Goal: Task Accomplishment & Management: Use online tool/utility

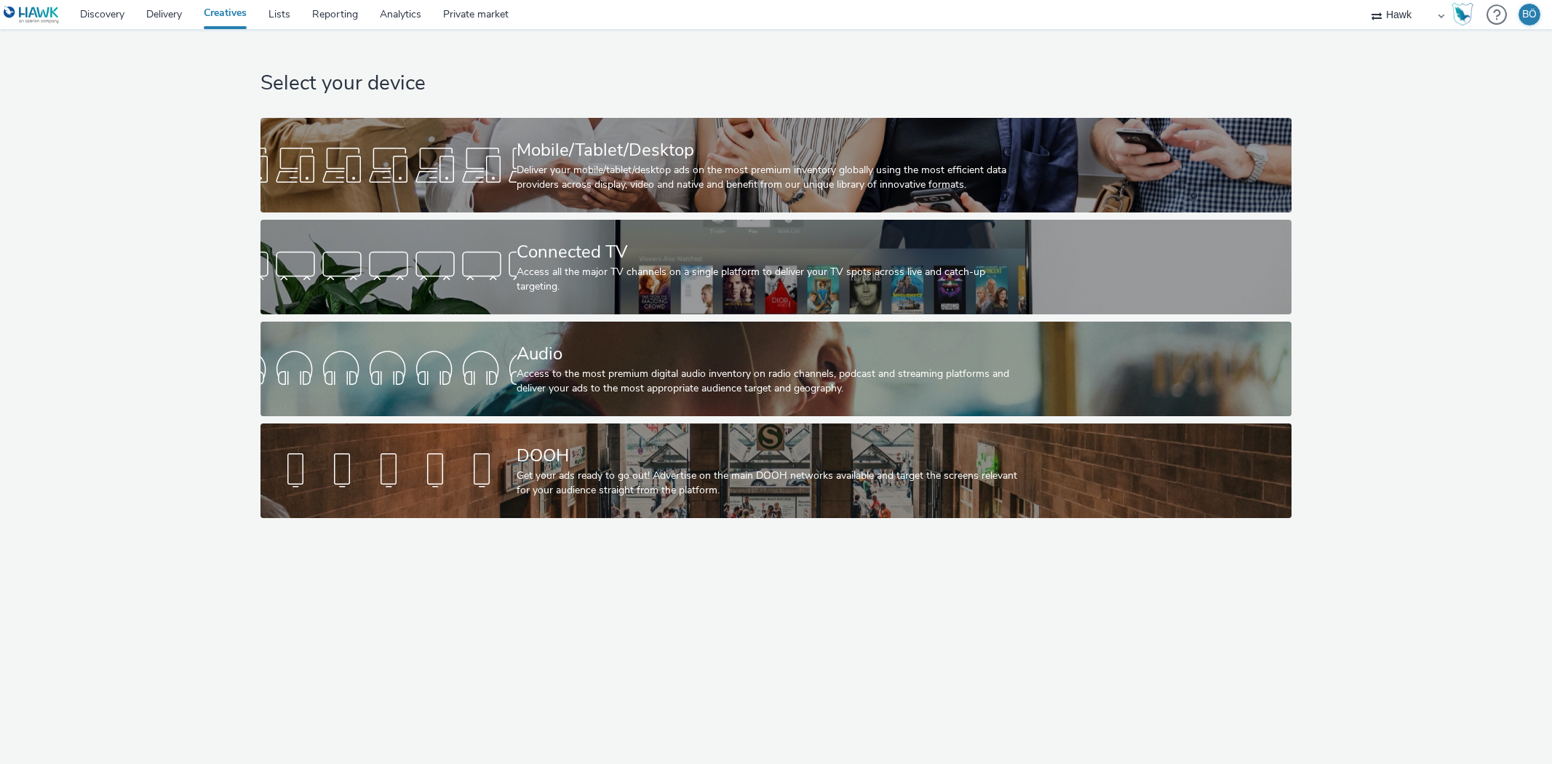
select select "11a7df10-284f-415c-b52a-427acf4c31ae"
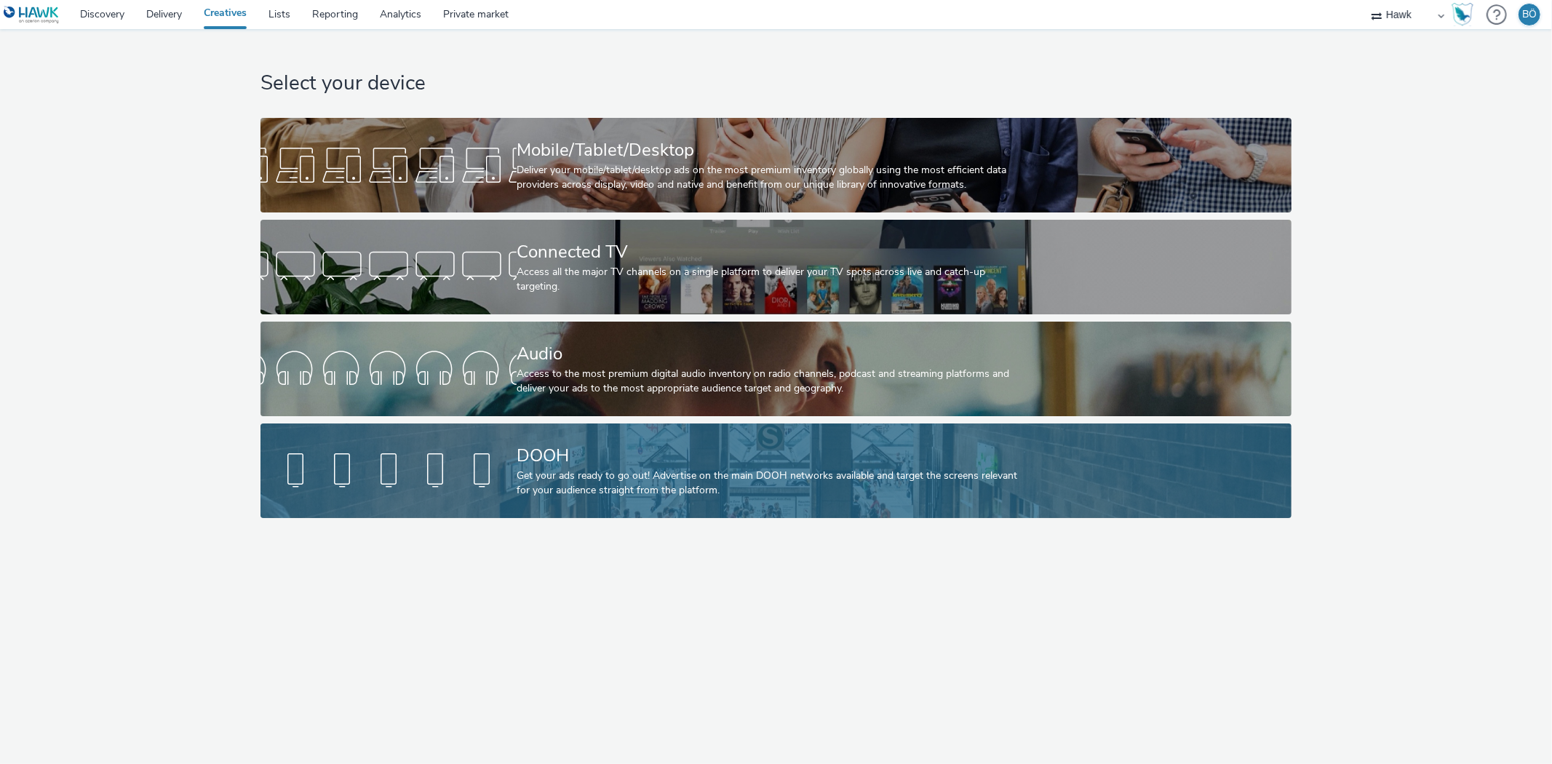
click at [662, 443] on div "DOOH" at bounding box center [773, 455] width 513 height 25
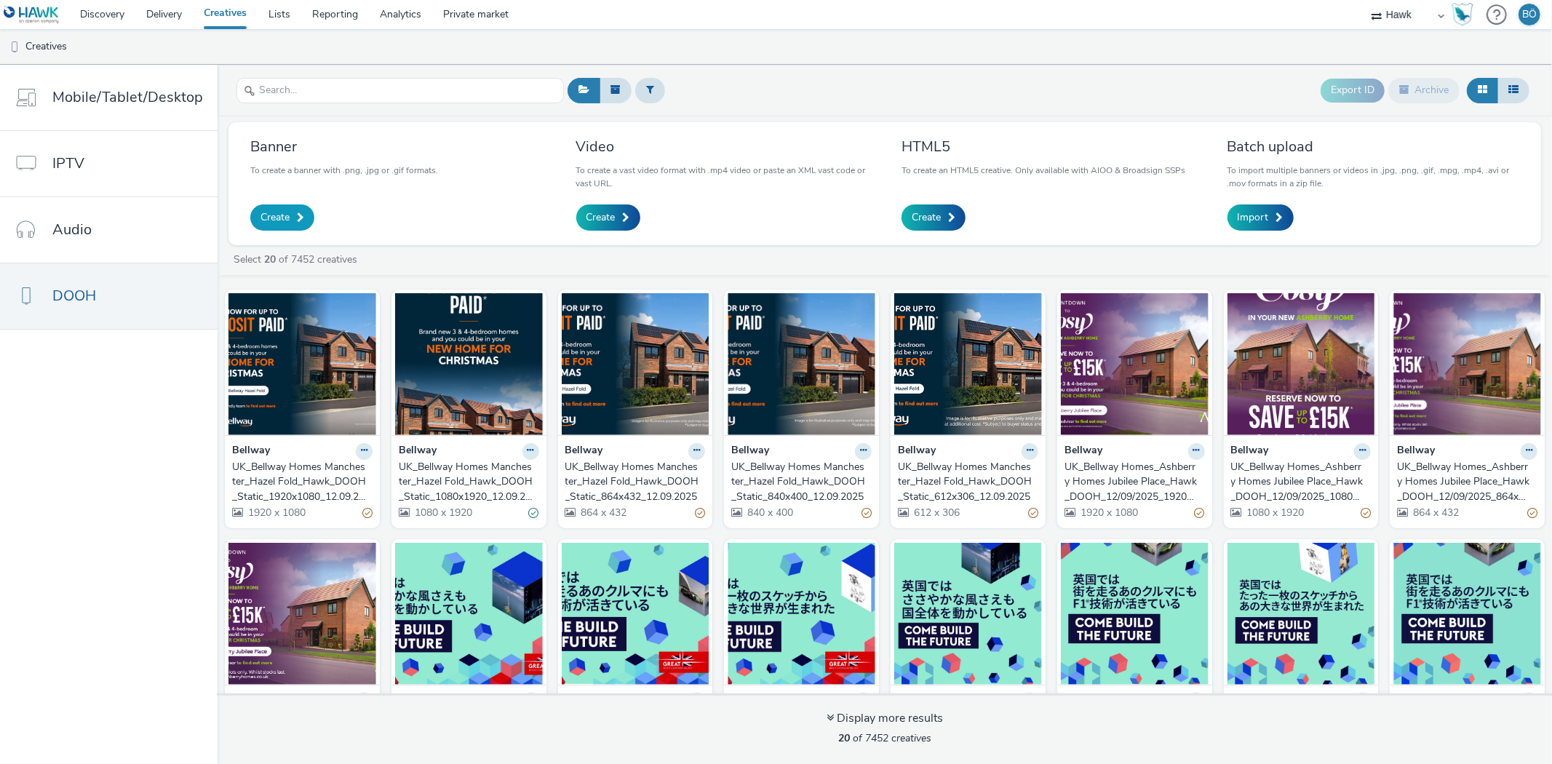
click at [288, 209] on link "Create" at bounding box center [282, 217] width 64 height 26
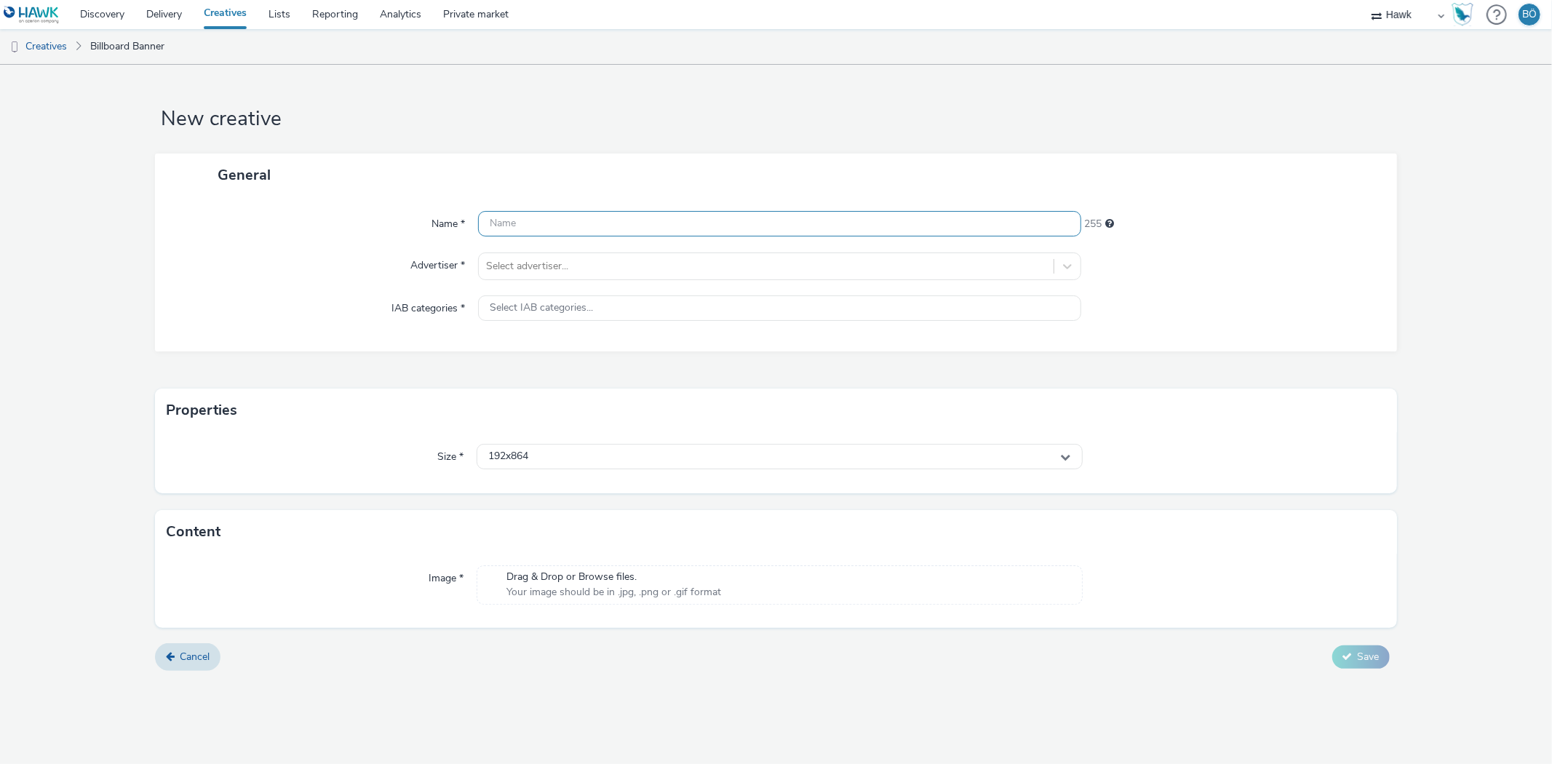
click at [580, 214] on input "text" at bounding box center [779, 223] width 603 height 25
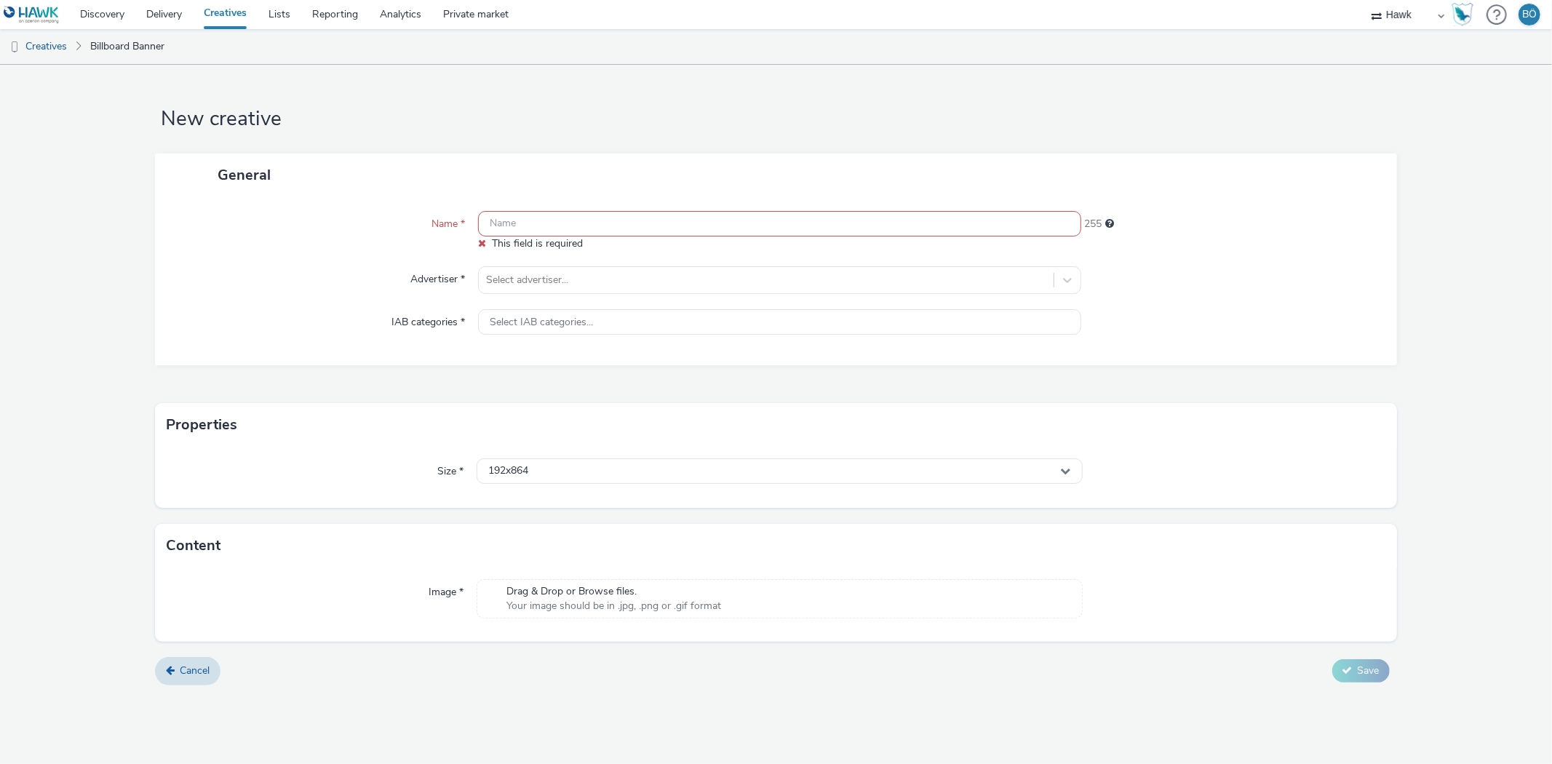
paste input "UK_Bellway Homes_Kingsfleet Park_Hawk_DOOH_Static_1080x1920_15.09.2025"
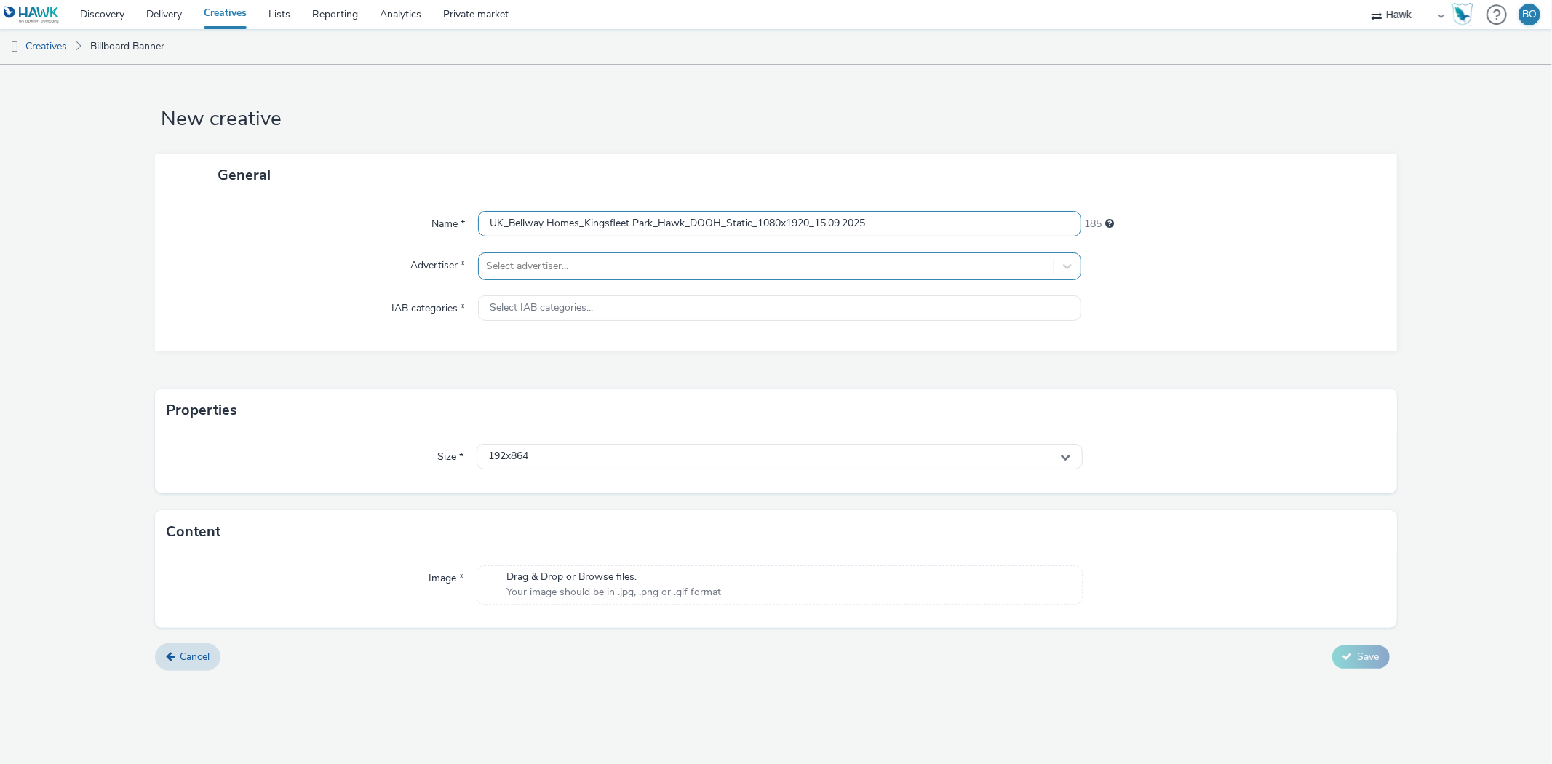
type input "UK_Bellway Homes_Kingsfleet Park_Hawk_DOOH_Static_1080x1920_15.09.2025"
click at [606, 274] on div at bounding box center [766, 266] width 560 height 17
type input "bellwa"
click at [573, 293] on li "Bellway" at bounding box center [779, 307] width 603 height 49
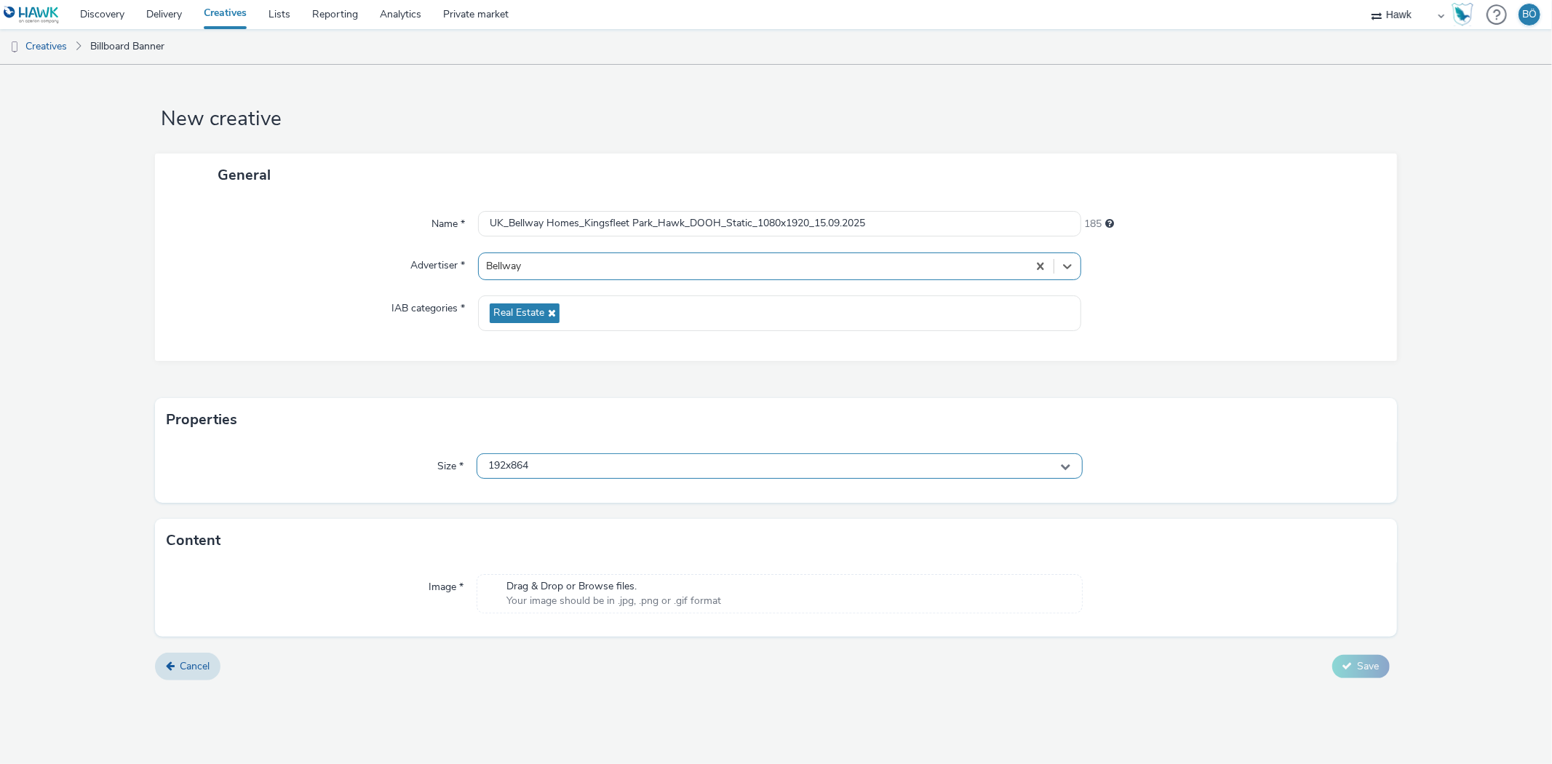
click at [546, 456] on div "192x864" at bounding box center [779, 465] width 605 height 25
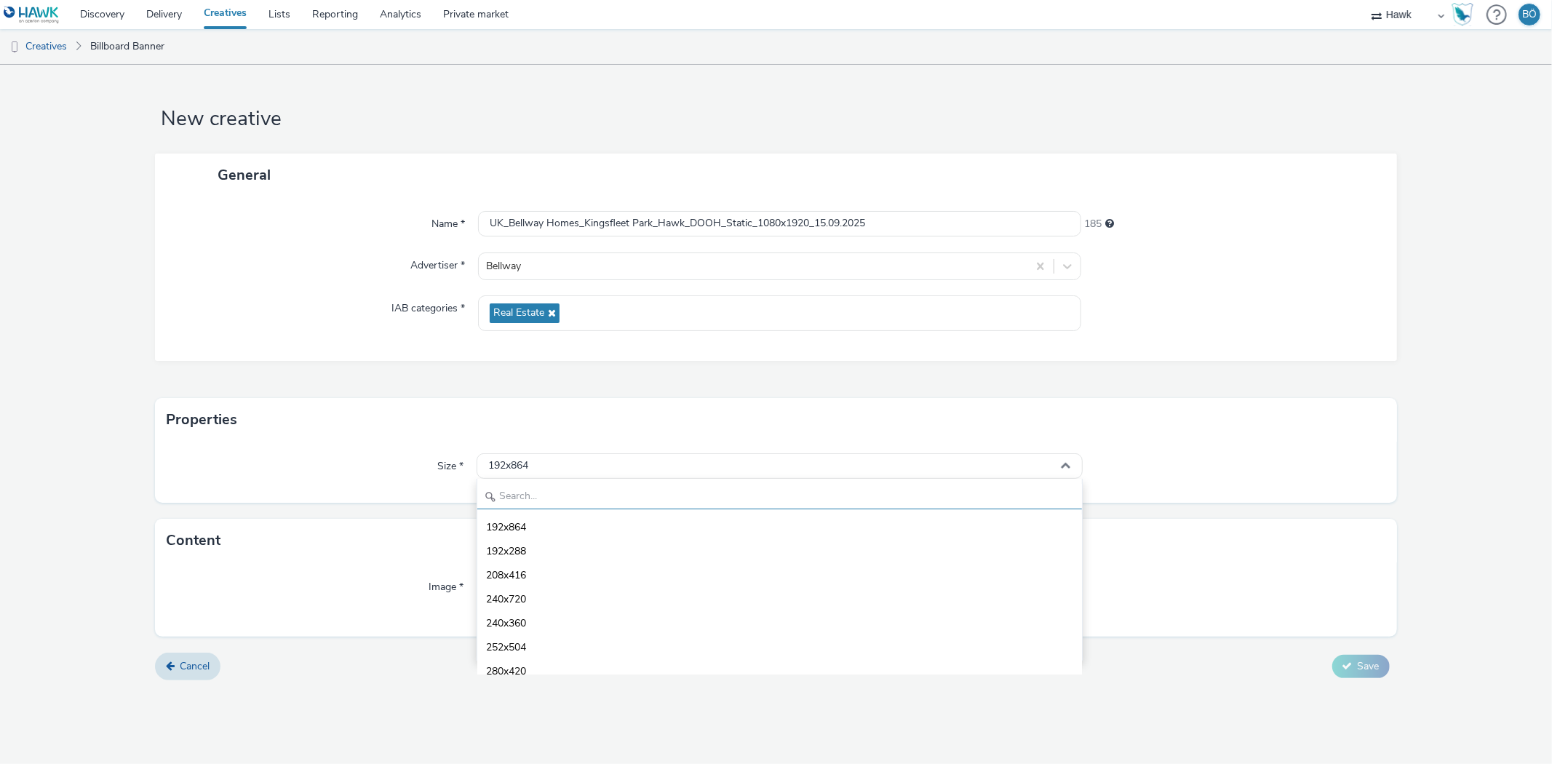
click at [539, 497] on input "text" at bounding box center [779, 496] width 604 height 25
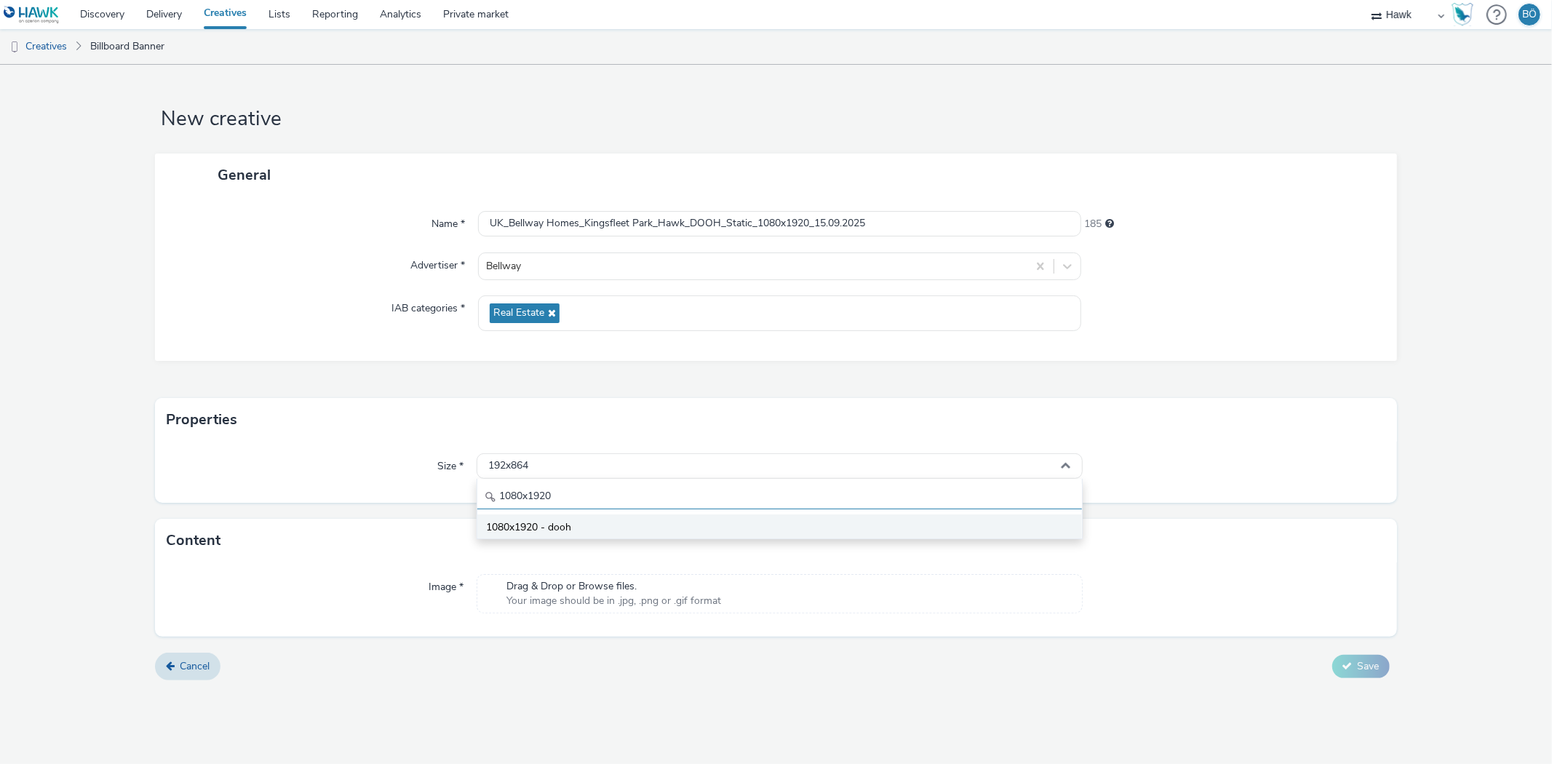
type input "1080x1920"
click at [612, 522] on li "1080x1920 - dooh" at bounding box center [779, 527] width 604 height 24
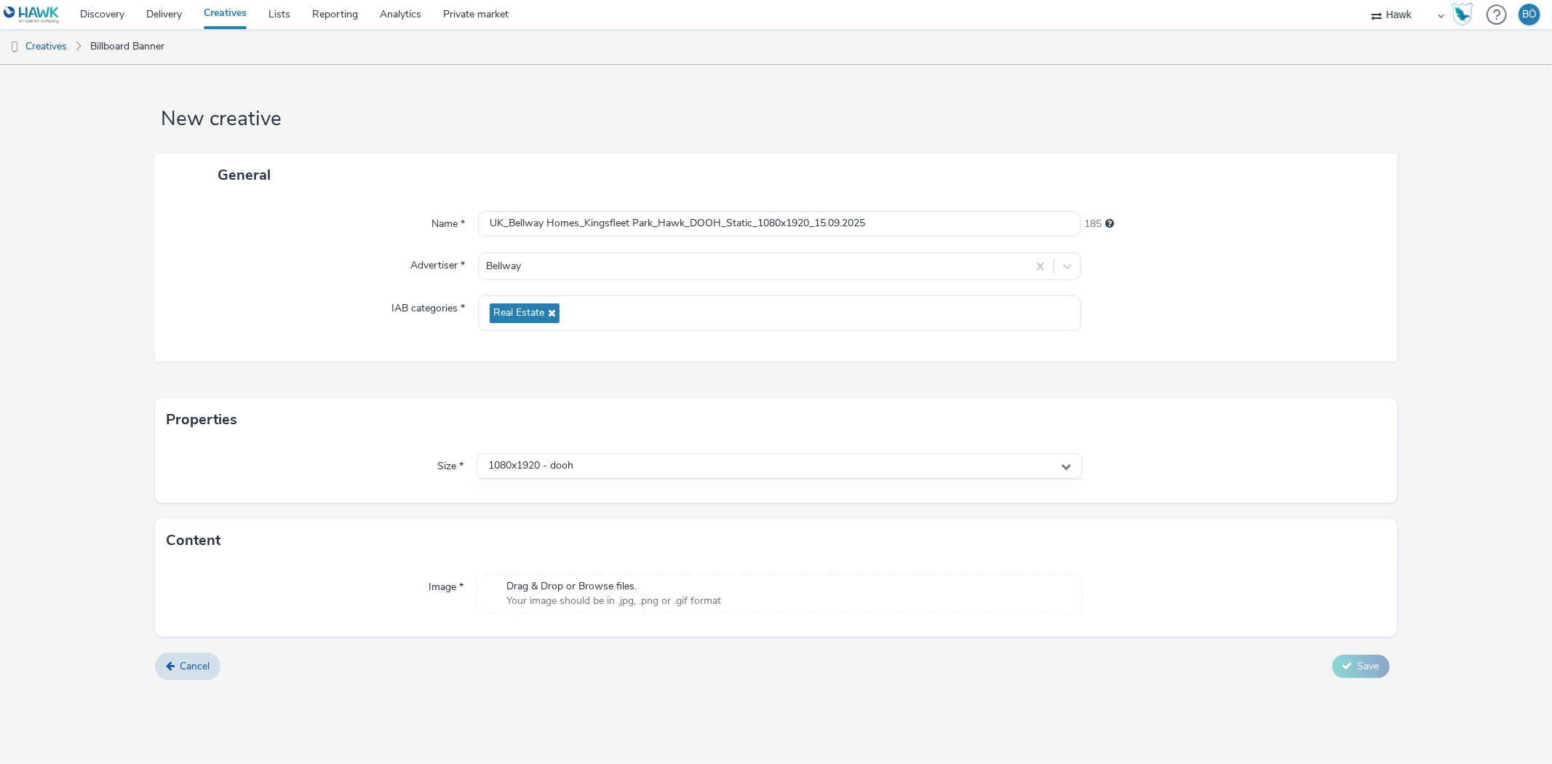
click at [547, 597] on span "Your image should be in .jpg, .png or .gif format" at bounding box center [614, 601] width 215 height 15
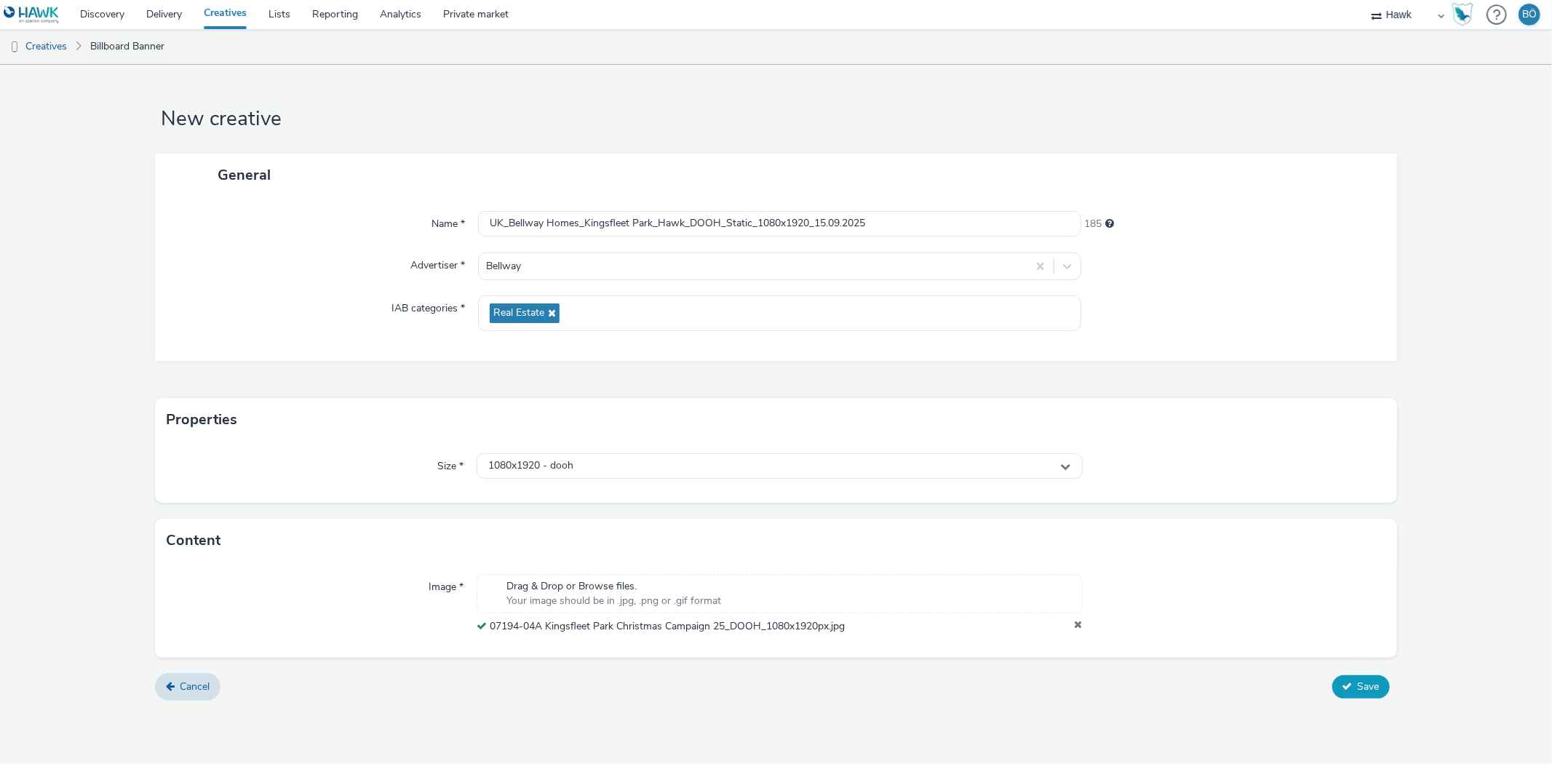
click at [1361, 692] on span "Save" at bounding box center [1369, 687] width 22 height 14
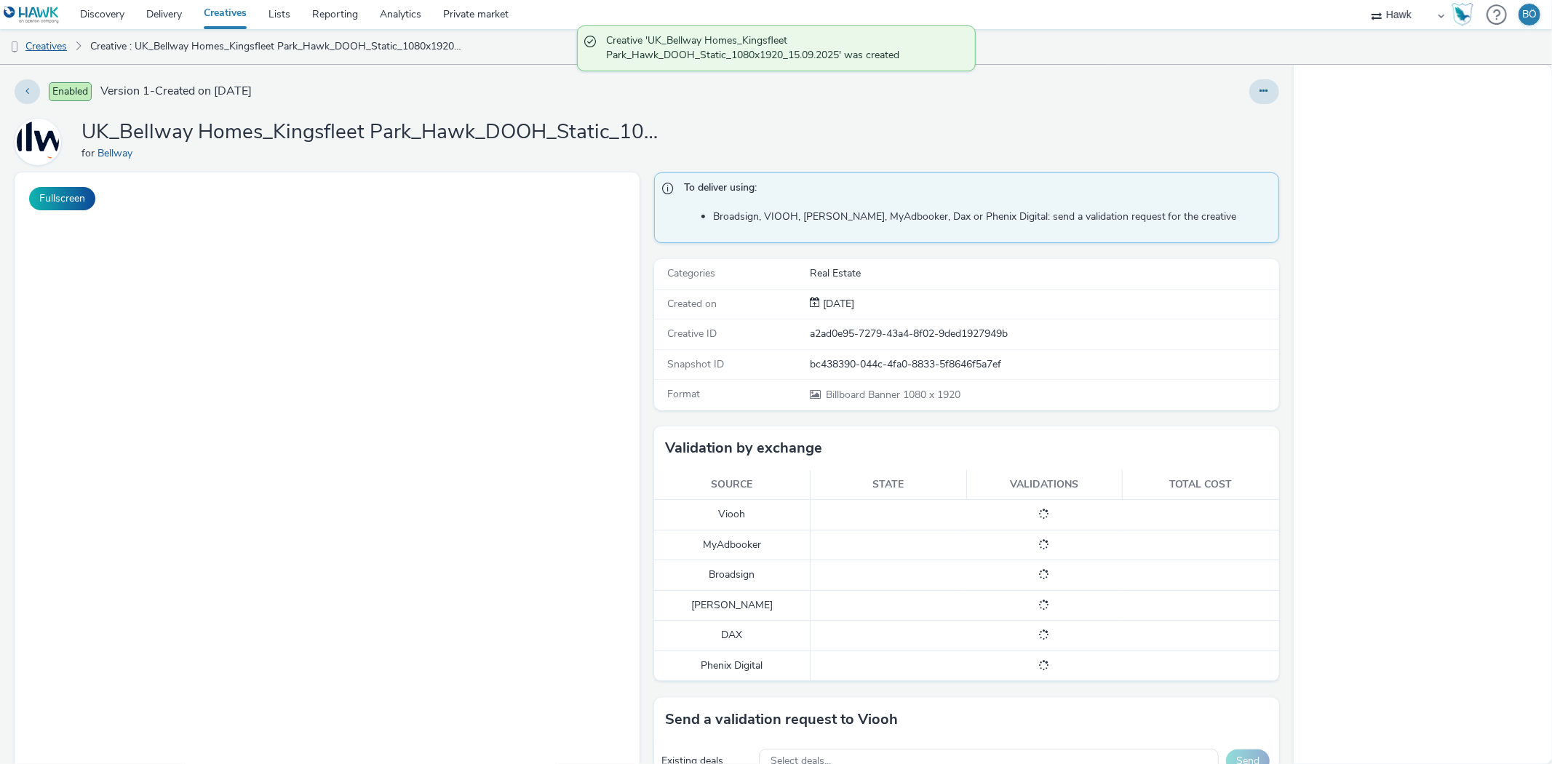
click at [49, 35] on link "Creatives" at bounding box center [37, 46] width 74 height 35
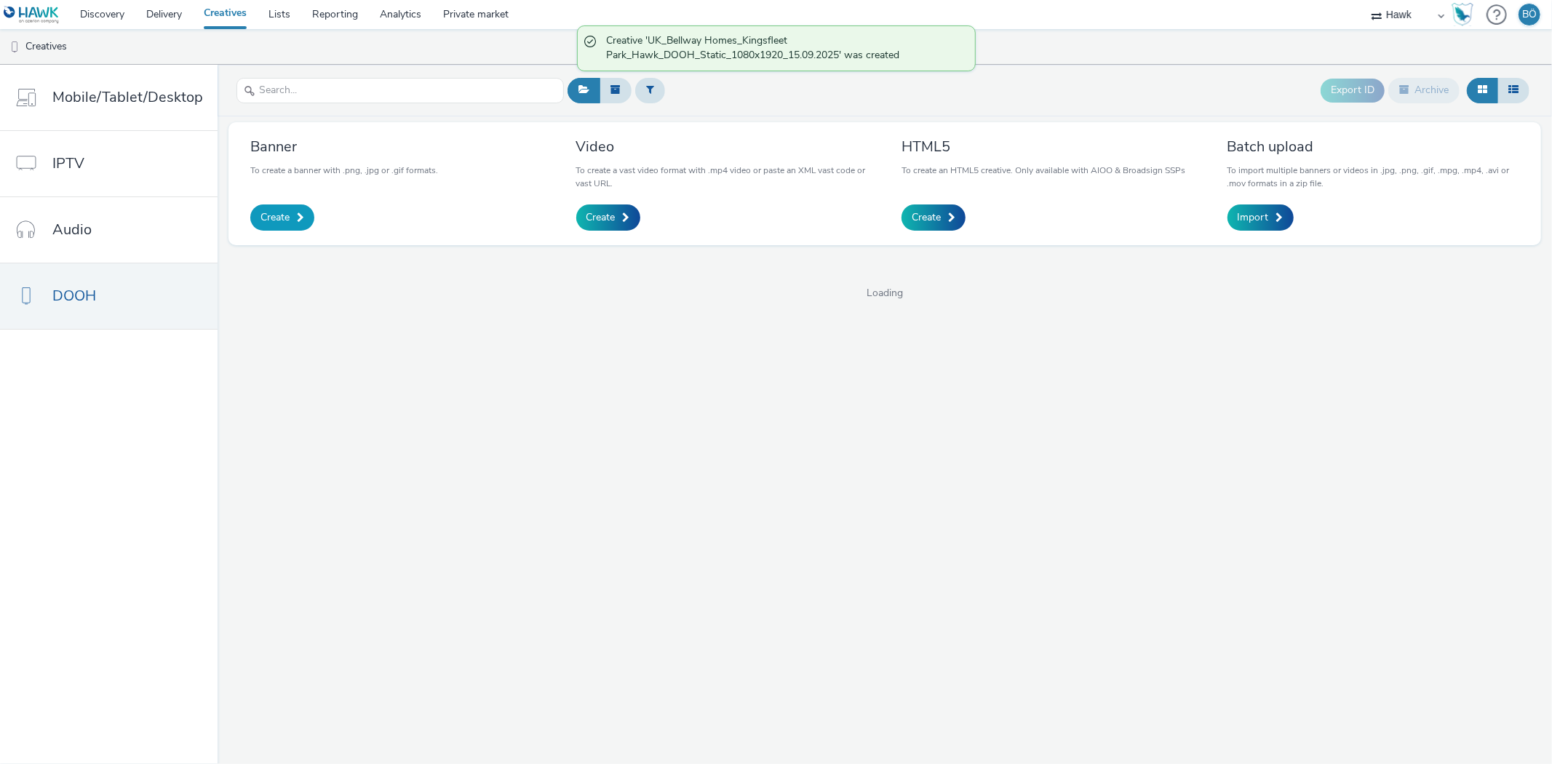
click at [281, 221] on span "Create" at bounding box center [275, 217] width 29 height 15
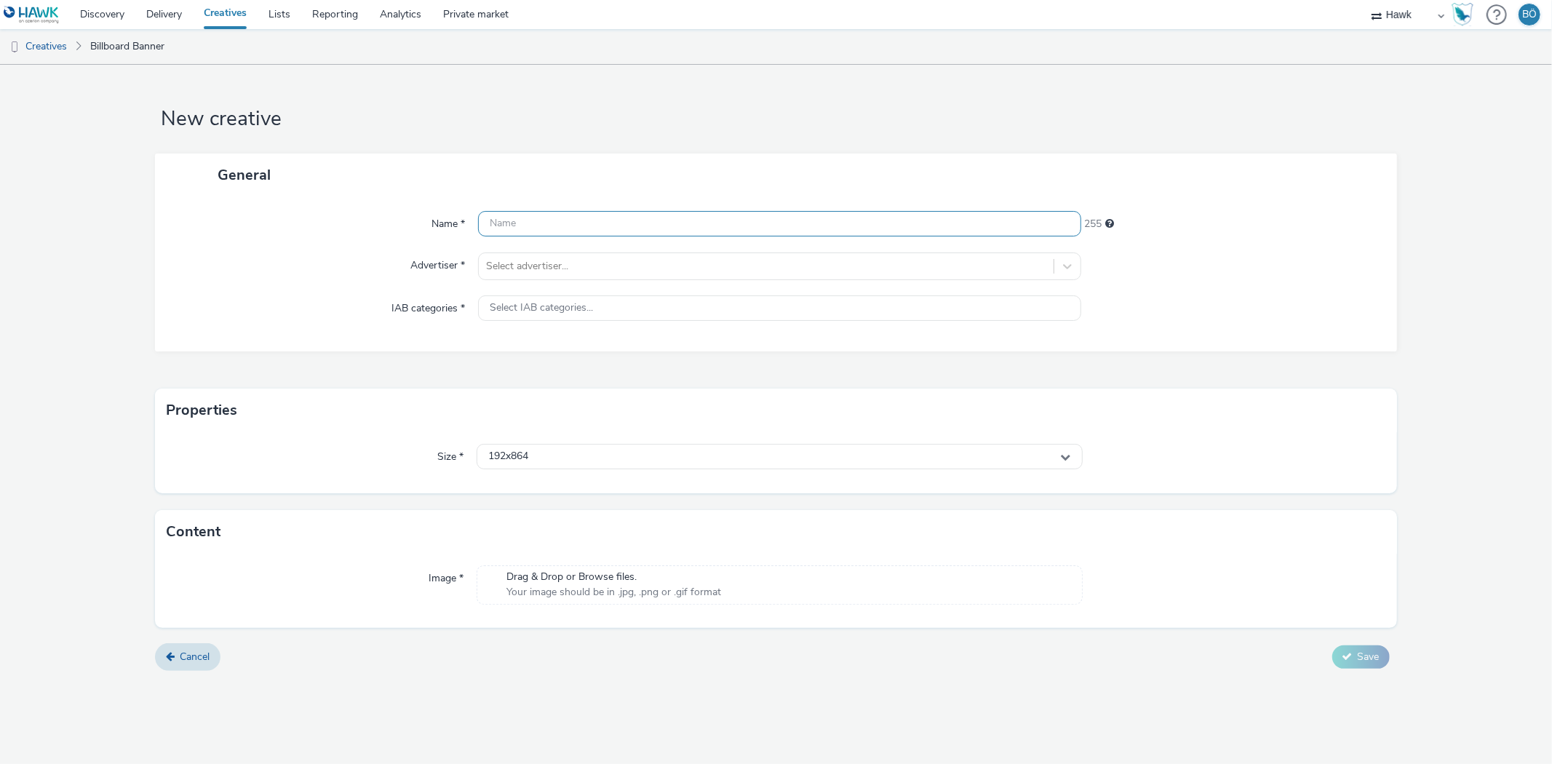
click at [536, 223] on input "text" at bounding box center [779, 223] width 603 height 25
paste input "UK_Bellway Homes_Kingsfleet Park_Hawk_DOOH_Static_1920x1080_15.09.2025"
type input "UK_Bellway Homes_Kingsfleet Park_Hawk_DOOH_Static_1920x1080_15.09.2025"
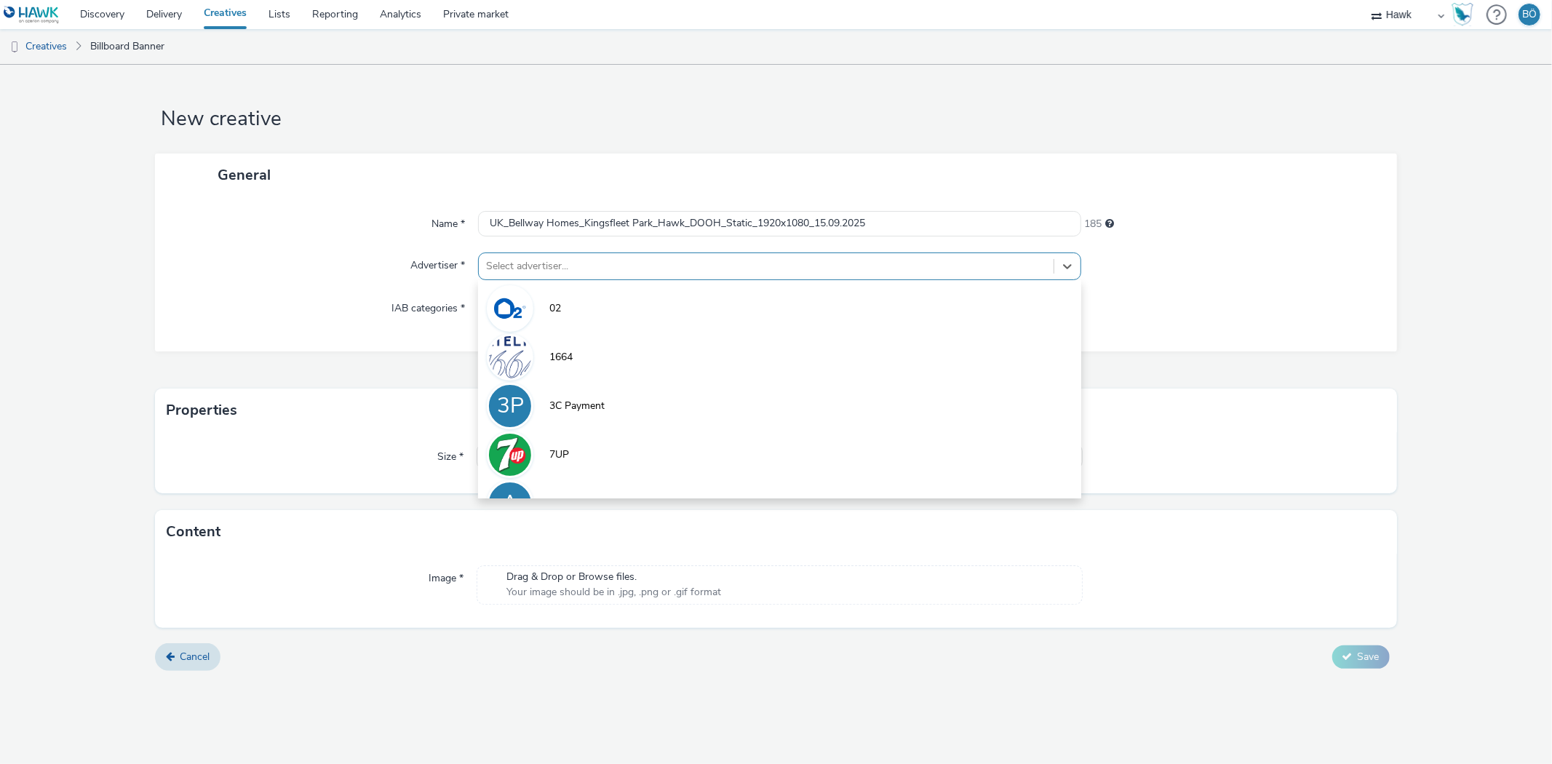
click at [569, 258] on div at bounding box center [766, 266] width 560 height 17
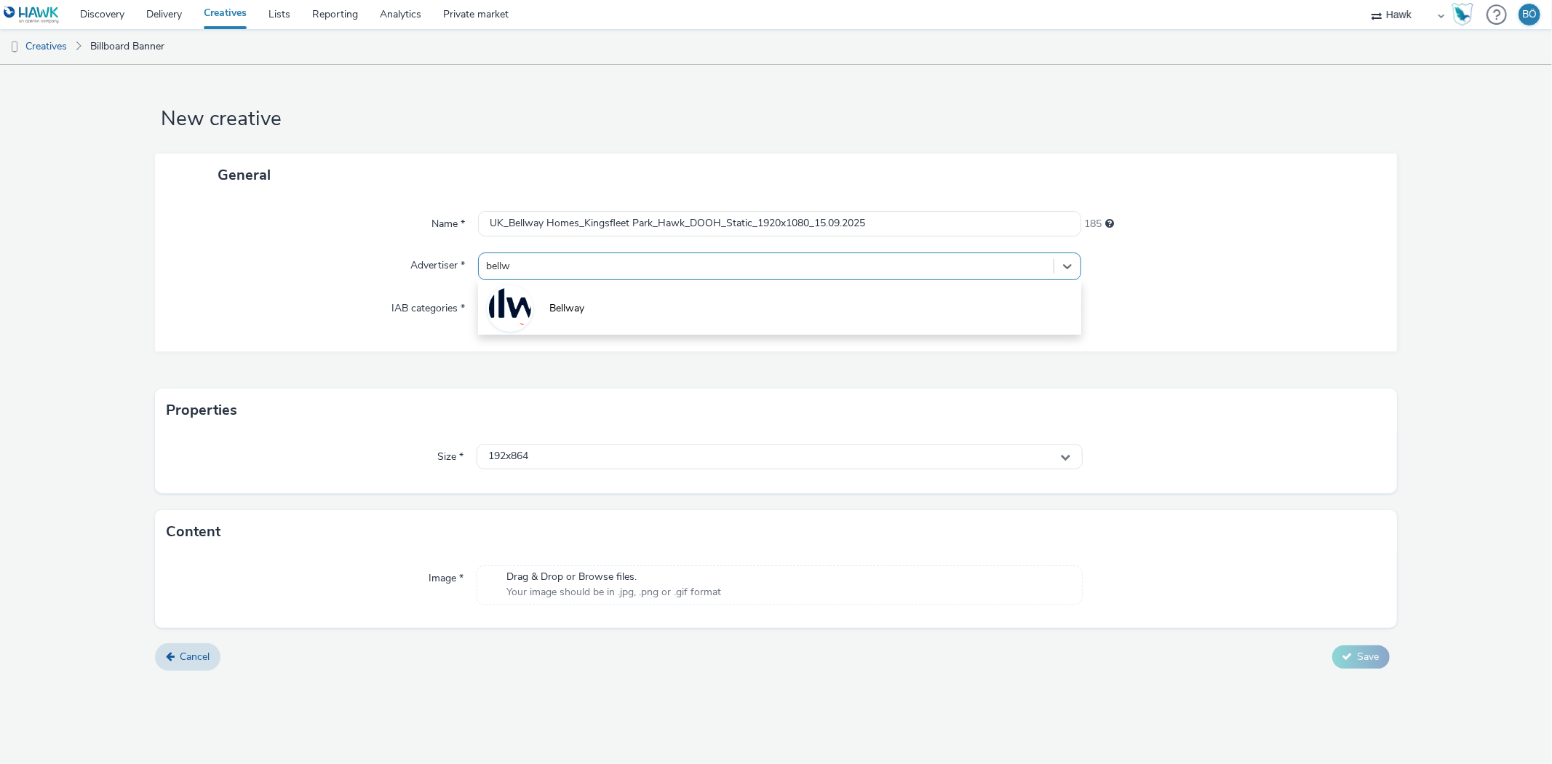
type input "bellwa"
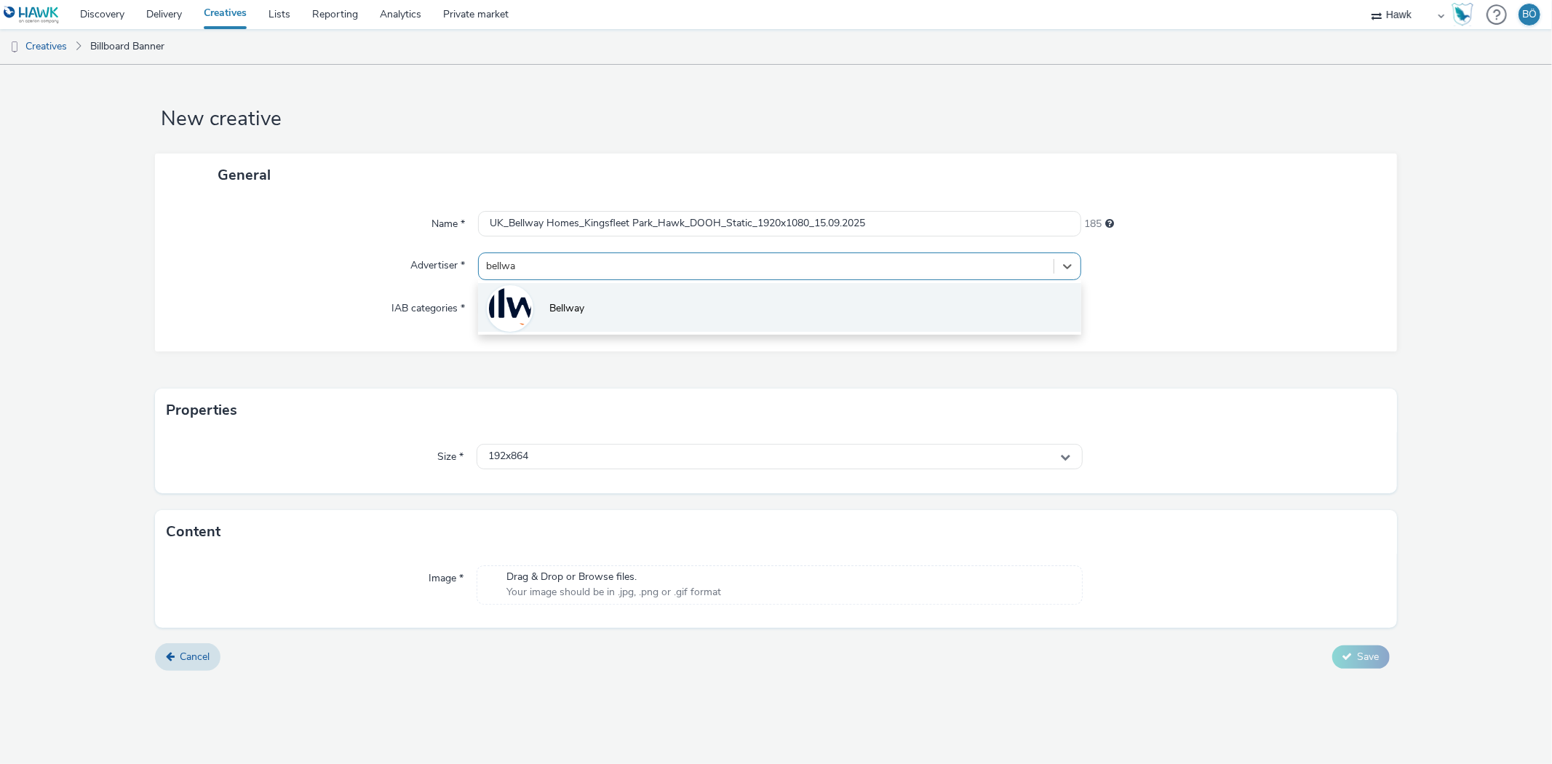
click at [555, 321] on li "Bellway" at bounding box center [779, 307] width 603 height 49
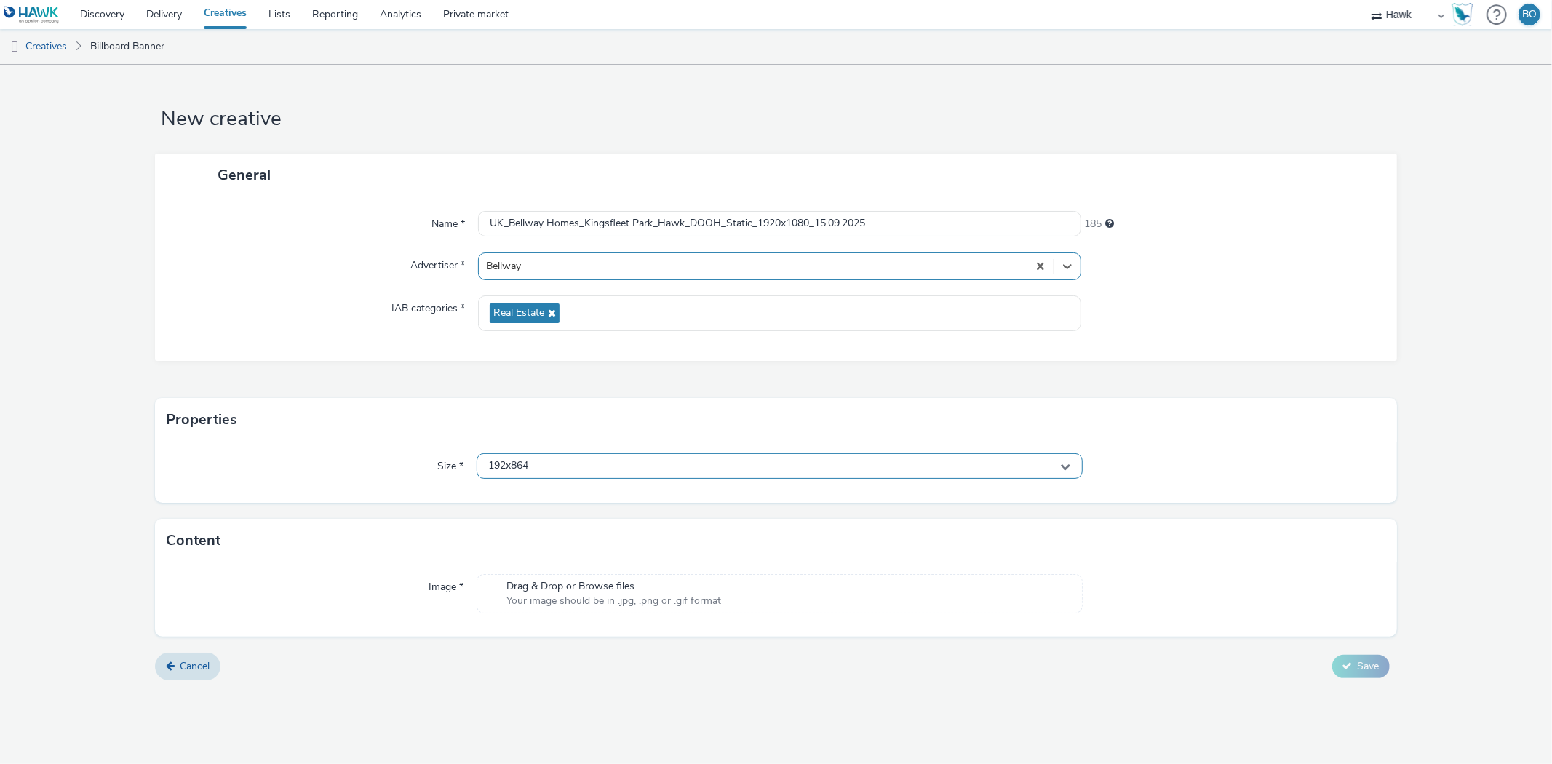
click at [565, 469] on div "192x864" at bounding box center [779, 465] width 605 height 25
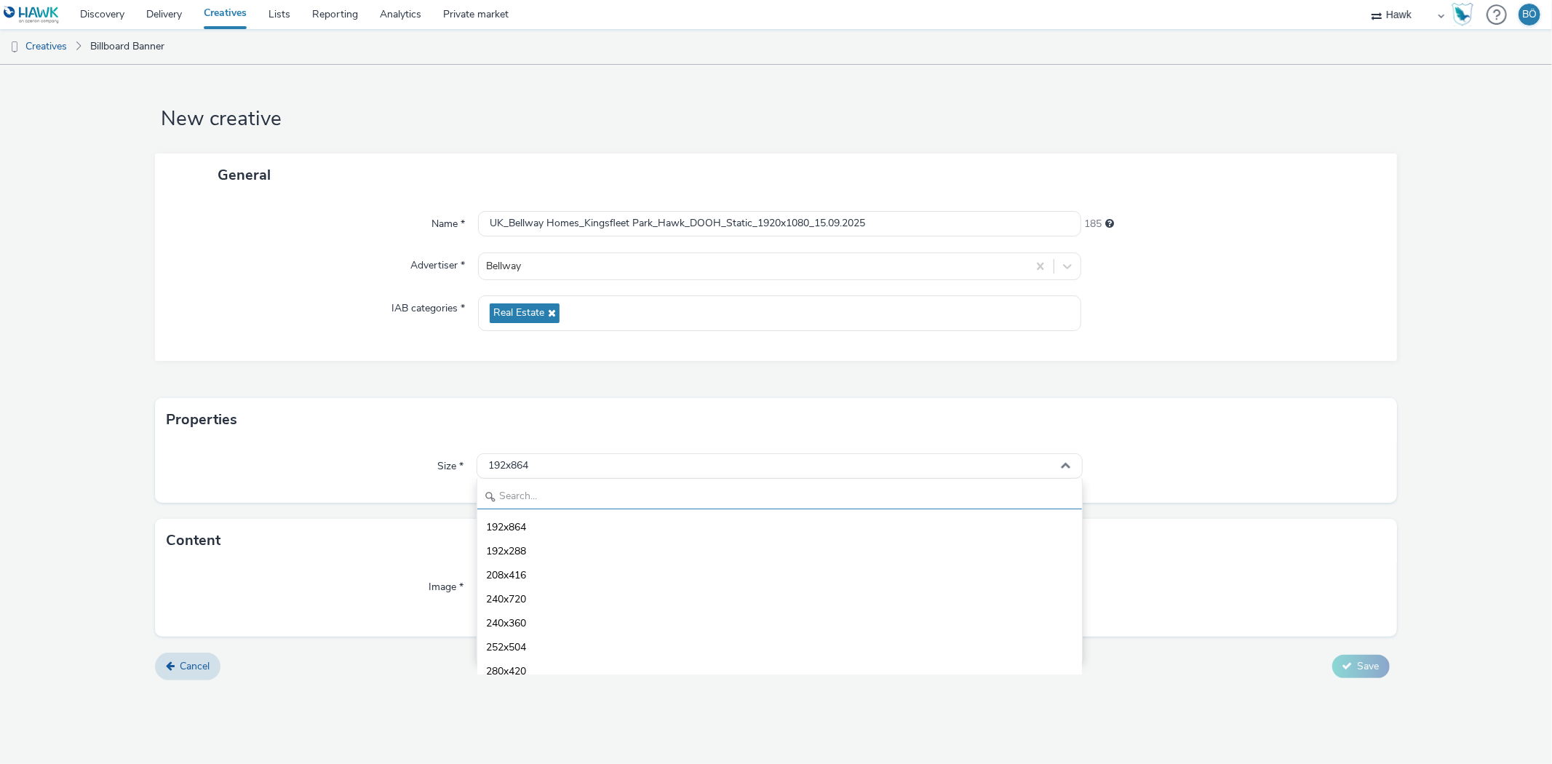
click at [568, 507] on input "text" at bounding box center [779, 496] width 604 height 25
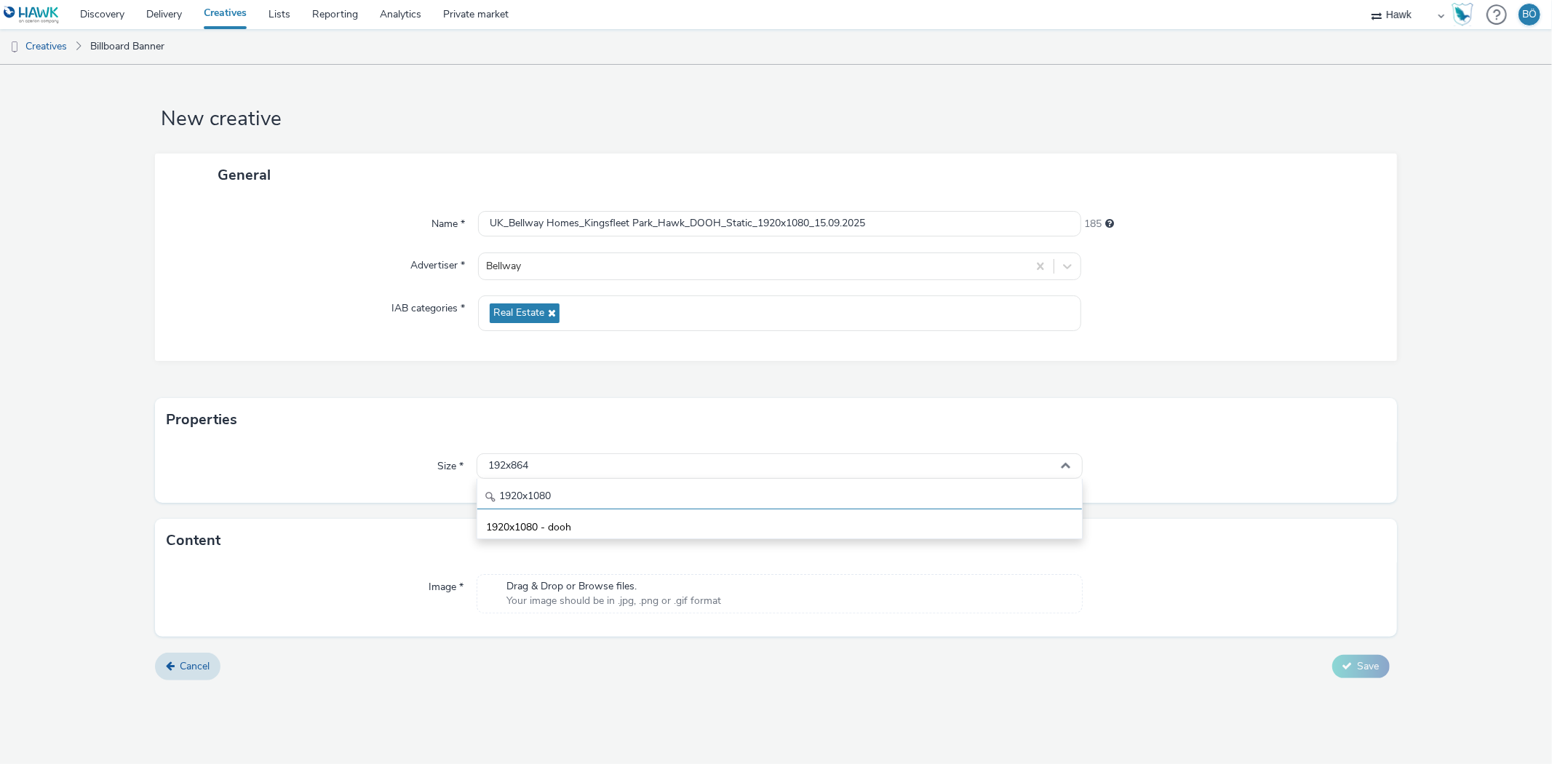
type input "1920x1080"
drag, startPoint x: 579, startPoint y: 511, endPoint x: 577, endPoint y: 520, distance: 8.9
click at [577, 520] on div "1920x1080 1920x1080 - dooh" at bounding box center [779, 509] width 605 height 60
click at [580, 461] on div "192x864" at bounding box center [779, 465] width 605 height 25
click at [551, 520] on span "1920x1080 - dooh" at bounding box center [528, 527] width 85 height 15
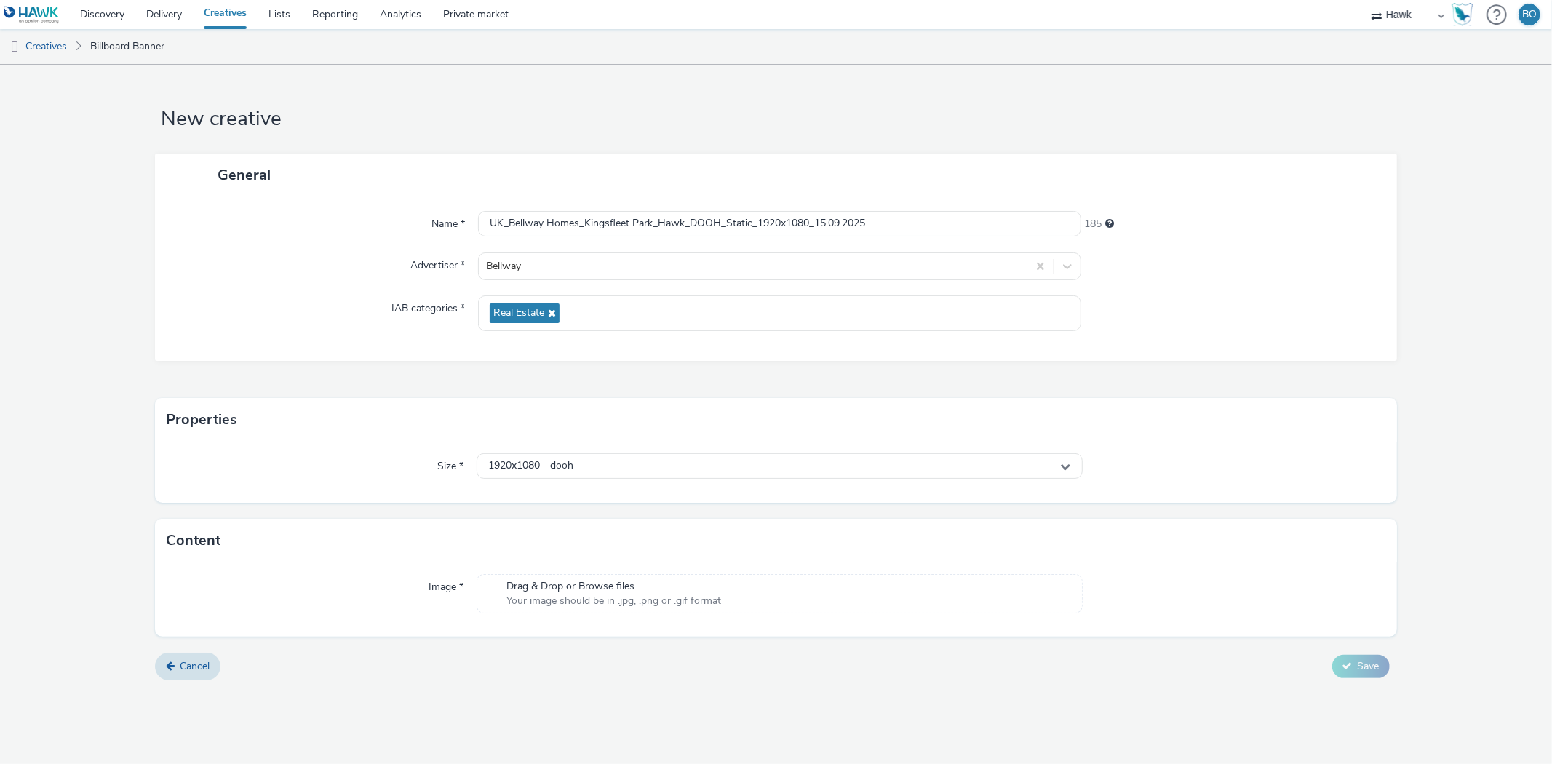
click at [559, 594] on span "Your image should be in .jpg, .png or .gif format" at bounding box center [614, 601] width 215 height 15
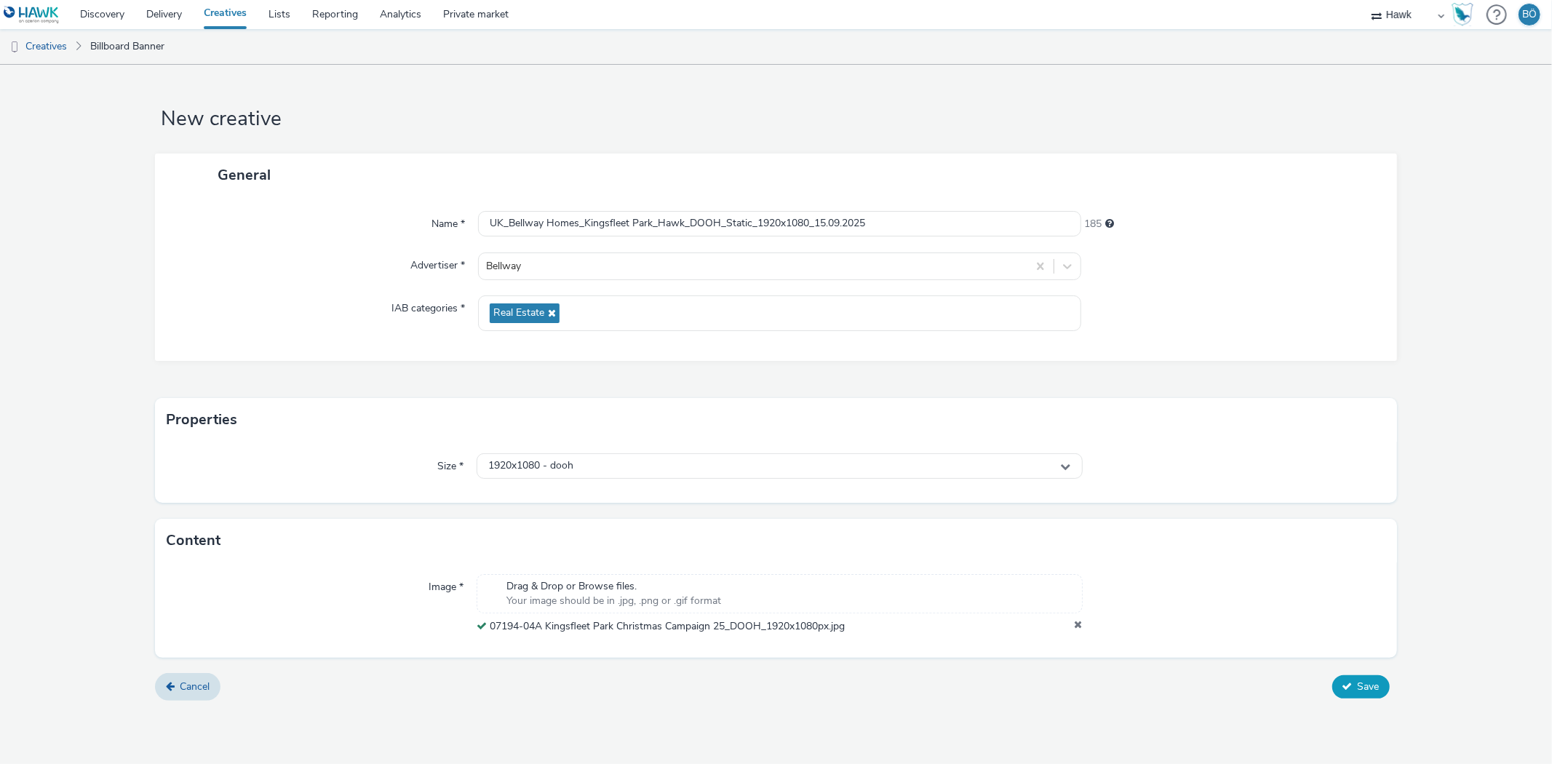
click at [1381, 699] on button "Save" at bounding box center [1361, 686] width 57 height 23
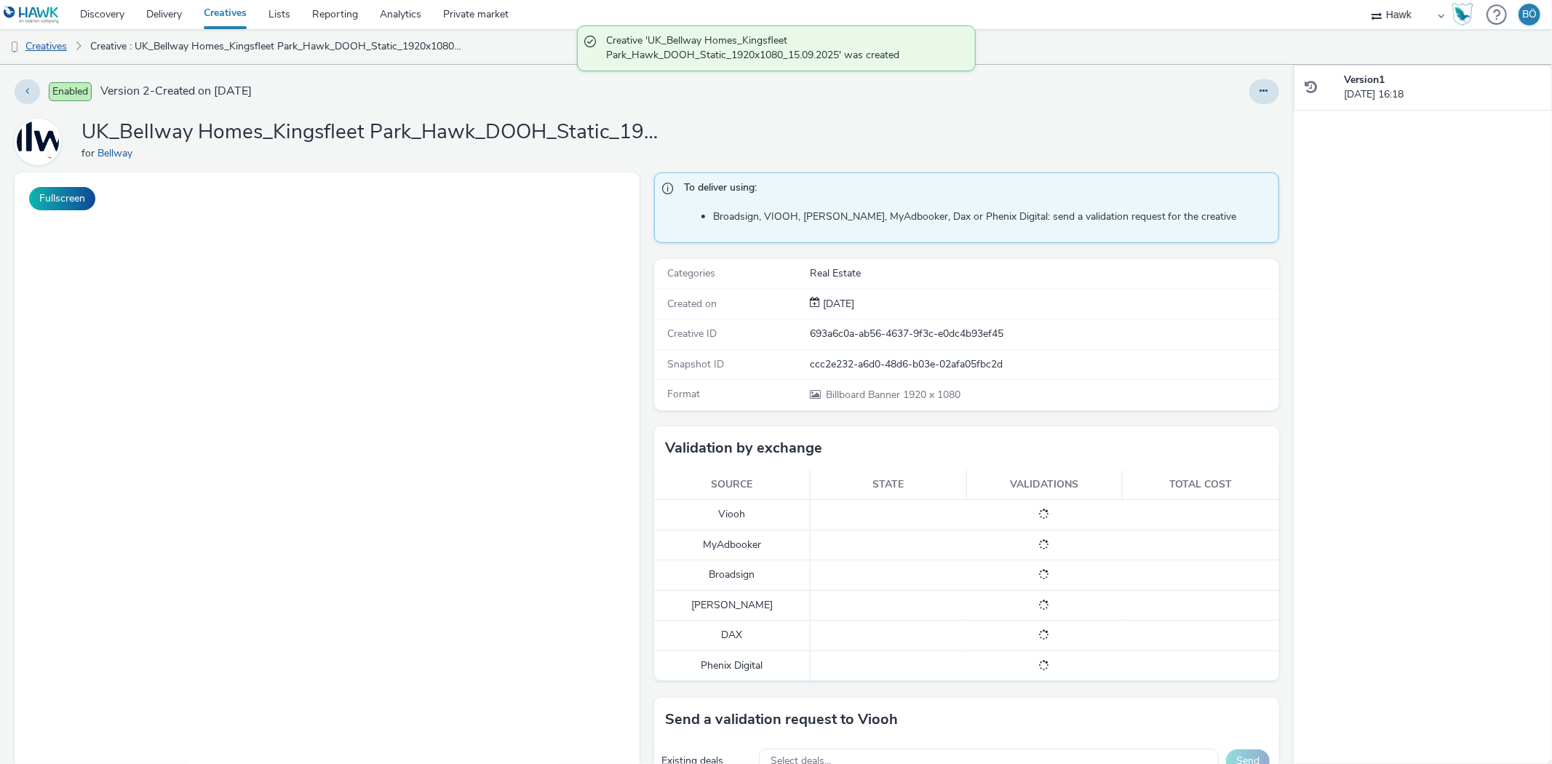
click at [65, 45] on link "Creatives" at bounding box center [37, 46] width 74 height 35
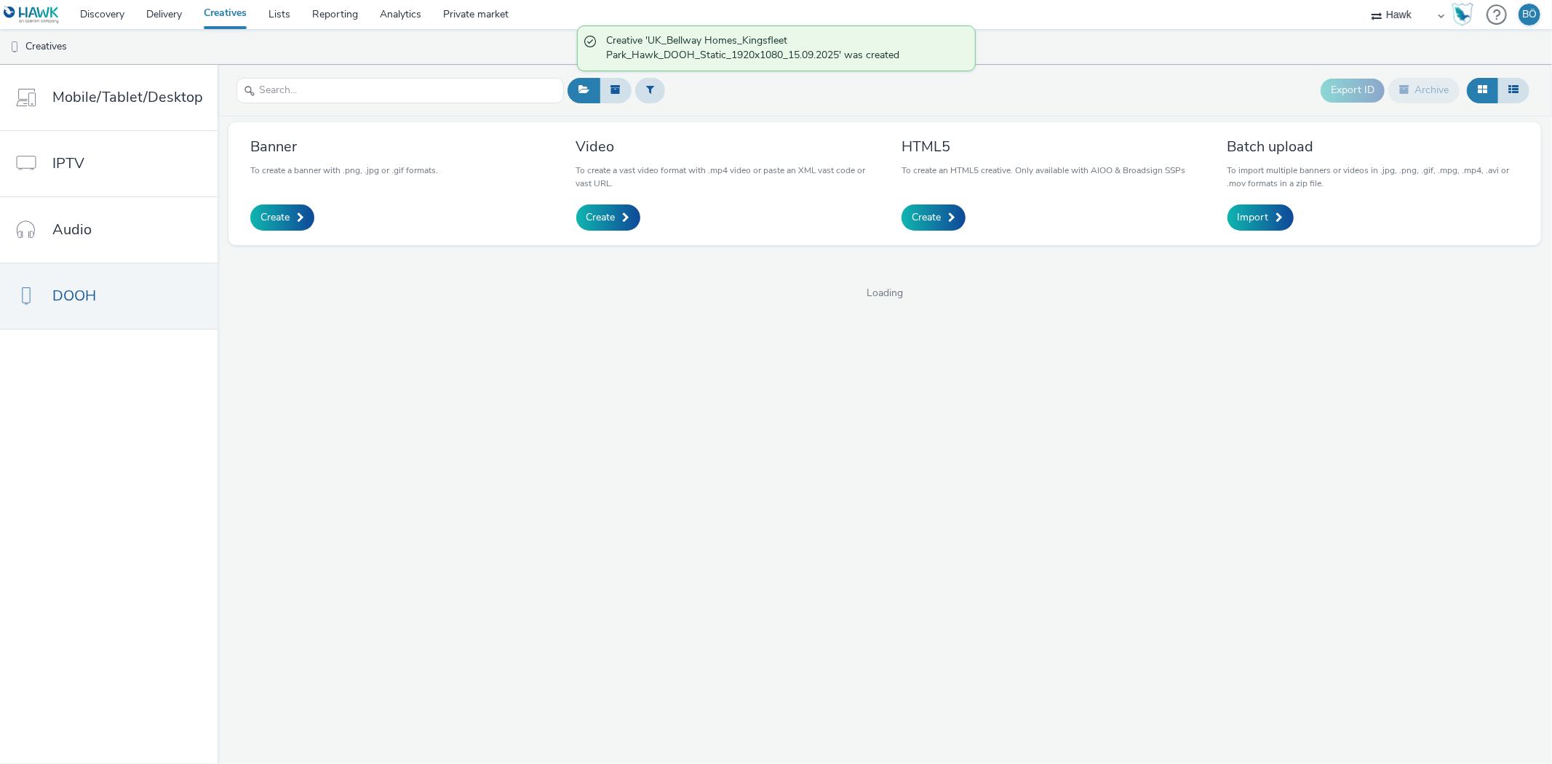
click at [308, 215] on link "Create" at bounding box center [282, 217] width 64 height 26
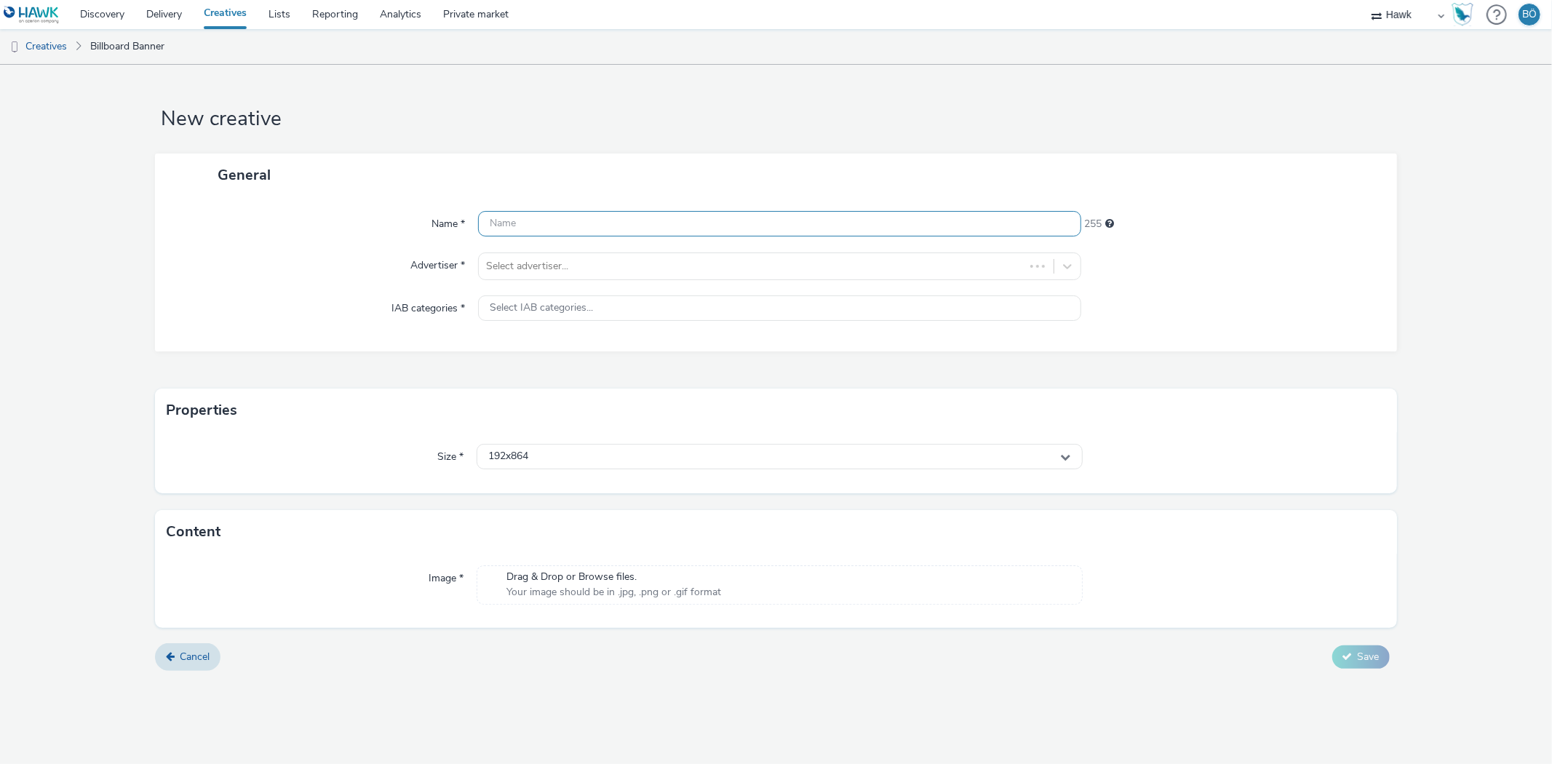
click at [716, 218] on input "text" at bounding box center [779, 223] width 603 height 25
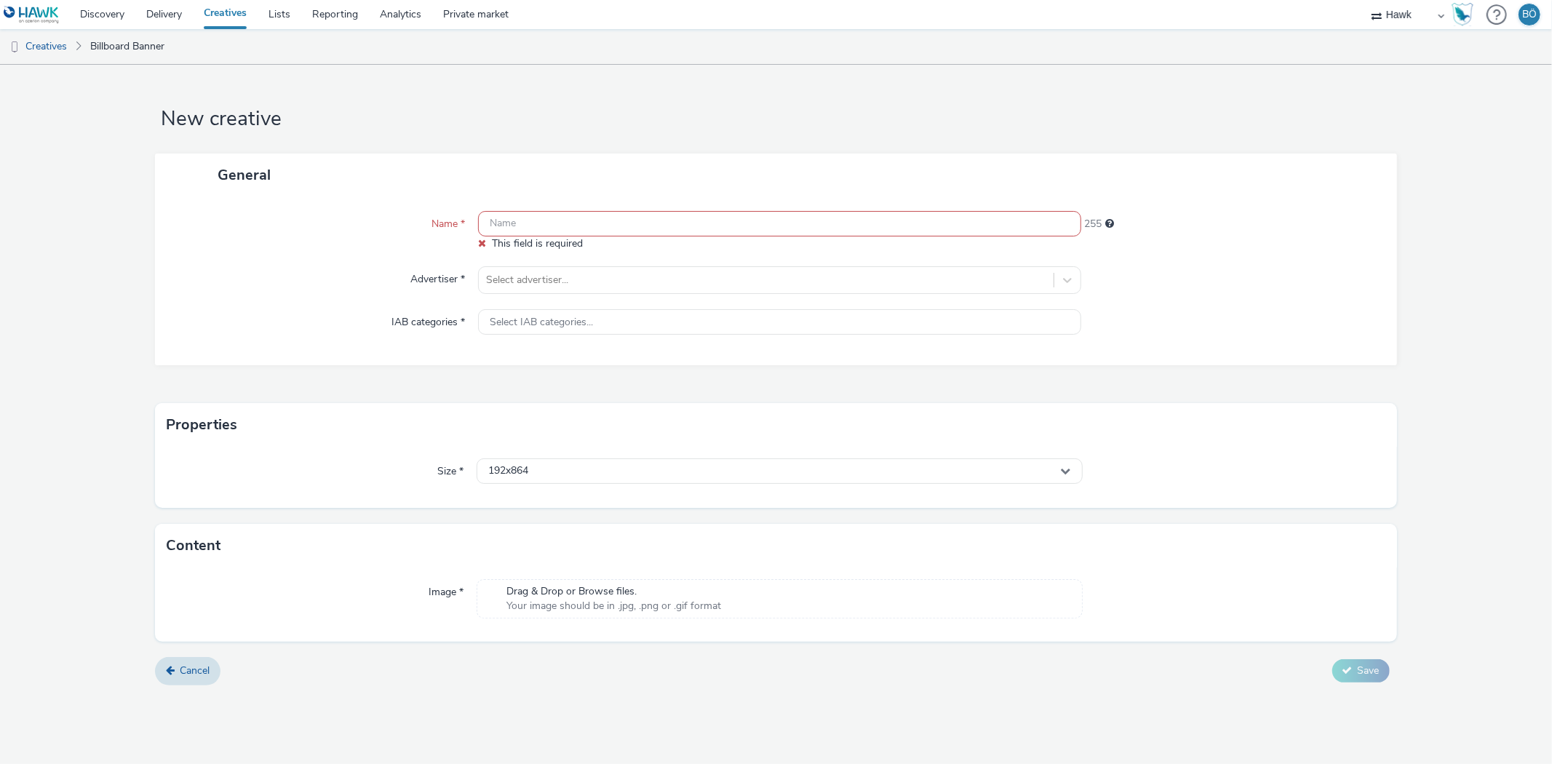
paste input "UK_Bellway Homes_Kingsfleet Park_Hawk_DOOH_Static_612x306_15.09.2025"
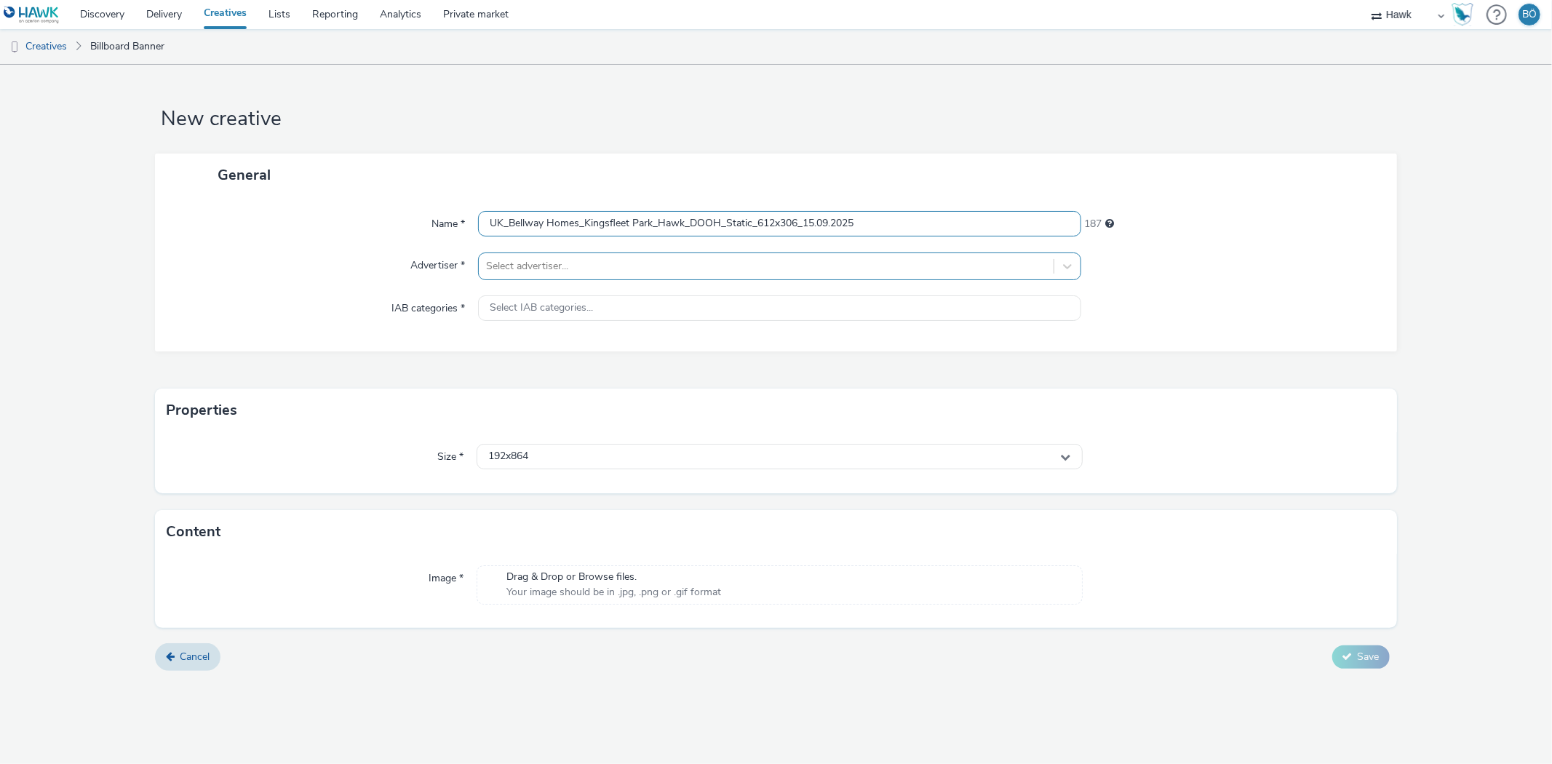
type input "UK_Bellway Homes_Kingsfleet Park_Hawk_DOOH_Static_612x306_15.09.2025"
click at [590, 274] on div at bounding box center [766, 266] width 560 height 17
type input "bellway"
click at [584, 289] on li "Bellway" at bounding box center [779, 307] width 603 height 49
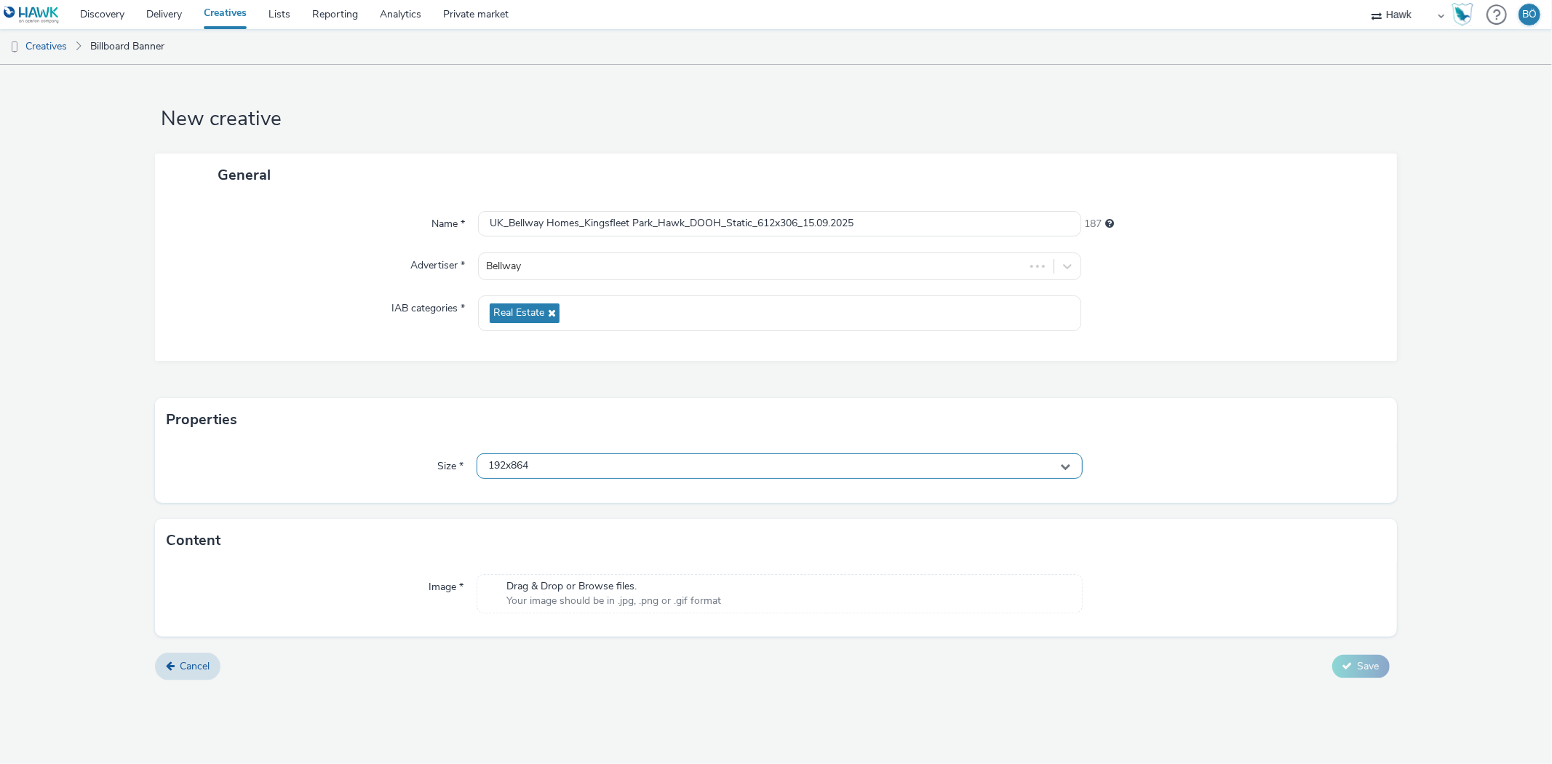
click at [559, 462] on div "192x864" at bounding box center [779, 465] width 605 height 25
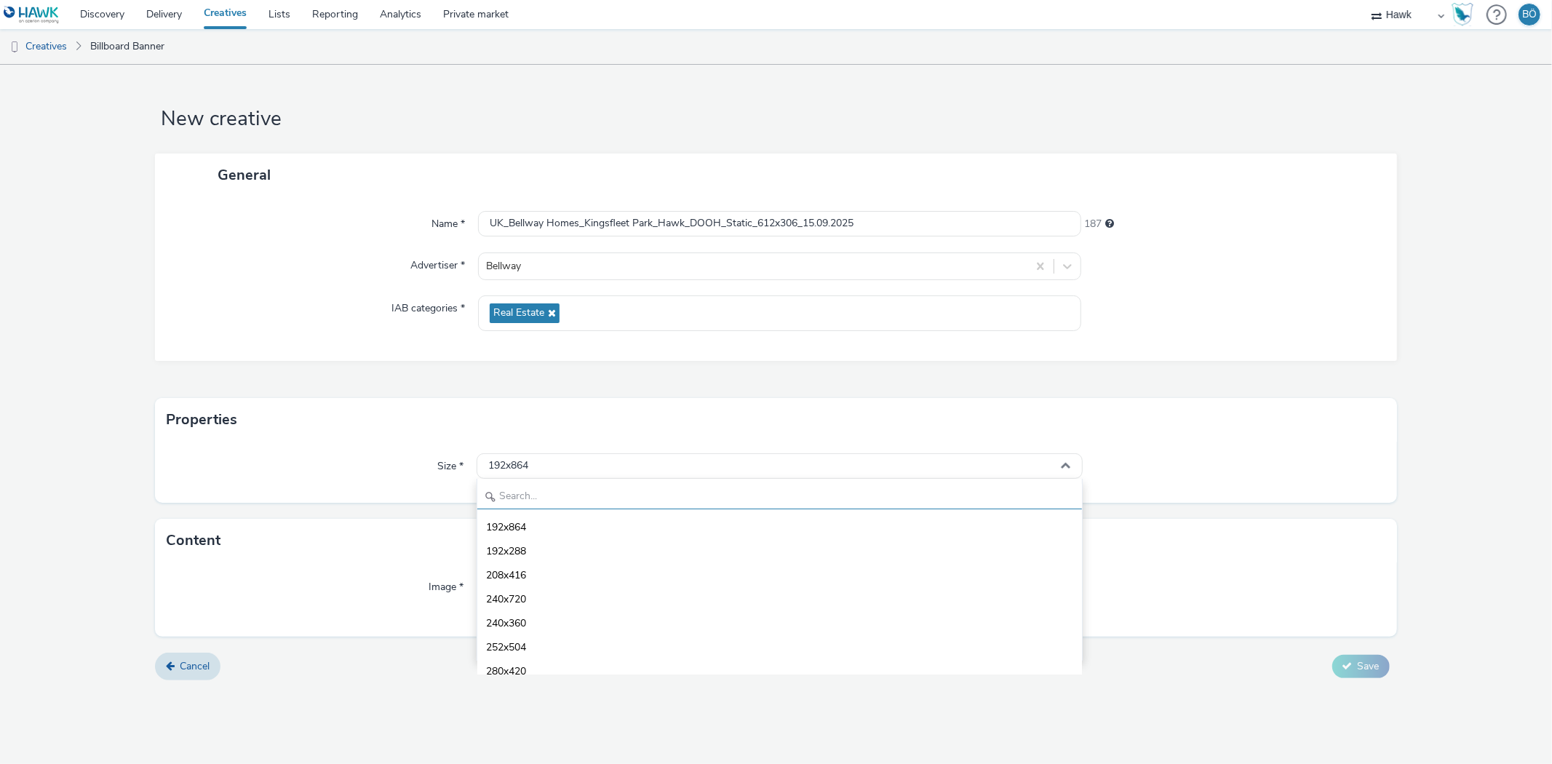
click at [530, 485] on input "text" at bounding box center [779, 496] width 604 height 25
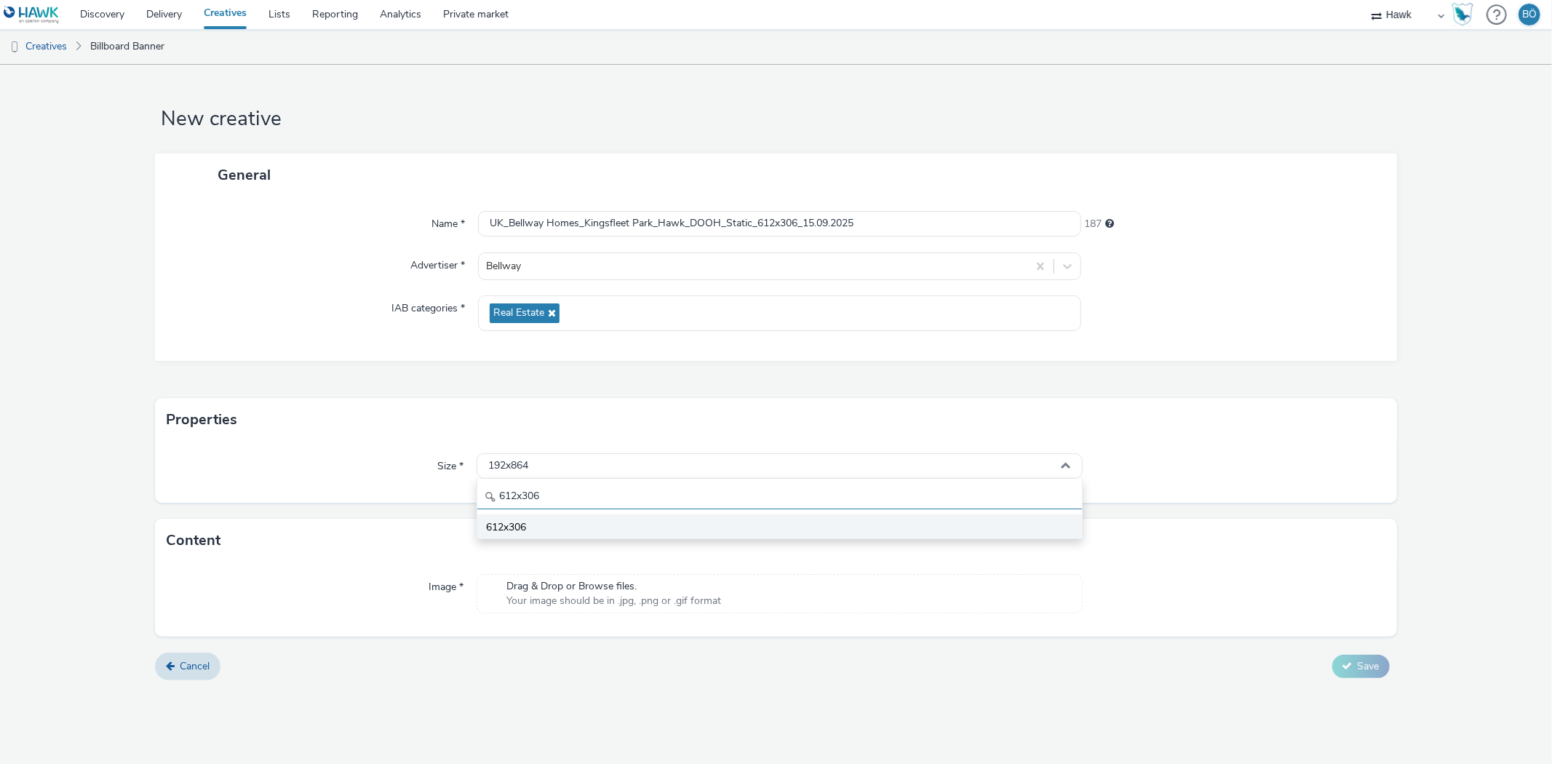
type input "612x306"
click at [507, 529] on span "612x306" at bounding box center [506, 527] width 40 height 15
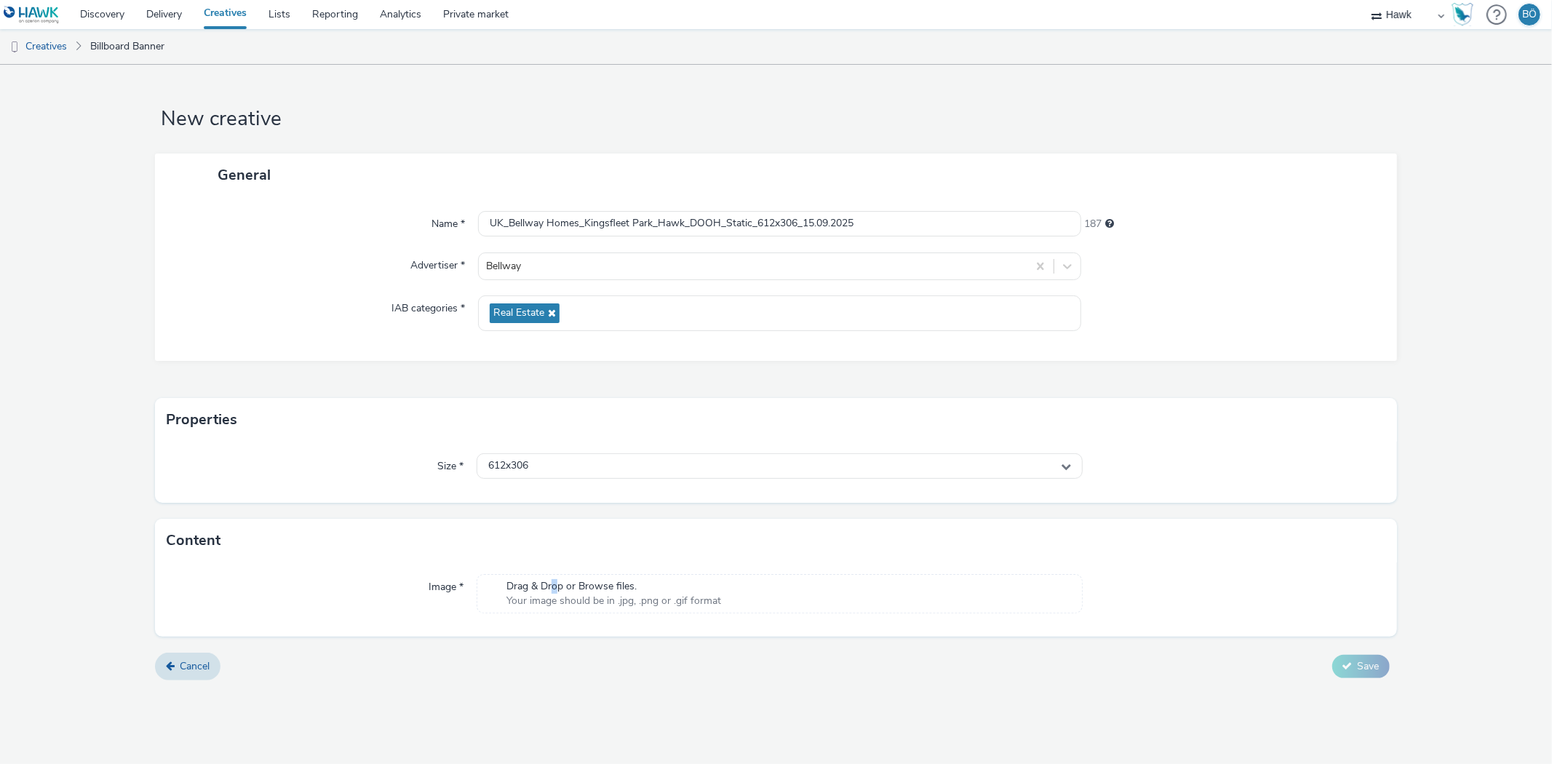
click at [556, 583] on span "Drag & Drop or Browse files." at bounding box center [614, 586] width 215 height 15
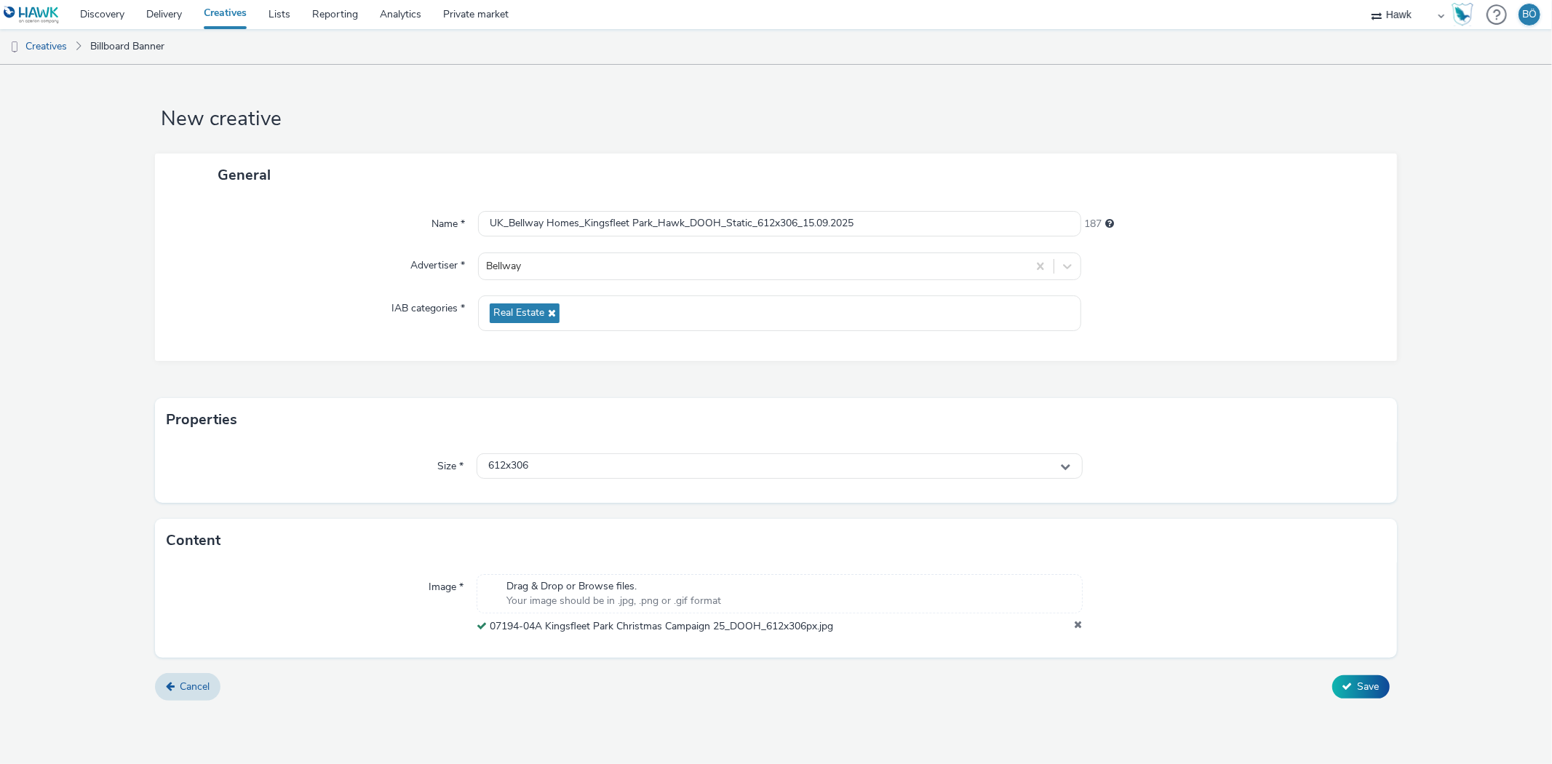
click at [1333, 679] on div "Cancel Save" at bounding box center [776, 687] width 1242 height 26
drag, startPoint x: 1363, startPoint y: 670, endPoint x: 1365, endPoint y: 680, distance: 10.4
click at [1364, 670] on form "New creative General Name * UK_Bellway Homes_Kingsfleet Park_Hawk_DOOH_Static_6…" at bounding box center [776, 388] width 1552 height 647
click at [1365, 684] on span "Save" at bounding box center [1369, 687] width 22 height 14
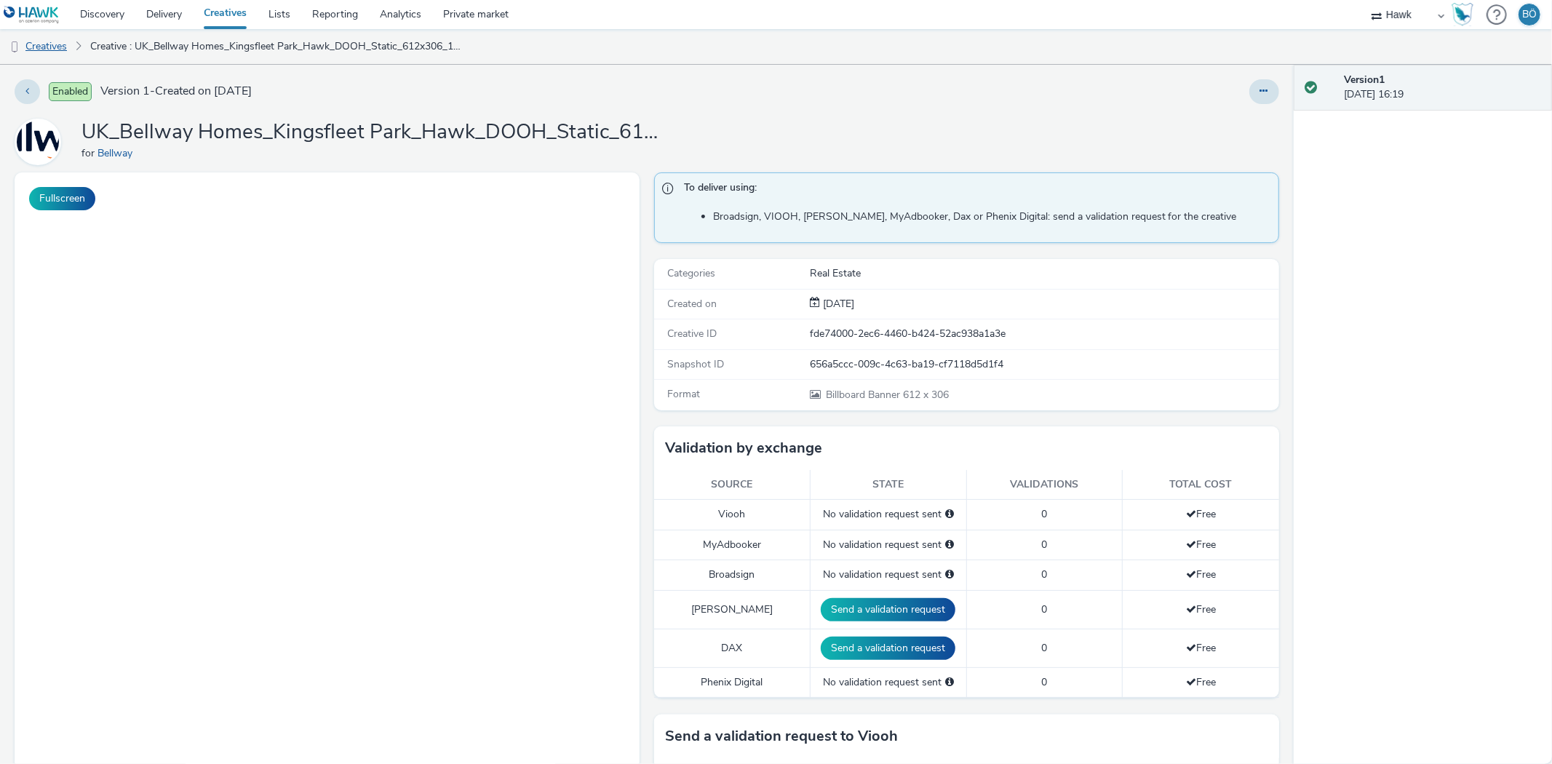
click at [69, 44] on link "Creatives" at bounding box center [37, 46] width 74 height 35
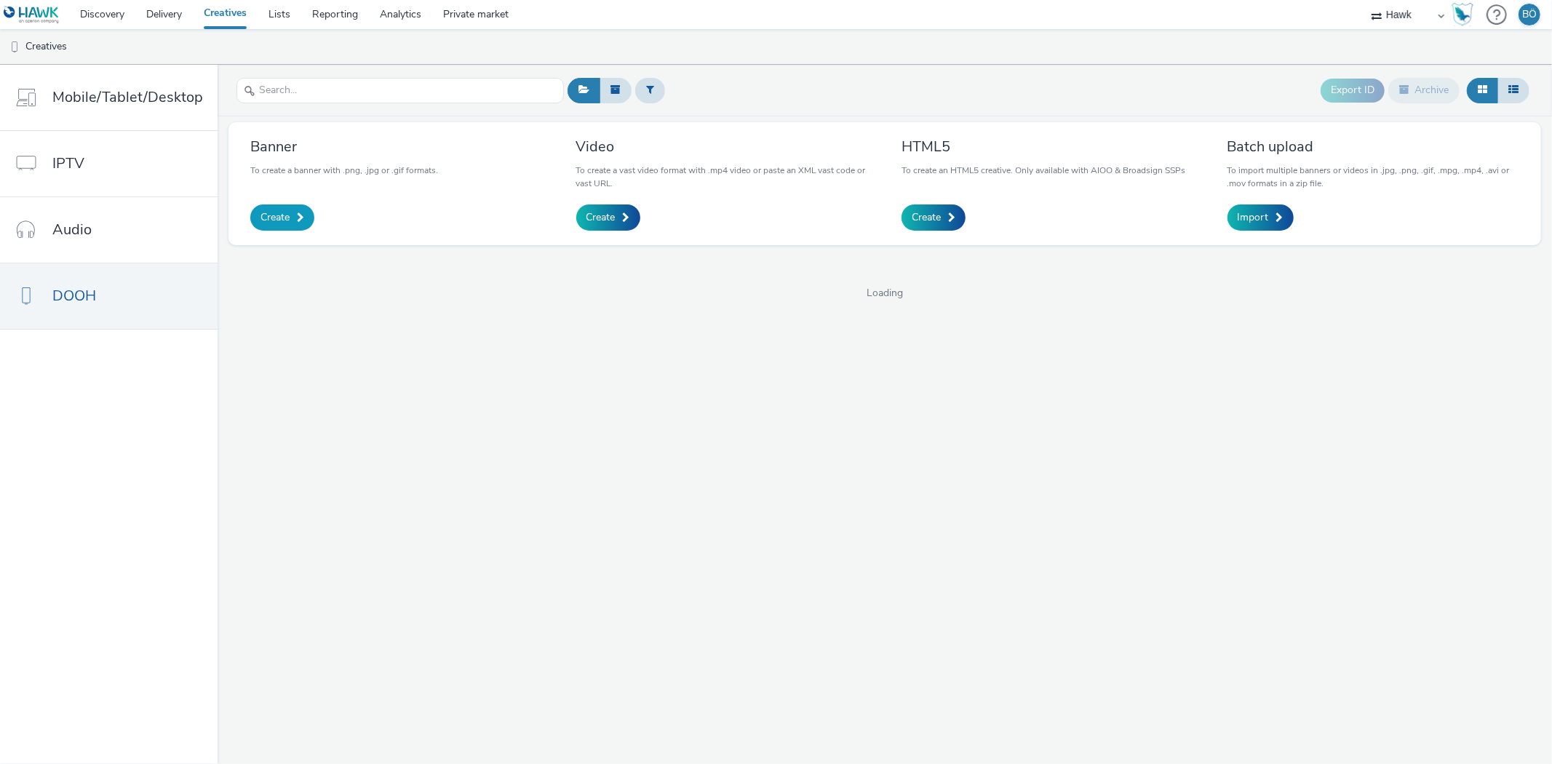
click at [279, 212] on span "Create" at bounding box center [275, 217] width 29 height 15
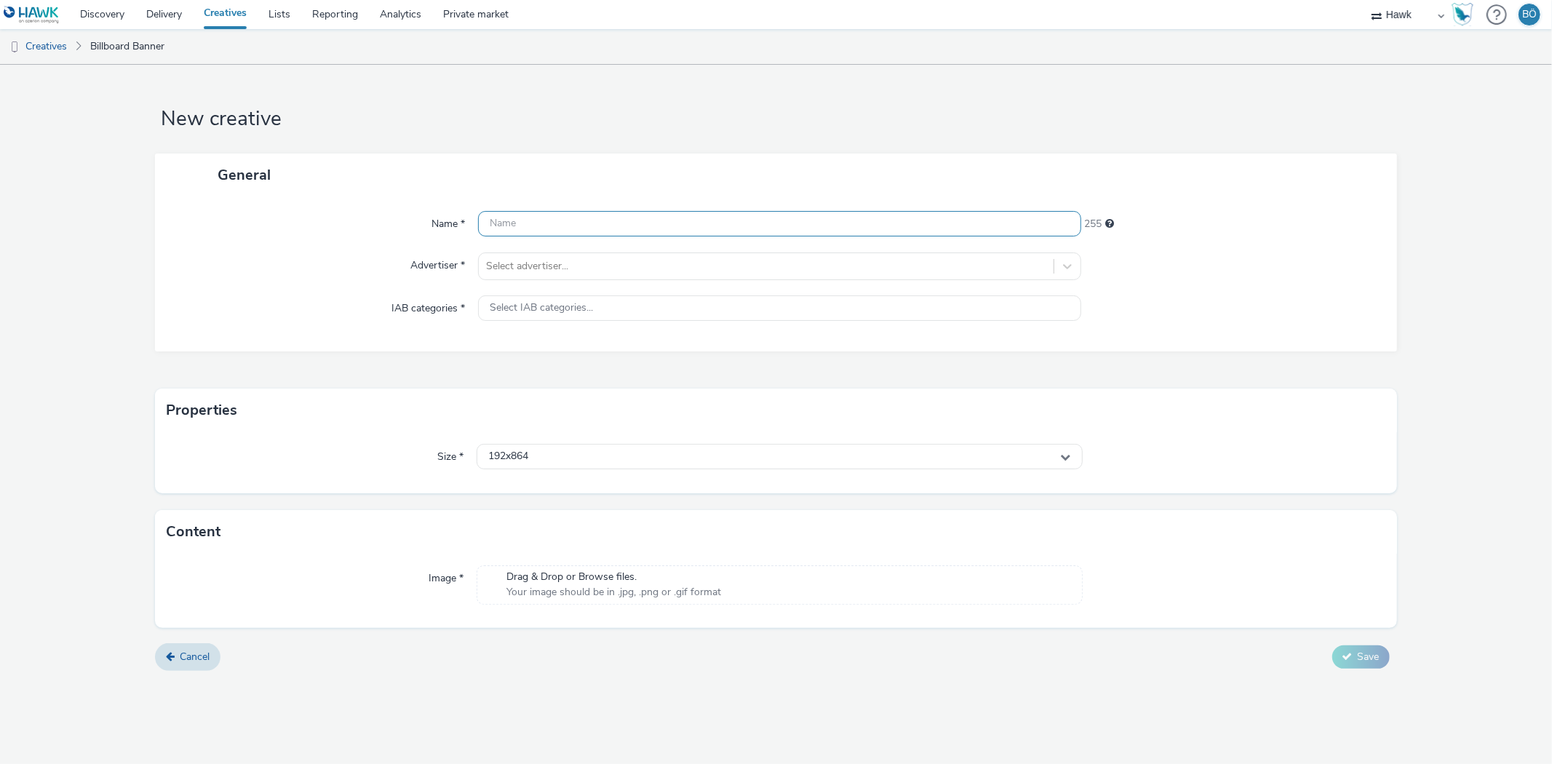
click at [525, 223] on input "text" at bounding box center [779, 223] width 603 height 25
paste input "UK_Bellway Homes_Kingsfleet Park_Hawk_DOOH_Static_840x400_15.09.2025"
type input "UK_Bellway Homes_Kingsfleet Park_Hawk_DOOH_Static_840x400_15.09.2025"
click at [568, 258] on div at bounding box center [766, 266] width 560 height 17
type input "bellwa"
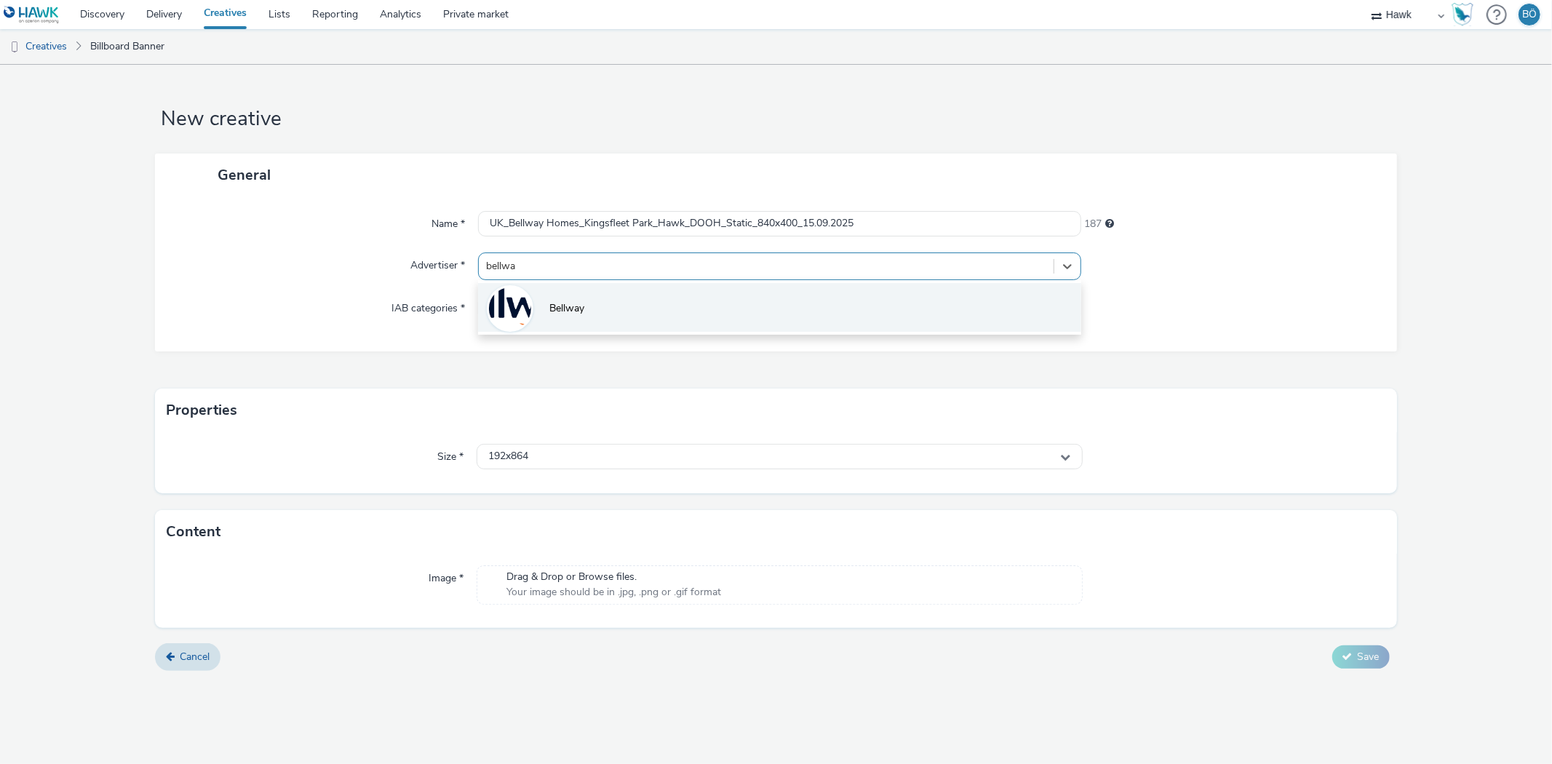
click at [605, 309] on li "Bellway" at bounding box center [779, 307] width 603 height 49
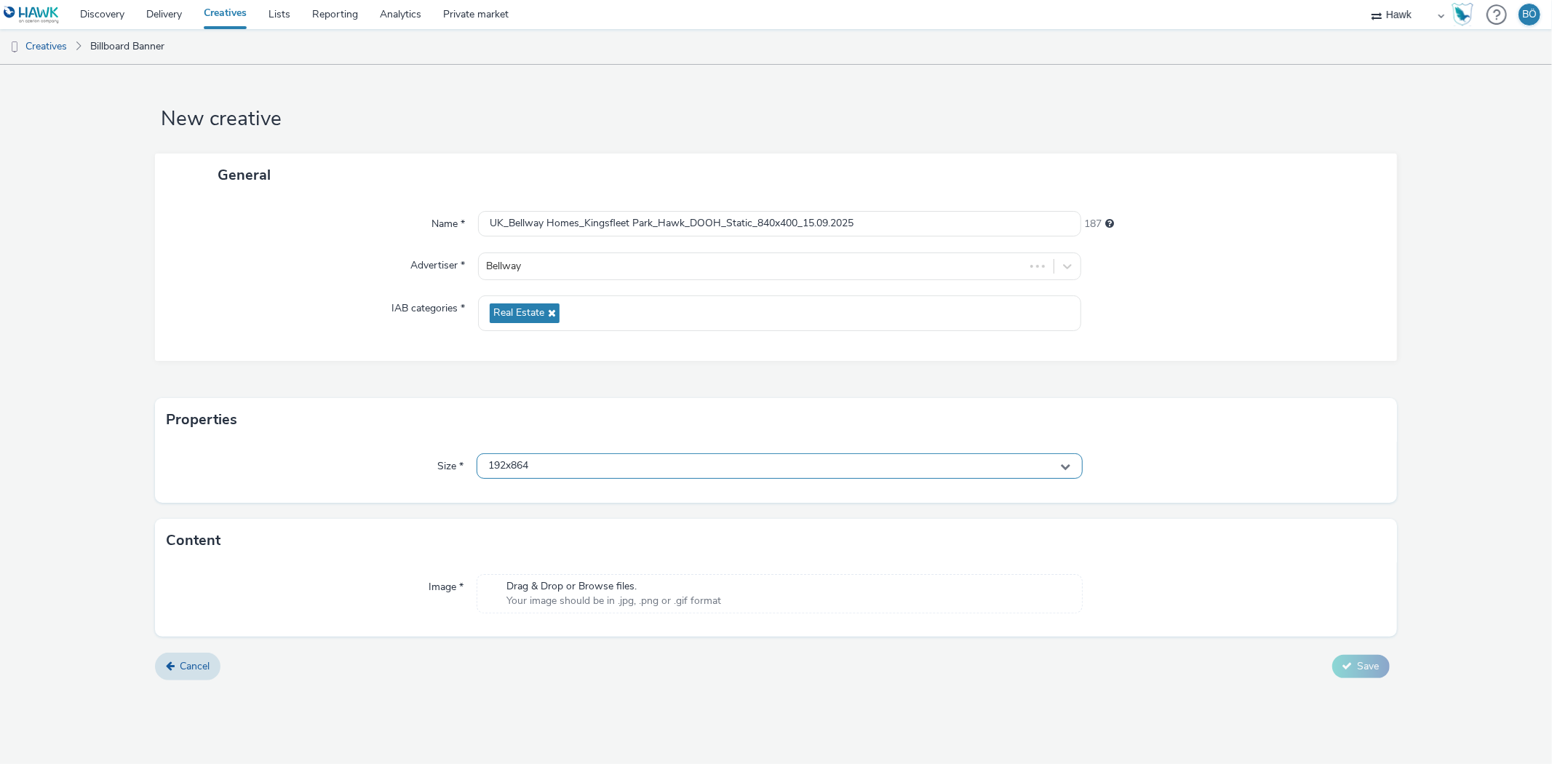
click at [558, 458] on div "192x864" at bounding box center [779, 465] width 605 height 25
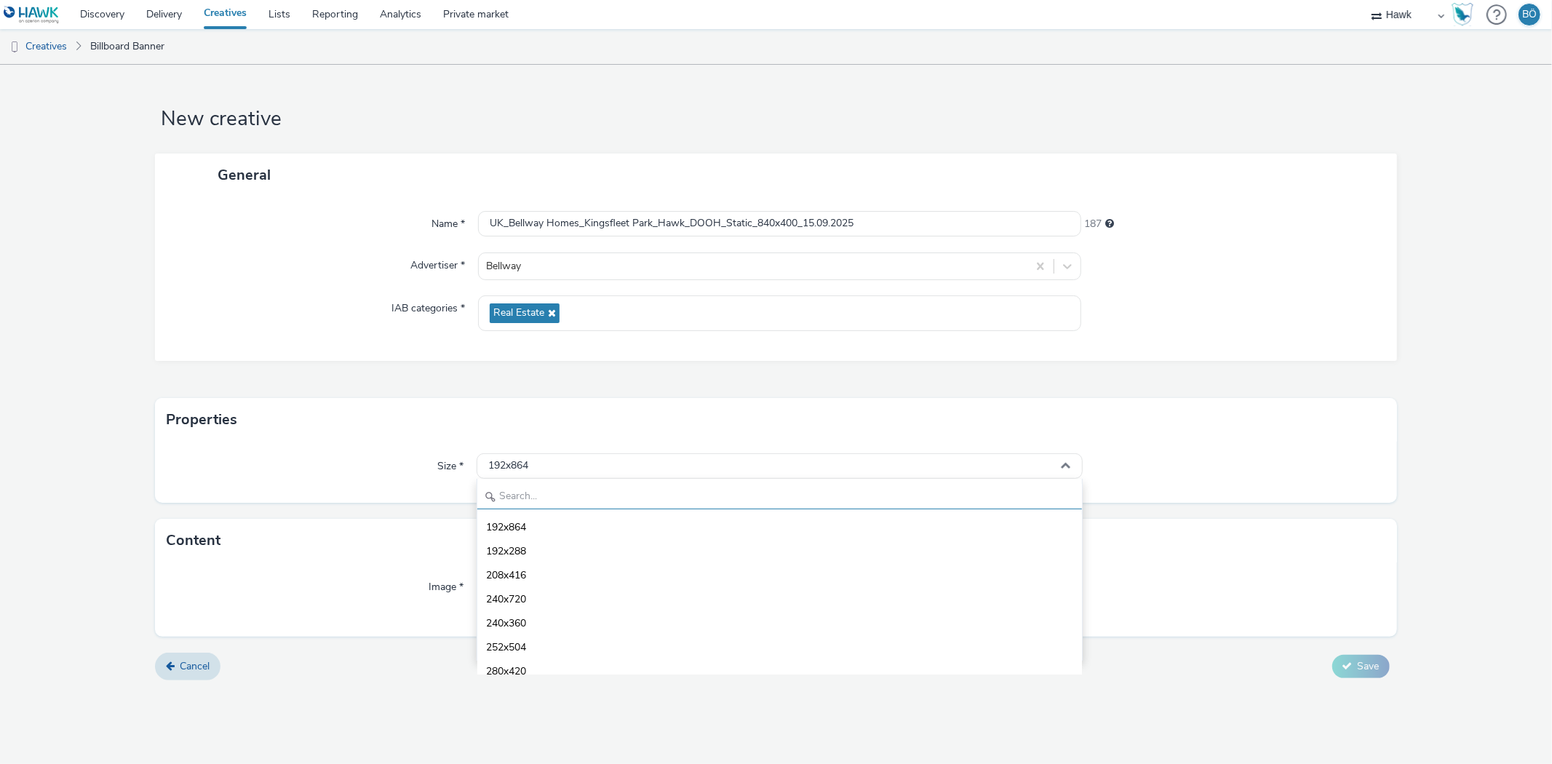
click at [536, 493] on input "text" at bounding box center [779, 496] width 604 height 25
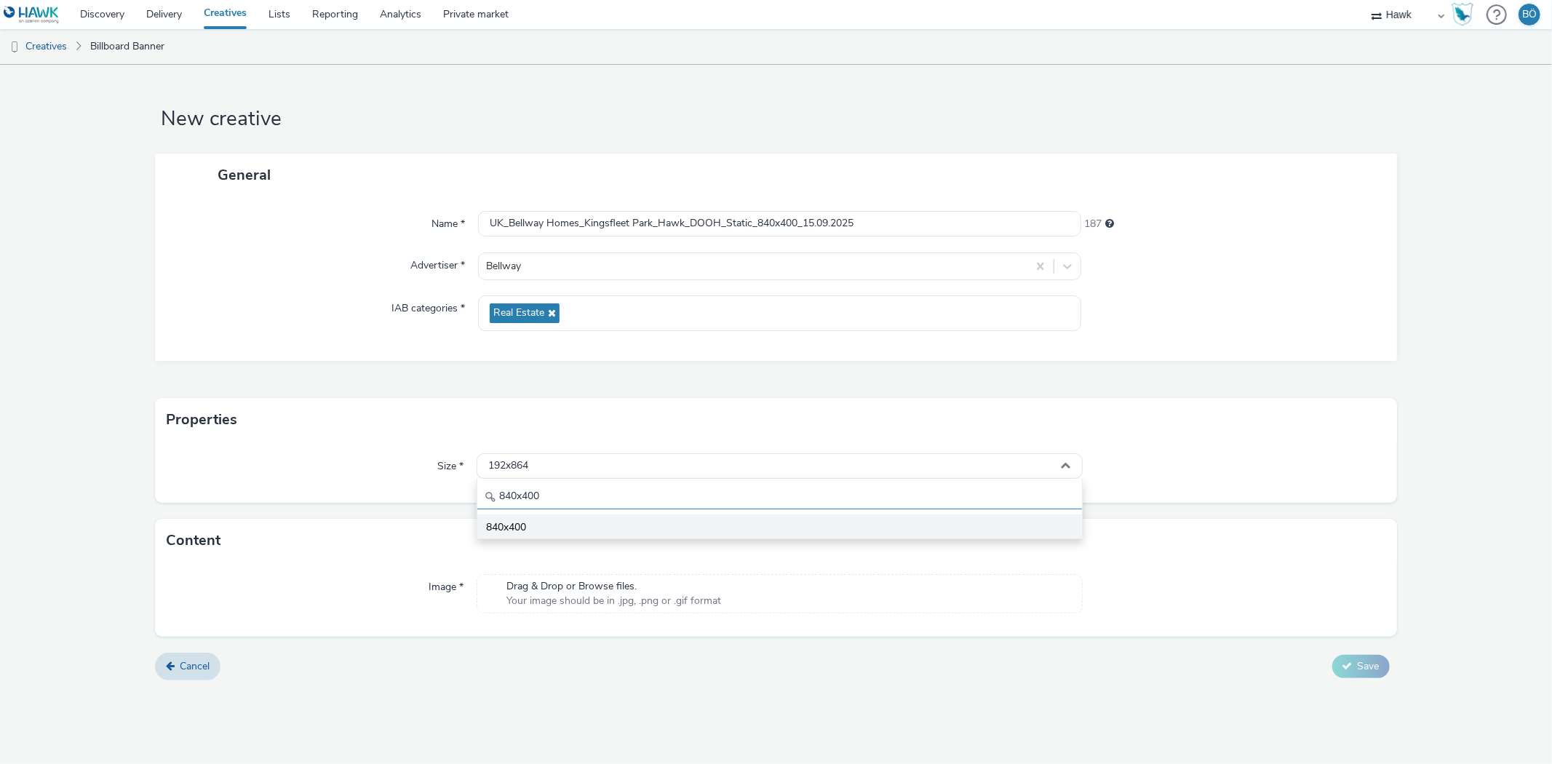
type input "840x400"
click at [544, 530] on li "840x400" at bounding box center [779, 527] width 604 height 24
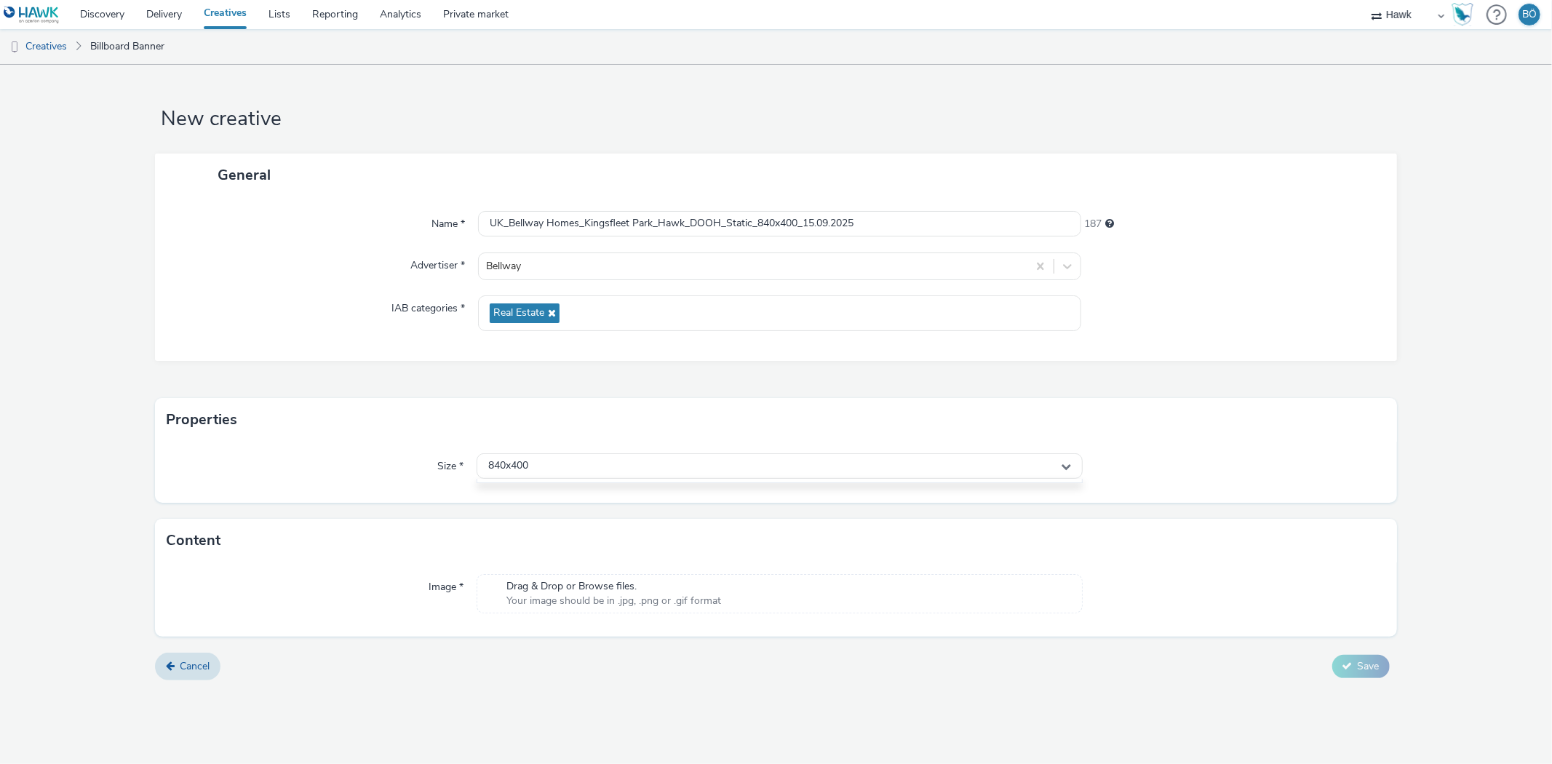
click at [595, 587] on span "Drag & Drop or Browse files." at bounding box center [614, 586] width 215 height 15
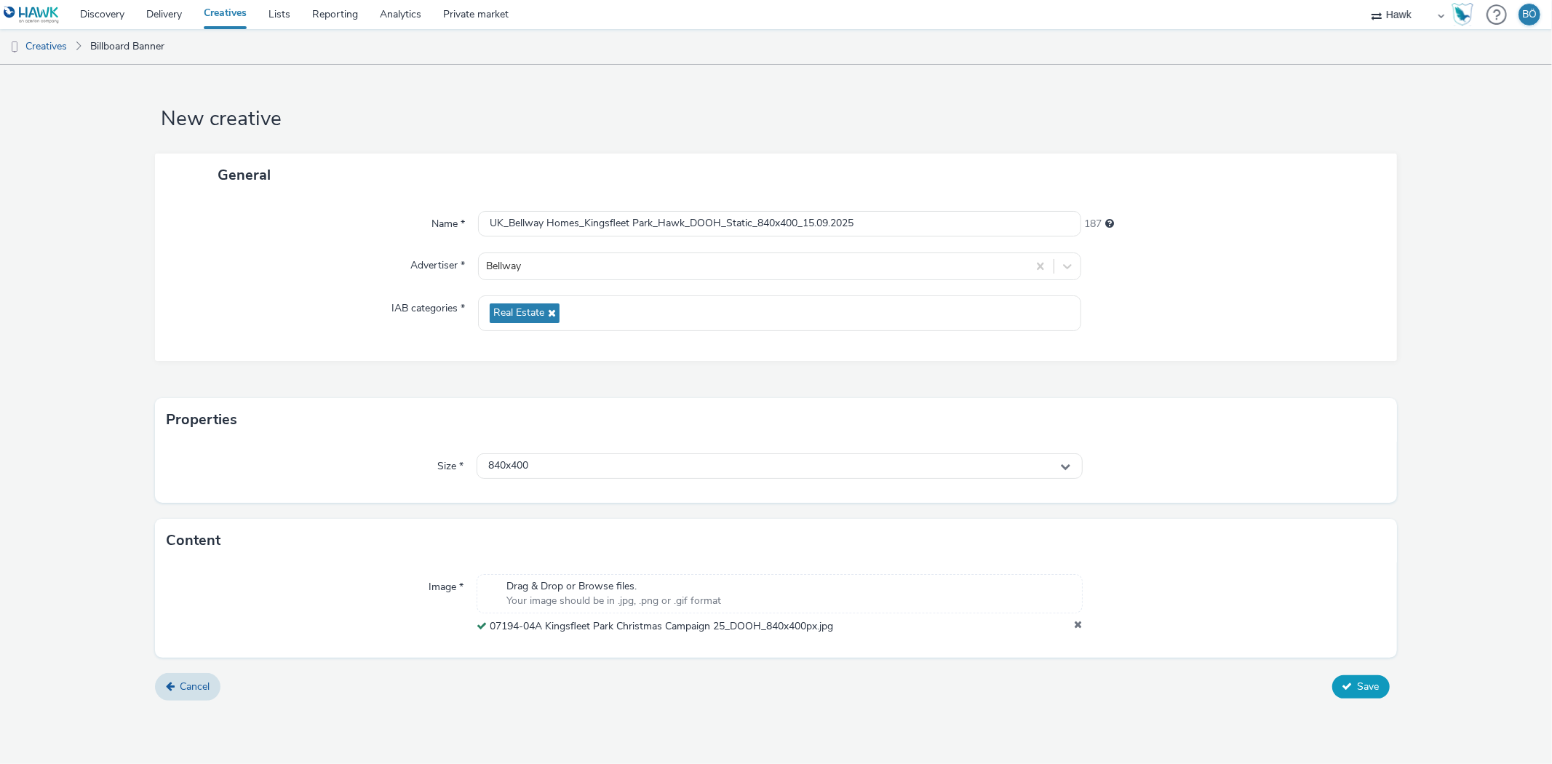
click at [1354, 689] on button "Save" at bounding box center [1361, 686] width 57 height 23
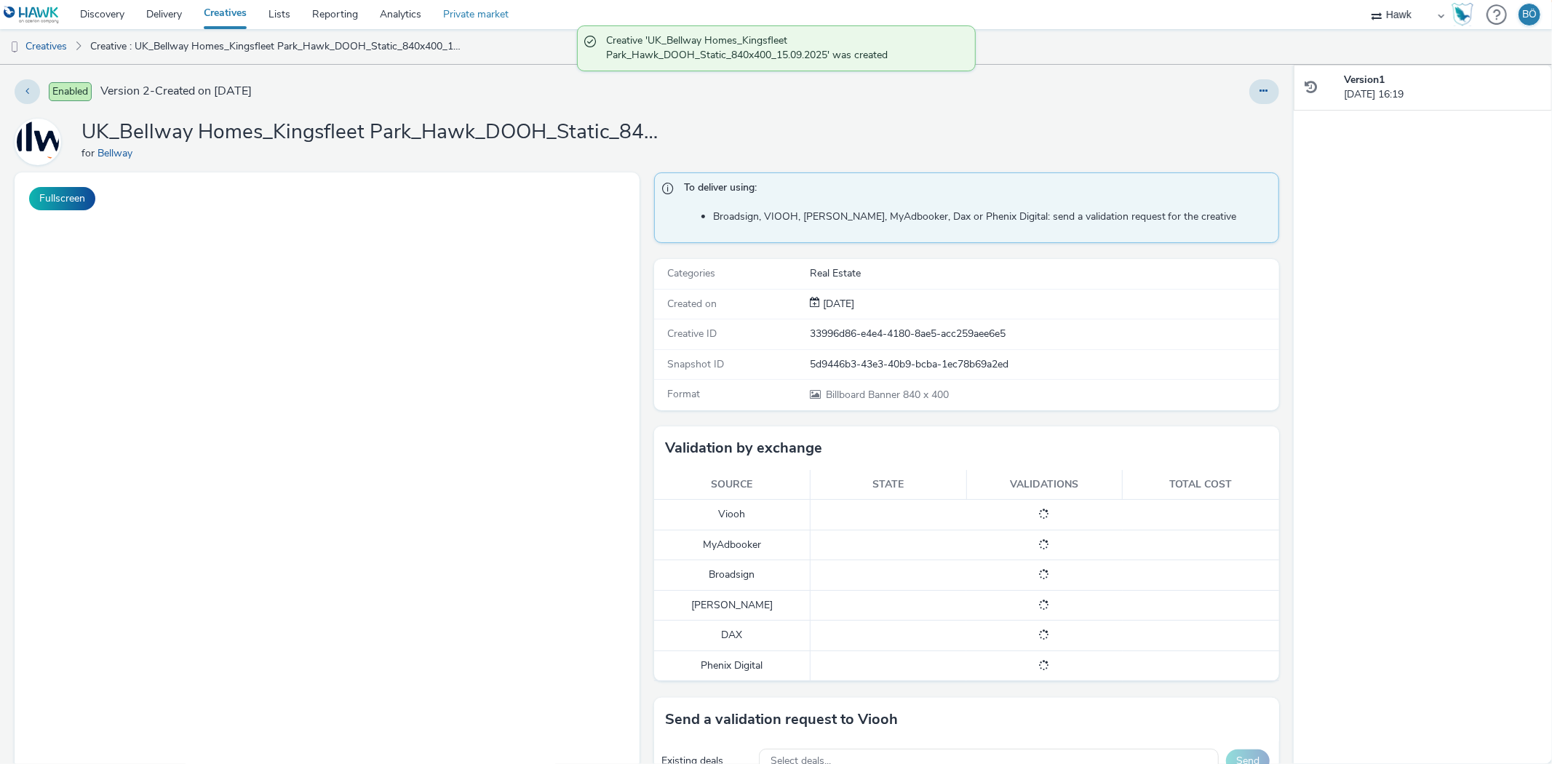
click at [173, 19] on link "Delivery" at bounding box center [163, 14] width 57 height 29
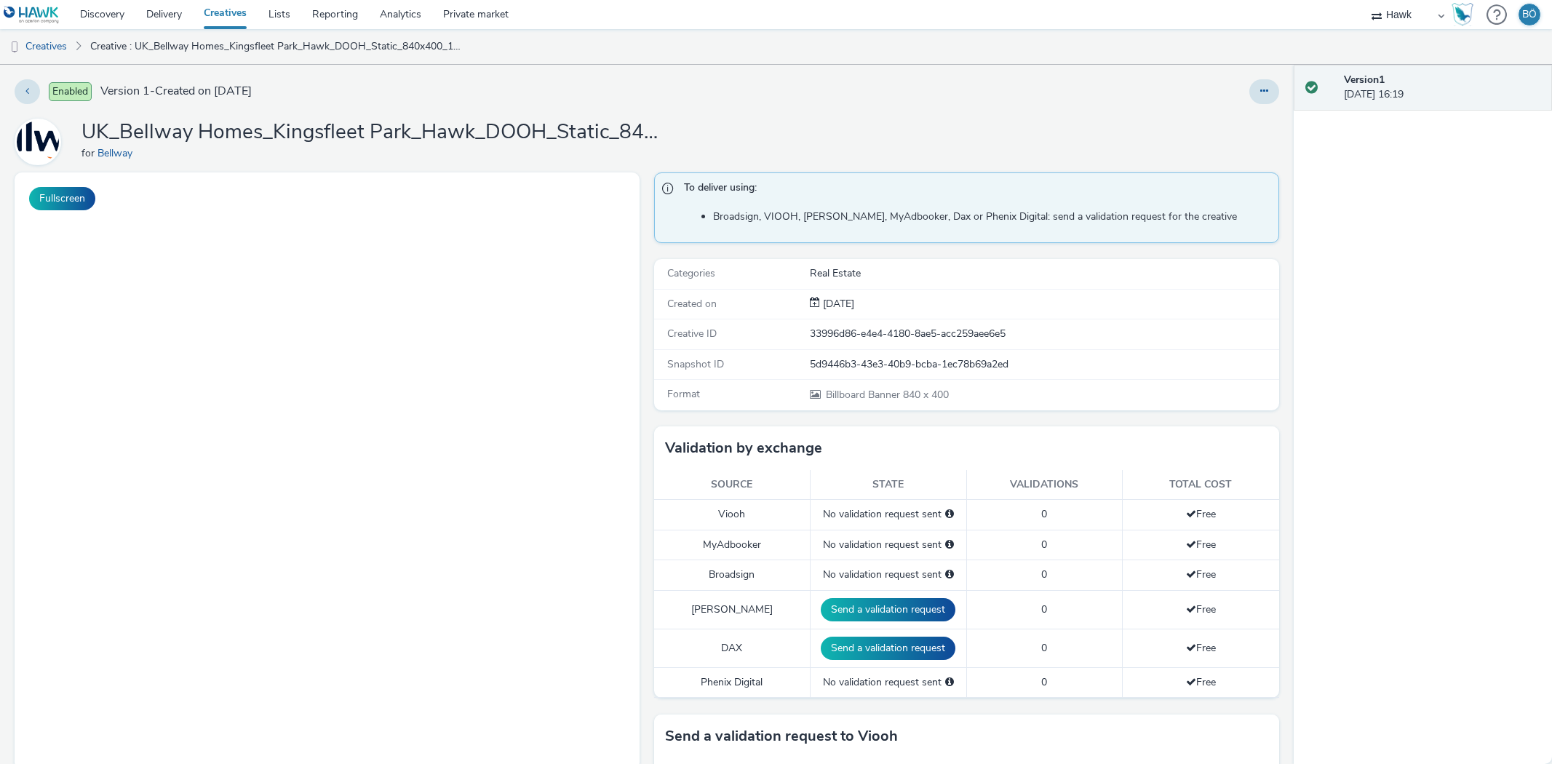
select select "11a7df10-284f-415c-b52a-427acf4c31ae"
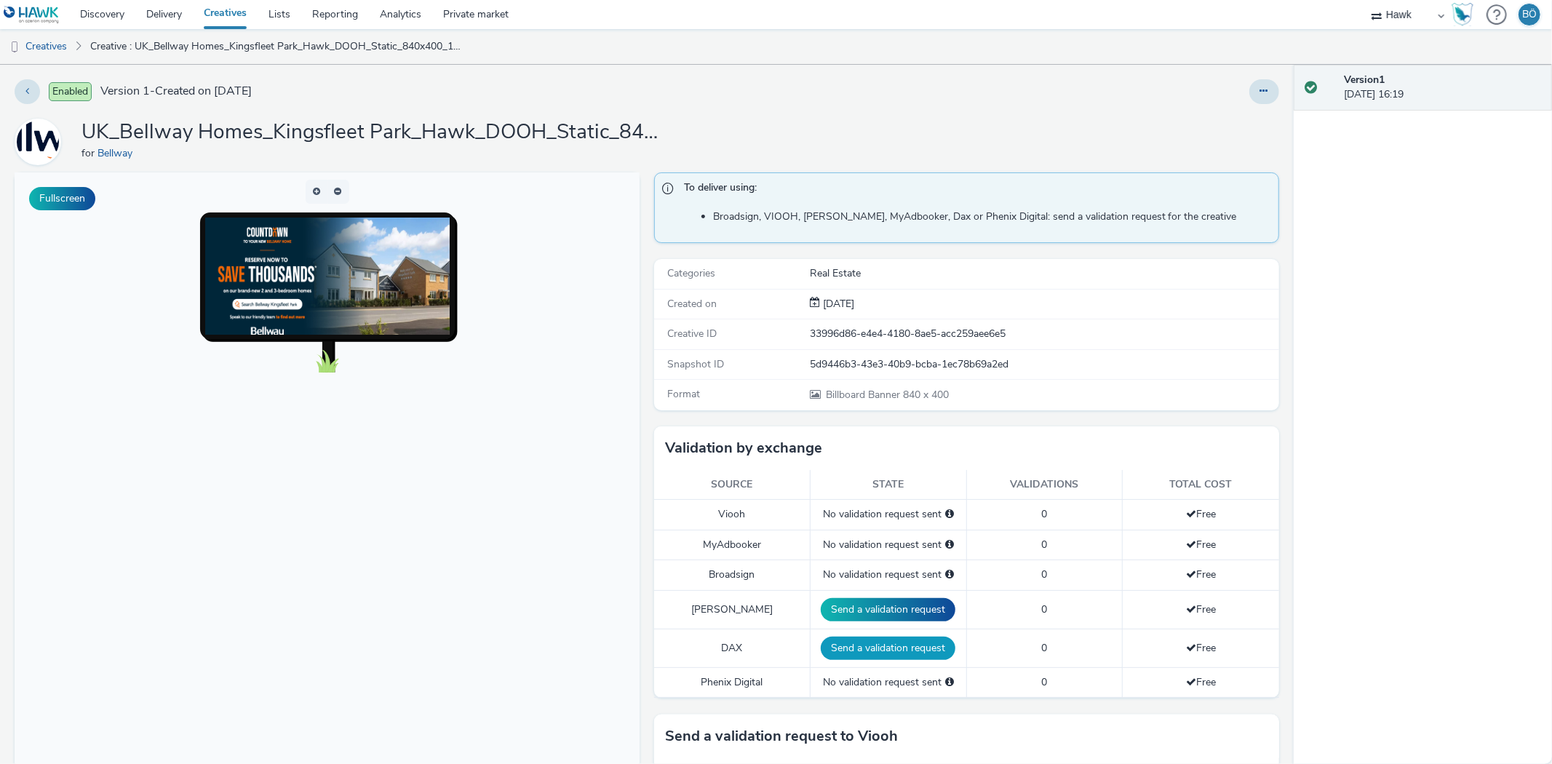
click at [889, 648] on button "Send a validation request" at bounding box center [888, 648] width 135 height 23
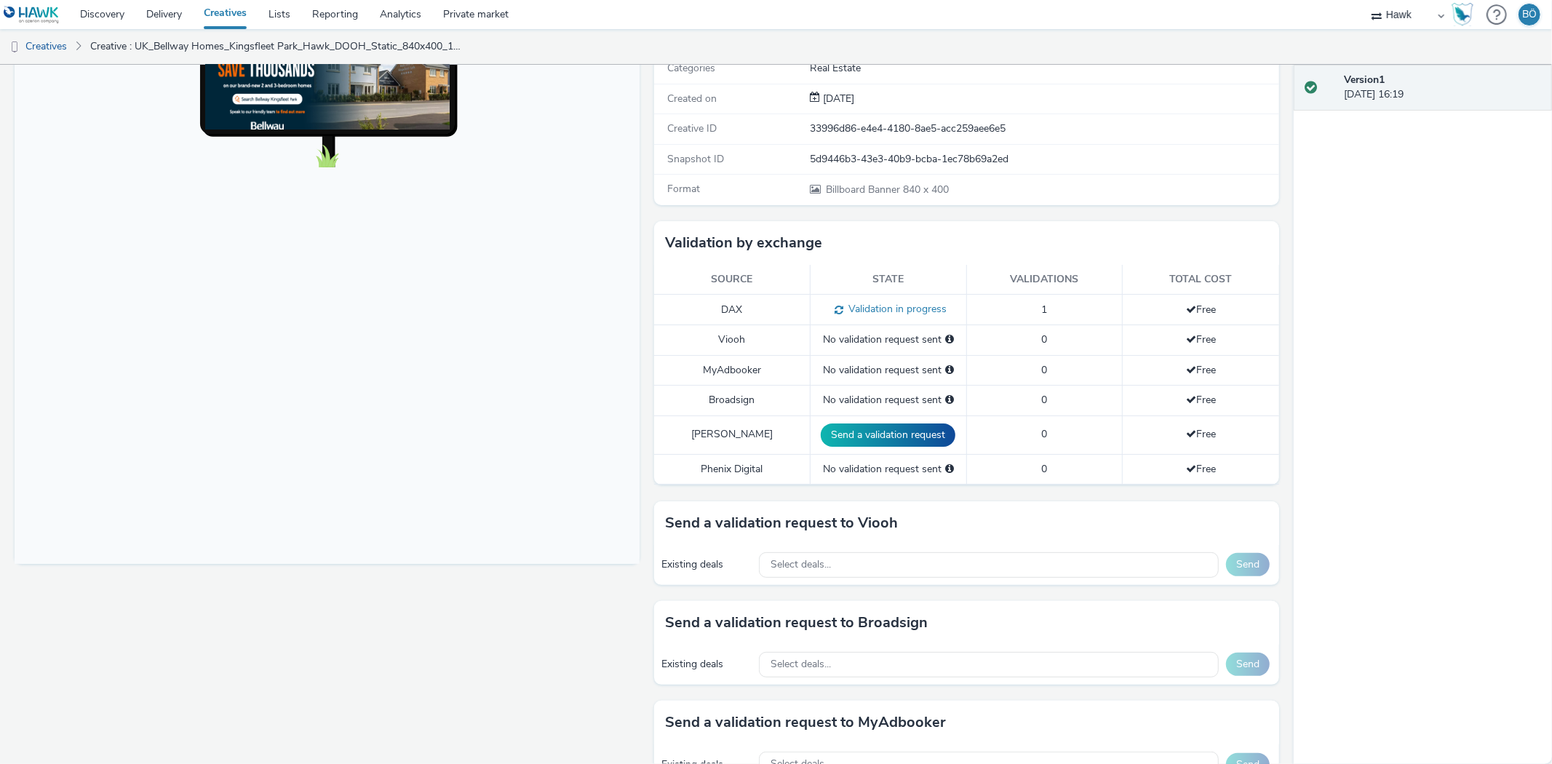
scroll to position [404, 0]
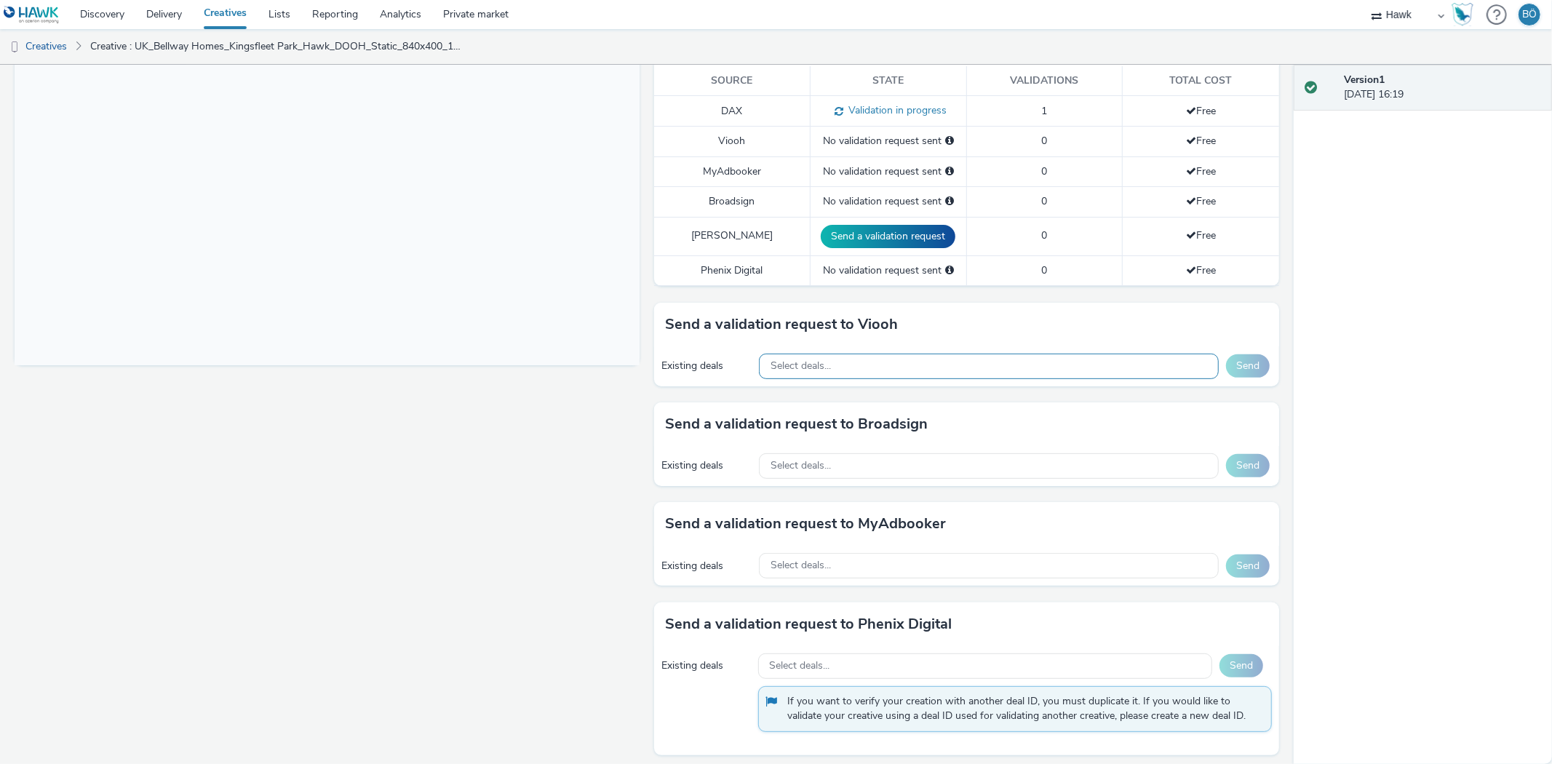
click at [803, 371] on span "Select deals..." at bounding box center [801, 366] width 60 height 12
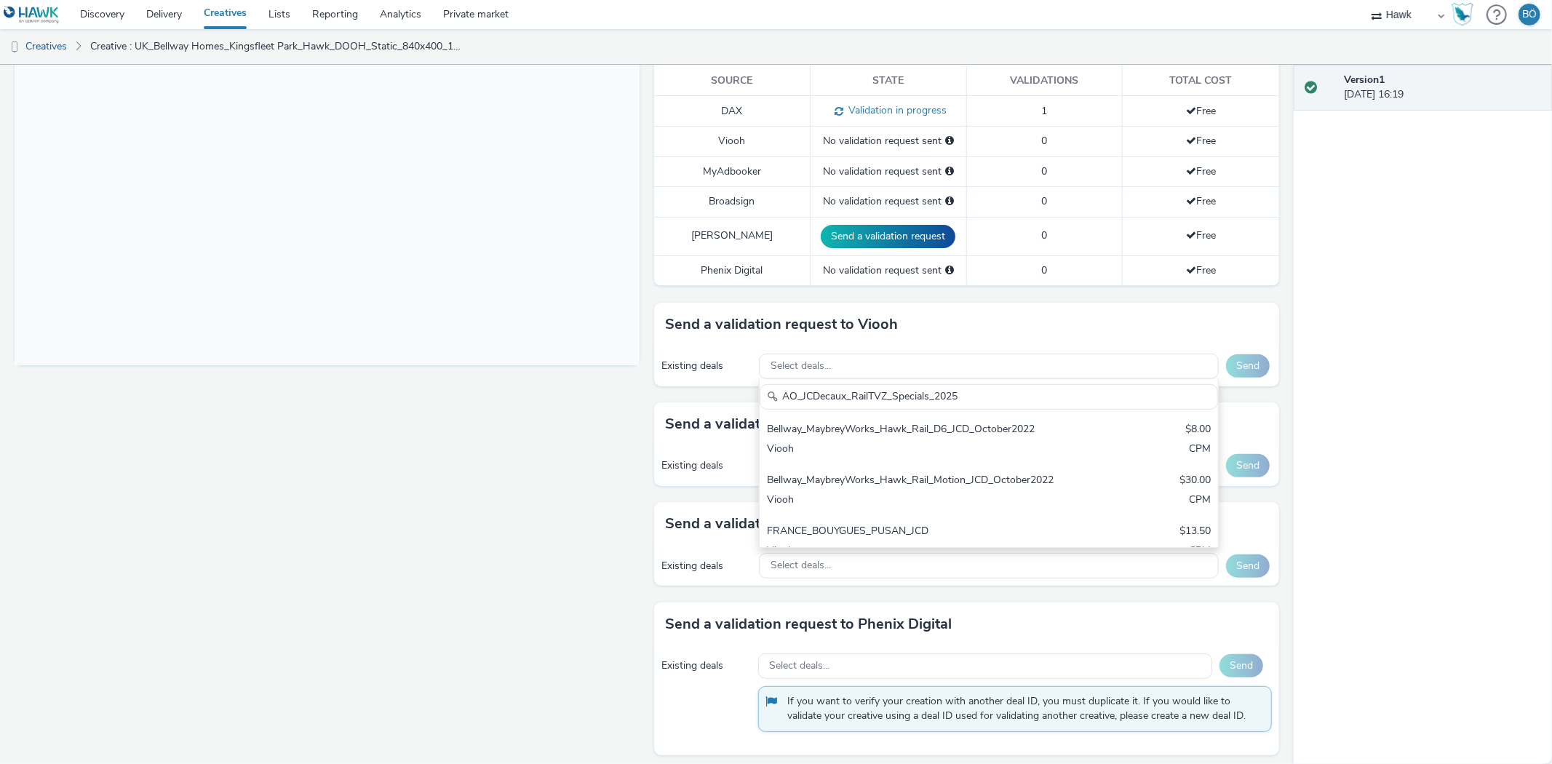
scroll to position [0, 0]
type input "AO_JCDecaux_RailTVZ_Specials_2025"
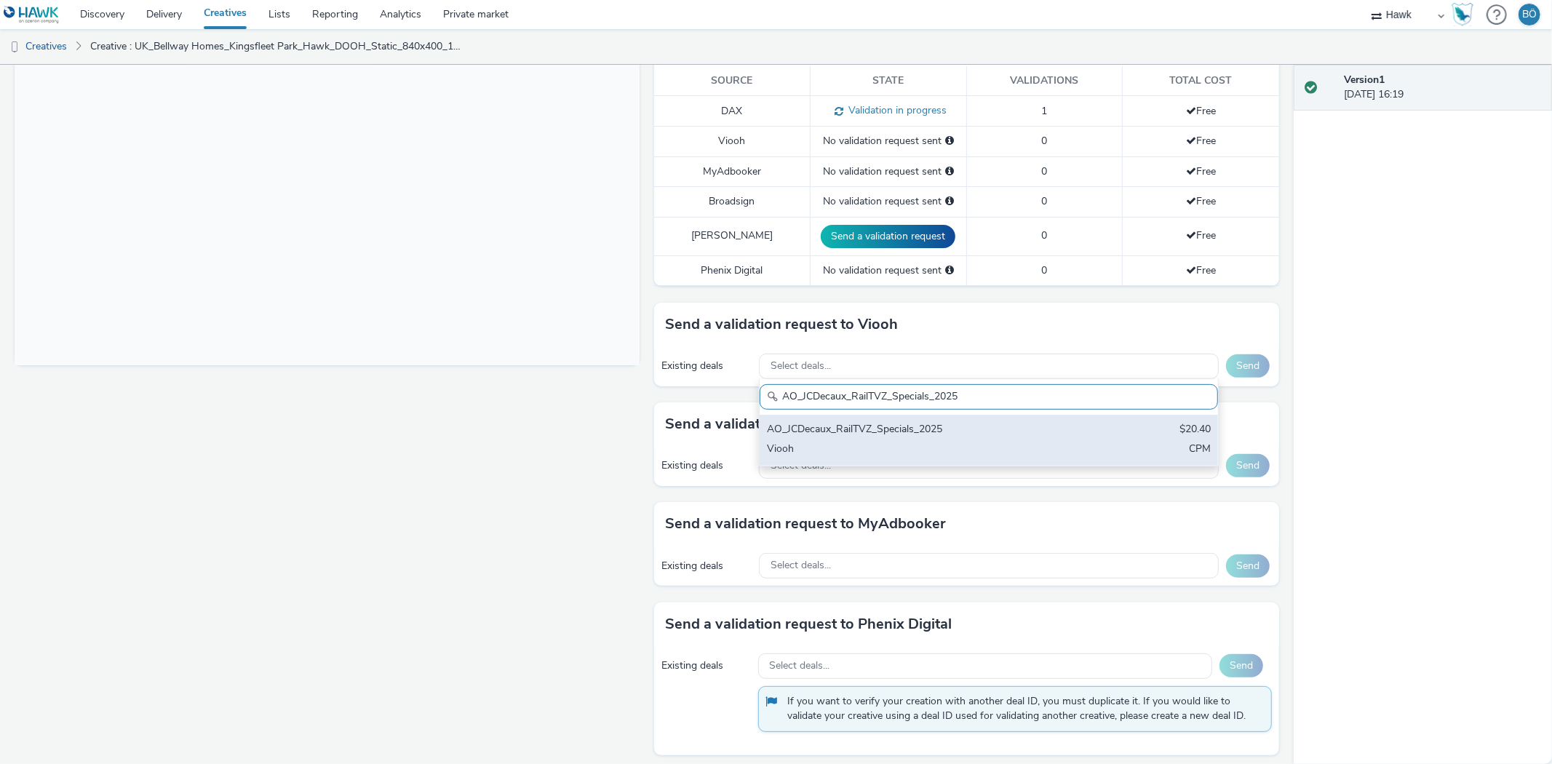
click at [891, 426] on div "AO_JCDecaux_RailTVZ_Specials_2025" at bounding box center [913, 430] width 293 height 17
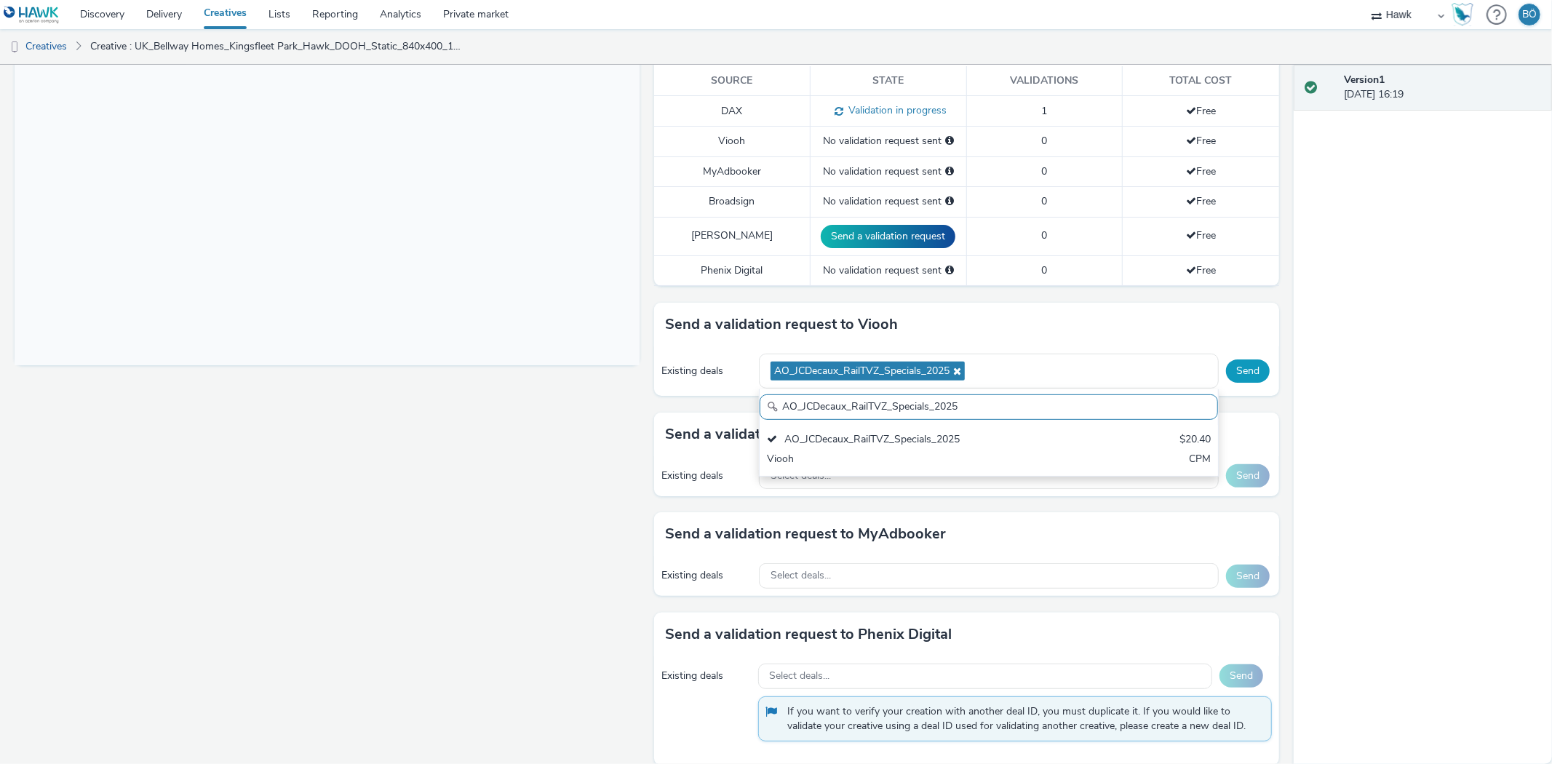
click at [1236, 375] on button "Send" at bounding box center [1248, 371] width 44 height 23
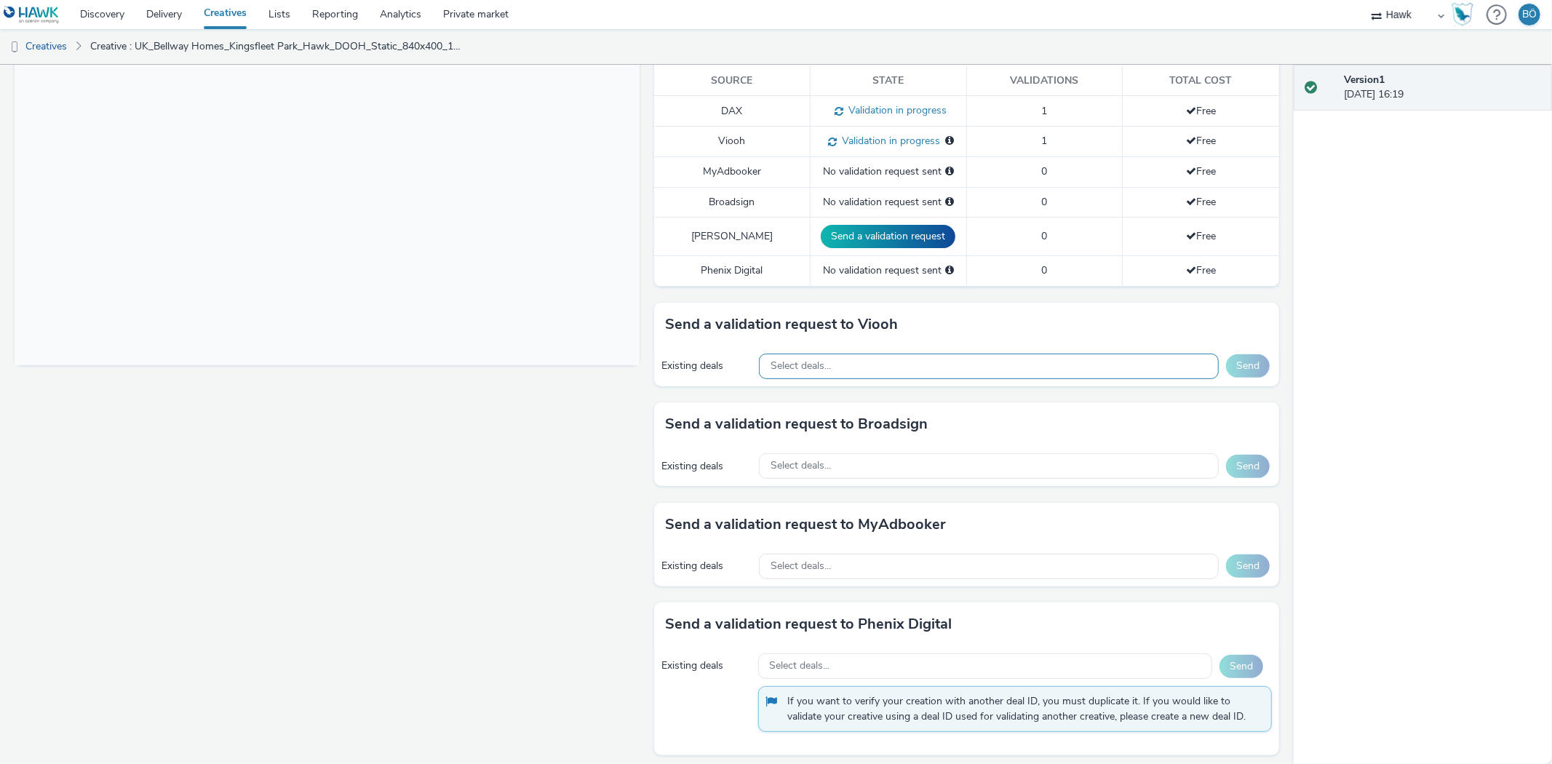
click at [835, 368] on div "Select deals..." at bounding box center [989, 366] width 460 height 25
type input "AO_JCDecaux_LFD48s_2025"
click at [857, 430] on div "AO_JCDecaux_LFD48s_2025" at bounding box center [913, 430] width 293 height 17
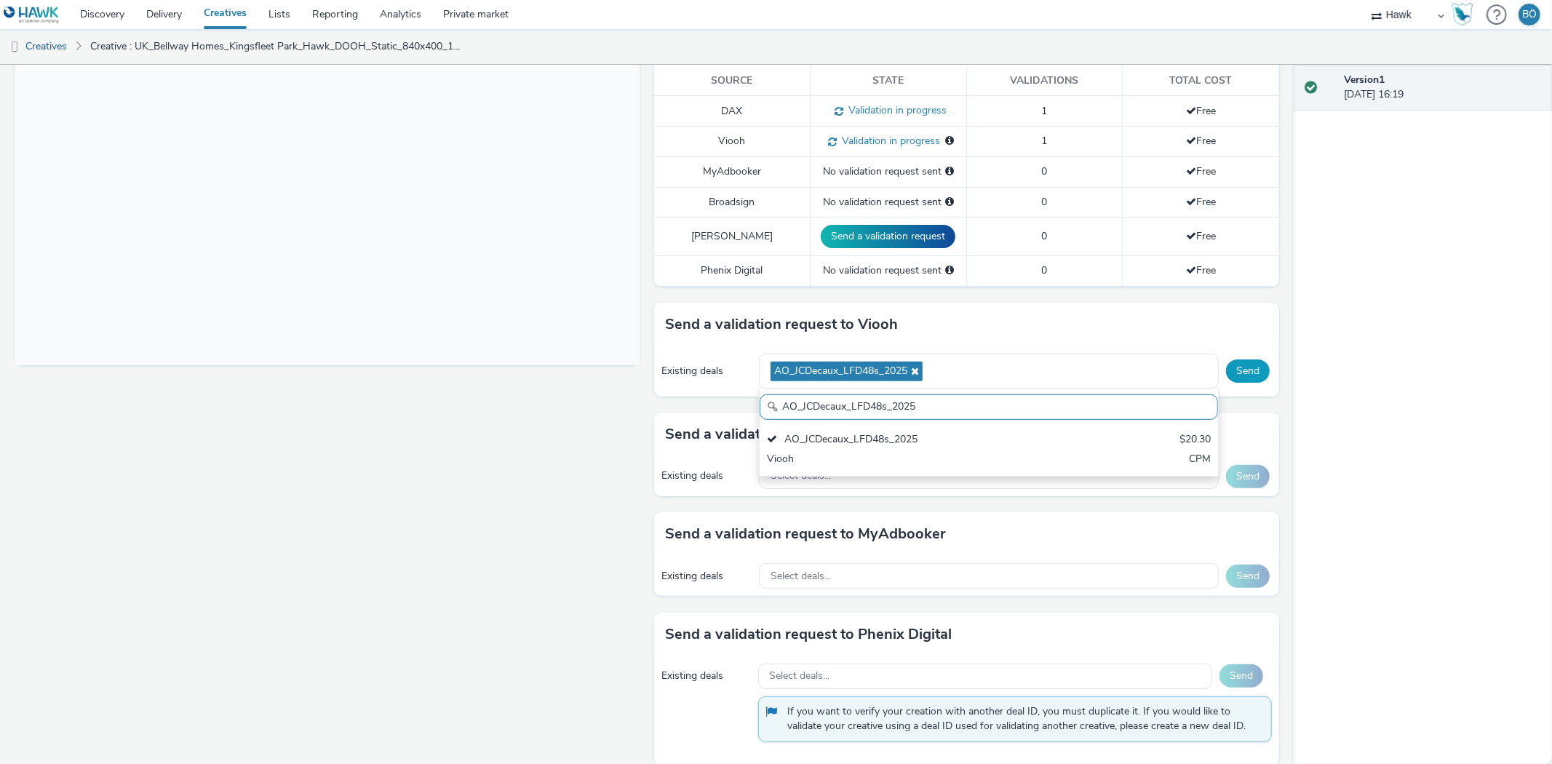
click at [1247, 360] on button "Send" at bounding box center [1248, 371] width 44 height 23
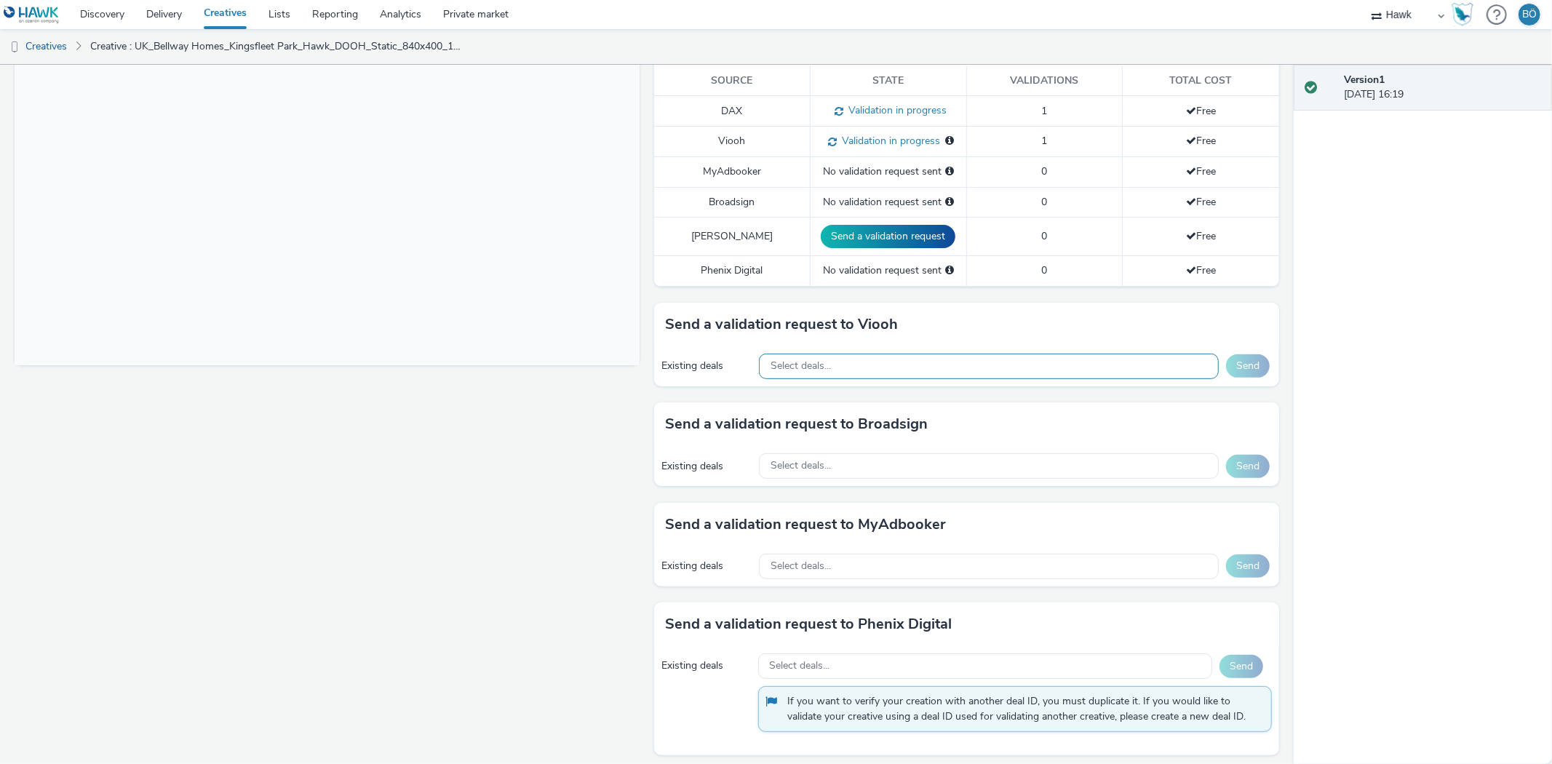
click at [843, 372] on div "Select deals..." at bounding box center [989, 366] width 460 height 25
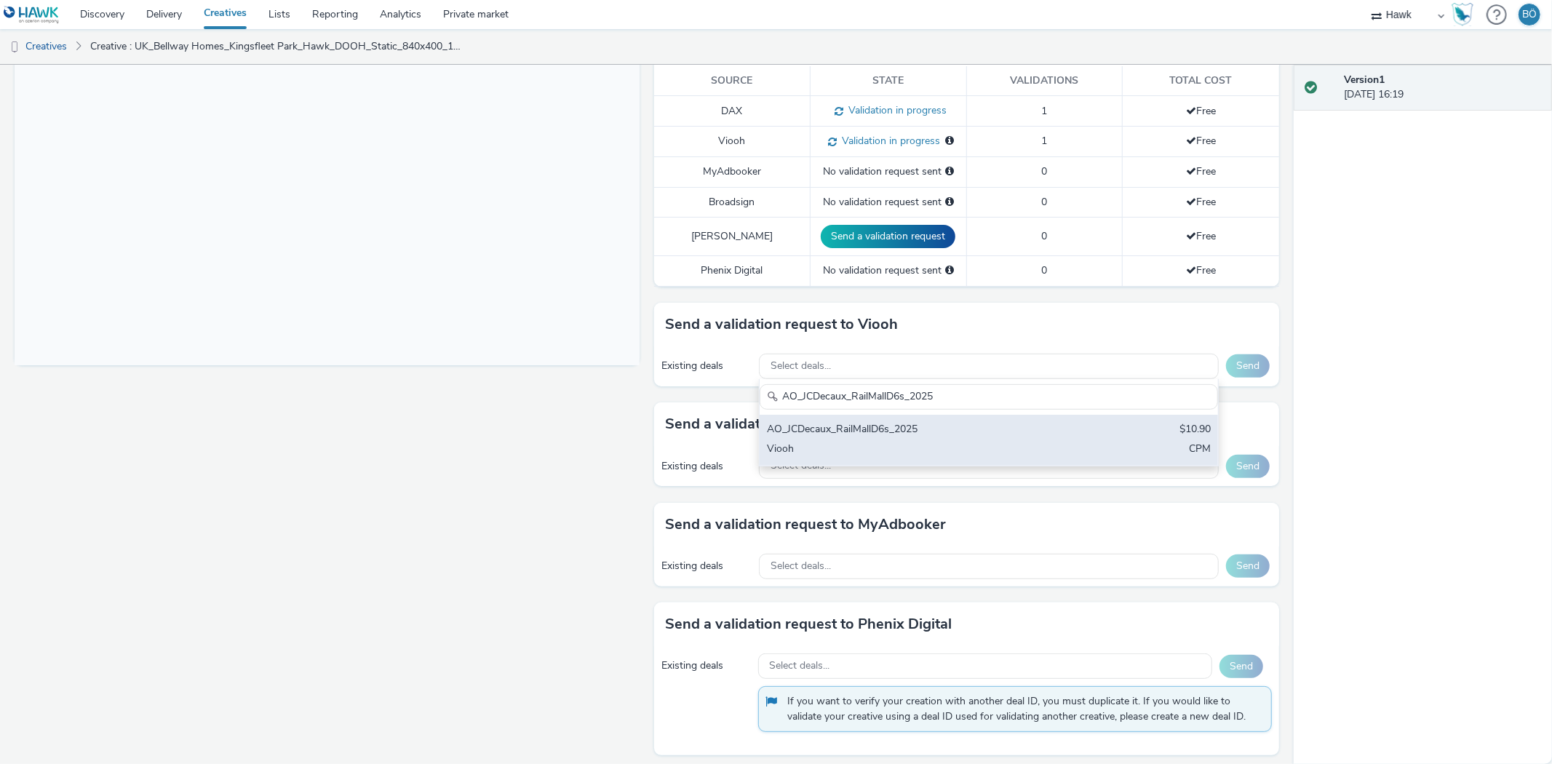
type input "AO_JCDecaux_RailMallD6s_2025"
click at [894, 432] on div "AO_JCDecaux_RailMallD6s_2025" at bounding box center [913, 430] width 293 height 17
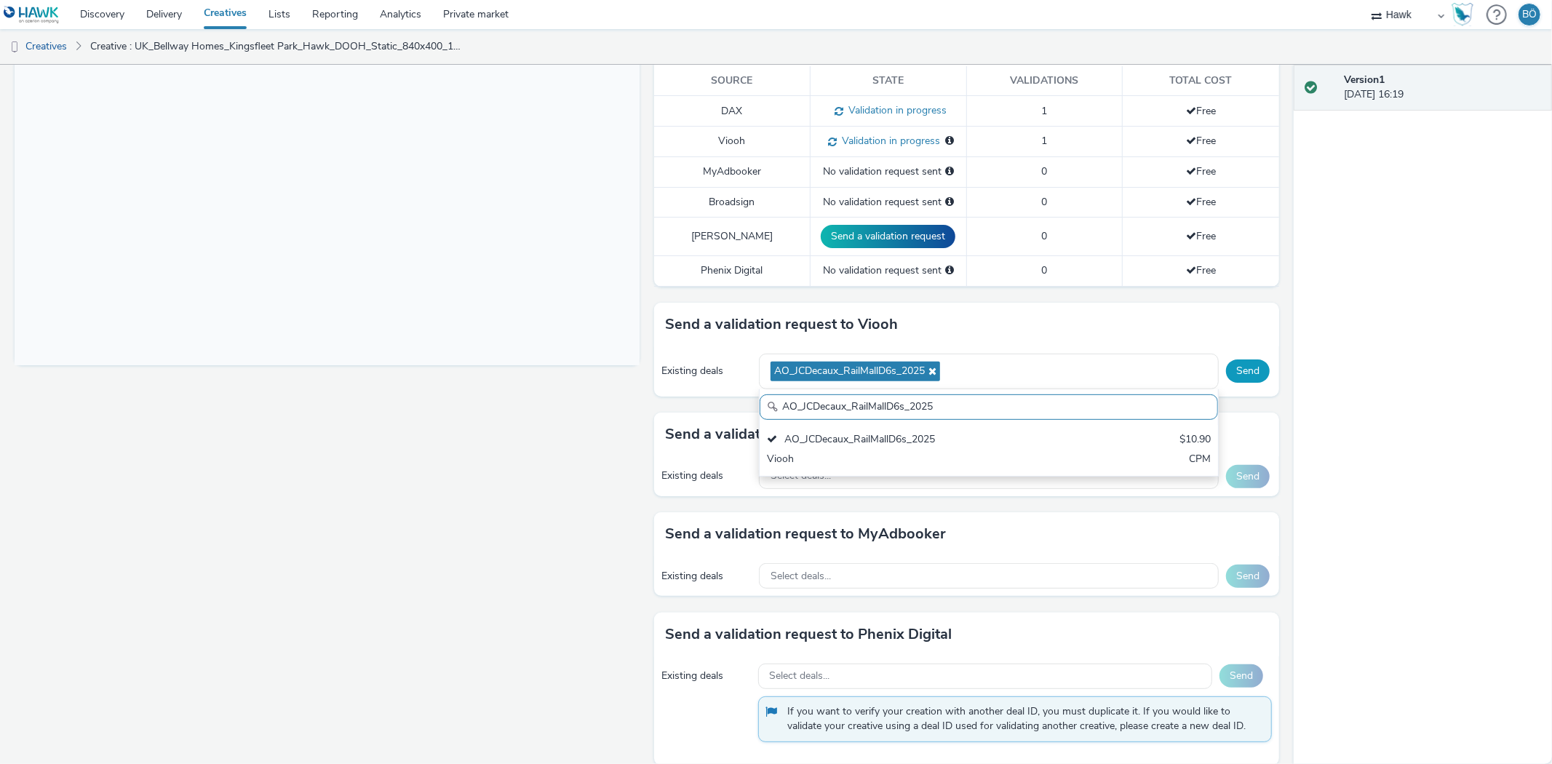
click at [1234, 368] on button "Send" at bounding box center [1248, 371] width 44 height 23
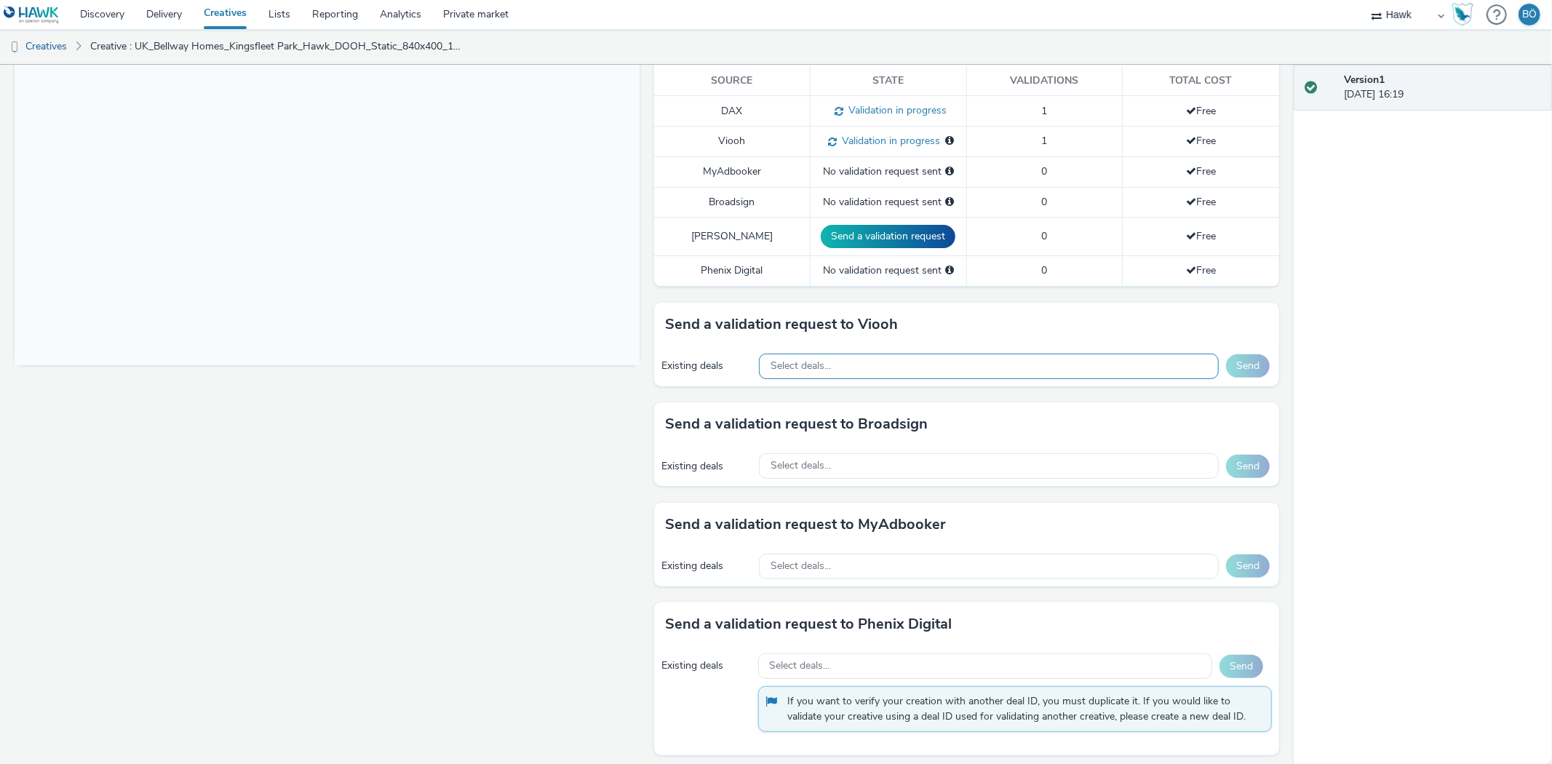
click at [788, 389] on div "Send a validation request to Viooh Existing deals Select deals... Send" at bounding box center [966, 353] width 625 height 100
click at [797, 369] on span "Select deals..." at bounding box center [801, 366] width 60 height 12
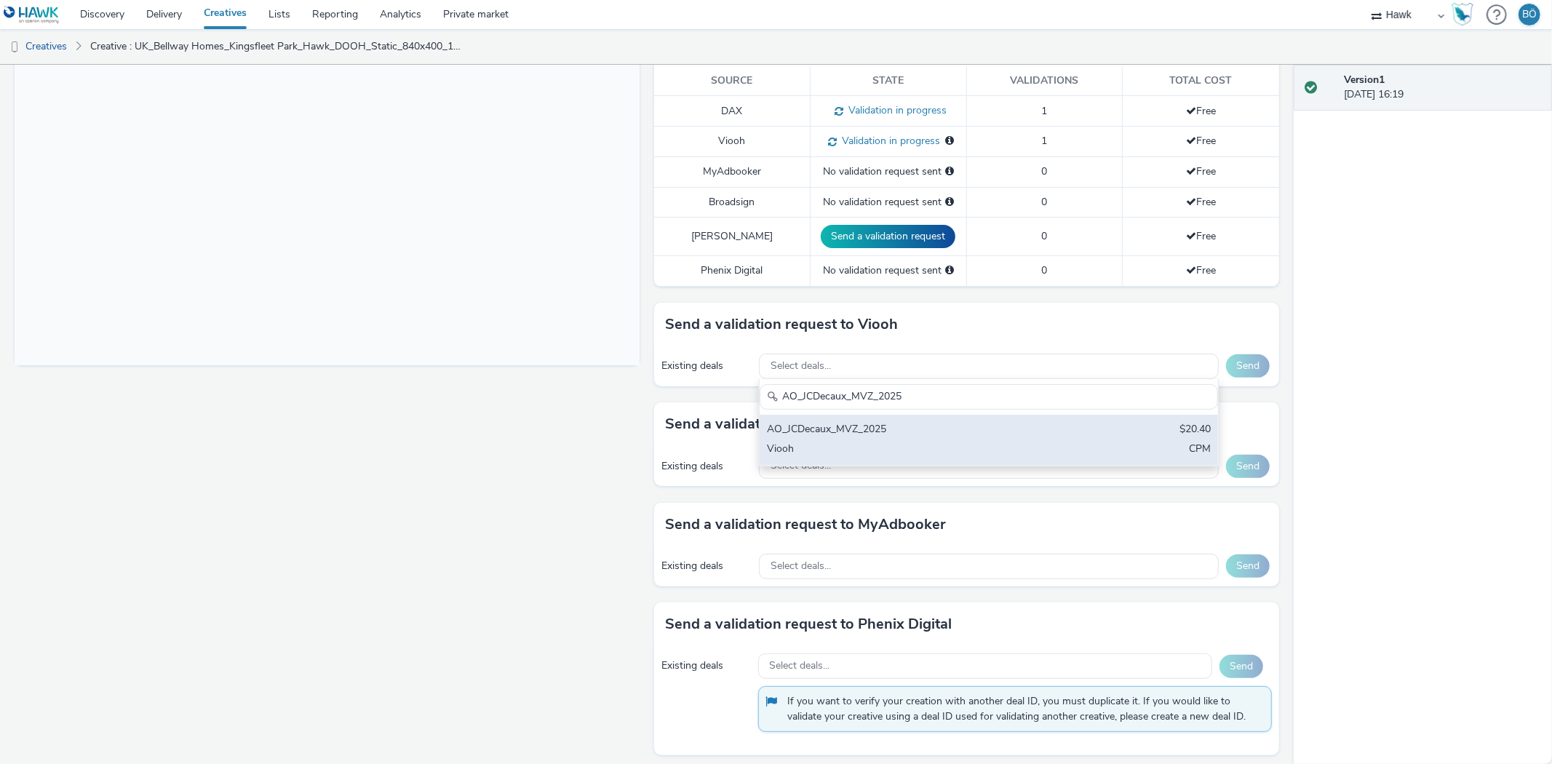
type input "AO_JCDecaux_MVZ_2025"
click at [854, 437] on div "AO_JCDecaux_MVZ_2025" at bounding box center [913, 430] width 293 height 17
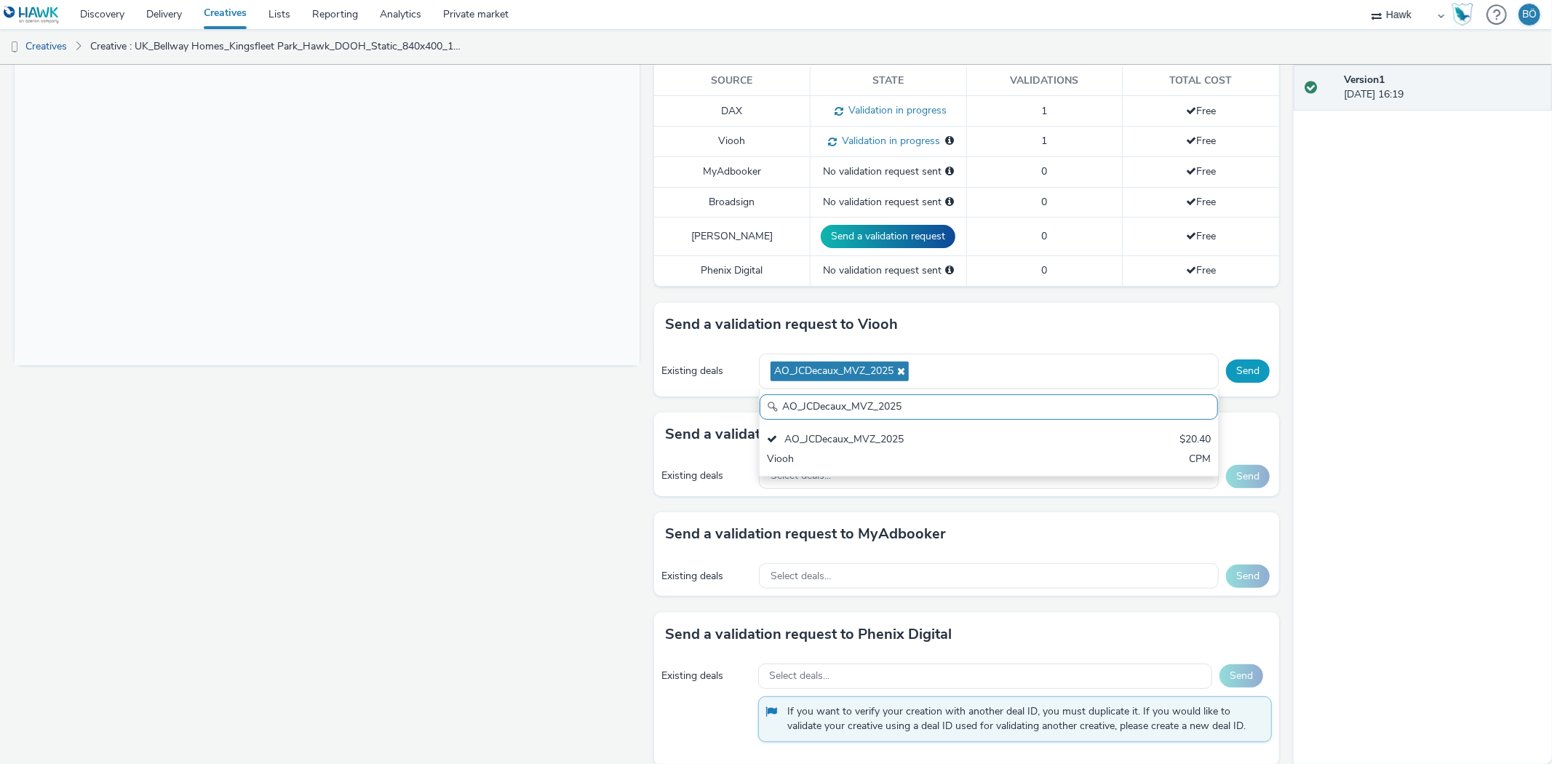
click at [1238, 369] on button "Send" at bounding box center [1248, 371] width 44 height 23
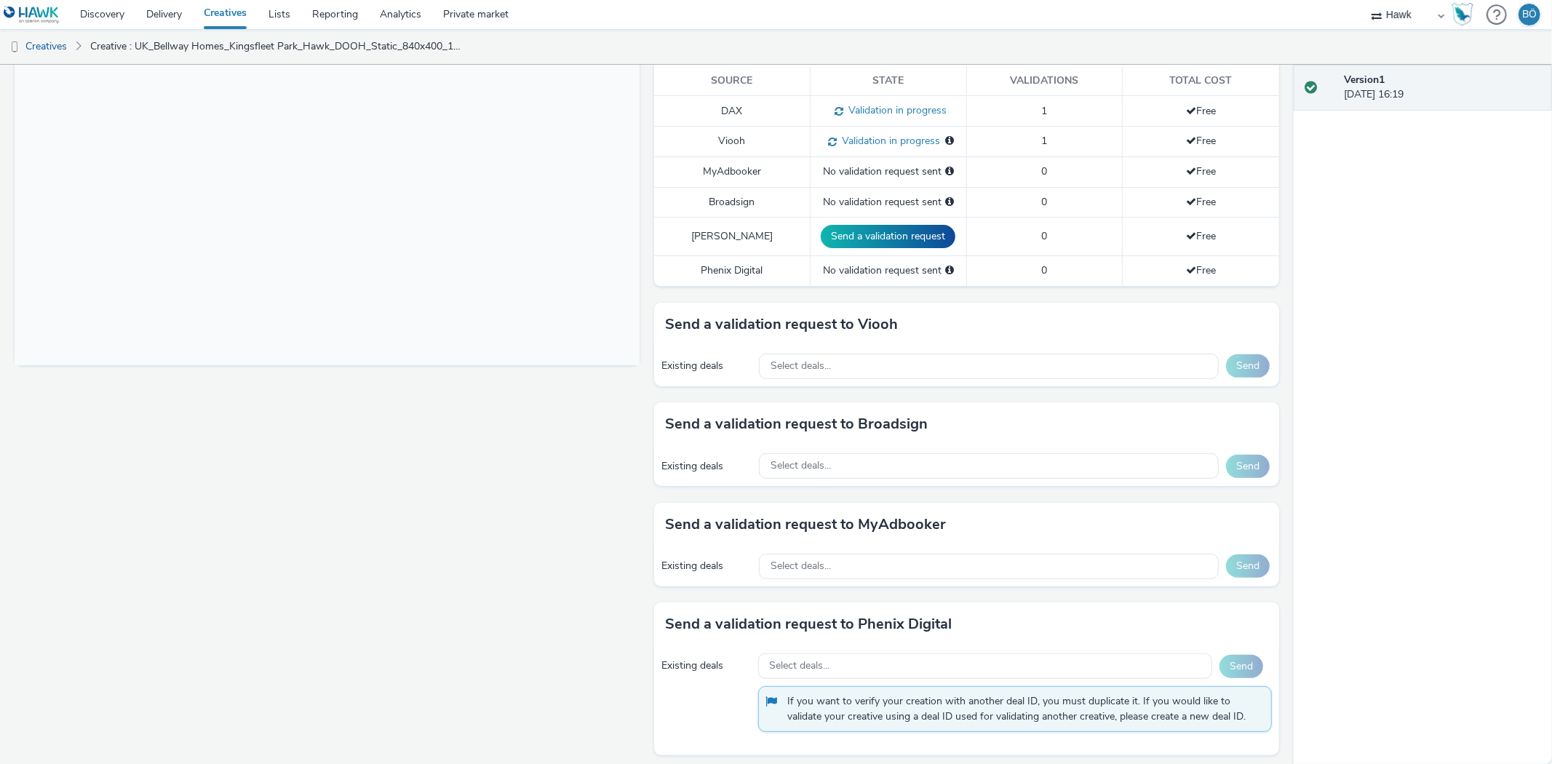
click at [828, 391] on div "Send a validation request to Viooh Existing deals Select deals... Send" at bounding box center [966, 353] width 625 height 100
click at [835, 365] on div "Select deals..." at bounding box center [989, 366] width 460 height 25
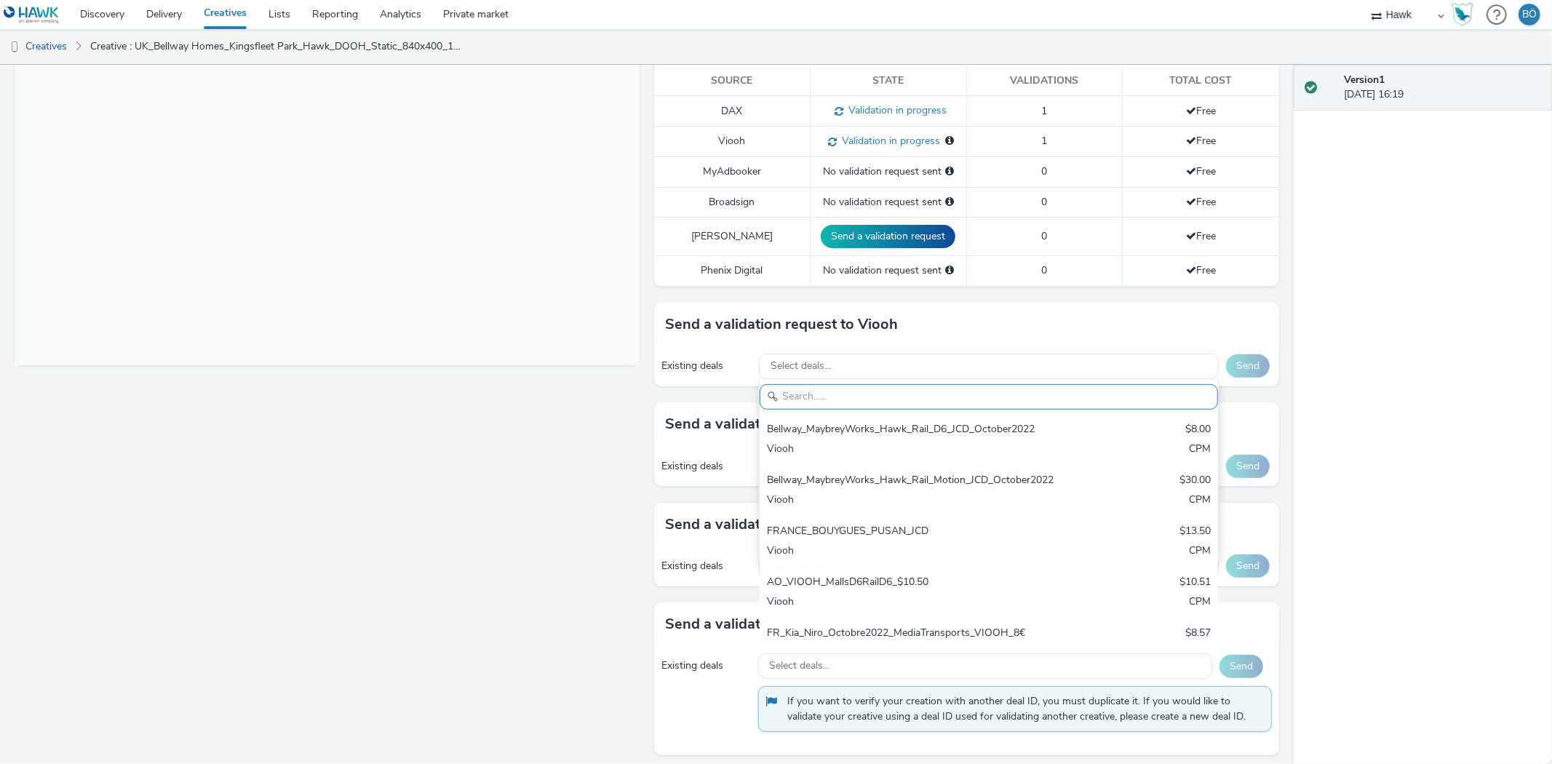
paste input "AO_JCDecaux_D6s_2025"
type input "AO_JCDecaux_D6s_2025"
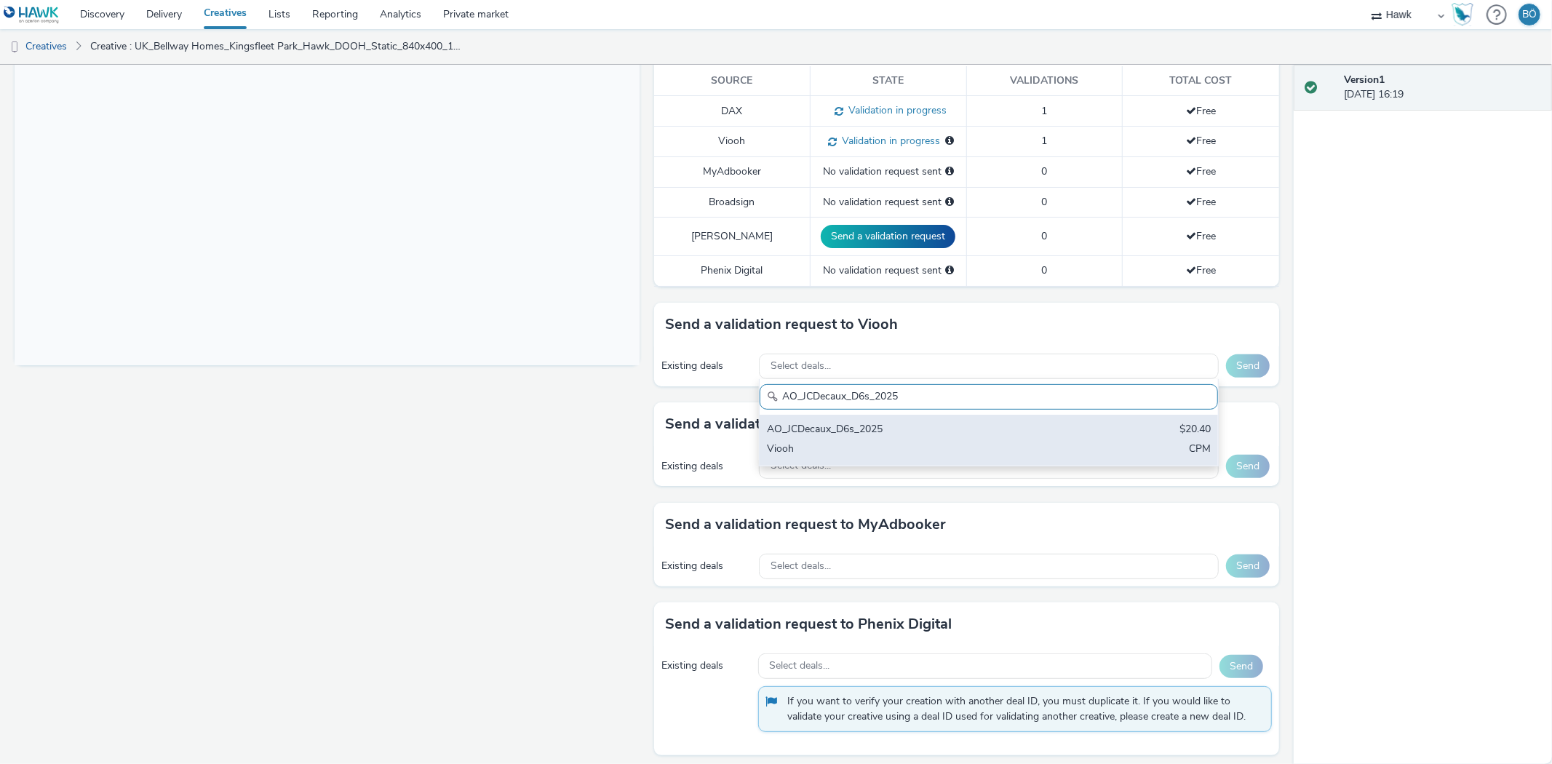
click at [875, 428] on div "AO_JCDecaux_D6s_2025" at bounding box center [913, 430] width 293 height 17
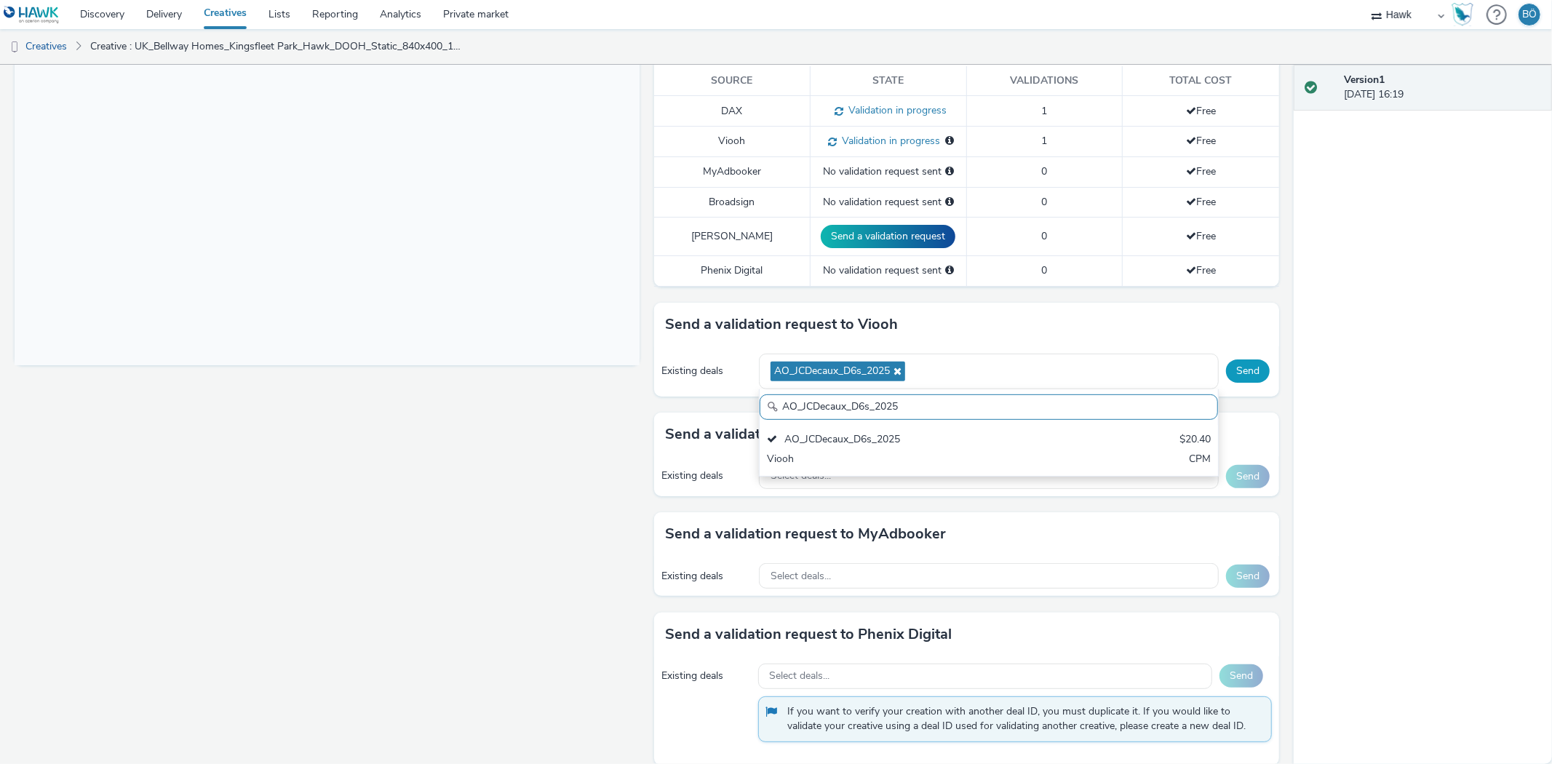
click at [1243, 371] on button "Send" at bounding box center [1248, 371] width 44 height 23
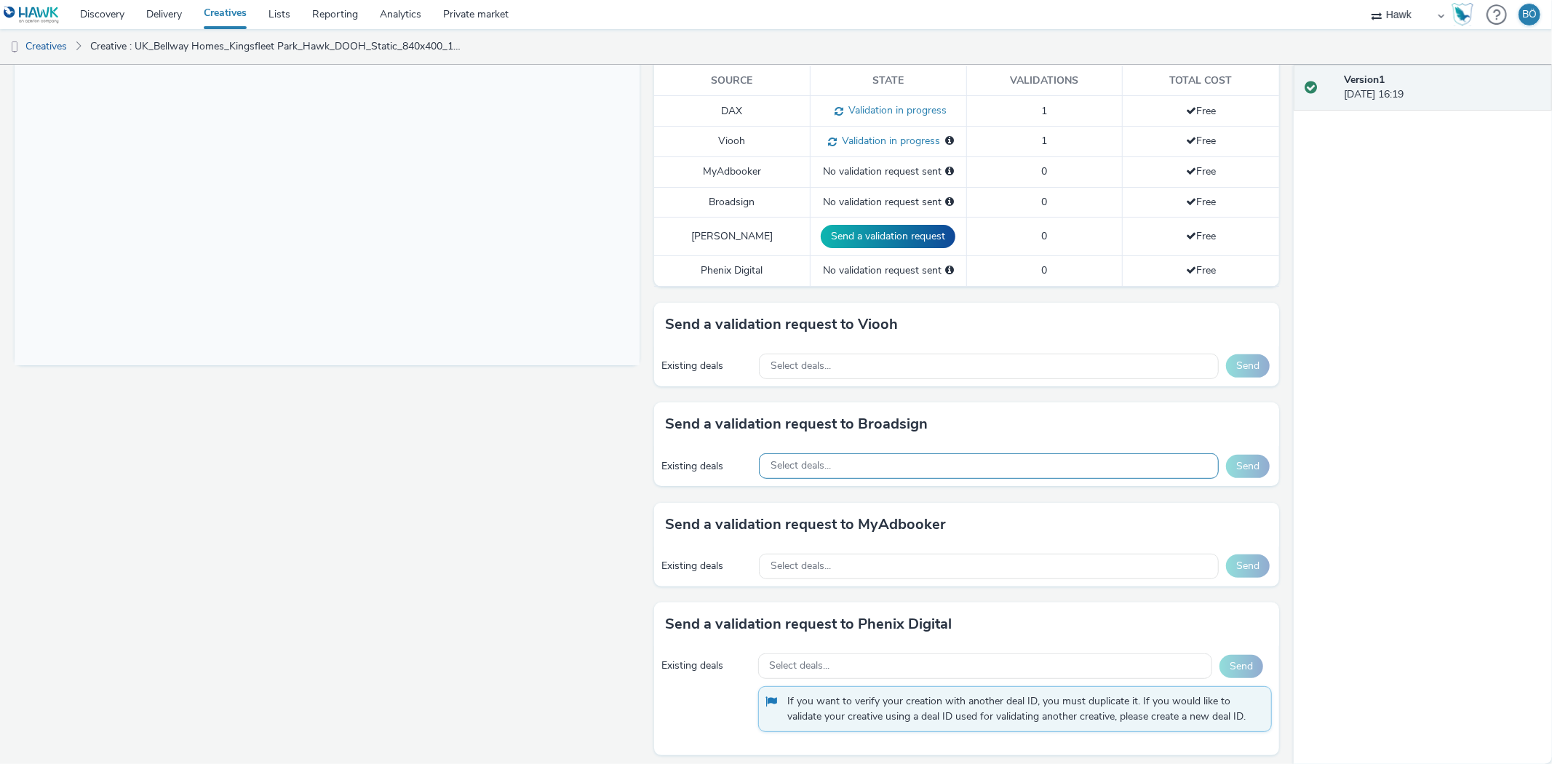
click at [804, 468] on span "Select deals..." at bounding box center [801, 466] width 60 height 12
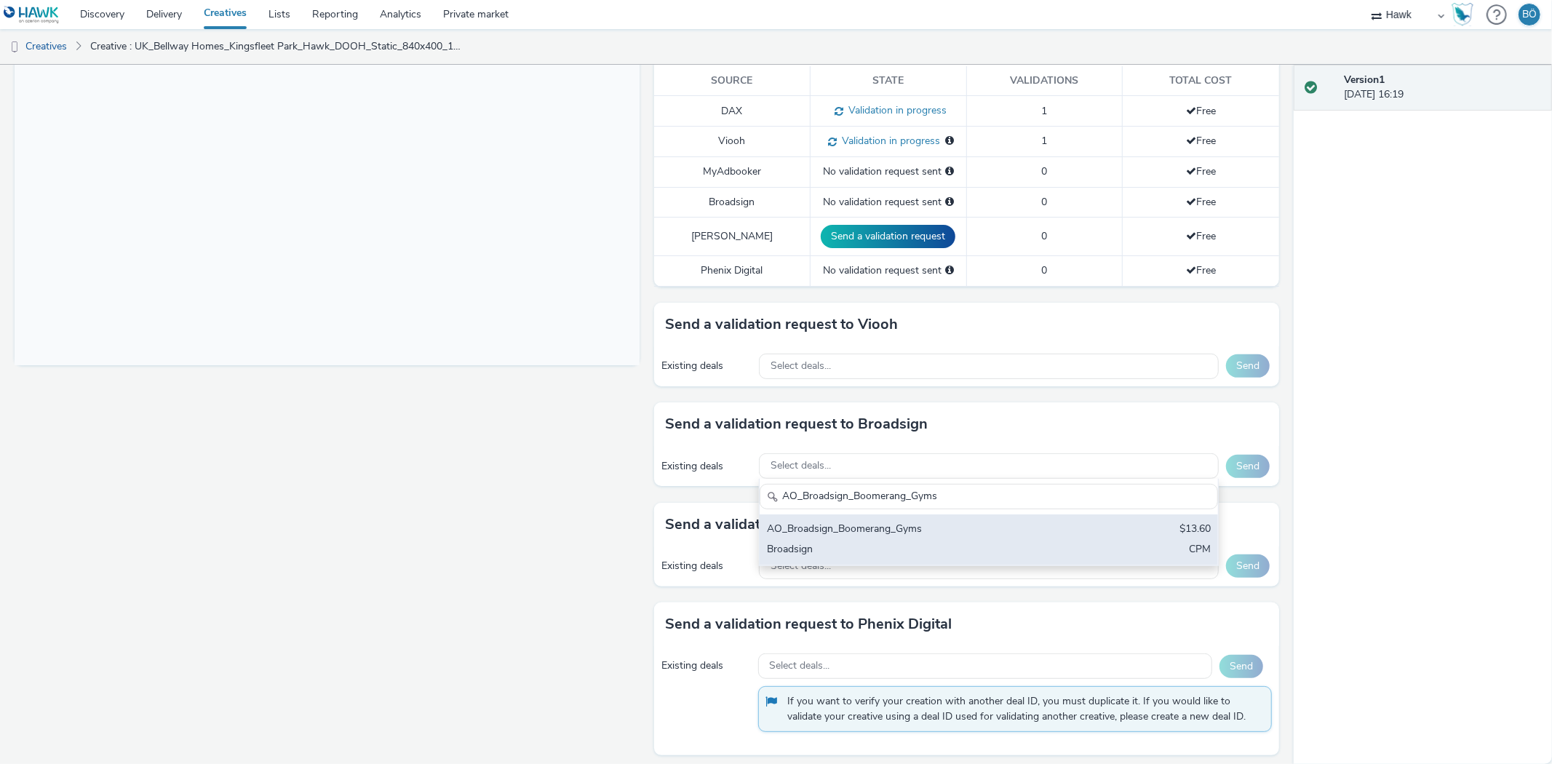
type input "AO_Broadsign_Boomerang_Gyms"
click at [855, 536] on div "AO_Broadsign_Boomerang_Gyms" at bounding box center [913, 530] width 293 height 17
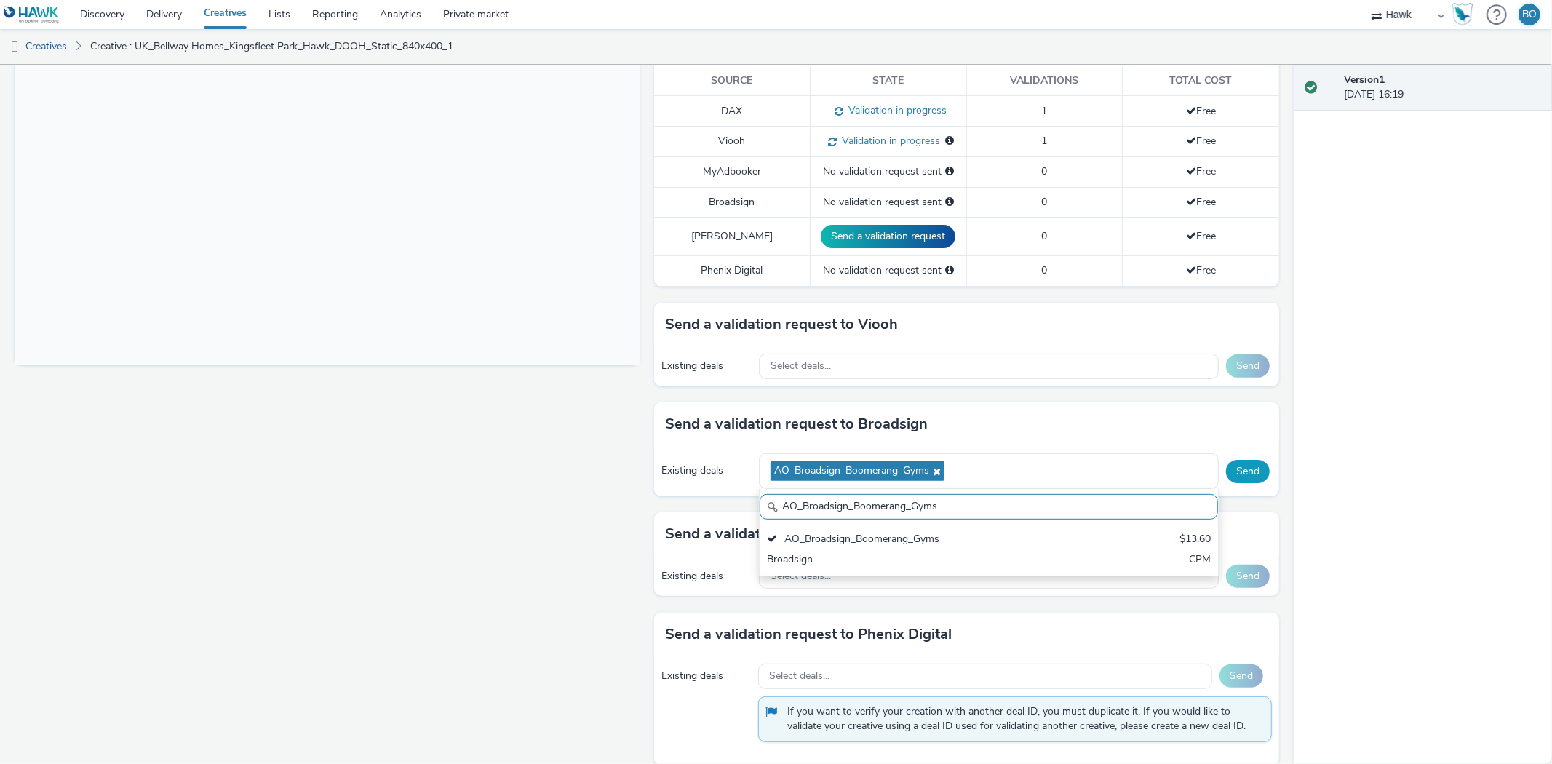
click at [1236, 463] on button "Send" at bounding box center [1248, 471] width 44 height 23
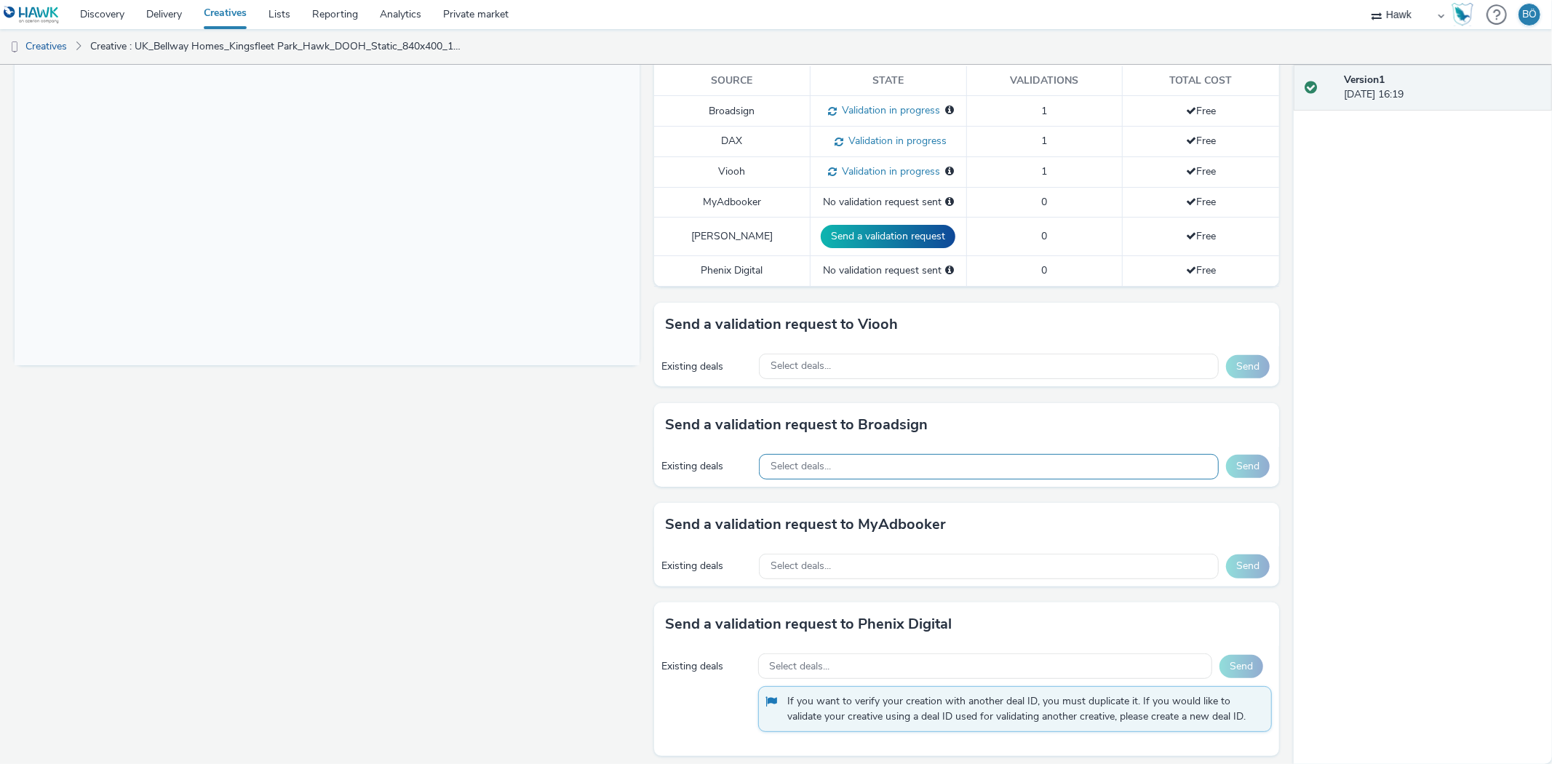
click at [790, 468] on span "Select deals..." at bounding box center [801, 467] width 60 height 12
paste input "Broadsign_Atmosphere_Multimarket"
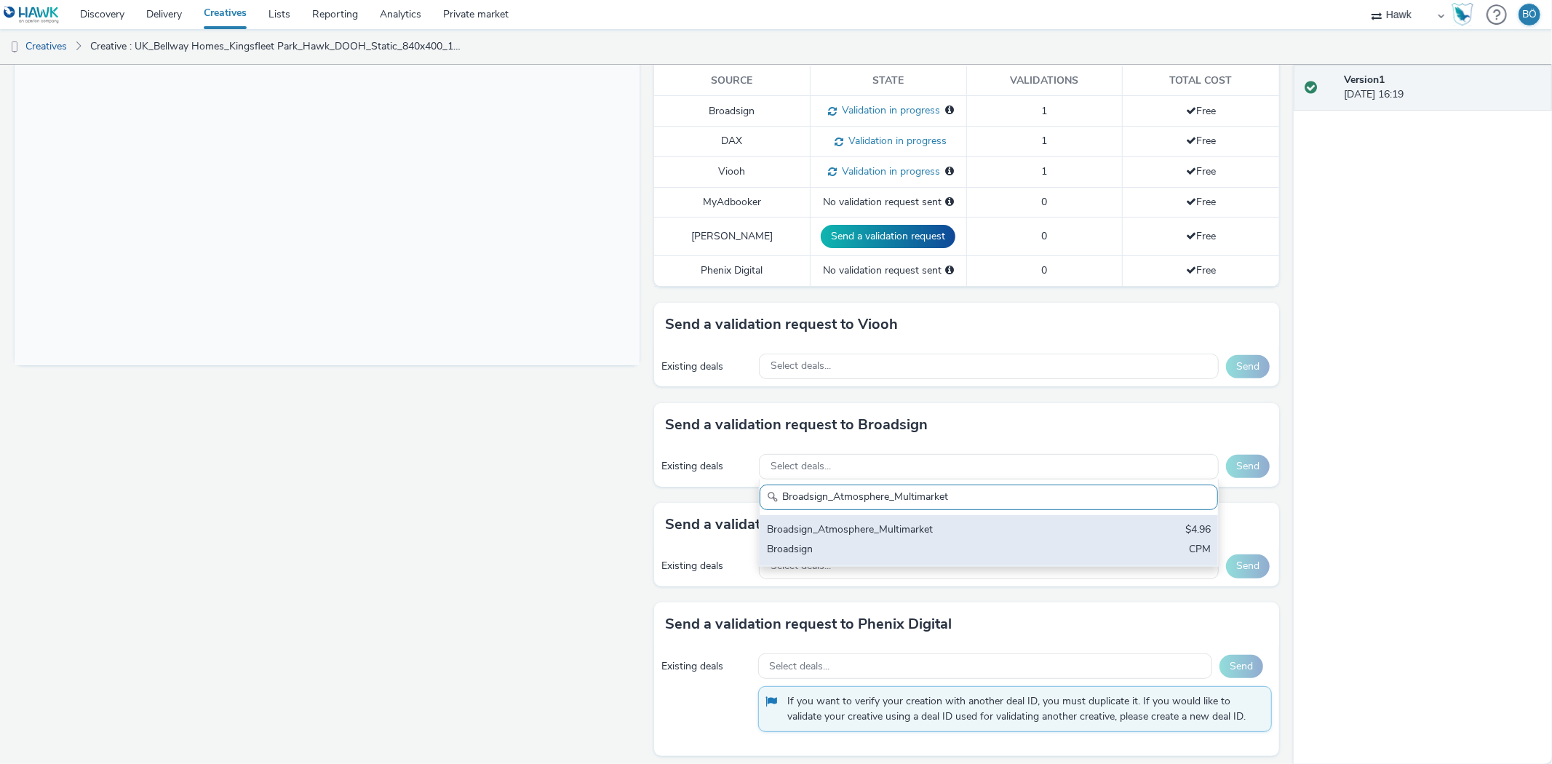
type input "Broadsign_Atmosphere_Multimarket"
click at [850, 539] on div "Broadsign_Atmosphere_Multimarket" at bounding box center [913, 531] width 293 height 17
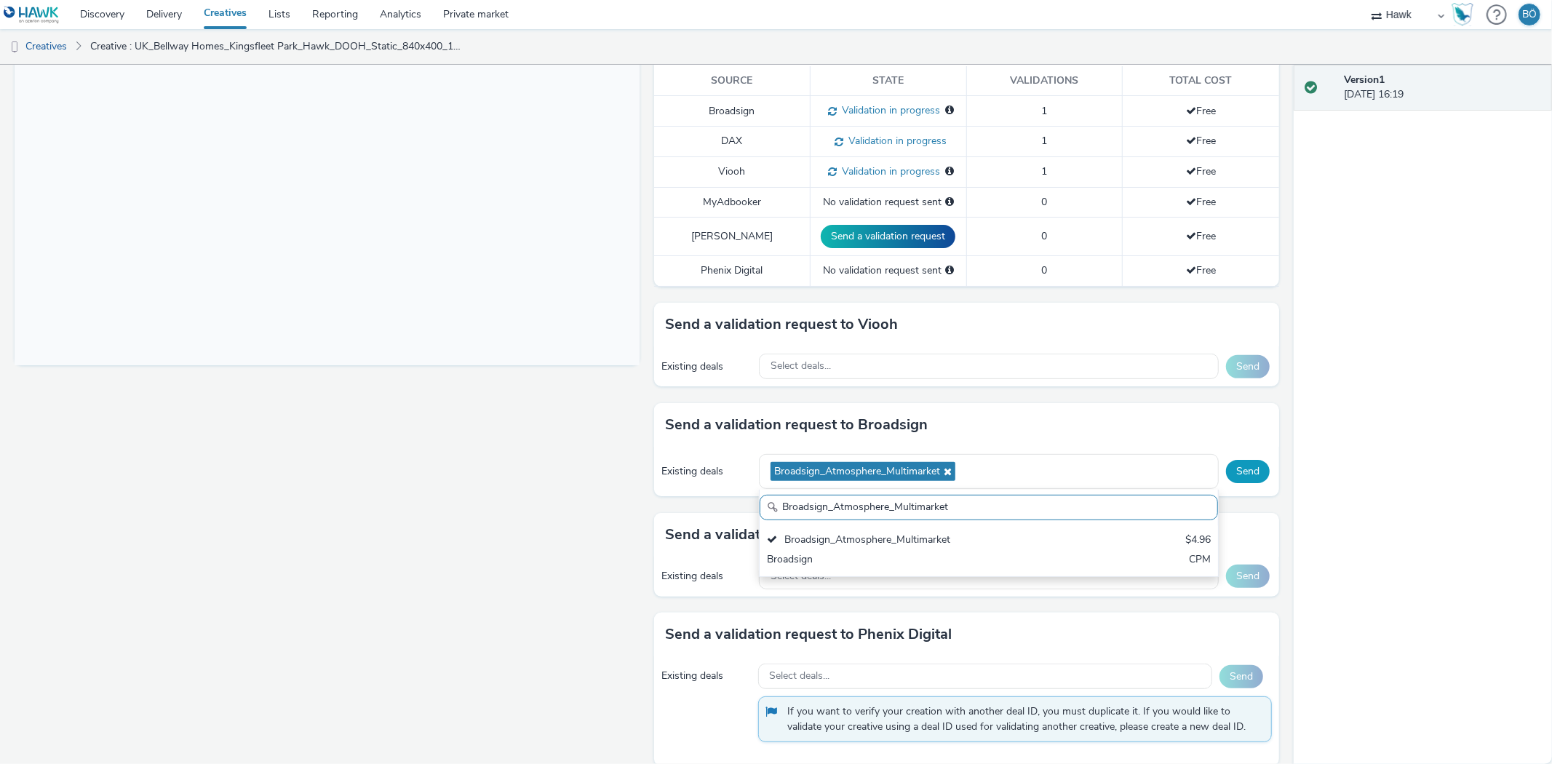
click at [1241, 472] on button "Send" at bounding box center [1248, 471] width 44 height 23
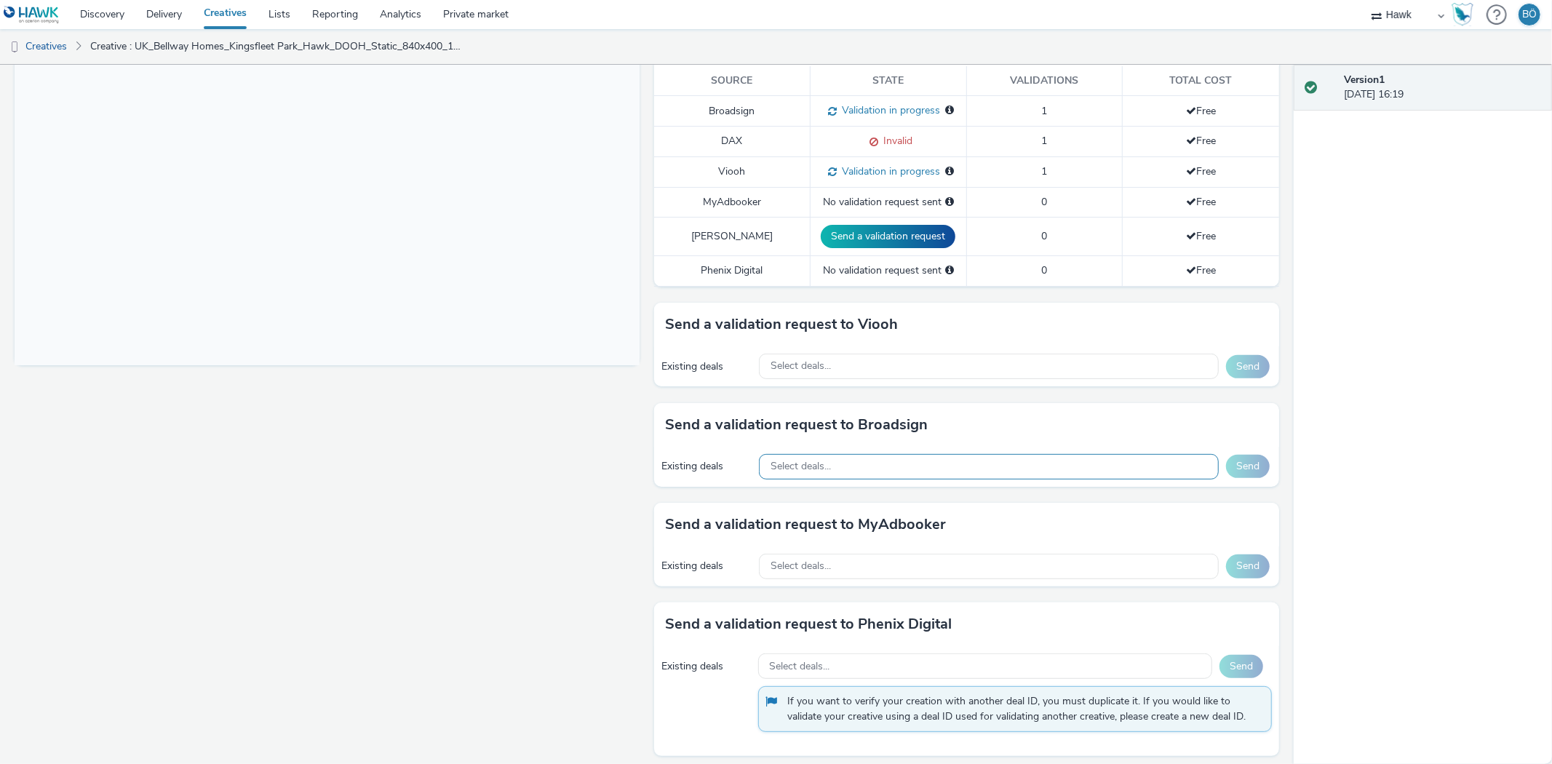
click at [805, 474] on div "Select deals..." at bounding box center [989, 466] width 460 height 25
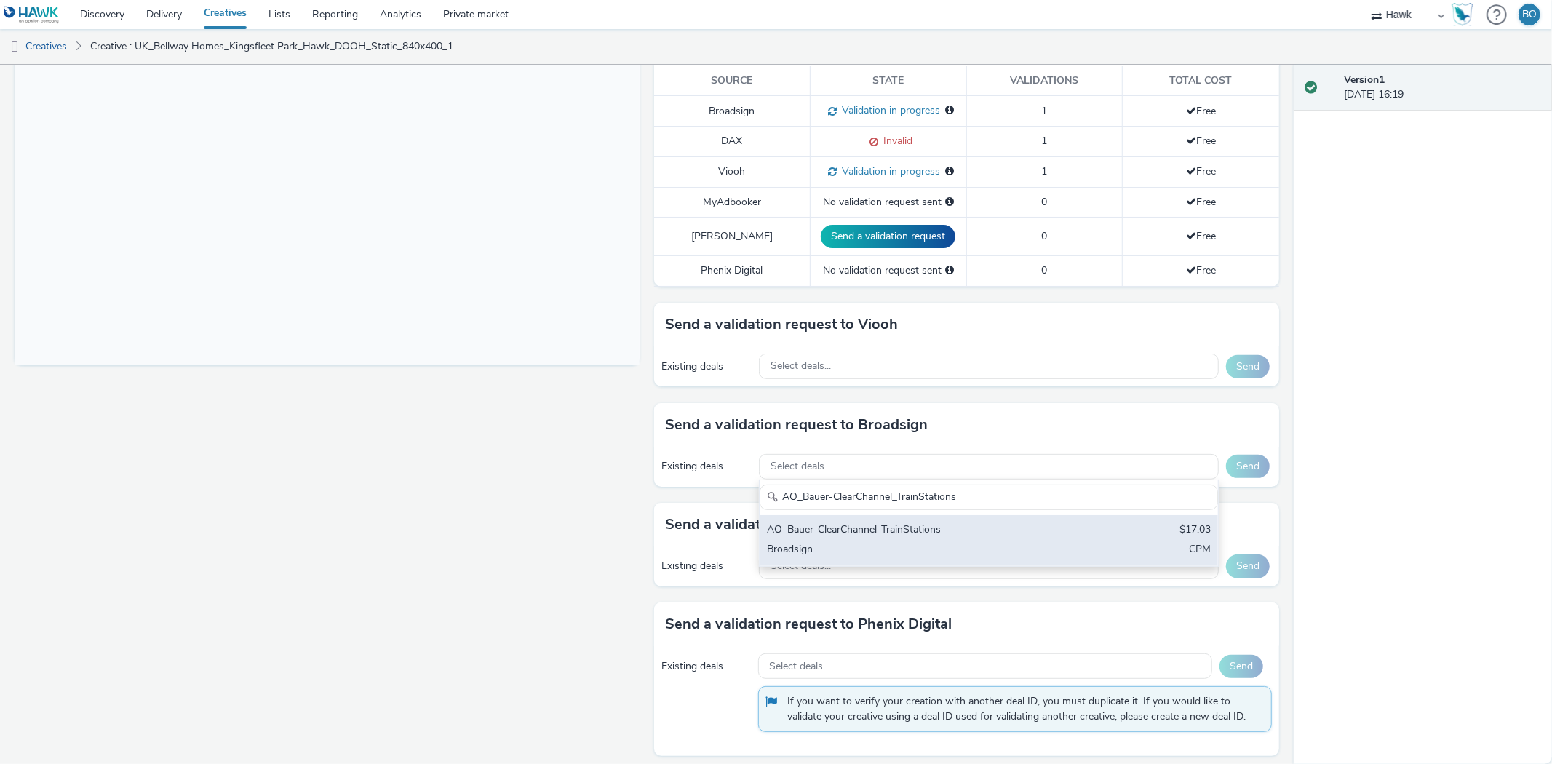
type input "AO_Bauer-ClearChannel_TrainStations"
click at [864, 528] on div "AO_Bauer-ClearChannel_TrainStations" at bounding box center [913, 531] width 293 height 17
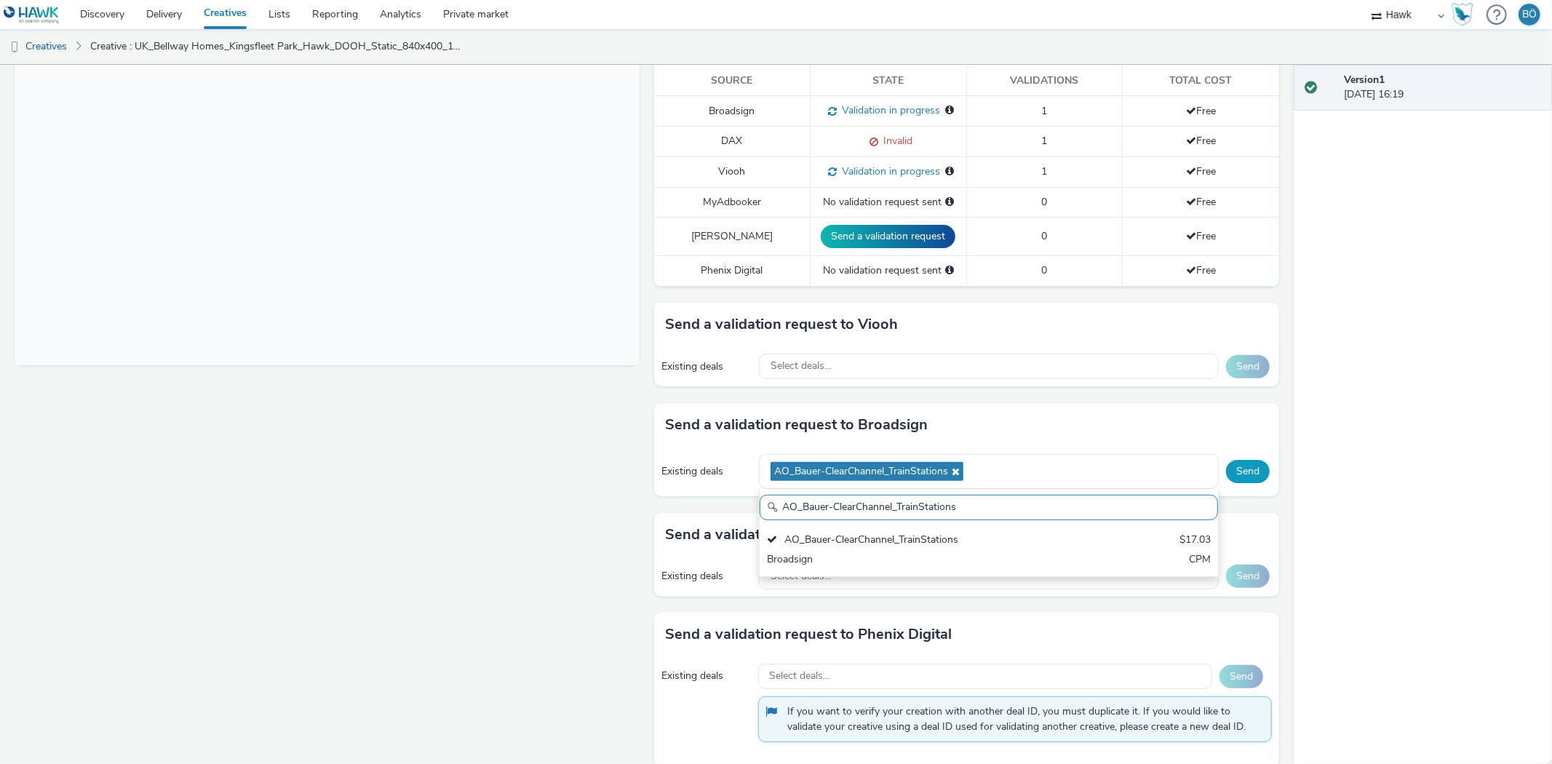
drag, startPoint x: 1234, startPoint y: 466, endPoint x: 1227, endPoint y: 458, distance: 10.3
click at [1232, 464] on button "Send" at bounding box center [1248, 471] width 44 height 23
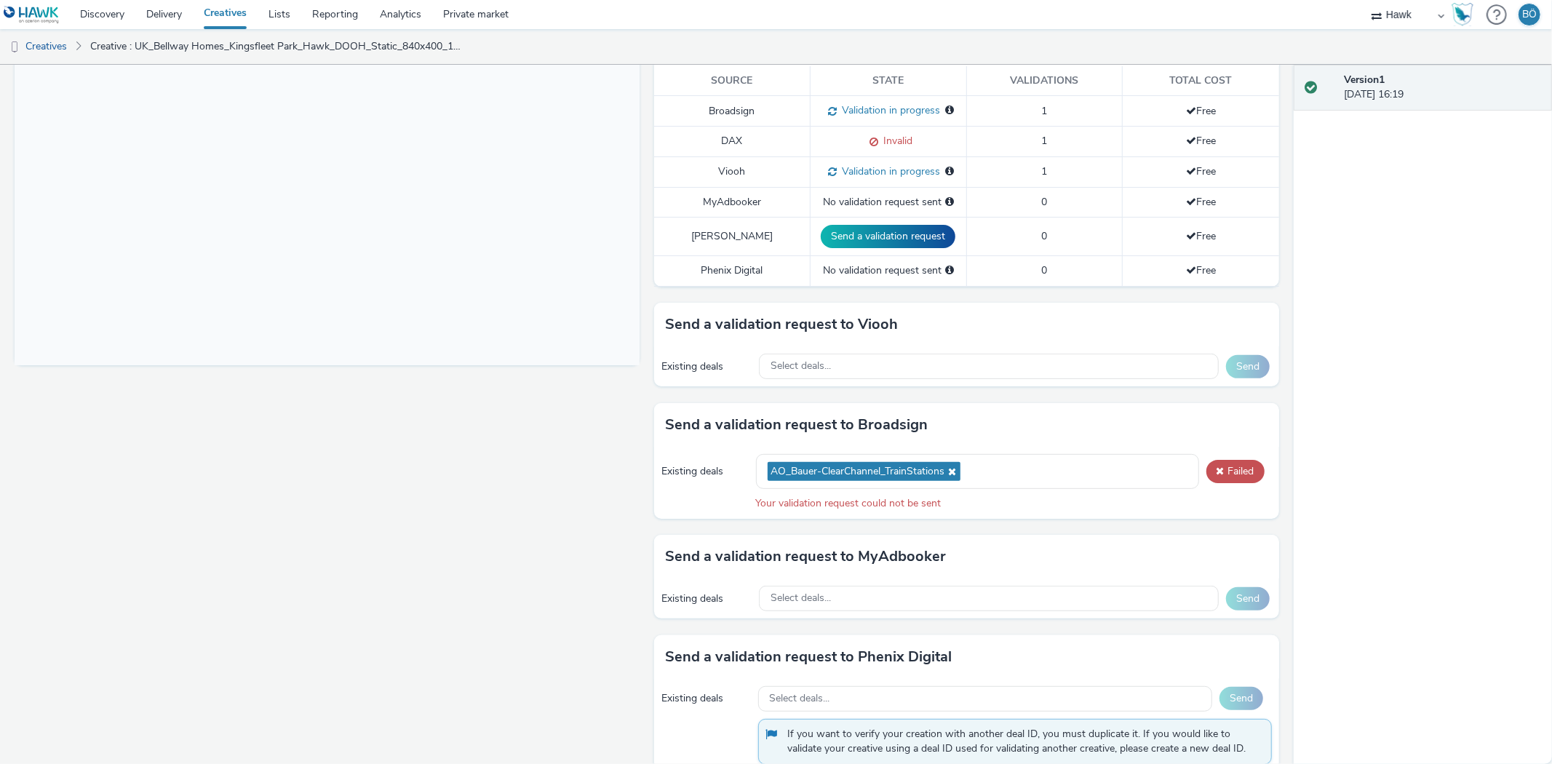
click at [1230, 474] on button "Failed" at bounding box center [1236, 471] width 58 height 23
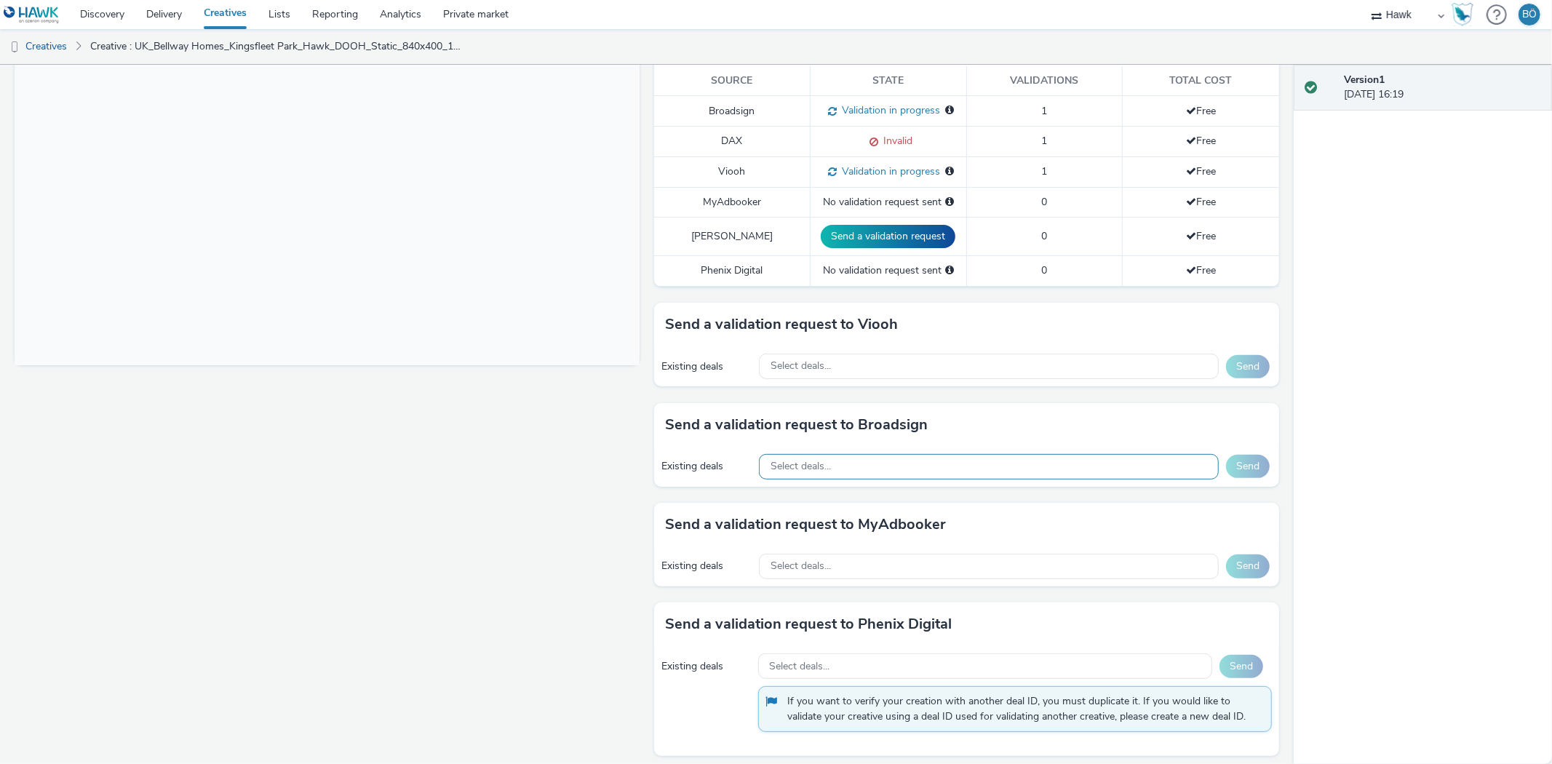
click at [846, 457] on div "Select deals..." at bounding box center [989, 466] width 460 height 25
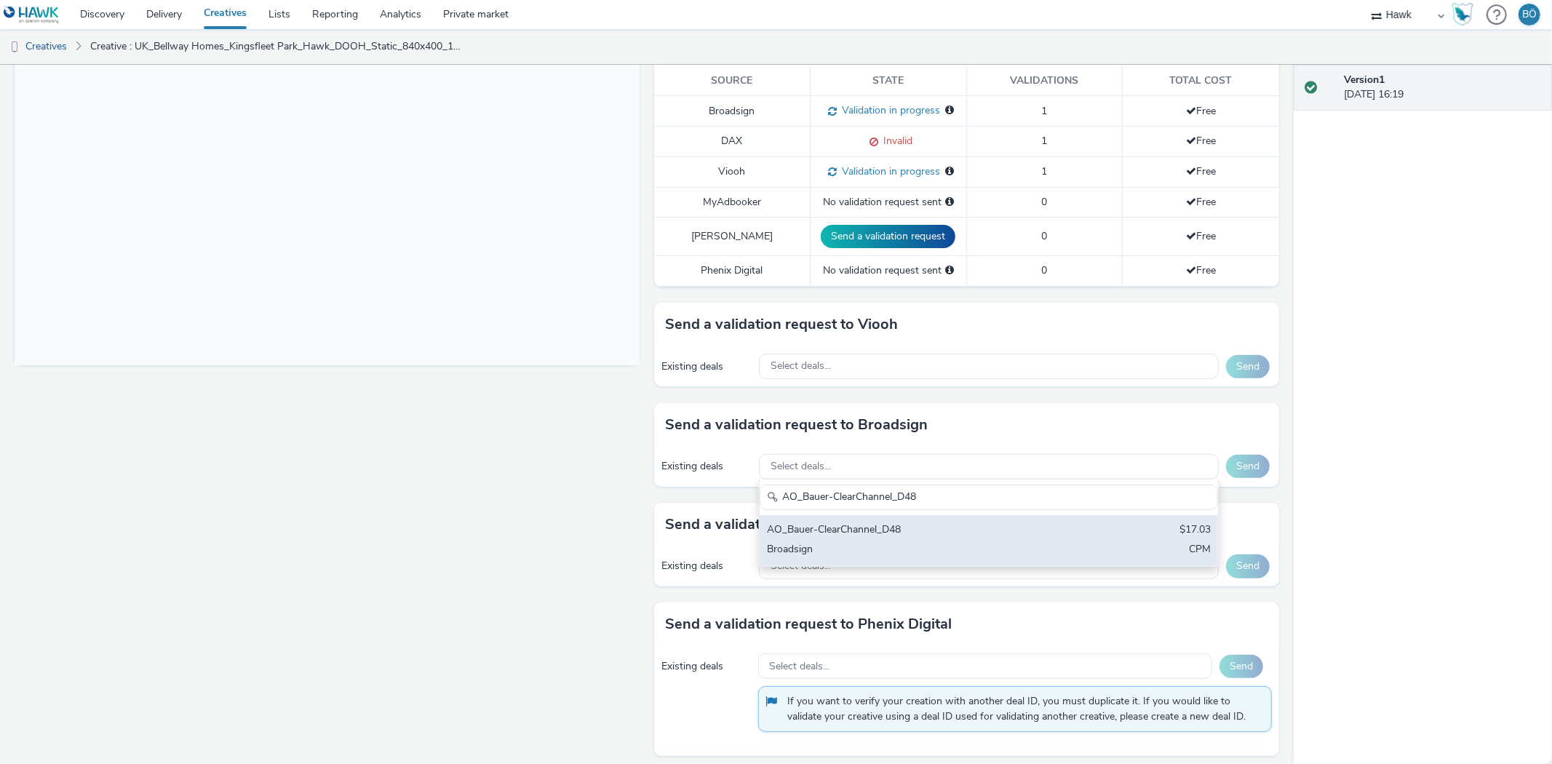
type input "AO_Bauer-ClearChannel_D48"
drag, startPoint x: 1034, startPoint y: 541, endPoint x: 1070, endPoint y: 539, distance: 35.7
click at [1038, 541] on div "AO_Bauer-ClearChannel_D48 $17.03 Broadsign CPM" at bounding box center [989, 540] width 458 height 51
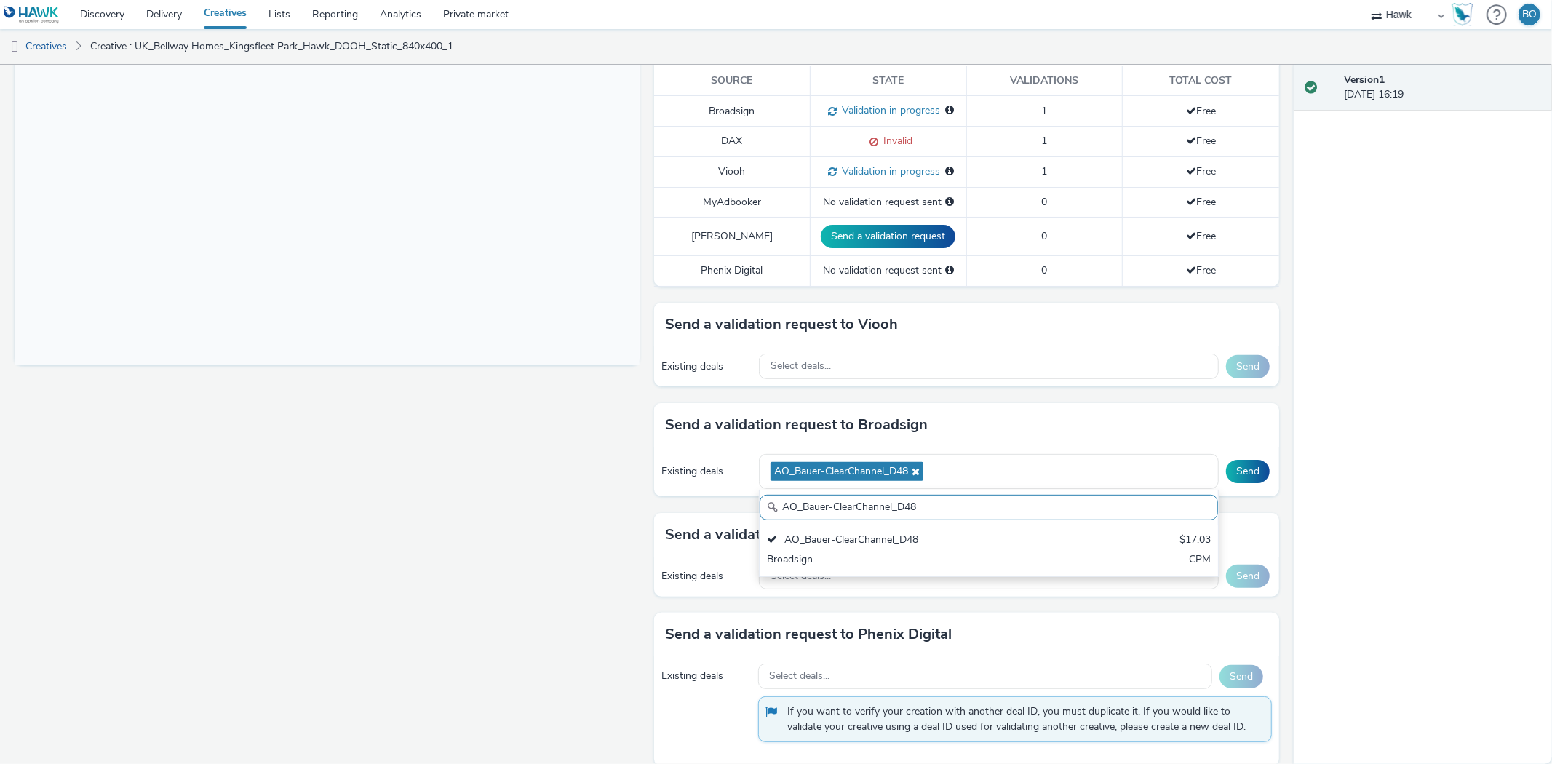
click at [1246, 485] on div "Existing deals AO_Bauer-ClearChannel_D48 AO_Bauer-ClearChannel_D48 AO_Bauer-Cle…" at bounding box center [966, 472] width 625 height 50
click at [1246, 484] on div "Existing deals AO_Bauer-ClearChannel_D48 Send" at bounding box center [966, 472] width 625 height 50
click at [1246, 475] on button "Send" at bounding box center [1248, 471] width 44 height 23
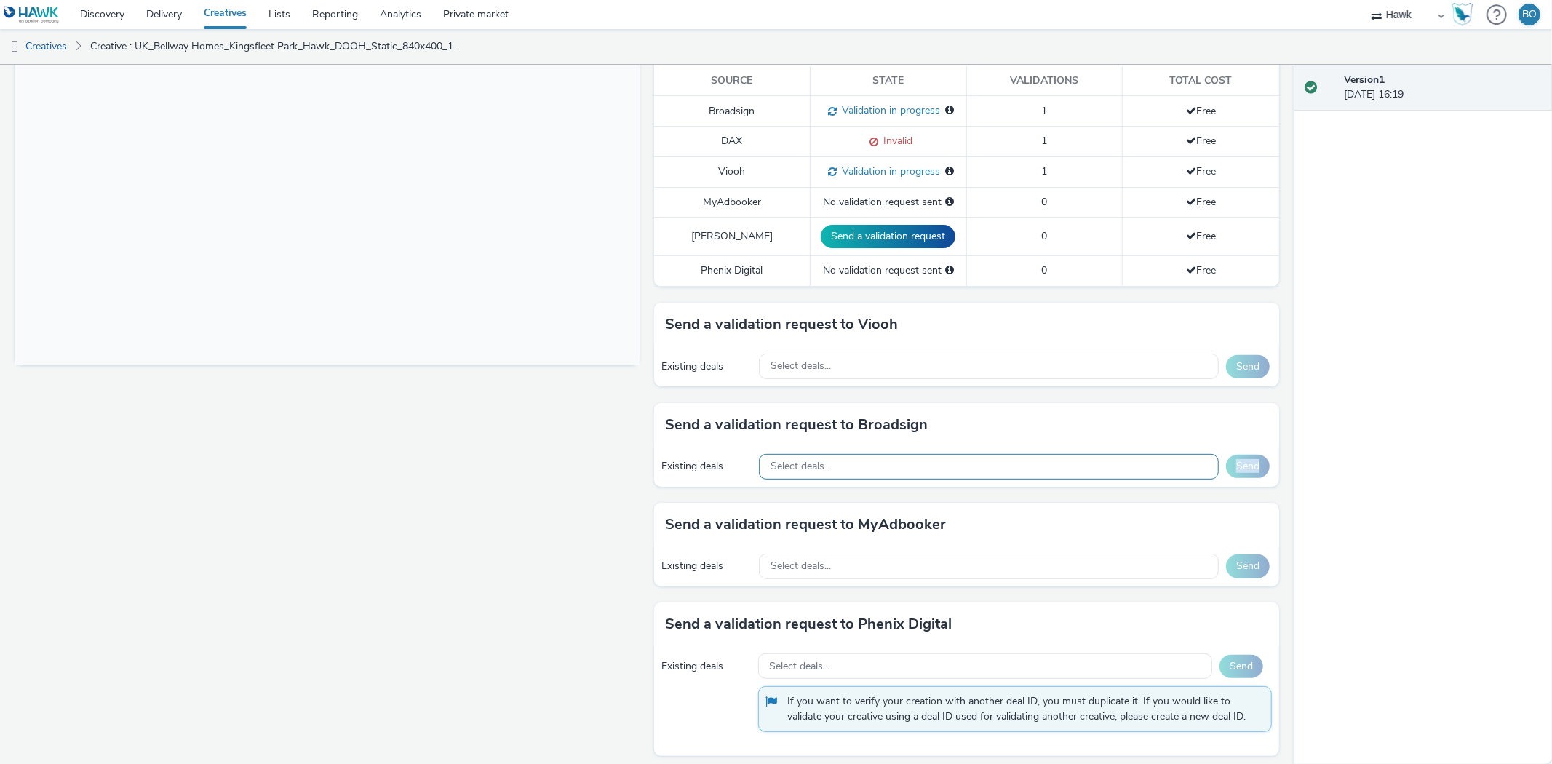
click at [852, 464] on div "Select deals..." at bounding box center [989, 466] width 460 height 25
paste input "AO_Bauer-ClearChannel_OutdoorD6"
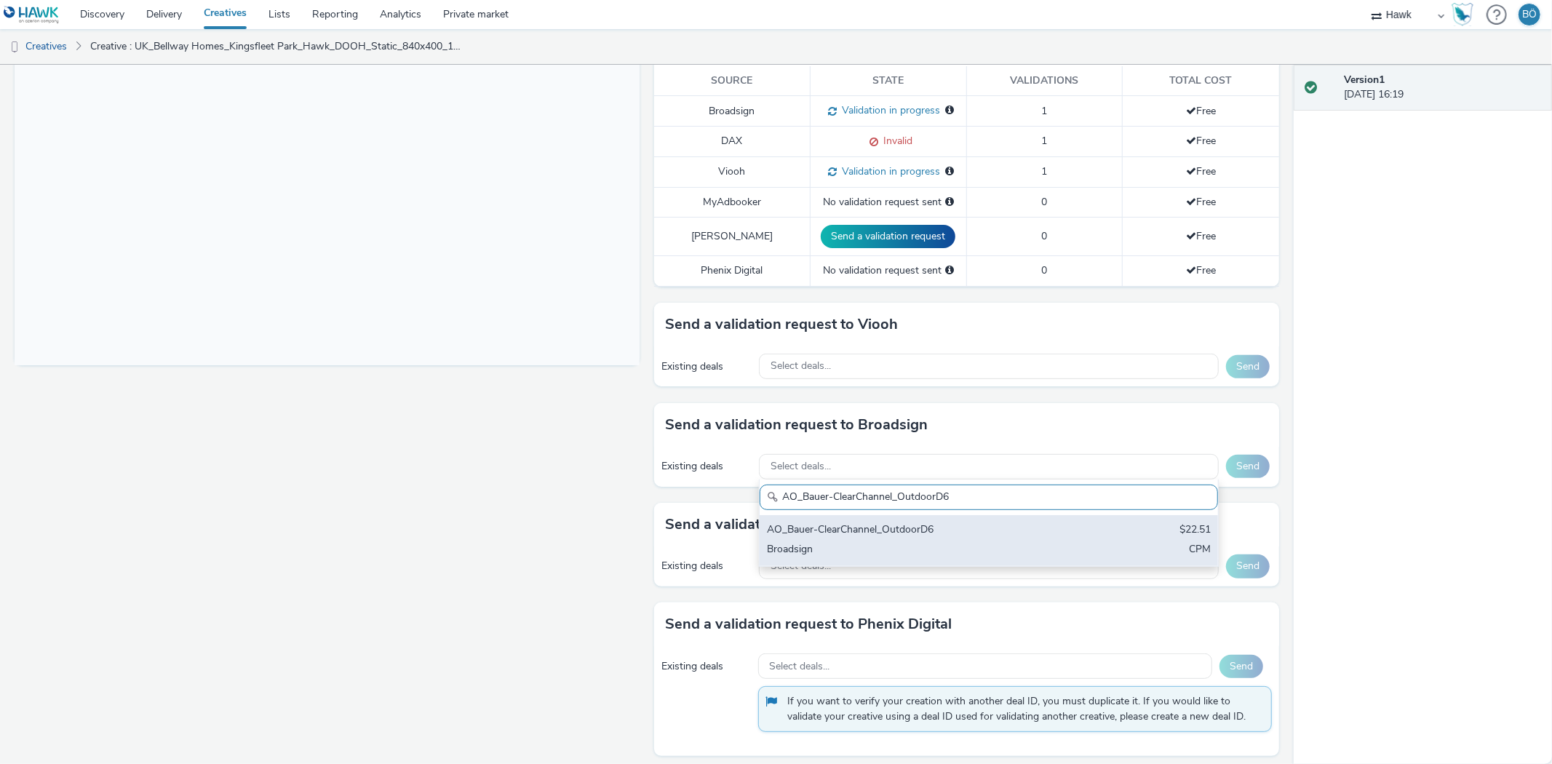
type input "AO_Bauer-ClearChannel_OutdoorD6"
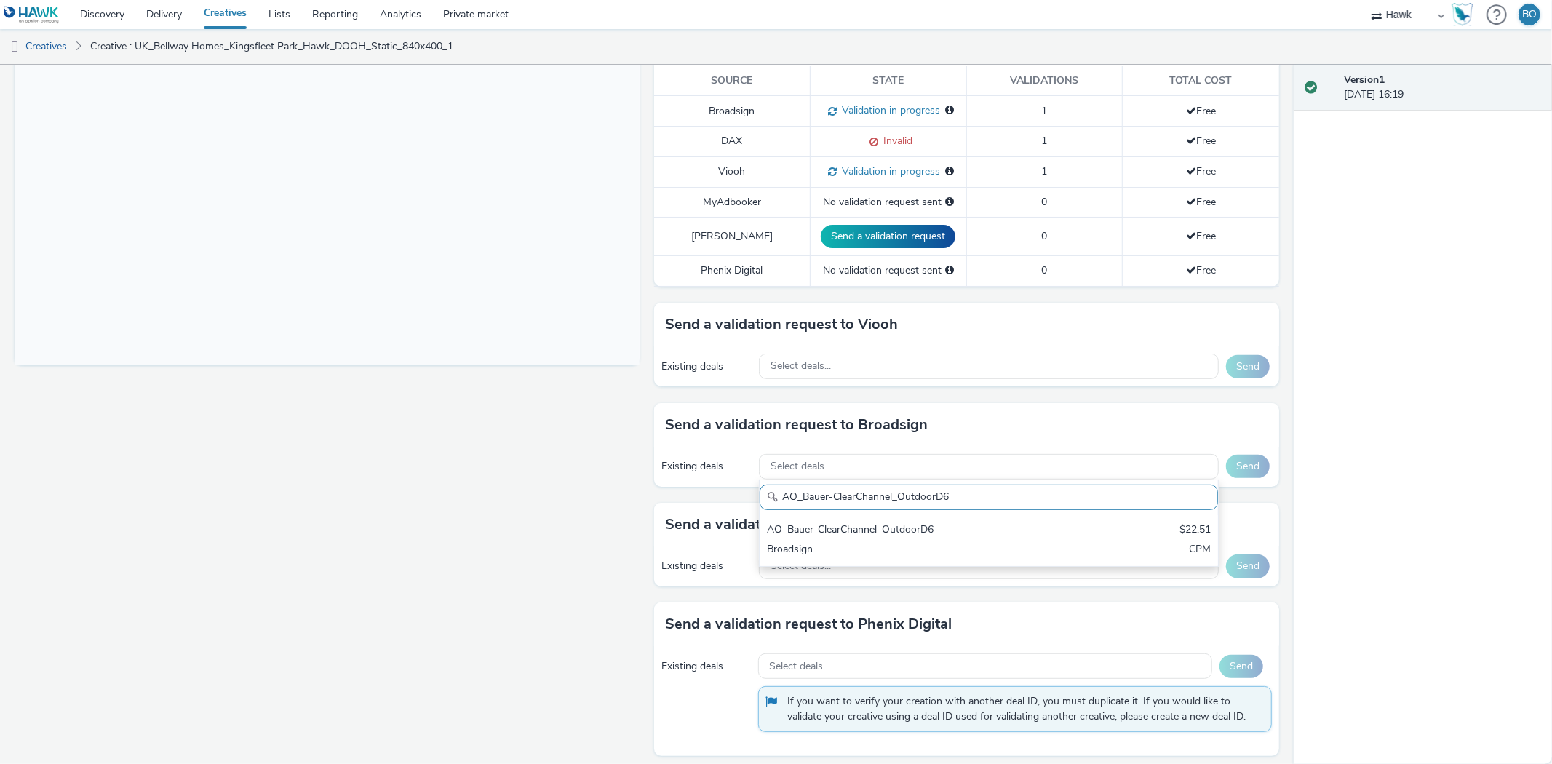
drag, startPoint x: 934, startPoint y: 541, endPoint x: 1274, endPoint y: 440, distance: 354.4
click at [956, 535] on div "AO_Bauer-ClearChannel_OutdoorD6 $22.51 Broadsign CPM" at bounding box center [989, 540] width 458 height 51
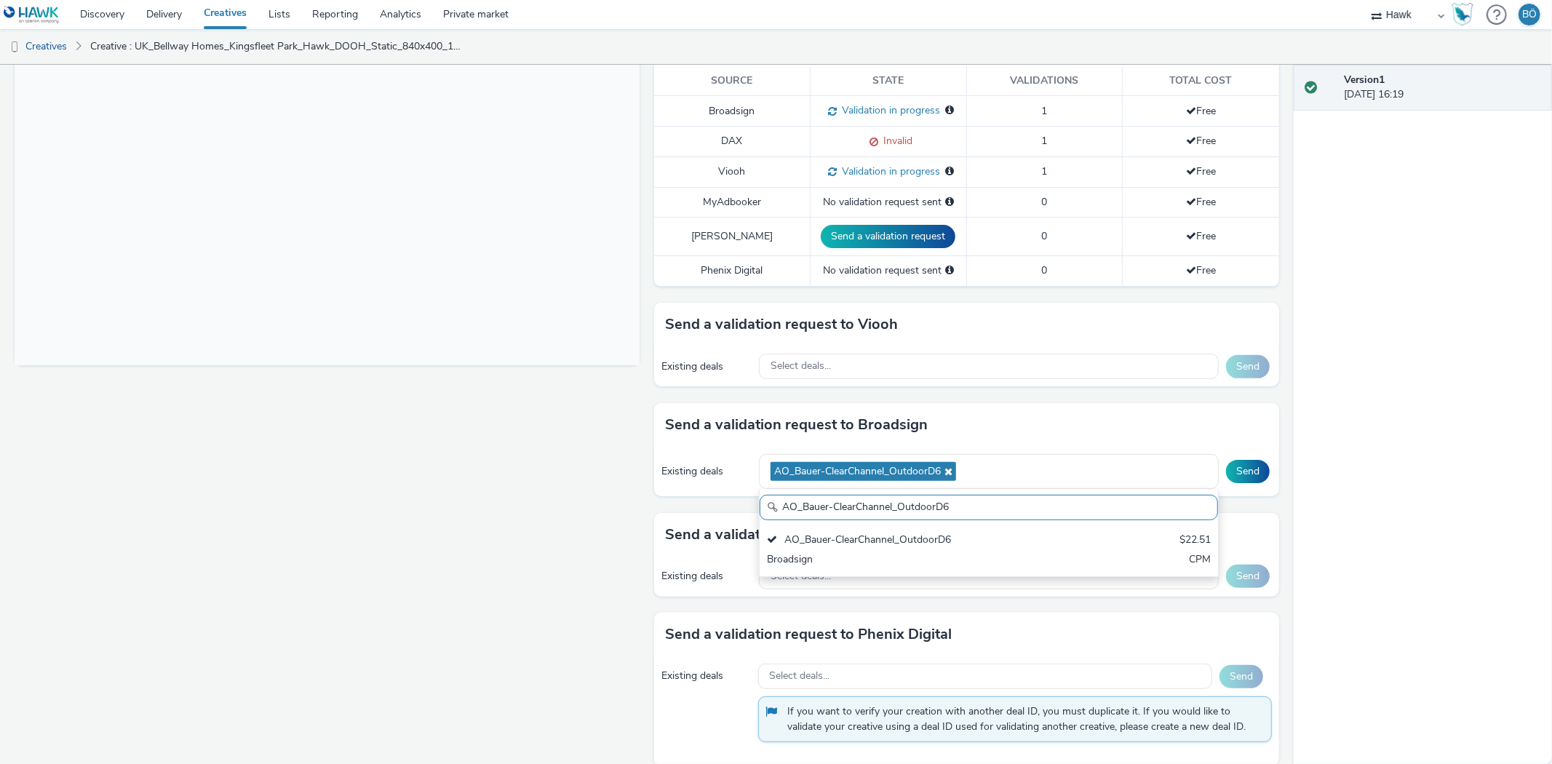
drag, startPoint x: 1231, startPoint y: 468, endPoint x: 1196, endPoint y: 458, distance: 35.5
click at [1230, 468] on button "Send" at bounding box center [1248, 471] width 44 height 23
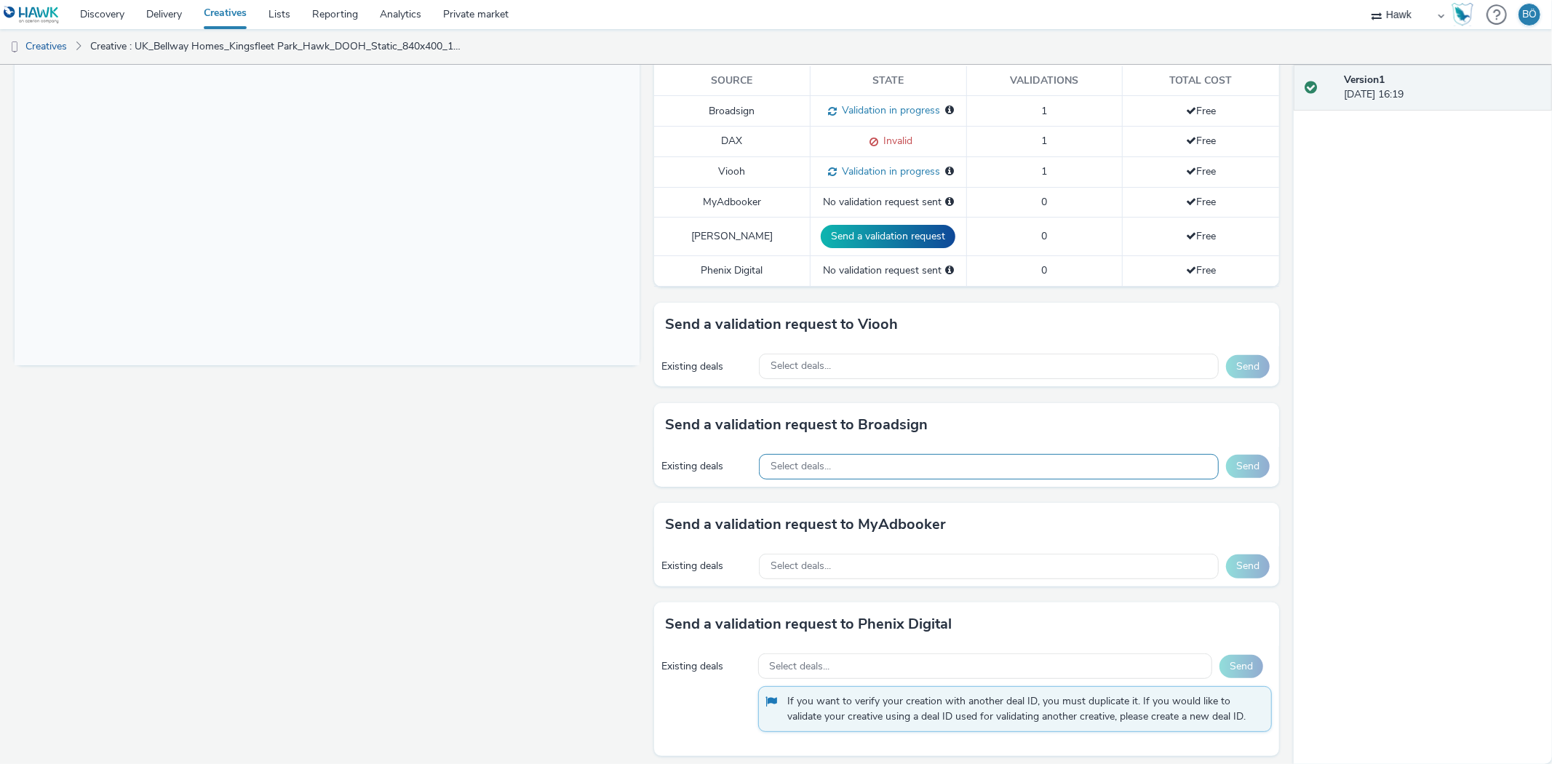
click at [813, 455] on div "Select deals..." at bounding box center [989, 466] width 460 height 25
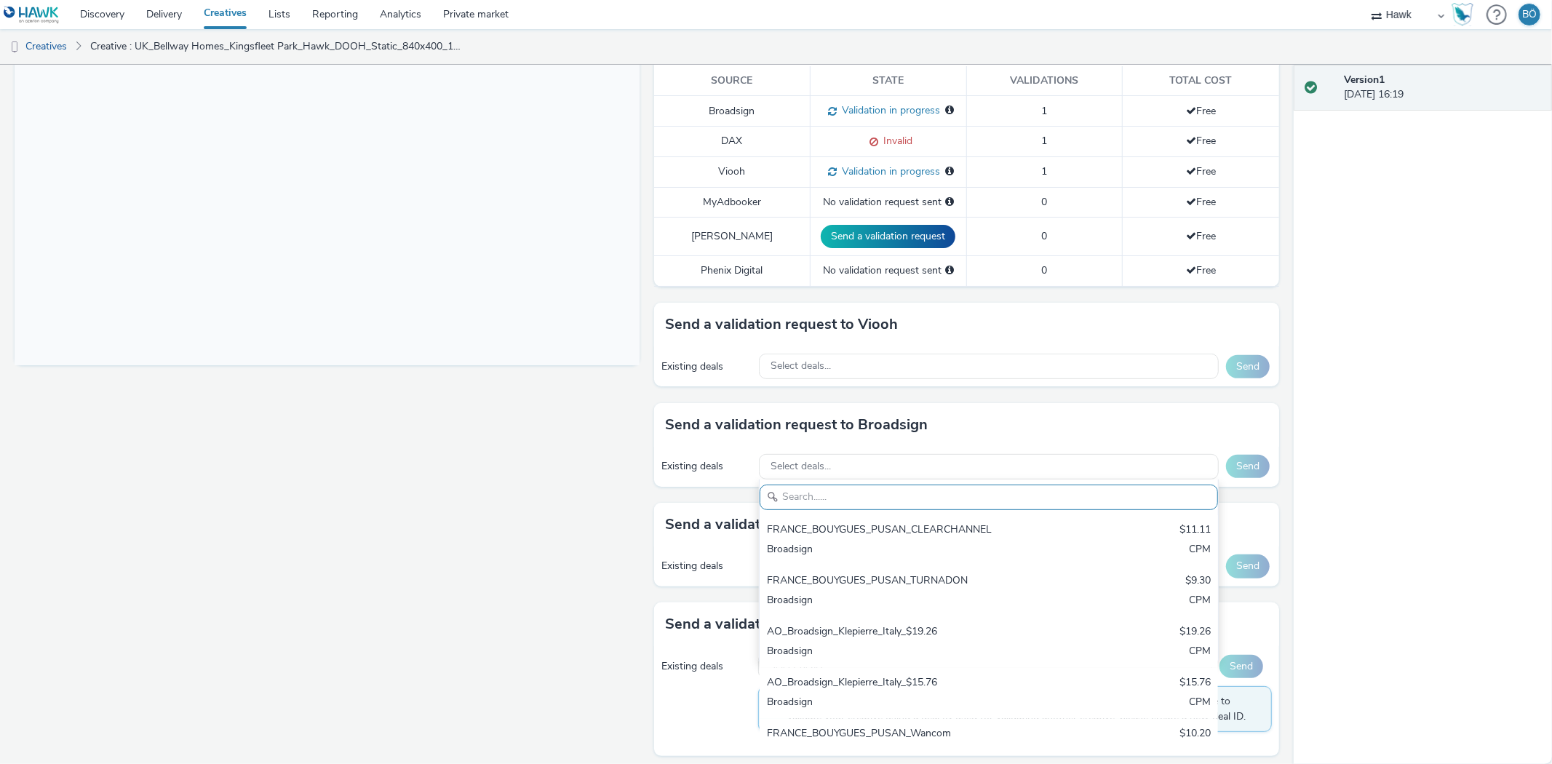
paste input "AO_Bauer-ClearChannel_Supermarkets"
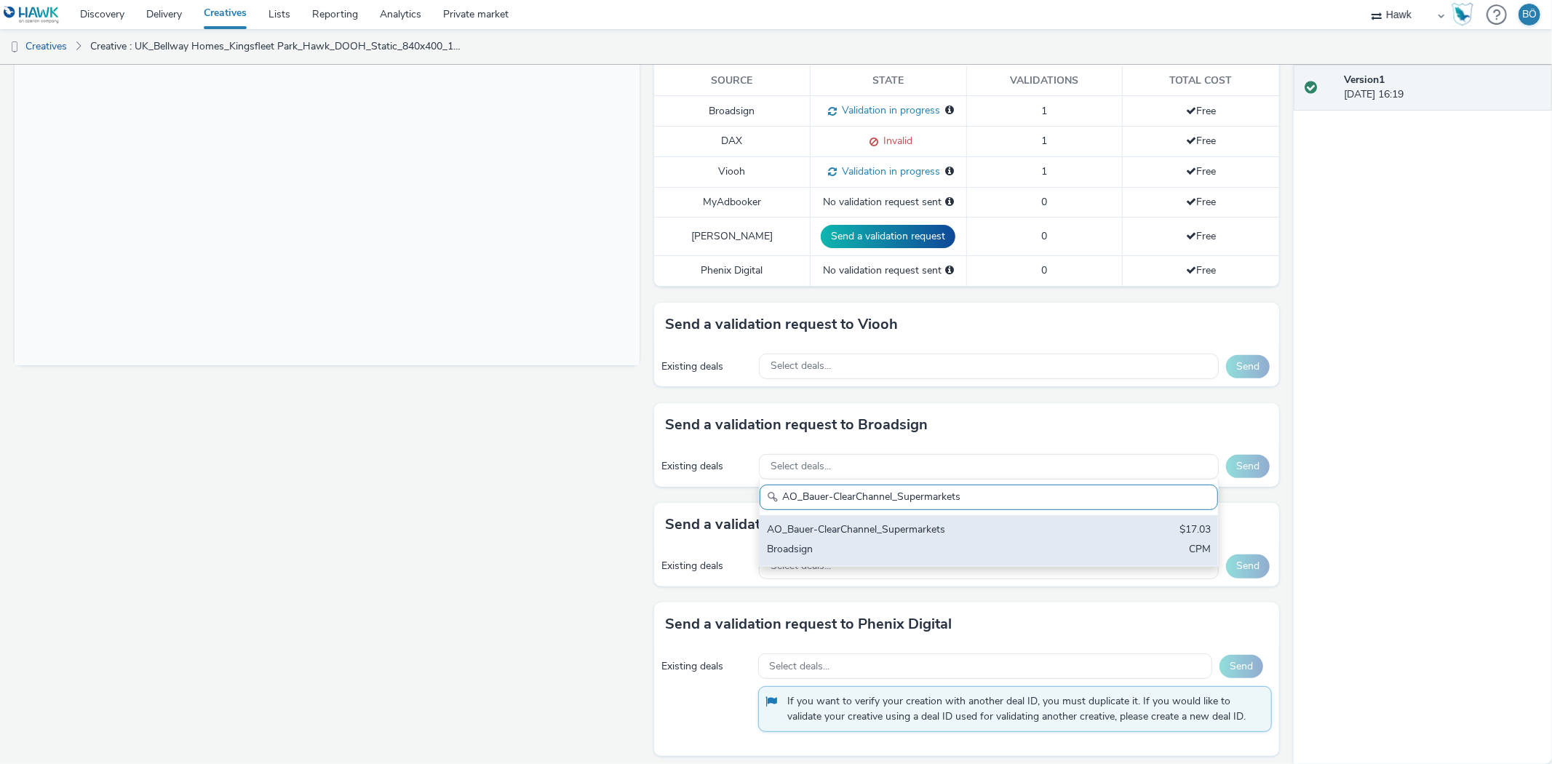
type input "AO_Bauer-ClearChannel_Supermarkets"
click at [878, 529] on div "AO_Bauer-ClearChannel_Supermarkets" at bounding box center [913, 531] width 293 height 17
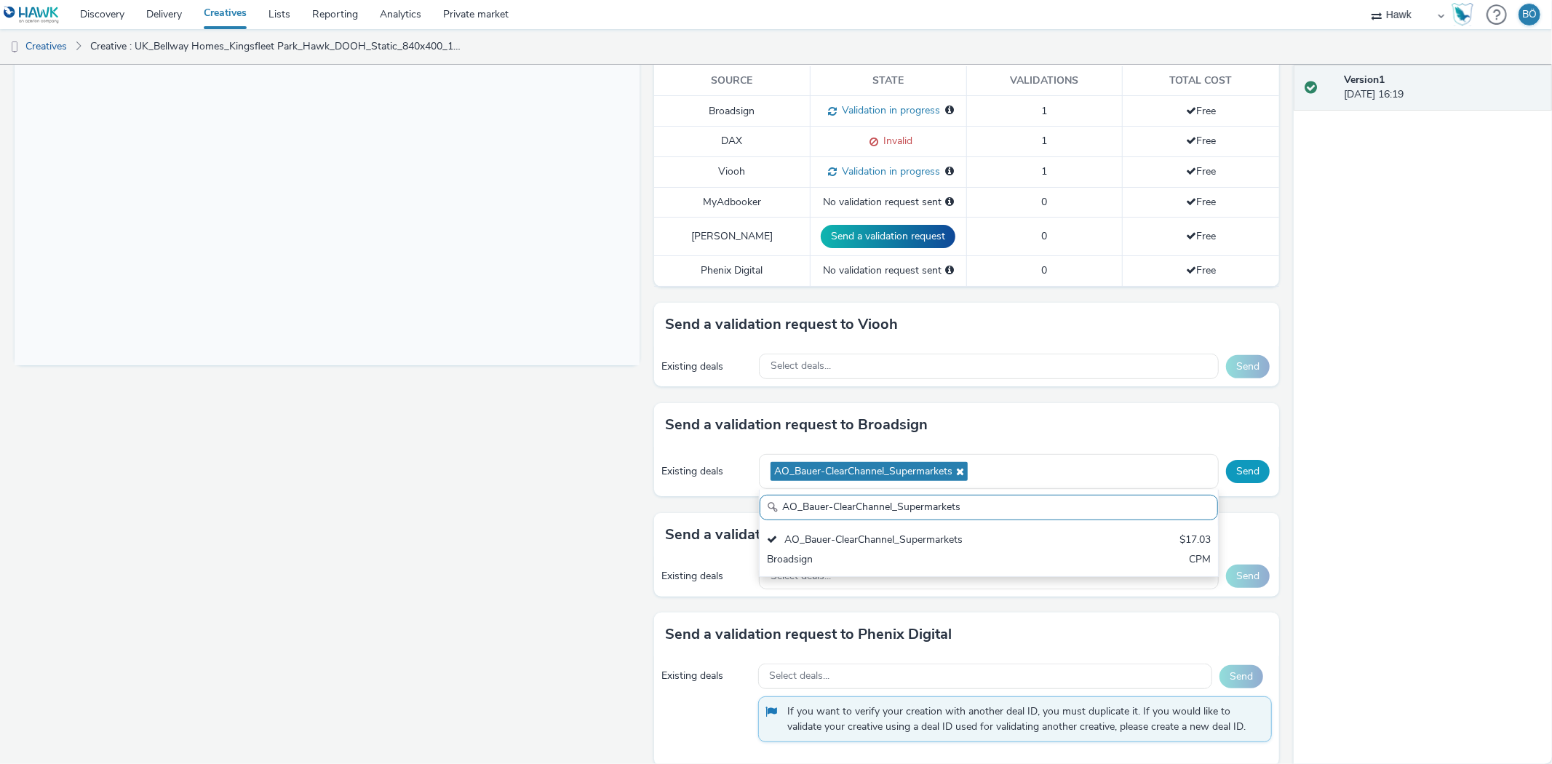
click at [1226, 464] on div "Send" at bounding box center [1248, 471] width 45 height 23
click at [1231, 475] on button "Send" at bounding box center [1248, 471] width 44 height 23
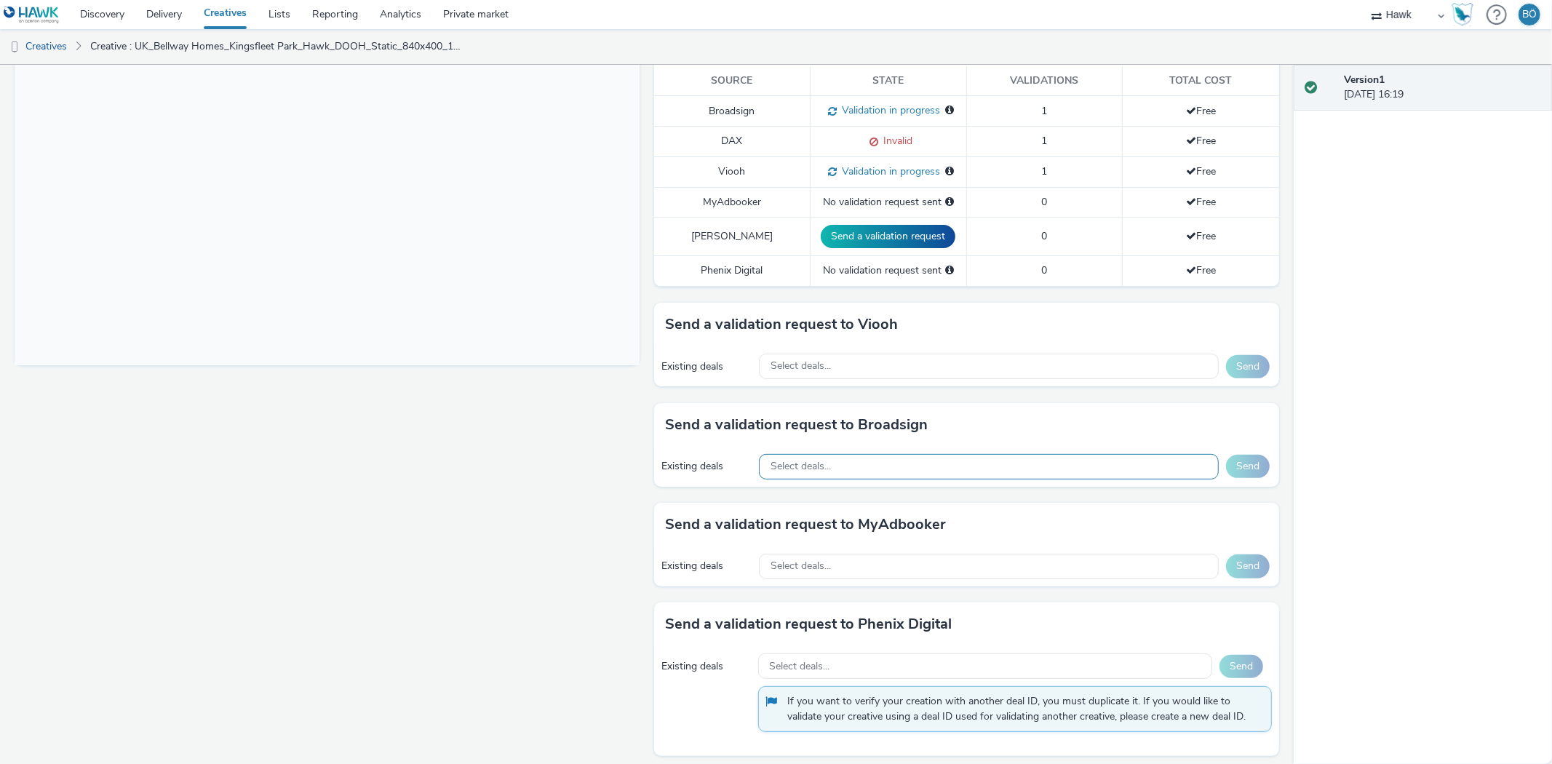
click at [864, 468] on div "Select deals..." at bounding box center [989, 466] width 460 height 25
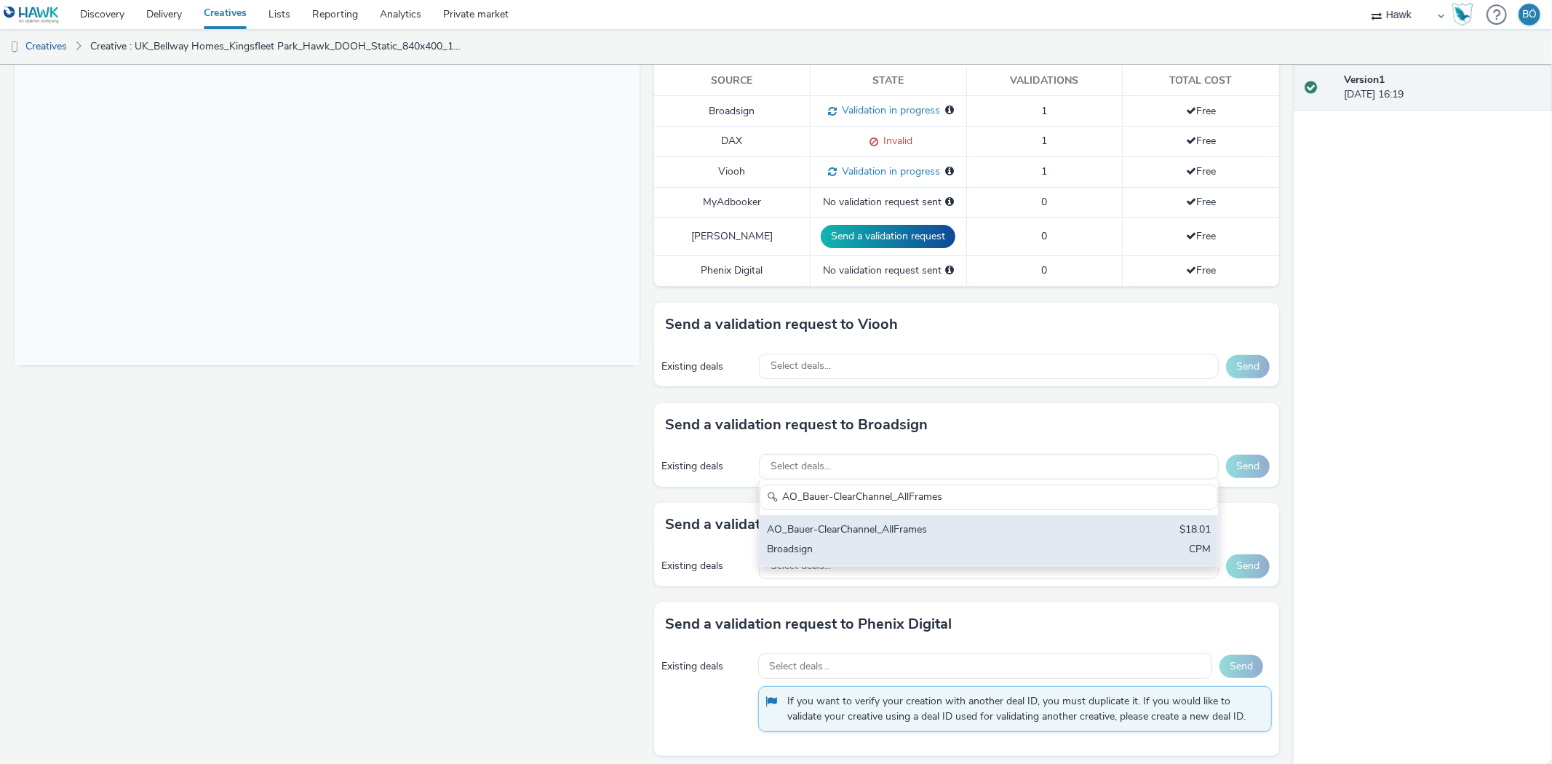
type input "AO_Bauer-ClearChannel_AllFrames"
drag, startPoint x: 854, startPoint y: 527, endPoint x: 998, endPoint y: 511, distance: 145.0
click at [854, 526] on div "AO_Bauer-ClearChannel_AllFrames" at bounding box center [913, 531] width 293 height 17
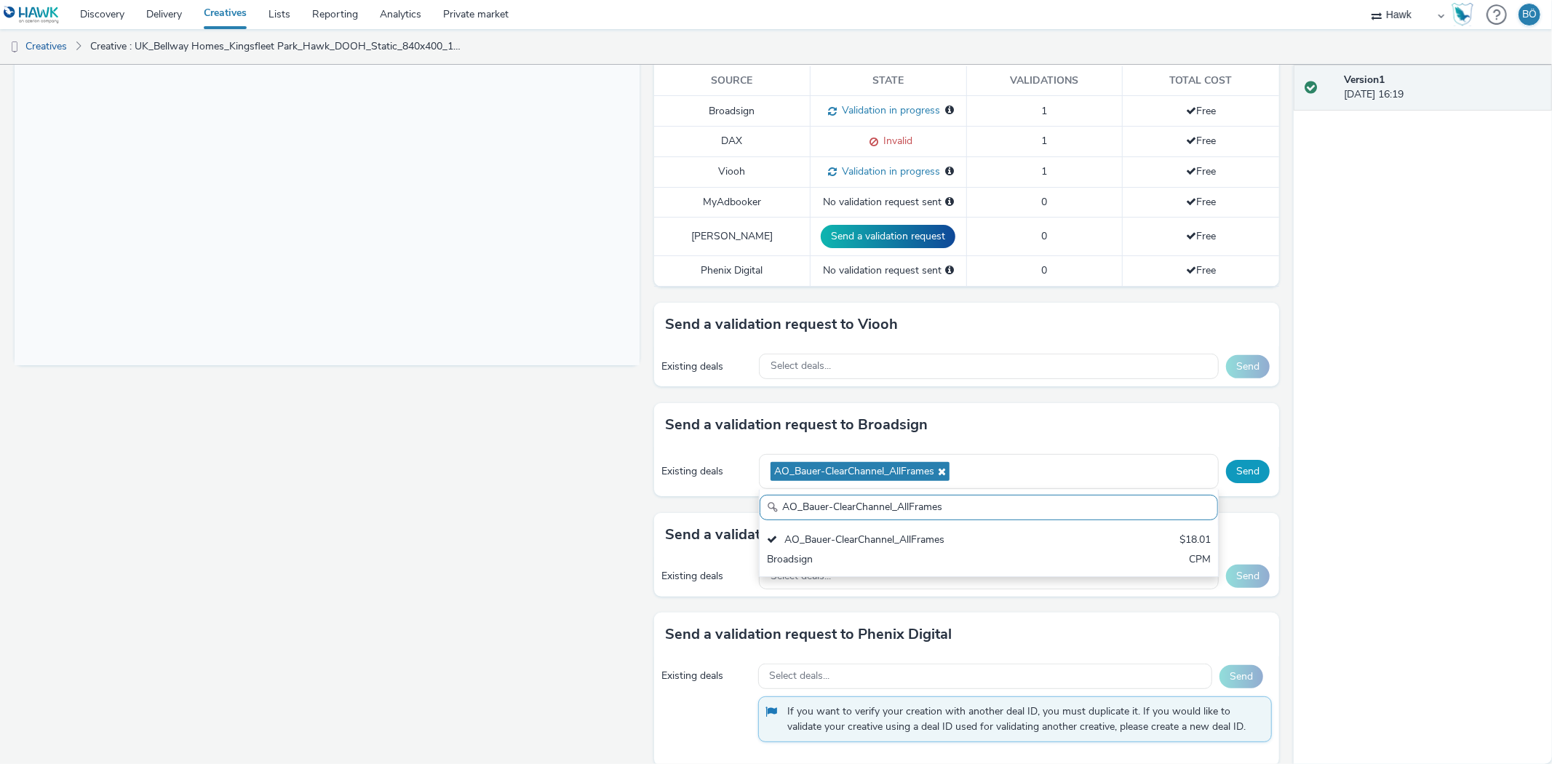
click at [1239, 462] on button "Send" at bounding box center [1248, 471] width 44 height 23
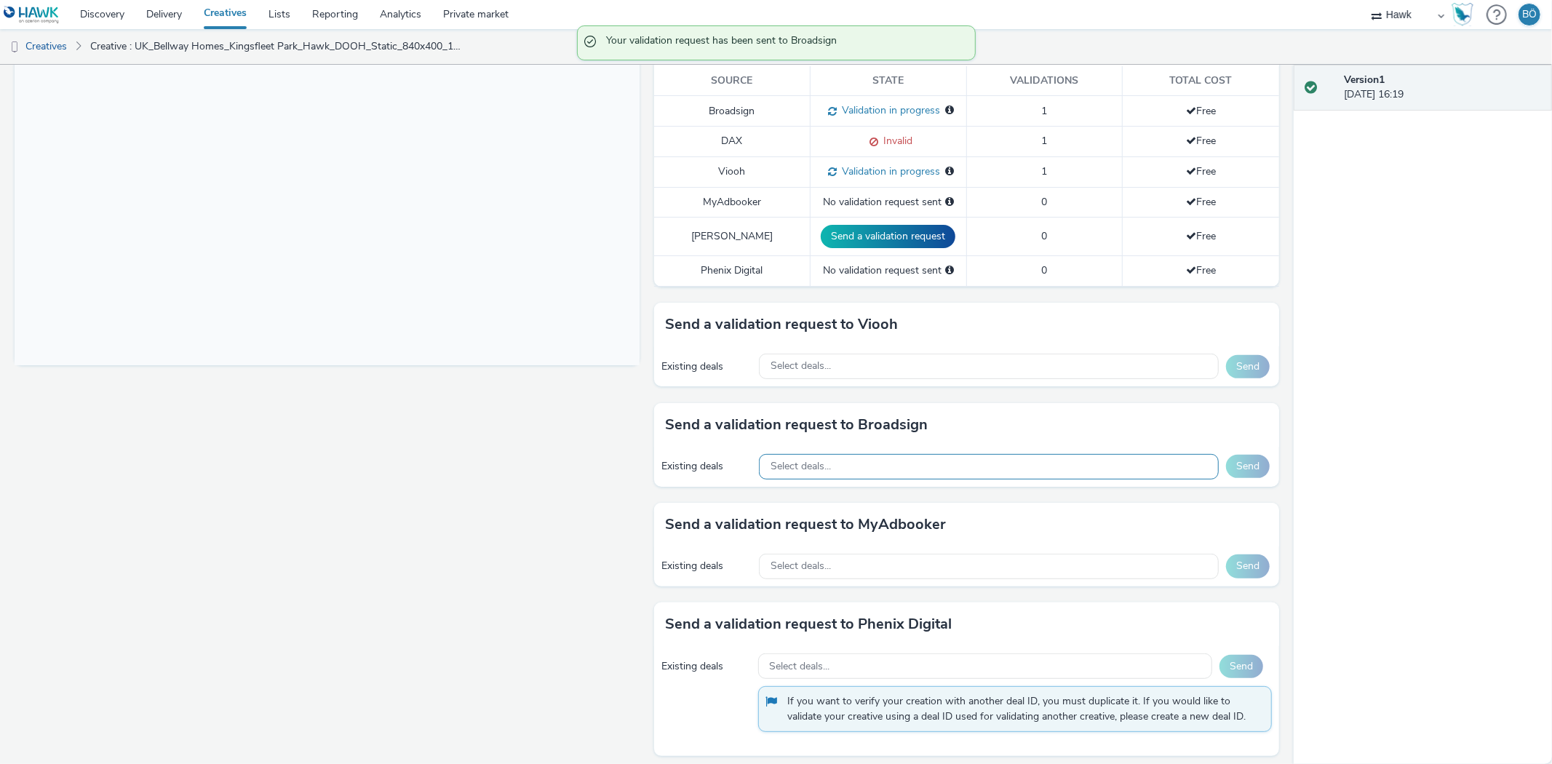
click at [795, 466] on span "Select deals..." at bounding box center [801, 467] width 60 height 12
paste input "AO_Bauer-ClearChannel_Malls"
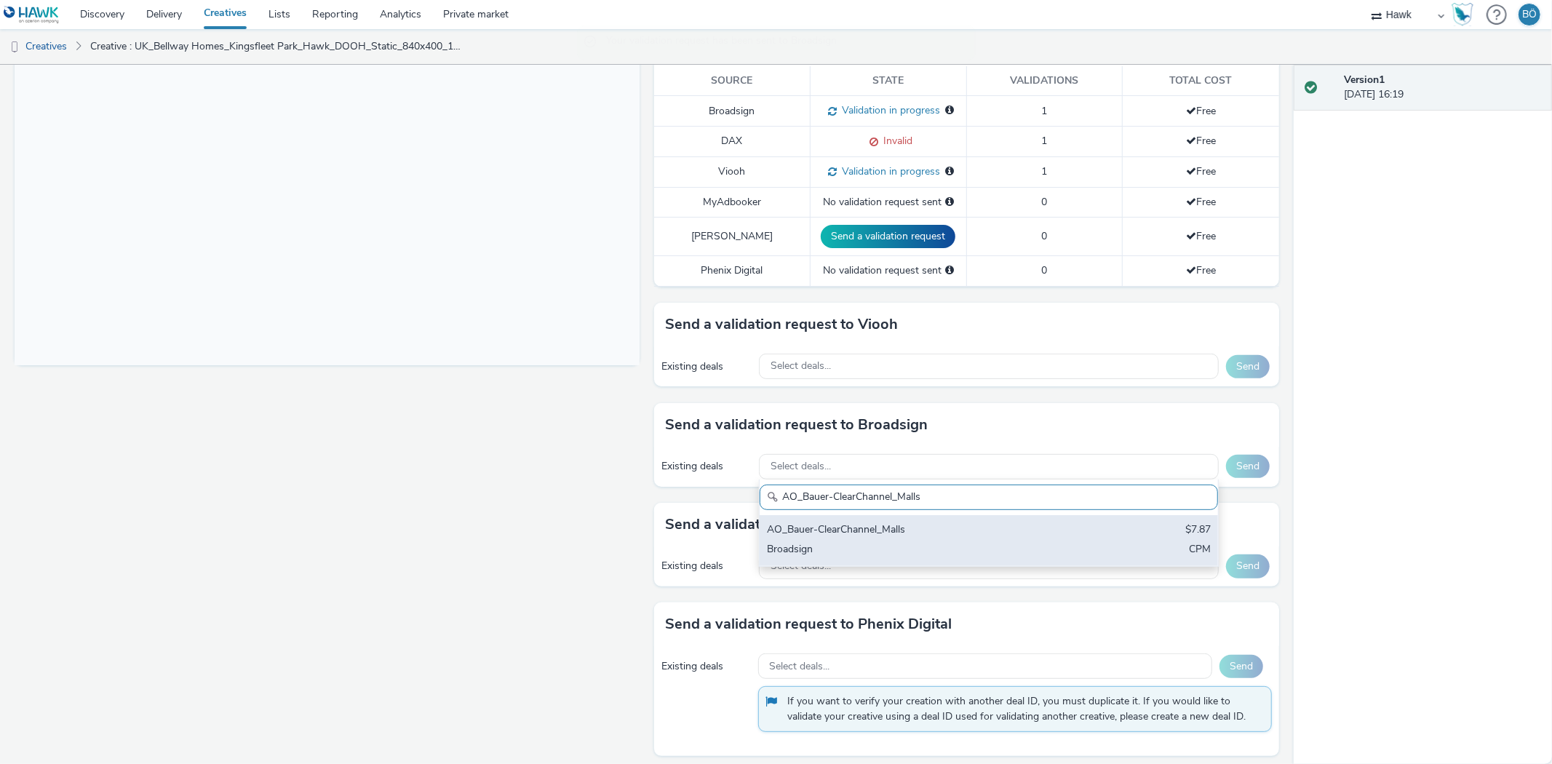
type input "AO_Bauer-ClearChannel_Malls"
drag, startPoint x: 868, startPoint y: 541, endPoint x: 1073, endPoint y: 527, distance: 205.0
click at [870, 541] on div "AO_Bauer-ClearChannel_Malls $7.87 Broadsign CPM" at bounding box center [989, 540] width 458 height 51
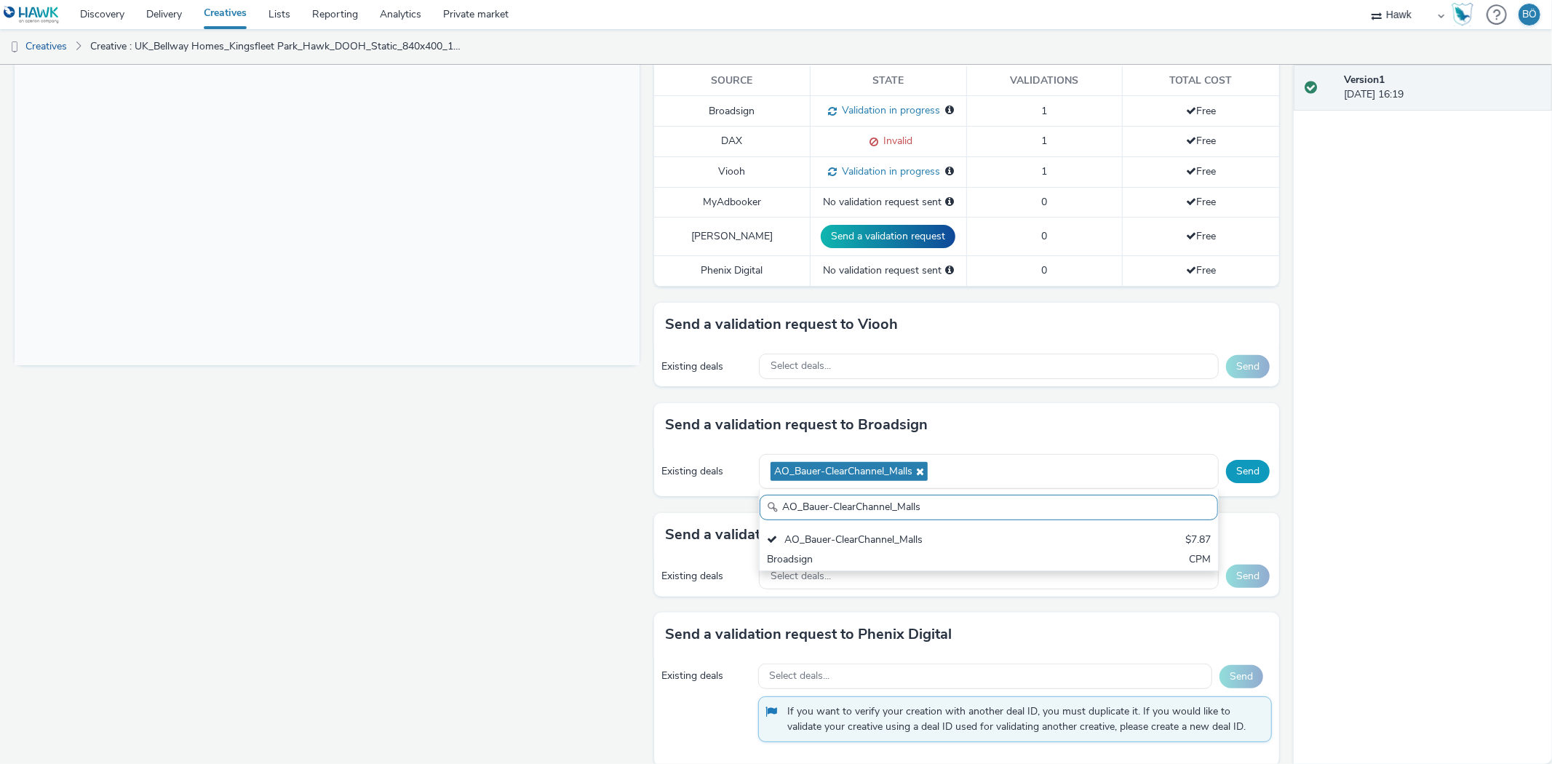
click at [1234, 464] on button "Send" at bounding box center [1248, 471] width 44 height 23
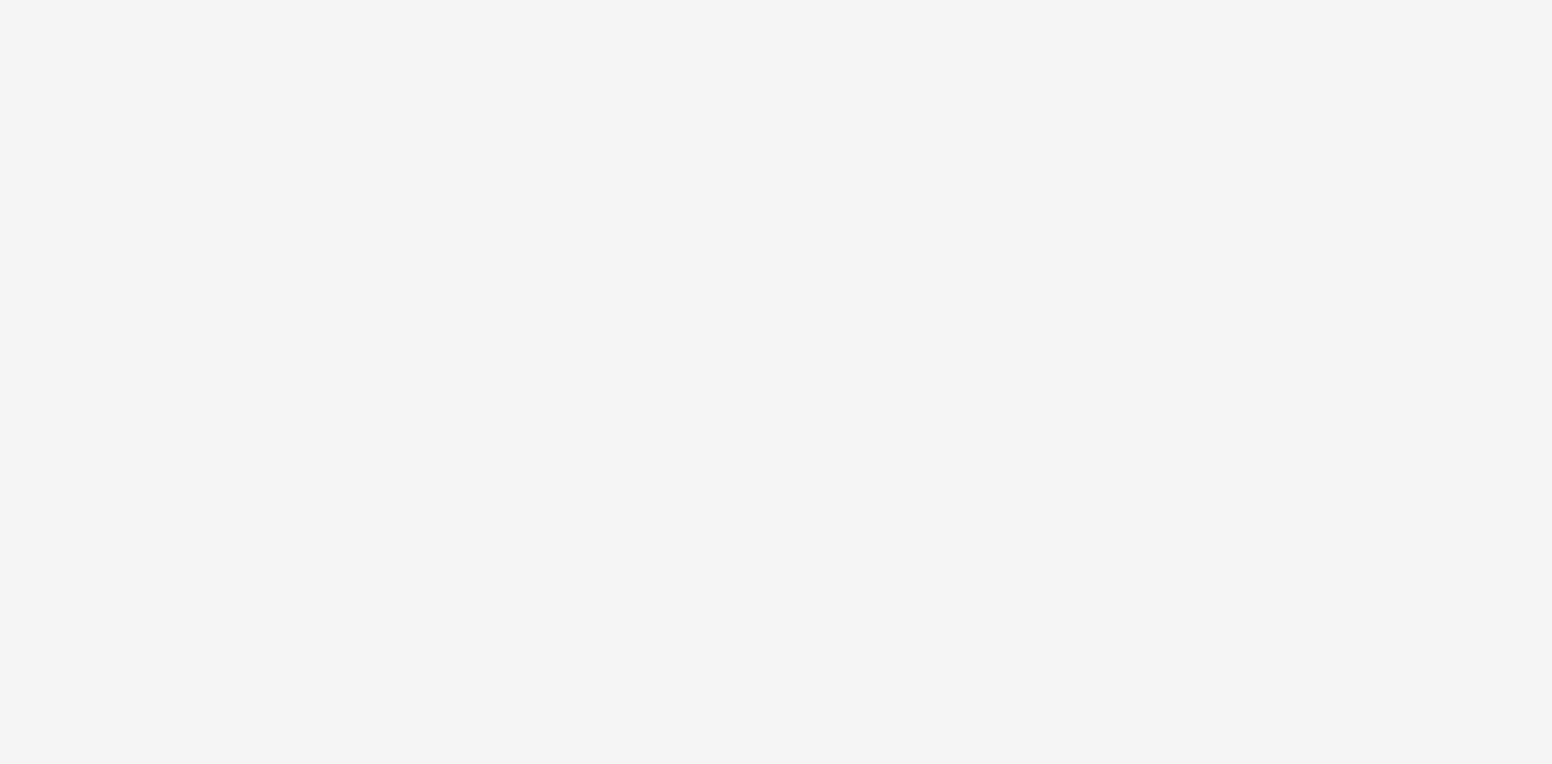
select select "11a7df10-284f-415c-b52a-427acf4c31ae"
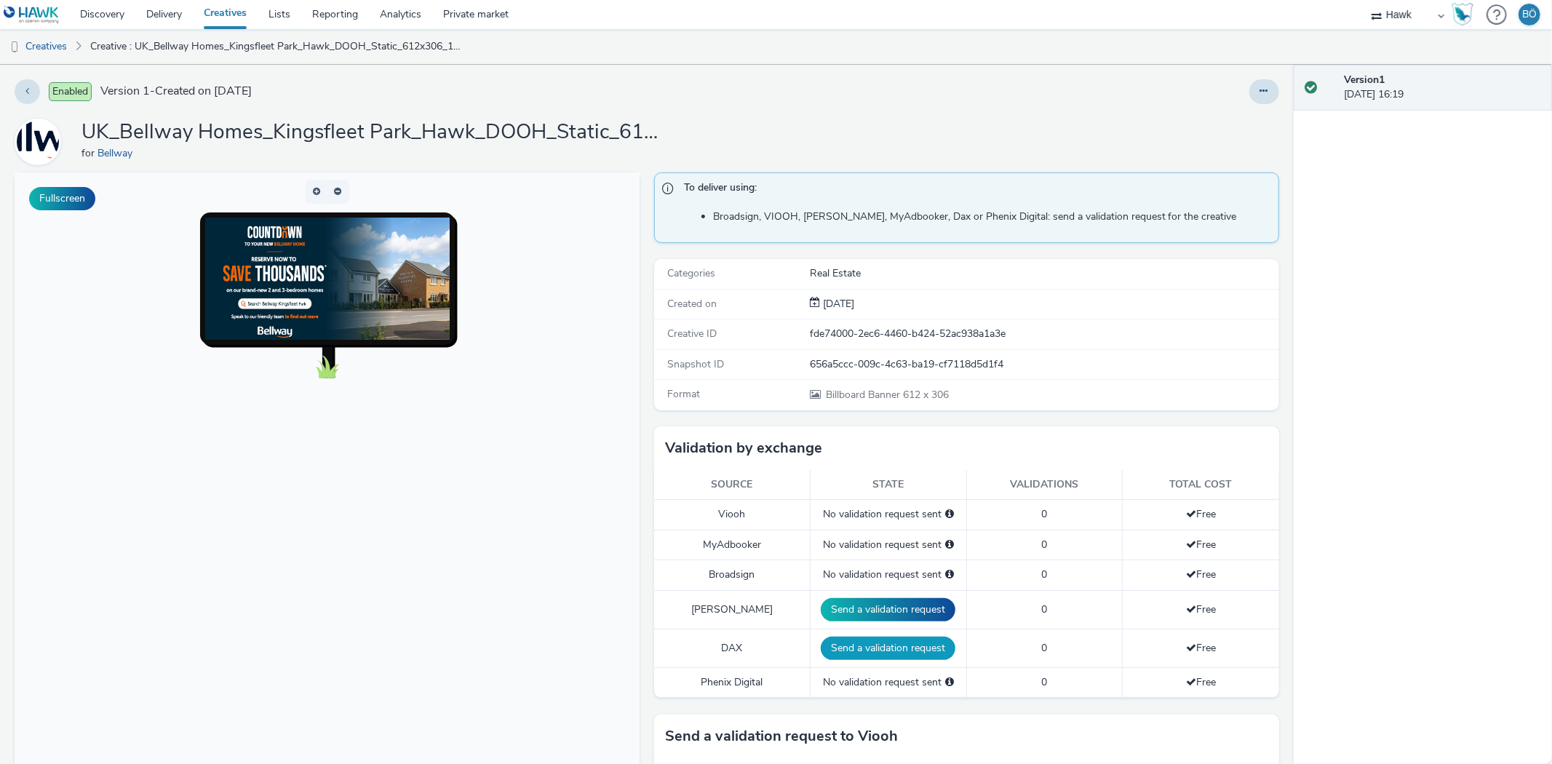
click at [911, 650] on button "Send a validation request" at bounding box center [888, 648] width 135 height 23
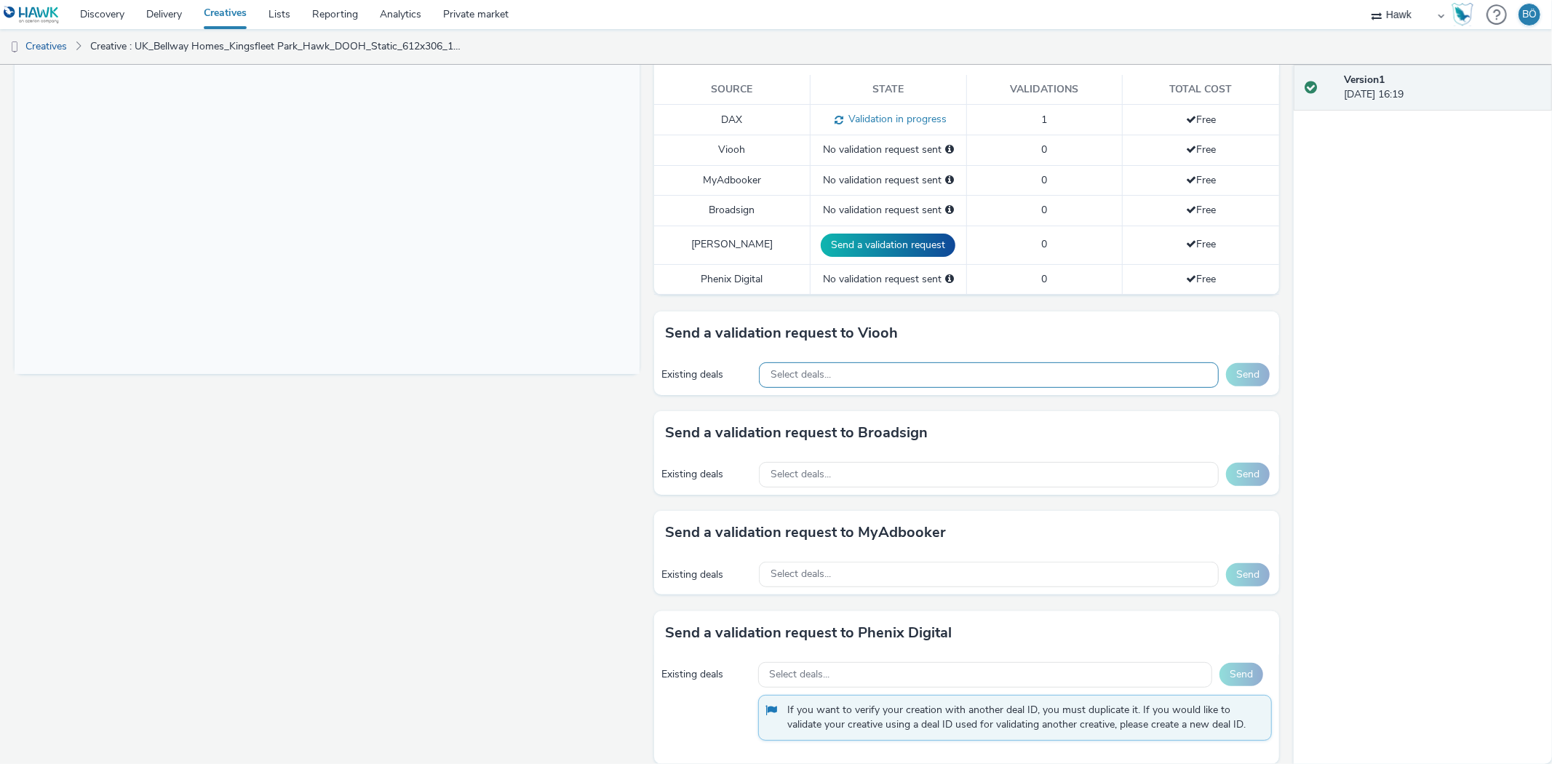
scroll to position [411, 0]
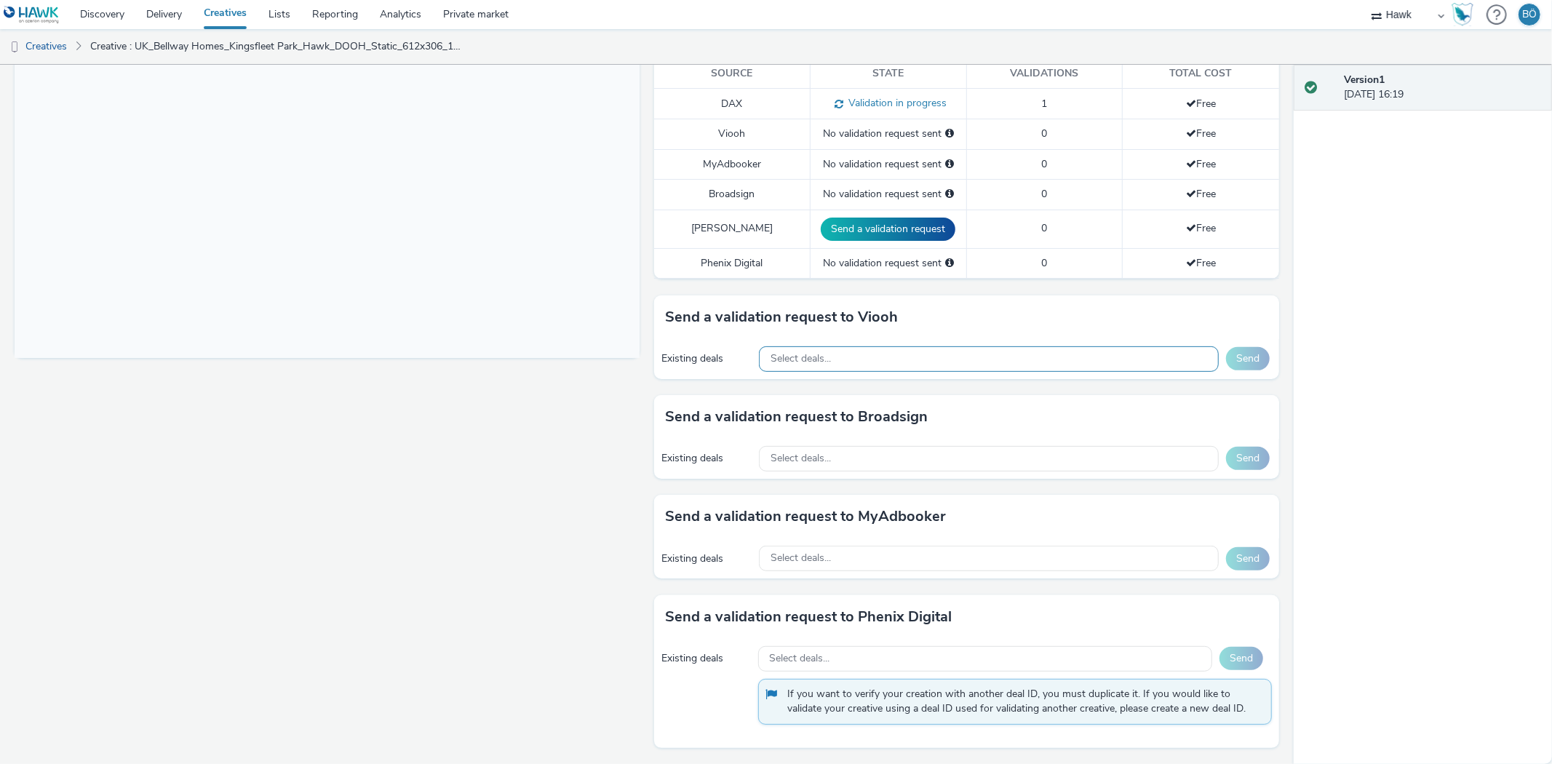
drag, startPoint x: 812, startPoint y: 365, endPoint x: 820, endPoint y: 366, distance: 8.1
click at [812, 362] on span "Select deals..." at bounding box center [801, 359] width 60 height 12
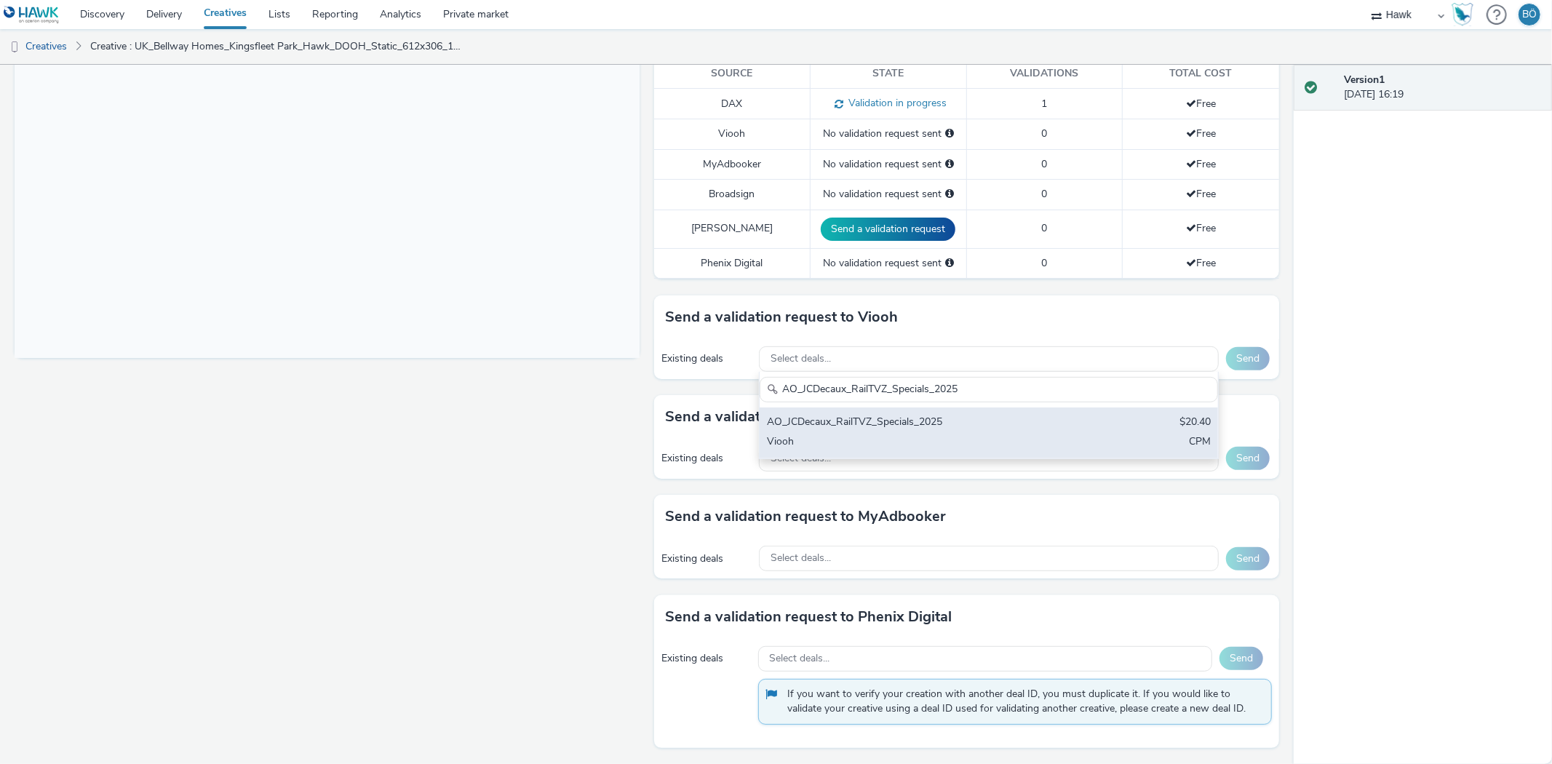
type input "AO_JCDecaux_RailTVZ_Specials_2025"
click at [900, 416] on div "AO_JCDecaux_RailTVZ_Specials_2025" at bounding box center [913, 423] width 293 height 17
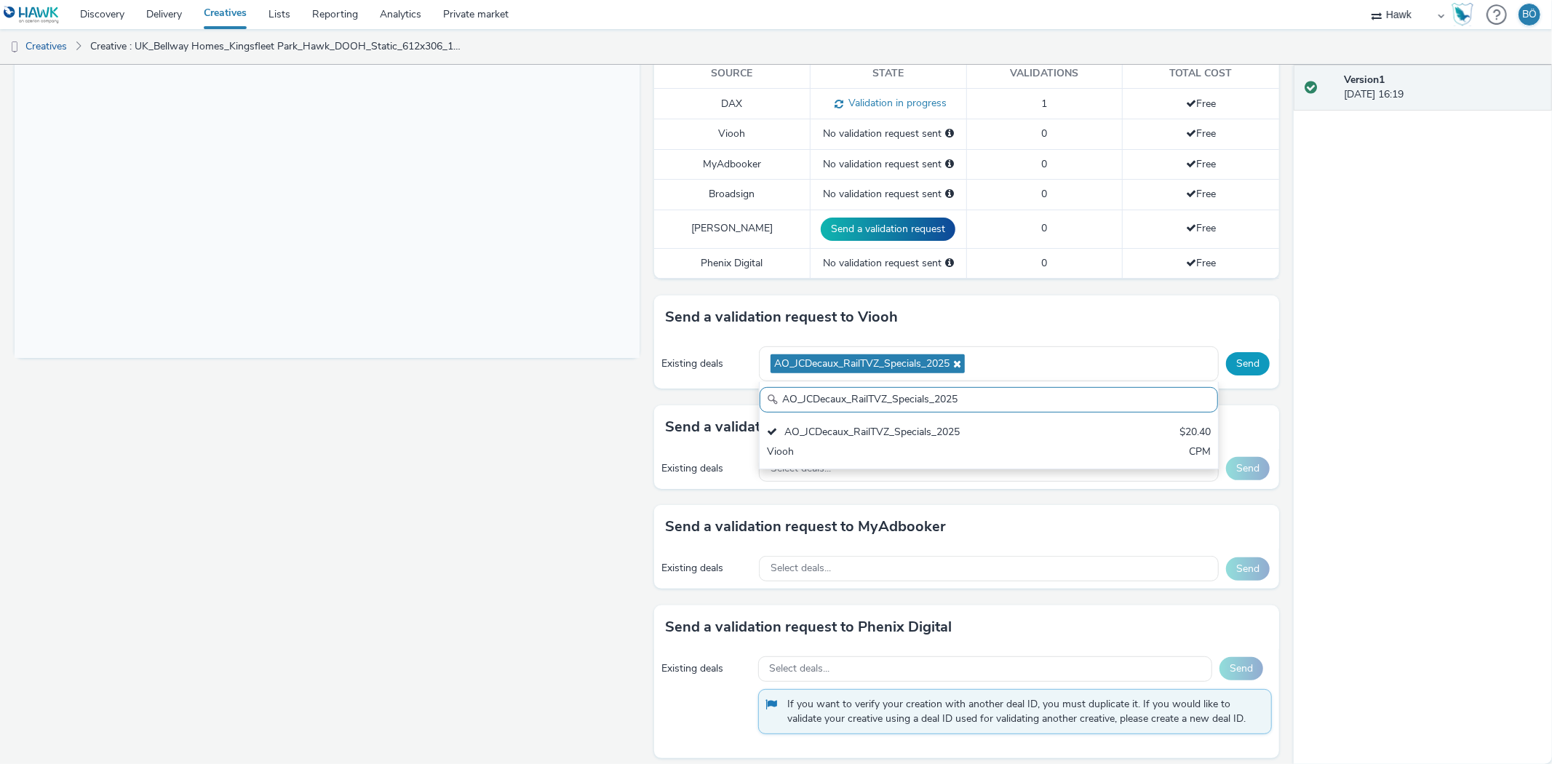
click at [1226, 364] on button "Send" at bounding box center [1248, 363] width 44 height 23
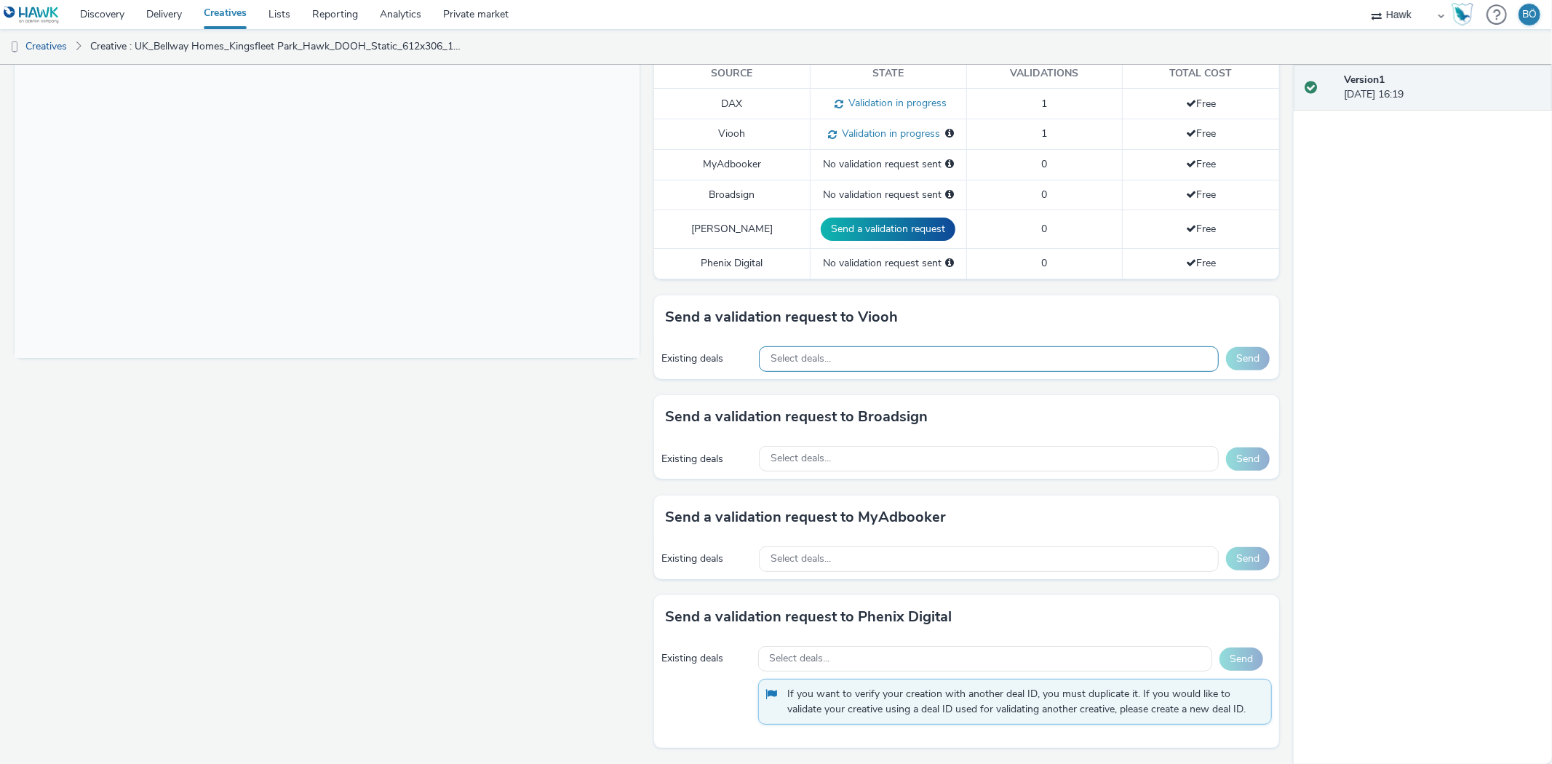
click at [779, 370] on div "Select deals..." at bounding box center [989, 358] width 460 height 25
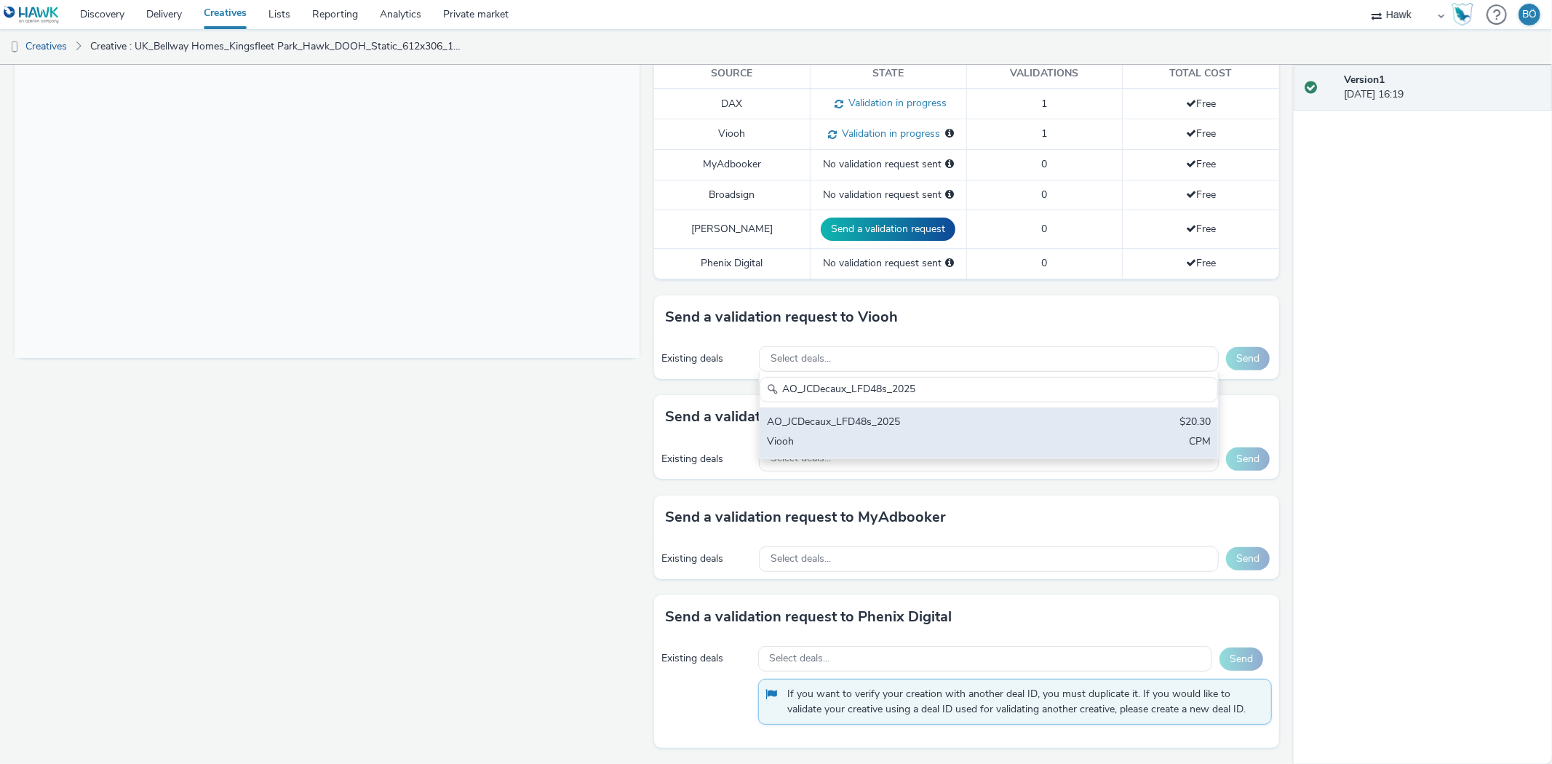
type input "AO_JCDecaux_LFD48s_2025"
click at [852, 433] on div "AO_JCDecaux_LFD48s_2025 $20.30 Viooh CPM" at bounding box center [989, 433] width 458 height 51
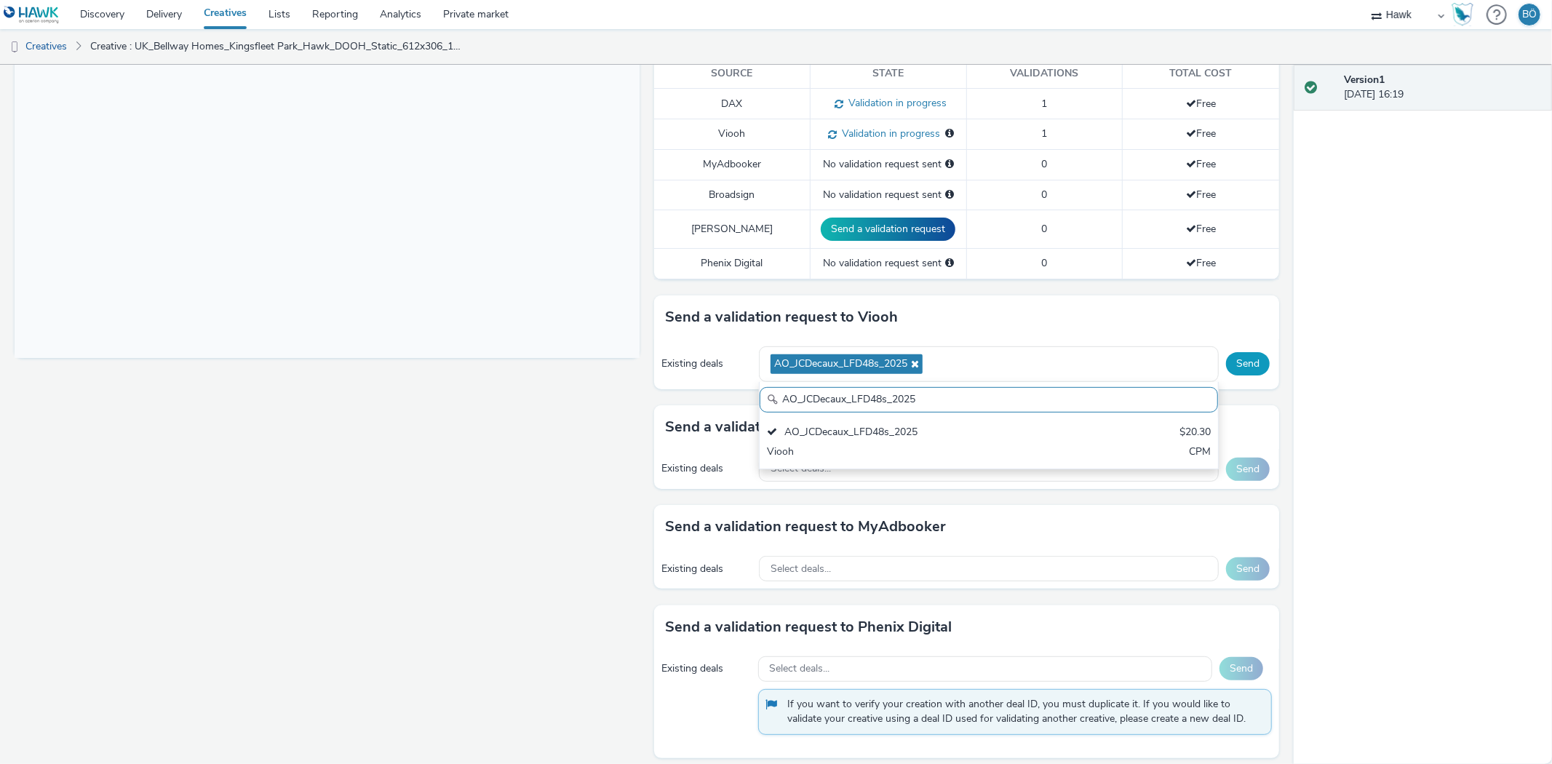
drag, startPoint x: 1249, startPoint y: 350, endPoint x: 1247, endPoint y: 357, distance: 7.6
click at [1248, 353] on div "Existing deals AO_JCDecaux_LFD48s_2025 AO_JCDecaux_LFD48s_2025 AO_JCDecaux_LFD4…" at bounding box center [966, 364] width 625 height 50
click at [1247, 357] on button "Send" at bounding box center [1248, 363] width 44 height 23
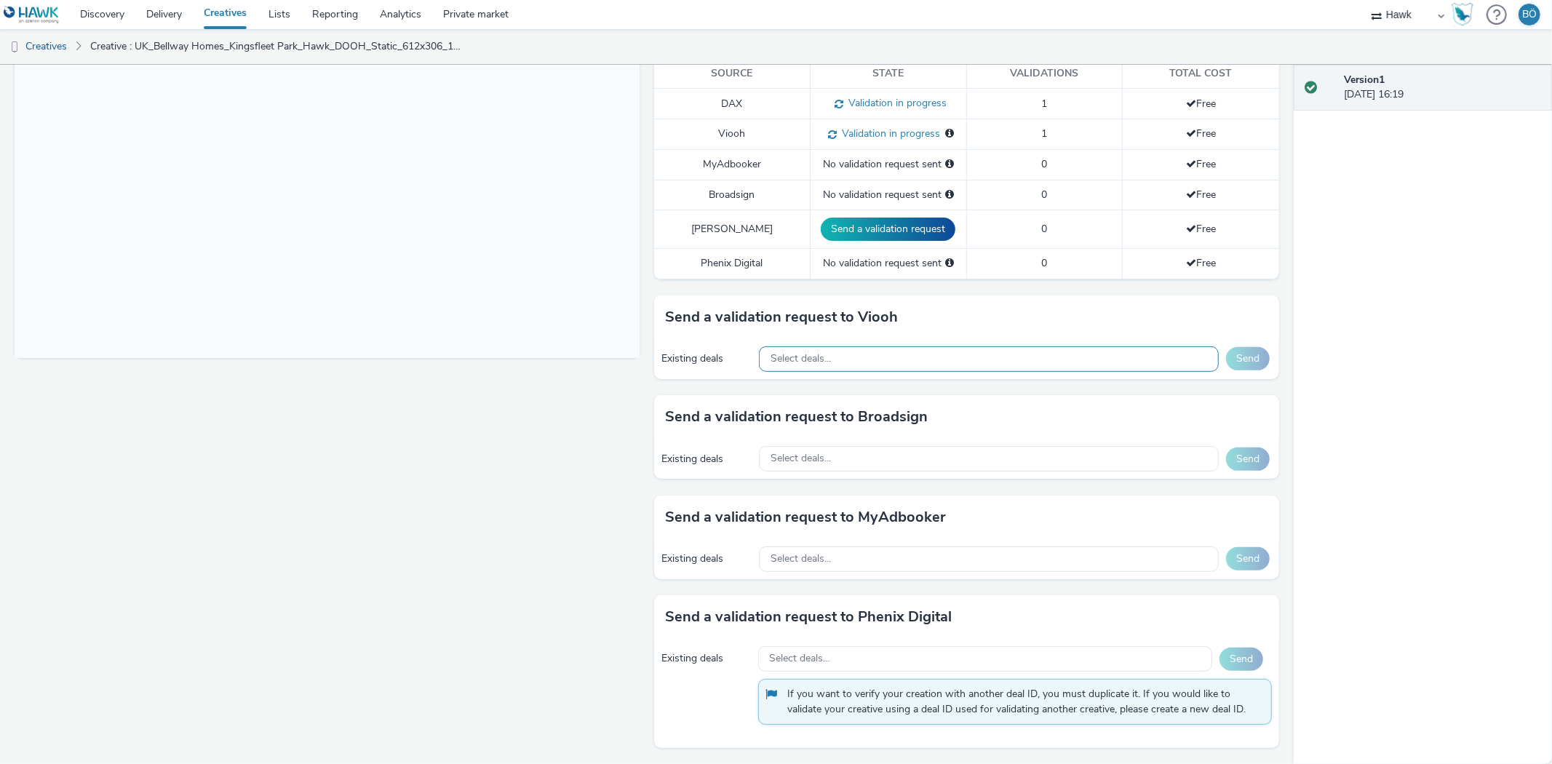
click at [784, 358] on span "Select deals..." at bounding box center [801, 359] width 60 height 12
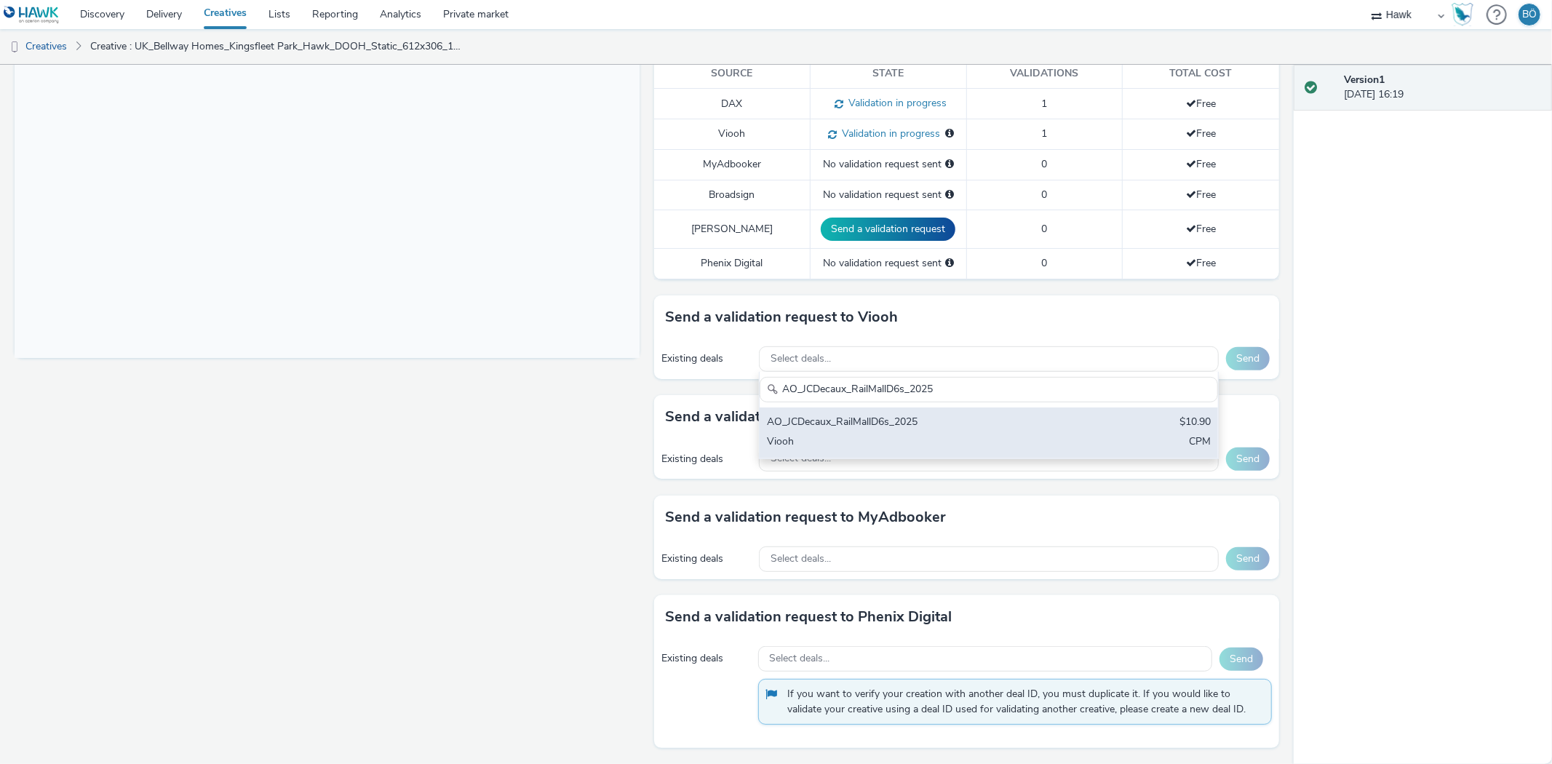
type input "AO_JCDecaux_RailMallD6s_2025"
click at [843, 438] on div "Viooh" at bounding box center [913, 442] width 293 height 17
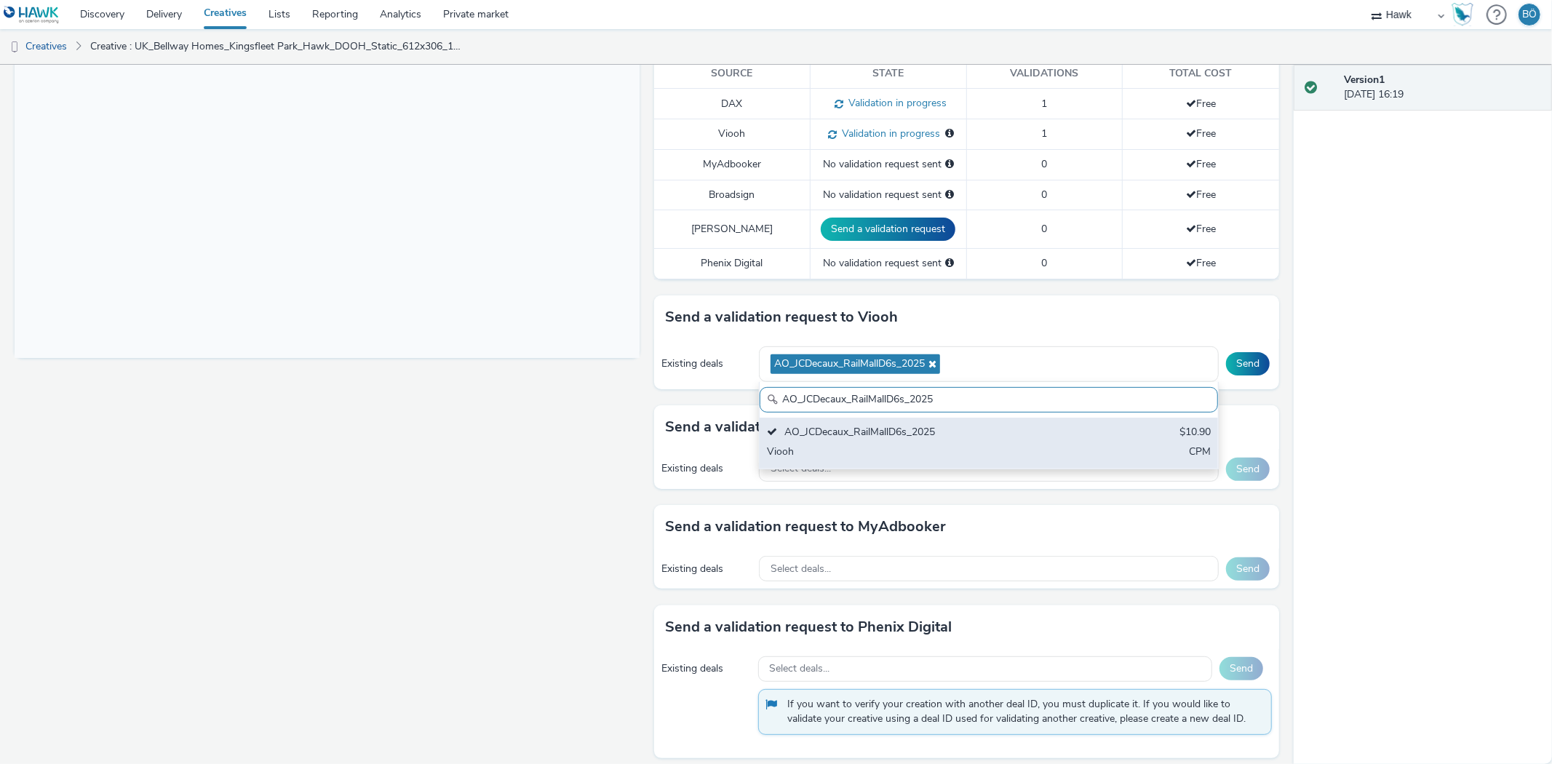
click at [862, 461] on div "Viooh" at bounding box center [913, 453] width 293 height 17
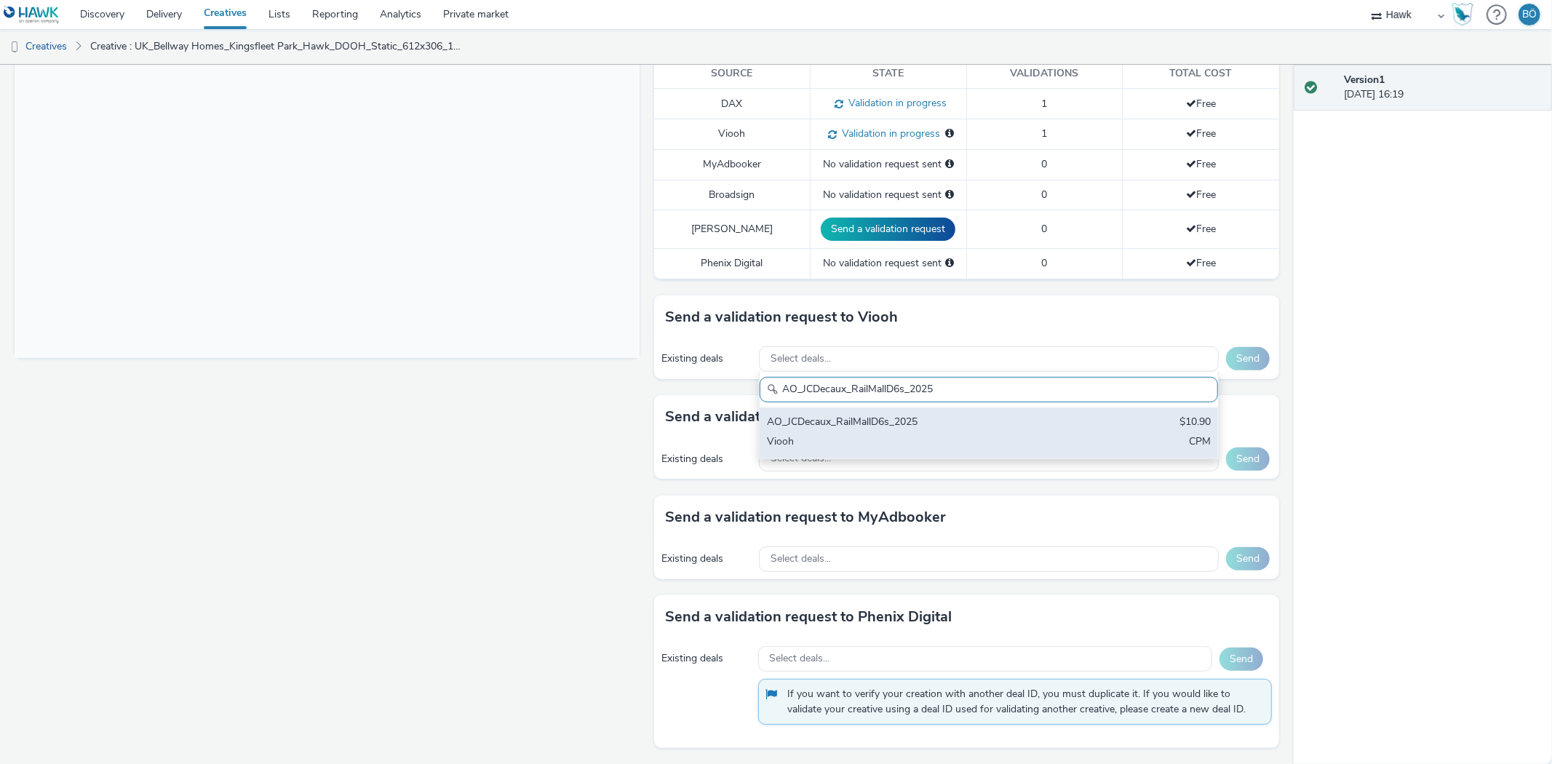
click at [1019, 418] on div "AO_JCDecaux_RailMallD6s_2025" at bounding box center [913, 423] width 293 height 17
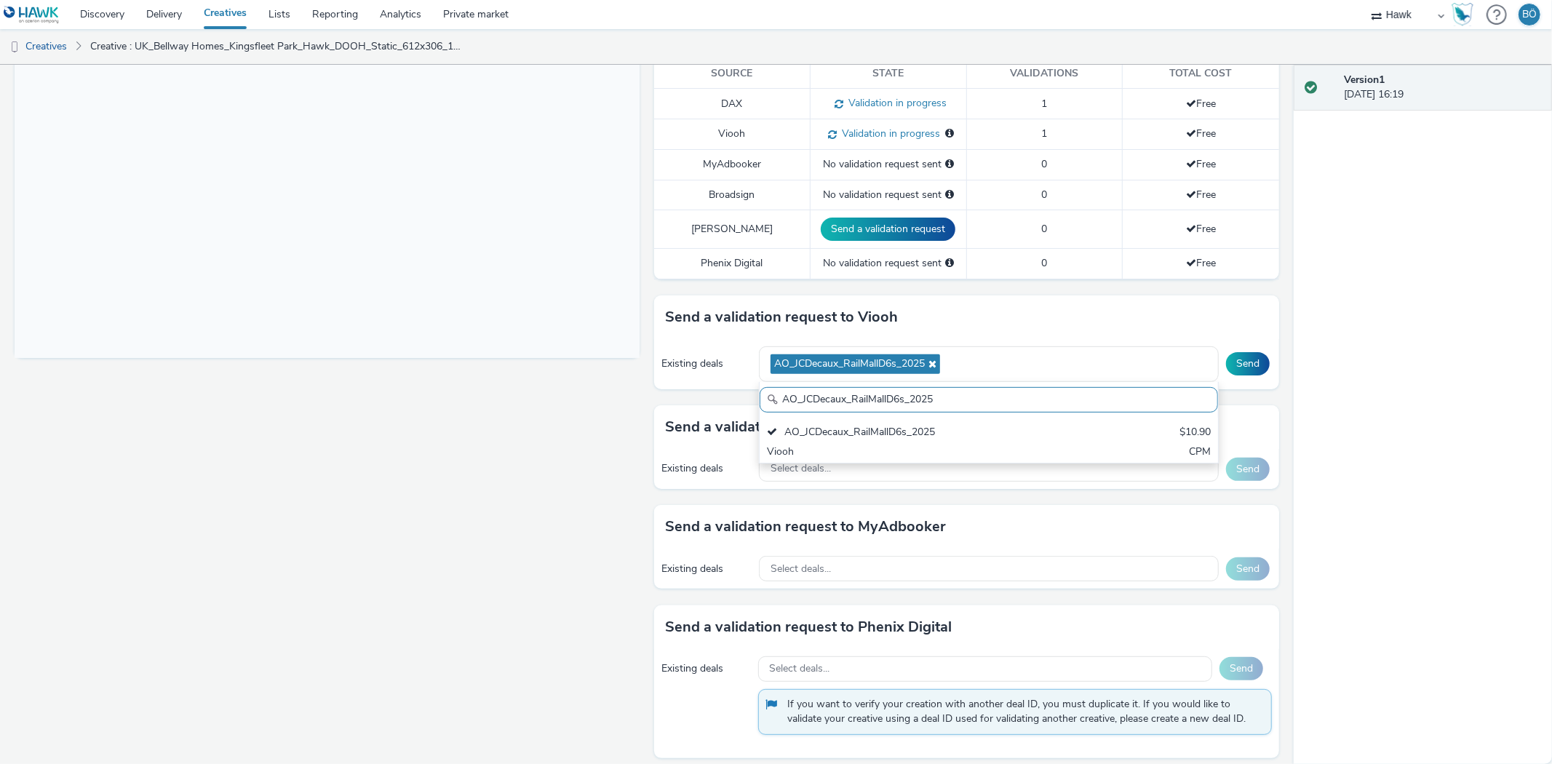
click at [1213, 365] on div "Existing deals AO_JCDecaux_RailMallD6s_2025 AO_JCDecaux_RailMallD6s_2025 AO_JCD…" at bounding box center [966, 364] width 625 height 50
click at [1226, 360] on button "Send" at bounding box center [1248, 363] width 44 height 23
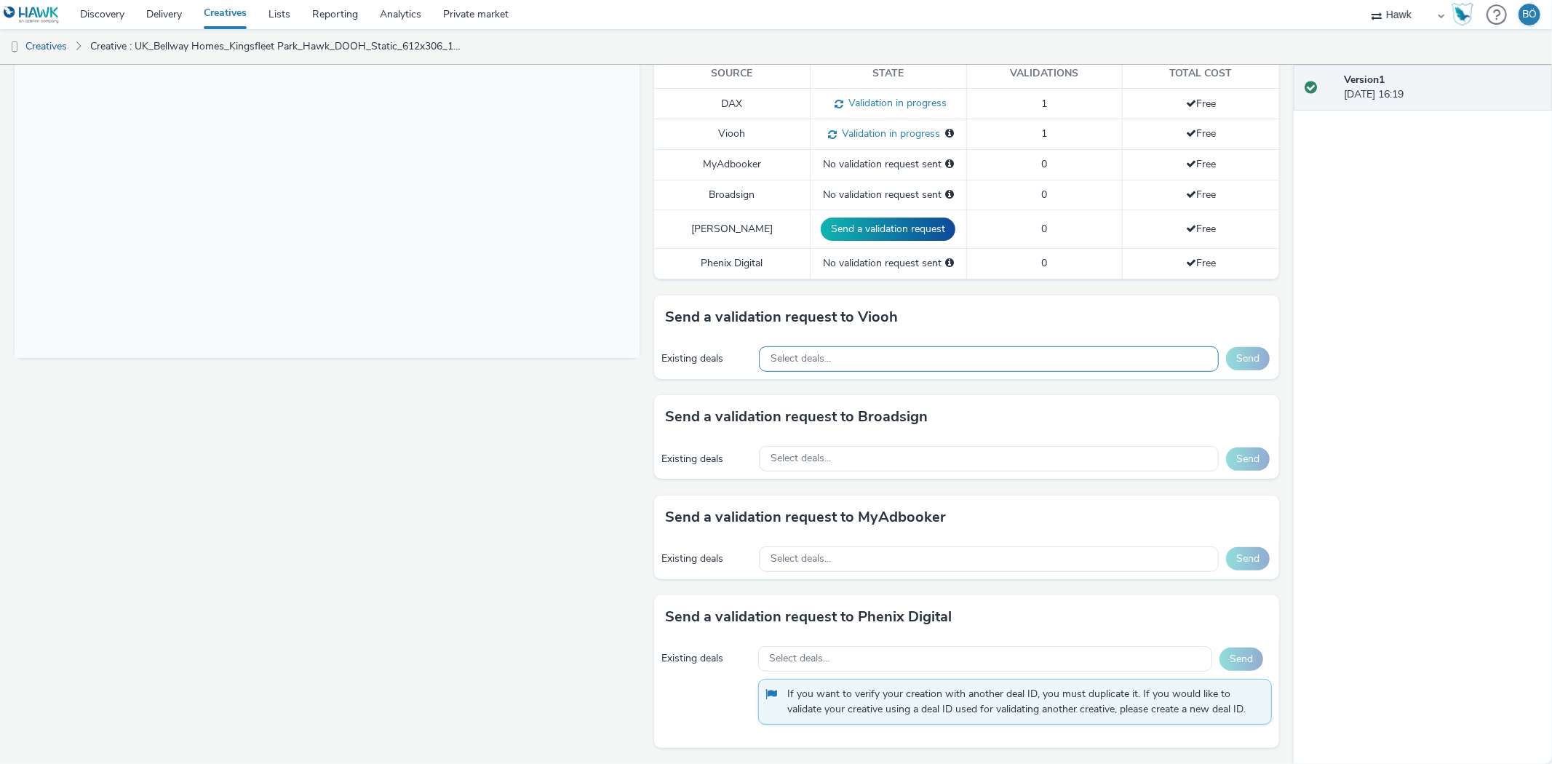
click at [795, 359] on span "Select deals..." at bounding box center [801, 359] width 60 height 12
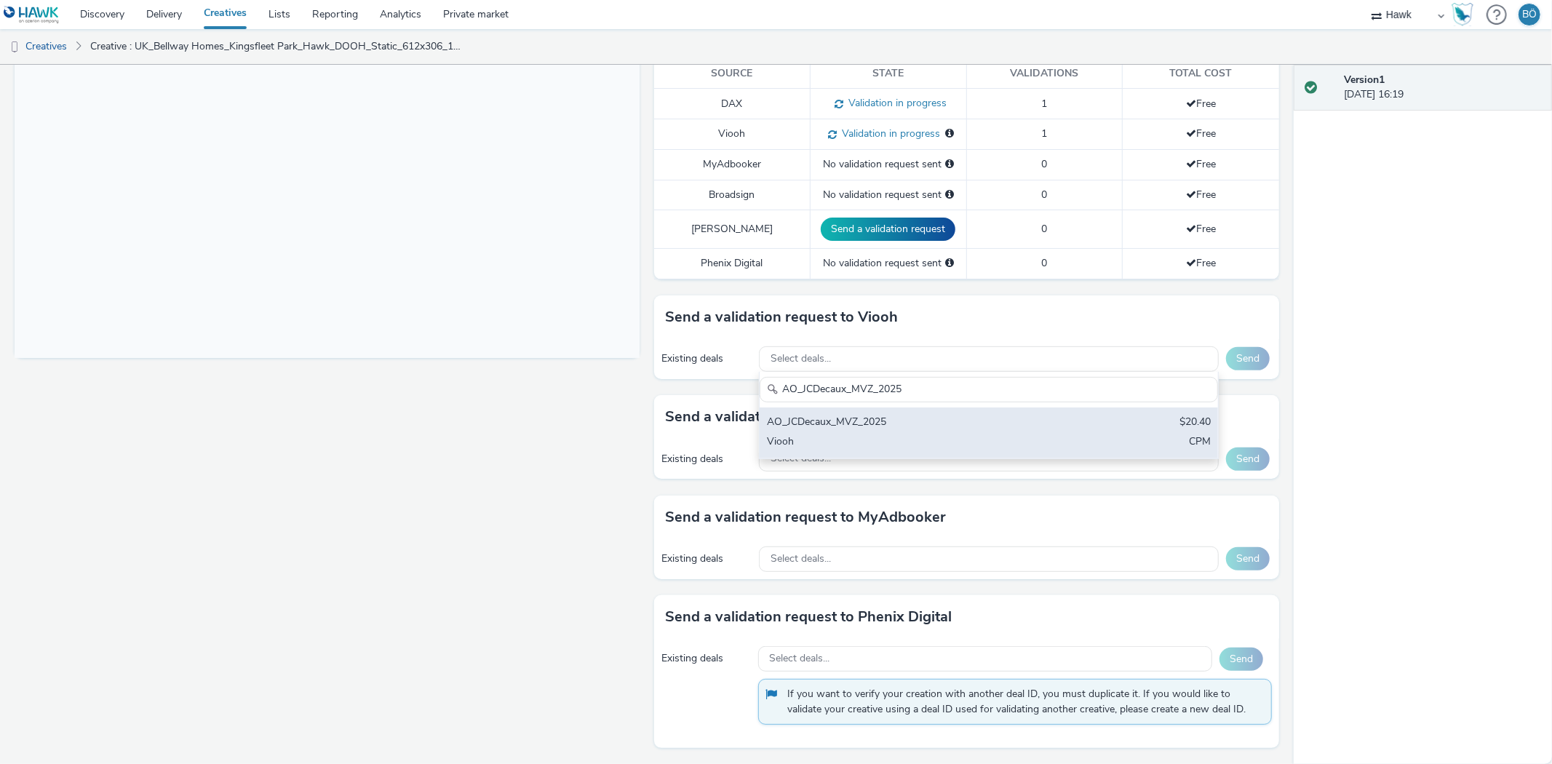
type input "AO_JCDecaux_MVZ_2025"
click at [884, 431] on div "AO_JCDecaux_MVZ_2025" at bounding box center [913, 423] width 293 height 17
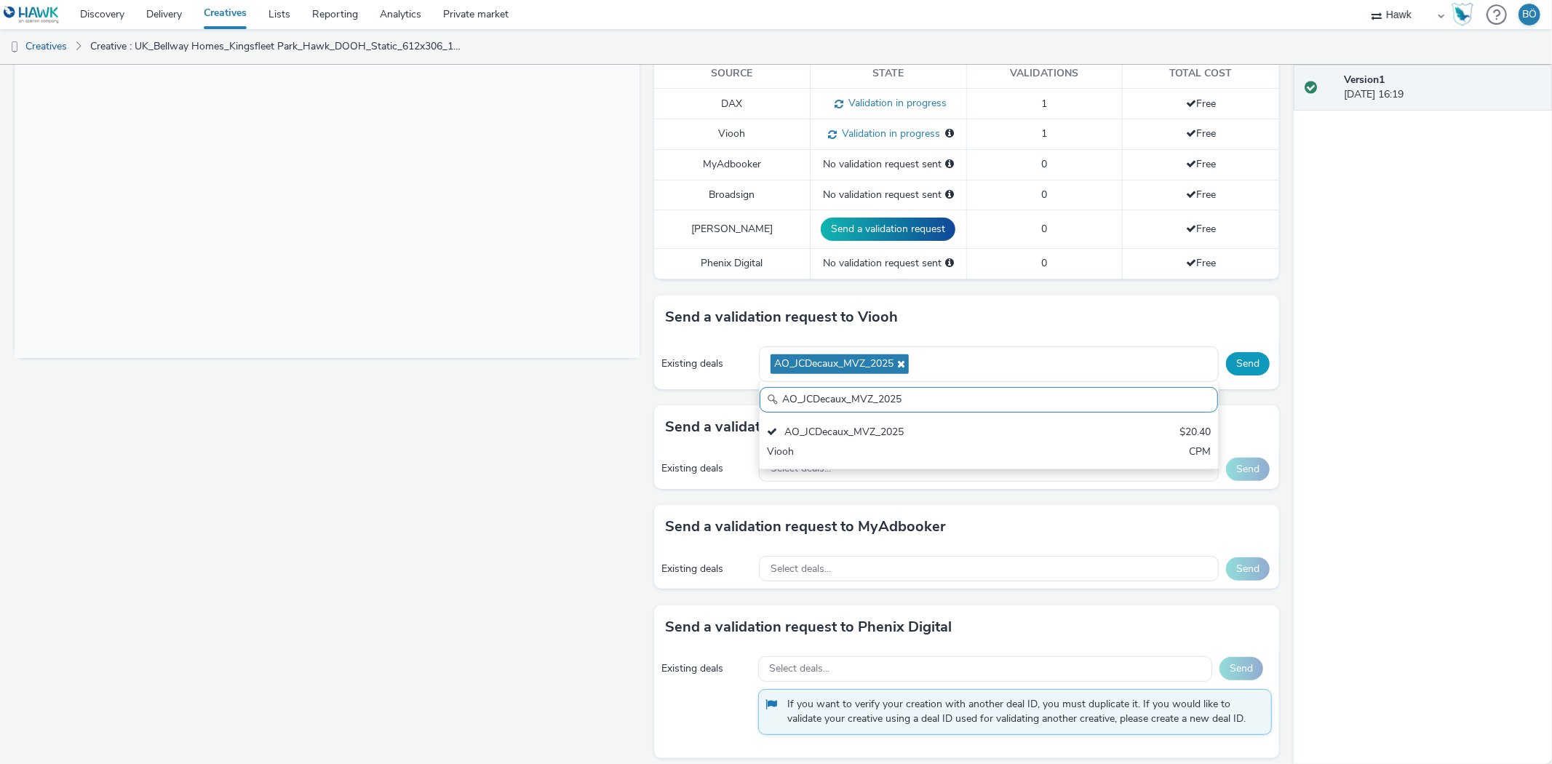
click at [1227, 358] on button "Send" at bounding box center [1248, 363] width 44 height 23
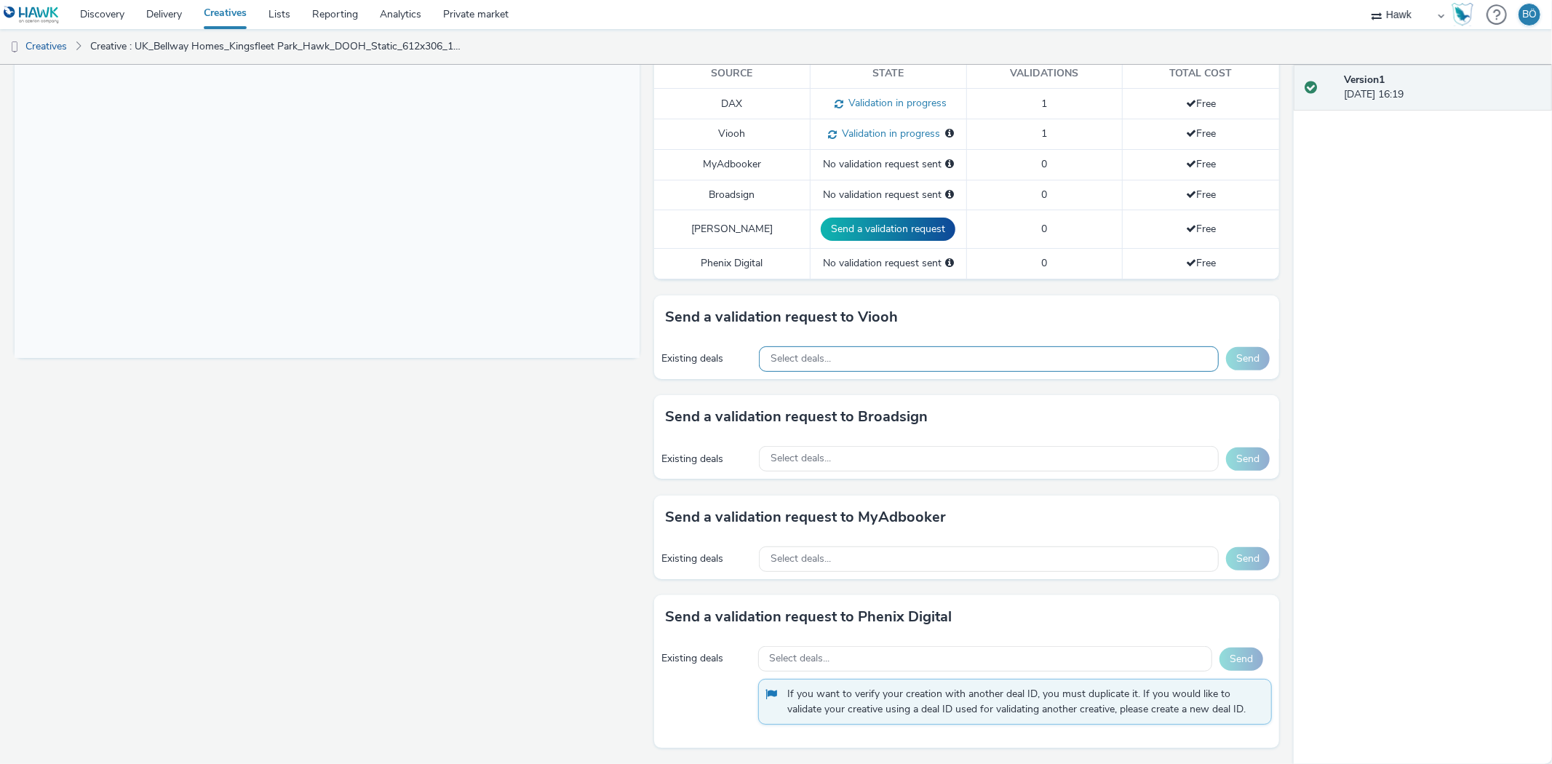
click at [856, 360] on div "Select deals..." at bounding box center [989, 358] width 460 height 25
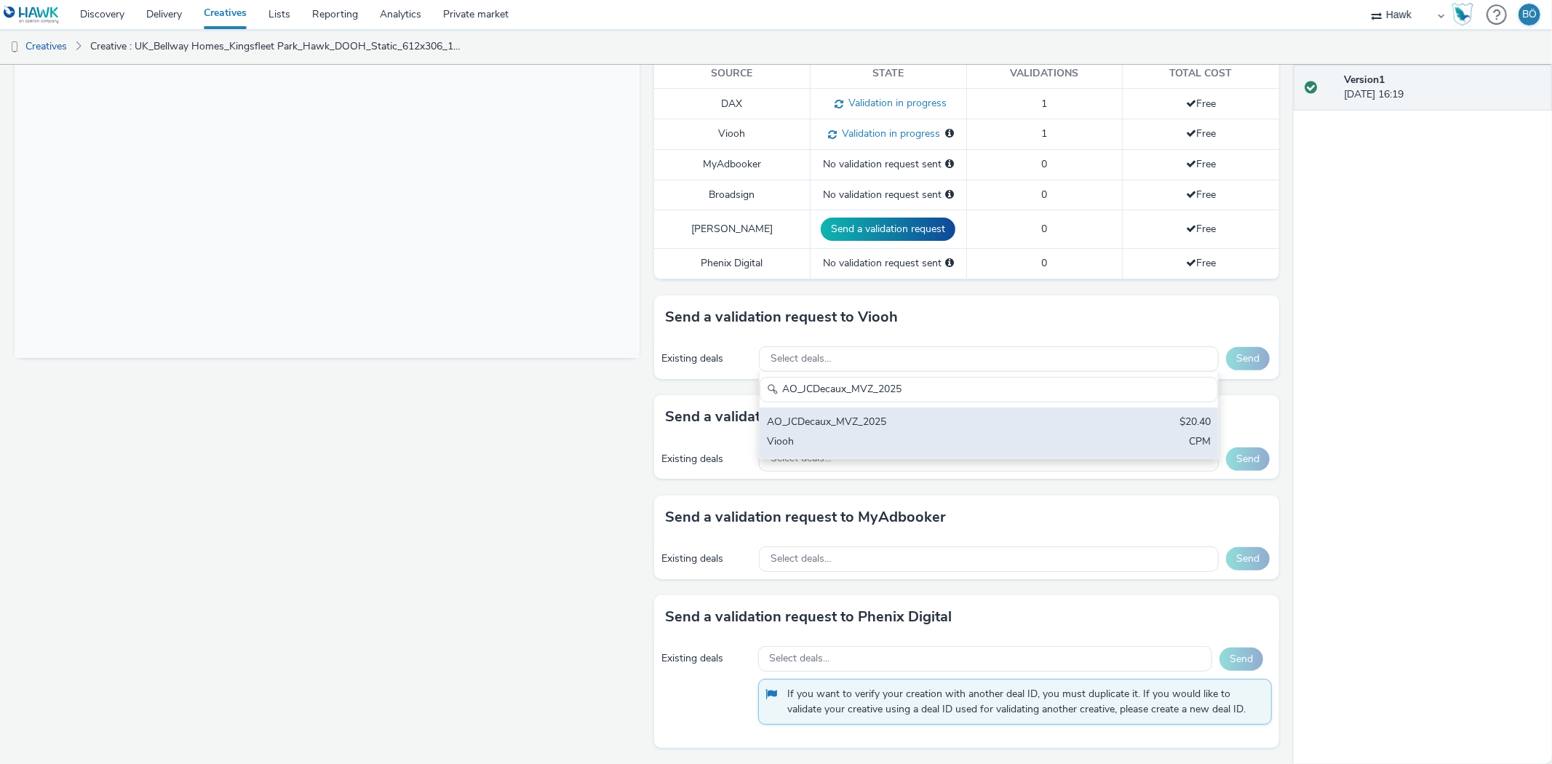
type input "AO_JCDecaux_MVZ_2025"
click at [894, 411] on div "AO_JCDecaux_MVZ_2025 $20.40 Viooh CPM" at bounding box center [989, 433] width 458 height 51
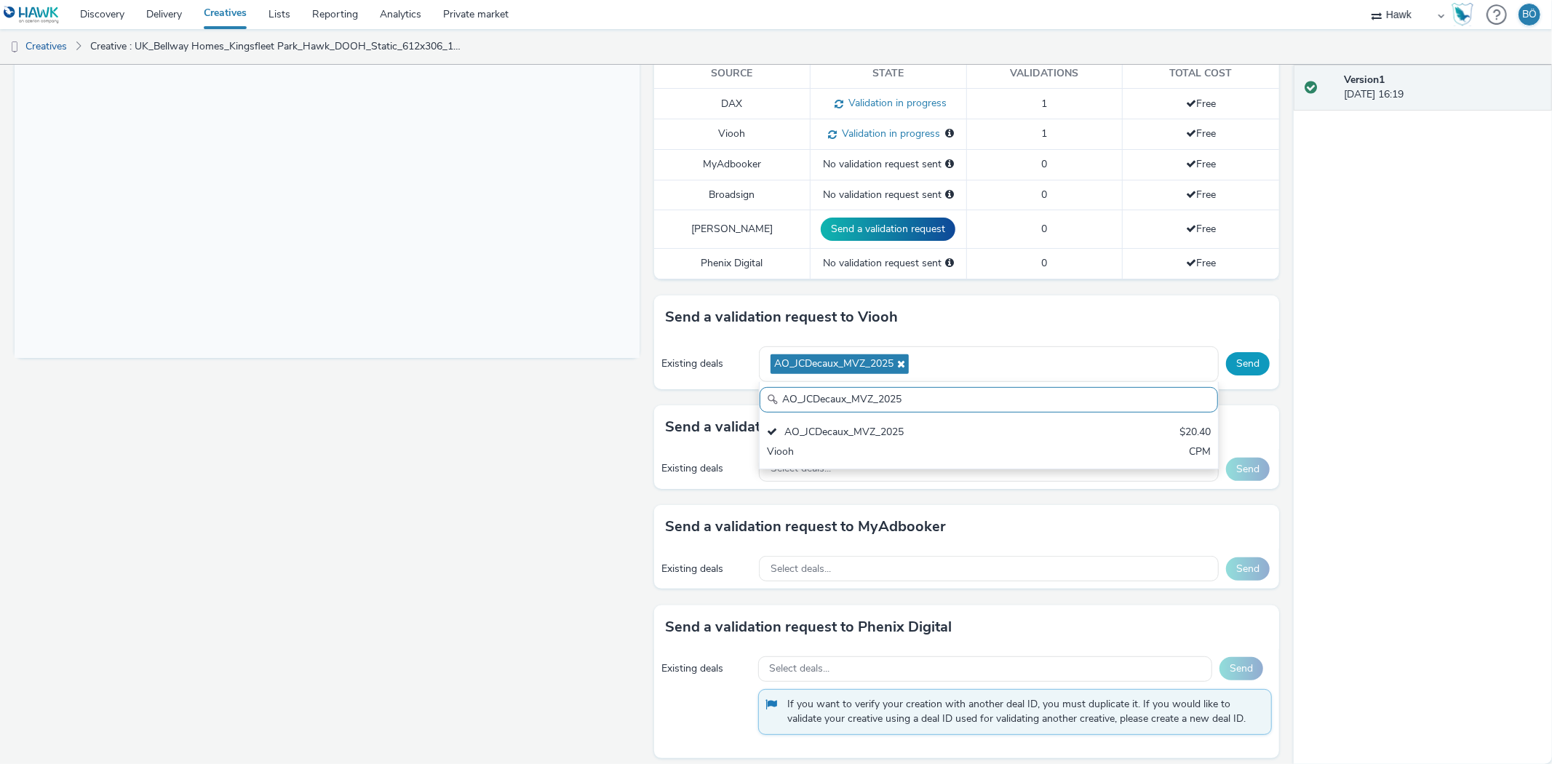
click at [1231, 367] on button "Send" at bounding box center [1248, 363] width 44 height 23
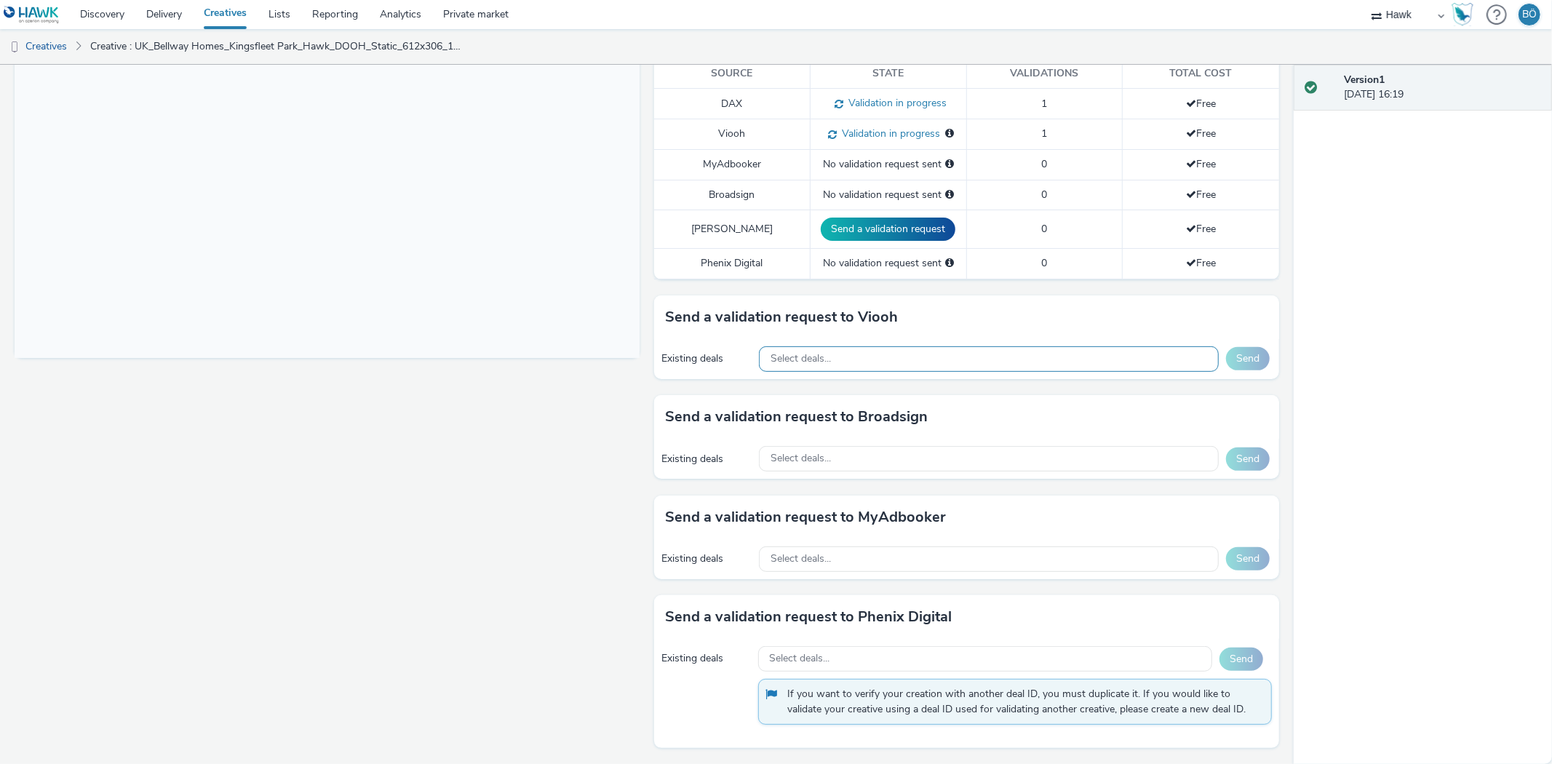
click at [817, 367] on div "Select deals..." at bounding box center [989, 358] width 460 height 25
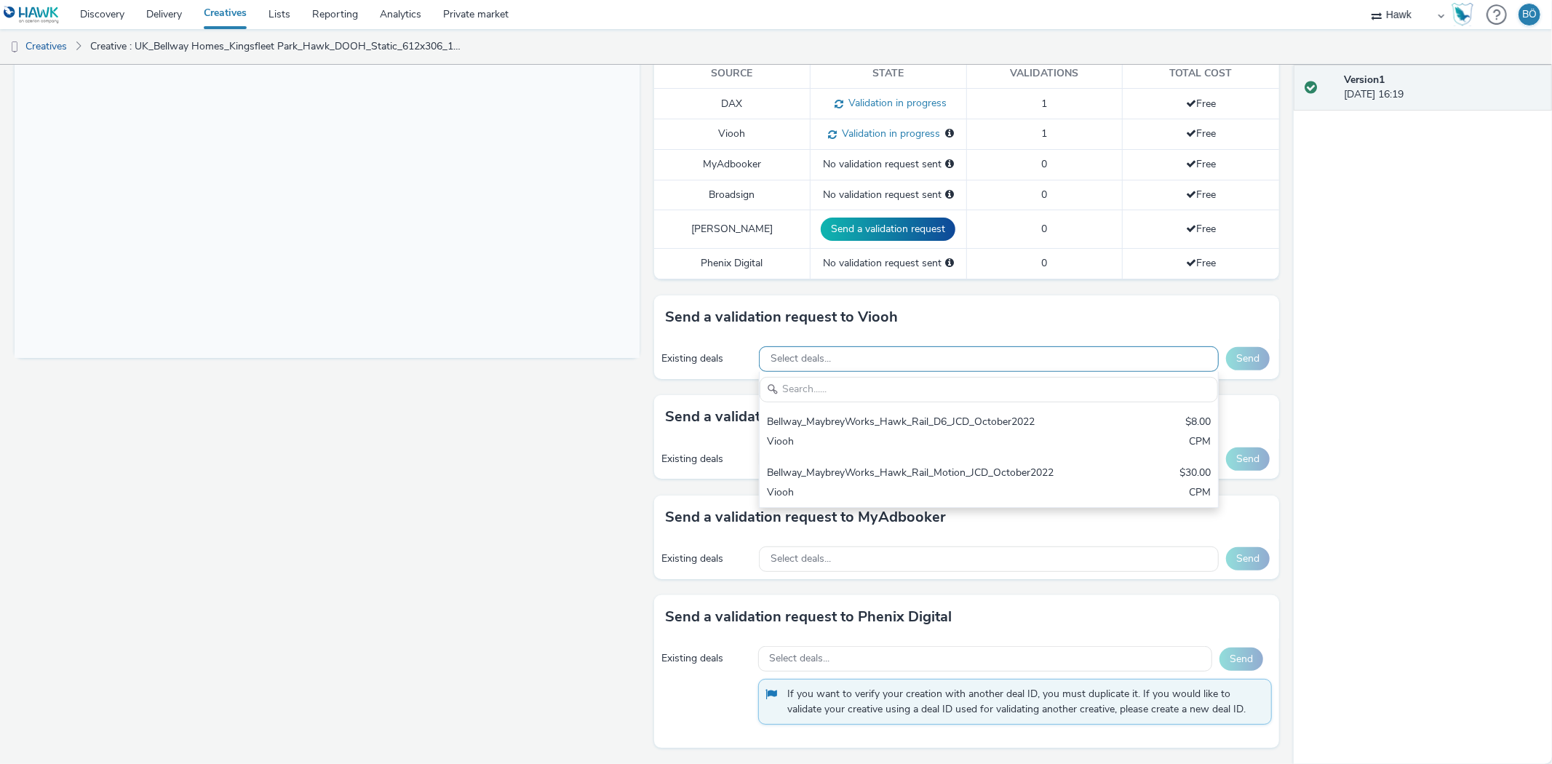
click at [817, 367] on div "Select deals..." at bounding box center [989, 358] width 460 height 25
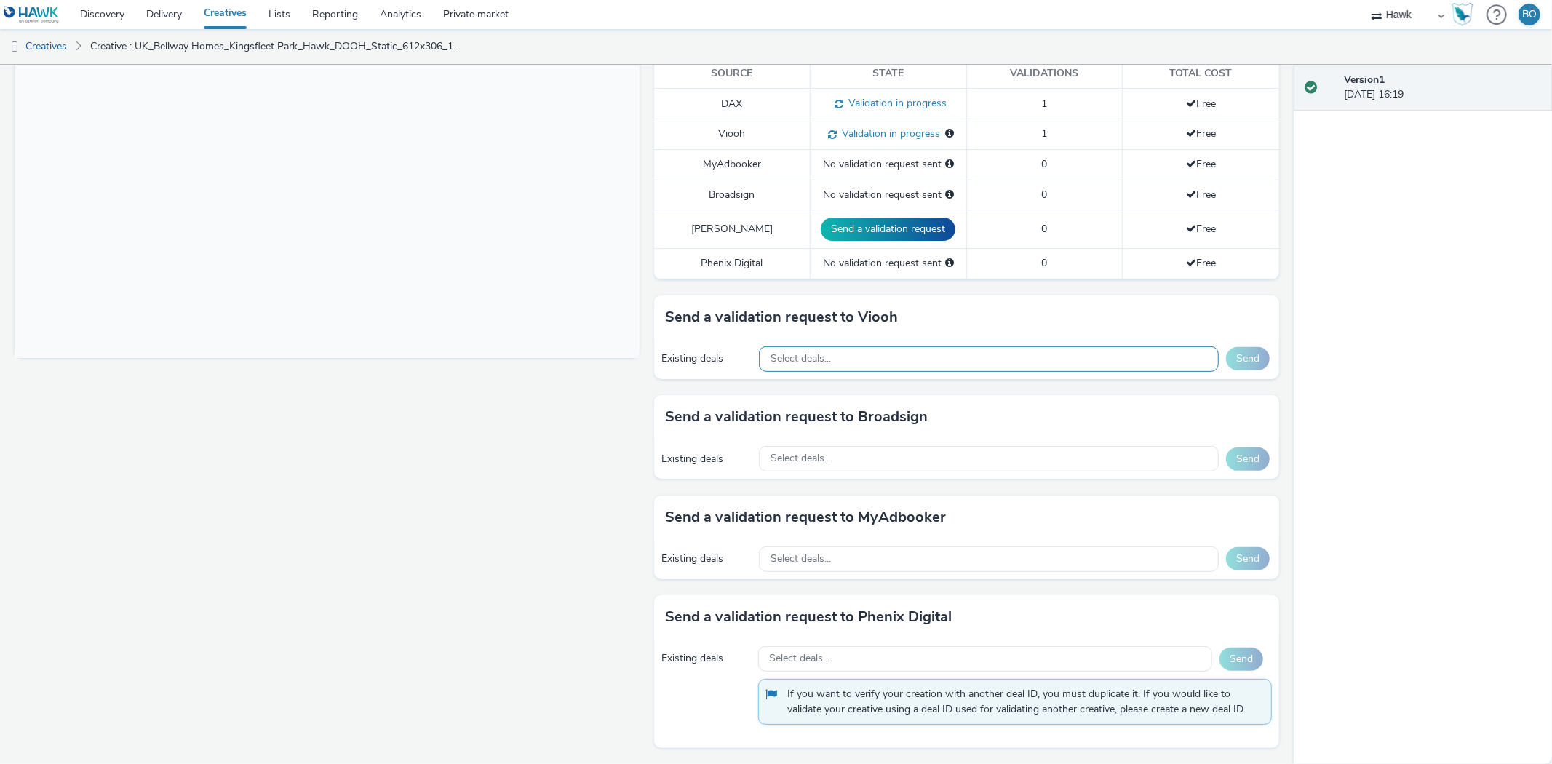
click at [837, 365] on div "Select deals..." at bounding box center [989, 358] width 460 height 25
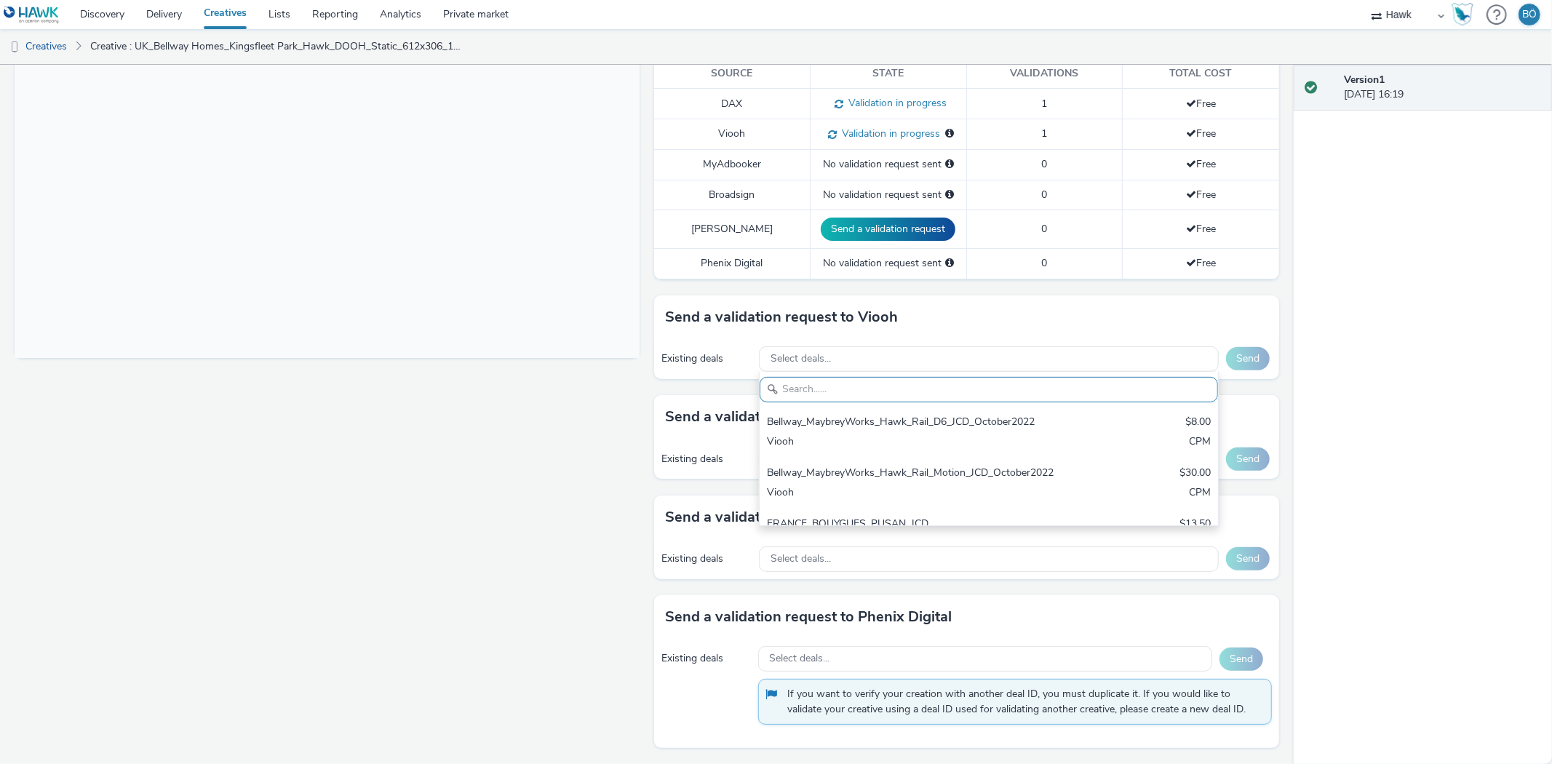
scroll to position [0, 0]
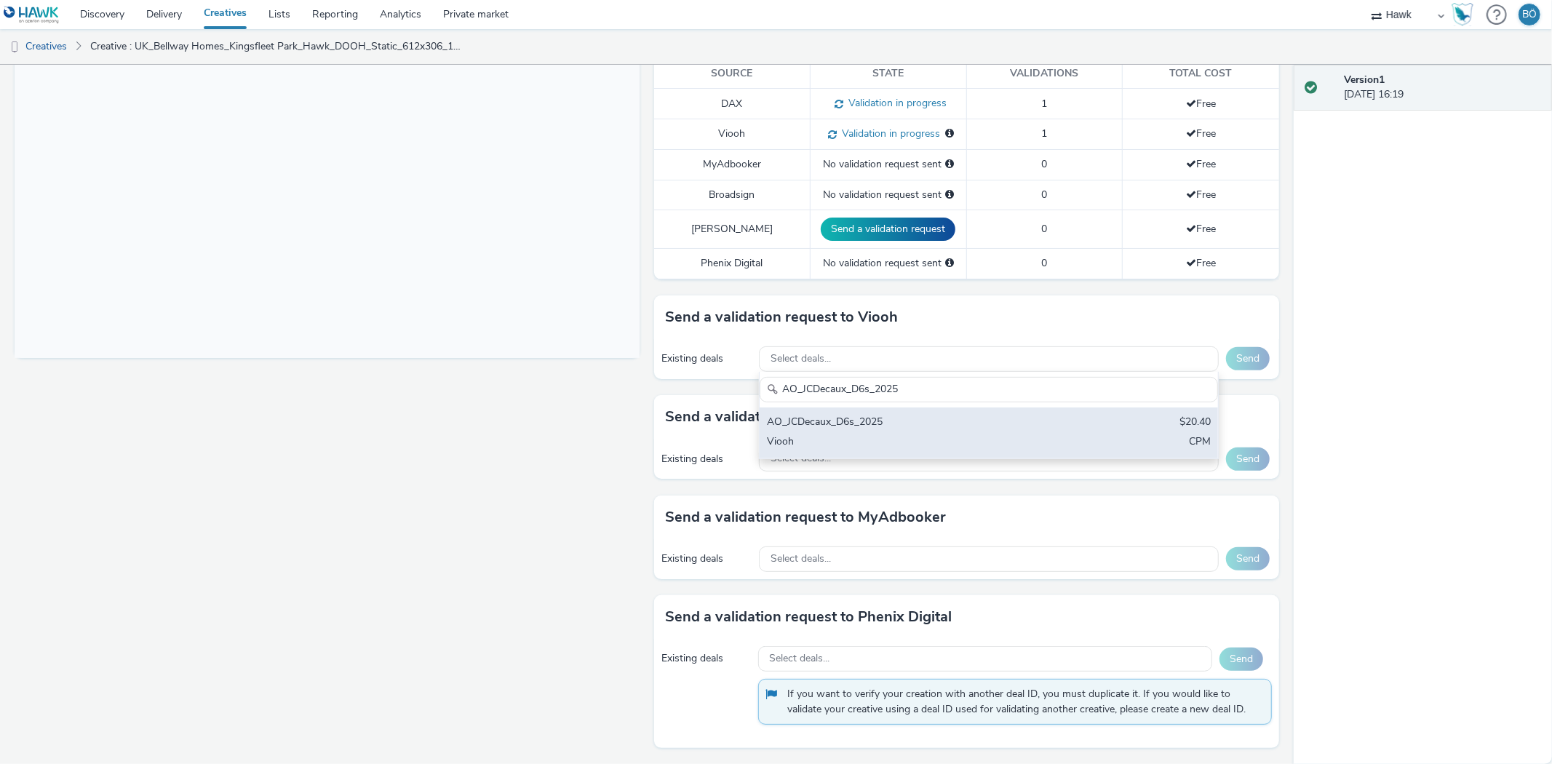
type input "AO_JCDecaux_D6s_2025"
click at [926, 442] on div "Viooh" at bounding box center [913, 442] width 293 height 17
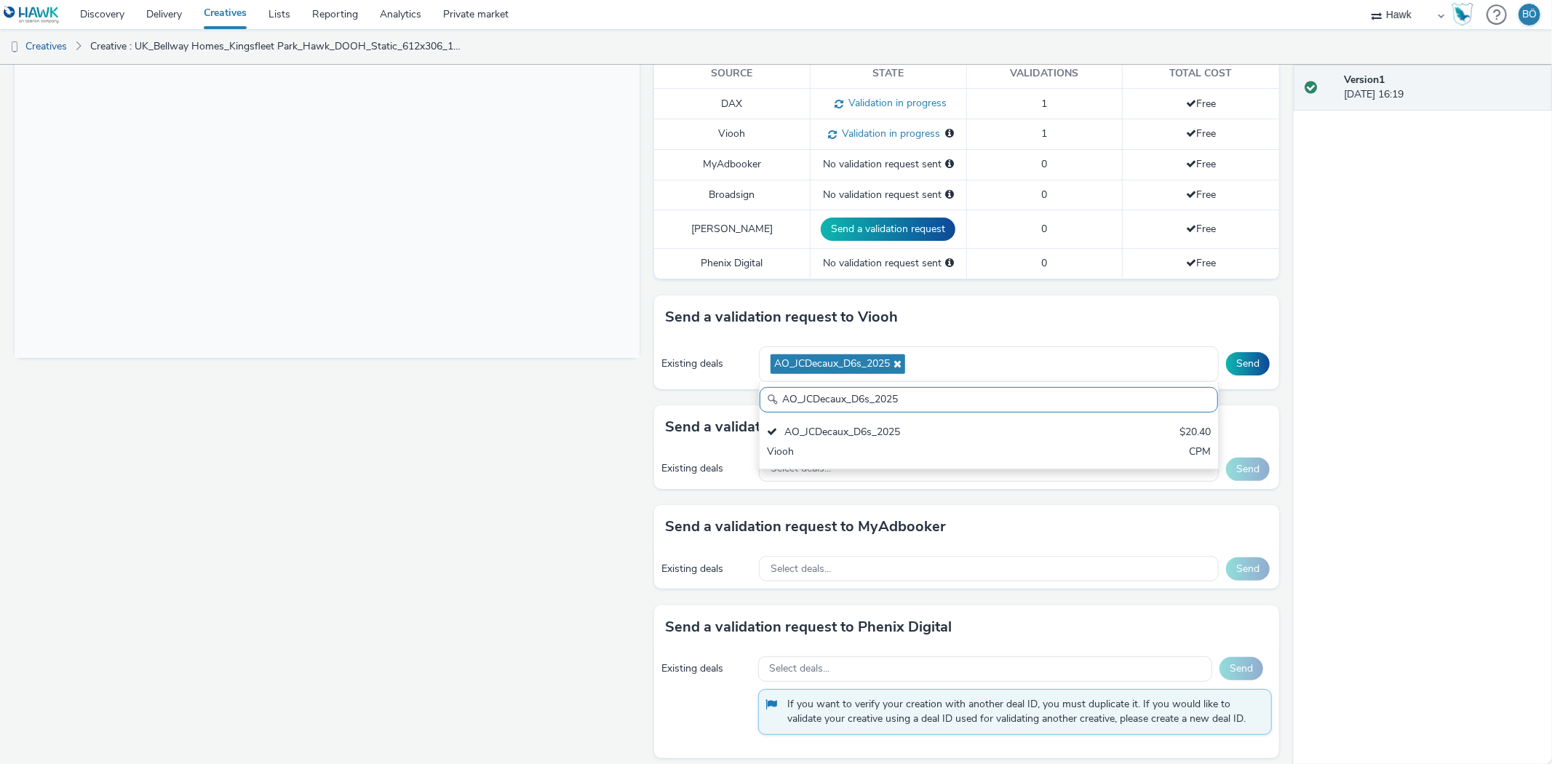
drag, startPoint x: 1241, startPoint y: 360, endPoint x: 1090, endPoint y: 170, distance: 243.0
click at [1242, 360] on button "Send" at bounding box center [1248, 363] width 44 height 23
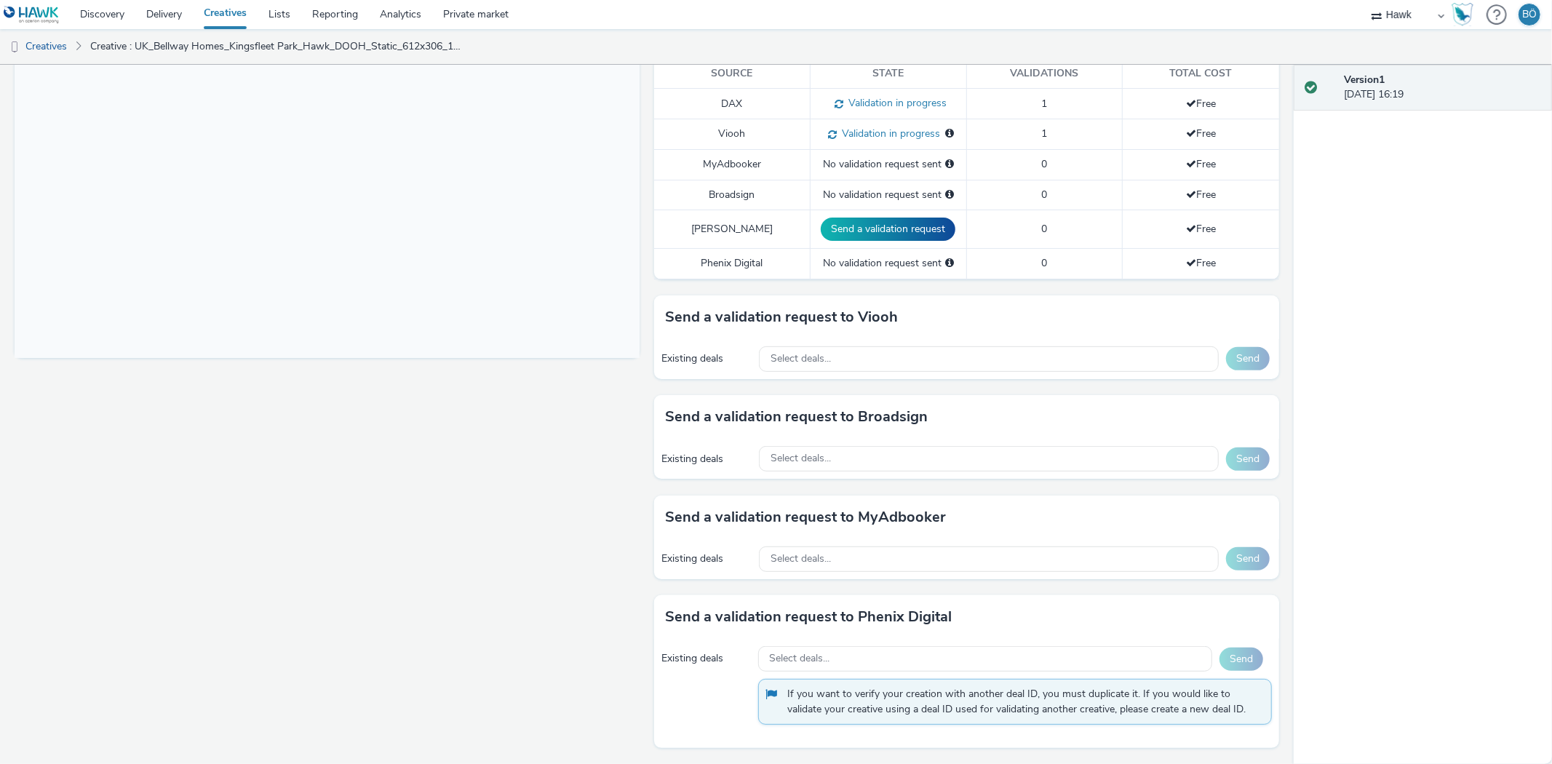
click at [814, 479] on div "Send a validation request to Broadsign Existing deals Select deals... Send" at bounding box center [966, 445] width 625 height 100
click at [820, 461] on span "Select deals..." at bounding box center [801, 459] width 60 height 12
paste input "AO_Broadsign_Boomerang_Gyms"
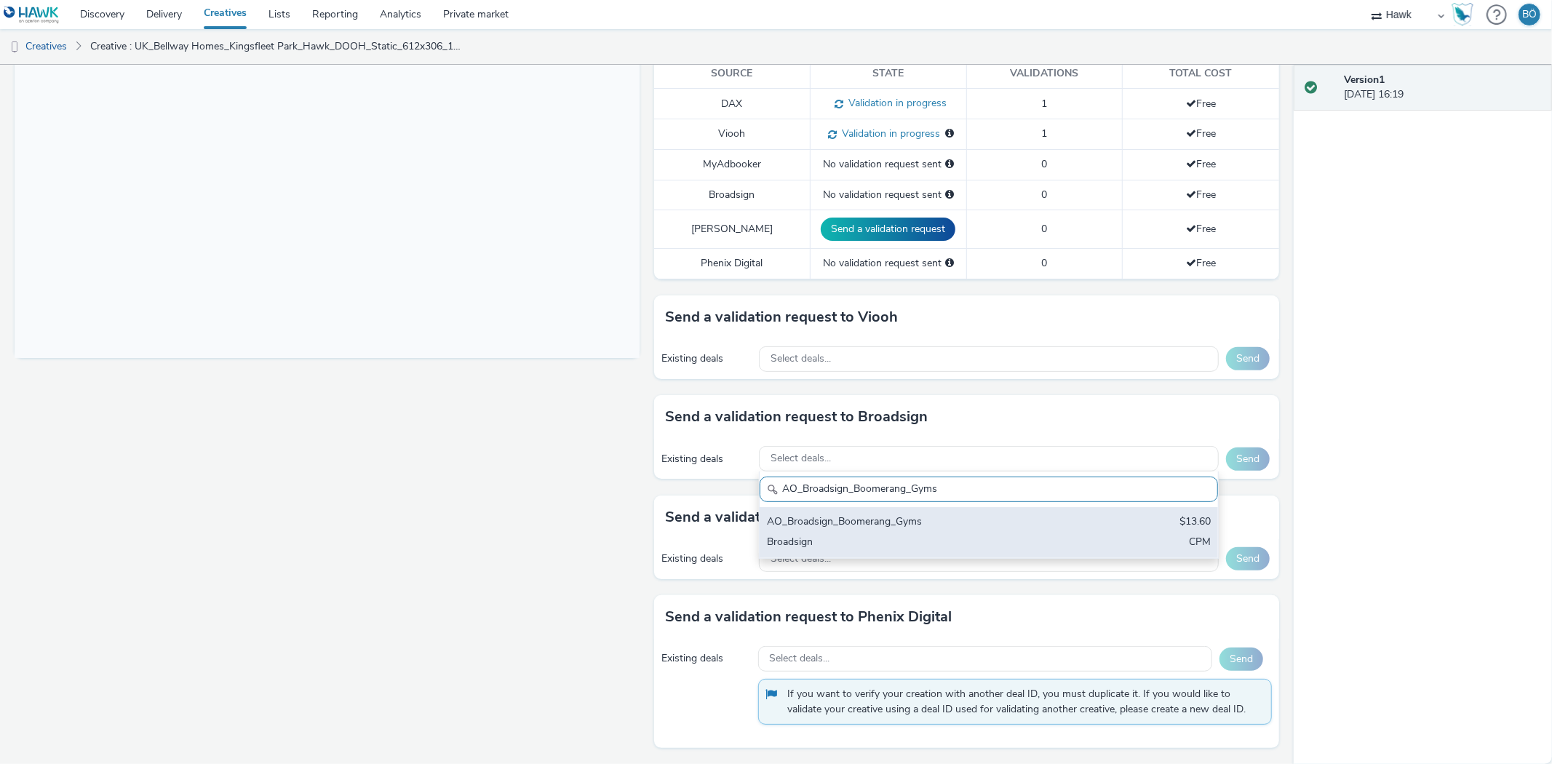
type input "AO_Broadsign_Boomerang_Gyms"
click at [868, 522] on div "AO_Broadsign_Boomerang_Gyms" at bounding box center [913, 523] width 293 height 17
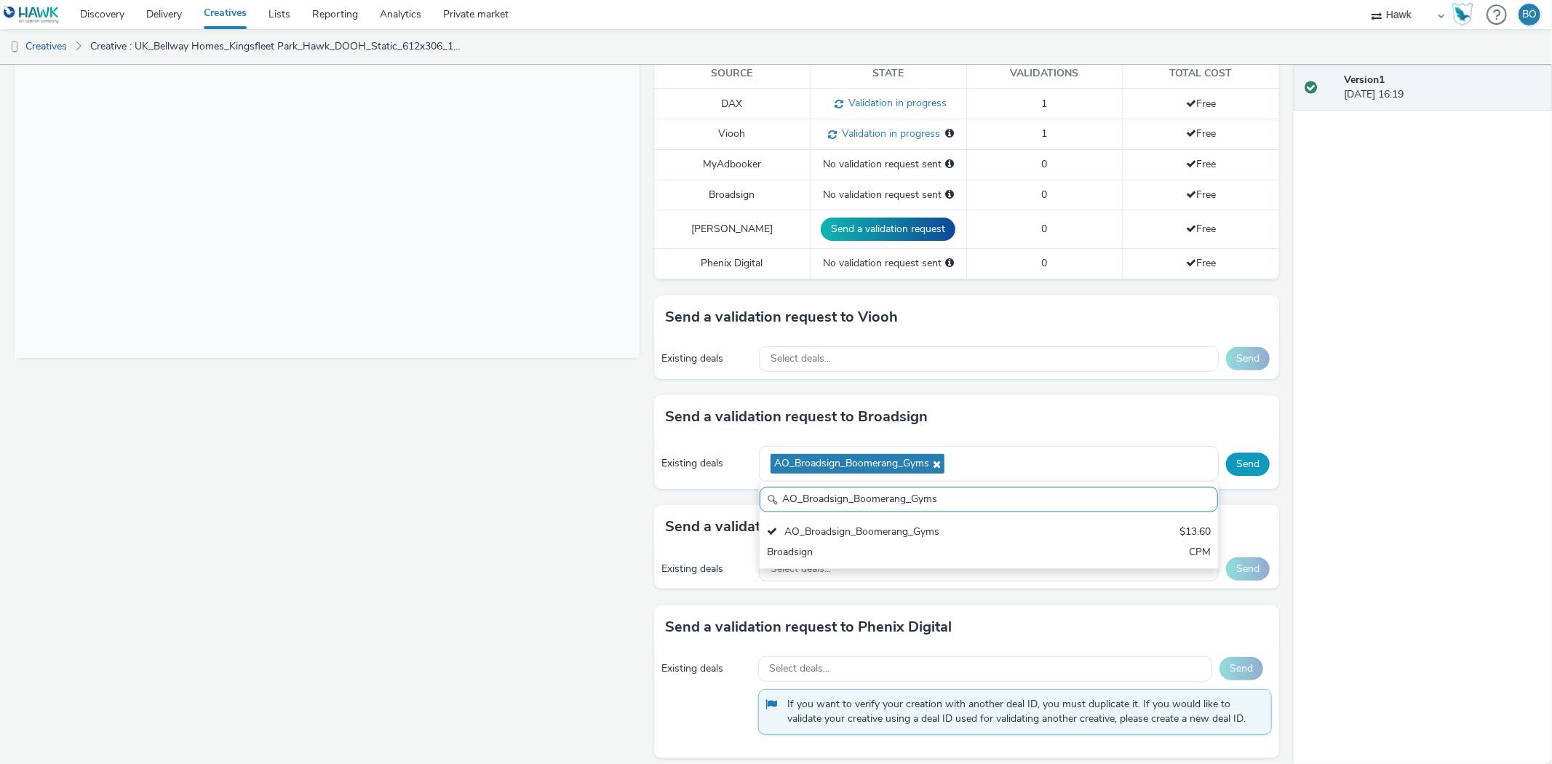
click at [1237, 466] on button "Send" at bounding box center [1248, 464] width 44 height 23
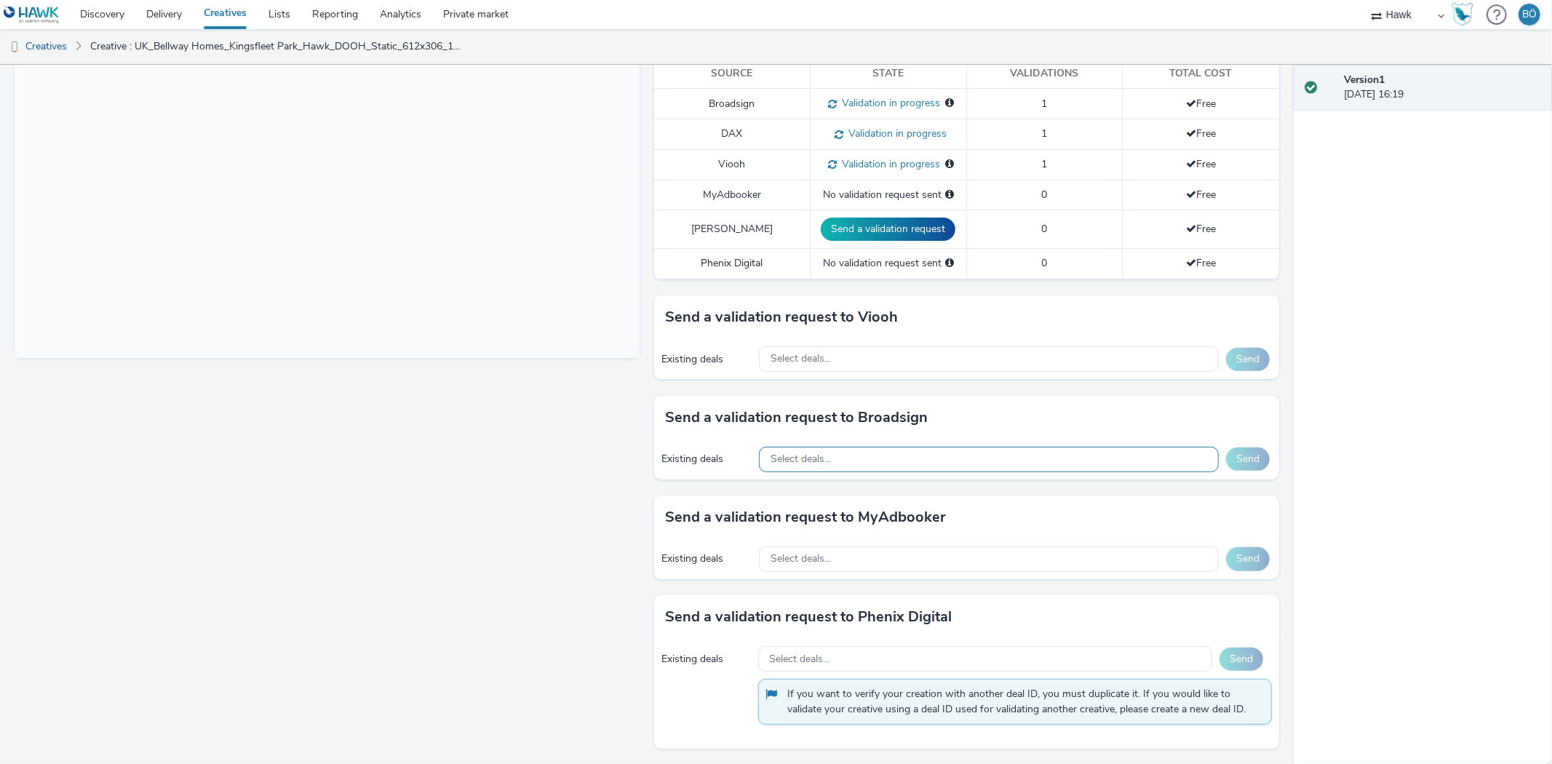
click at [783, 447] on div "Select deals..." at bounding box center [989, 459] width 460 height 25
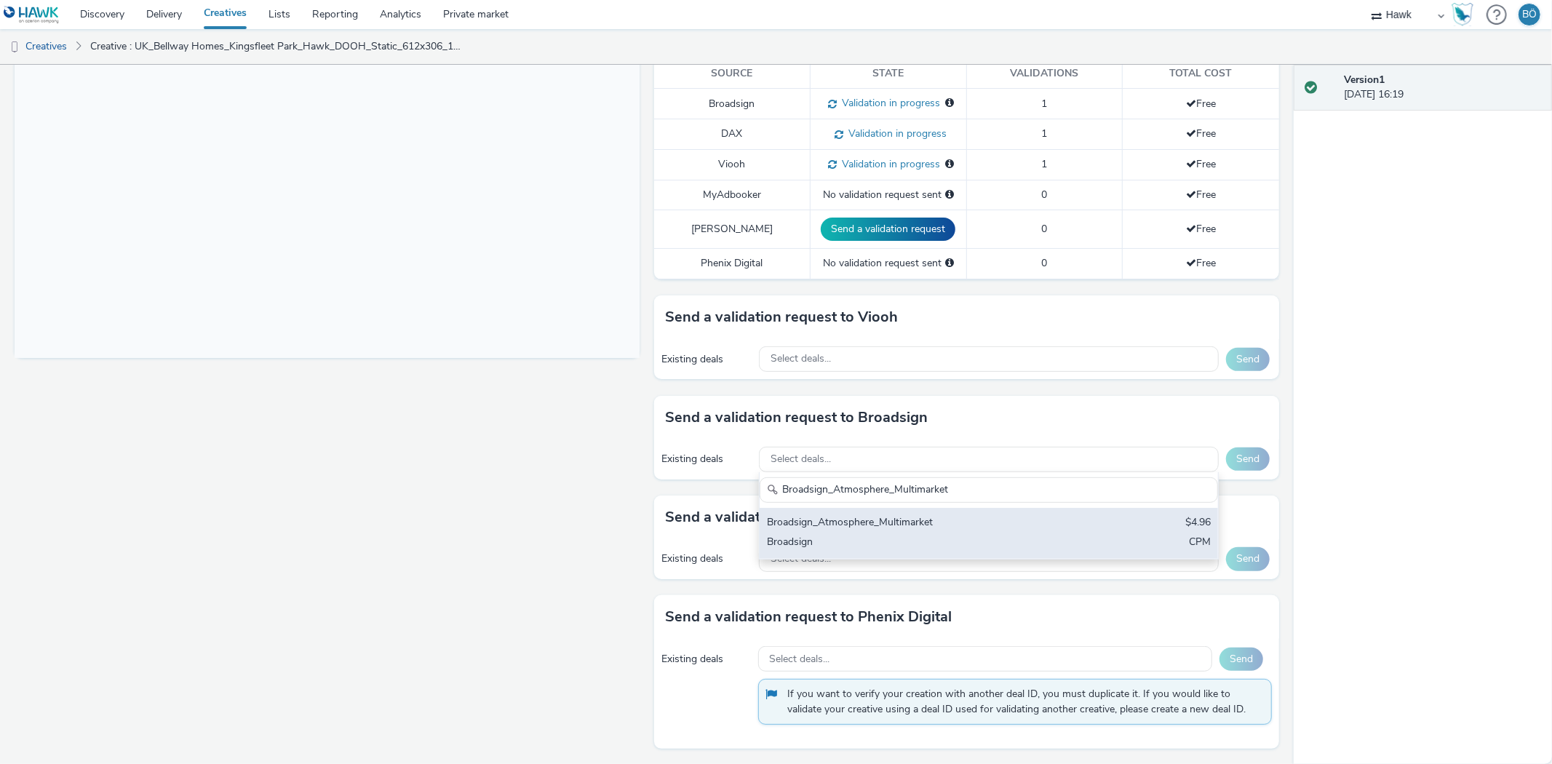
type input "Broadsign_Atmosphere_Multimarket"
click at [828, 517] on div "Broadsign_Atmosphere_Multimarket" at bounding box center [913, 523] width 293 height 17
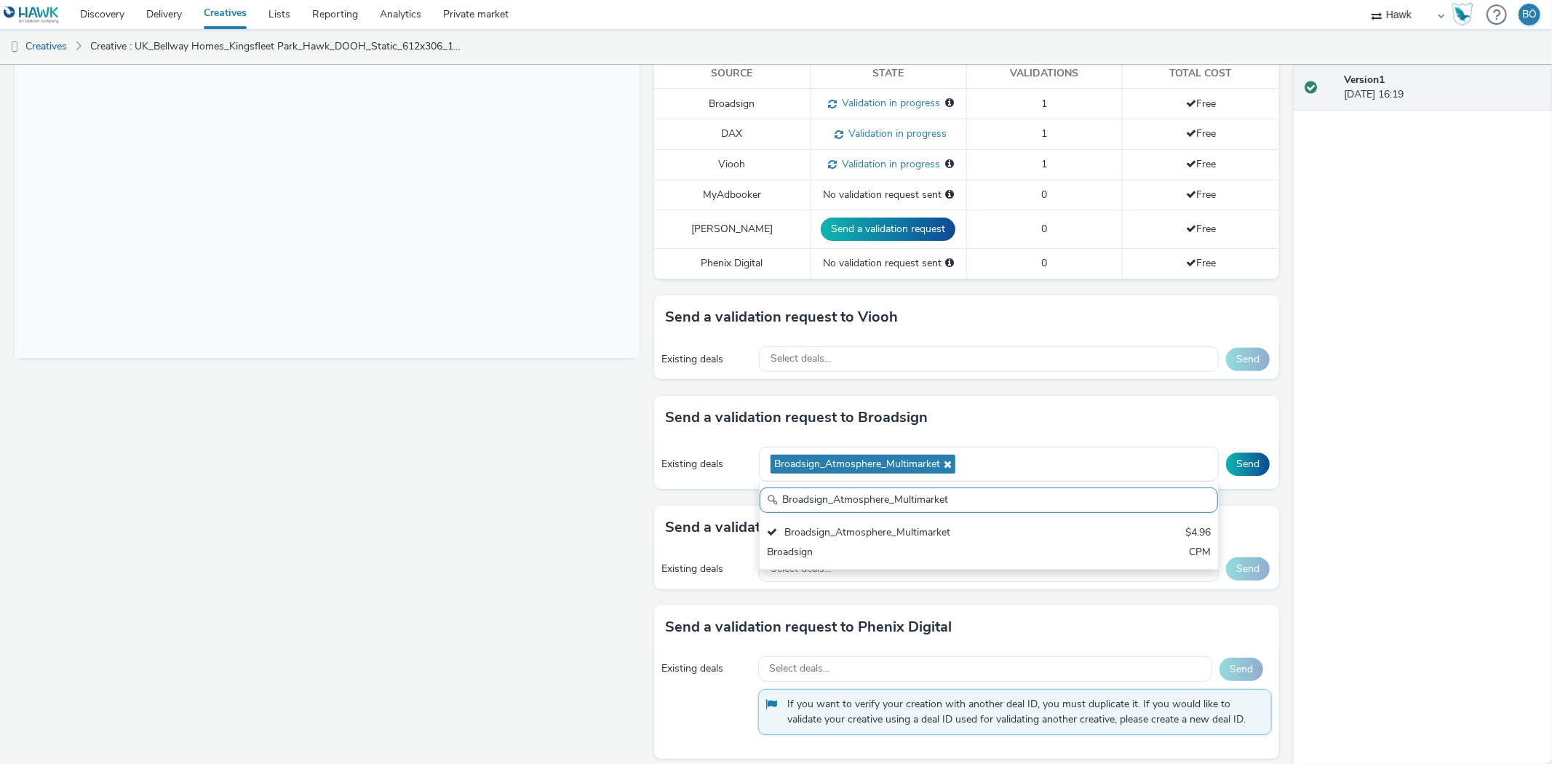
click at [1221, 480] on div "Existing deals Broadsign_Atmosphere_Multimarket Broadsign_Atmosphere_Multimarke…" at bounding box center [966, 465] width 625 height 50
click at [1225, 477] on div "Existing deals Broadsign_Atmosphere_Multimarket Broadsign_Atmosphere_Multimarke…" at bounding box center [966, 465] width 625 height 50
click at [1242, 460] on button "Send" at bounding box center [1248, 464] width 44 height 23
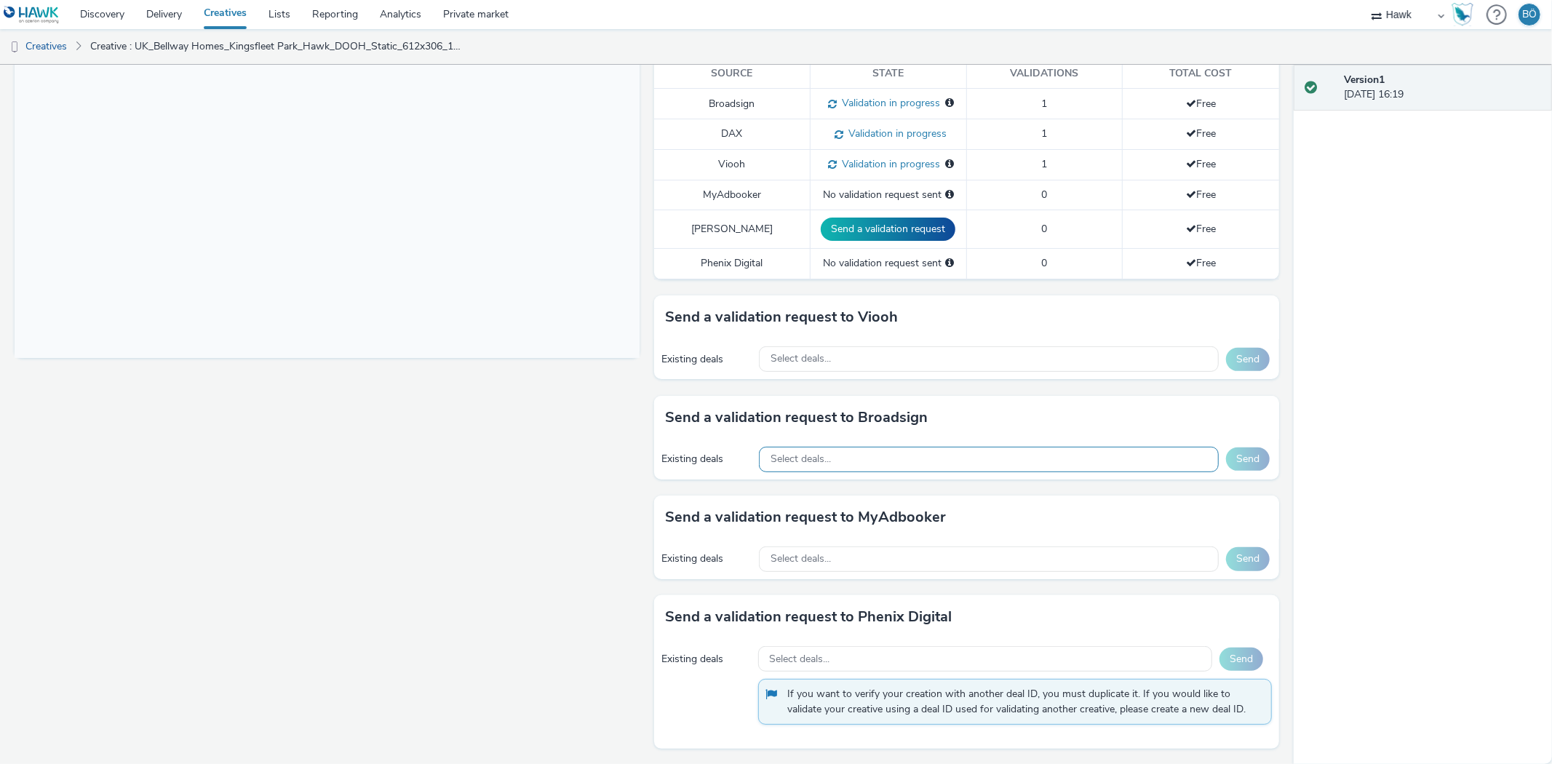
click at [827, 469] on div "Select deals..." at bounding box center [989, 459] width 460 height 25
paste input "AO_Bauer-ClearChannel_TrainStations"
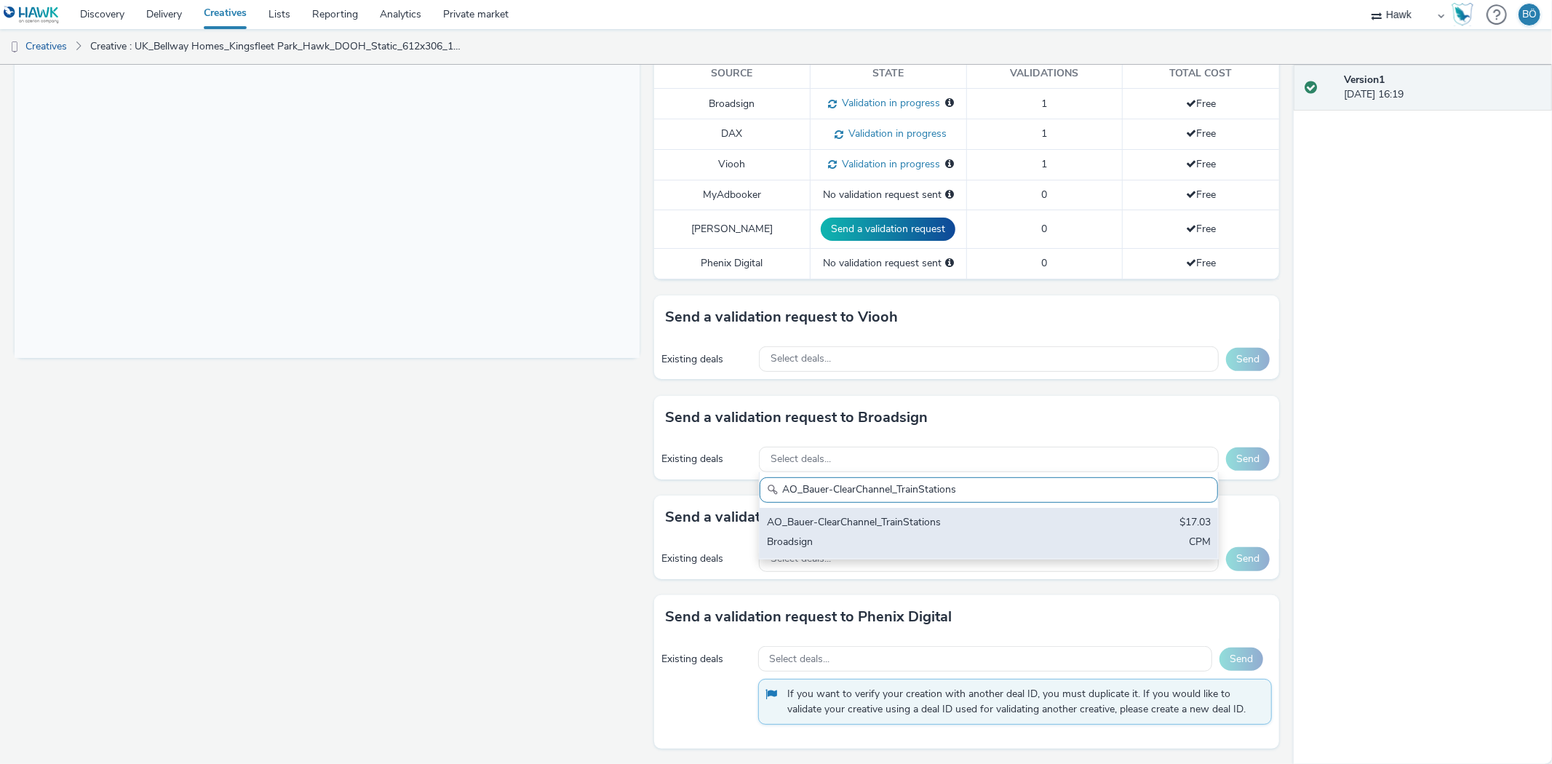
scroll to position [0, 0]
type input "AO_Bauer-ClearChannel_TrainStations"
click at [893, 520] on div "AO_Bauer-ClearChannel_TrainStations" at bounding box center [913, 523] width 293 height 17
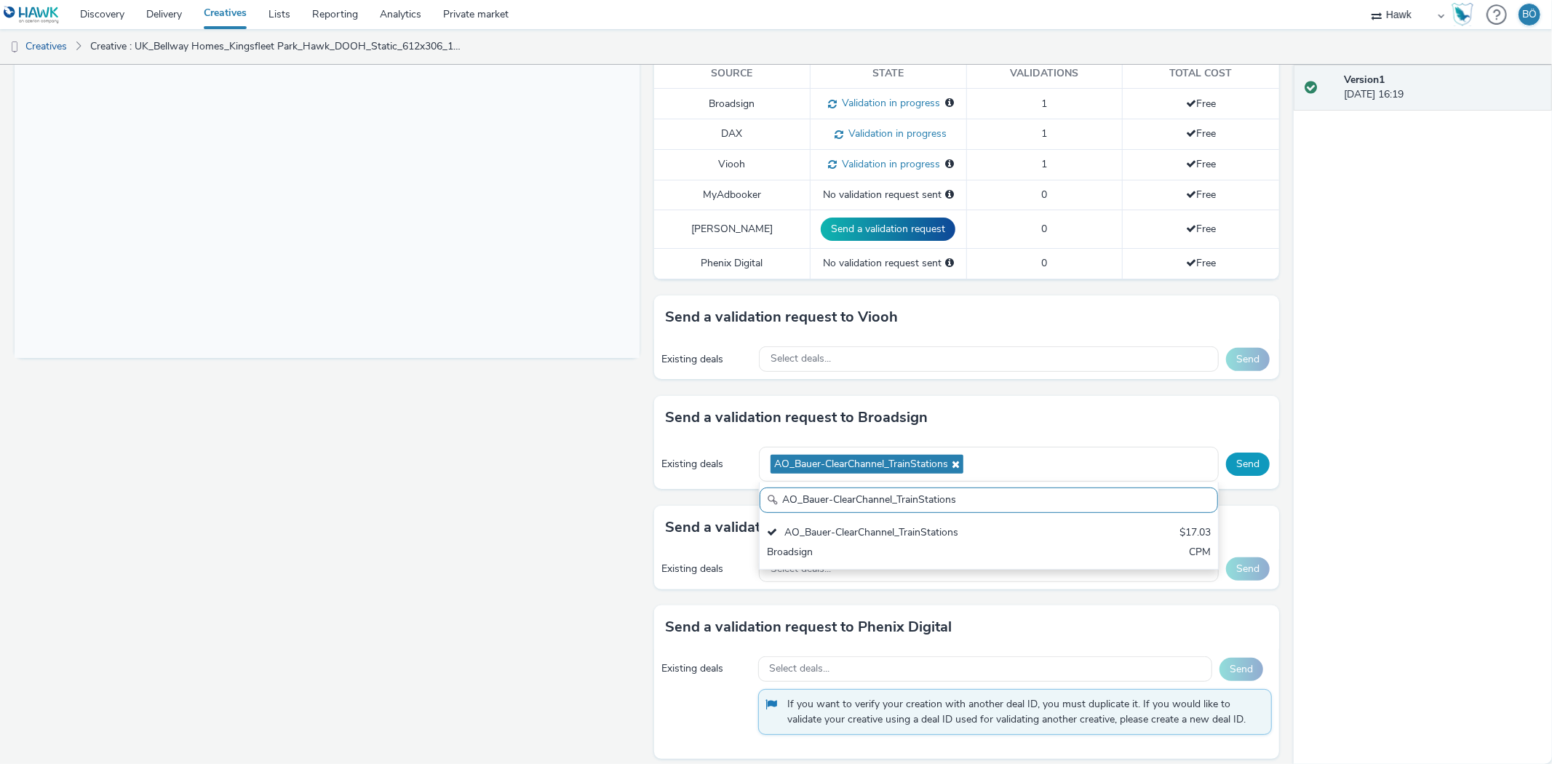
click at [1226, 469] on button "Send" at bounding box center [1248, 464] width 44 height 23
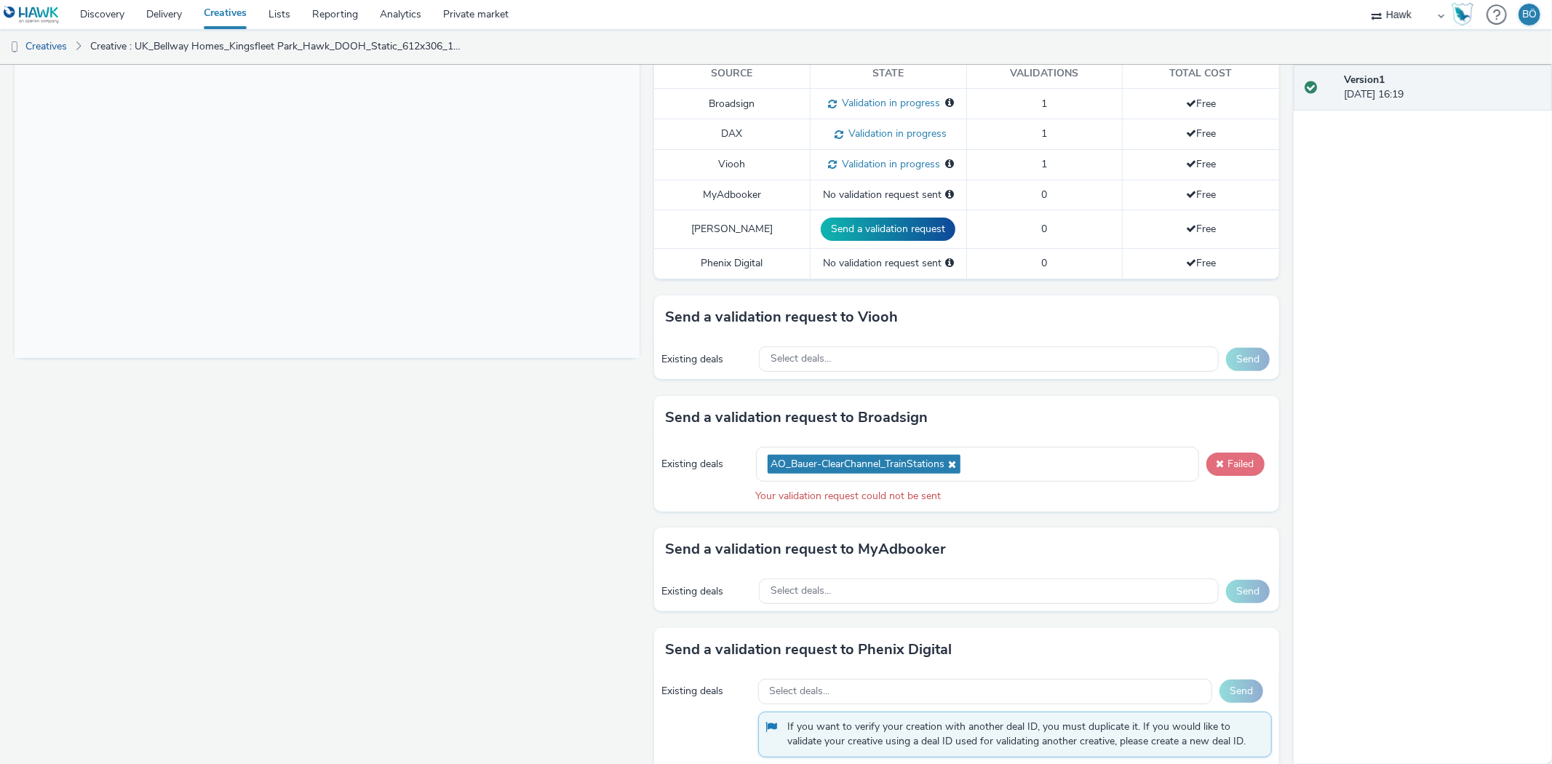
click at [1234, 474] on button "Failed" at bounding box center [1236, 464] width 58 height 23
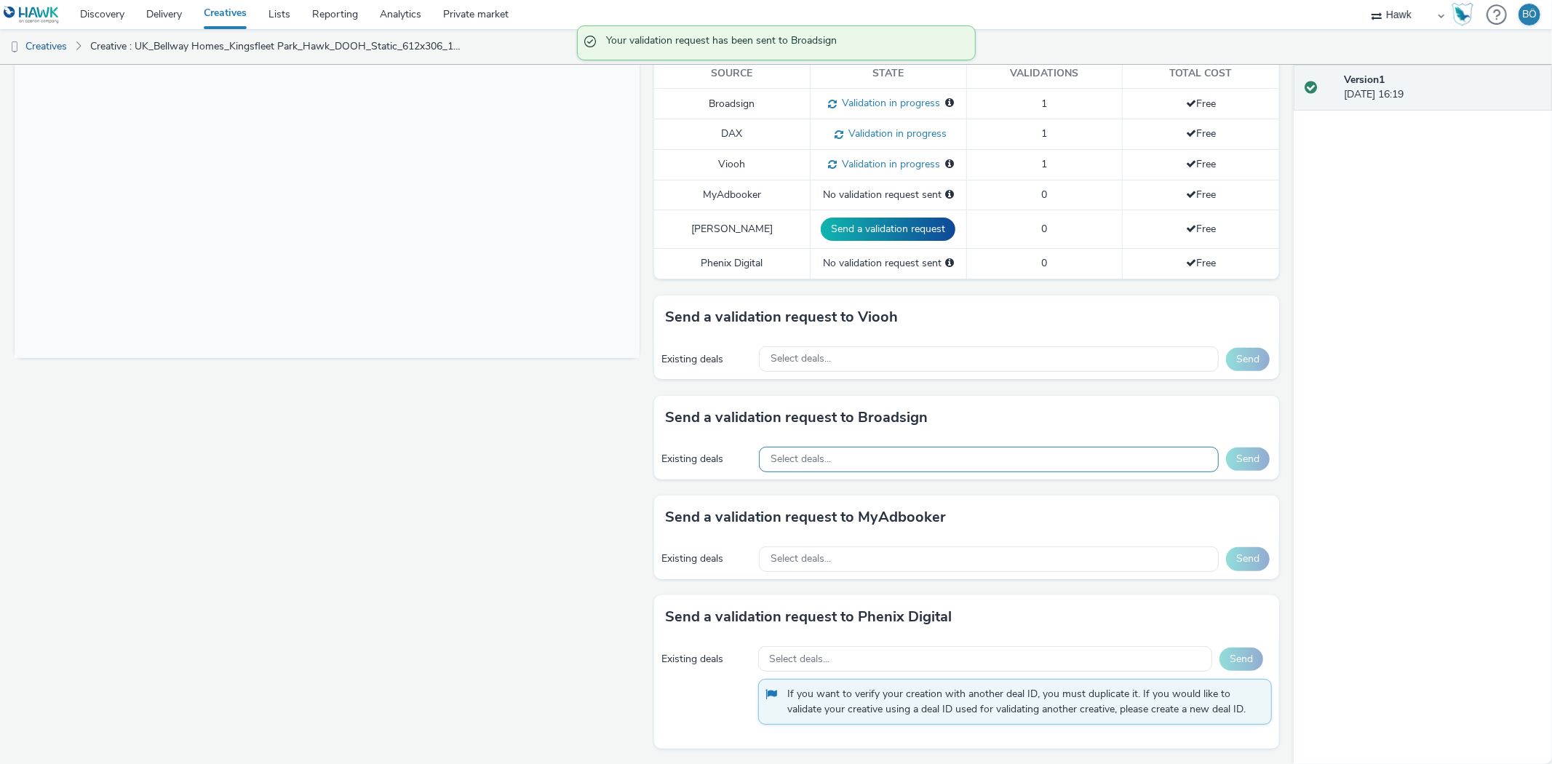
drag, startPoint x: 862, startPoint y: 449, endPoint x: 860, endPoint y: 461, distance: 12.5
click at [861, 449] on div "Select deals..." at bounding box center [989, 459] width 460 height 25
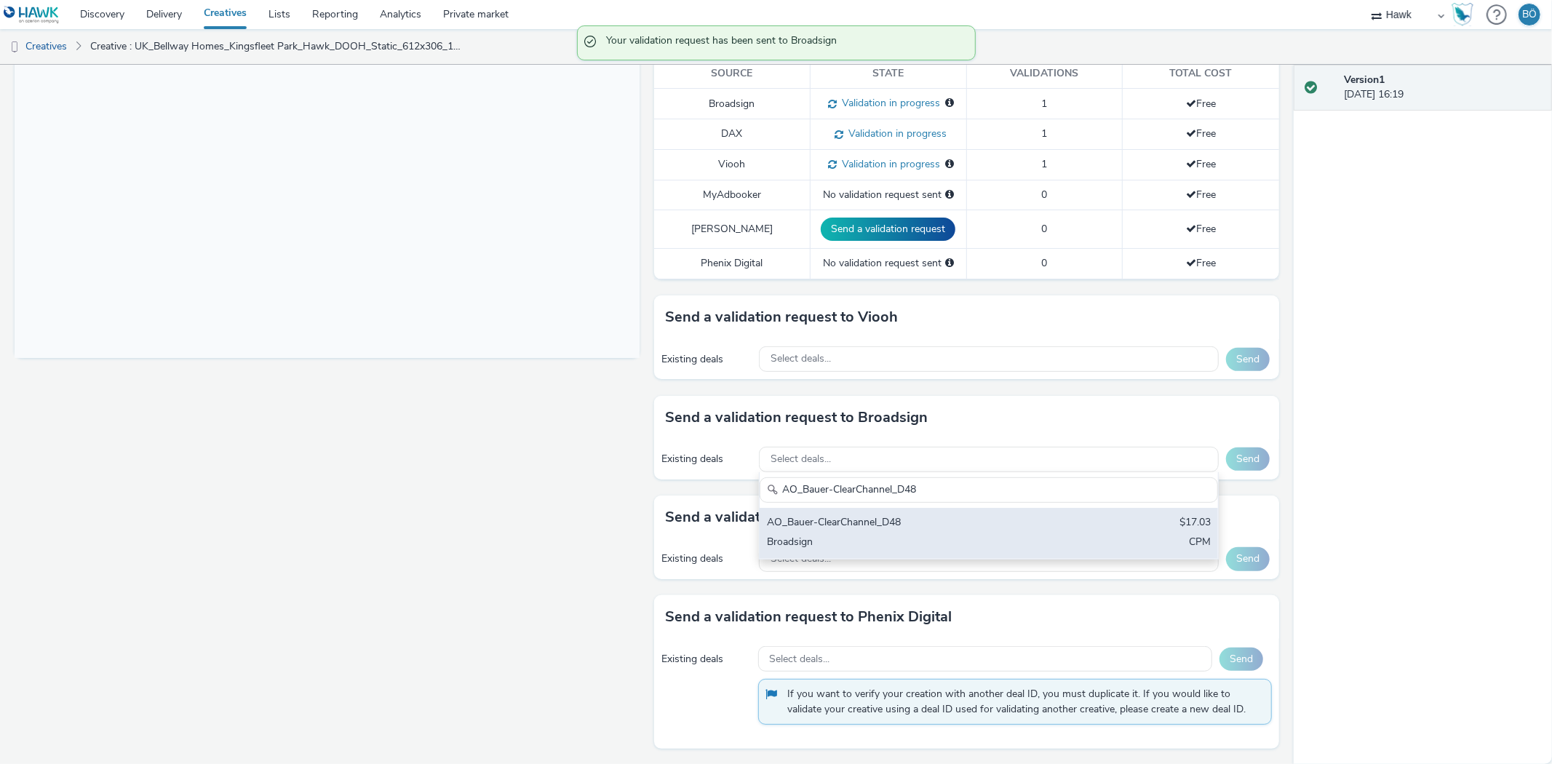
type input "AO_Bauer-ClearChannel_D48"
click at [914, 523] on div "AO_Bauer-ClearChannel_D48" at bounding box center [913, 523] width 293 height 17
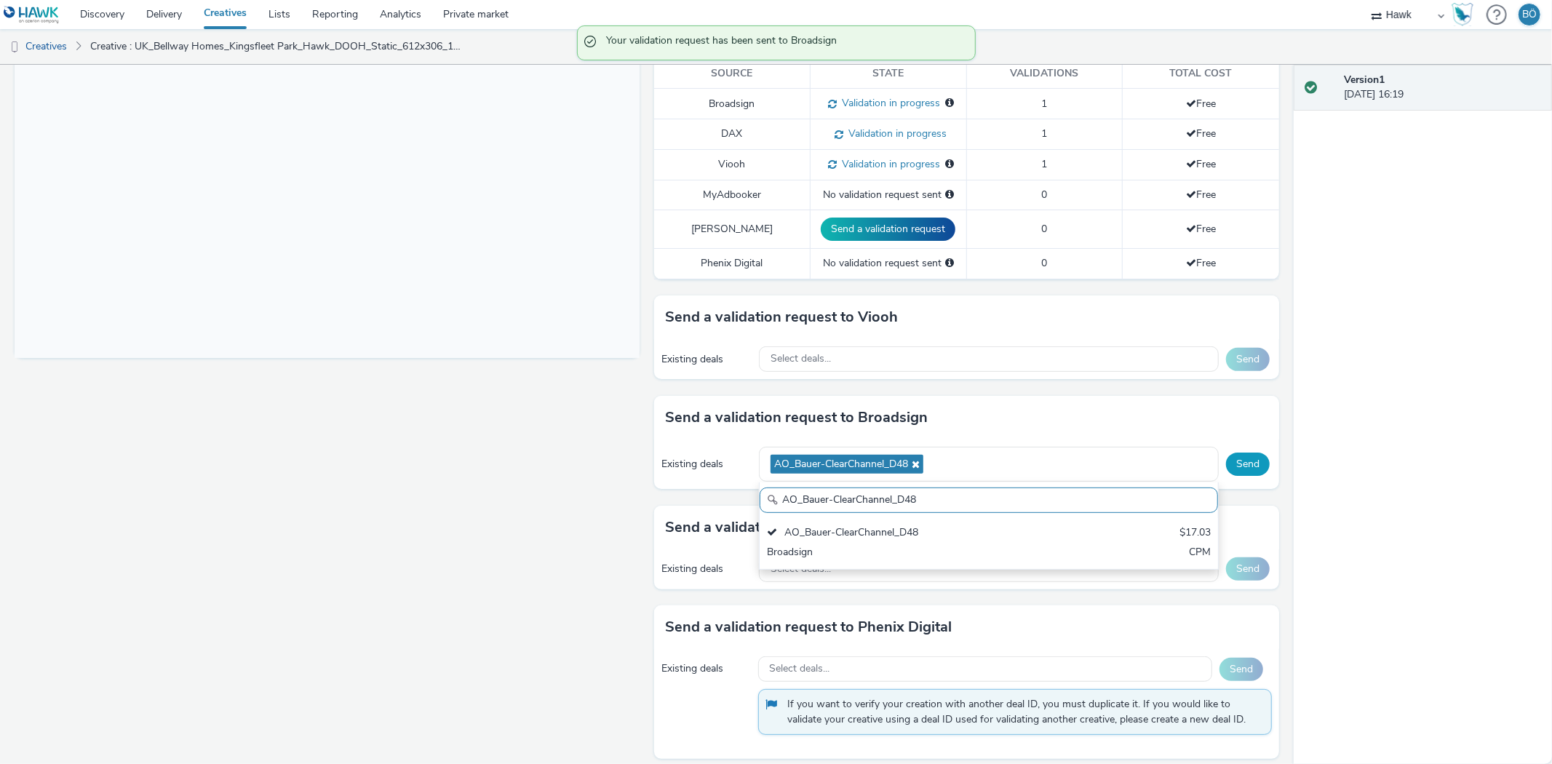
click at [1243, 469] on button "Send" at bounding box center [1248, 464] width 44 height 23
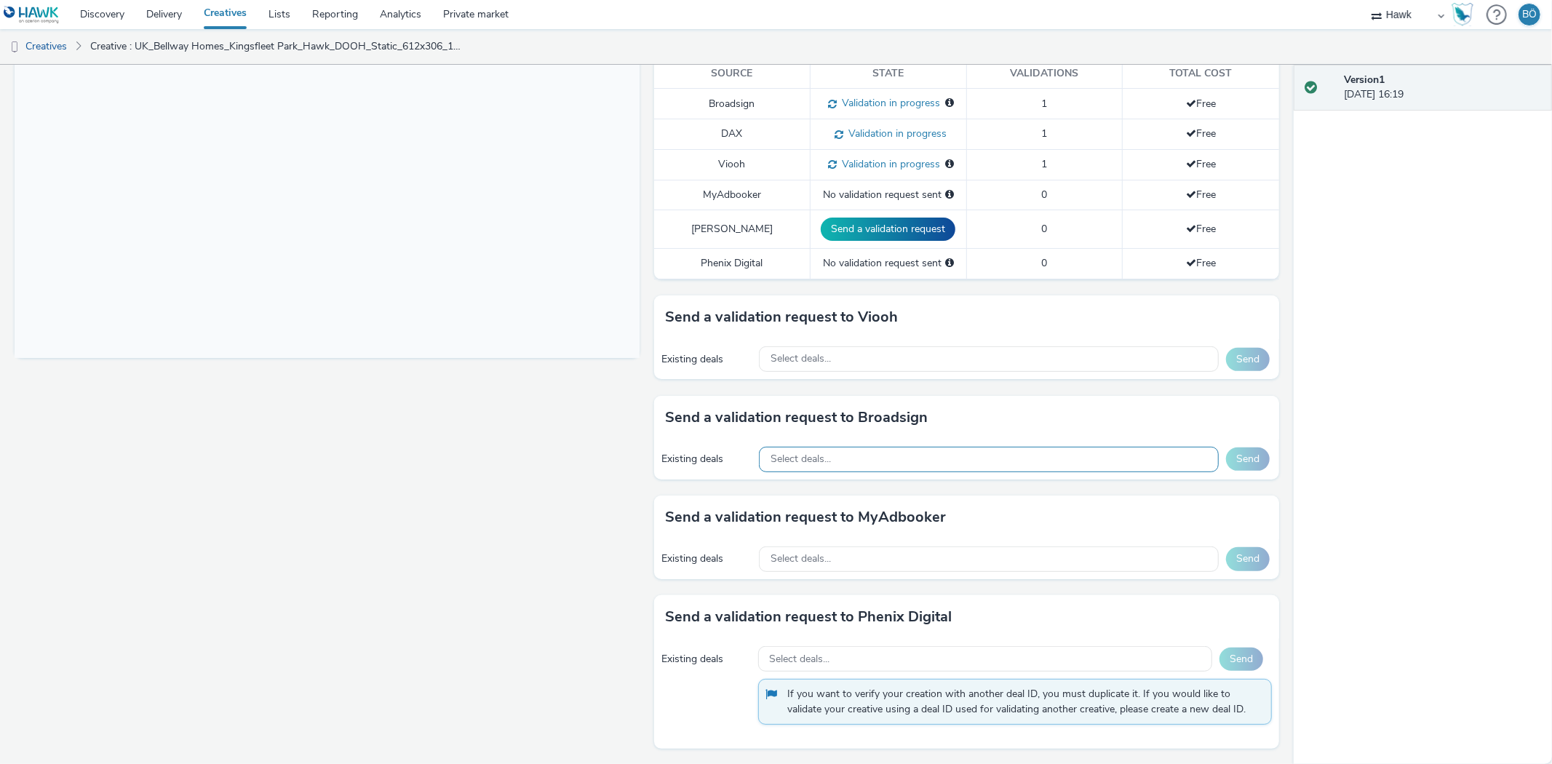
click at [815, 441] on div "Existing deals Select deals... Send" at bounding box center [966, 460] width 625 height 40
click at [811, 453] on span "Select deals..." at bounding box center [801, 459] width 60 height 12
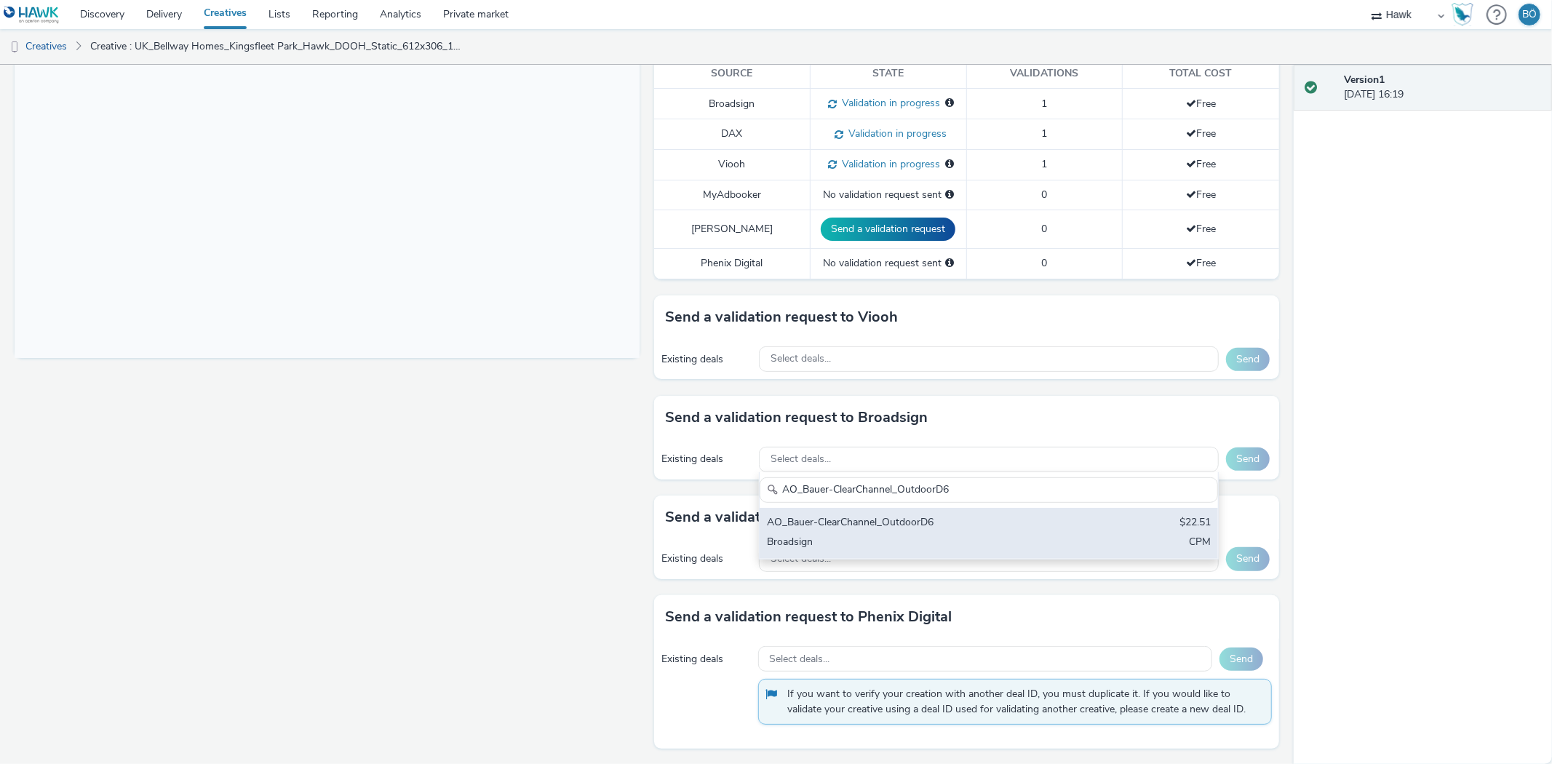
type input "AO_Bauer-ClearChannel_OutdoorD6"
click at [929, 536] on div "Broadsign" at bounding box center [913, 543] width 293 height 17
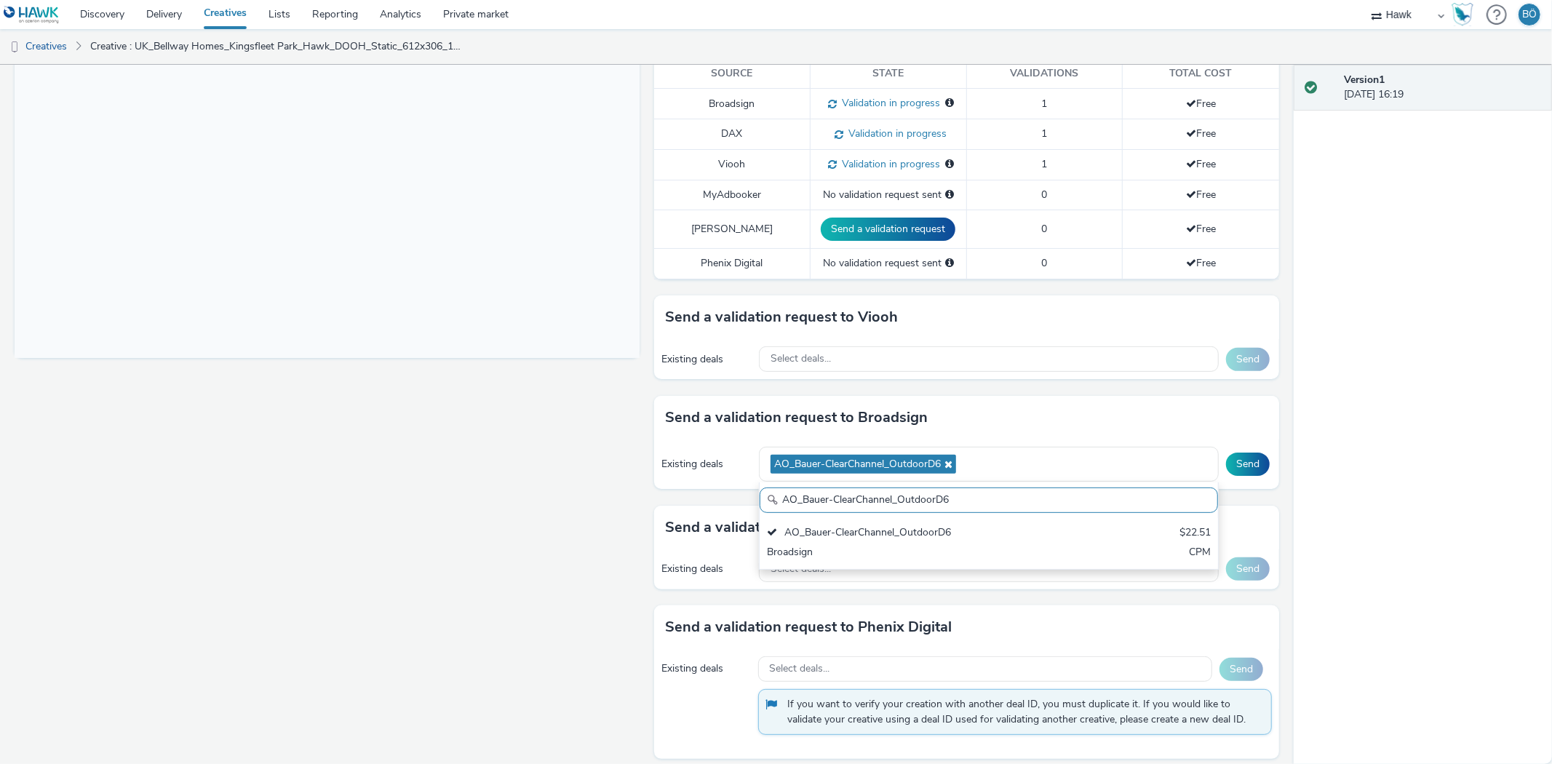
click at [1266, 462] on div "Existing deals AO_Bauer-ClearChannel_OutdoorD6 AO_Bauer-ClearChannel_OutdoorD6 …" at bounding box center [966, 465] width 625 height 50
click at [1247, 461] on button "Send" at bounding box center [1248, 464] width 44 height 23
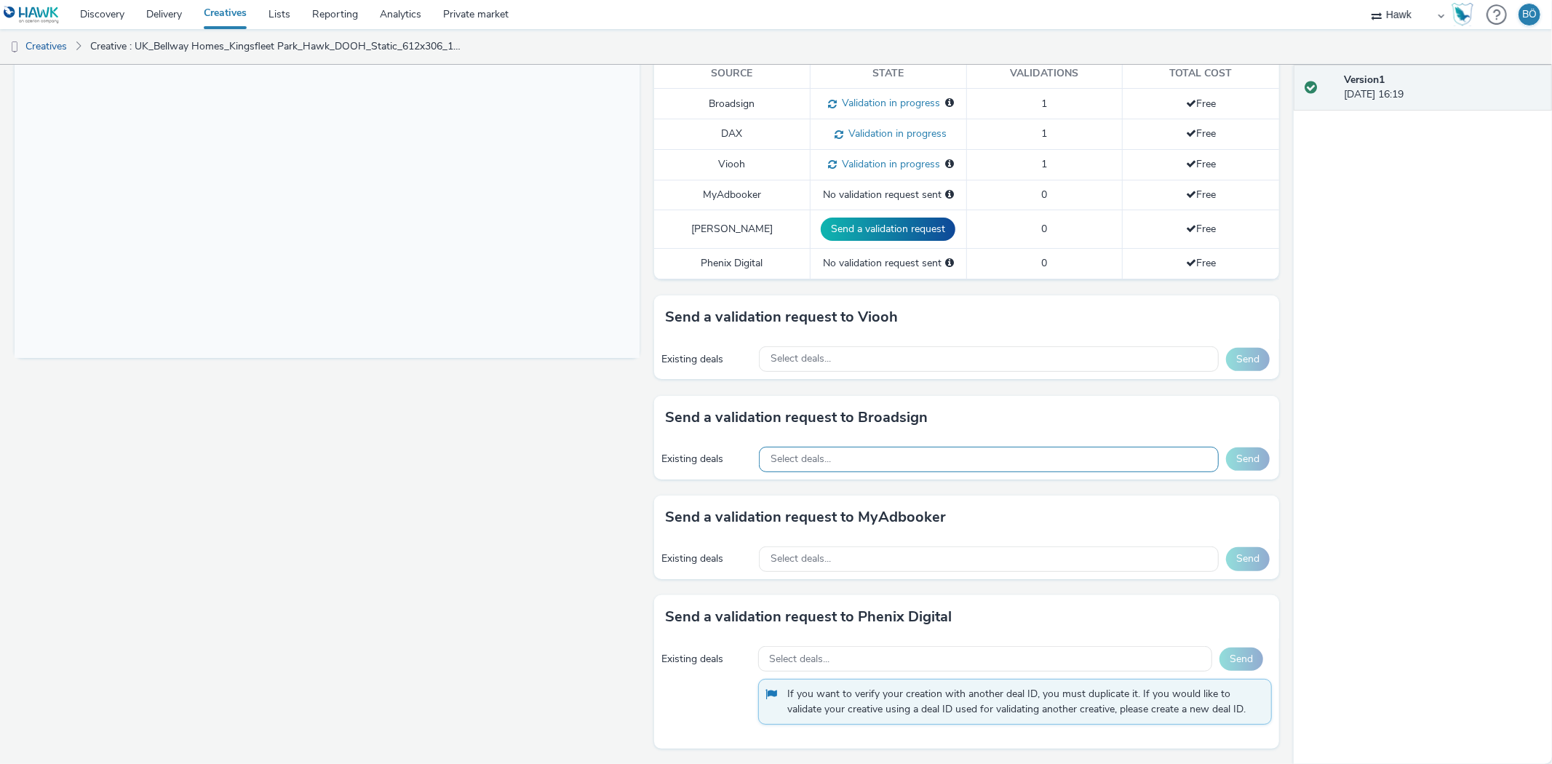
click at [801, 458] on span "Select deals..." at bounding box center [801, 459] width 60 height 12
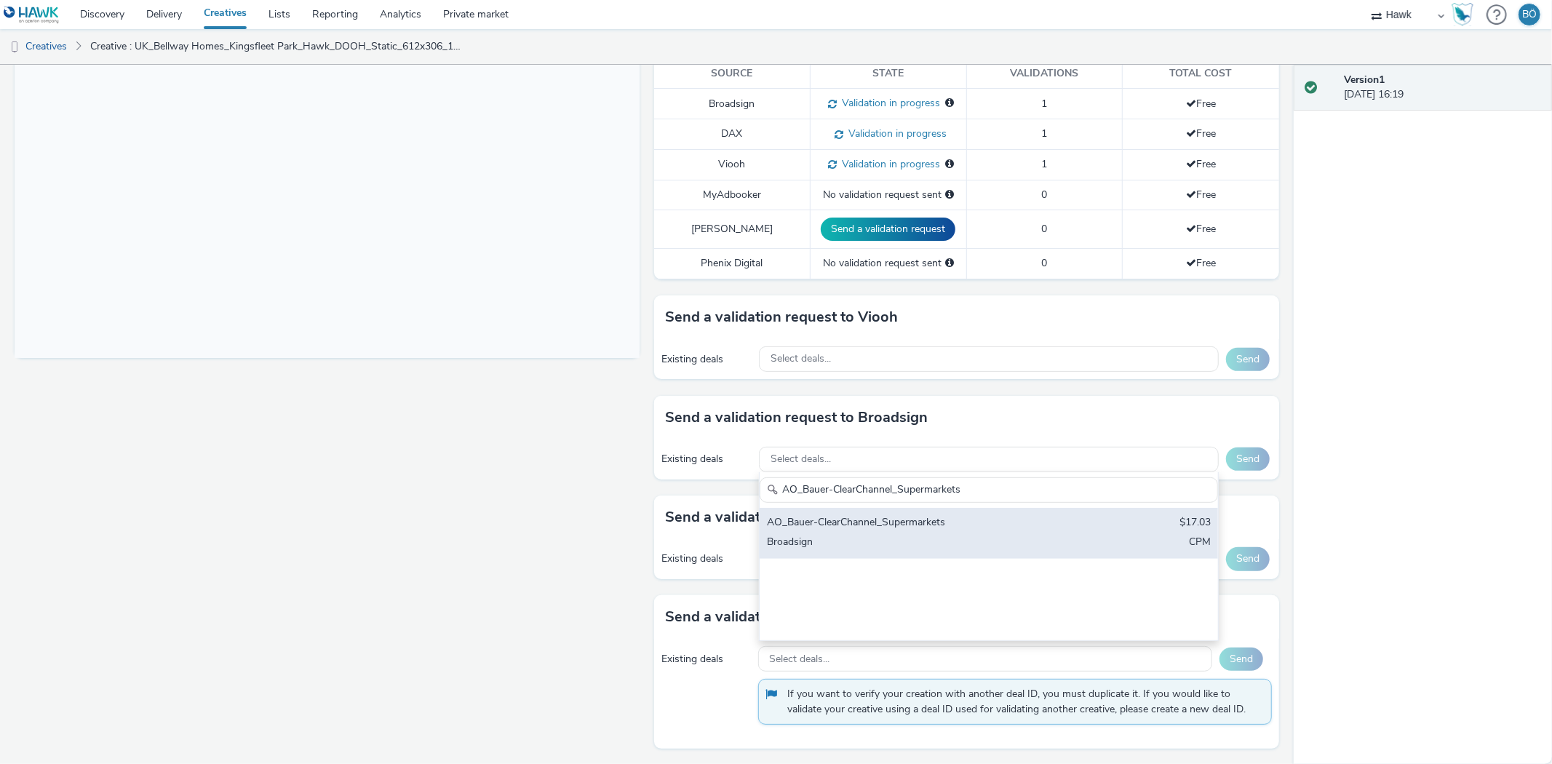
type input "AO_Bauer-ClearChannel_Supermarkets"
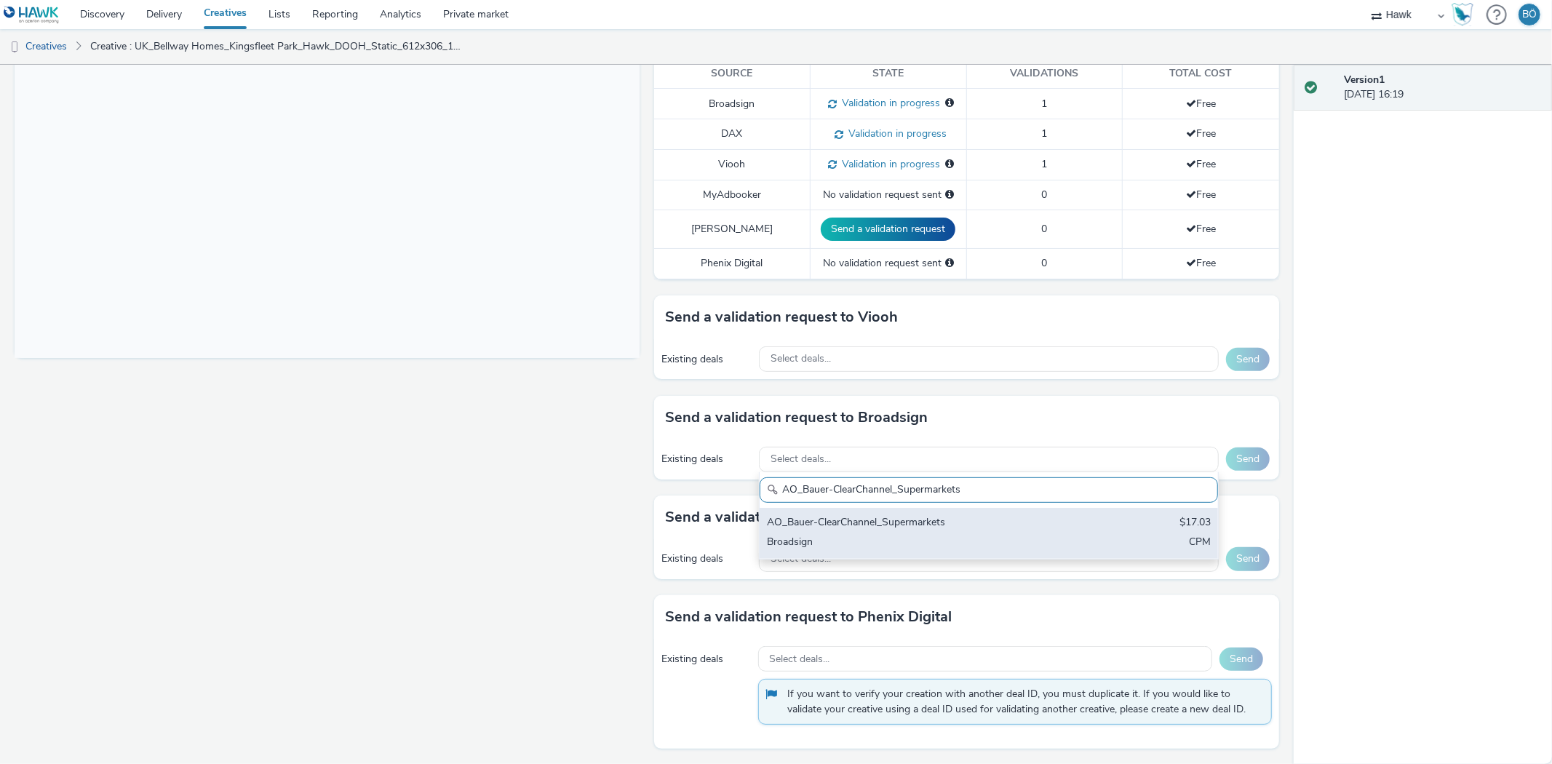
drag, startPoint x: 878, startPoint y: 519, endPoint x: 966, endPoint y: 503, distance: 89.5
click at [881, 519] on div "AO_Bauer-ClearChannel_Supermarkets" at bounding box center [913, 523] width 293 height 17
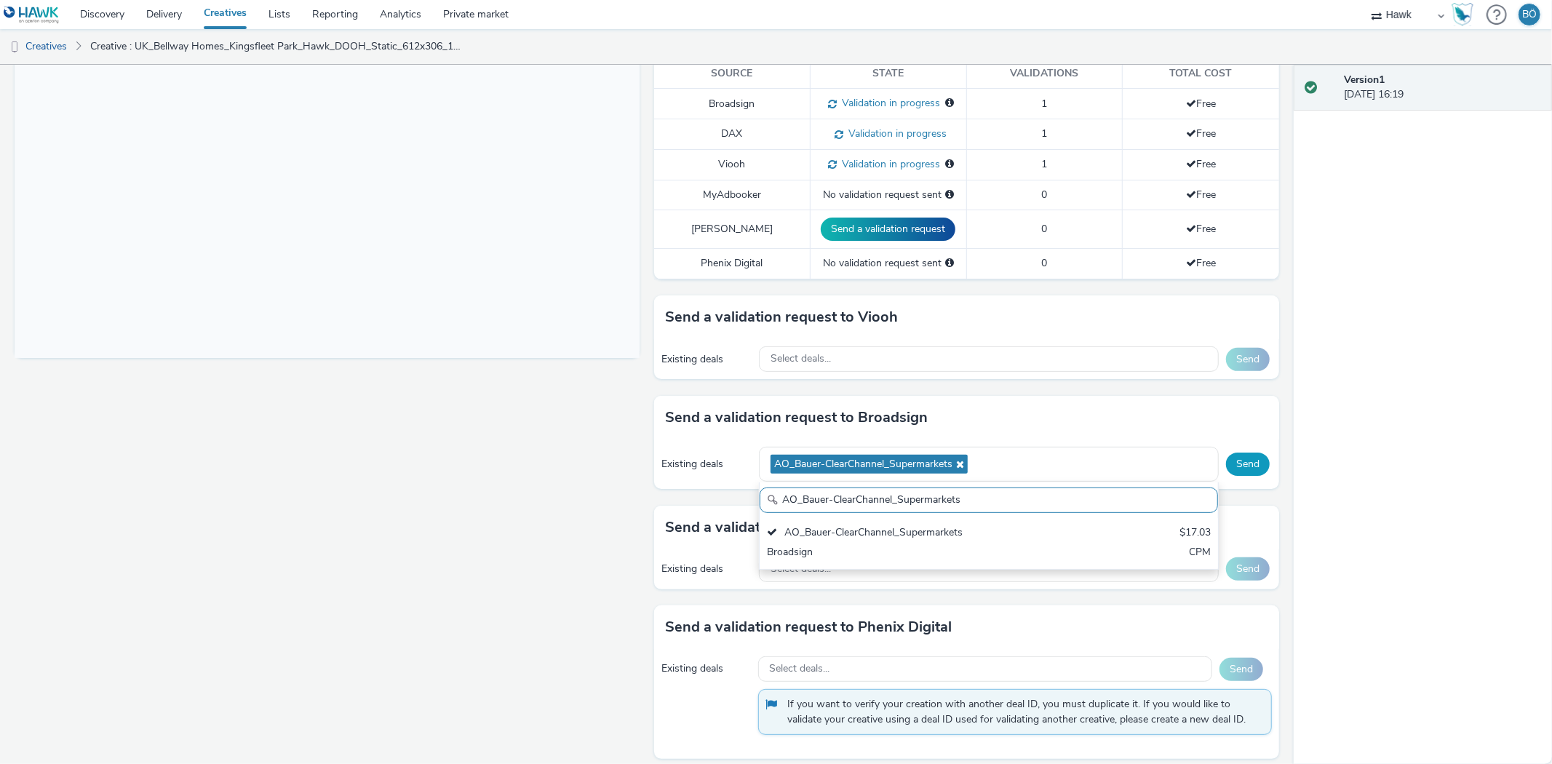
click at [1252, 453] on button "Send" at bounding box center [1248, 464] width 44 height 23
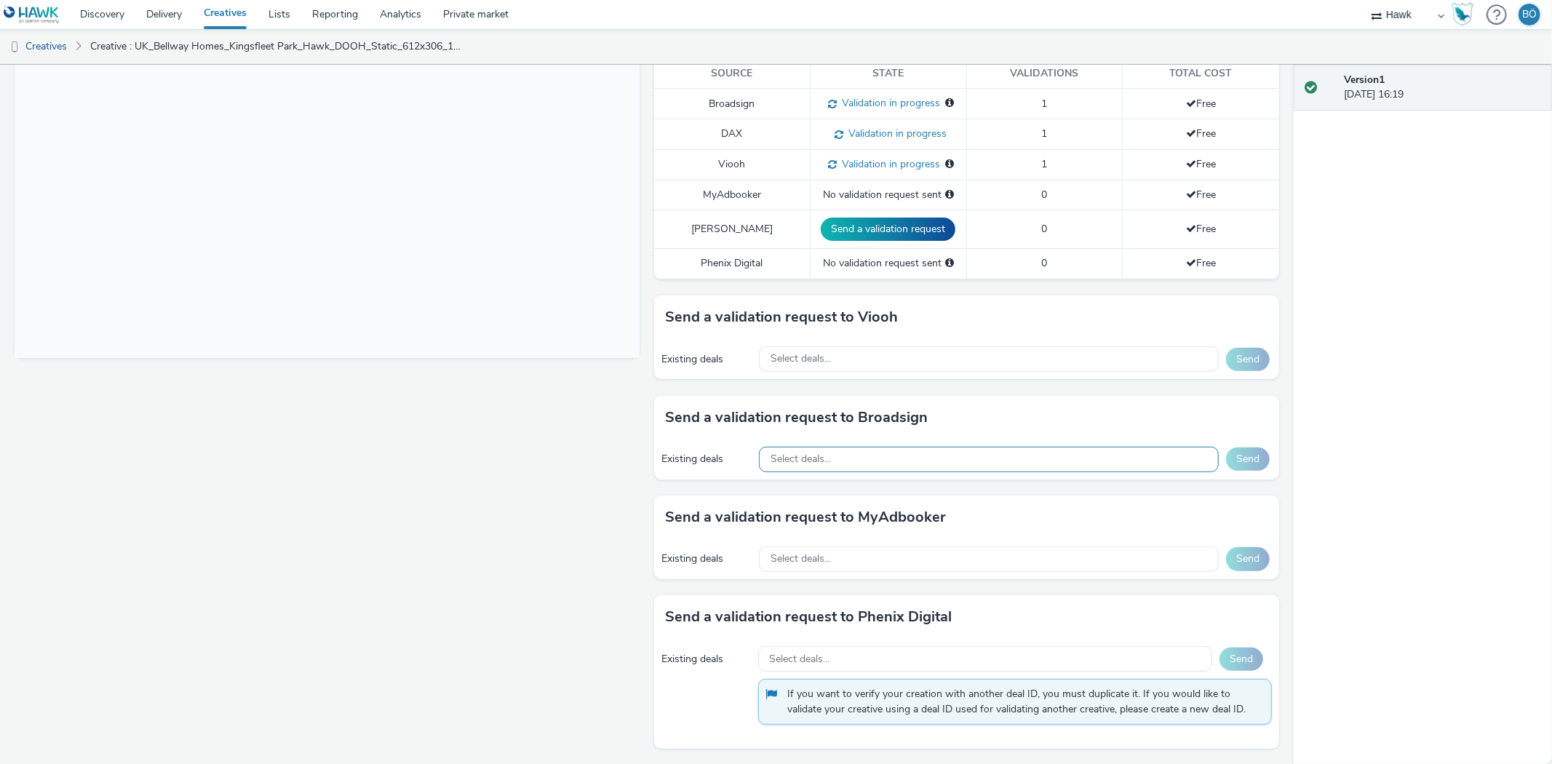
drag, startPoint x: 817, startPoint y: 450, endPoint x: 802, endPoint y: 448, distance: 14.7
click at [814, 451] on div "Select deals..." at bounding box center [989, 459] width 460 height 25
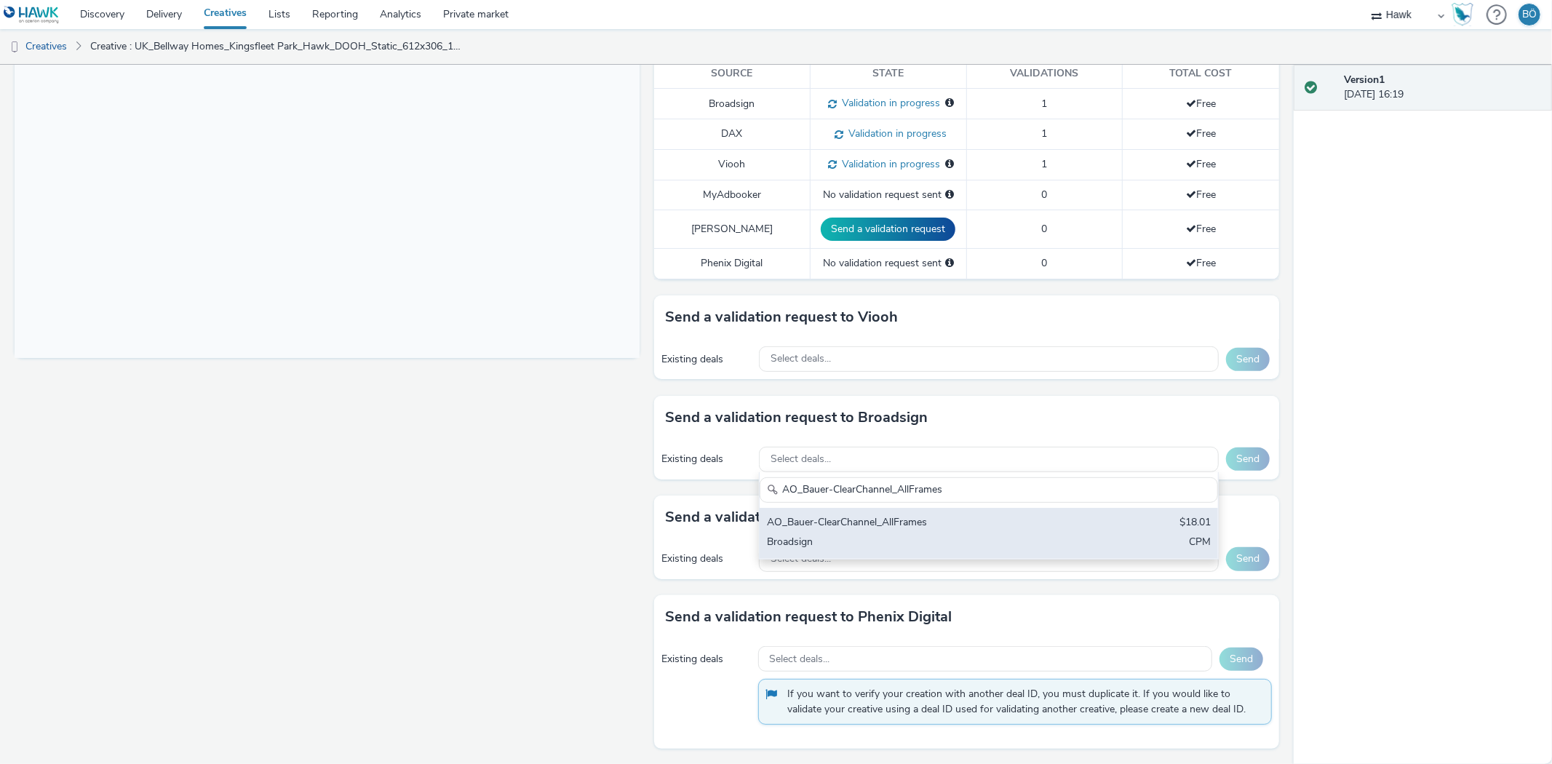
type input "AO_Bauer-ClearChannel_AllFrames"
click at [847, 529] on div "AO_Bauer-ClearChannel_AllFrames" at bounding box center [913, 523] width 293 height 17
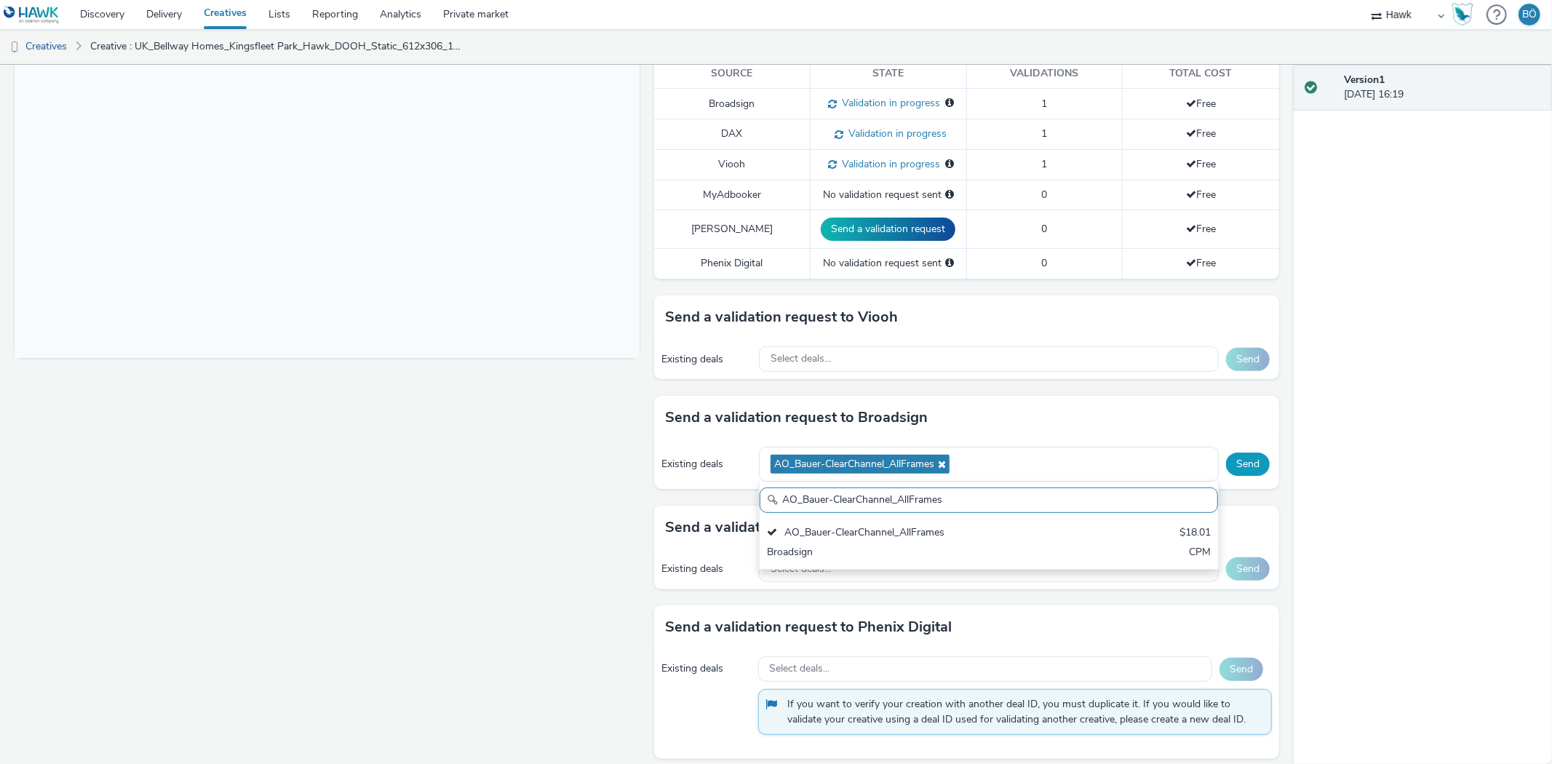
drag, startPoint x: 1224, startPoint y: 466, endPoint x: 974, endPoint y: 97, distance: 446.5
click at [1226, 466] on button "Send" at bounding box center [1248, 464] width 44 height 23
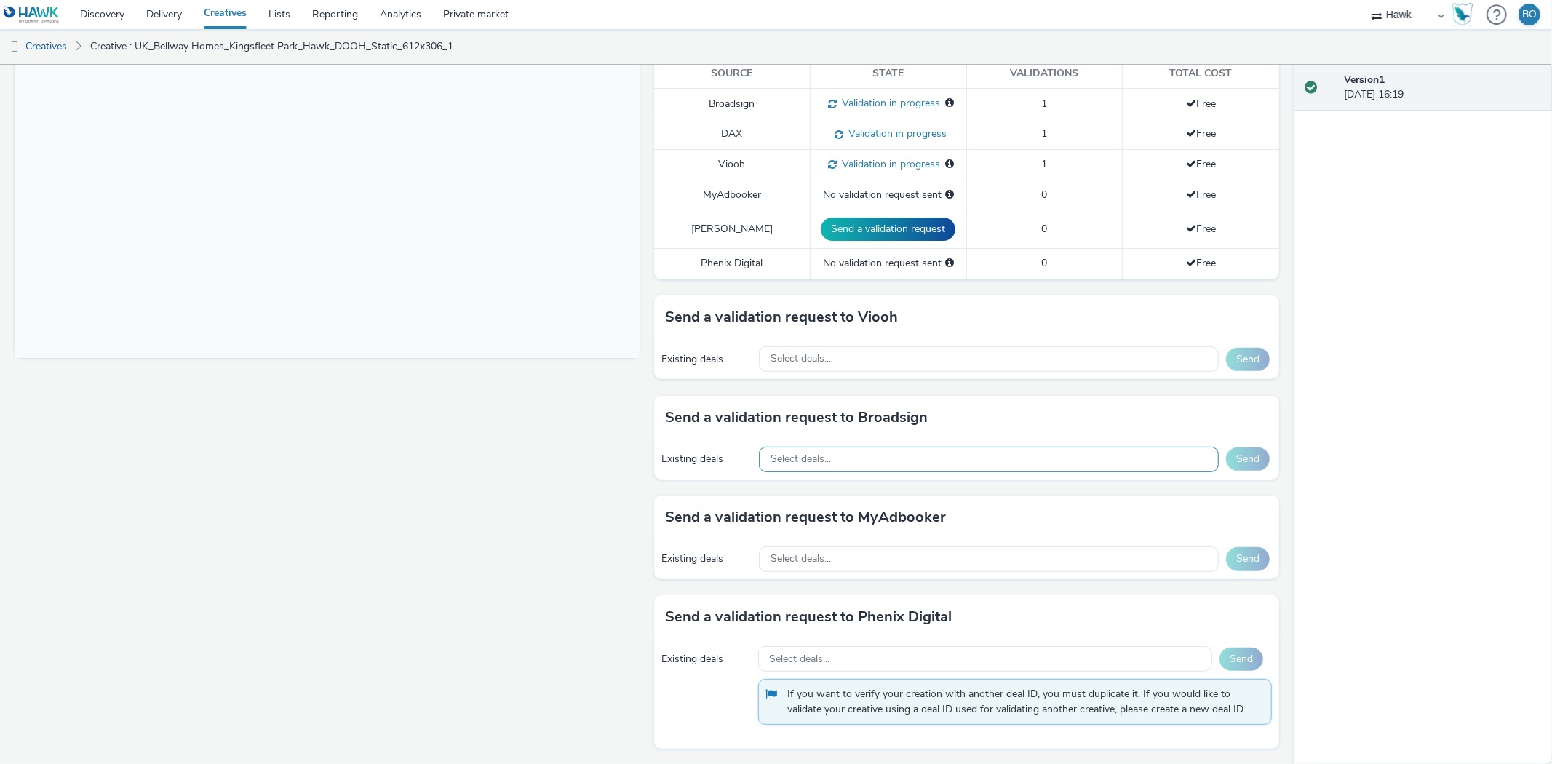
click at [798, 461] on span "Select deals..." at bounding box center [801, 459] width 60 height 12
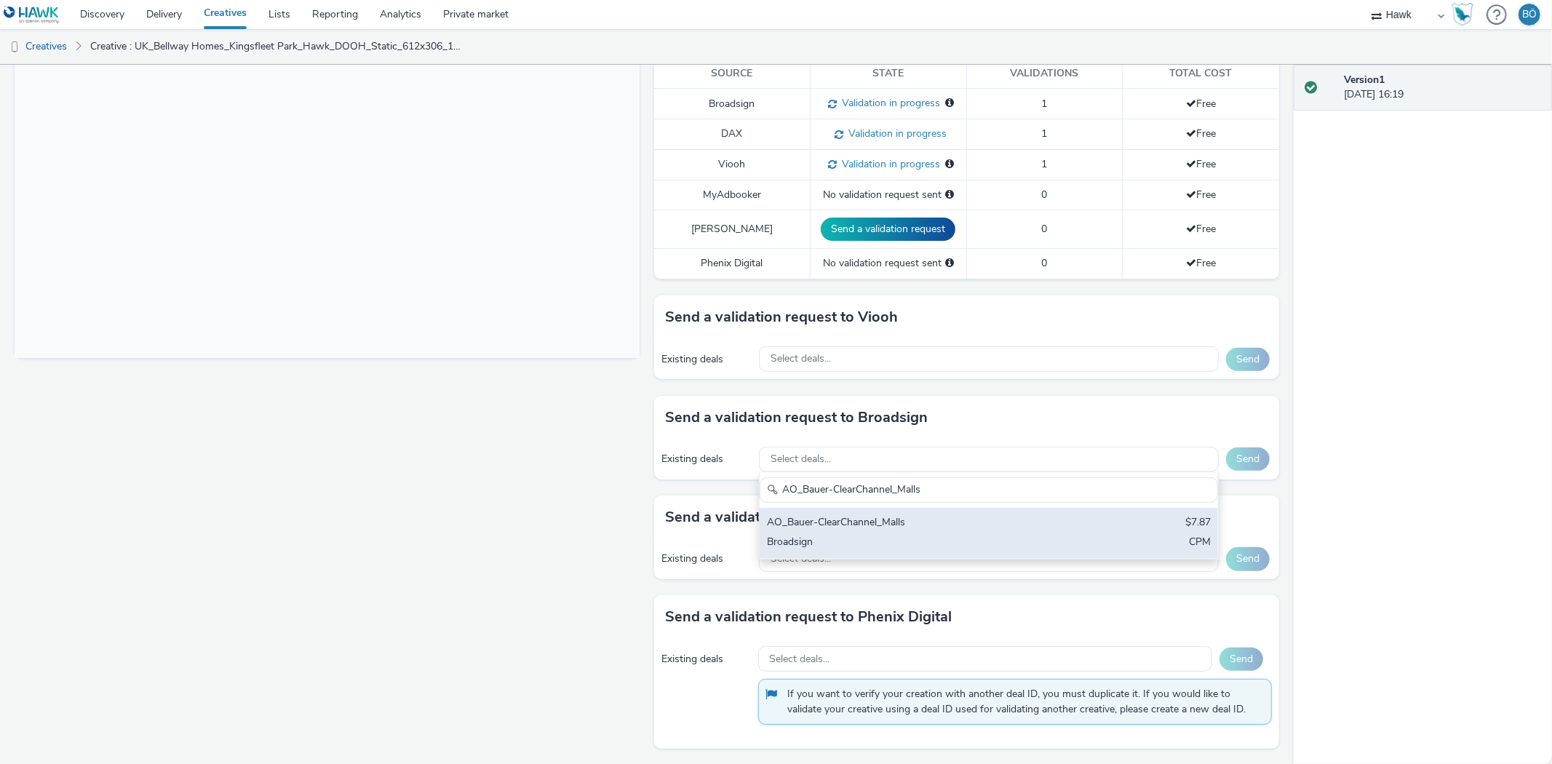
type input "AO_Bauer-ClearChannel_Malls"
click at [886, 528] on div "AO_Bauer-ClearChannel_Malls" at bounding box center [913, 523] width 293 height 17
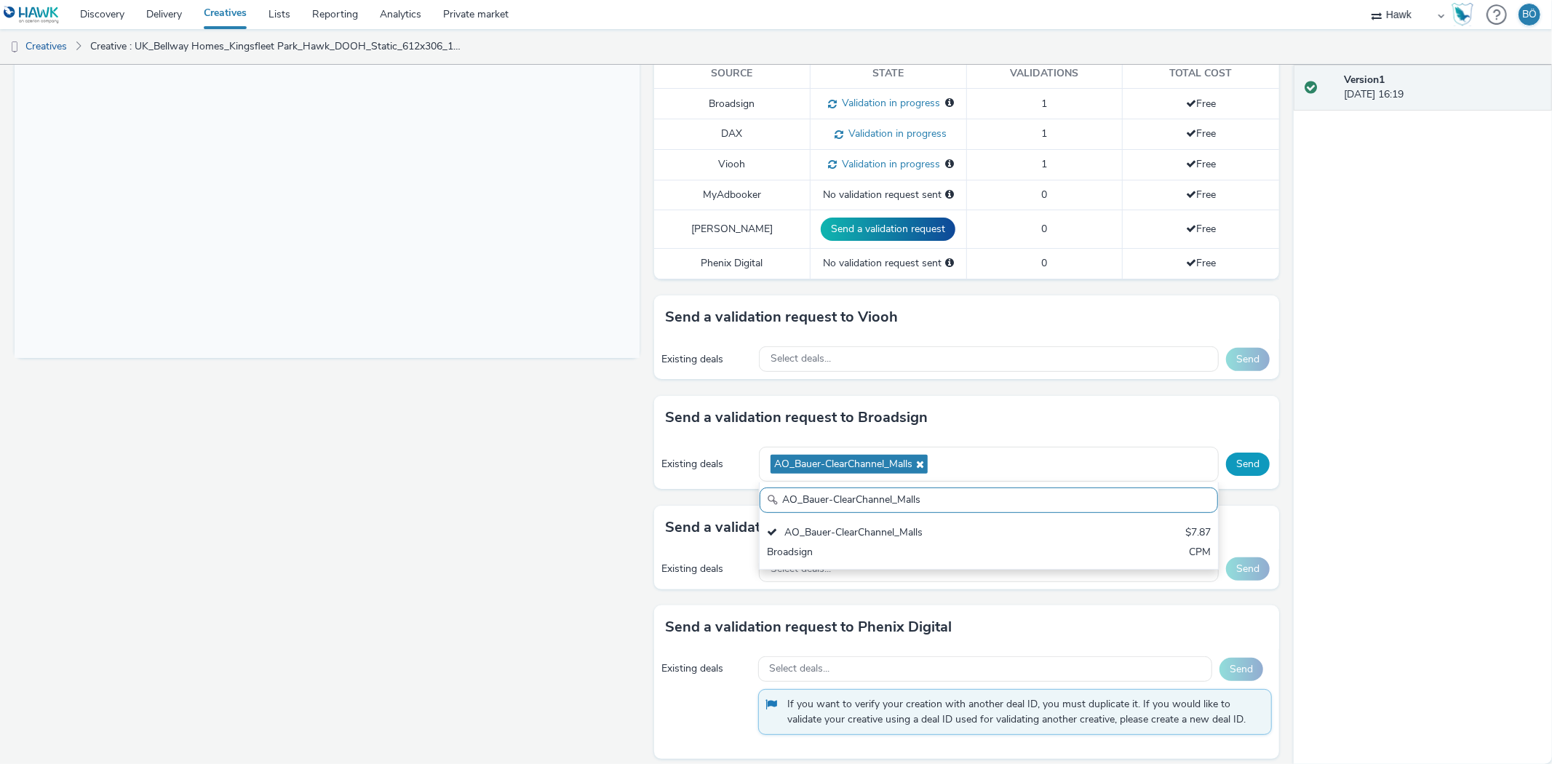
click at [1226, 461] on button "Send" at bounding box center [1248, 464] width 44 height 23
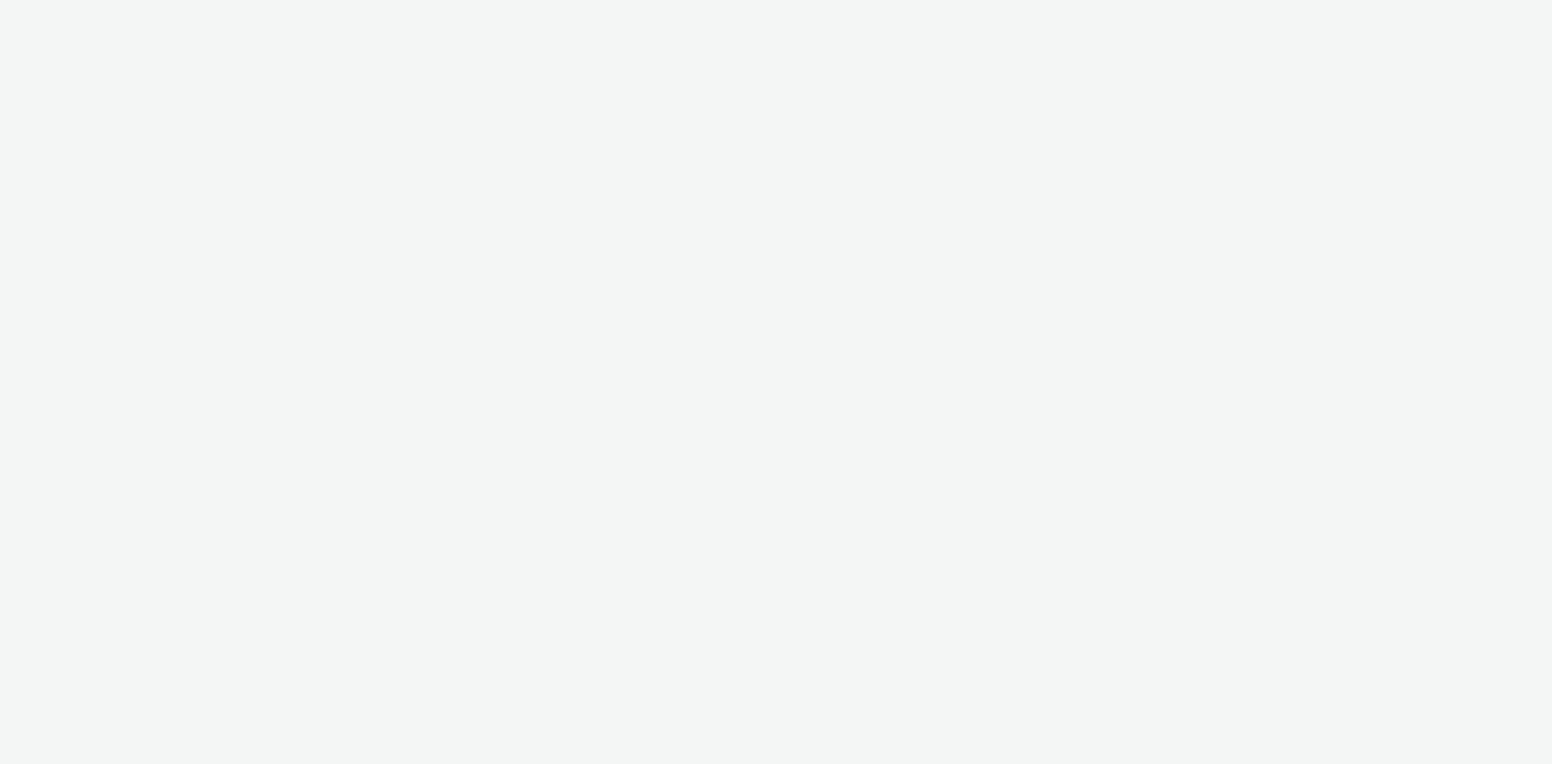
select select "11a7df10-284f-415c-b52a-427acf4c31ae"
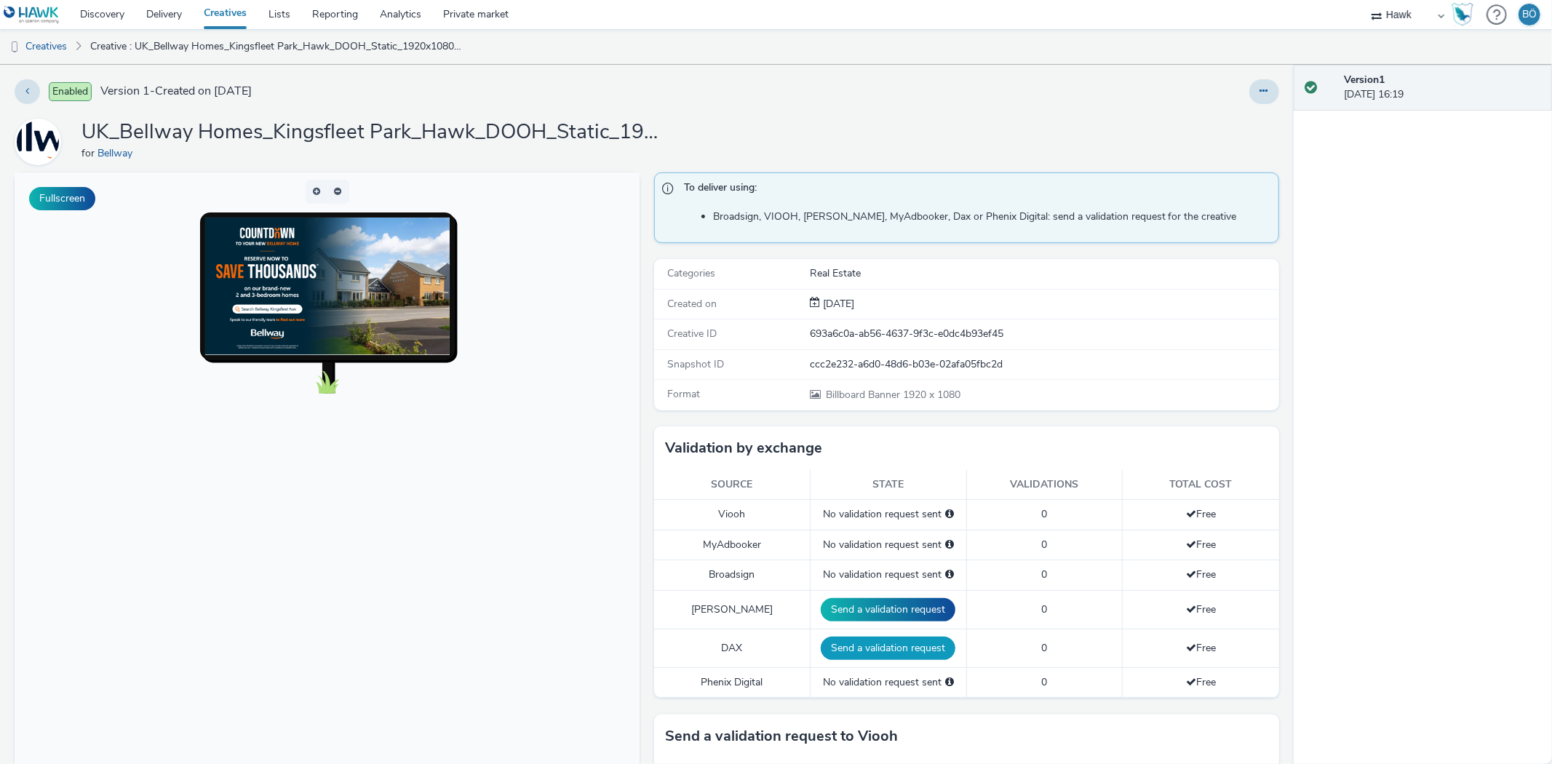
click at [869, 642] on button "Send a validation request" at bounding box center [888, 648] width 135 height 23
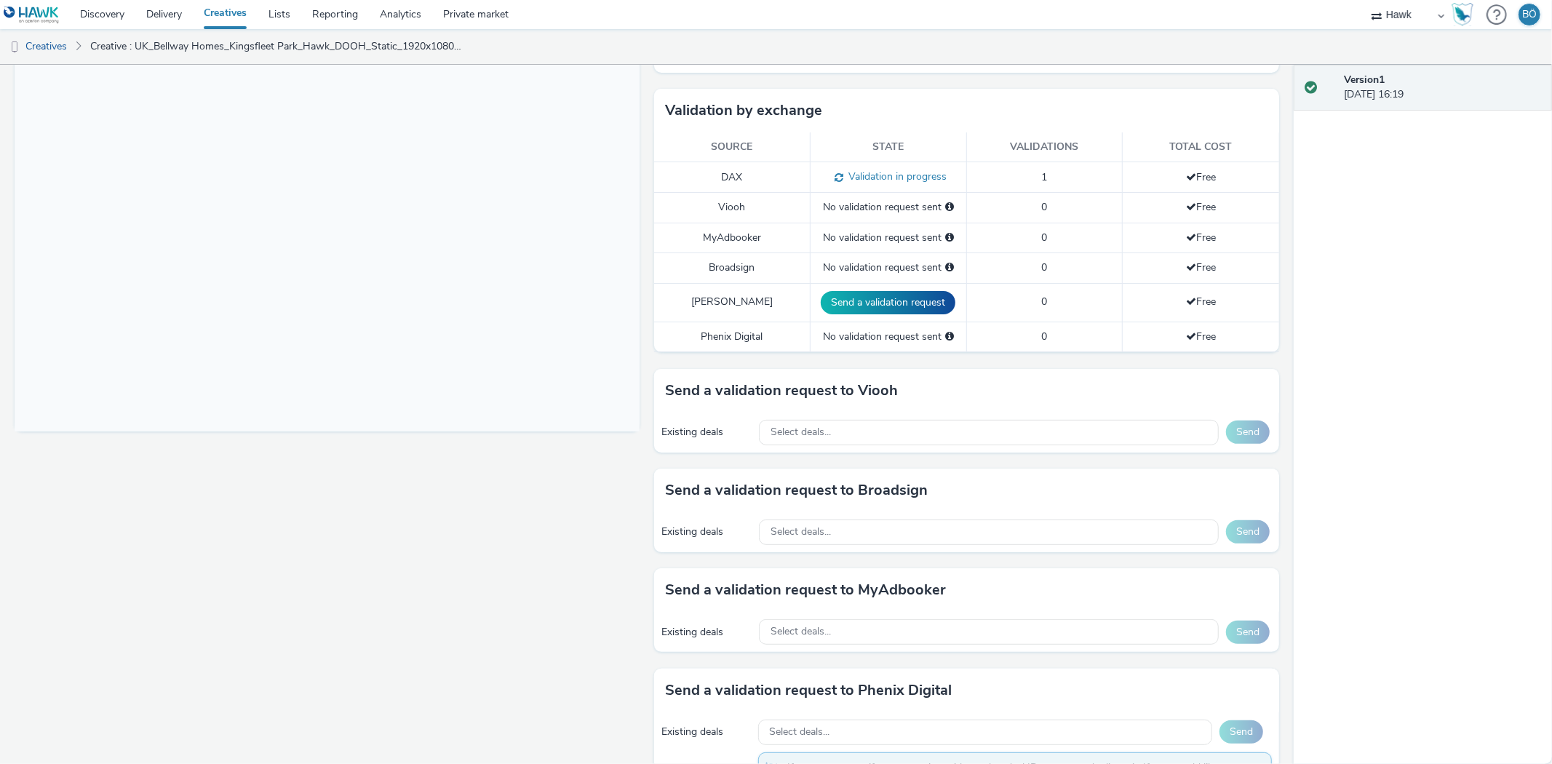
scroll to position [411, 0]
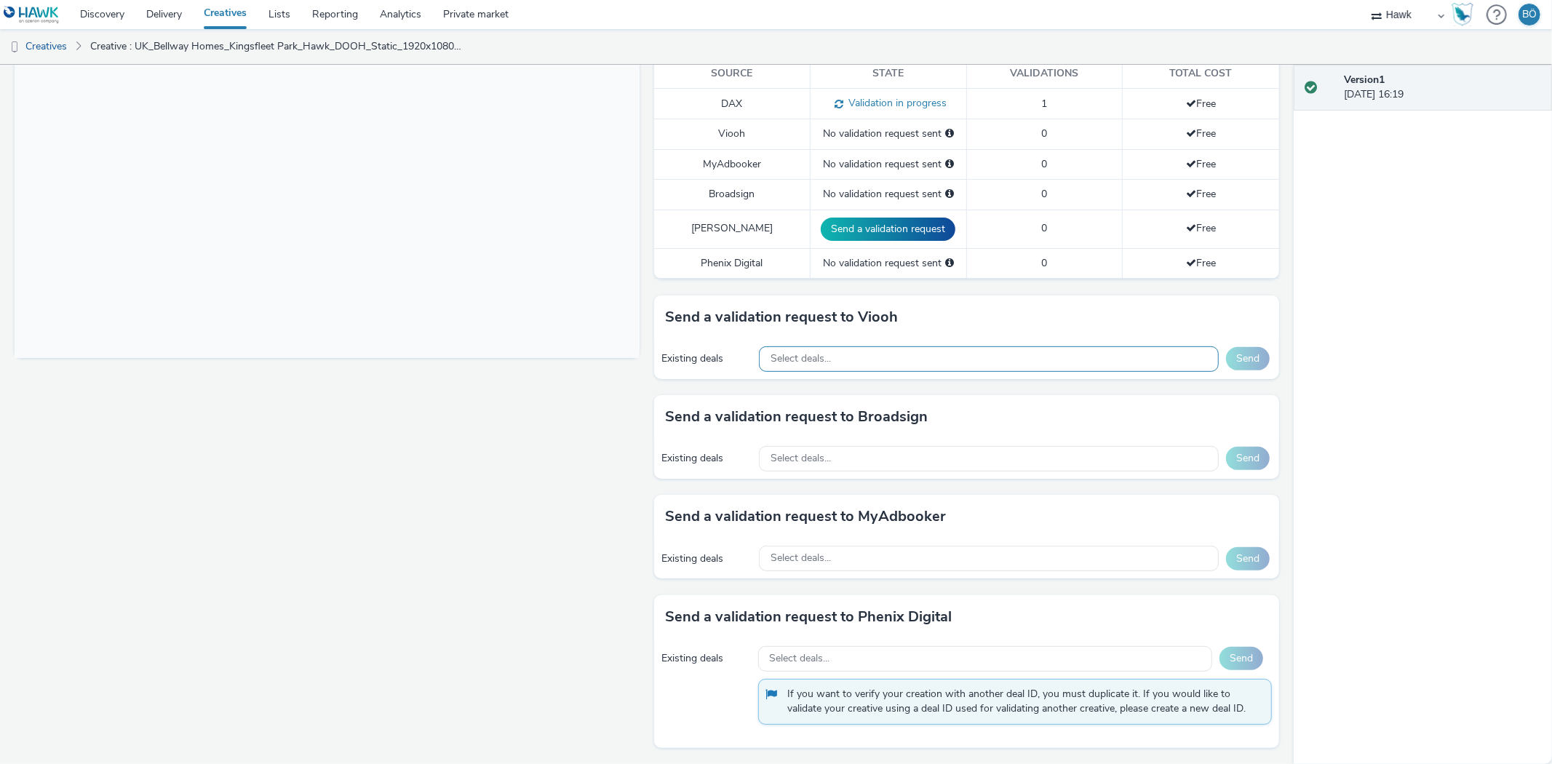
click at [812, 357] on span "Select deals..." at bounding box center [801, 359] width 60 height 12
paste input "AO_JCDecaux_RailTVZ_Specials_2025"
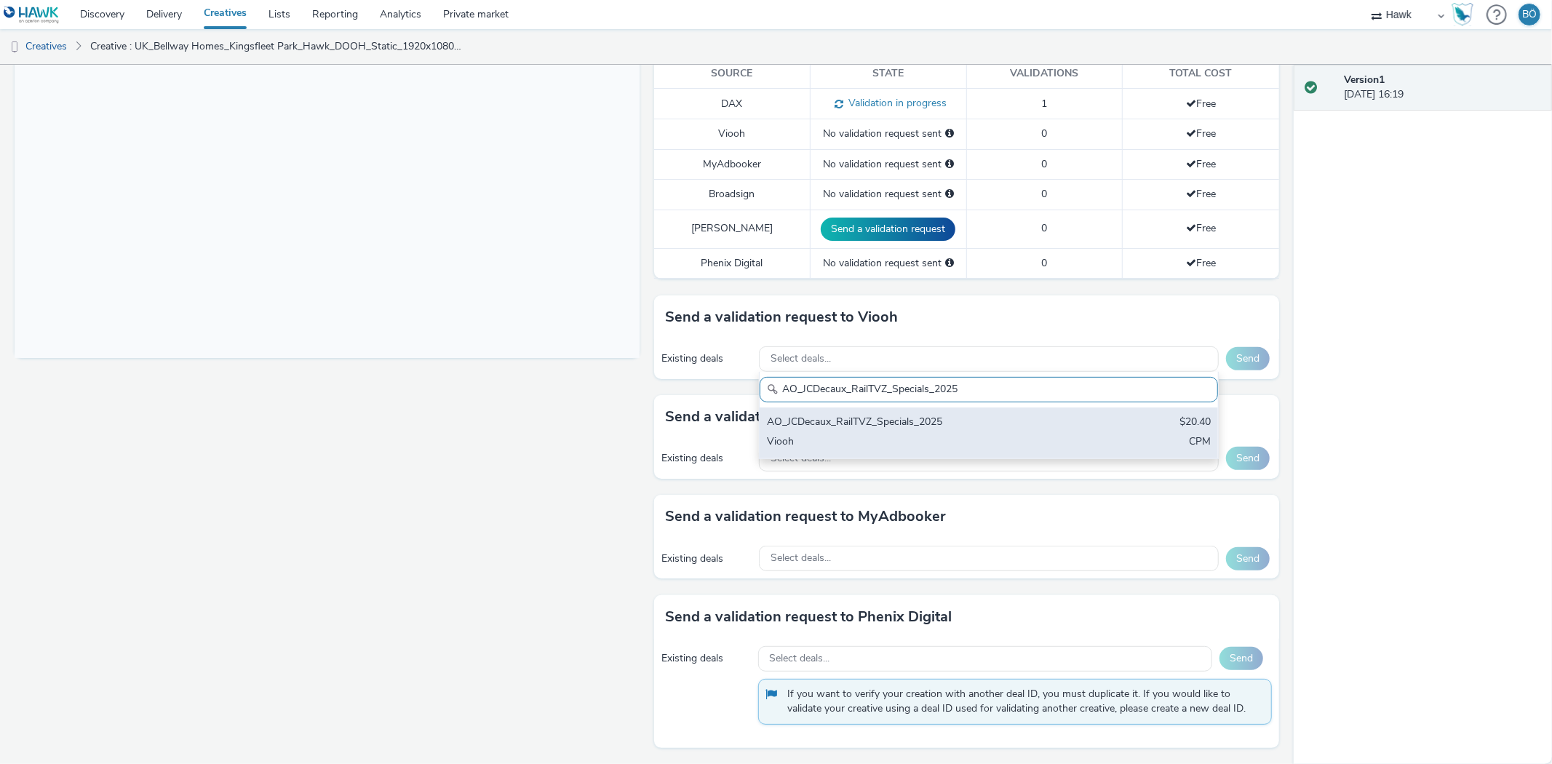
type input "AO_JCDecaux_RailTVZ_Specials_2025"
click at [839, 415] on div "AO_JCDecaux_RailTVZ_Specials_2025" at bounding box center [913, 423] width 293 height 17
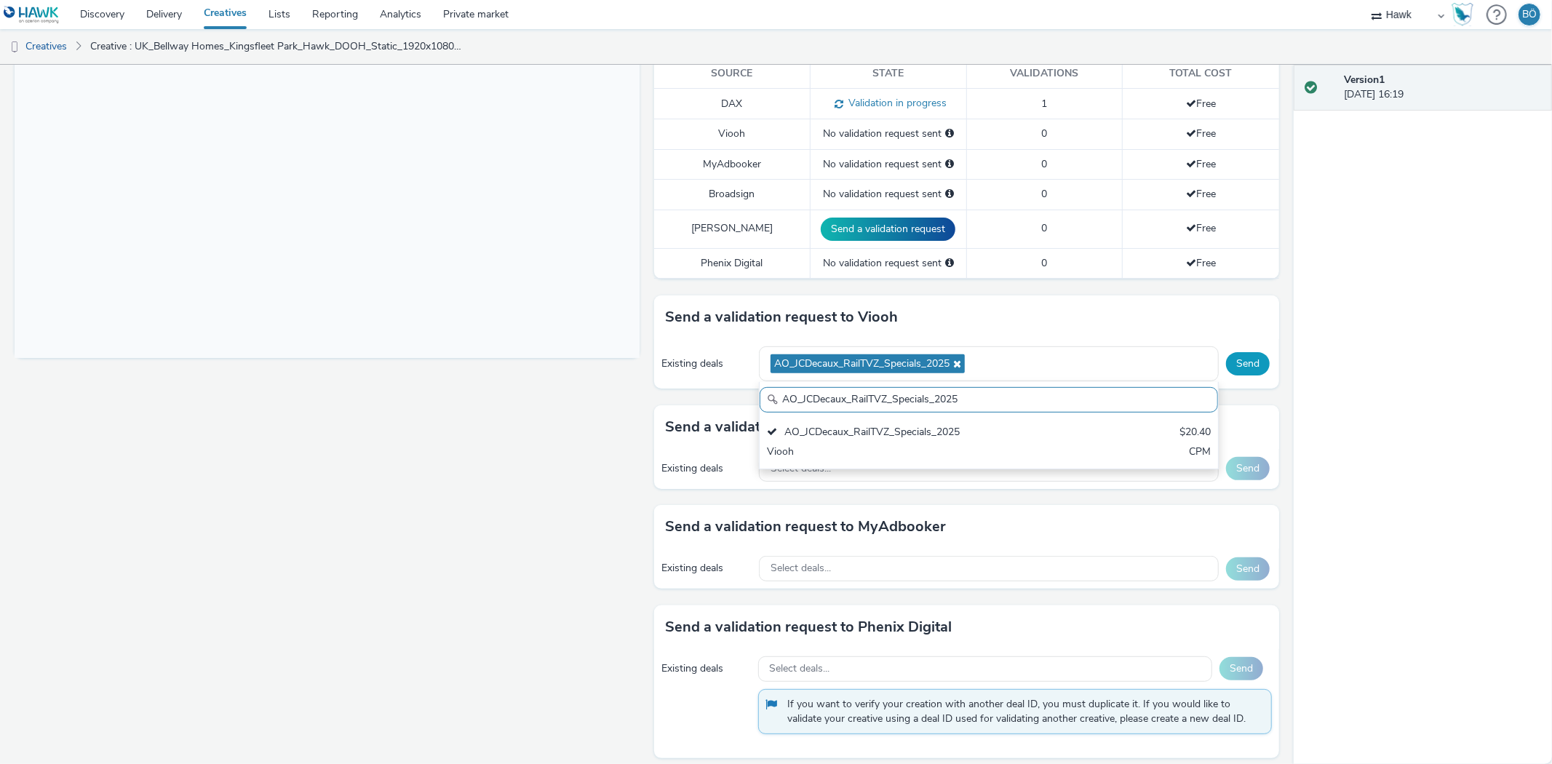
click at [1226, 368] on button "Send" at bounding box center [1248, 363] width 44 height 23
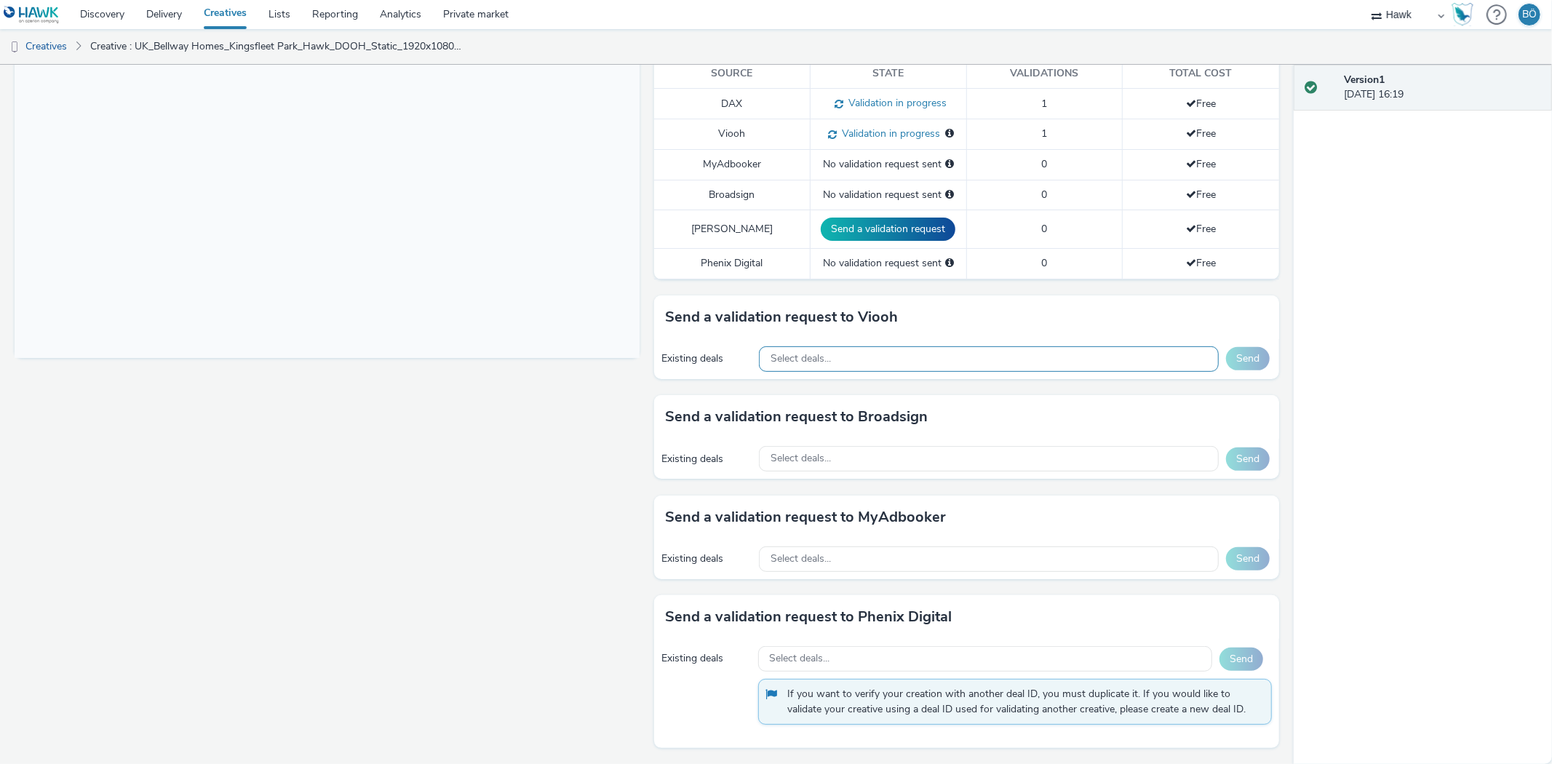
click at [802, 352] on div "Select deals..." at bounding box center [989, 358] width 460 height 25
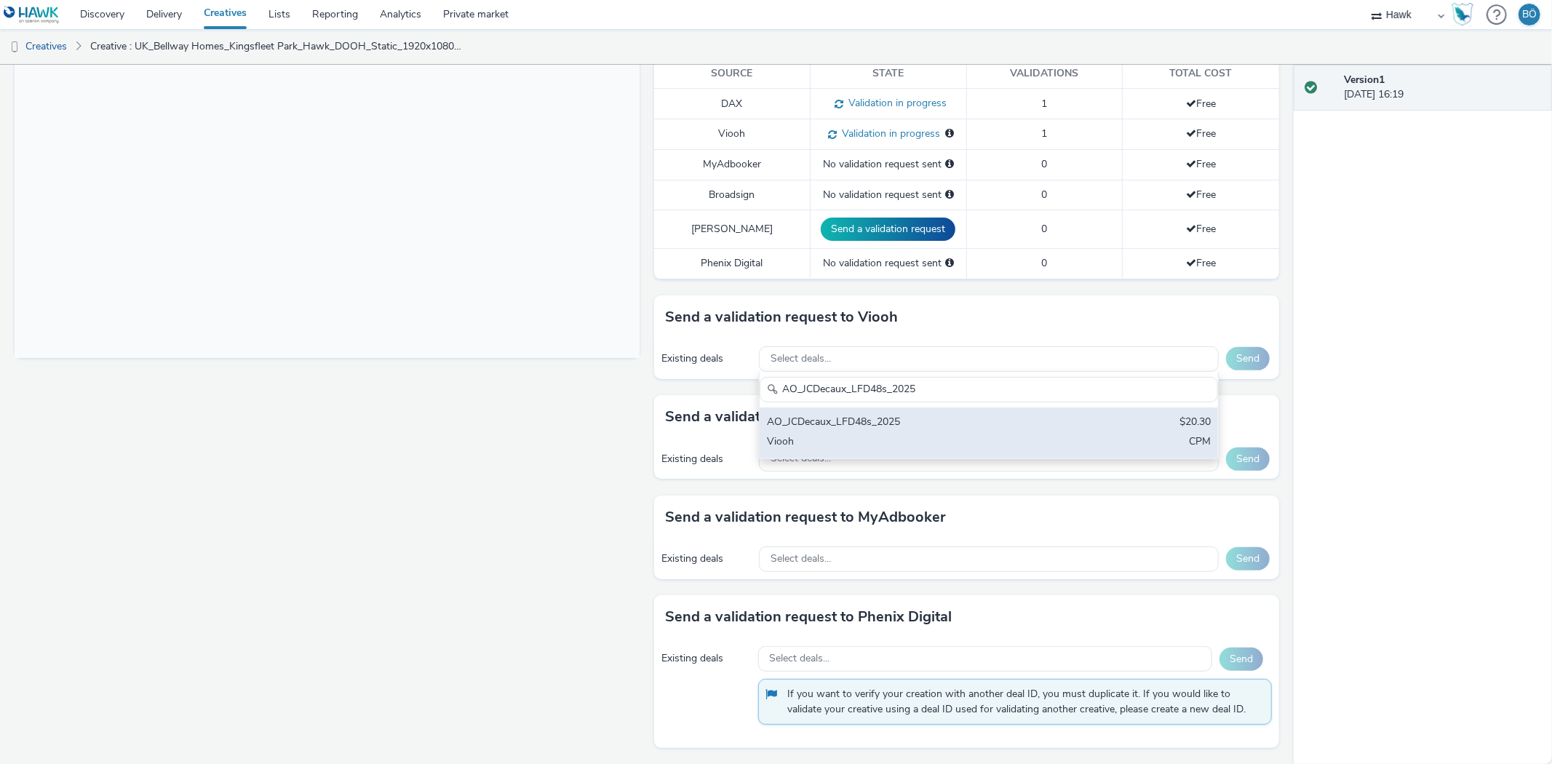
type input "AO_JCDecaux_LFD48s_2025"
click at [863, 424] on div "AO_JCDecaux_LFD48s_2025" at bounding box center [913, 423] width 293 height 17
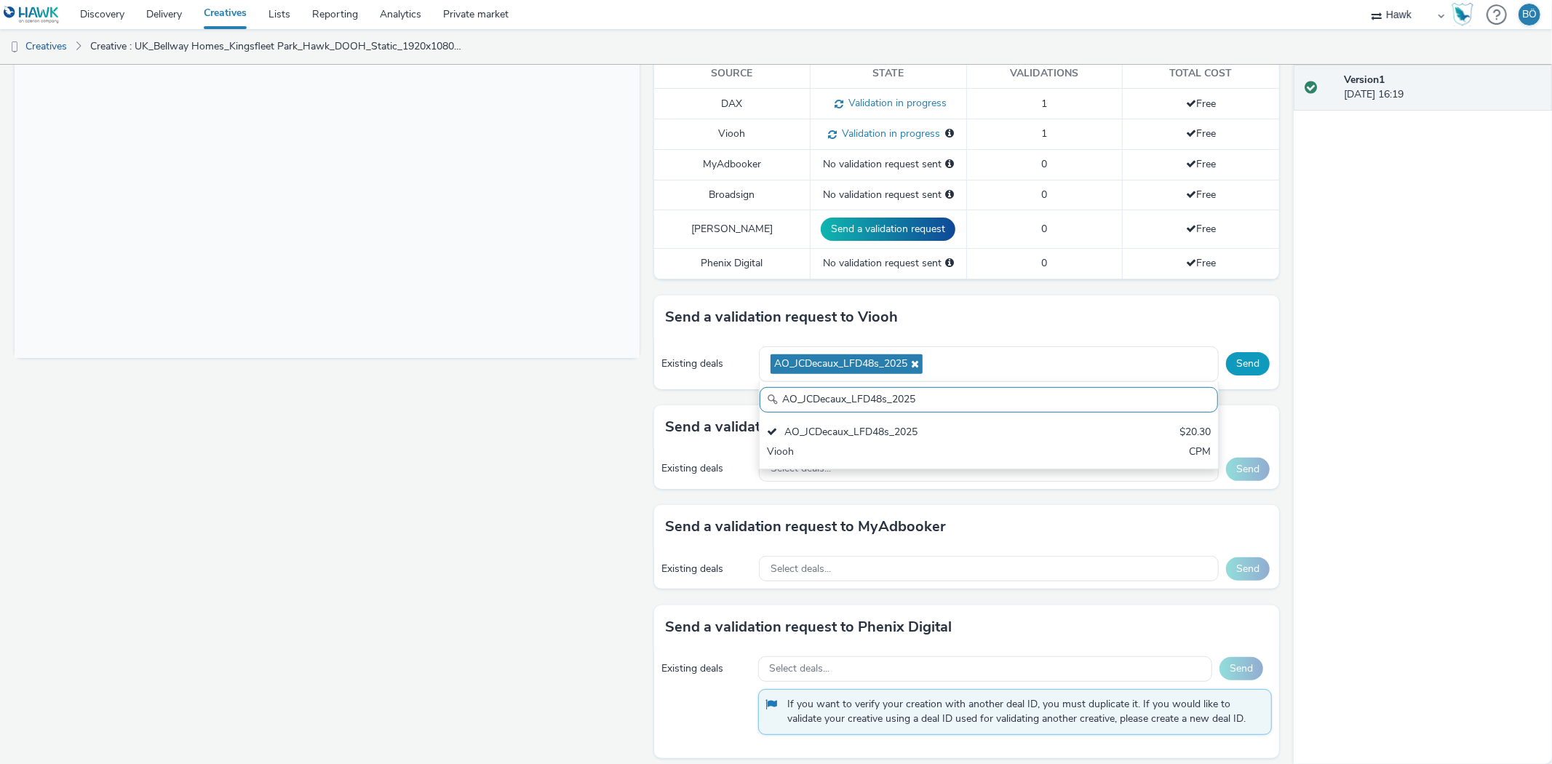
click at [1235, 362] on button "Send" at bounding box center [1248, 363] width 44 height 23
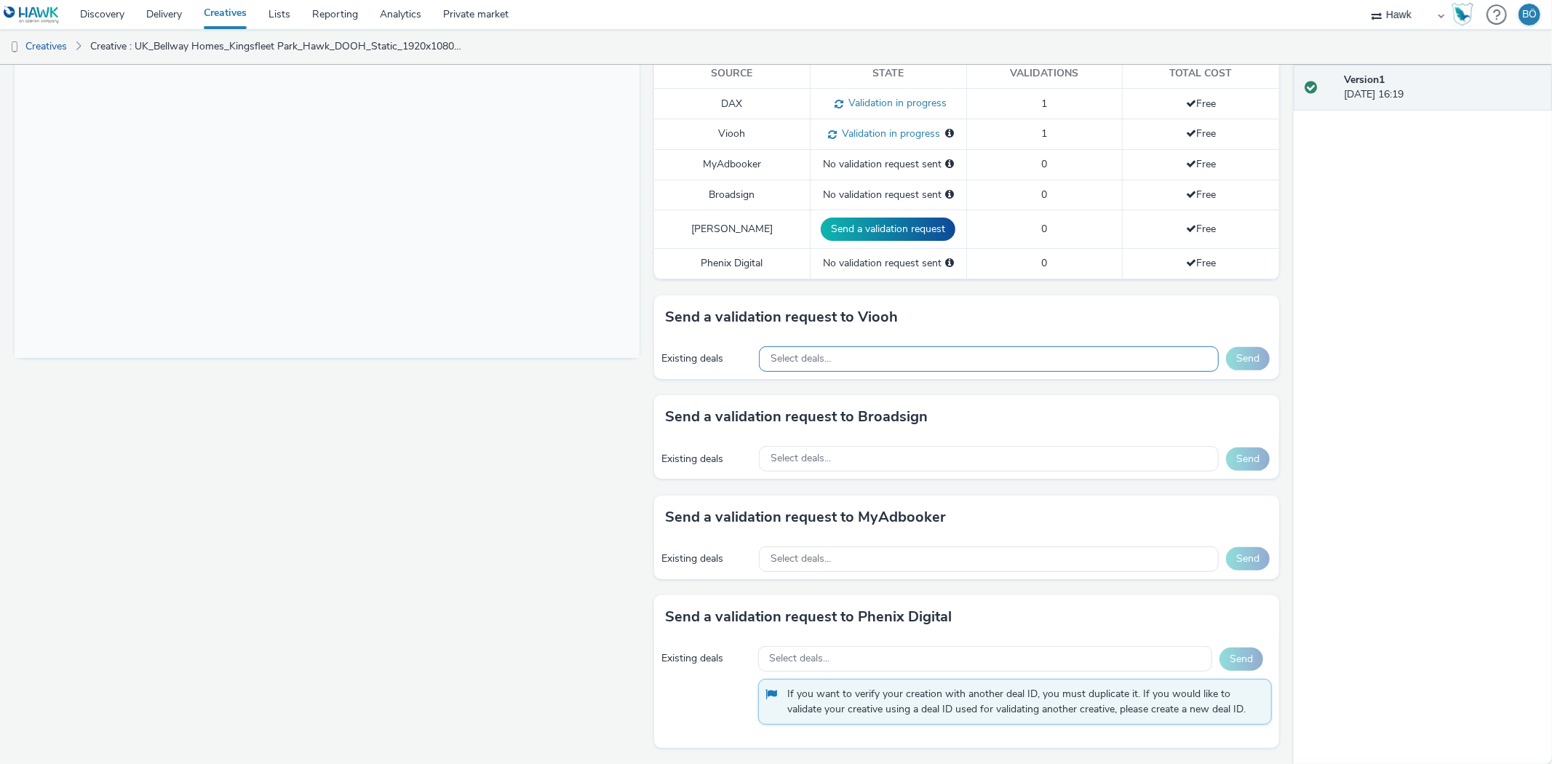
click at [796, 366] on div "Select deals..." at bounding box center [989, 358] width 460 height 25
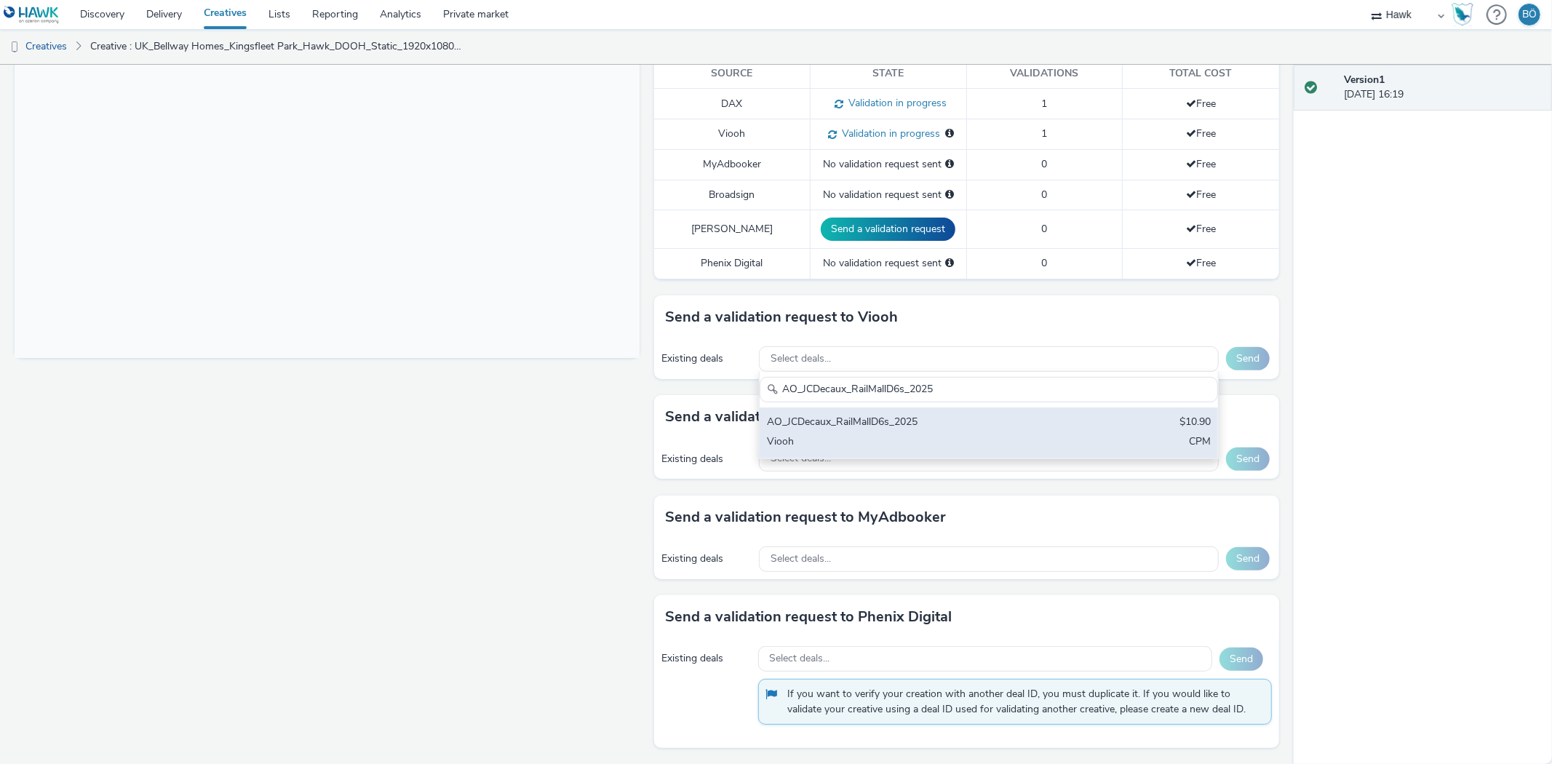
type input "AO_JCDecaux_RailMallD6s_2025"
click at [864, 428] on div "AO_JCDecaux_RailMallD6s_2025" at bounding box center [913, 423] width 293 height 17
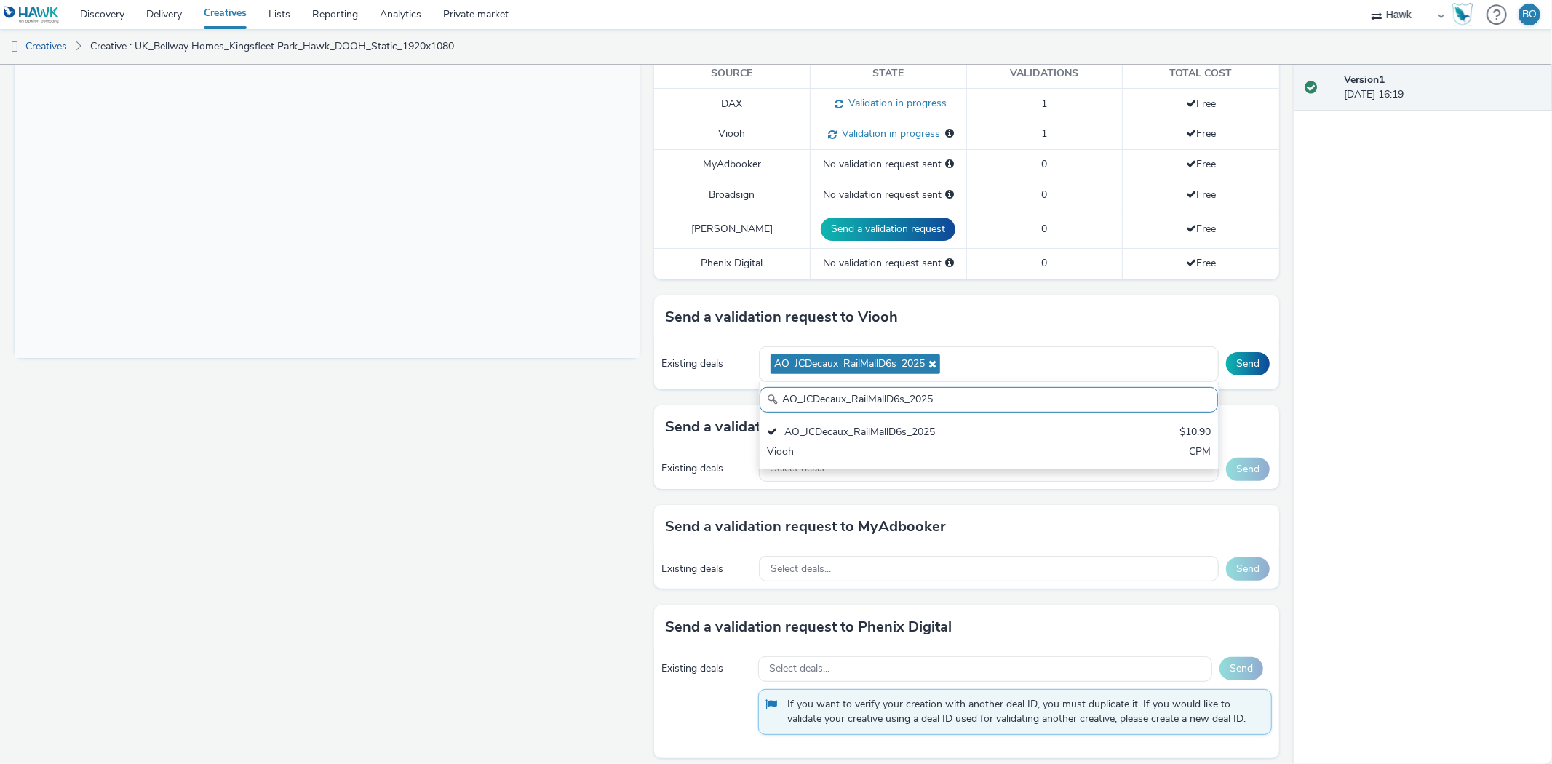
drag, startPoint x: 1227, startPoint y: 368, endPoint x: 1092, endPoint y: 281, distance: 160.7
click at [1228, 368] on button "Send" at bounding box center [1248, 363] width 44 height 23
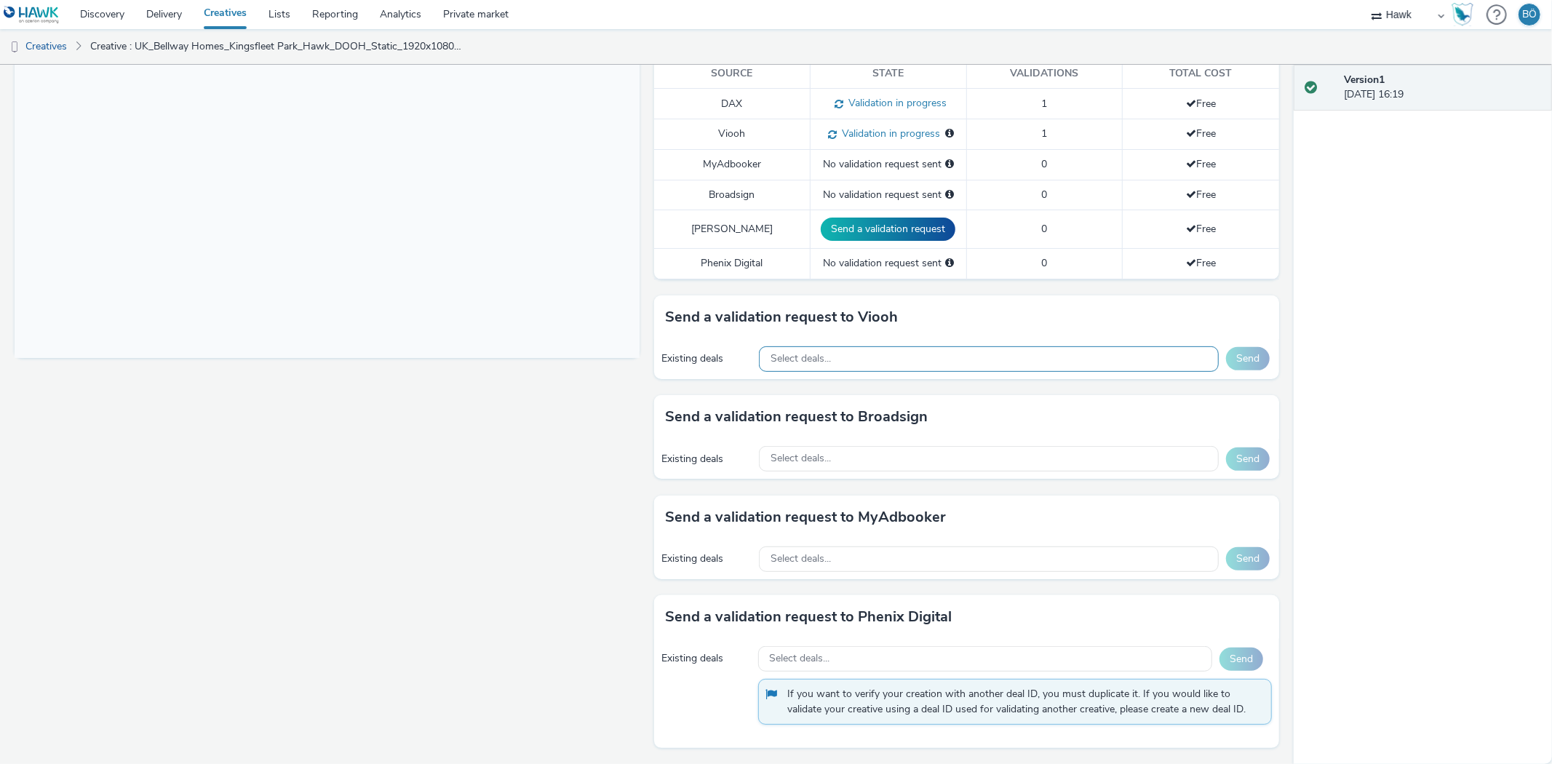
click at [796, 355] on span "Select deals..." at bounding box center [801, 359] width 60 height 12
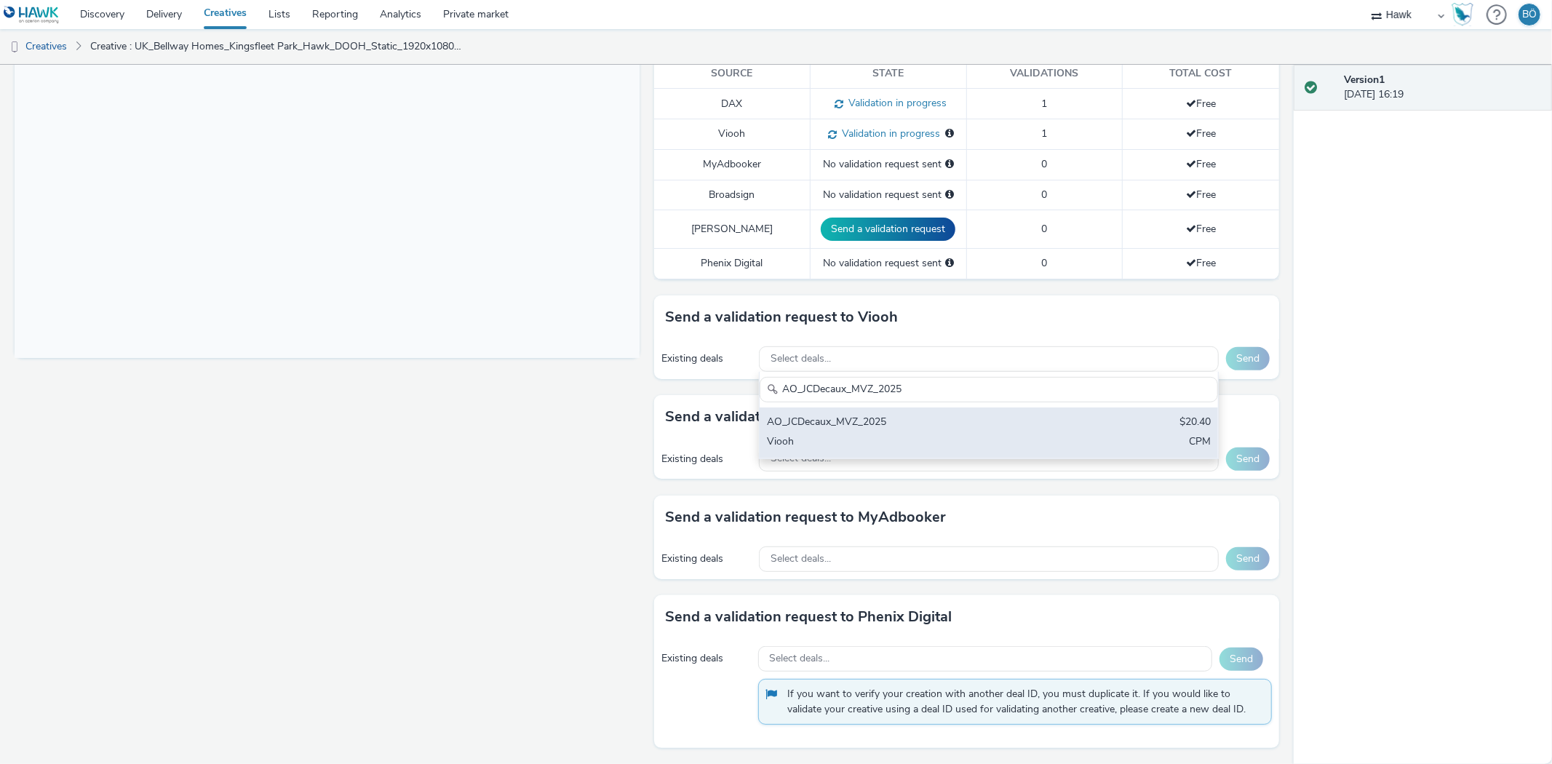
type input "AO_JCDecaux_MVZ_2025"
drag, startPoint x: 906, startPoint y: 432, endPoint x: 918, endPoint y: 425, distance: 14.0
click at [907, 432] on div "AO_JCDecaux_MVZ_2025 $20.40 Viooh CPM" at bounding box center [989, 433] width 458 height 51
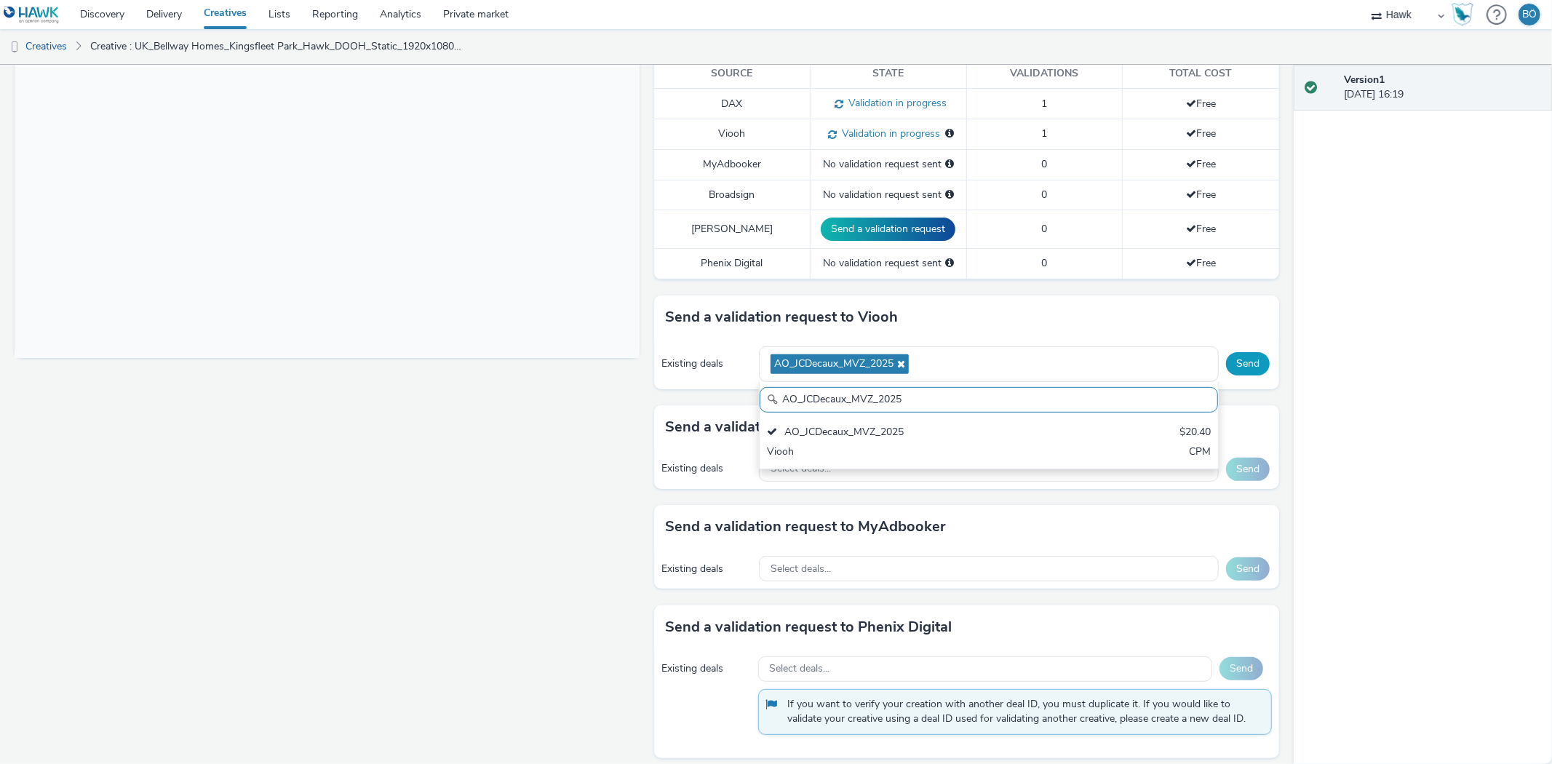
click at [1227, 364] on button "Send" at bounding box center [1248, 363] width 44 height 23
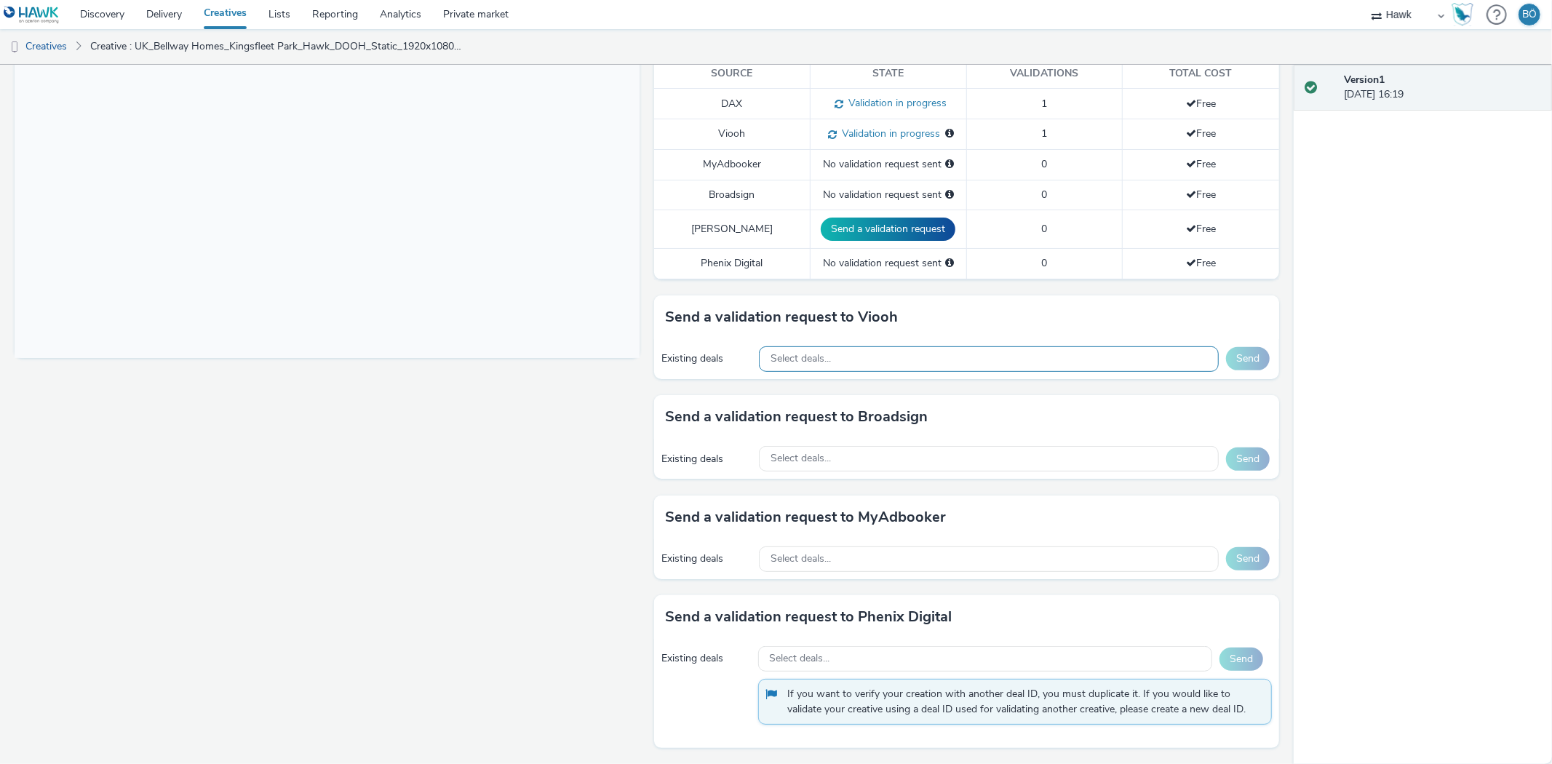
click at [838, 369] on div "Select deals..." at bounding box center [989, 358] width 460 height 25
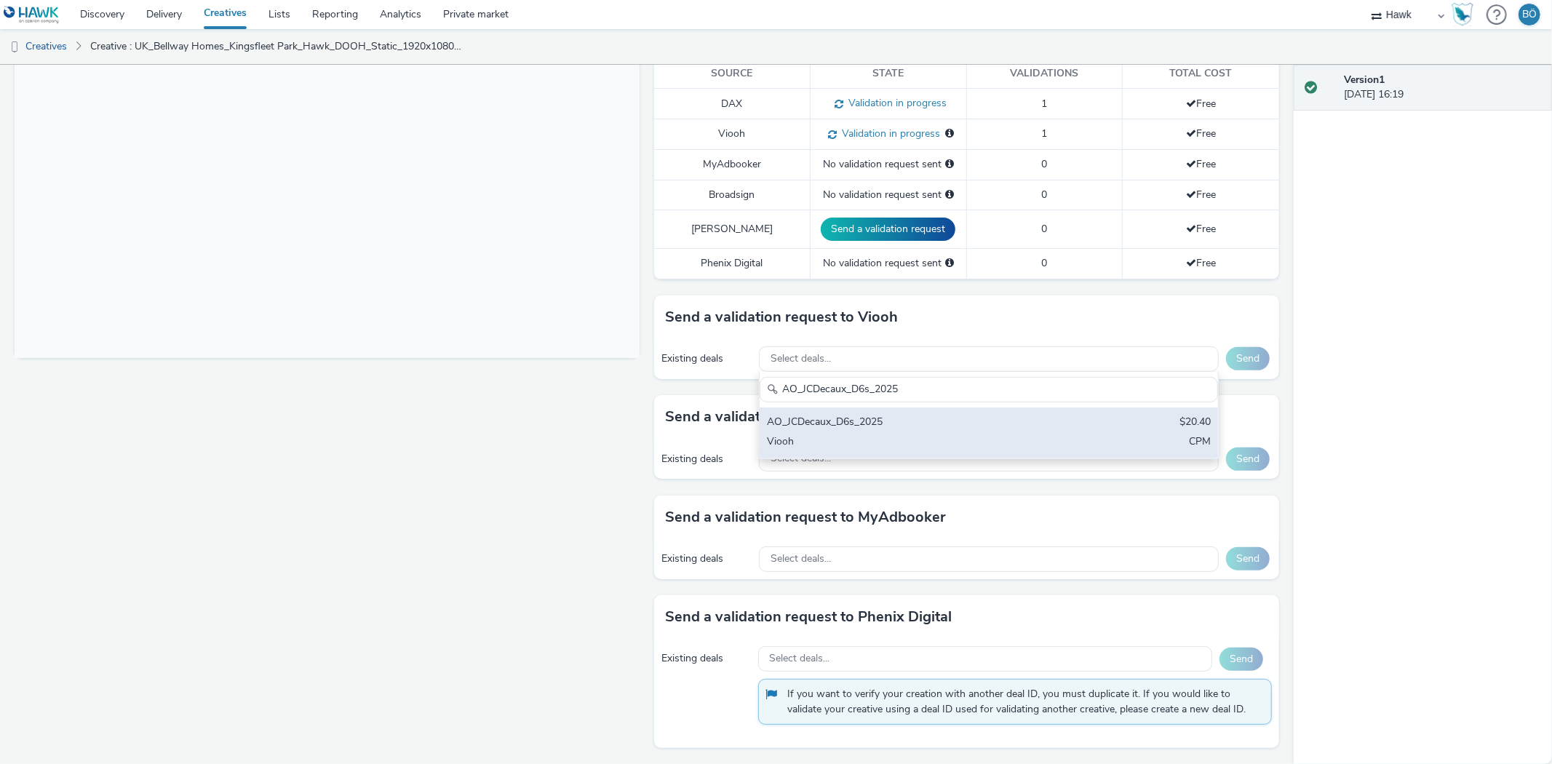
type input "AO_JCDecaux_D6s_2025"
click at [962, 434] on div "Viooh" at bounding box center [913, 442] width 293 height 17
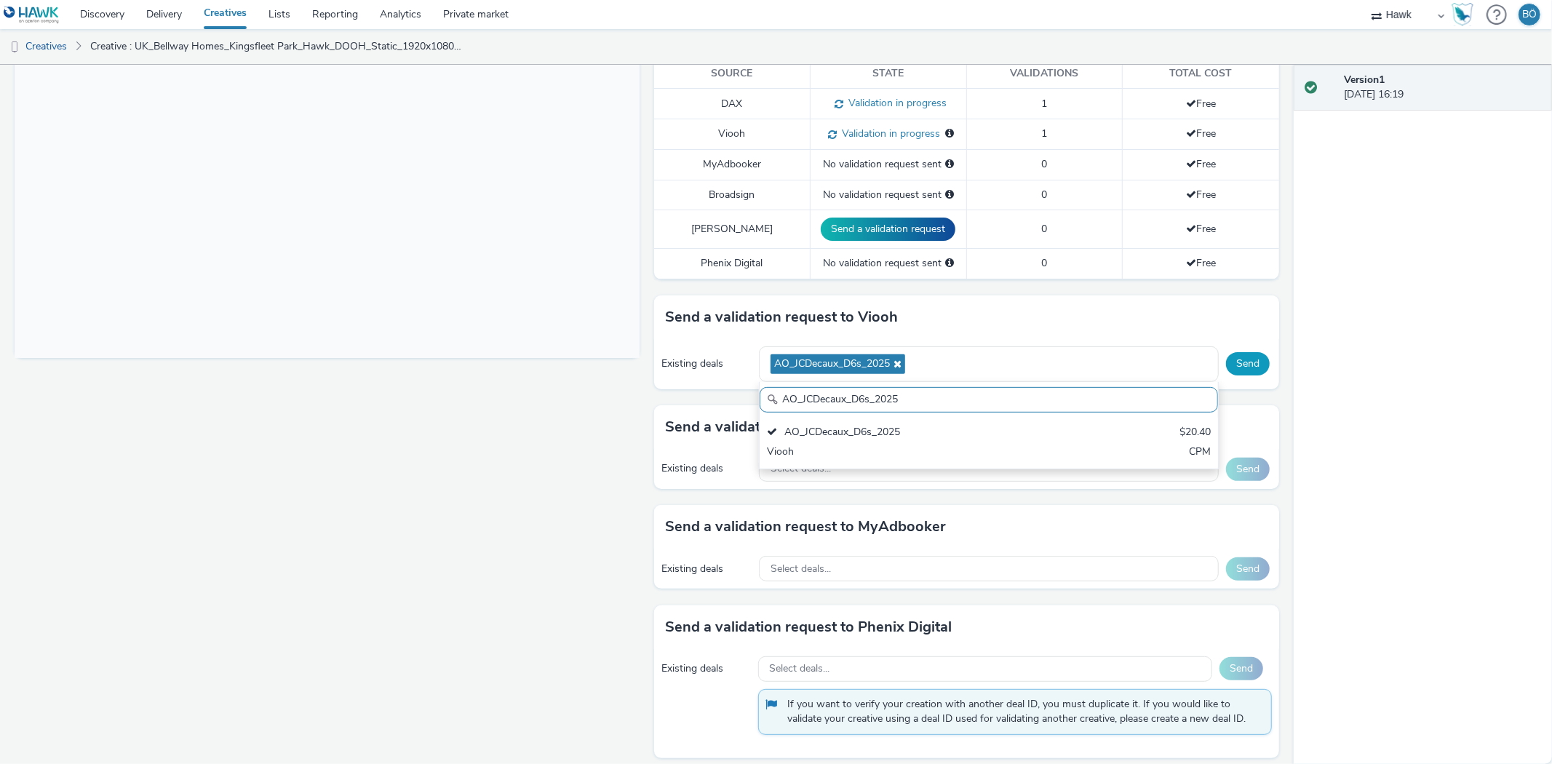
click at [1226, 367] on button "Send" at bounding box center [1248, 363] width 44 height 23
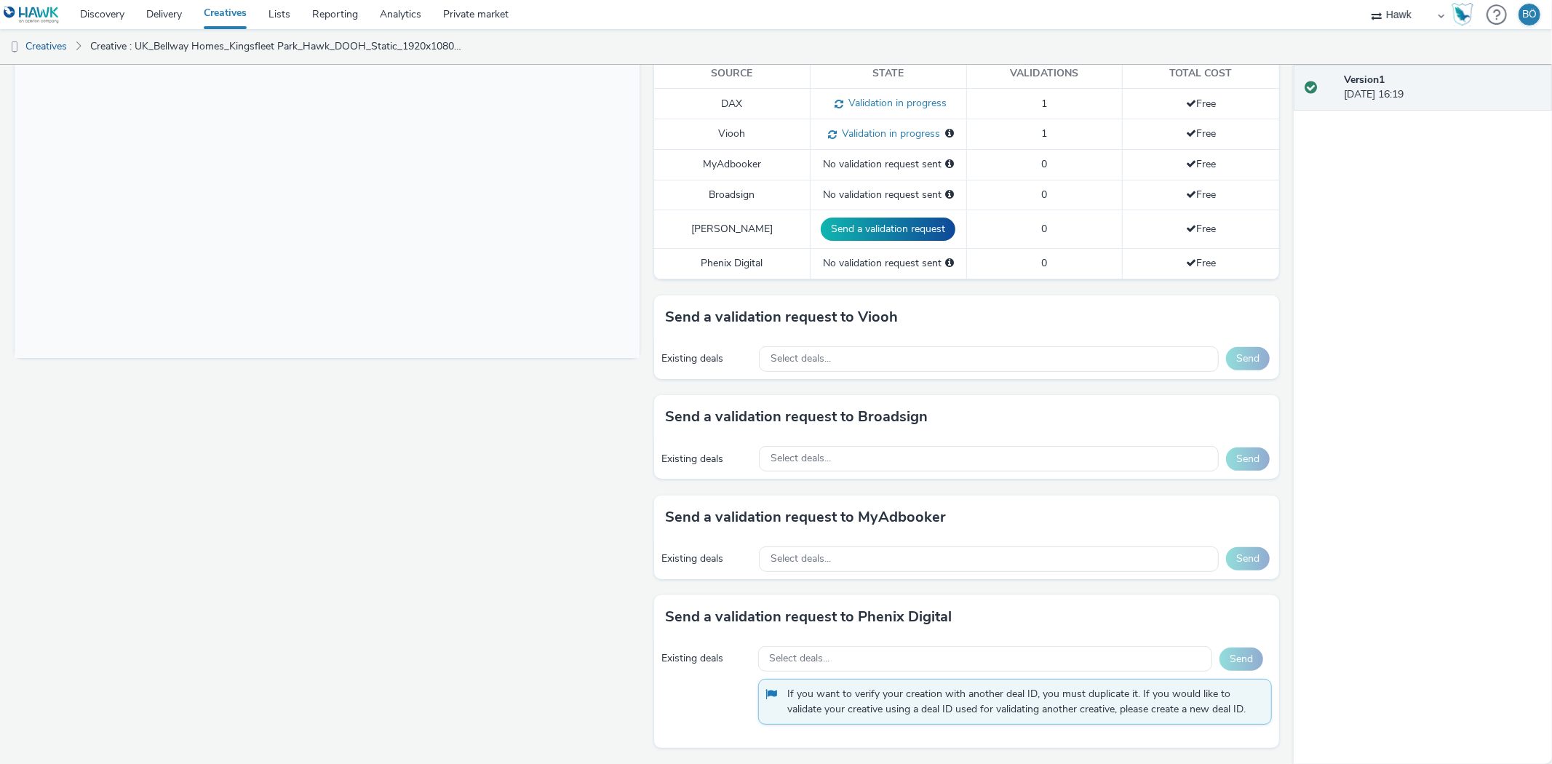
click at [809, 474] on div "Existing deals Select deals... Send" at bounding box center [966, 459] width 625 height 40
click at [825, 448] on div "Select deals..." at bounding box center [989, 458] width 460 height 25
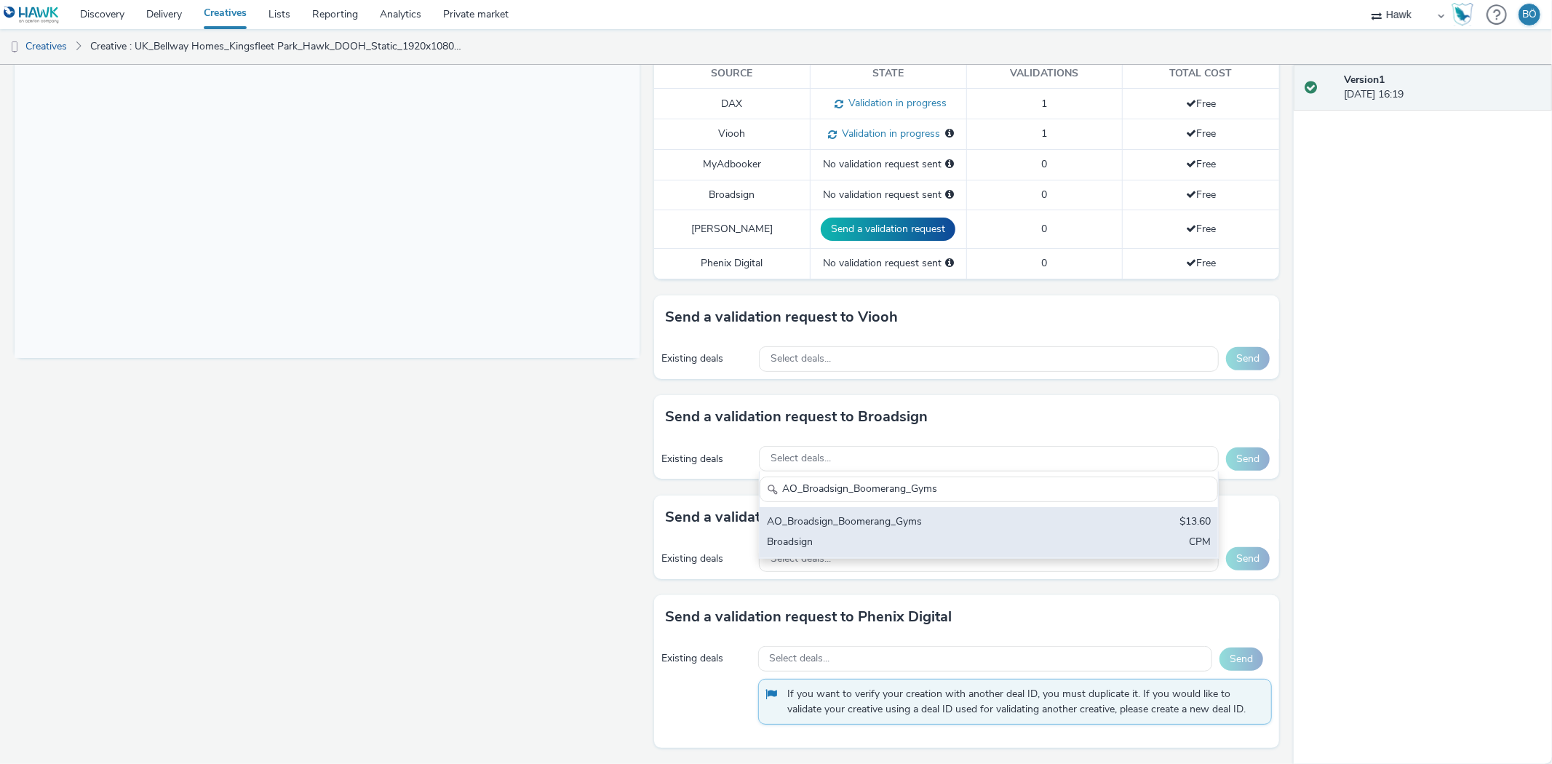
type input "AO_Broadsign_Boomerang_Gyms"
click at [867, 522] on div "AO_Broadsign_Boomerang_Gyms" at bounding box center [913, 523] width 293 height 17
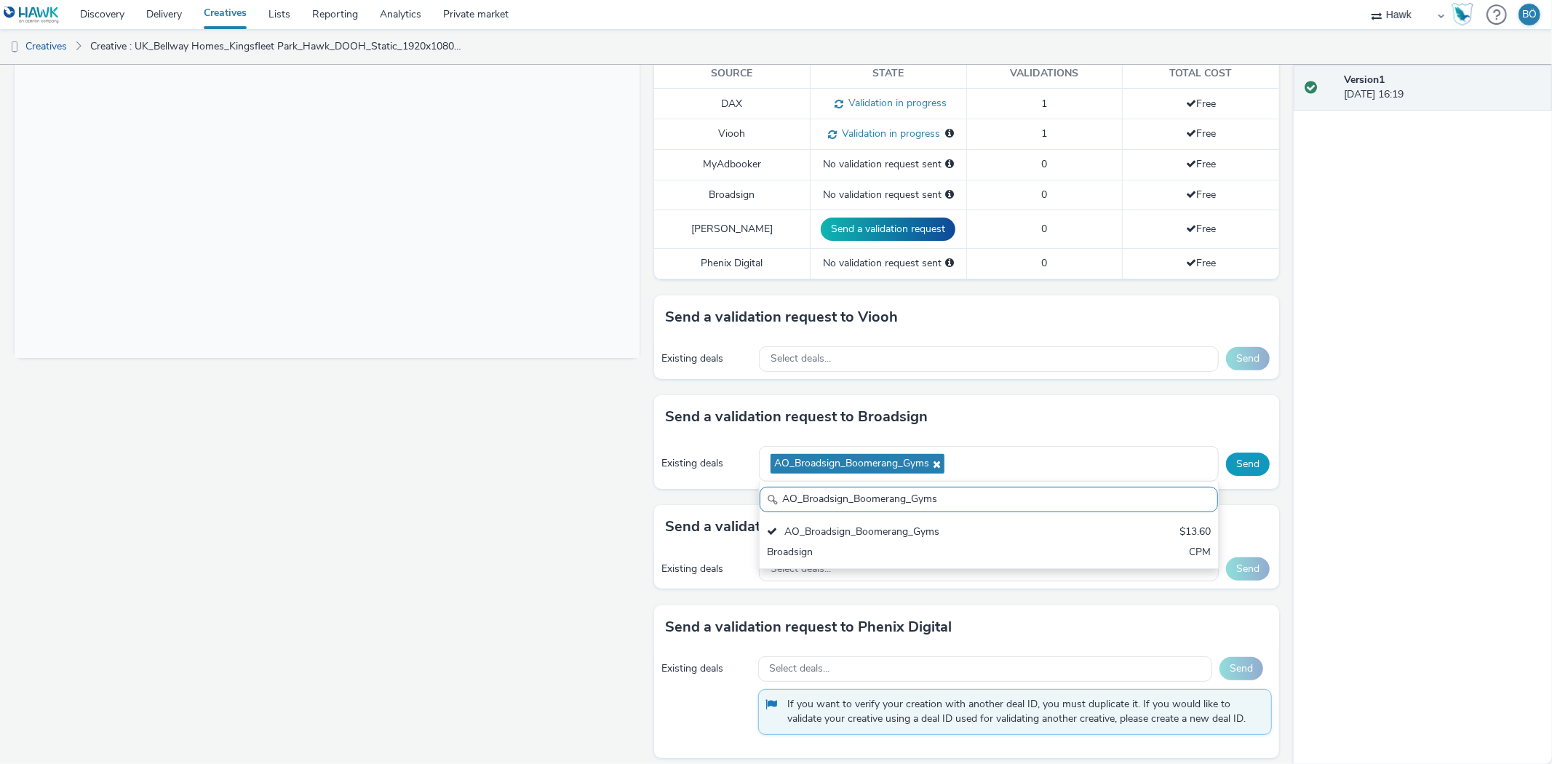
click at [1242, 457] on button "Send" at bounding box center [1248, 464] width 44 height 23
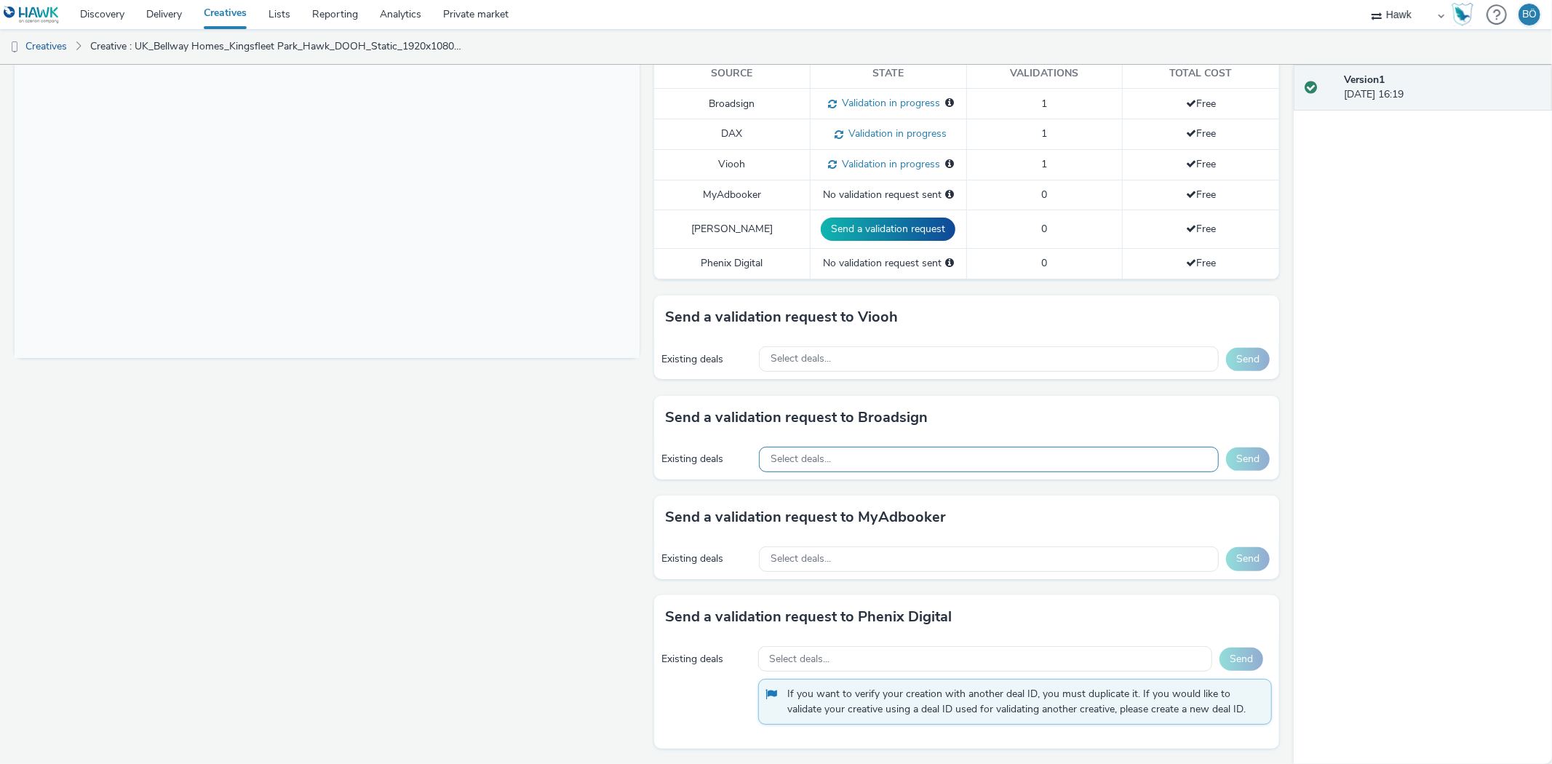
click at [789, 450] on div "Select deals..." at bounding box center [989, 459] width 460 height 25
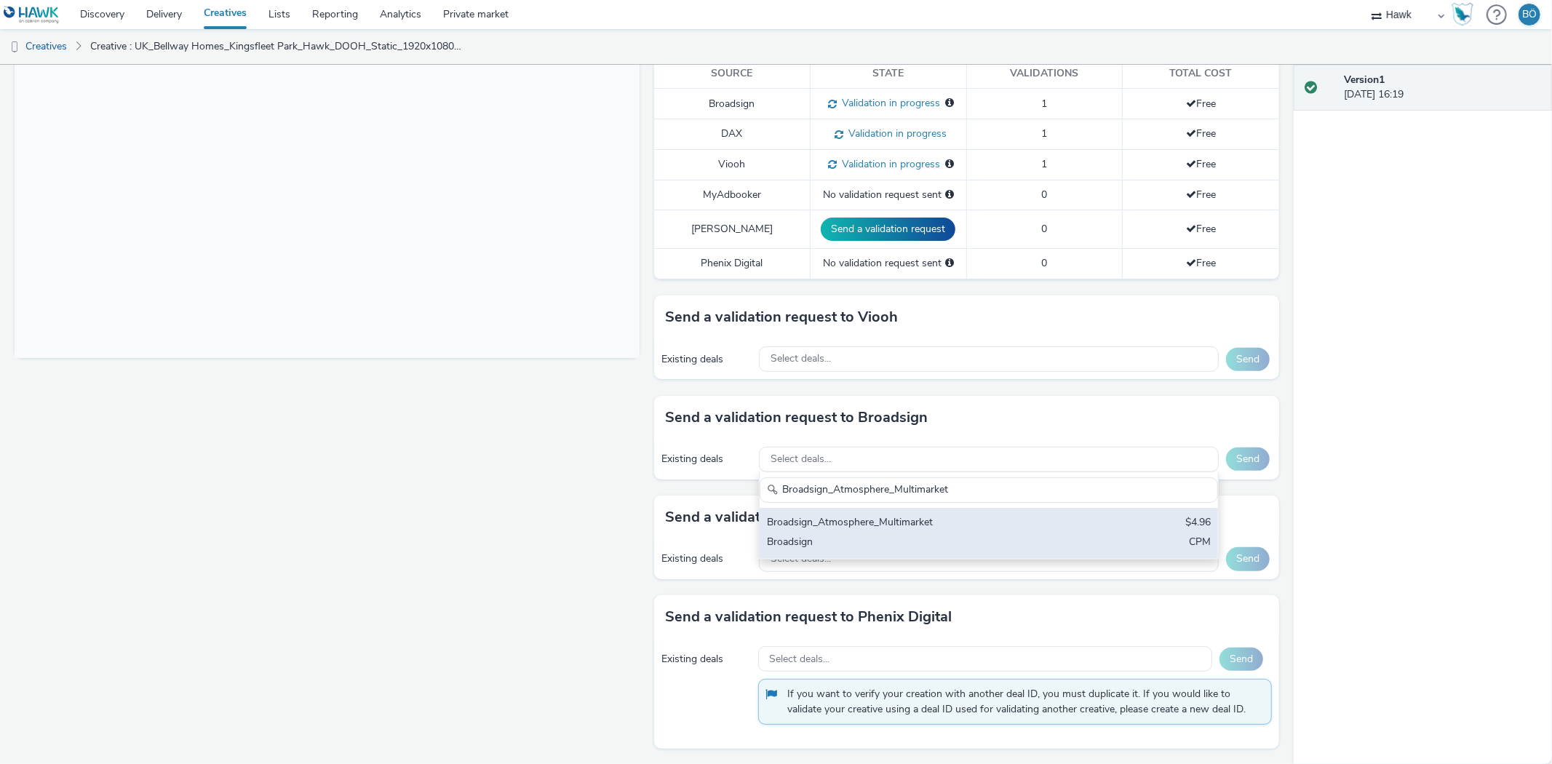
type input "Broadsign_Atmosphere_Multimarket"
click at [937, 541] on div "Broadsign" at bounding box center [913, 543] width 293 height 17
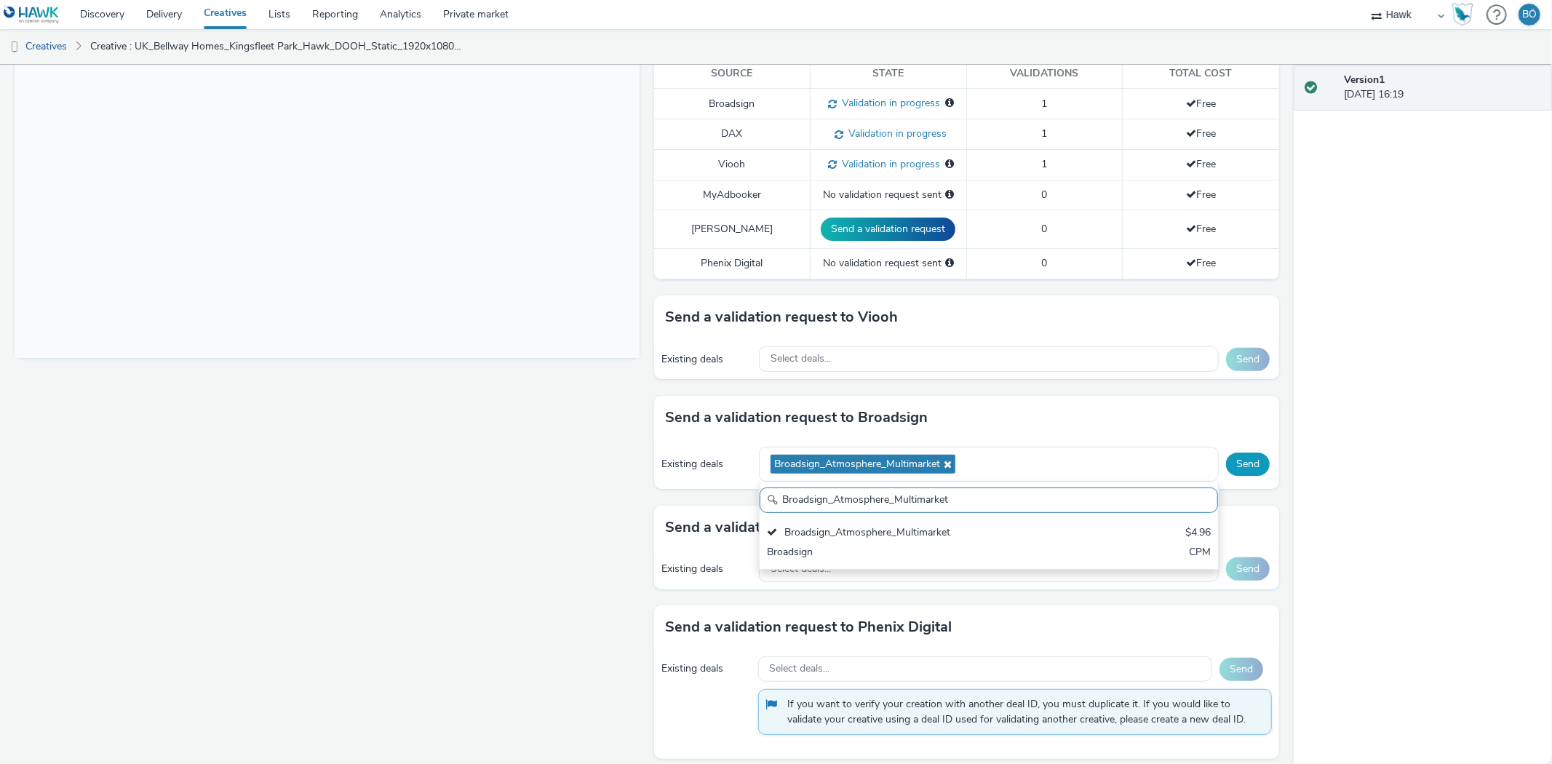
click at [1232, 466] on button "Send" at bounding box center [1248, 464] width 44 height 23
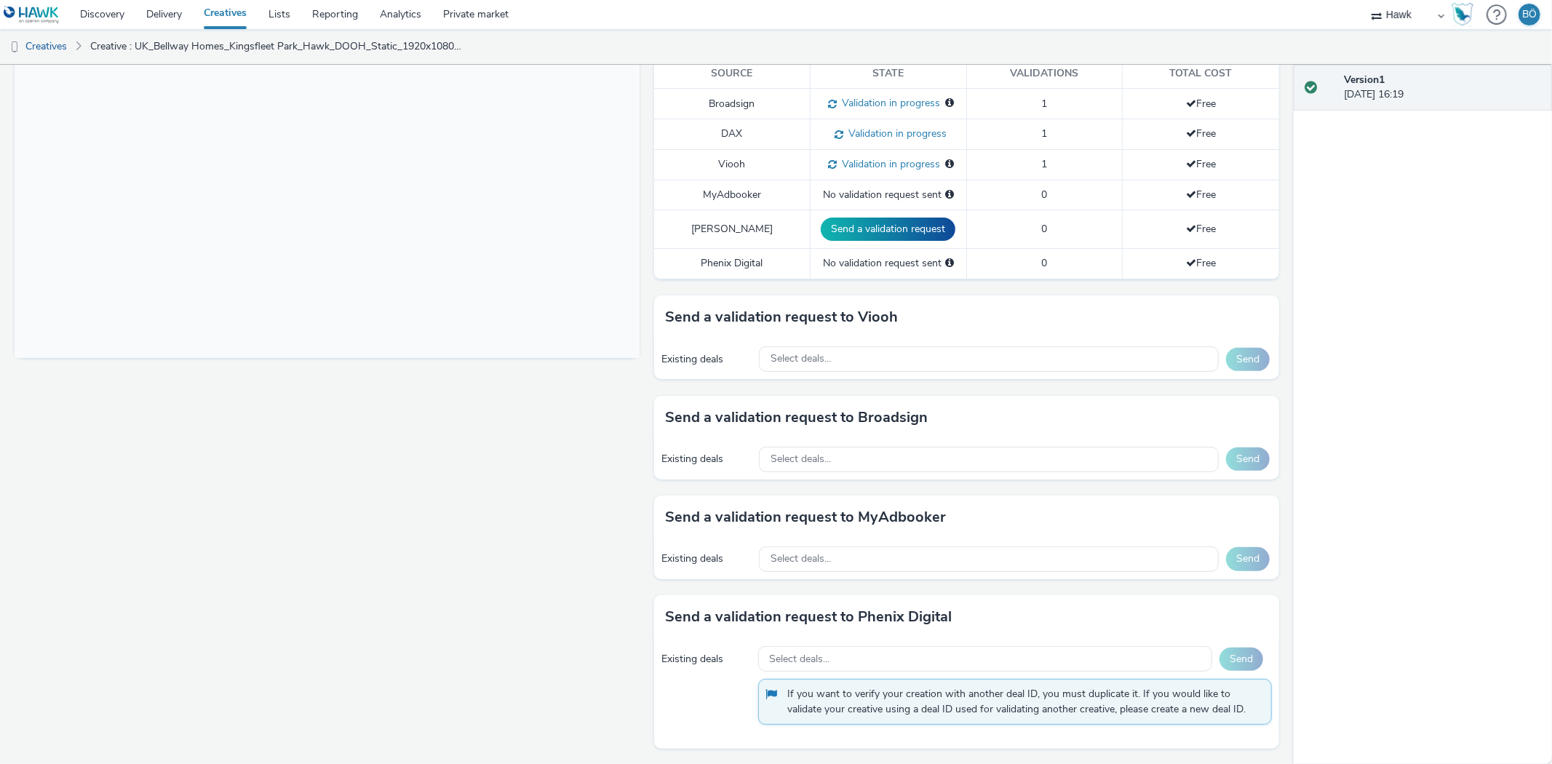
click at [830, 474] on div "Existing deals Select deals... Send" at bounding box center [966, 460] width 625 height 40
click at [830, 461] on div "Select deals..." at bounding box center [989, 459] width 460 height 25
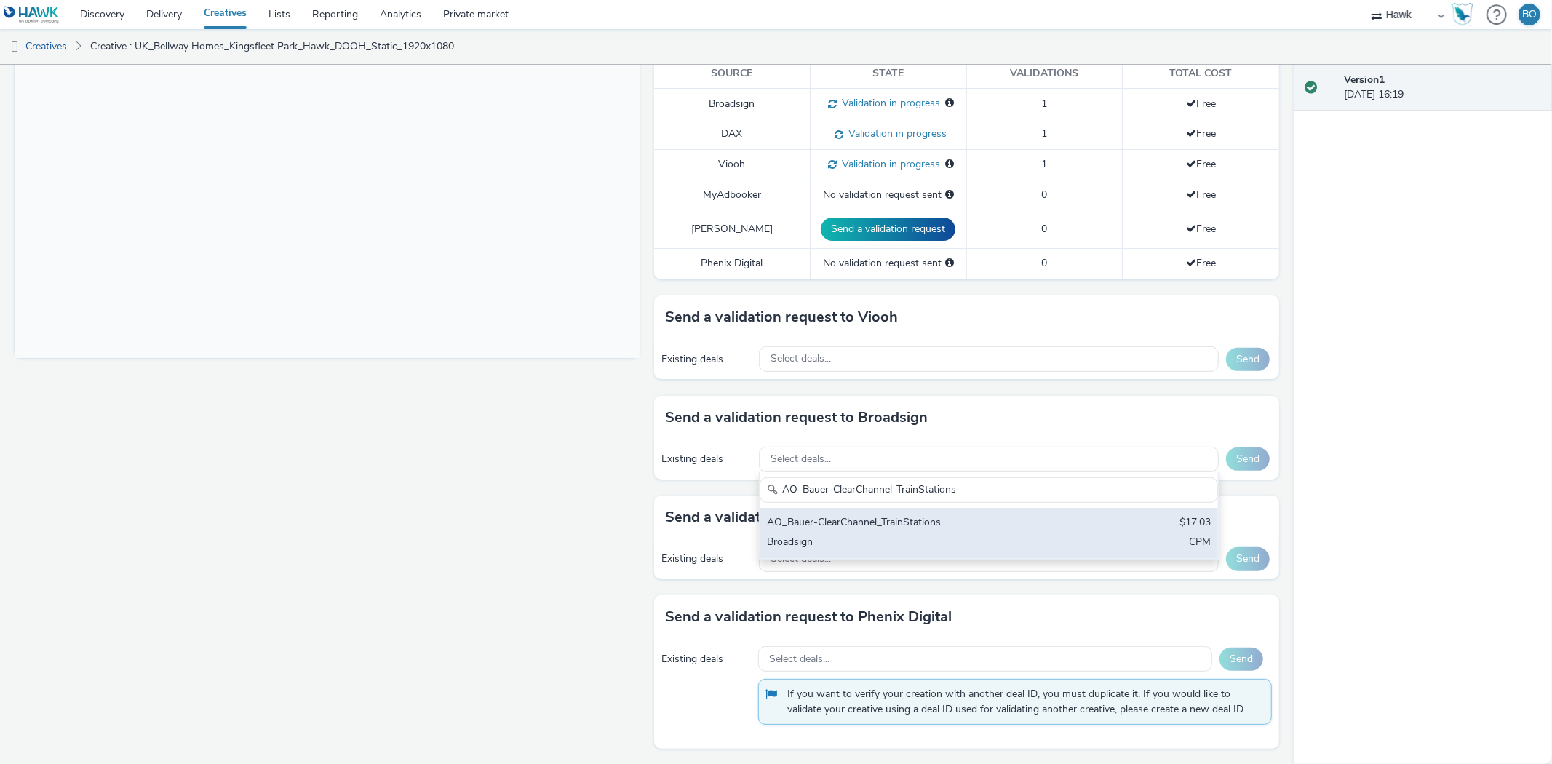
type input "AO_Bauer-ClearChannel_TrainStations"
click at [868, 530] on div "AO_Bauer-ClearChannel_TrainStations" at bounding box center [913, 523] width 293 height 17
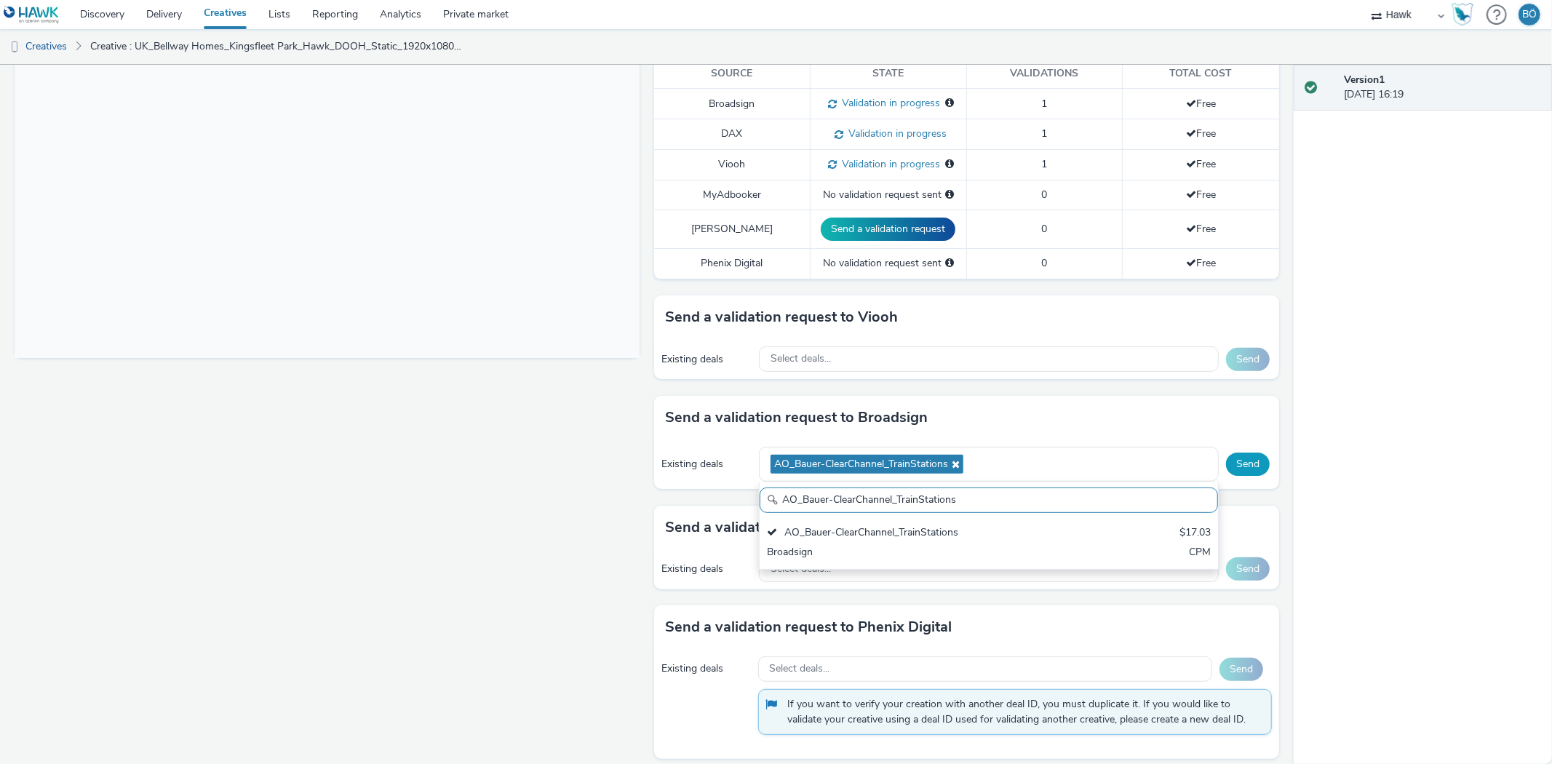
click at [1228, 469] on button "Send" at bounding box center [1248, 464] width 44 height 23
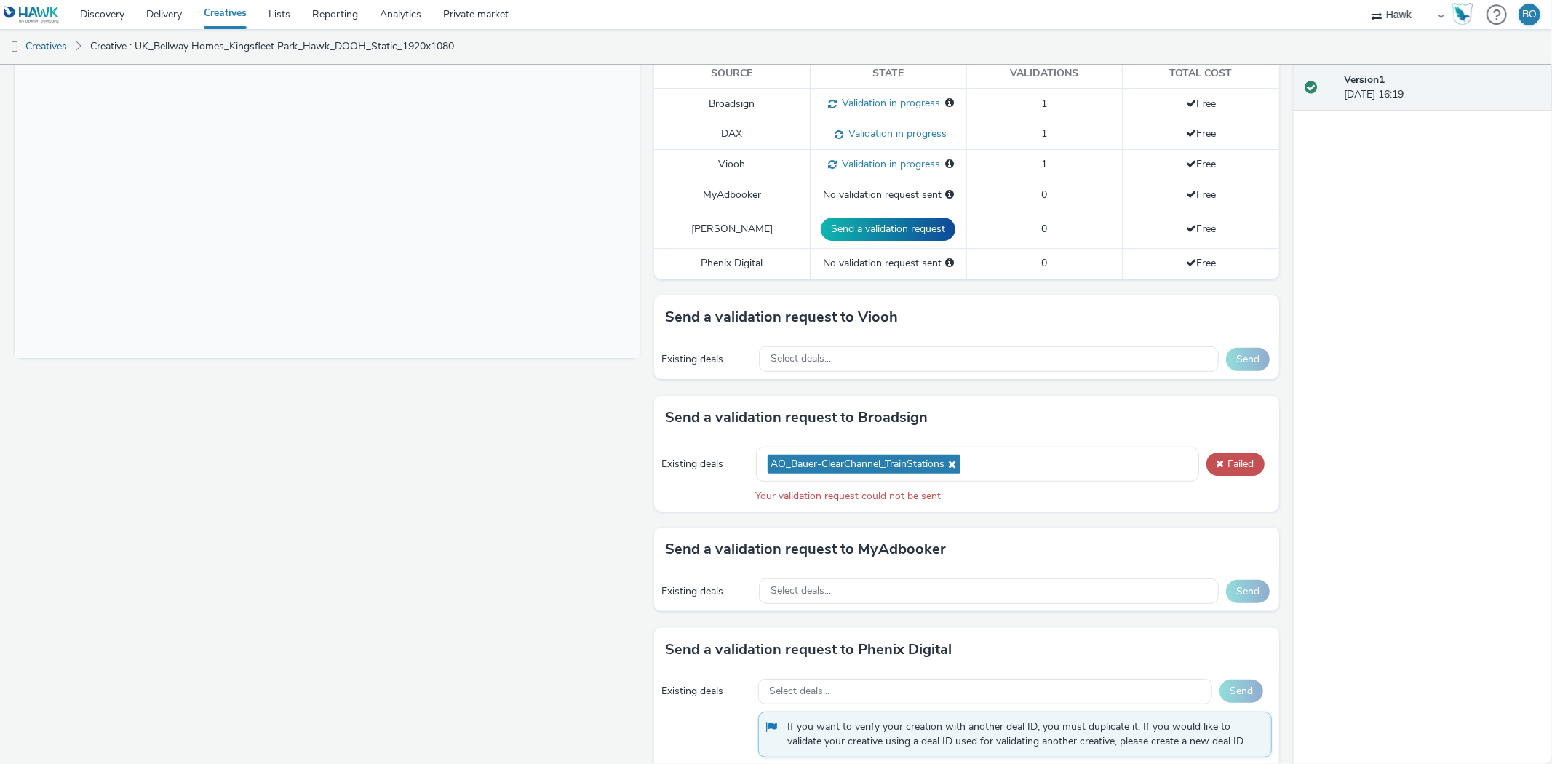
click at [1227, 455] on button "Failed" at bounding box center [1236, 464] width 58 height 23
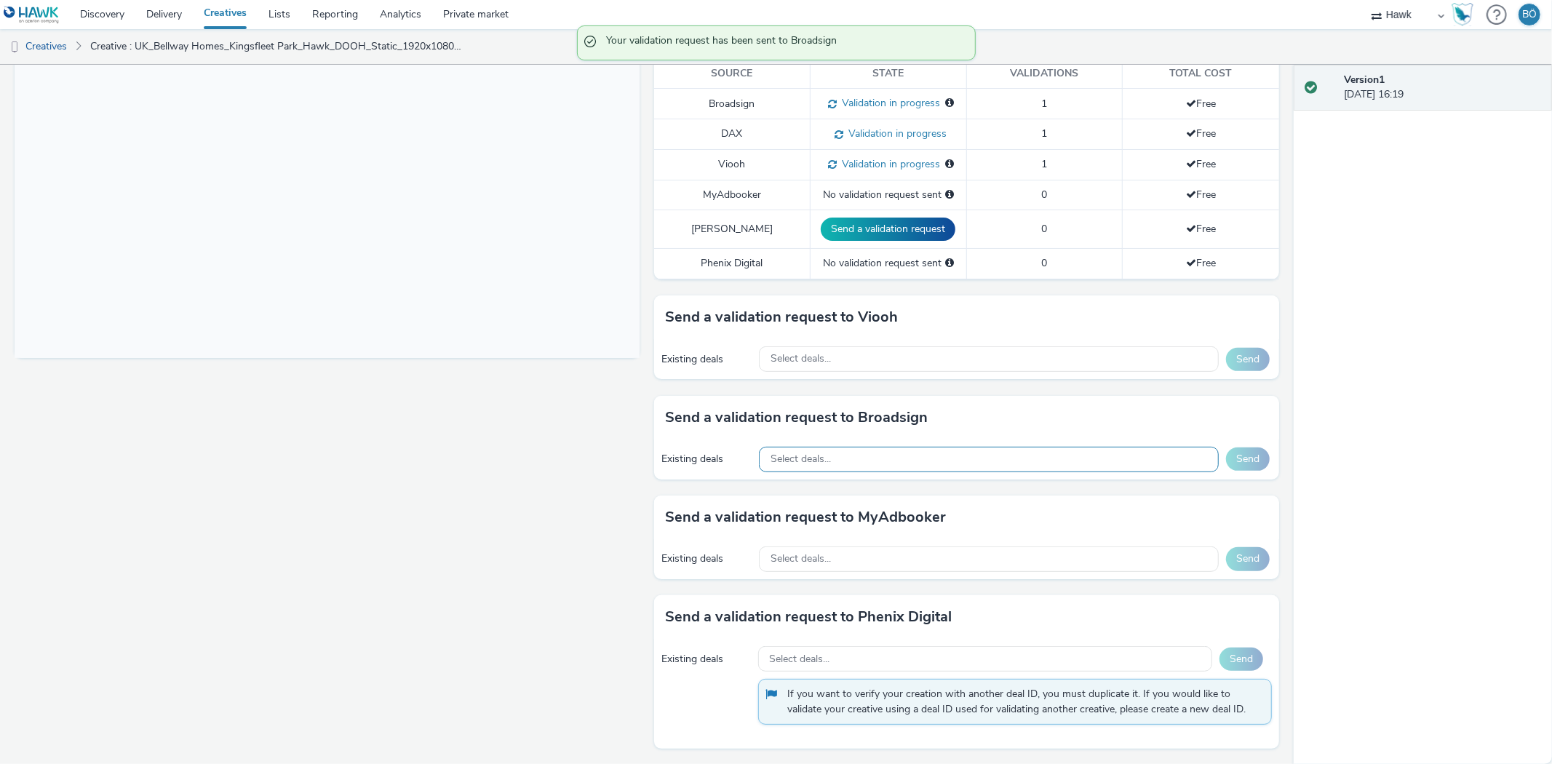
click at [850, 461] on div "Select deals..." at bounding box center [989, 459] width 460 height 25
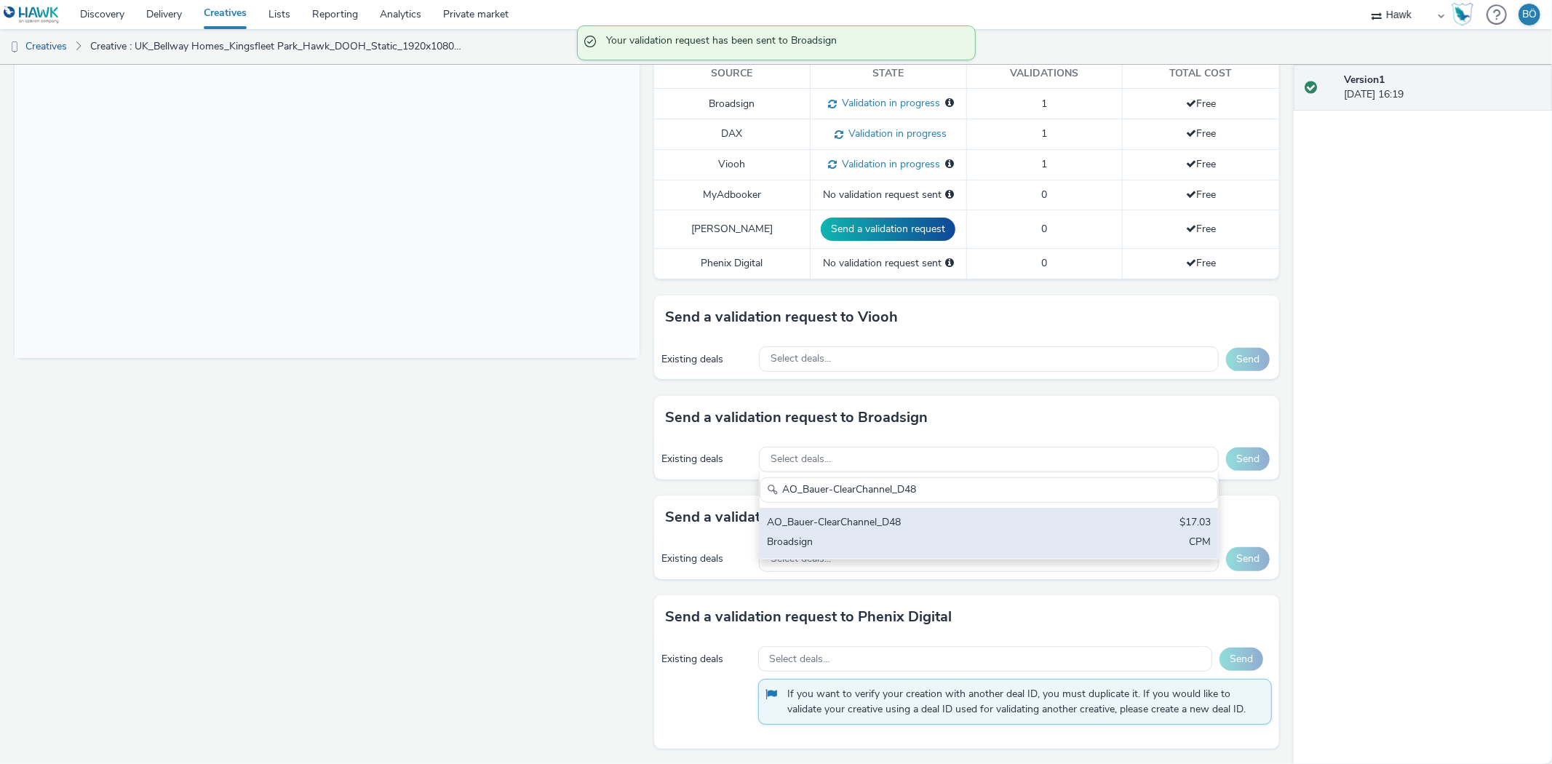
type input "AO_Bauer-ClearChannel_D48"
click at [902, 517] on div "AO_Bauer-ClearChannel_D48" at bounding box center [913, 523] width 293 height 17
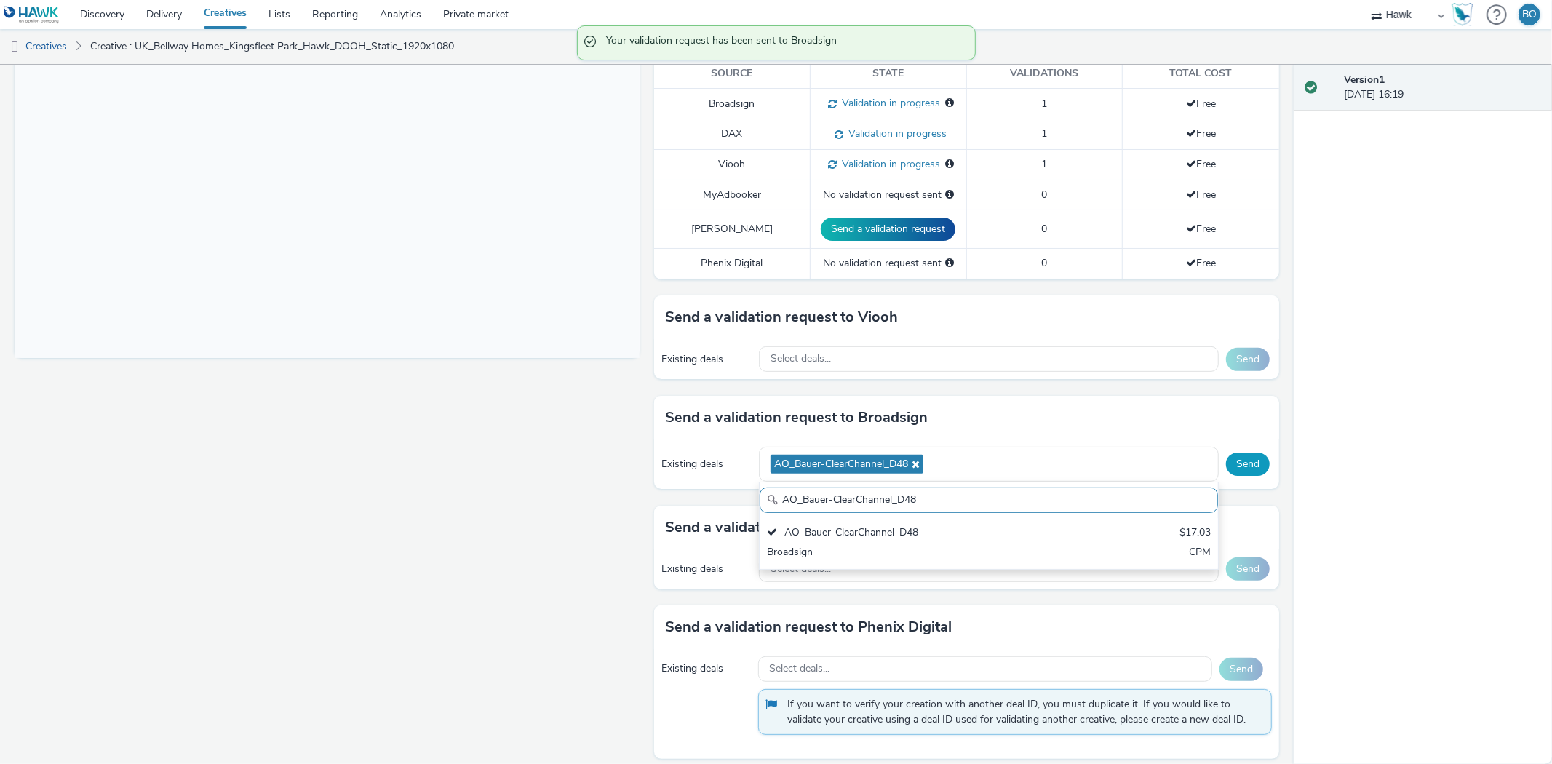
click at [1228, 466] on button "Send" at bounding box center [1248, 464] width 44 height 23
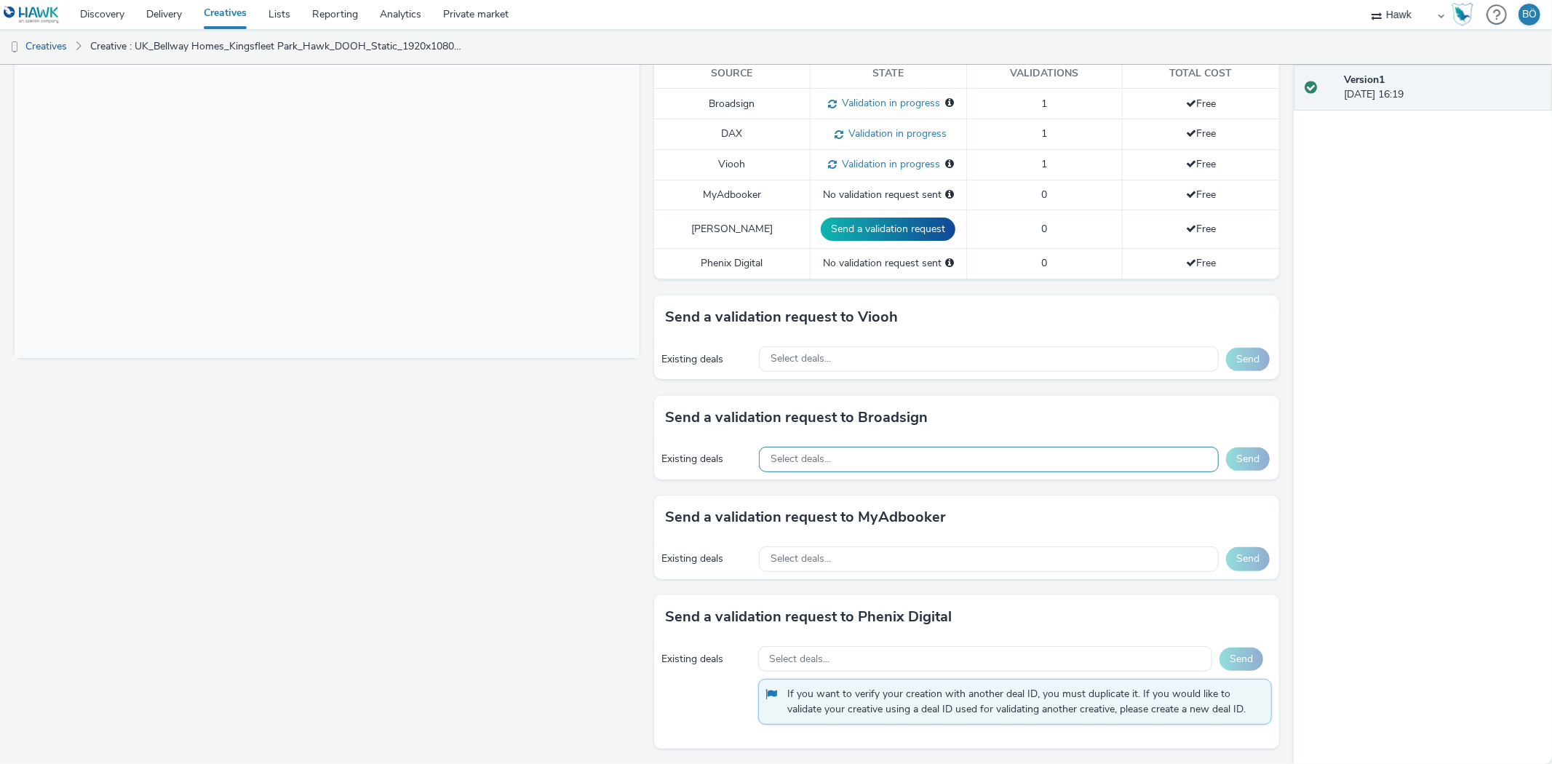
click at [886, 469] on div "Select deals..." at bounding box center [989, 459] width 460 height 25
paste input "AO_Bauer-ClearChannel_OutdoorD6"
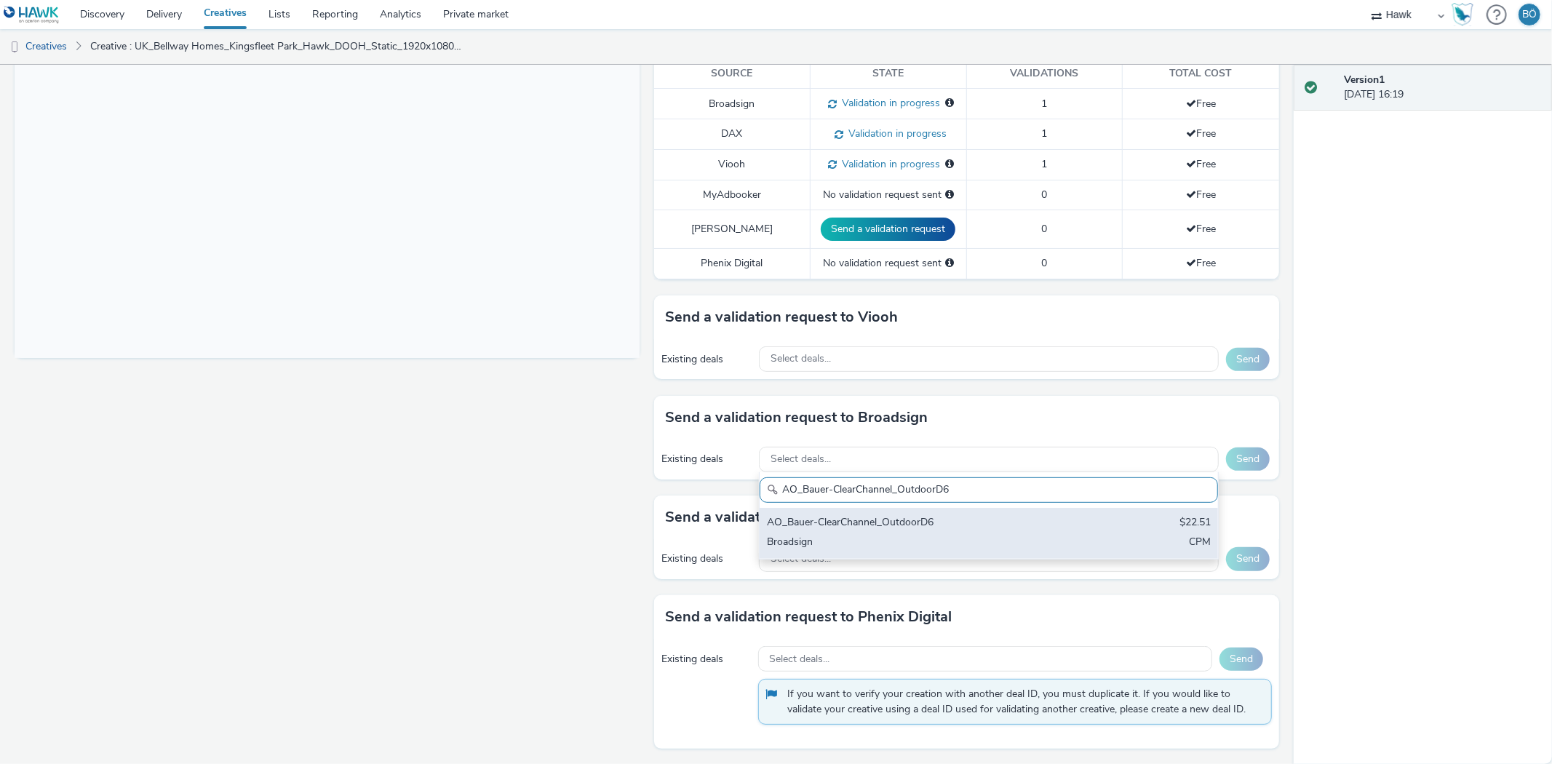
type input "AO_Bauer-ClearChannel_OutdoorD6"
click at [891, 508] on div "AO_Bauer-ClearChannel_OutdoorD6 $22.51 Broadsign CPM" at bounding box center [989, 533] width 458 height 51
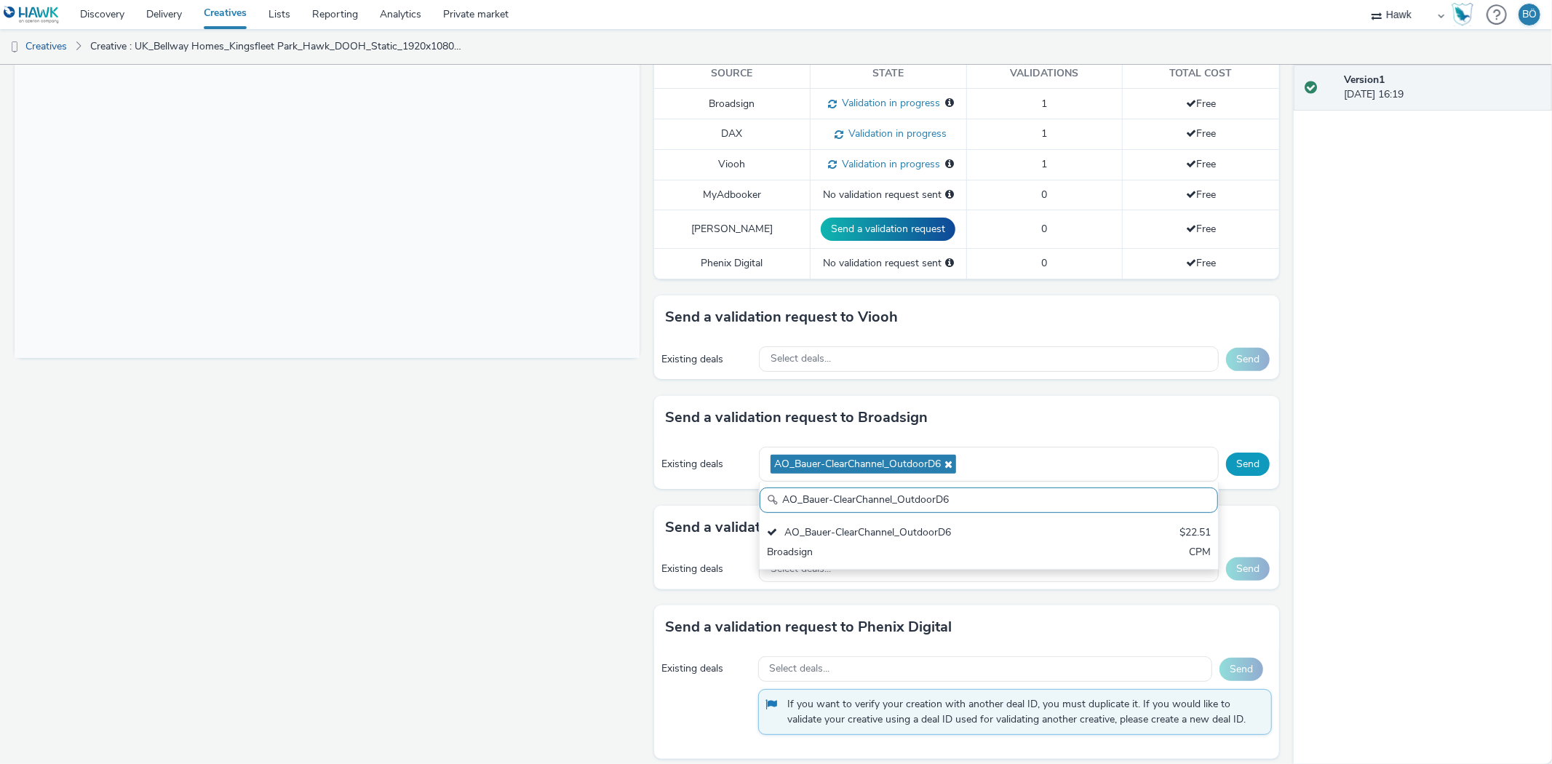
click at [1226, 472] on button "Send" at bounding box center [1248, 464] width 44 height 23
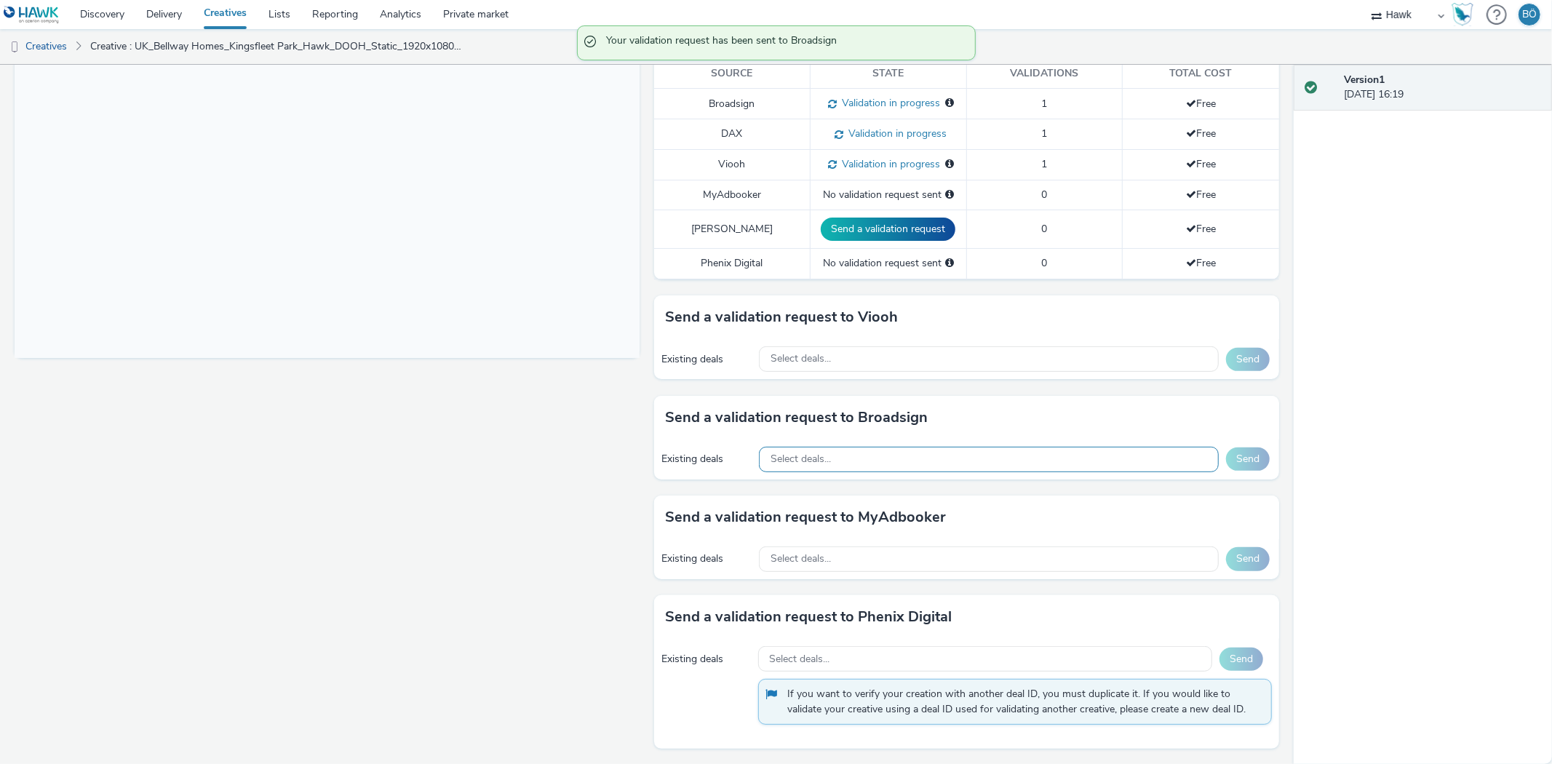
click at [857, 464] on div "Select deals..." at bounding box center [989, 459] width 460 height 25
paste input "AO_Bauer-ClearChannel_Supermarkets"
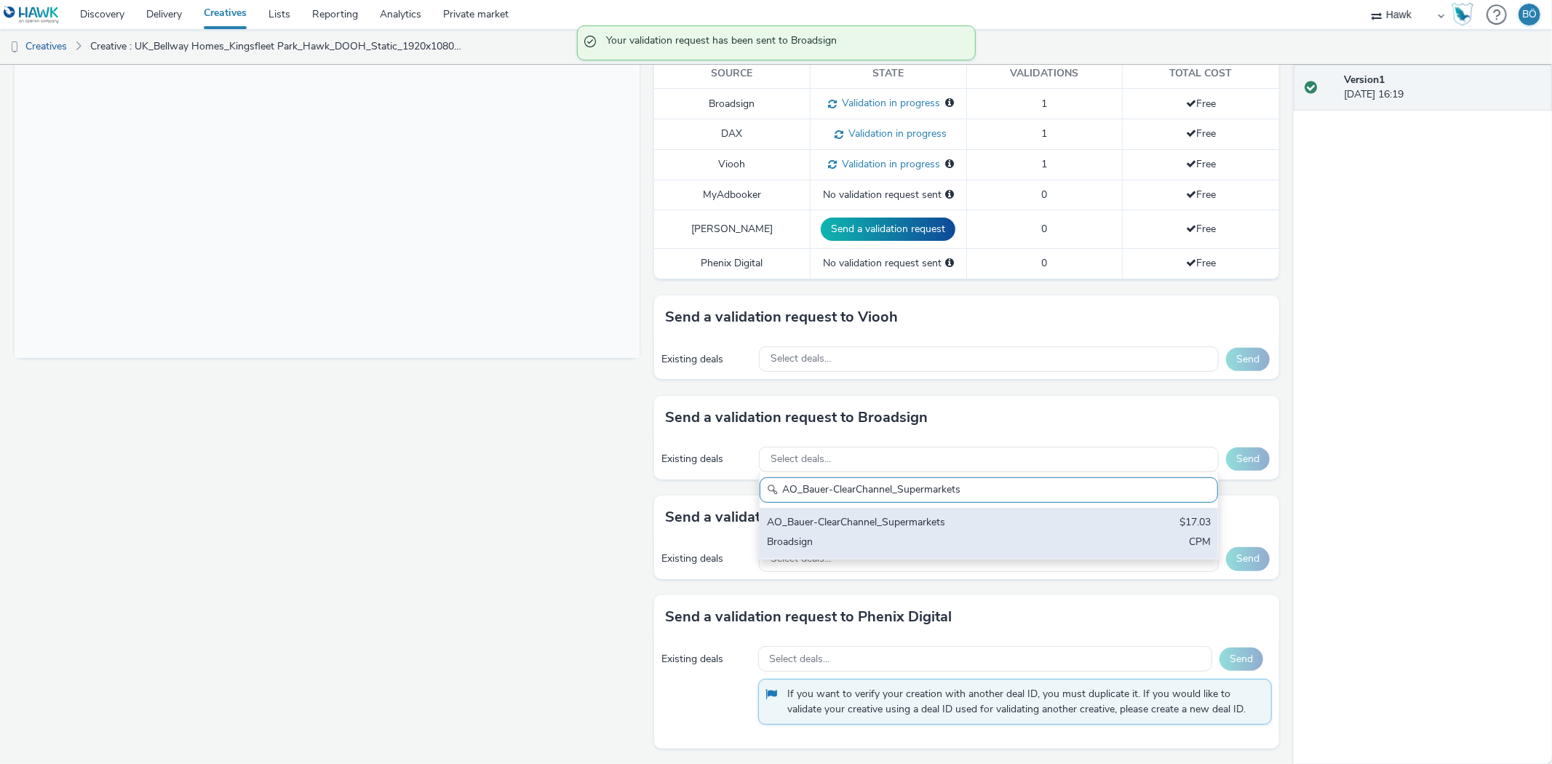
scroll to position [0, 0]
type input "AO_Bauer-ClearChannel_Supermarkets"
click at [875, 528] on div "AO_Bauer-ClearChannel_Supermarkets" at bounding box center [913, 523] width 293 height 17
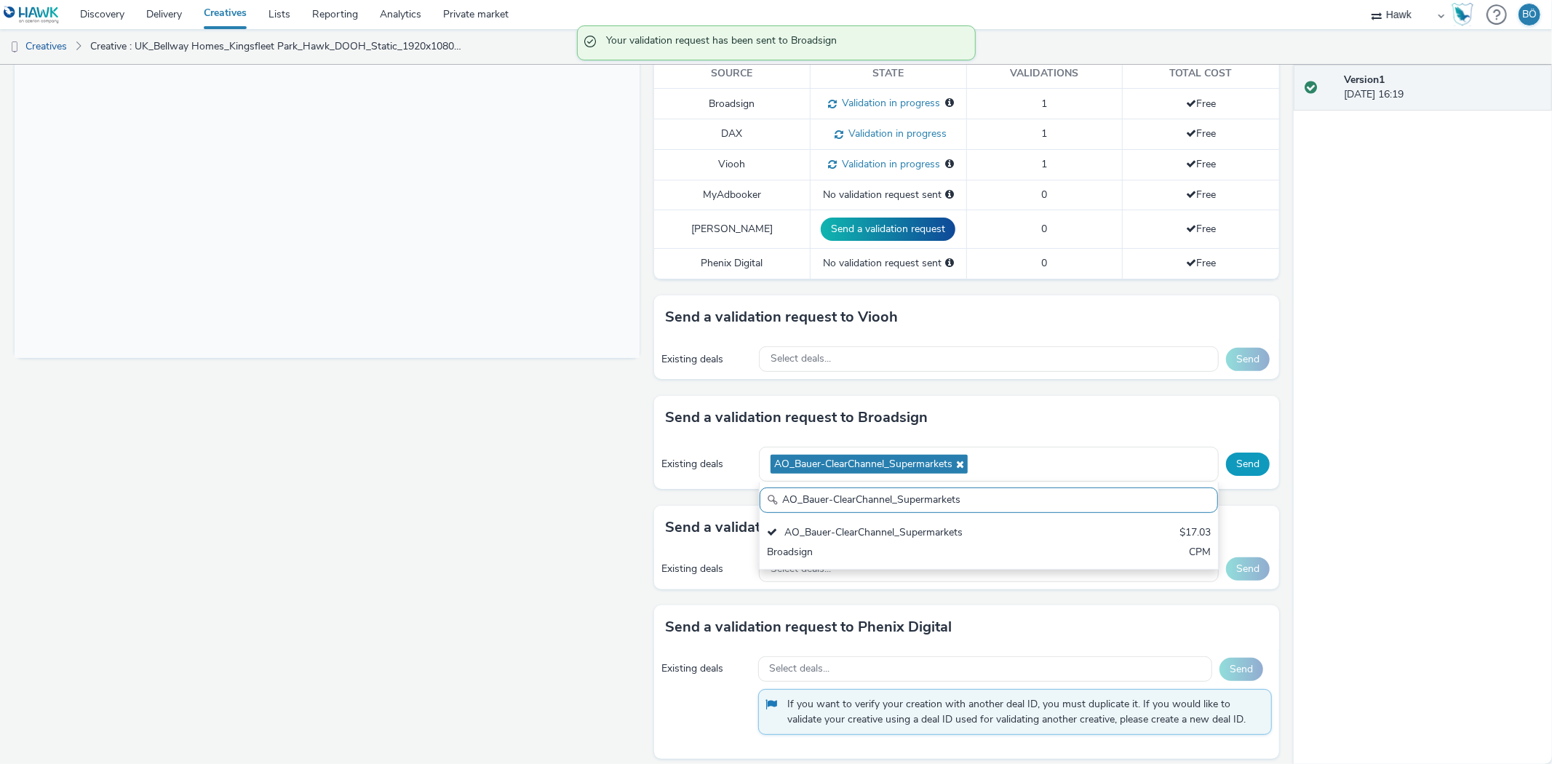
click at [1231, 464] on button "Send" at bounding box center [1248, 464] width 44 height 23
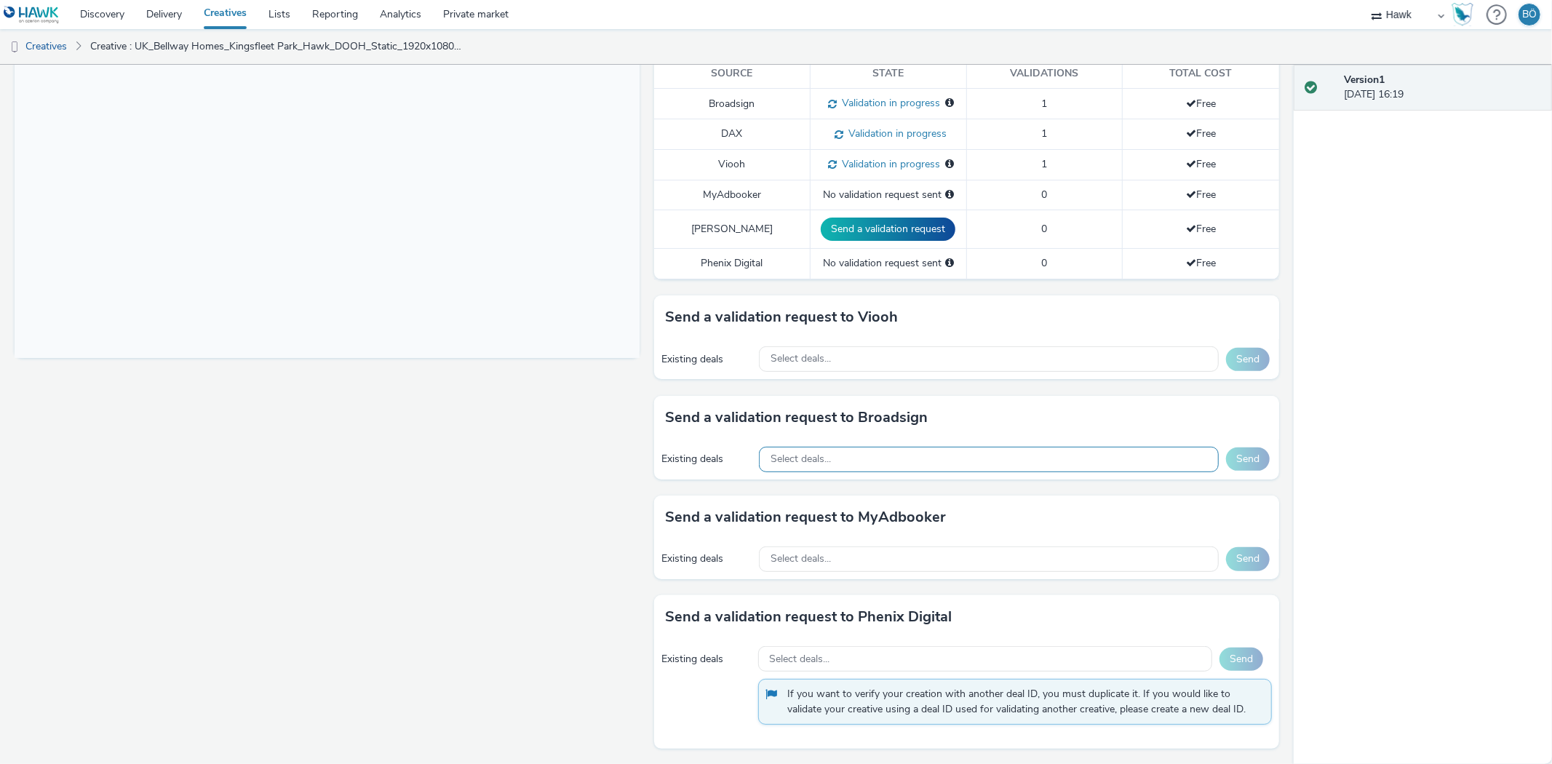
click at [814, 456] on span "Select deals..." at bounding box center [801, 459] width 60 height 12
type input "AO_Bauer-ClearChannel_AllFrames"
click at [870, 504] on div "AO_Bauer-ClearChannel_AllFrames AO_Bauer-ClearChannel_AllFrames $18.01 Broadsig…" at bounding box center [989, 515] width 460 height 87
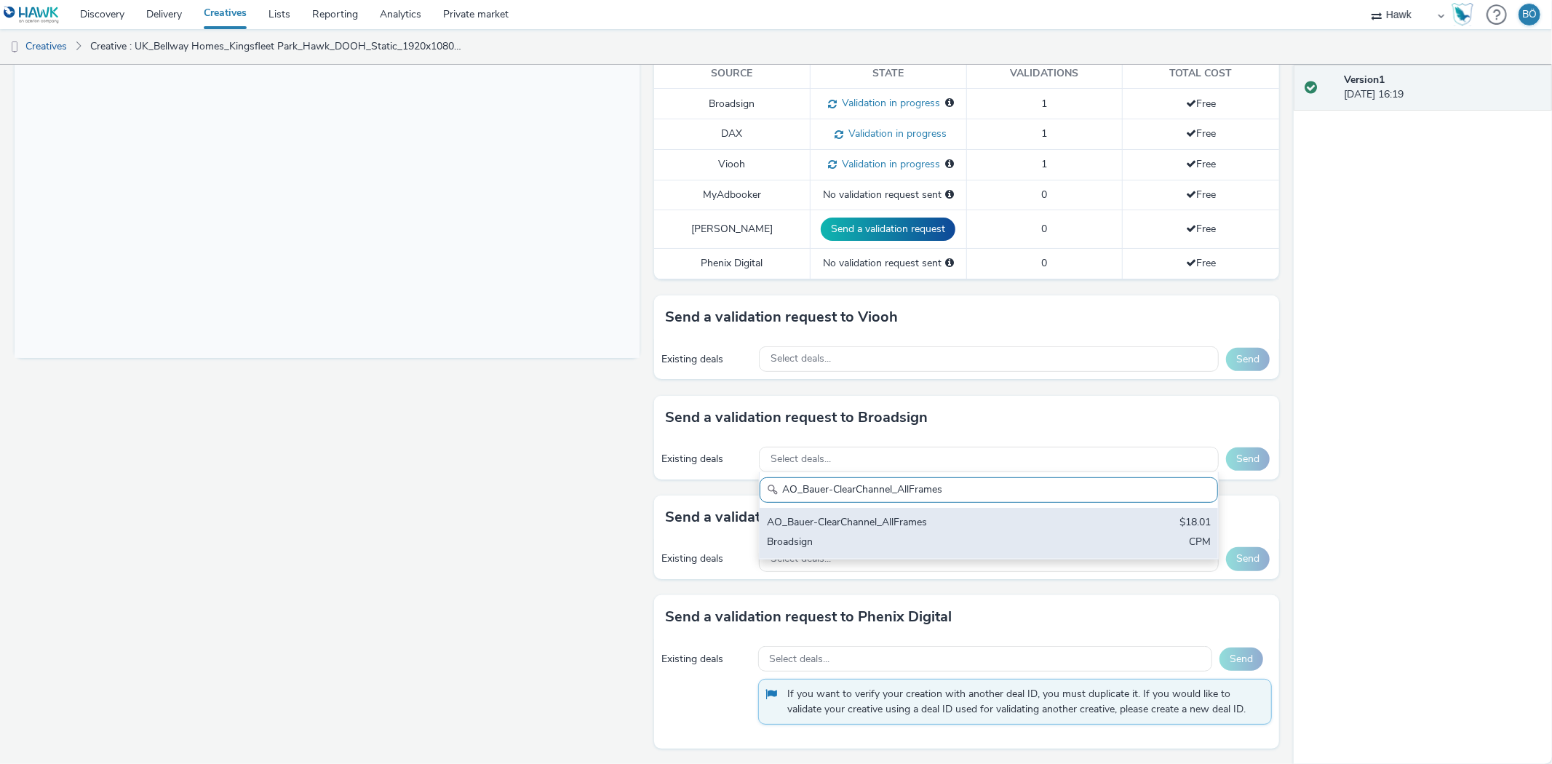
click at [944, 523] on div "AO_Bauer-ClearChannel_AllFrames" at bounding box center [913, 523] width 293 height 17
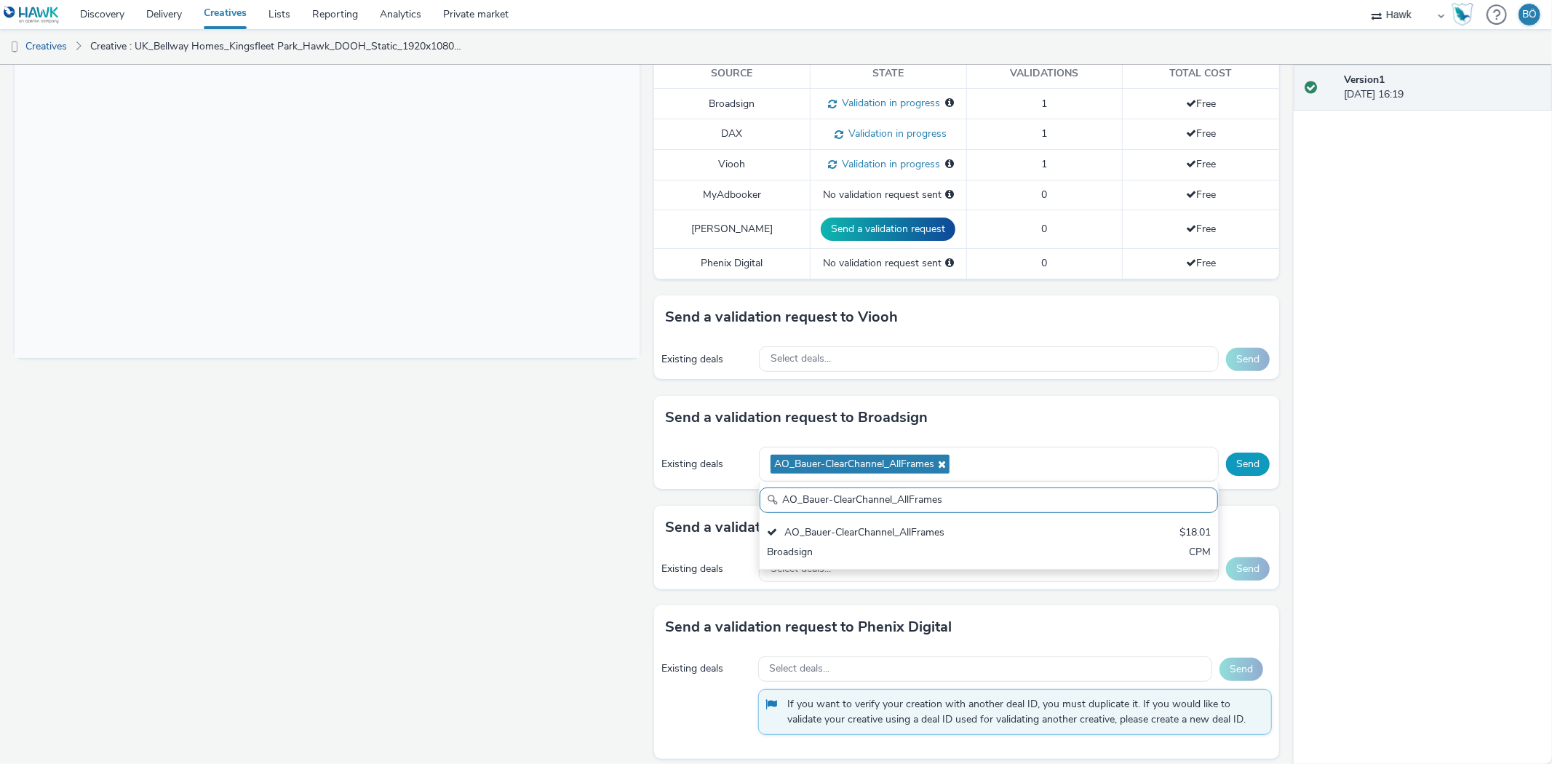
click at [1227, 461] on button "Send" at bounding box center [1248, 464] width 44 height 23
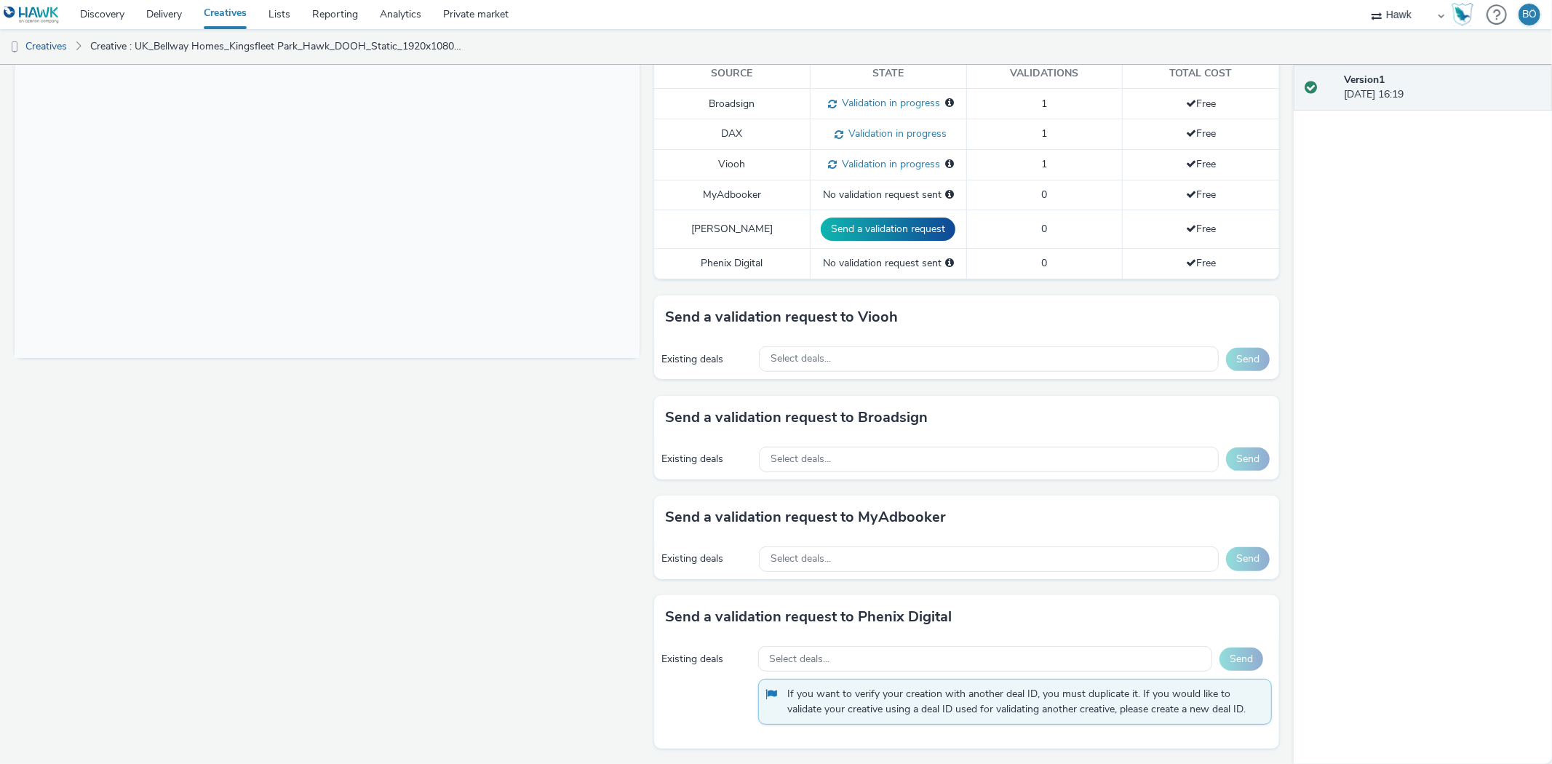
click at [793, 440] on div "Existing deals Select deals... Send" at bounding box center [966, 460] width 625 height 40
drag, startPoint x: 791, startPoint y: 459, endPoint x: 804, endPoint y: 470, distance: 17.1
click at [790, 459] on span "Select deals..." at bounding box center [801, 459] width 60 height 12
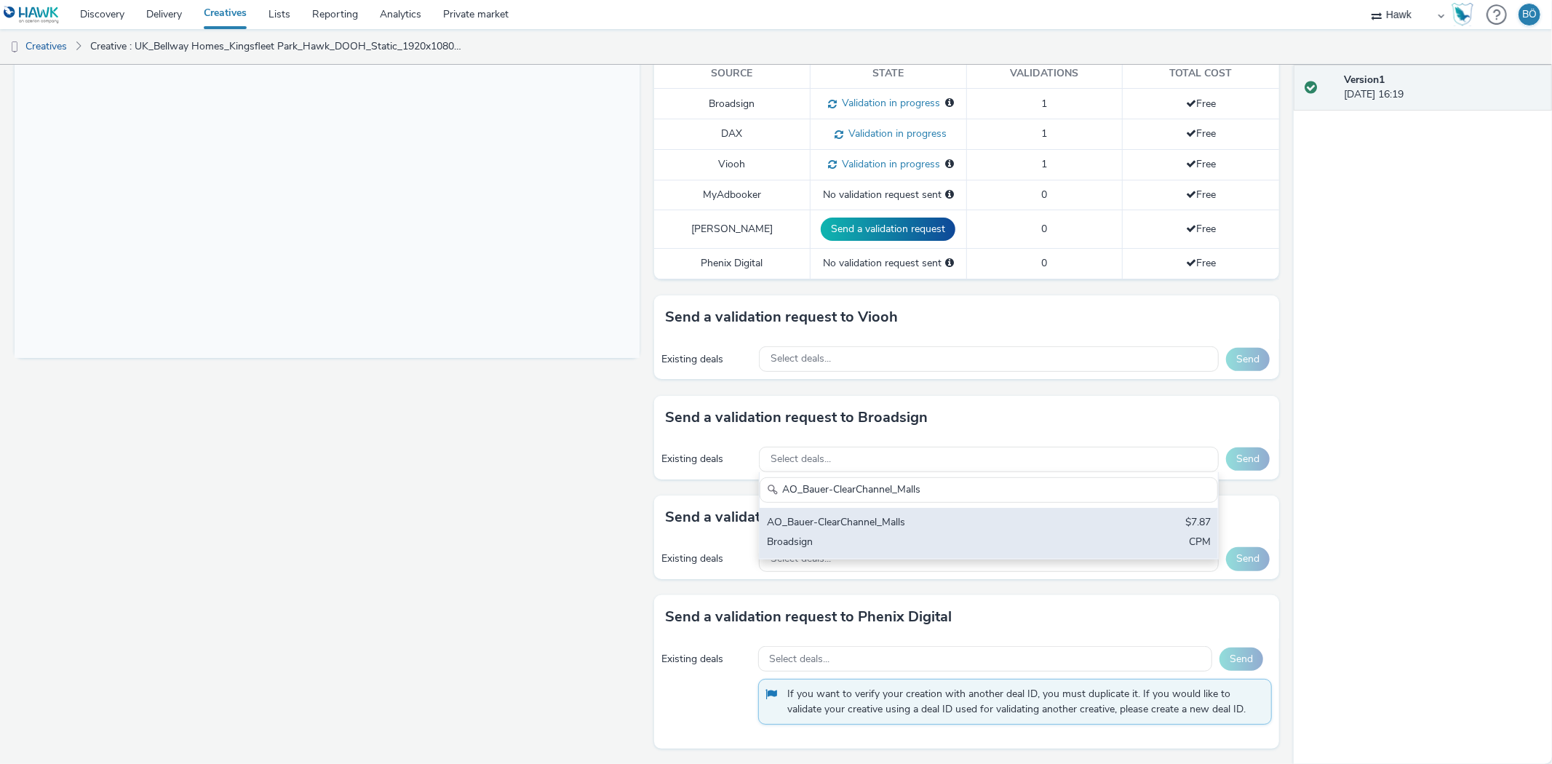
type input "AO_Bauer-ClearChannel_Malls"
click at [846, 525] on div "AO_Bauer-ClearChannel_Malls" at bounding box center [913, 523] width 293 height 17
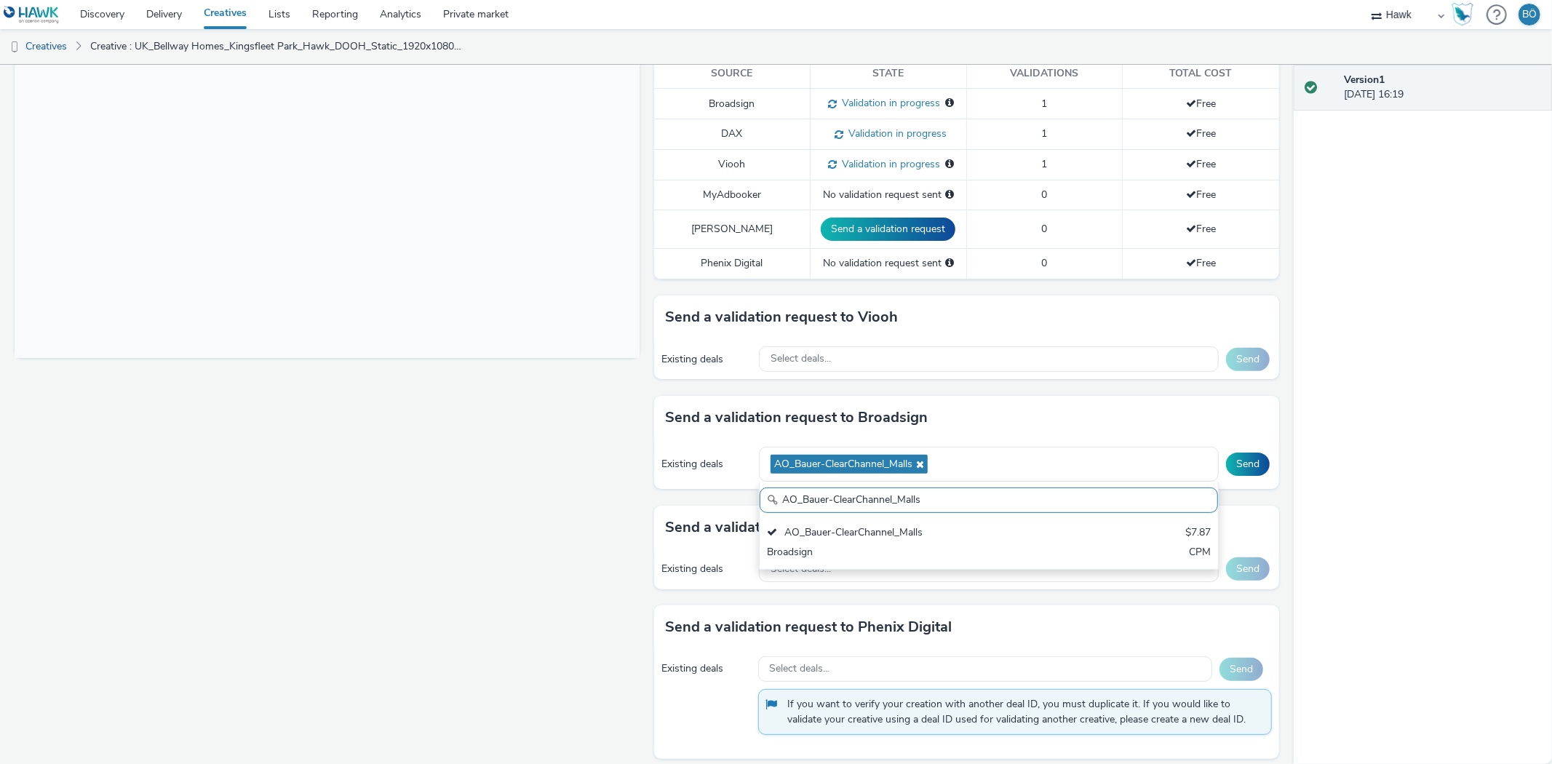
drag, startPoint x: 1226, startPoint y: 469, endPoint x: 1139, endPoint y: 375, distance: 127.7
click at [1226, 469] on button "Send" at bounding box center [1248, 464] width 44 height 23
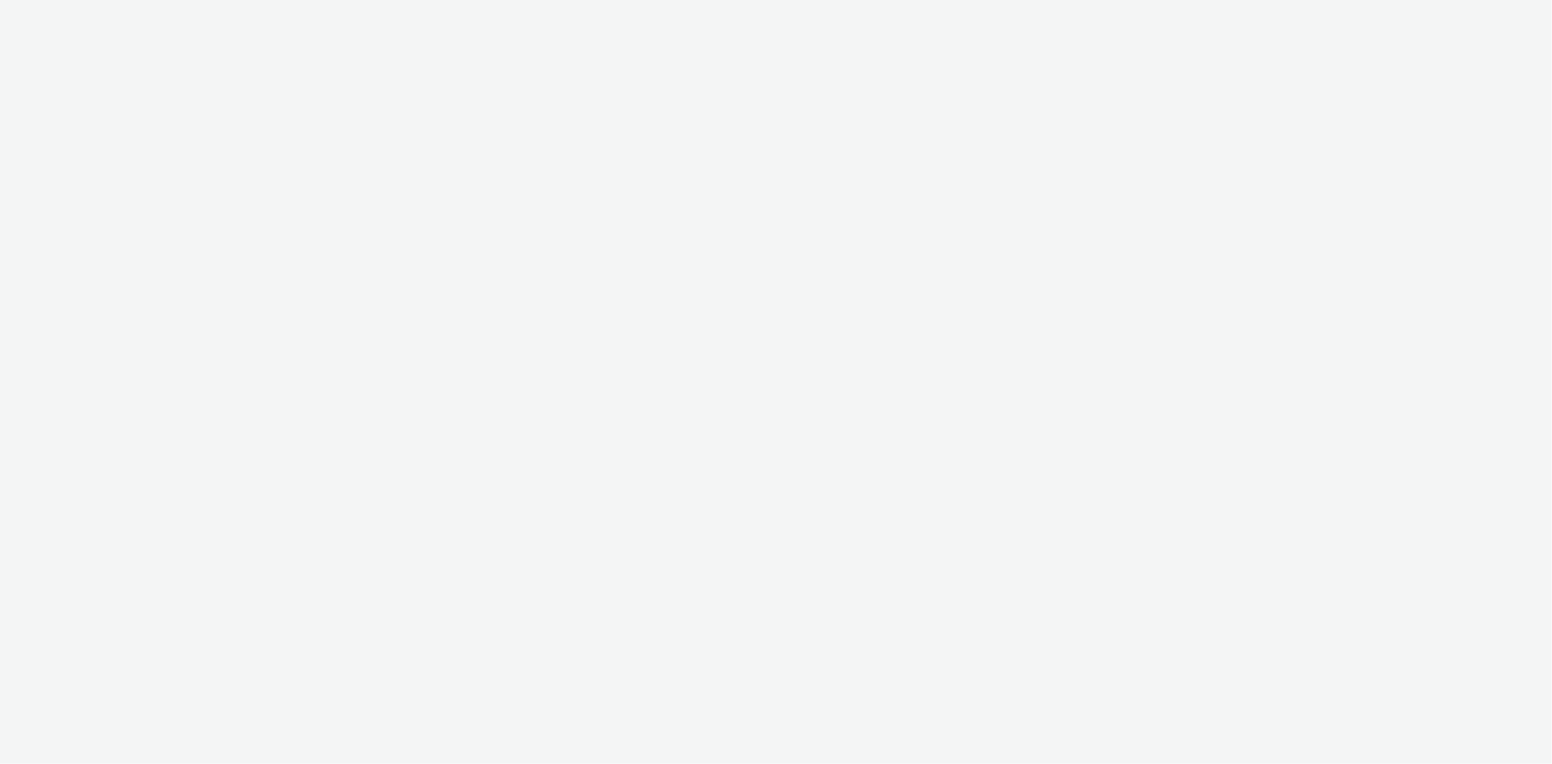
select select "11a7df10-284f-415c-b52a-427acf4c31ae"
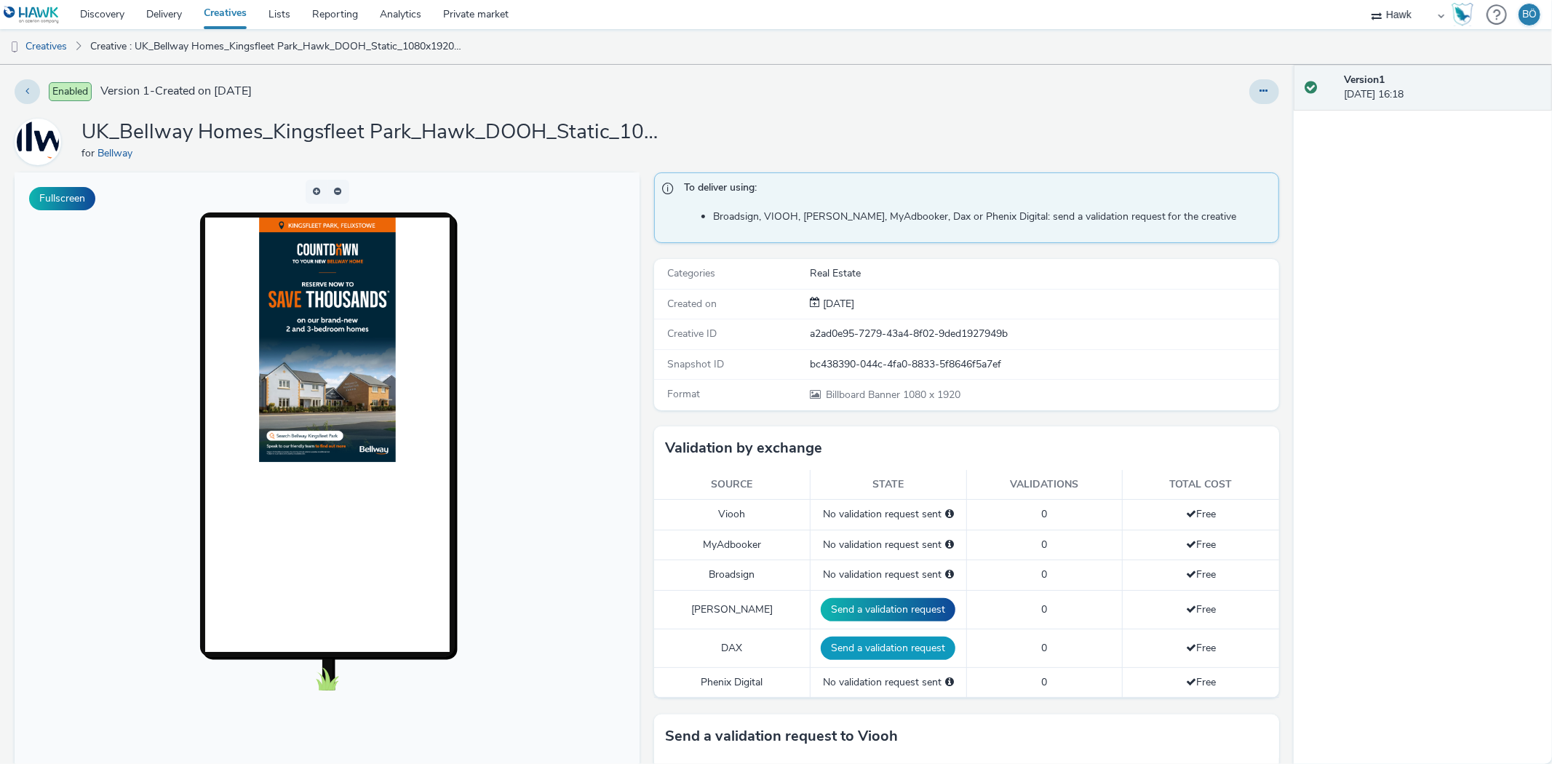
click at [871, 652] on button "Send a validation request" at bounding box center [888, 648] width 135 height 23
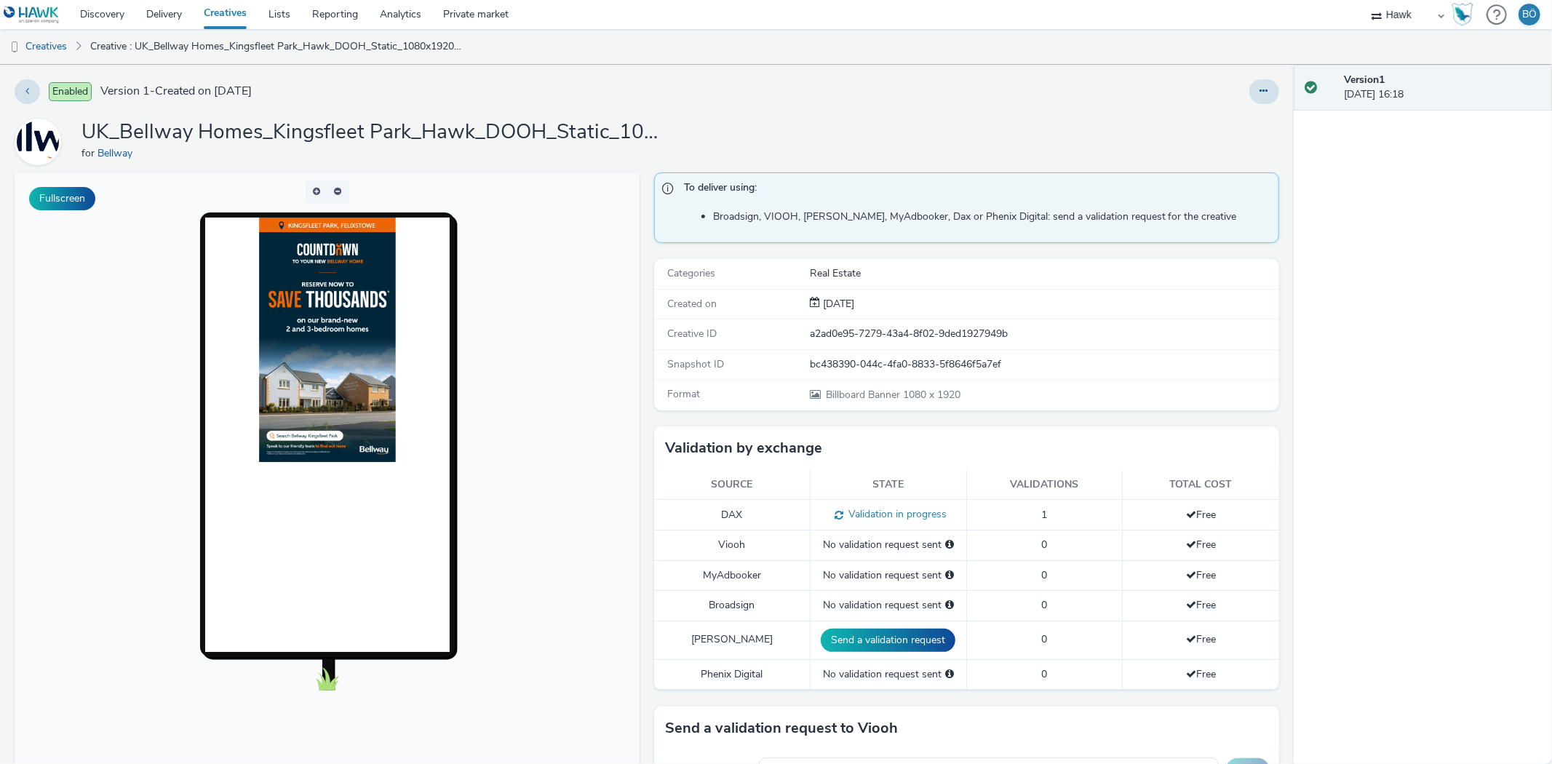
scroll to position [411, 0]
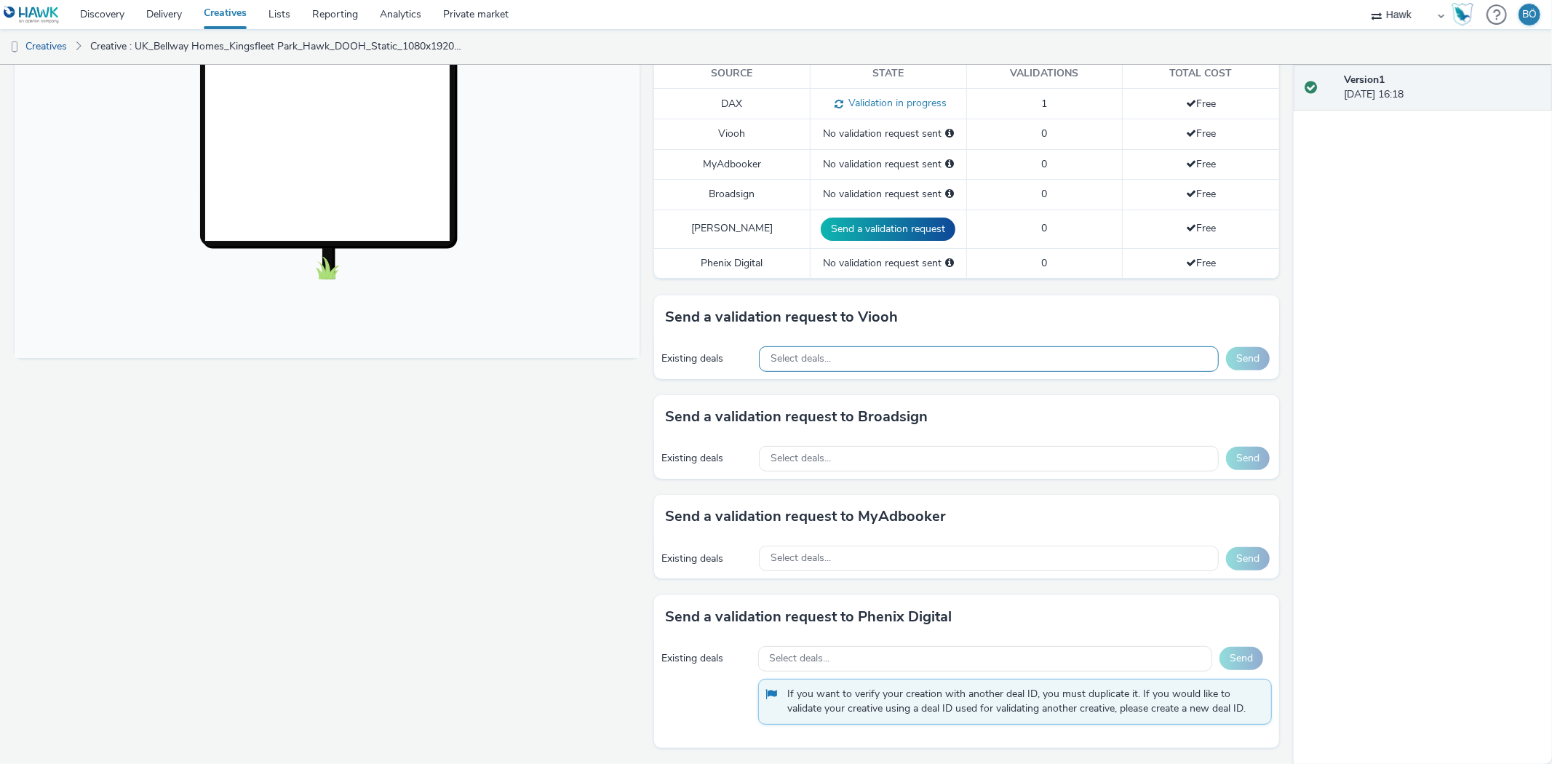
click at [819, 360] on span "Select deals..." at bounding box center [801, 359] width 60 height 12
paste input "AO_JCDecaux_RailTVZ_Specials_2025"
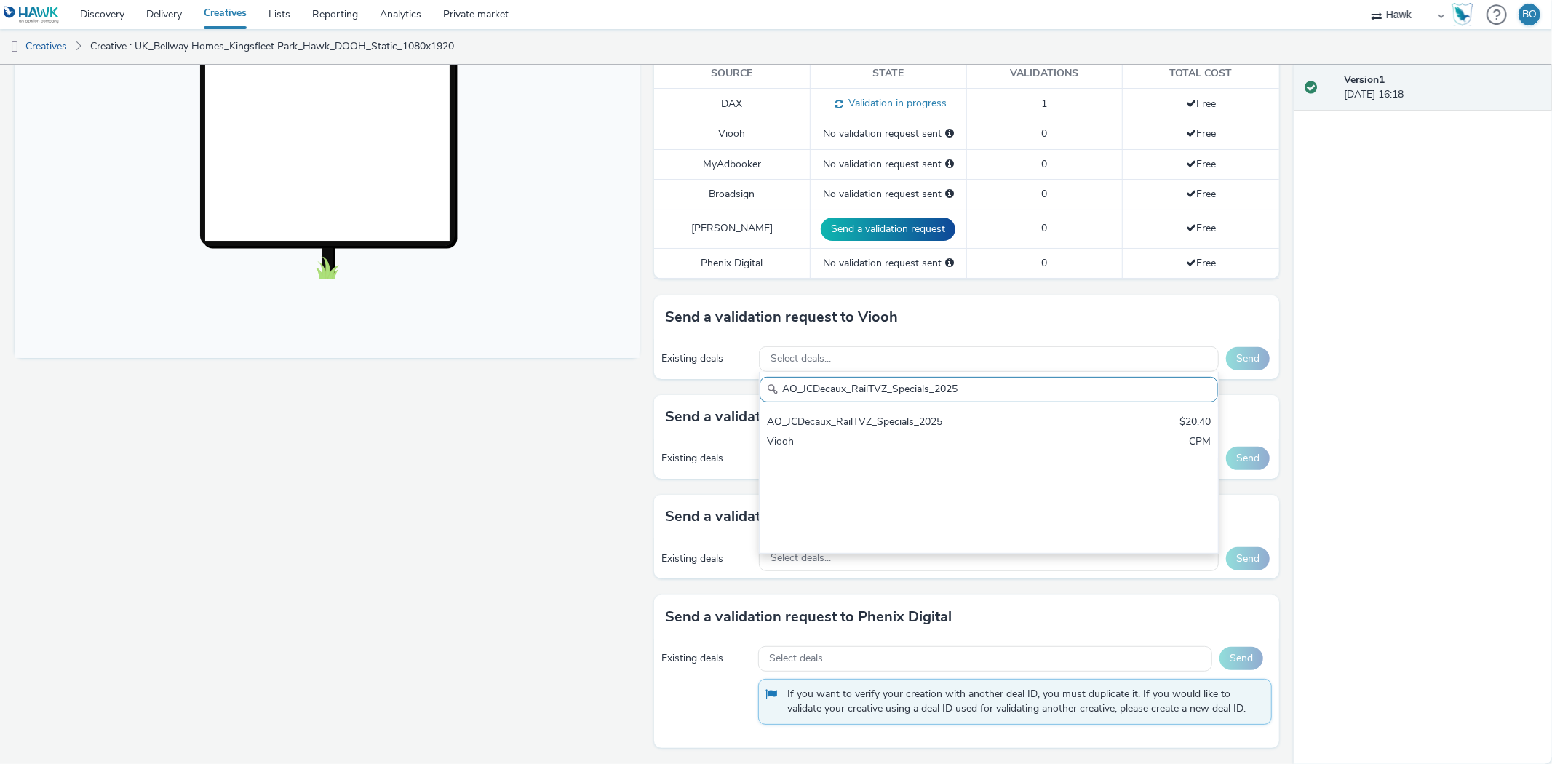
scroll to position [0, 0]
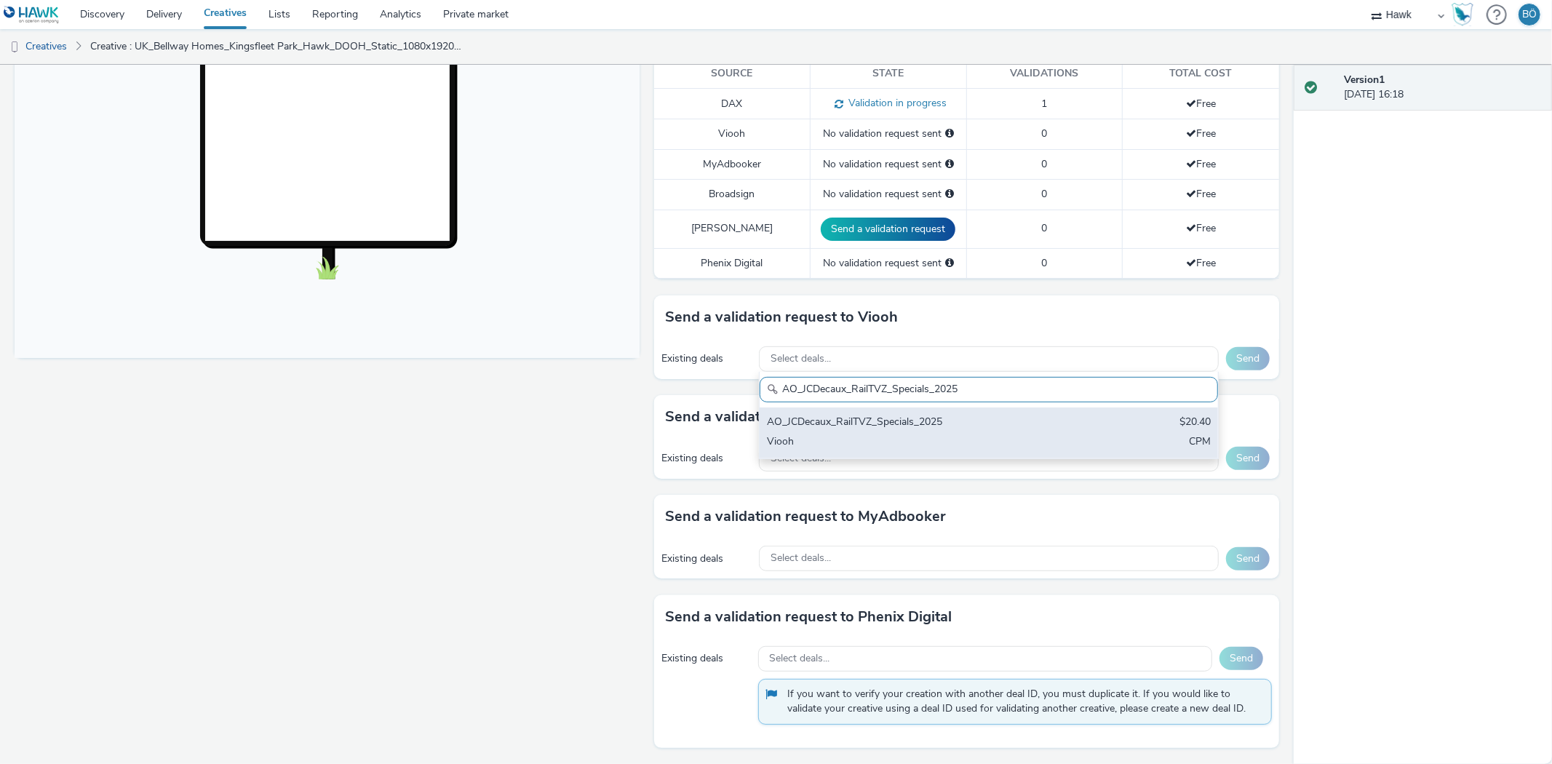
type input "AO_JCDecaux_RailTVZ_Specials_2025"
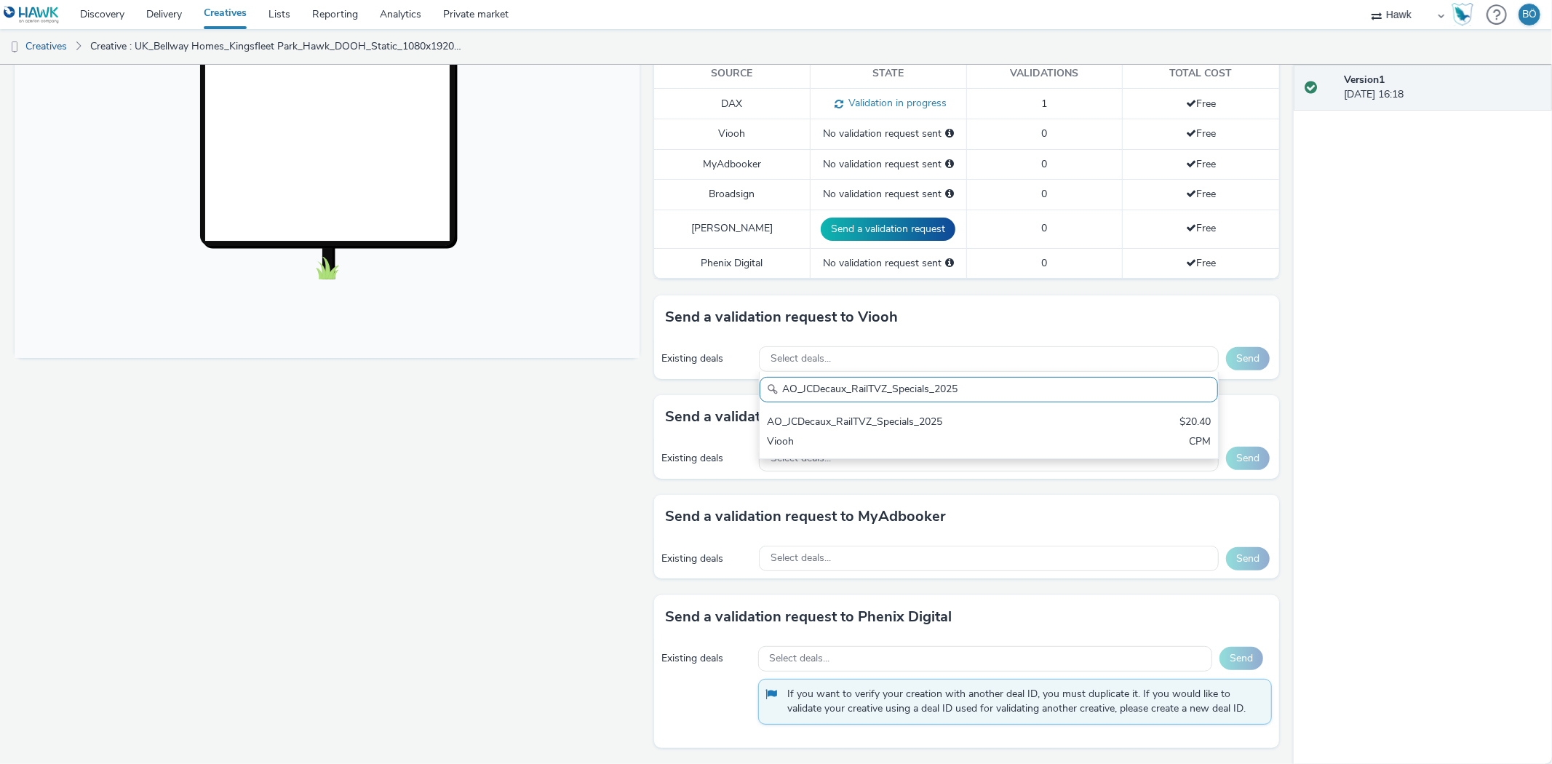
drag, startPoint x: 889, startPoint y: 427, endPoint x: 1021, endPoint y: 416, distance: 133.0
click at [889, 427] on div "AO_JCDecaux_RailTVZ_Specials_2025" at bounding box center [913, 423] width 293 height 17
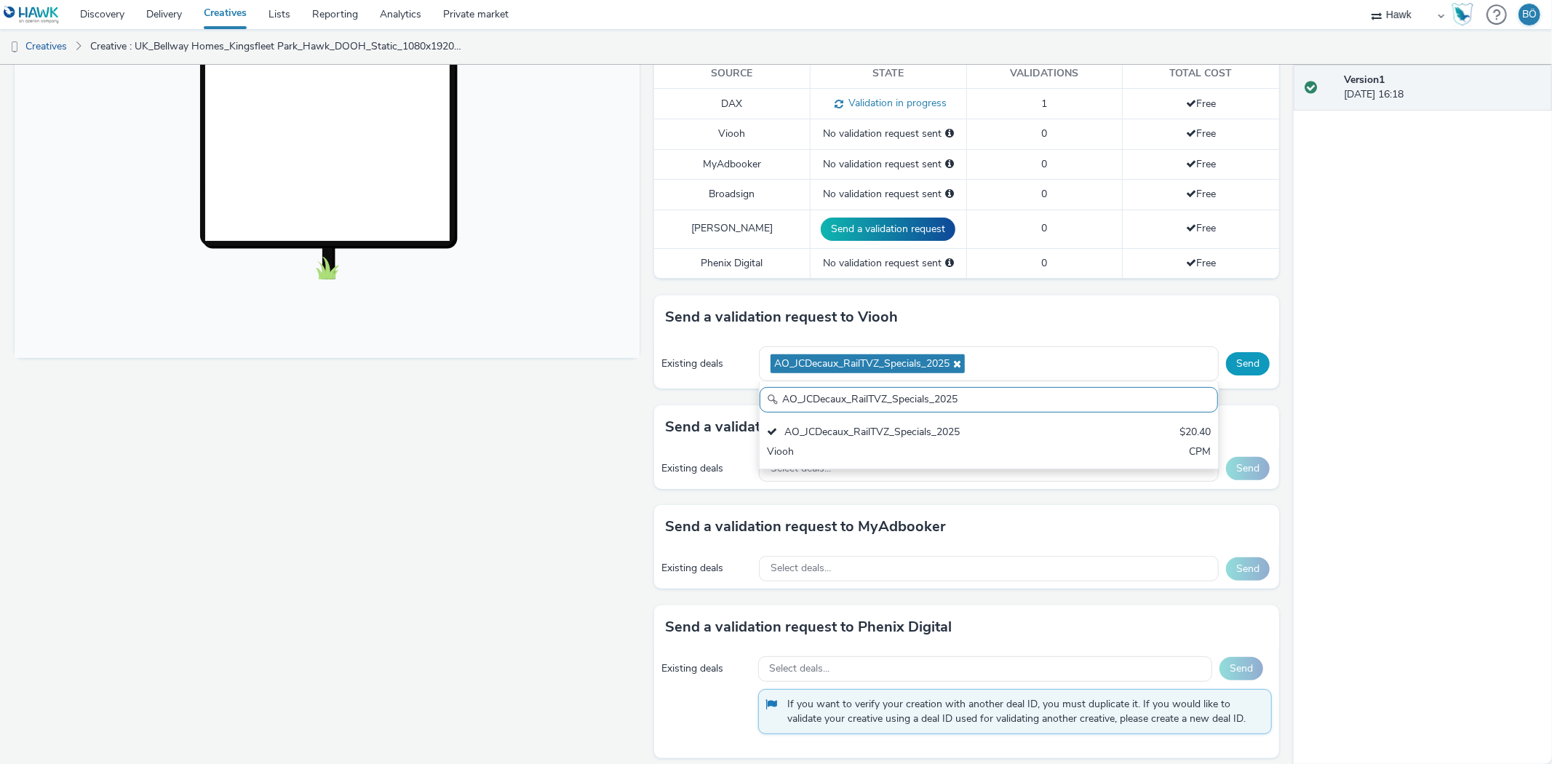
click at [1231, 360] on button "Send" at bounding box center [1248, 363] width 44 height 23
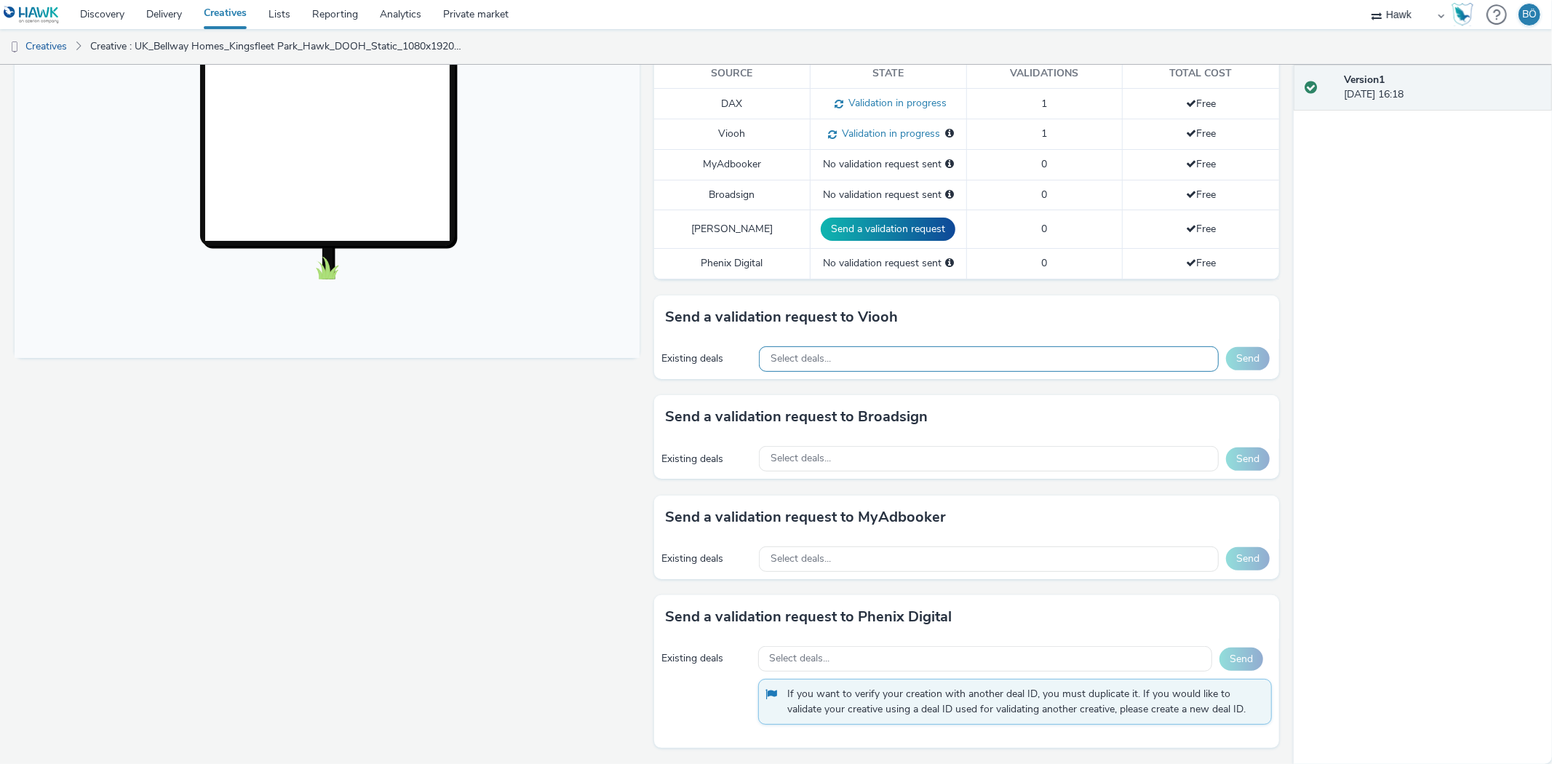
click at [861, 351] on div "Select deals..." at bounding box center [989, 358] width 460 height 25
paste input "AO_JCDecaux_LFD48s_2025"
type input "AO_JCDecaux_LFD48s_2025"
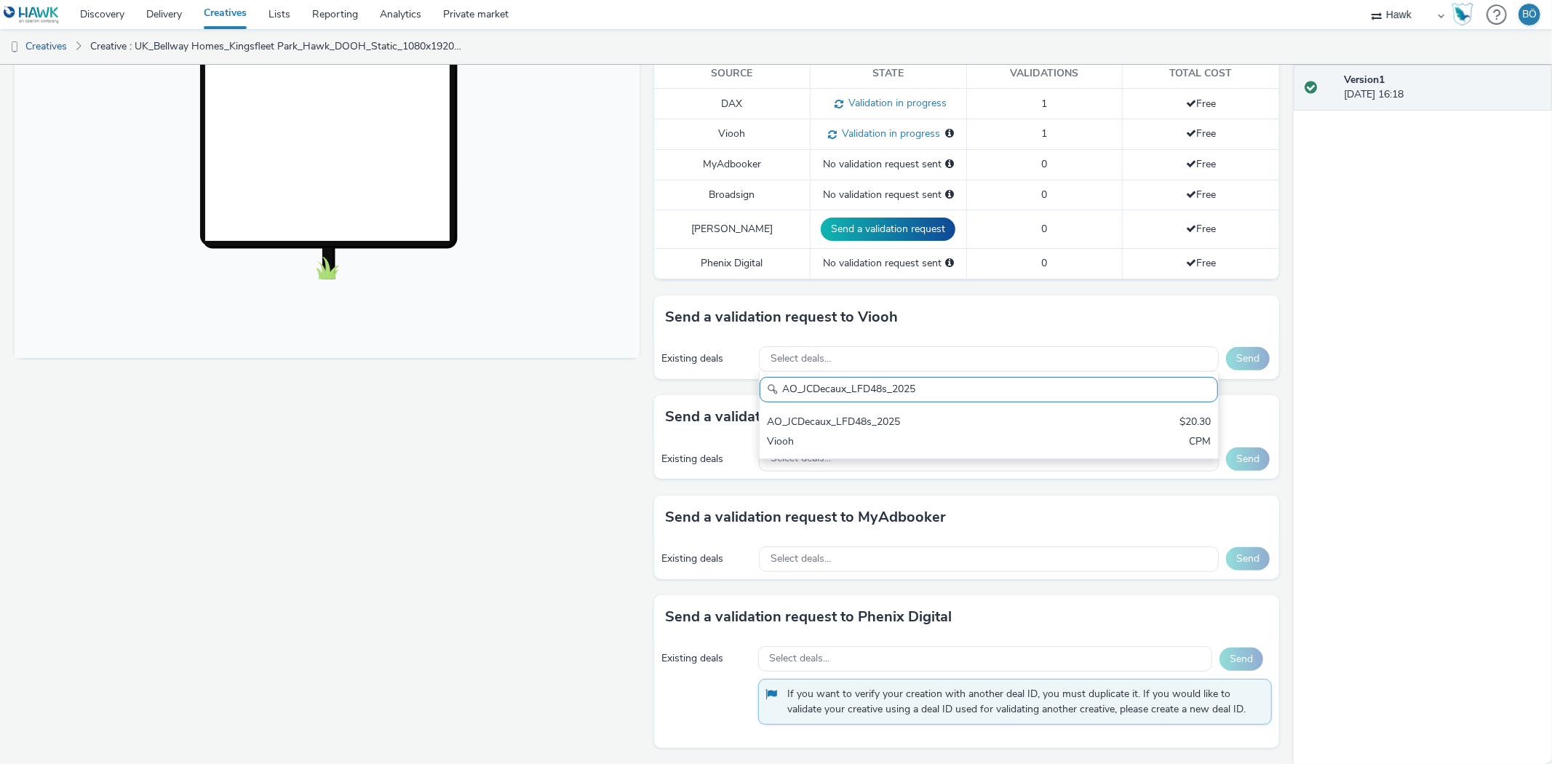
click at [918, 405] on div "AO_JCDecaux_LFD48s_2025 AO_JCDecaux_LFD48s_2025 $20.30 Viooh CPM" at bounding box center [989, 415] width 460 height 87
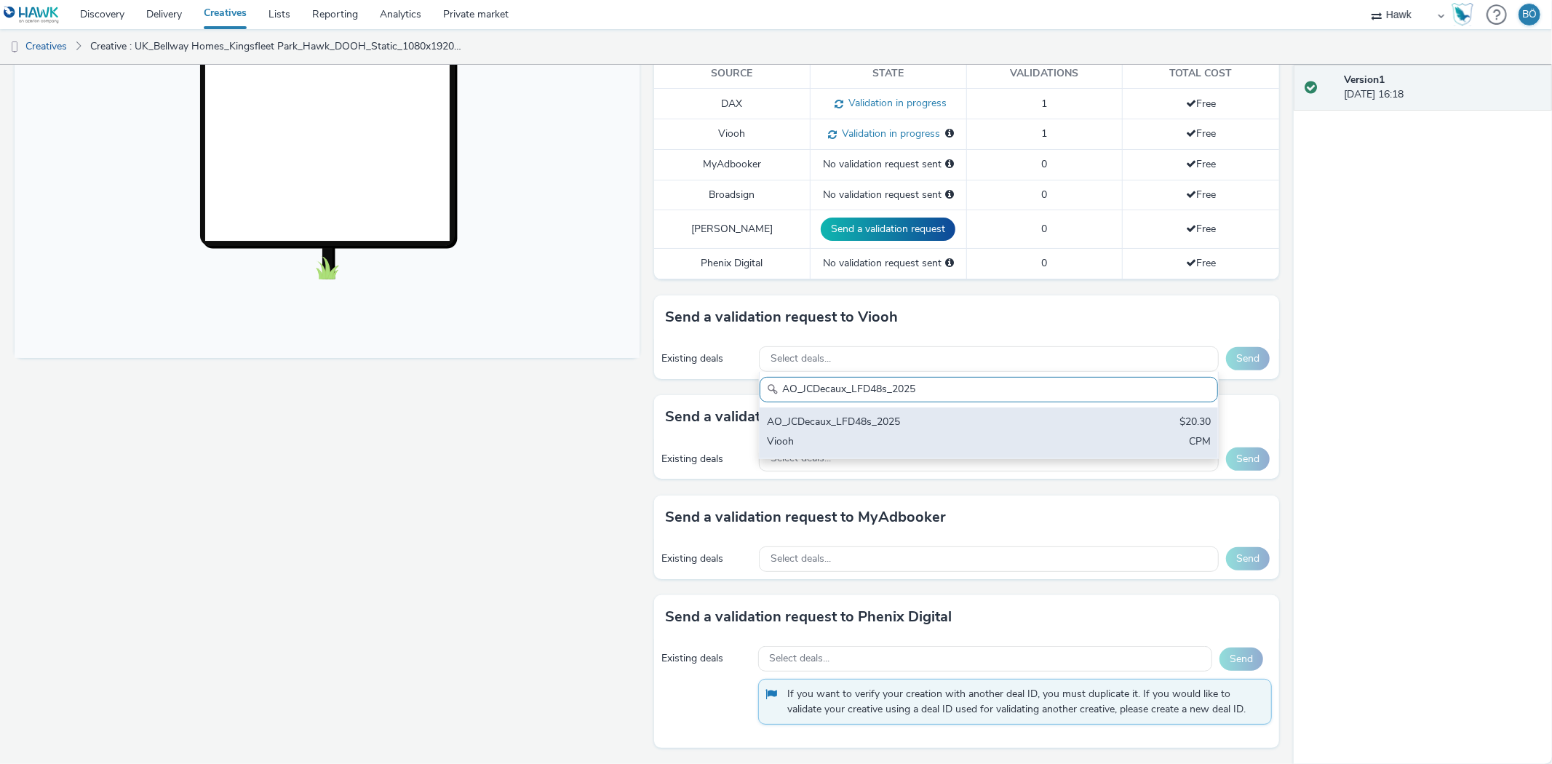
drag, startPoint x: 961, startPoint y: 430, endPoint x: 1278, endPoint y: 341, distance: 329.7
click at [961, 430] on div "AO_JCDecaux_LFD48s_2025" at bounding box center [913, 423] width 293 height 17
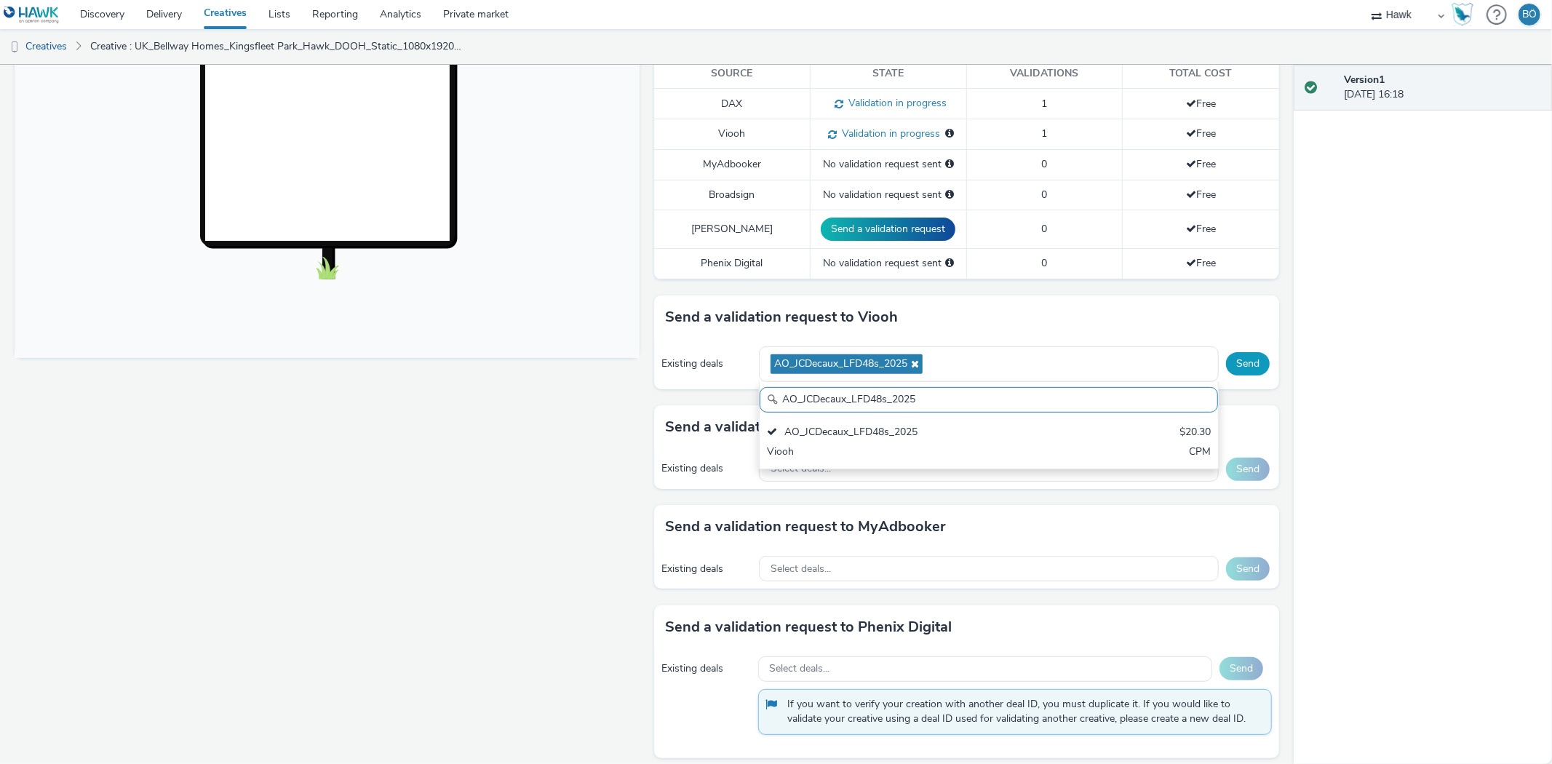
click at [1242, 360] on button "Send" at bounding box center [1248, 363] width 44 height 23
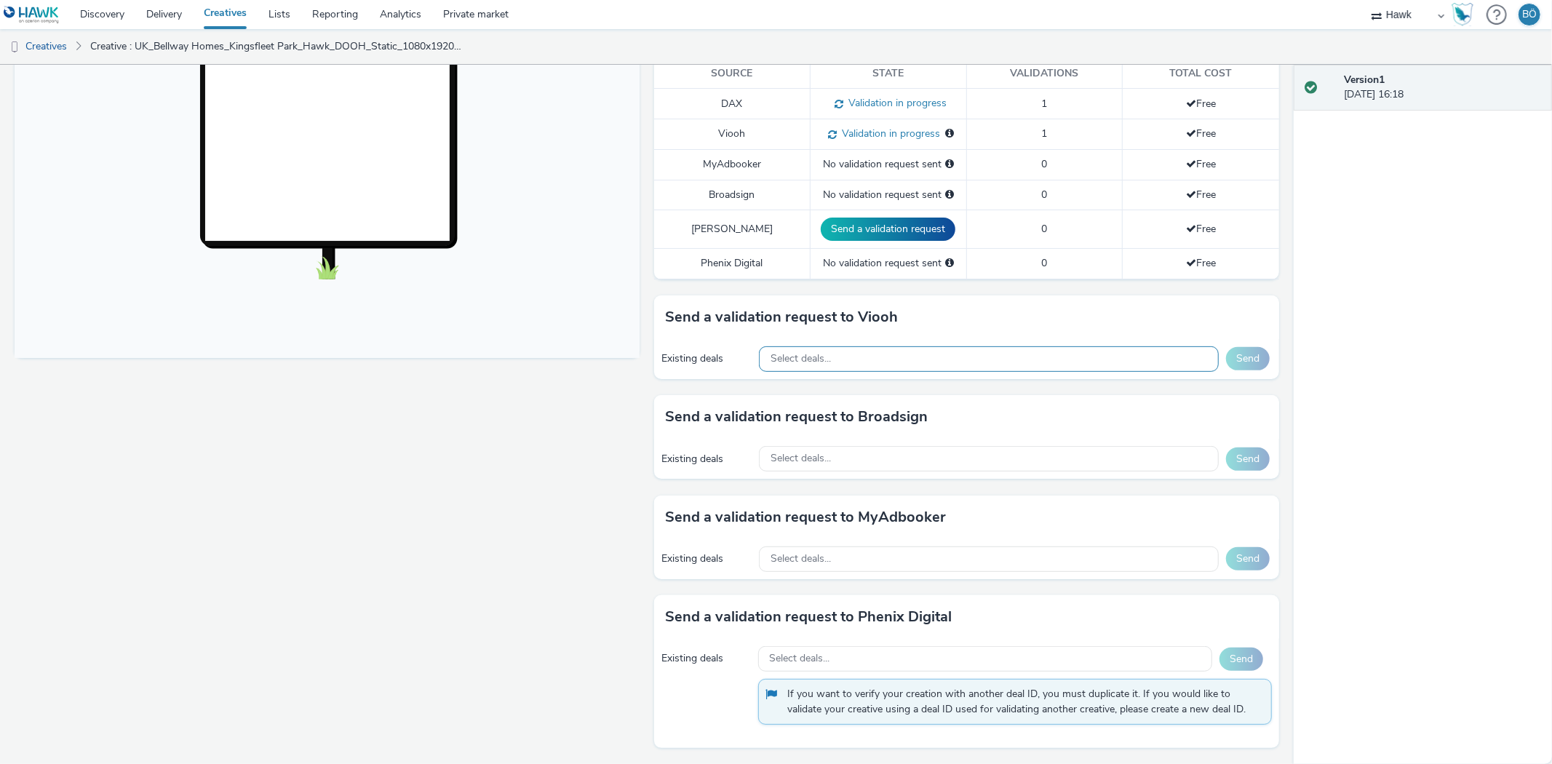
click at [803, 354] on span "Select deals..." at bounding box center [801, 359] width 60 height 12
type input "AO_JCDecaux_RailMallD6s_2025"
click at [847, 418] on div "AO_JCDecaux_RailMallD6s_2025" at bounding box center [913, 423] width 293 height 17
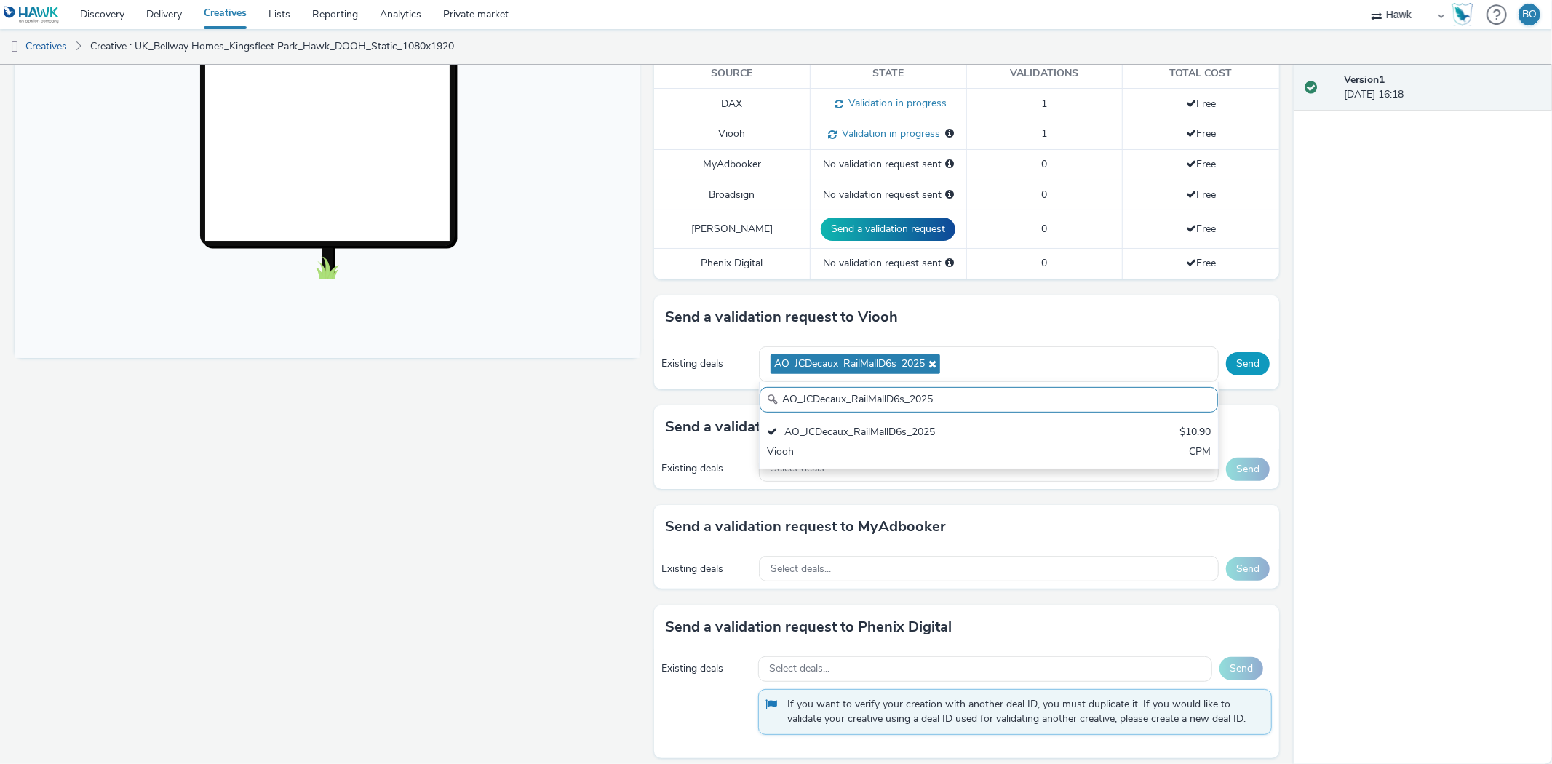
click at [1235, 372] on button "Send" at bounding box center [1248, 363] width 44 height 23
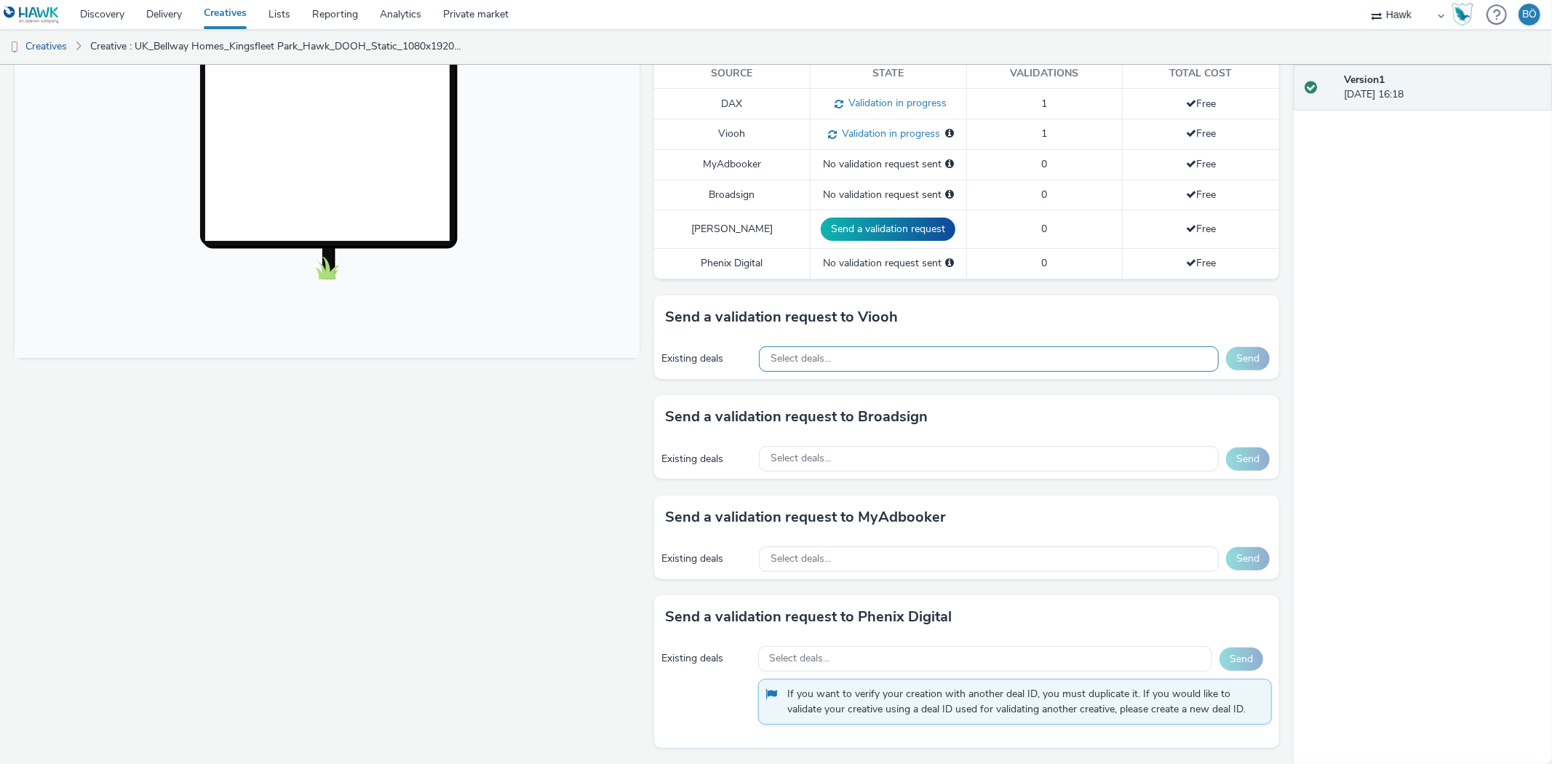
click at [832, 355] on div "Select deals..." at bounding box center [989, 358] width 460 height 25
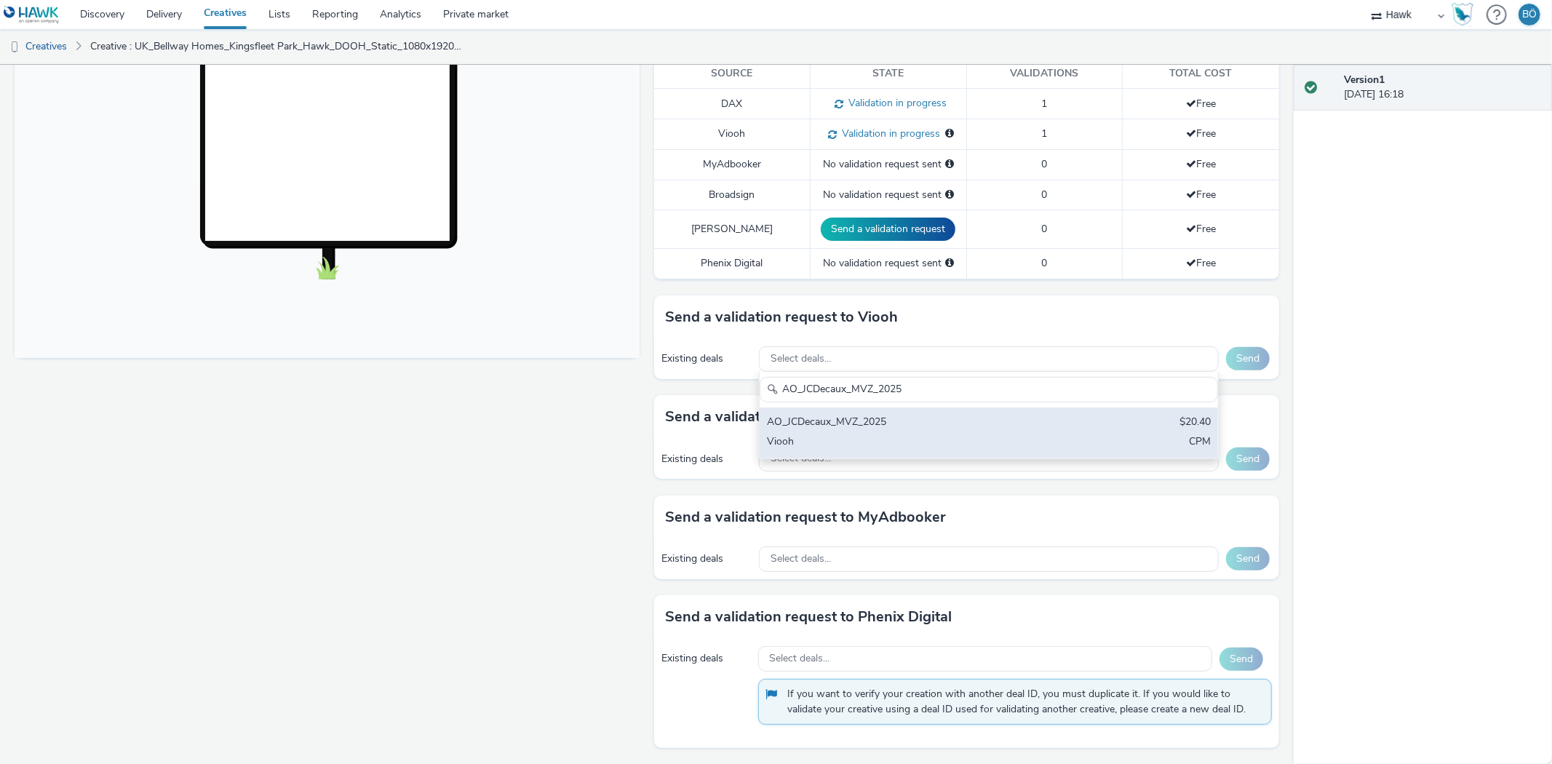
type input "AO_JCDecaux_MVZ_2025"
click at [872, 417] on div "AO_JCDecaux_MVZ_2025" at bounding box center [913, 423] width 293 height 17
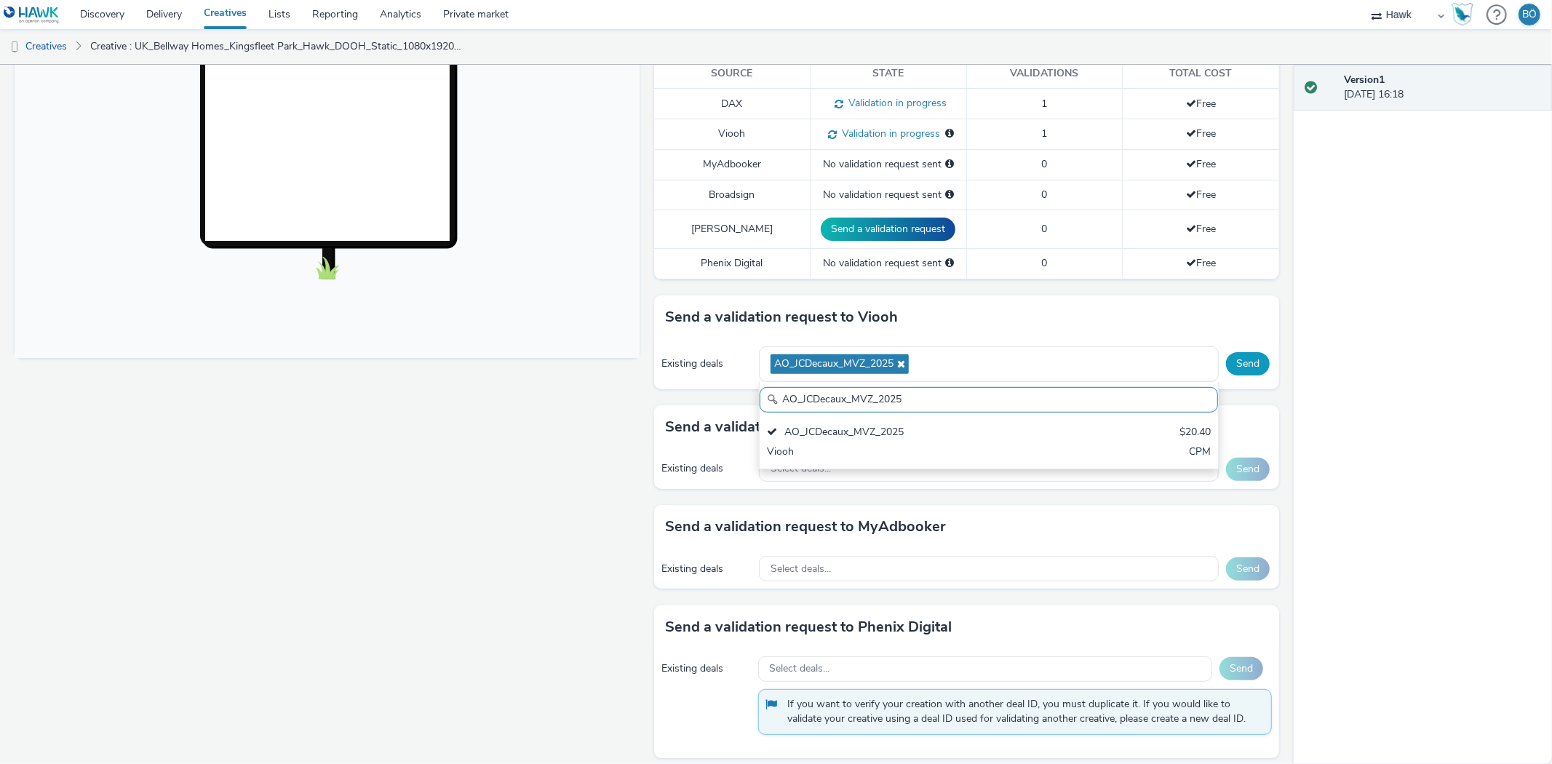
click at [1226, 368] on button "Send" at bounding box center [1248, 363] width 44 height 23
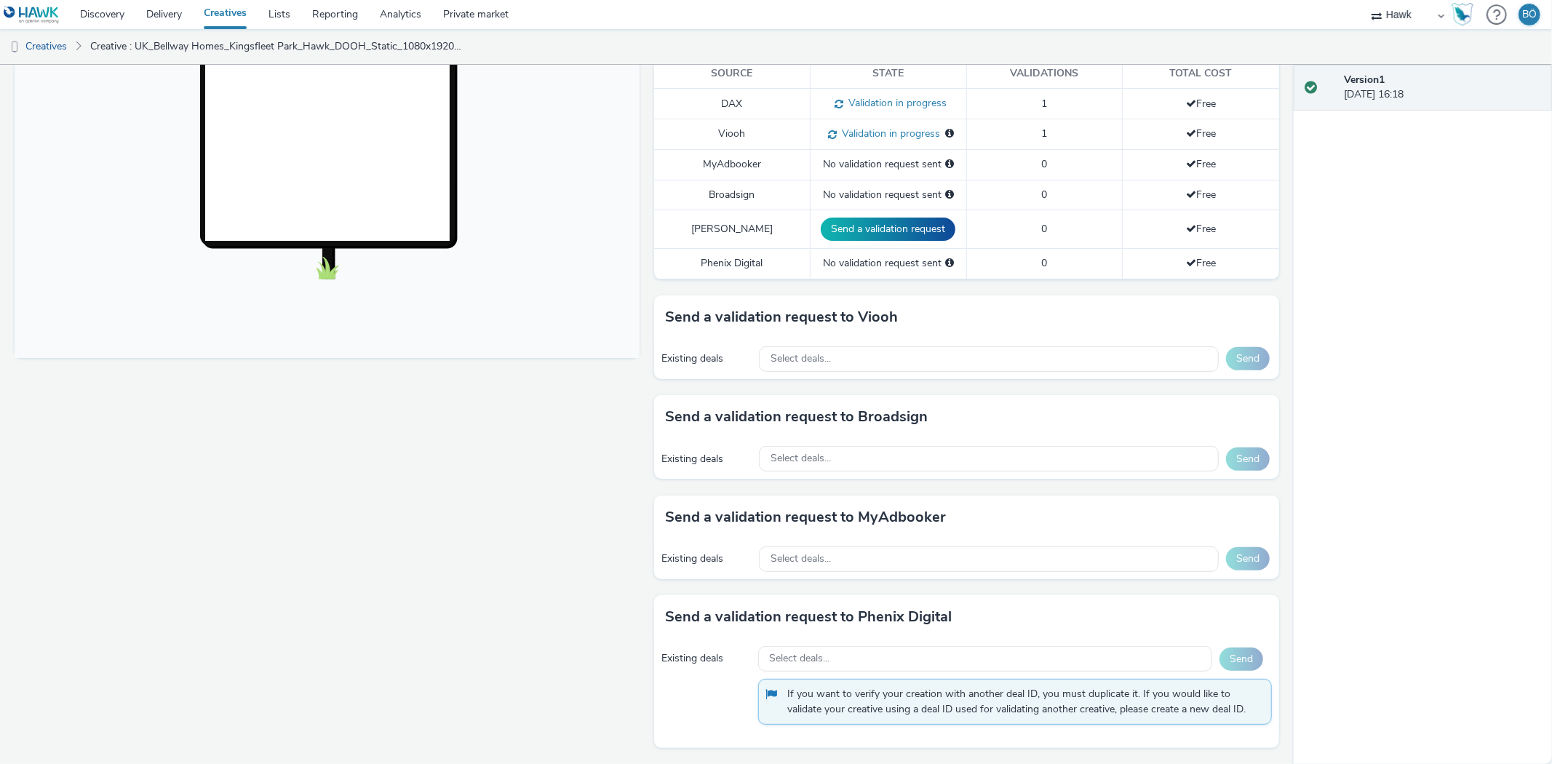
click at [904, 373] on div "Existing deals Select deals... Send" at bounding box center [966, 359] width 625 height 40
click at [903, 365] on div "Select deals..." at bounding box center [989, 358] width 460 height 25
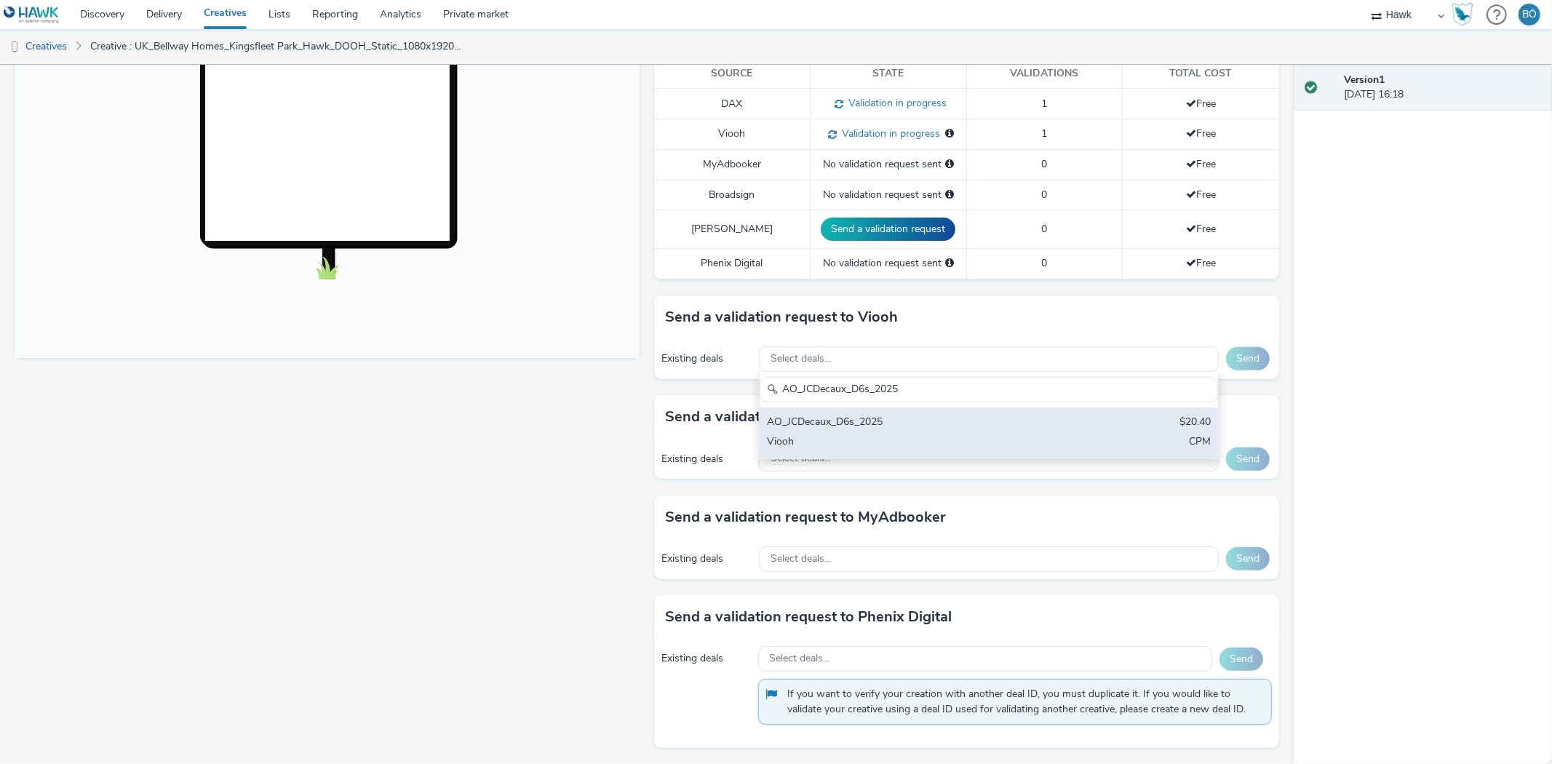
type input "AO_JCDecaux_D6s_2025"
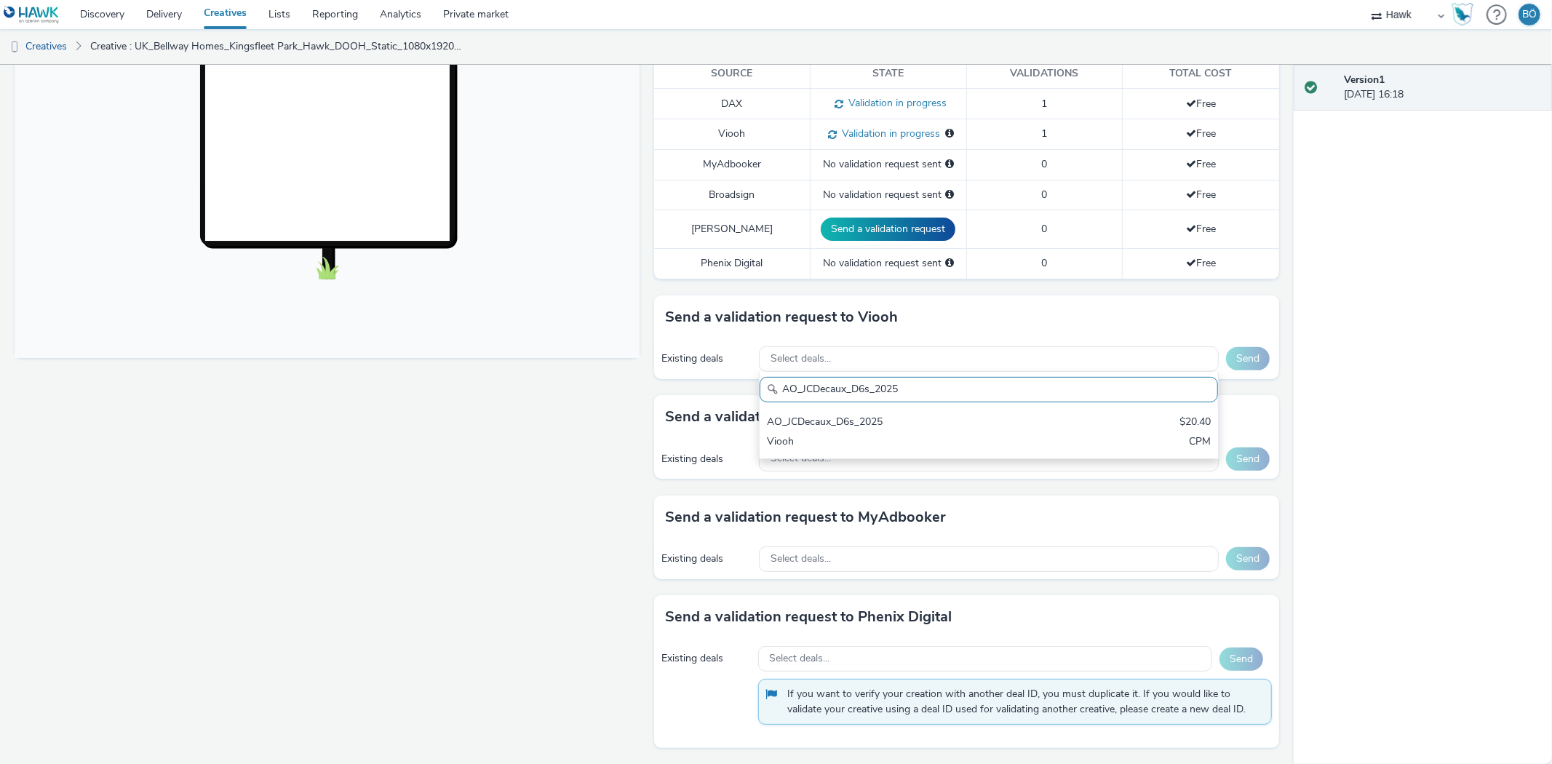
drag, startPoint x: 905, startPoint y: 413, endPoint x: 976, endPoint y: 413, distance: 71.3
click at [905, 415] on div "AO_JCDecaux_D6s_2025" at bounding box center [913, 423] width 293 height 17
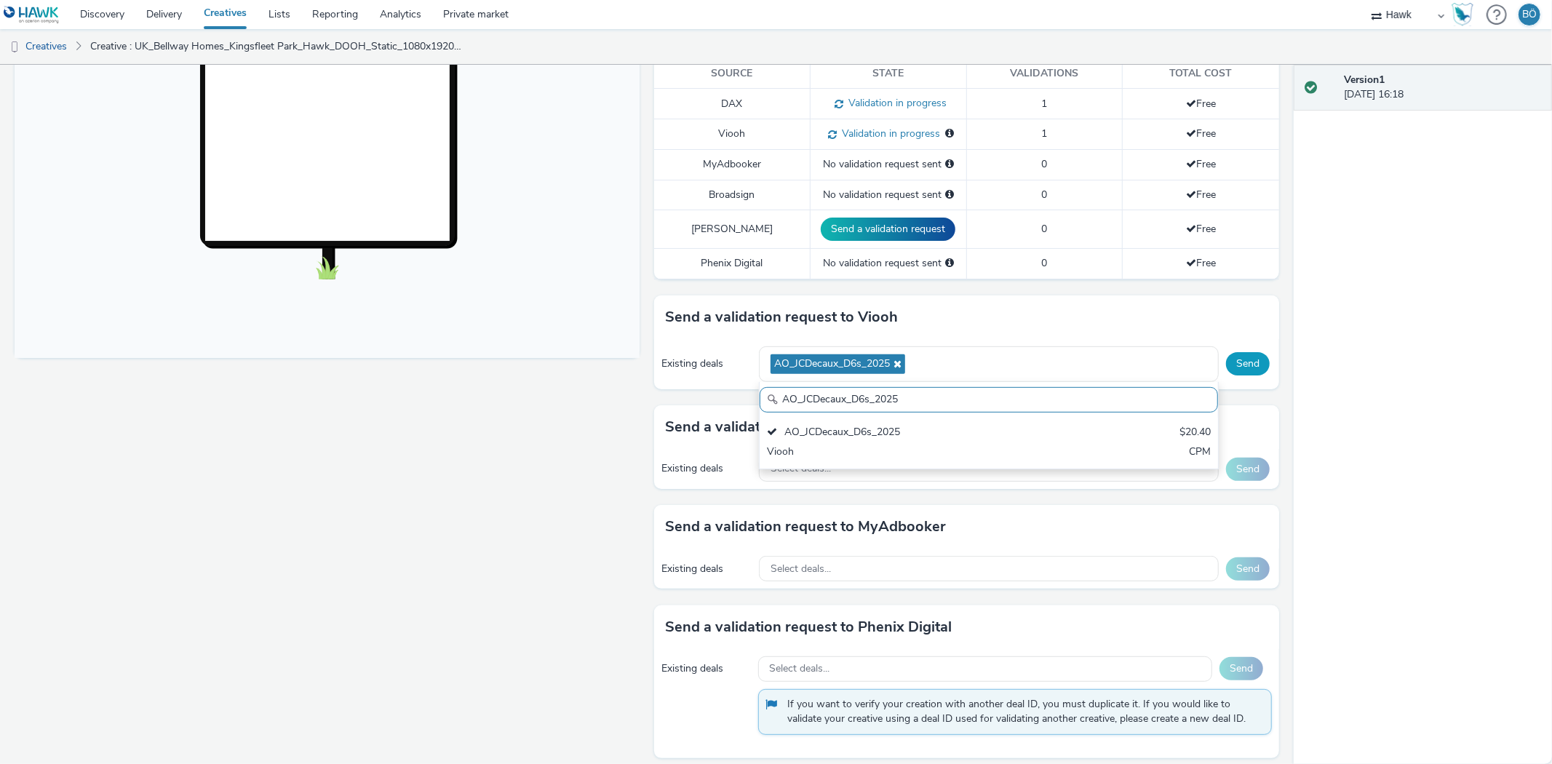
click at [1226, 364] on button "Send" at bounding box center [1248, 363] width 44 height 23
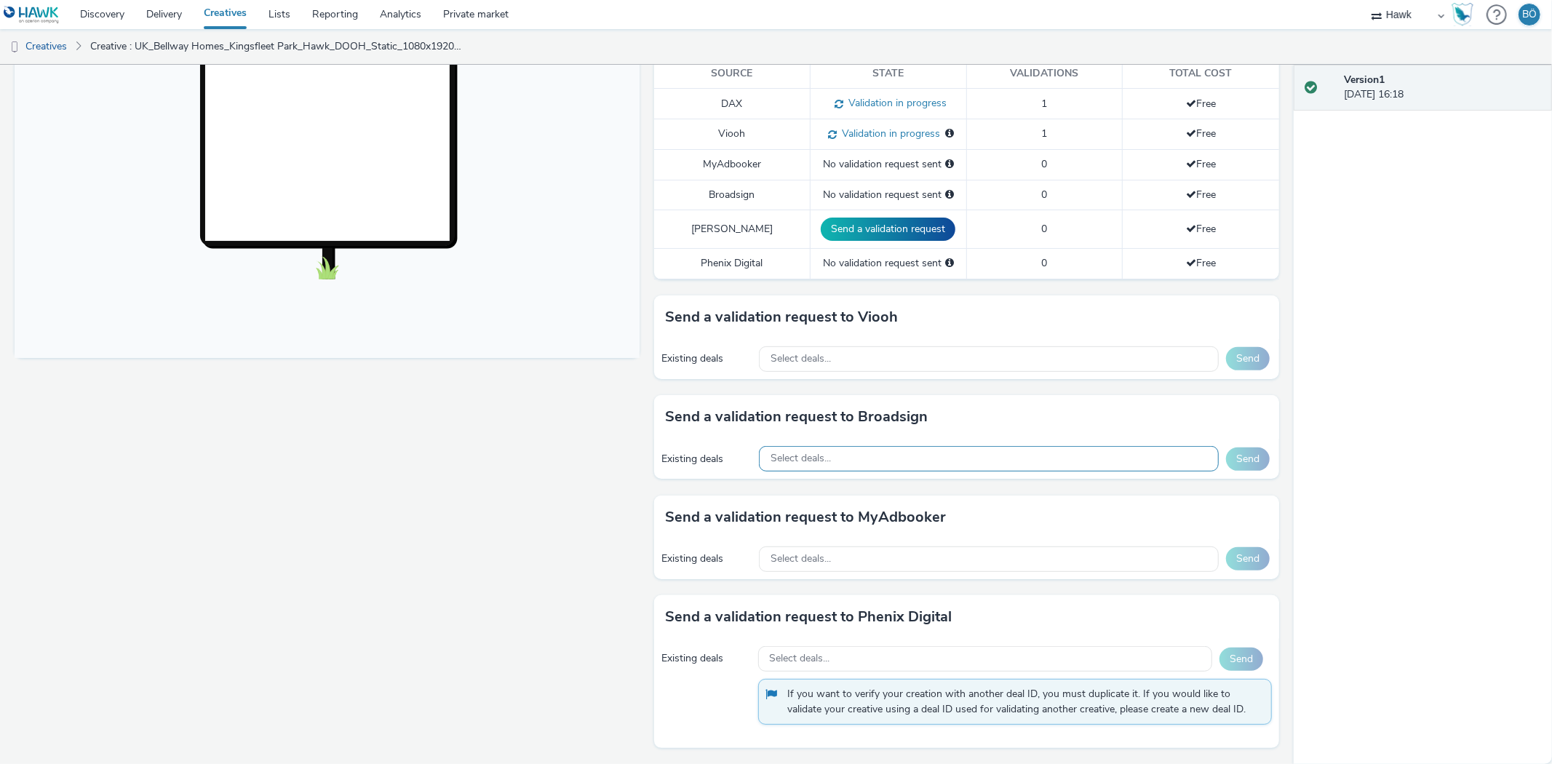
drag, startPoint x: 832, startPoint y: 450, endPoint x: 822, endPoint y: 445, distance: 10.4
click at [832, 451] on div "Select deals..." at bounding box center [989, 458] width 460 height 25
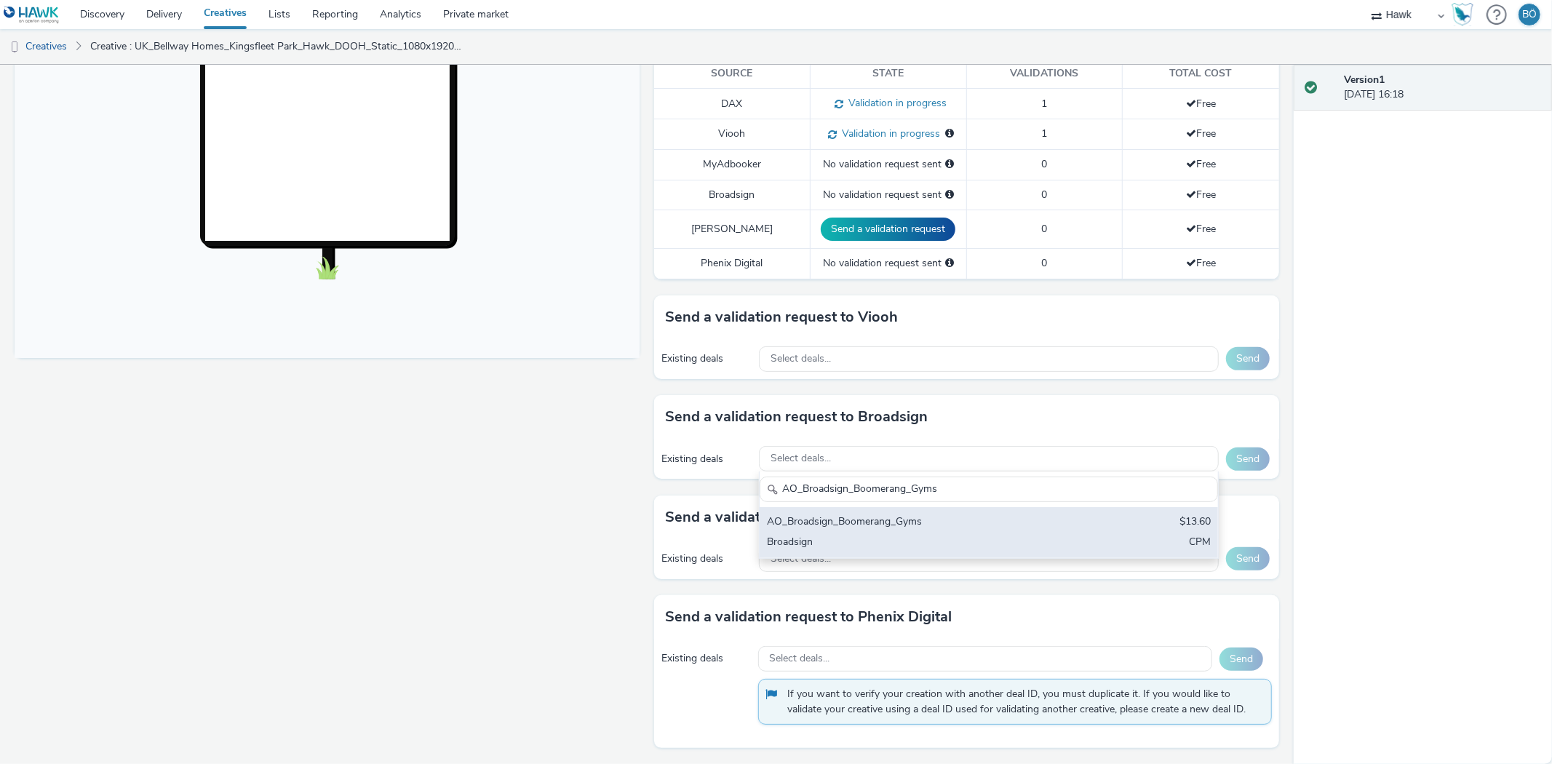
type input "AO_Broadsign_Boomerang_Gyms"
click at [862, 515] on div "AO_Broadsign_Boomerang_Gyms" at bounding box center [913, 523] width 293 height 17
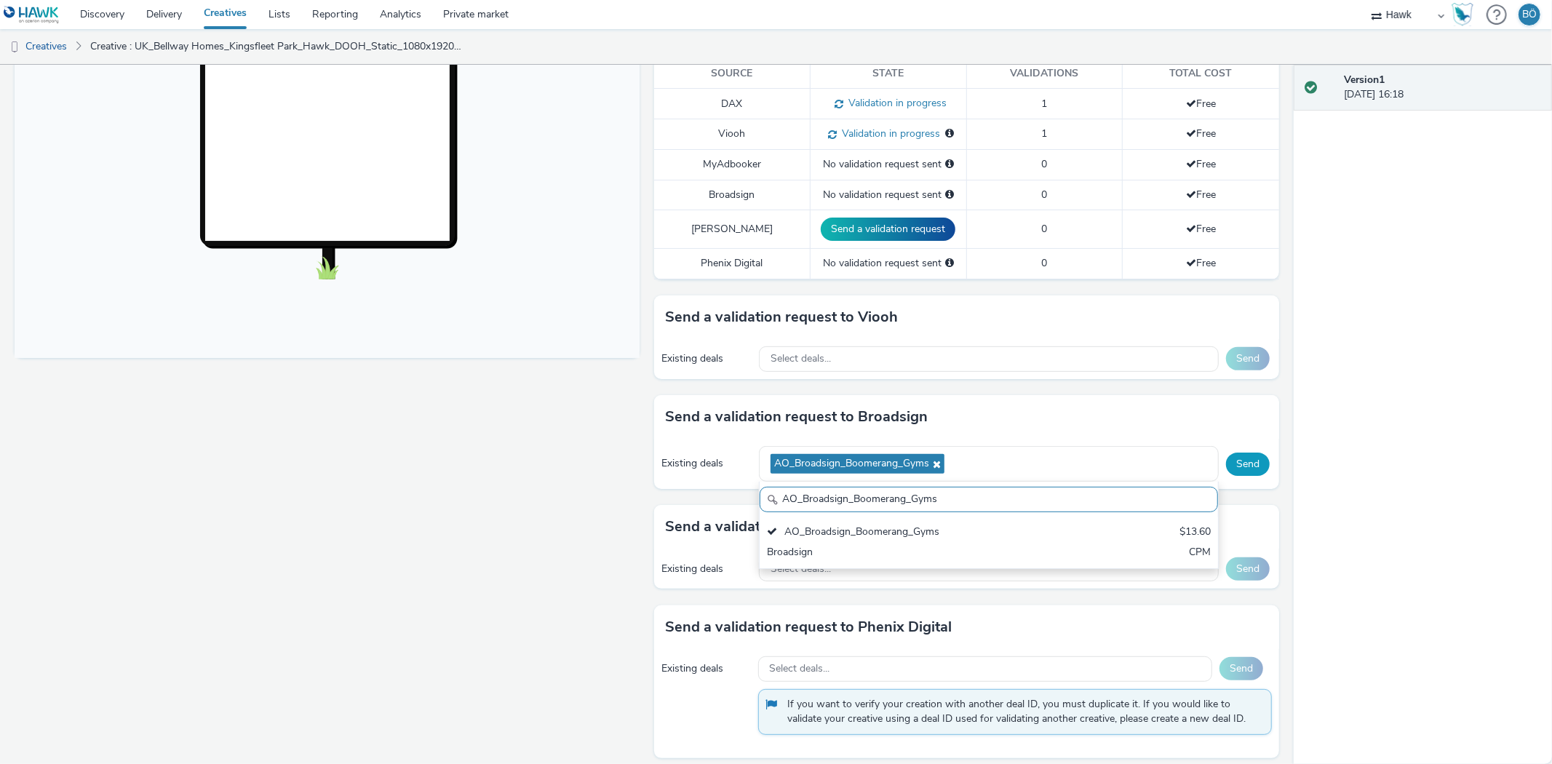
click at [1226, 471] on button "Send" at bounding box center [1248, 464] width 44 height 23
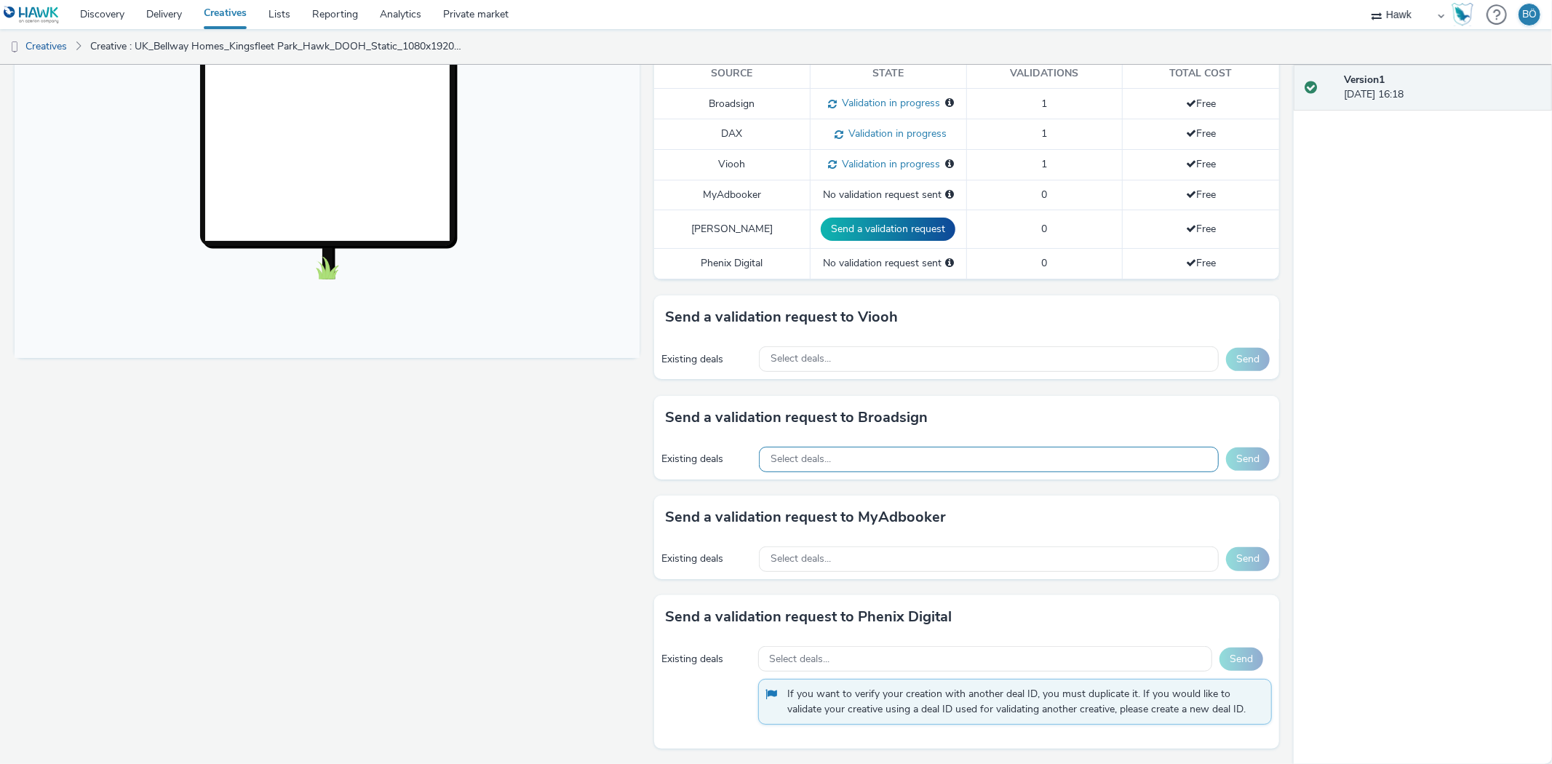
click at [821, 470] on div "Select deals..." at bounding box center [989, 459] width 460 height 25
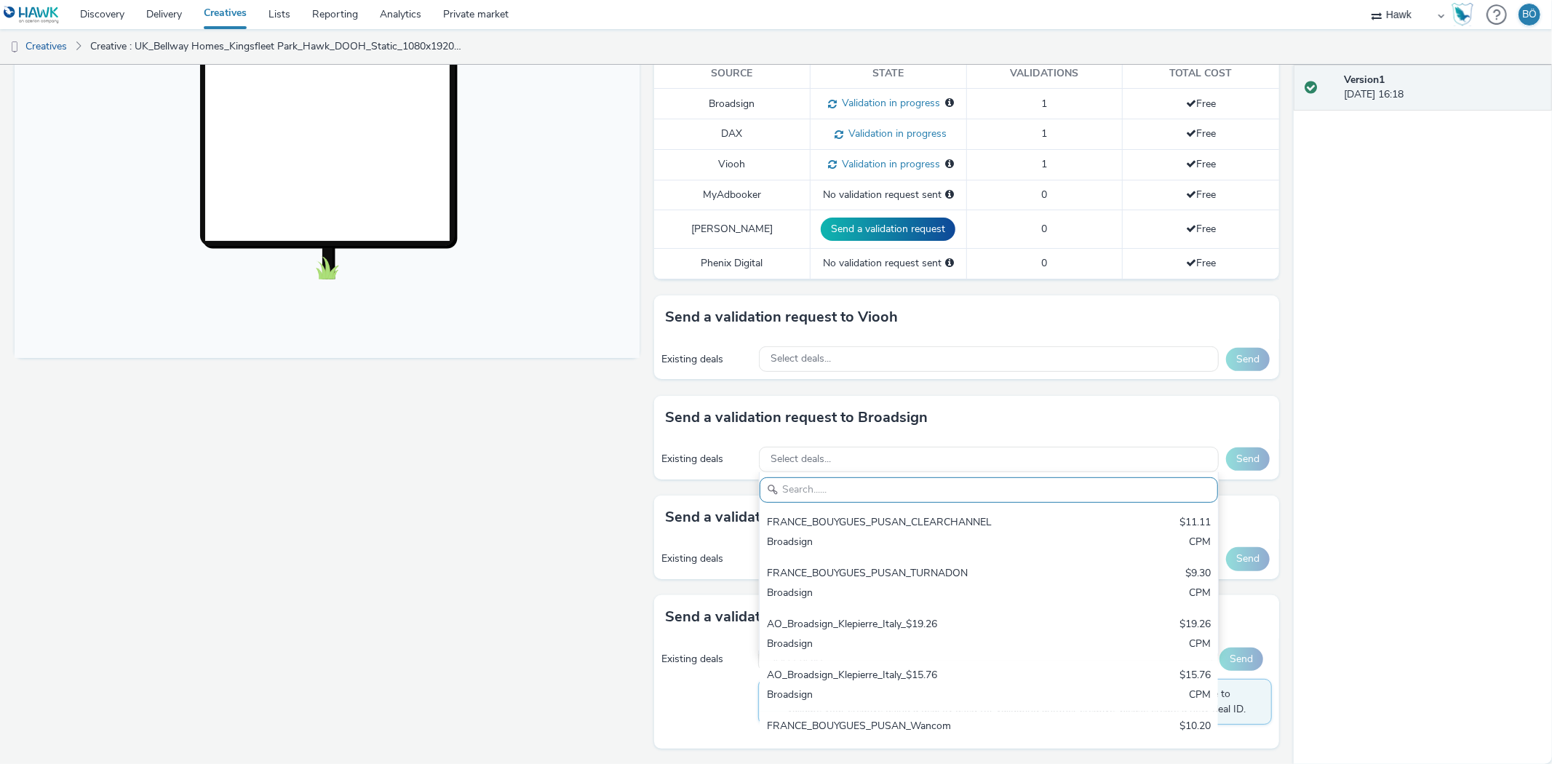
paste input "Broadsign_Atmosphere_Multimarket"
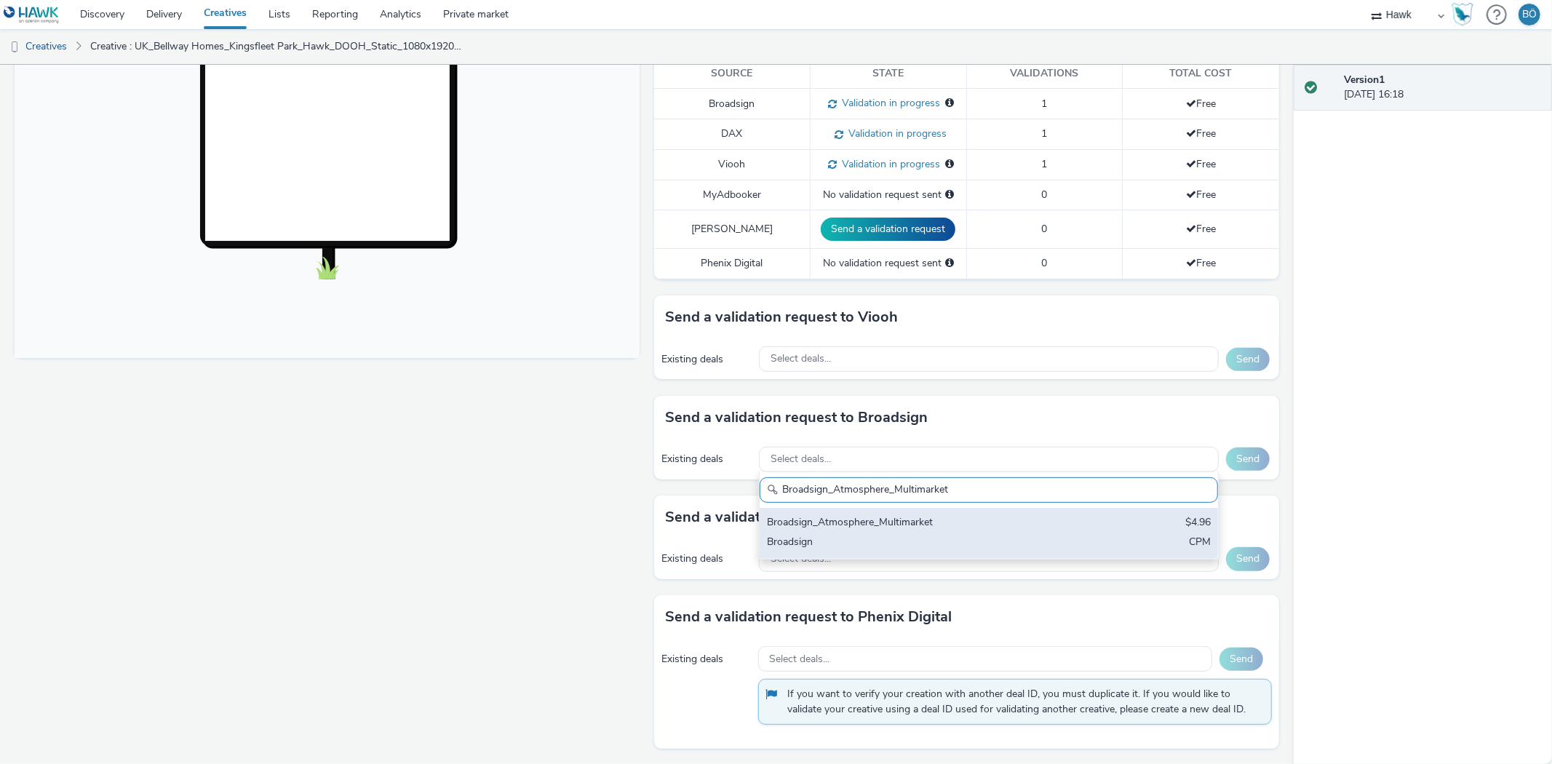
type input "Broadsign_Atmosphere_Multimarket"
click at [898, 526] on div "Broadsign_Atmosphere_Multimarket" at bounding box center [913, 523] width 293 height 17
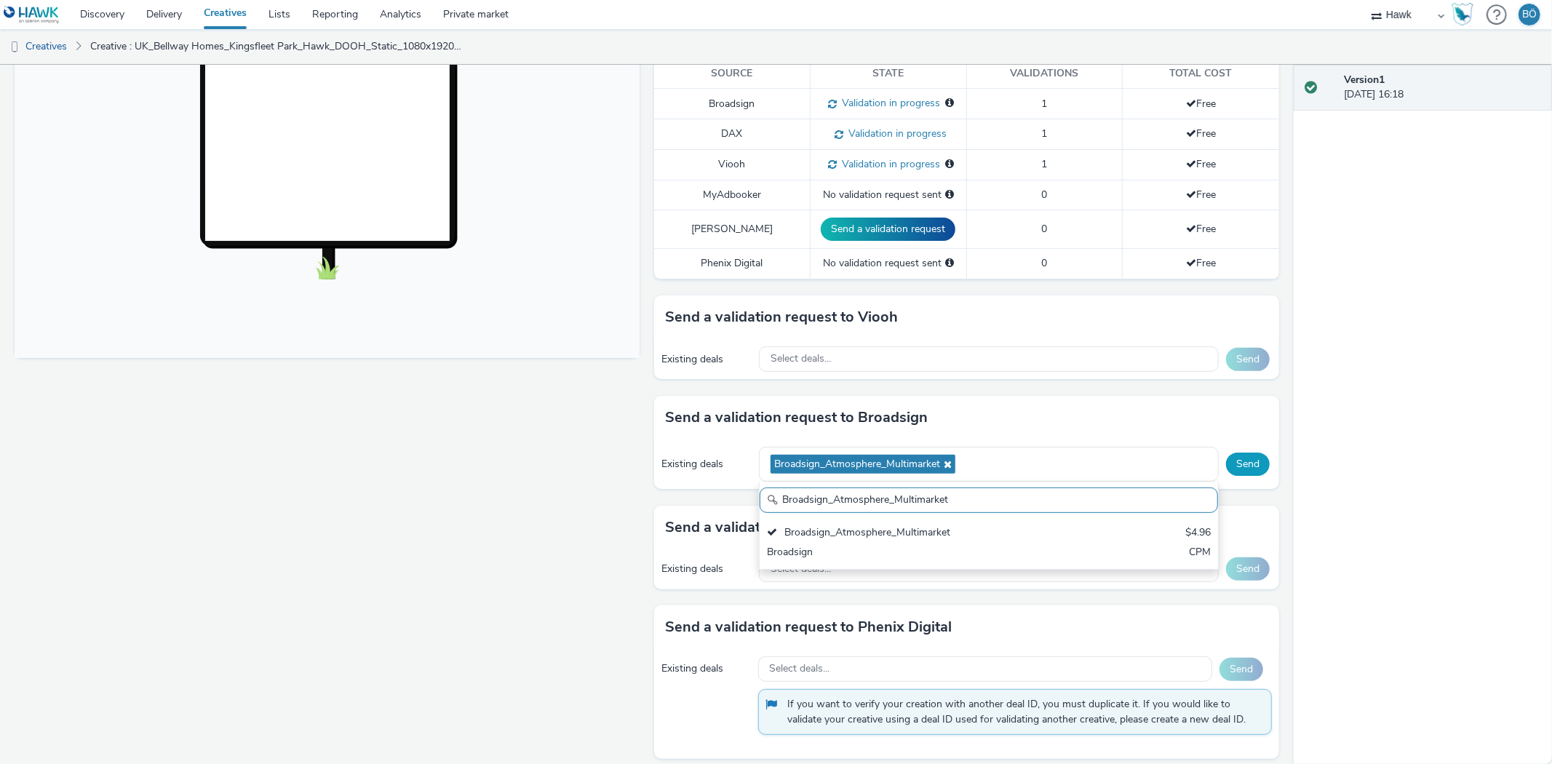
click at [1230, 468] on button "Send" at bounding box center [1248, 464] width 44 height 23
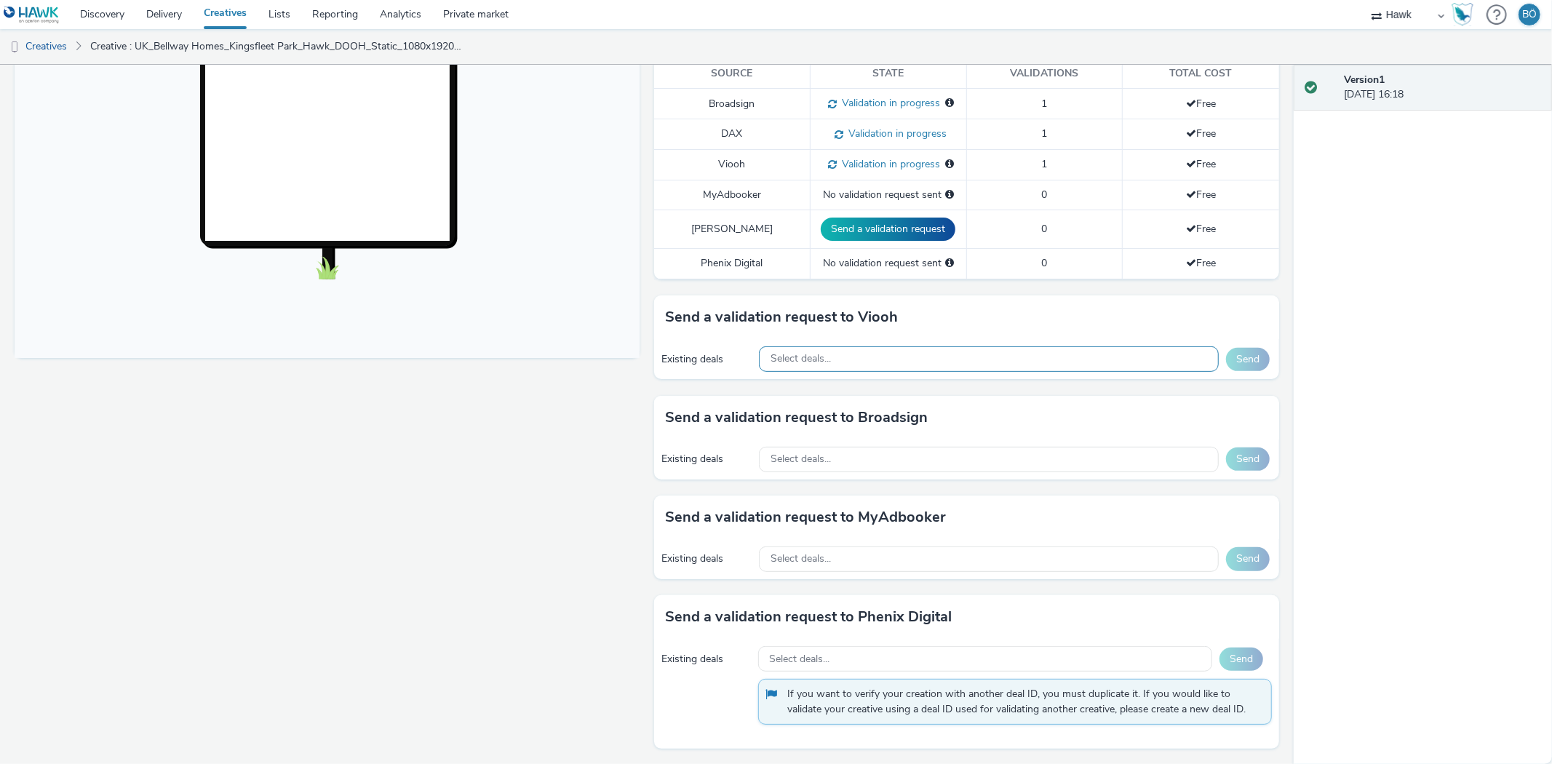
click at [842, 355] on div "Select deals..." at bounding box center [989, 358] width 460 height 25
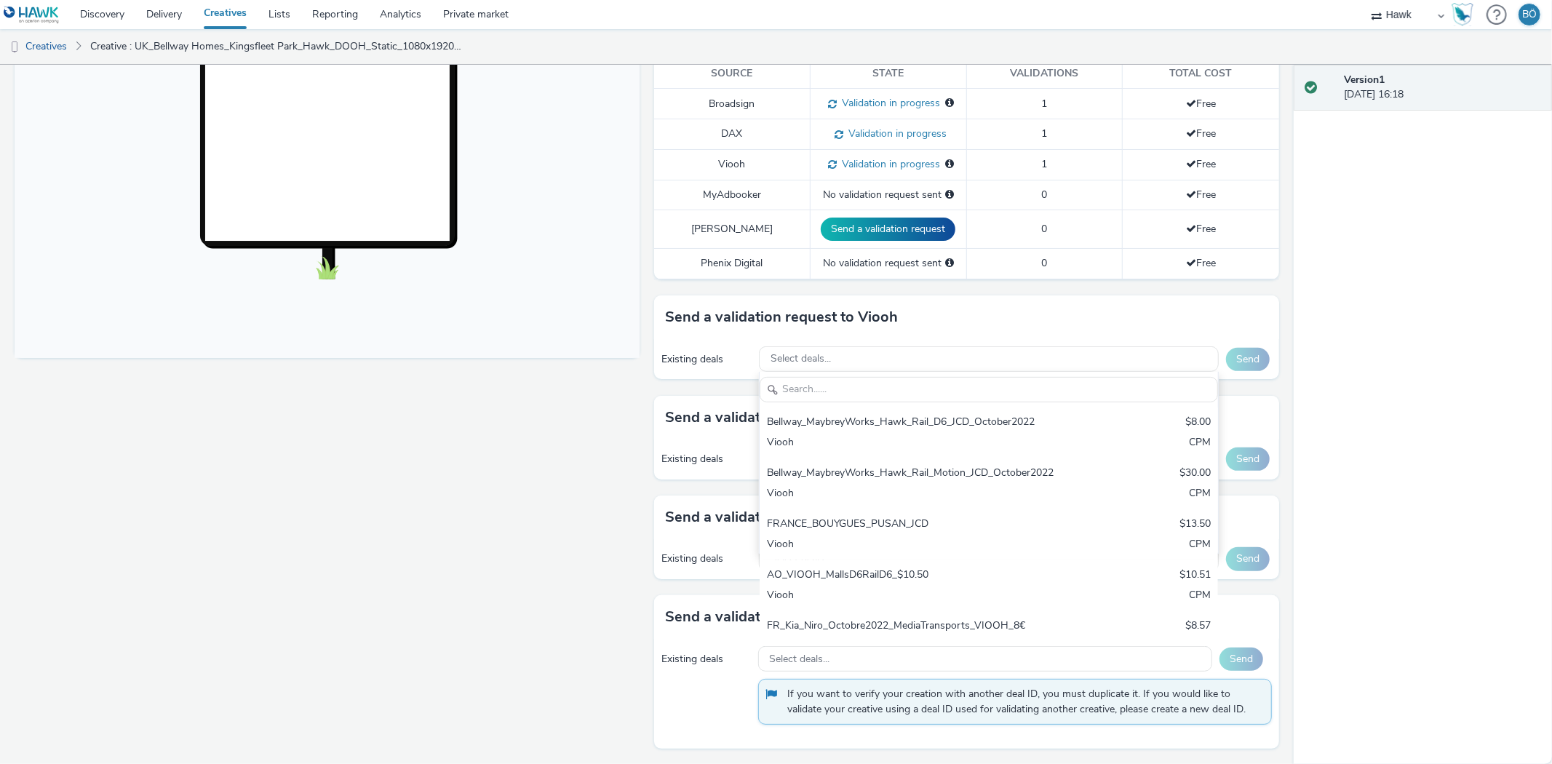
type input "AO_Bauer-ClearChannel_TrainStations"
drag, startPoint x: 560, startPoint y: 470, endPoint x: 696, endPoint y: 442, distance: 138.9
click at [563, 470] on div "Fullscreen" at bounding box center [331, 263] width 632 height 1004
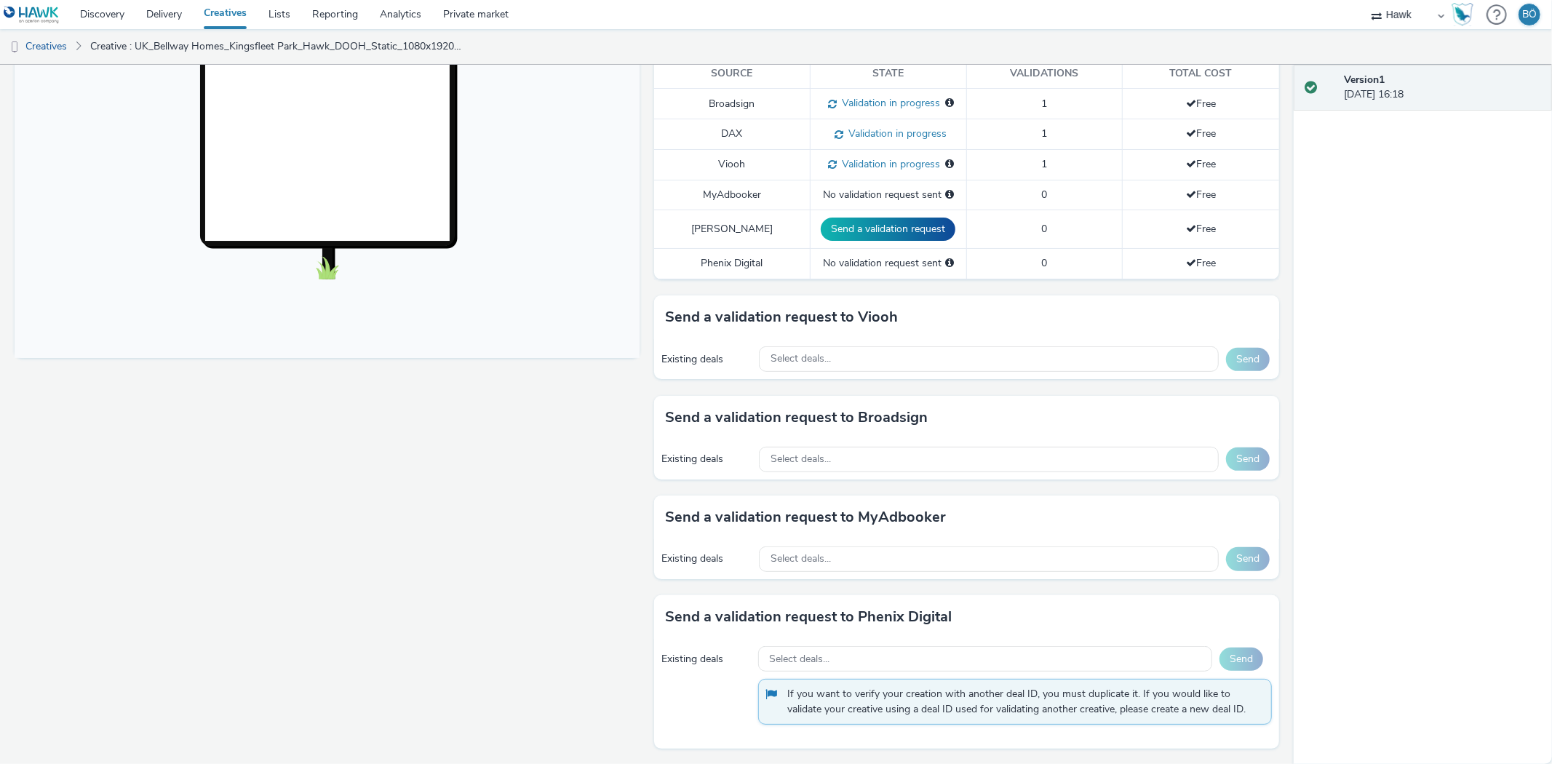
drag, startPoint x: 811, startPoint y: 445, endPoint x: 810, endPoint y: 460, distance: 15.3
click at [811, 445] on div "Existing deals Select deals... Send" at bounding box center [966, 460] width 625 height 40
drag, startPoint x: 810, startPoint y: 460, endPoint x: 843, endPoint y: 456, distance: 33.0
click at [811, 459] on span "Select deals..." at bounding box center [801, 459] width 60 height 12
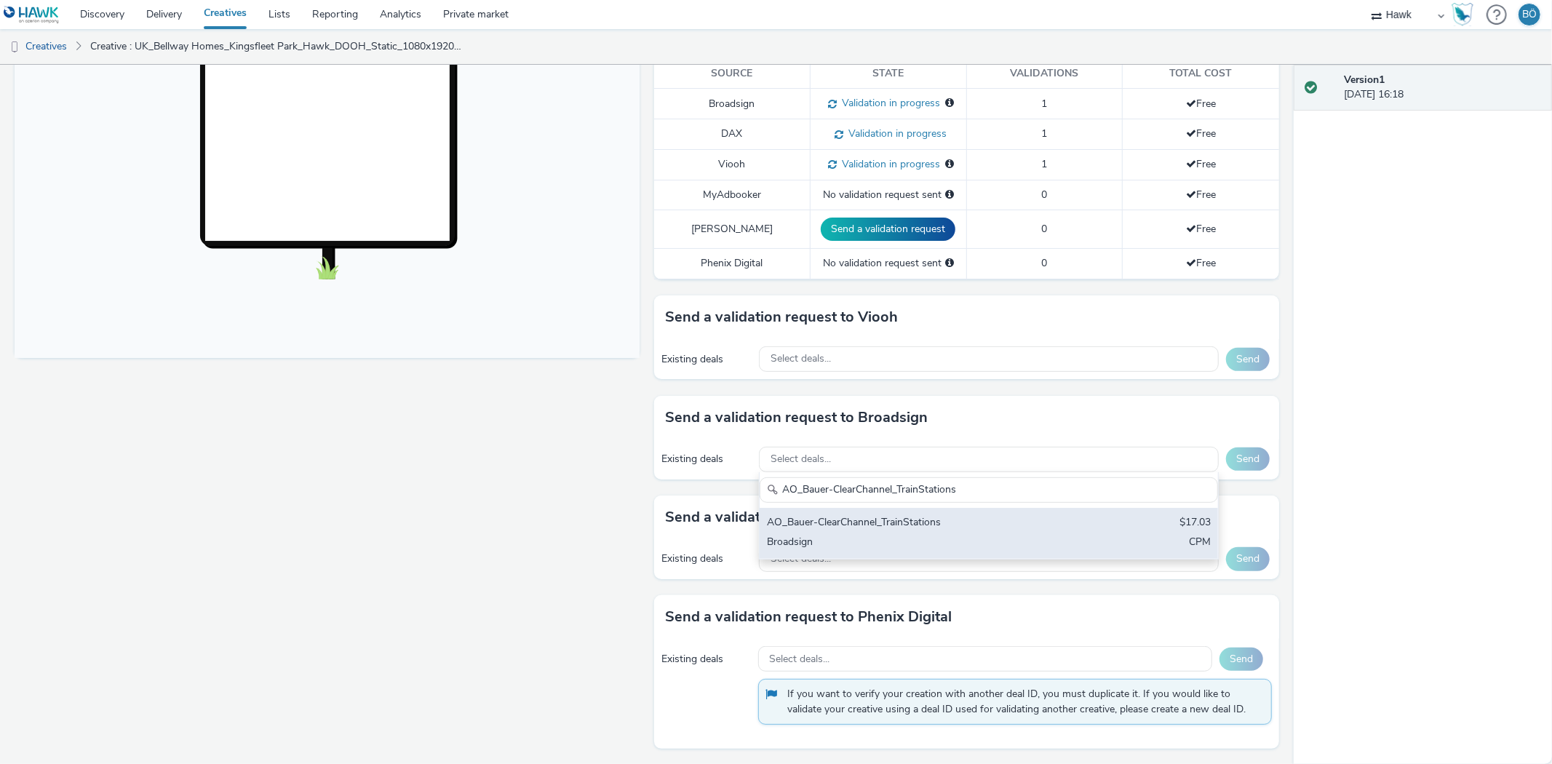
type input "AO_Bauer-ClearChannel_TrainStations"
click at [907, 518] on div "AO_Bauer-ClearChannel_TrainStations" at bounding box center [913, 523] width 293 height 17
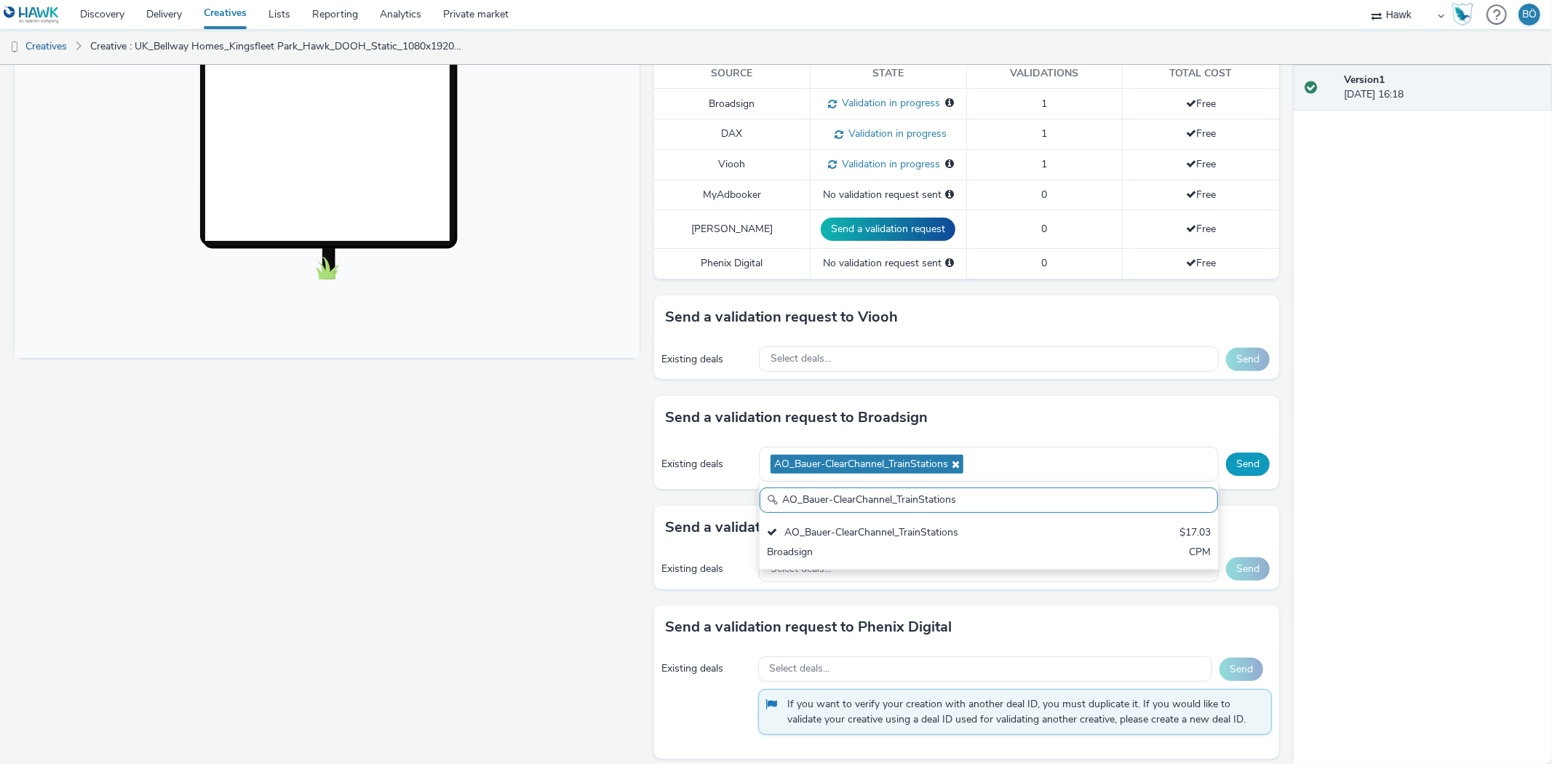
click at [1234, 466] on button "Send" at bounding box center [1248, 464] width 44 height 23
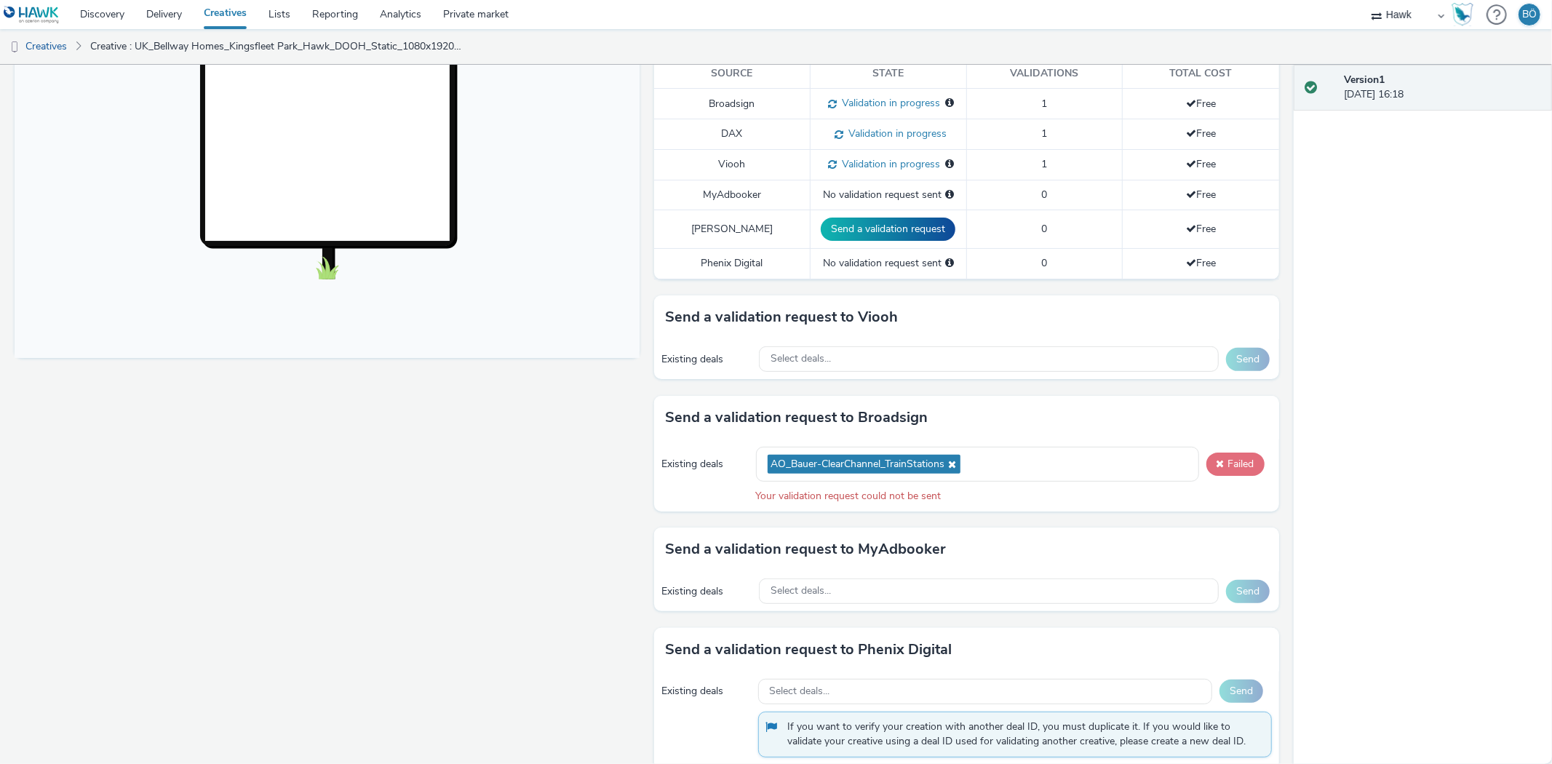
click at [1207, 458] on button "Failed" at bounding box center [1236, 464] width 58 height 23
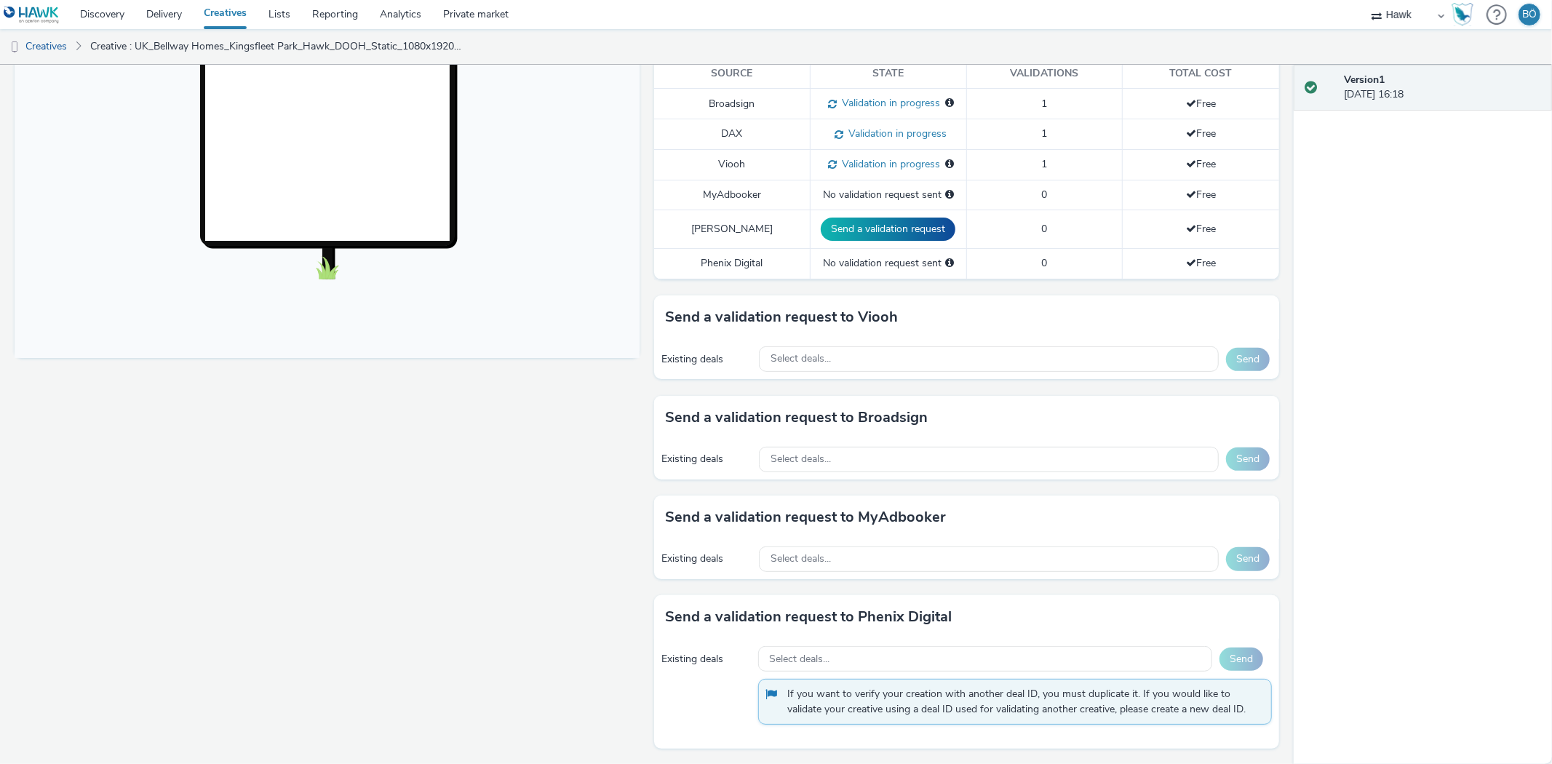
click at [496, 552] on div "Fullscreen" at bounding box center [331, 263] width 632 height 1004
click at [841, 460] on div "Select deals..." at bounding box center [989, 459] width 460 height 25
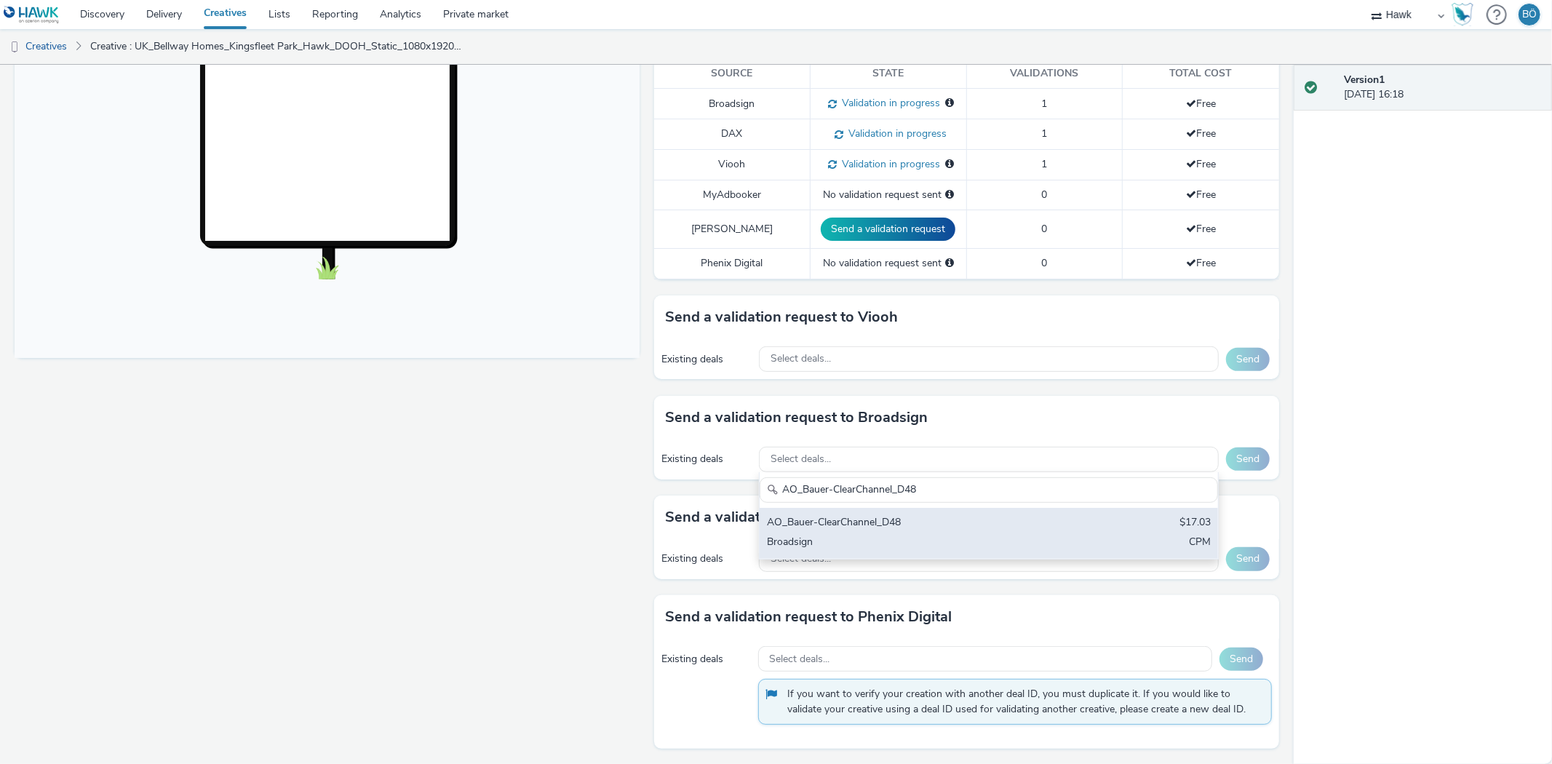
type input "AO_Bauer-ClearChannel_D48"
click at [897, 517] on div "AO_Bauer-ClearChannel_D48" at bounding box center [913, 523] width 293 height 17
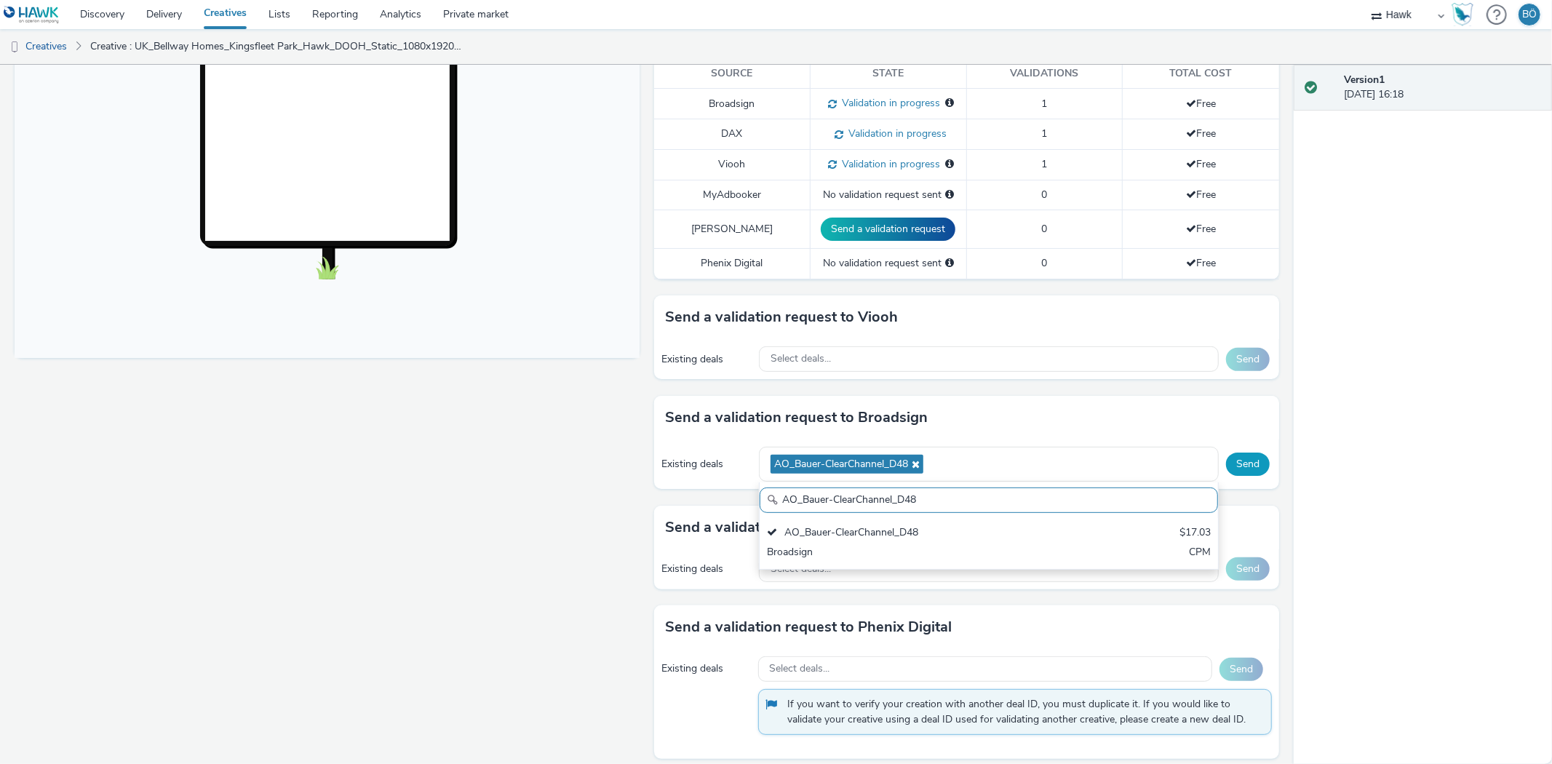
click at [1226, 466] on button "Send" at bounding box center [1248, 464] width 44 height 23
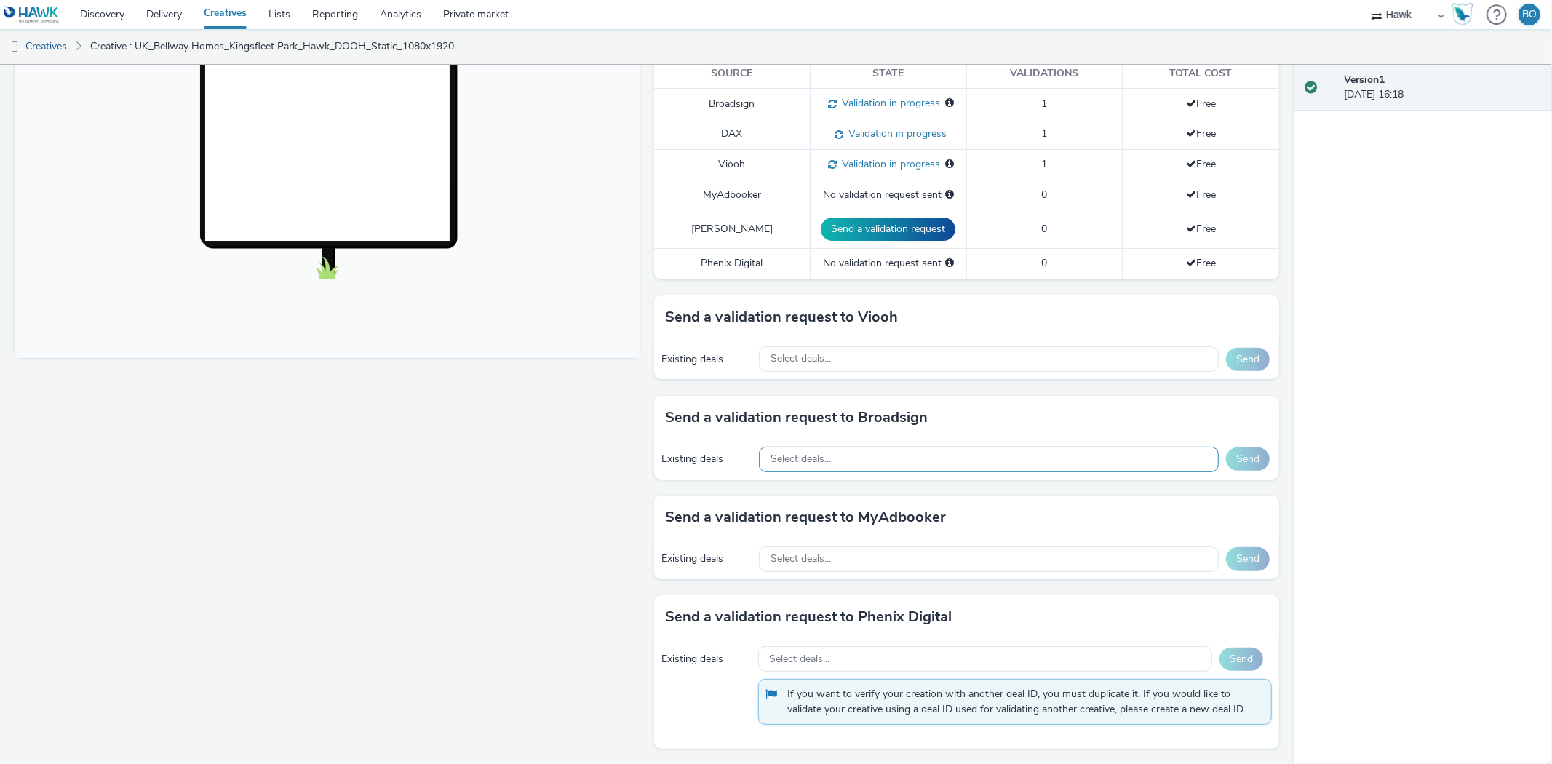
click at [869, 449] on div "Select deals..." at bounding box center [989, 459] width 460 height 25
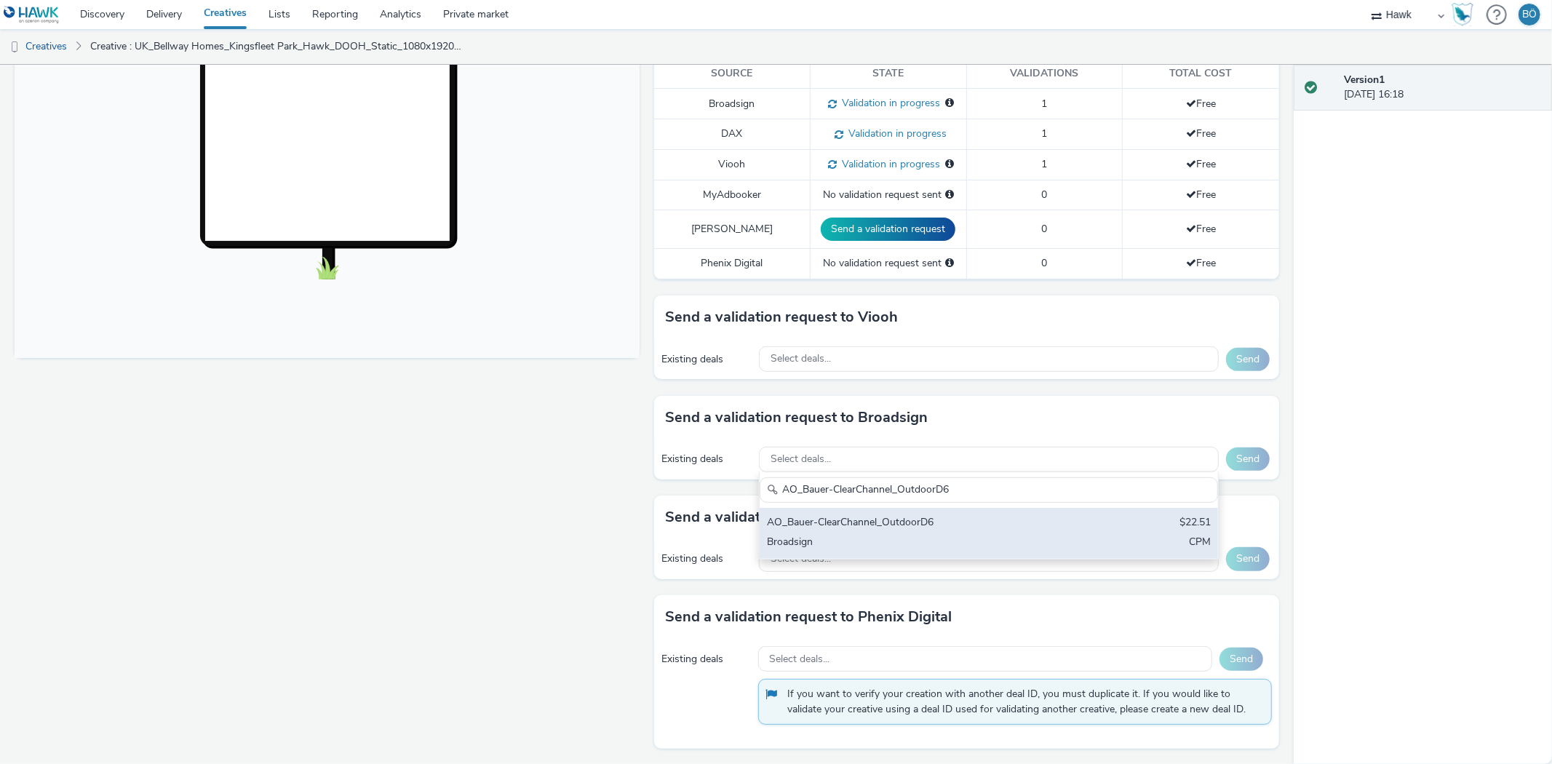
type input "AO_Bauer-ClearChannel_OutdoorD6"
click at [895, 537] on div "Broadsign" at bounding box center [913, 543] width 293 height 17
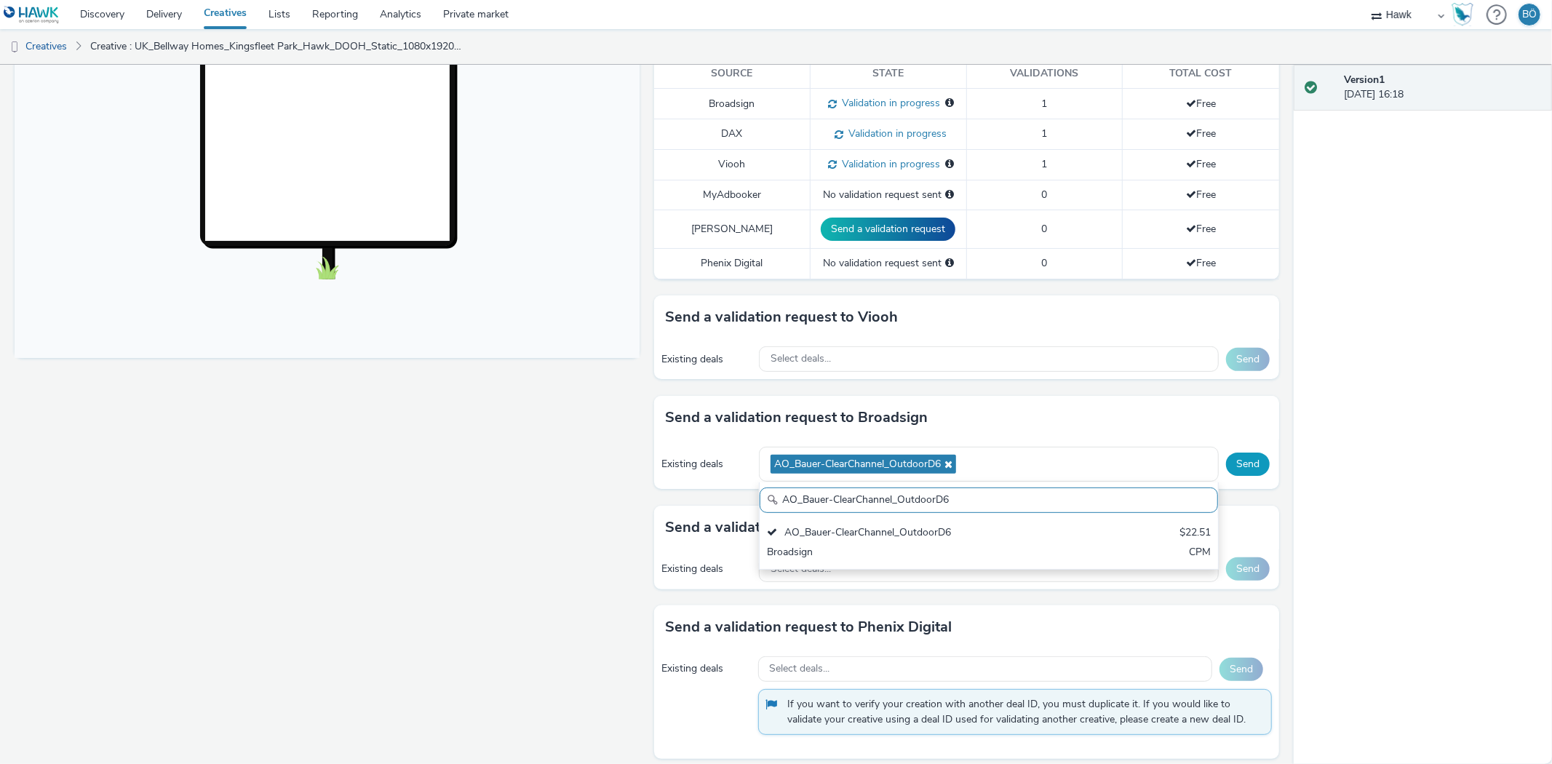
click at [1238, 464] on button "Send" at bounding box center [1248, 464] width 44 height 23
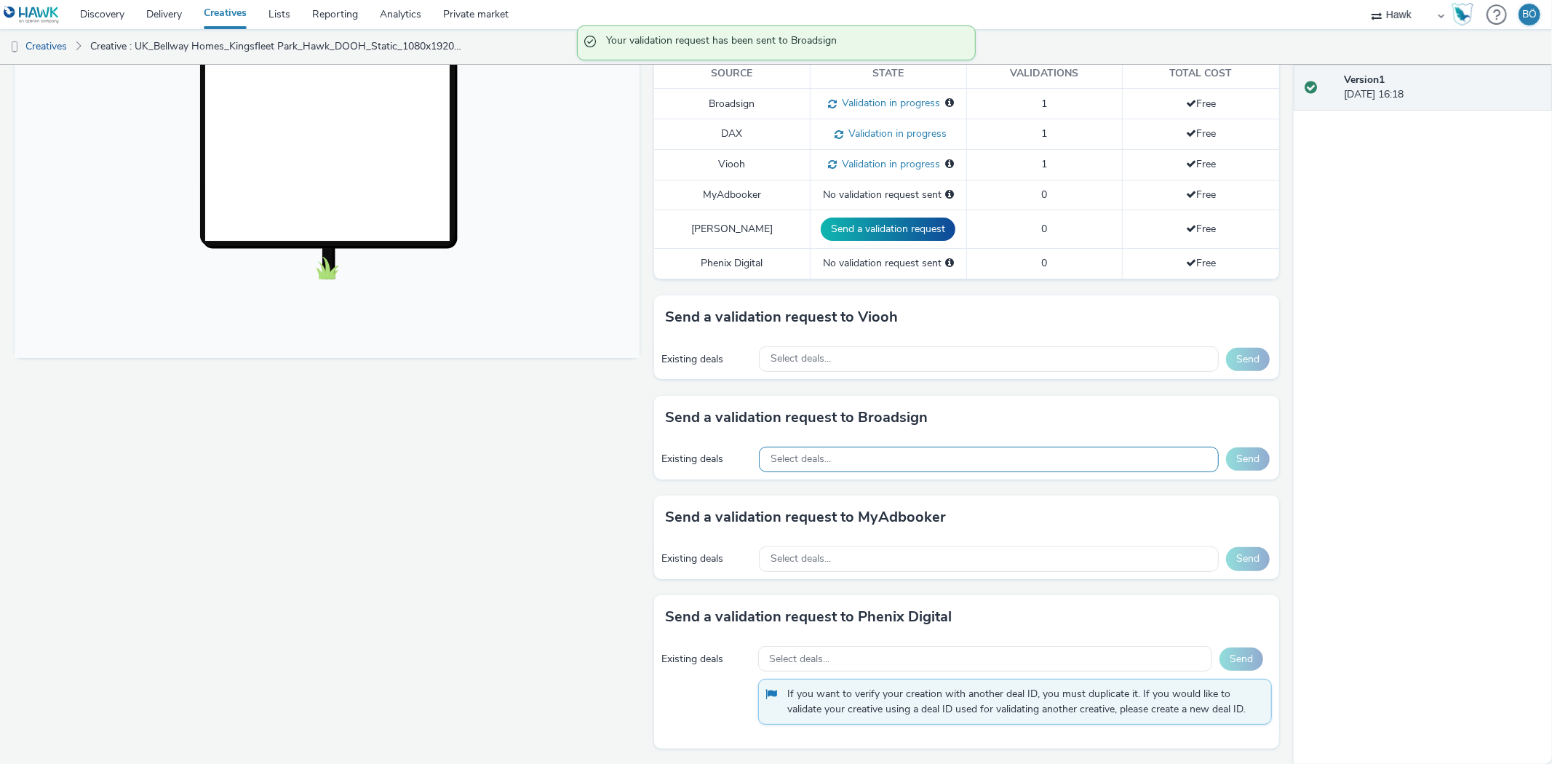
click at [855, 448] on div "Existing deals Select deals... Send" at bounding box center [966, 460] width 625 height 40
click at [854, 458] on div "Select deals..." at bounding box center [989, 459] width 460 height 25
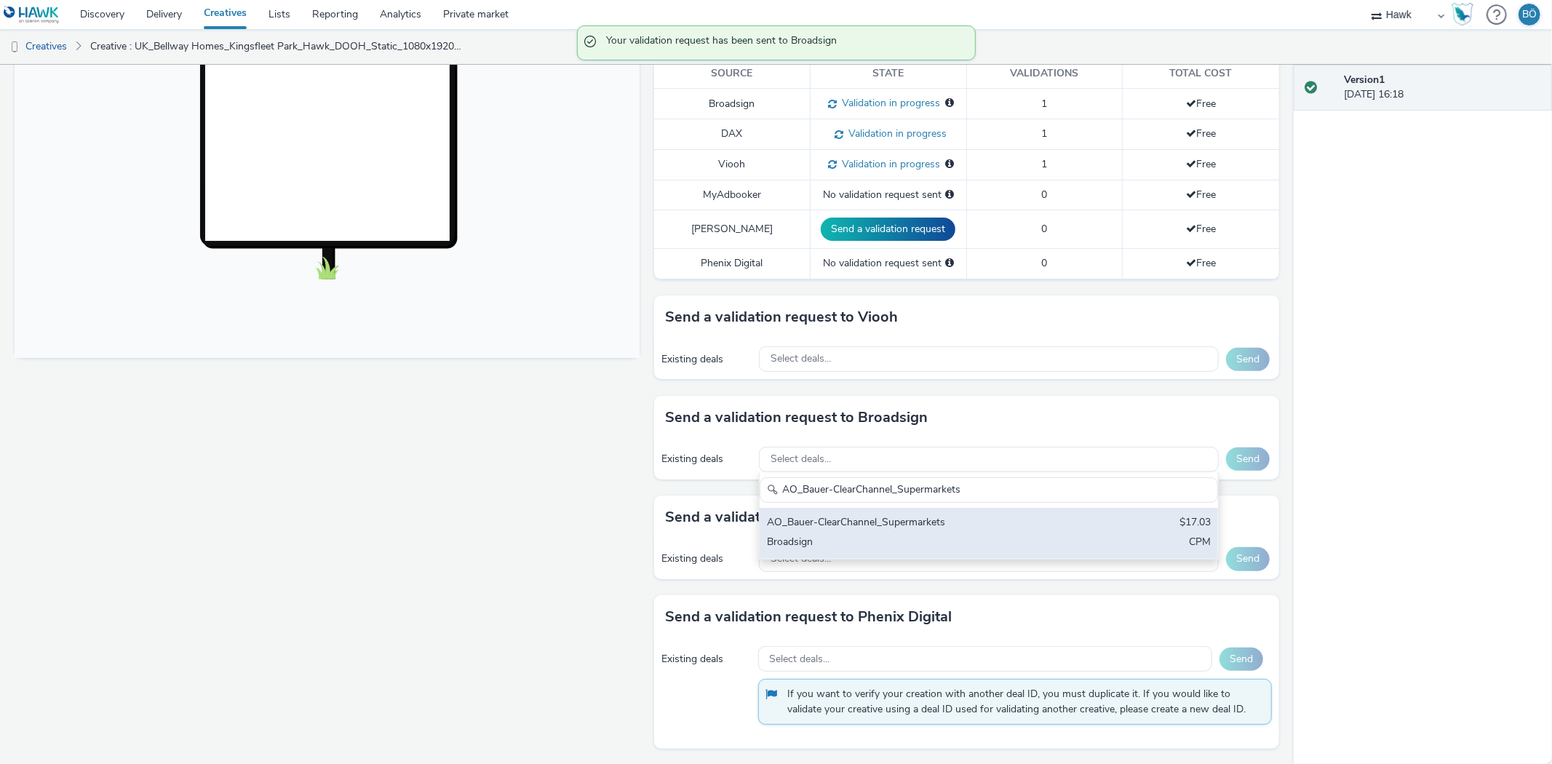
type input "AO_Bauer-ClearChannel_Supermarkets"
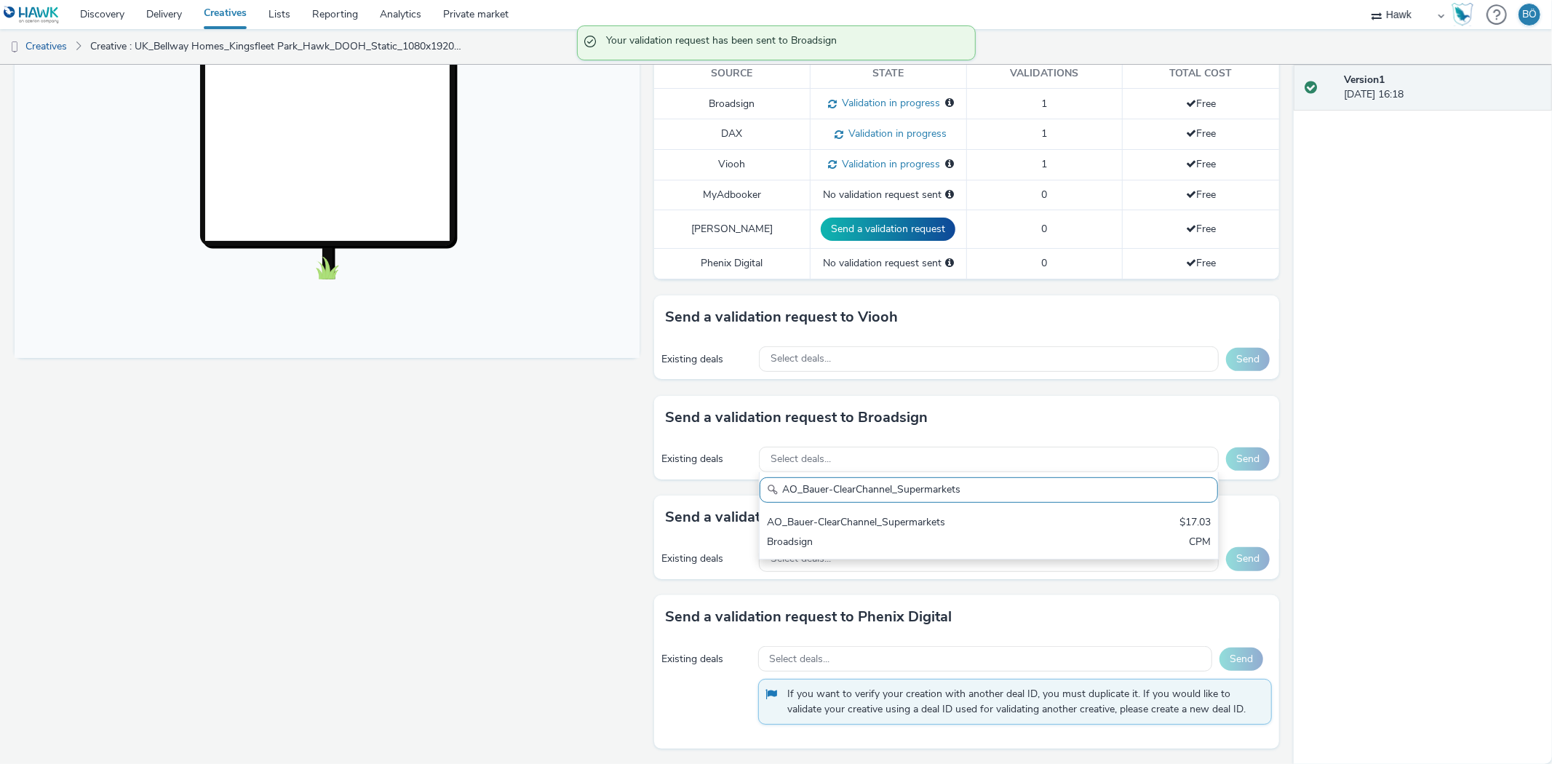
drag, startPoint x: 859, startPoint y: 522, endPoint x: 1165, endPoint y: 491, distance: 307.2
click at [862, 522] on div "AO_Bauer-ClearChannel_Supermarkets" at bounding box center [913, 523] width 293 height 17
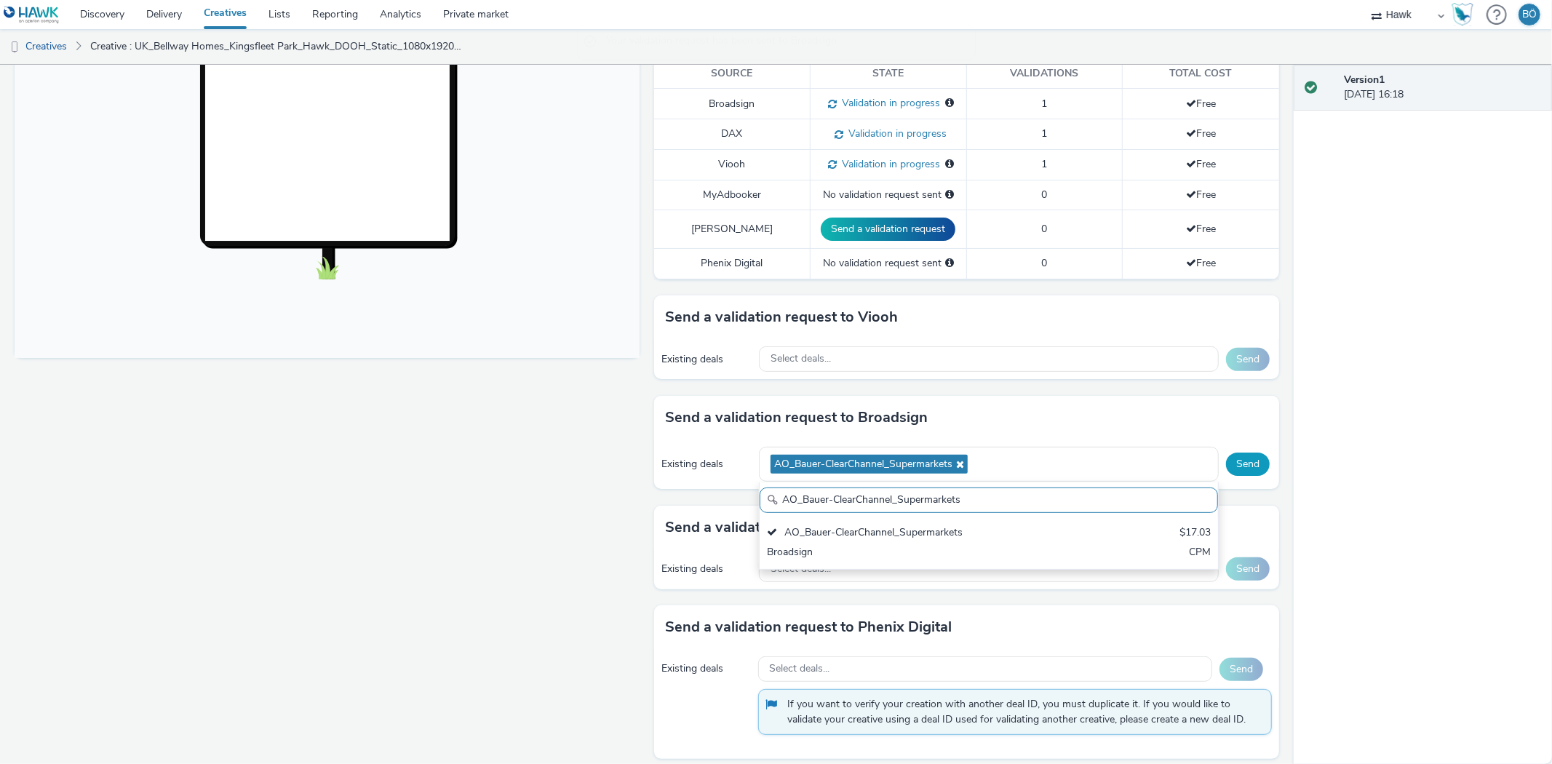
drag, startPoint x: 1243, startPoint y: 466, endPoint x: 803, endPoint y: 73, distance: 590.2
click at [1243, 464] on button "Send" at bounding box center [1248, 464] width 44 height 23
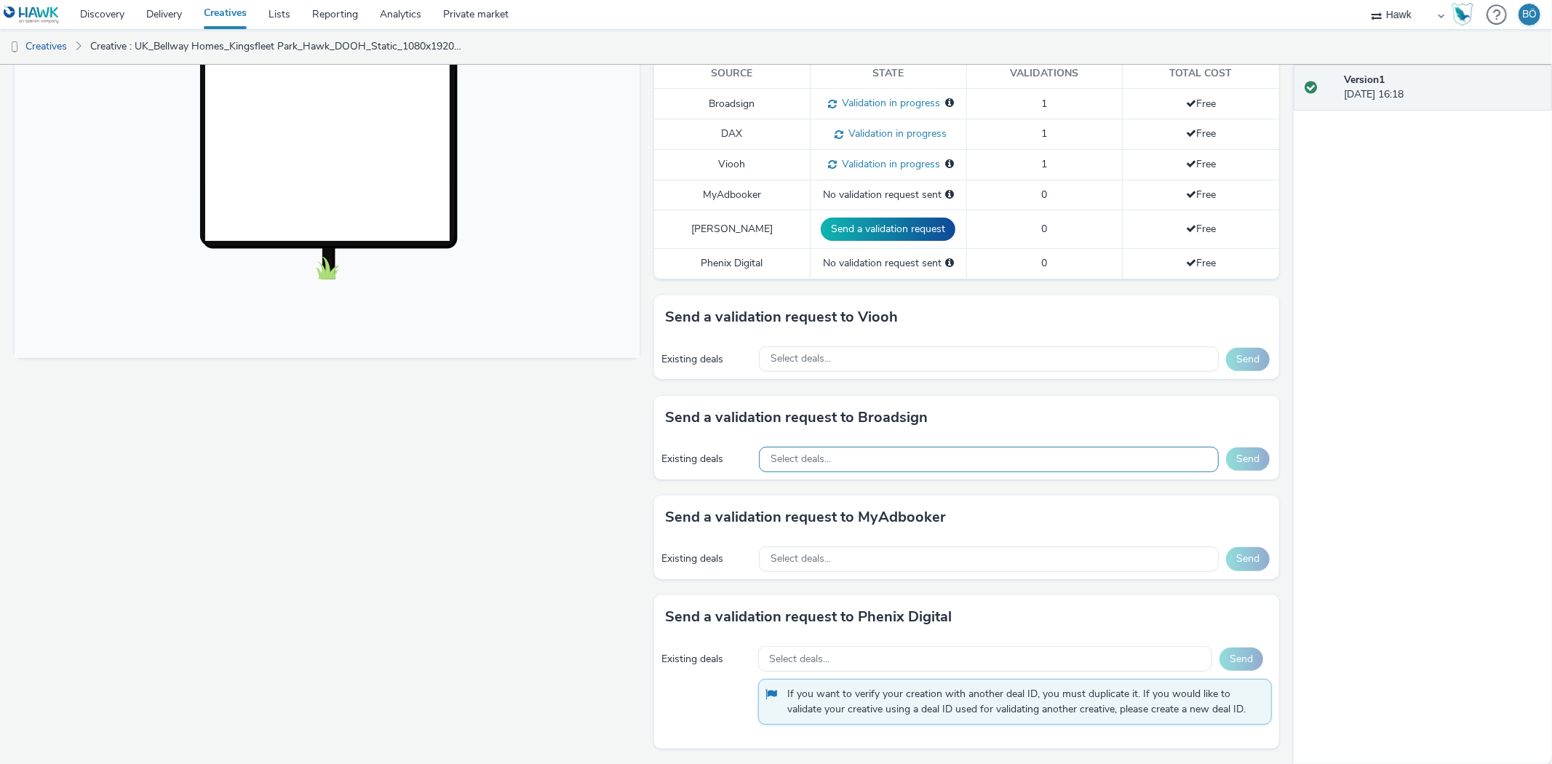
click at [817, 452] on div "Select deals..." at bounding box center [989, 459] width 460 height 25
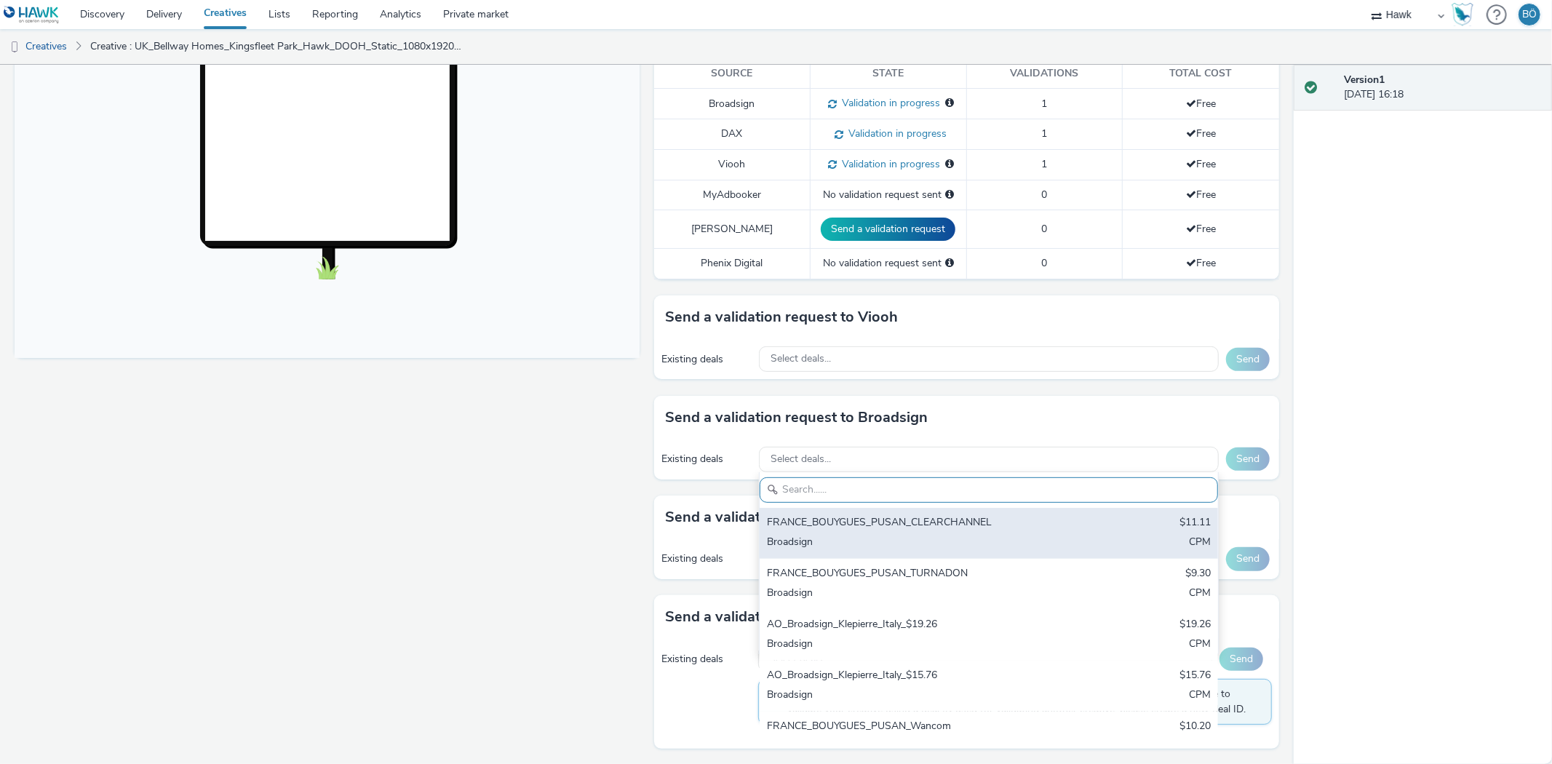
paste input "AO_Bauer-ClearChannel_AllFrames"
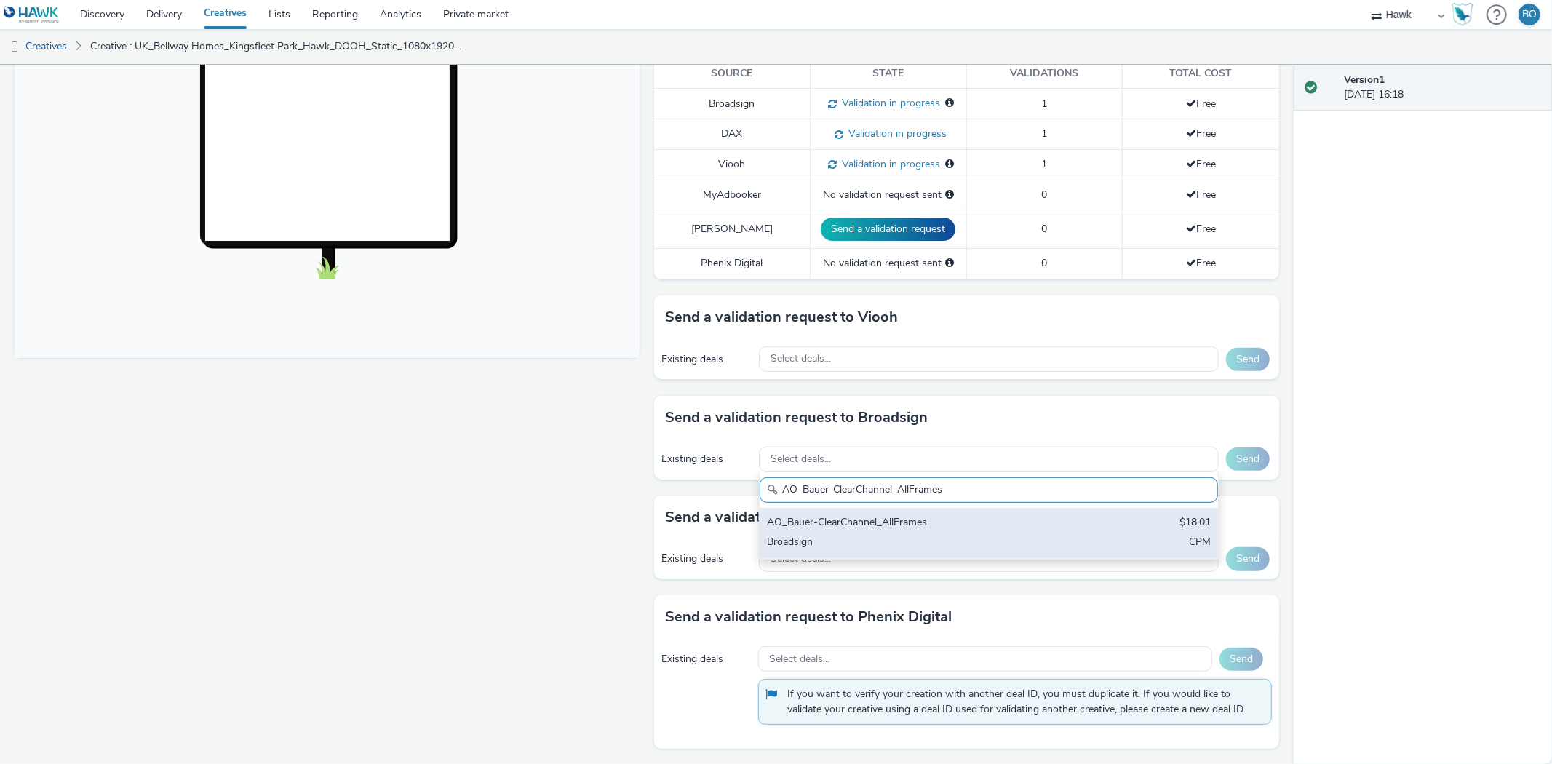
type input "AO_Bauer-ClearChannel_AllFrames"
click at [900, 514] on div "AO_Bauer-ClearChannel_AllFrames $18.01 Broadsign CPM" at bounding box center [989, 533] width 458 height 51
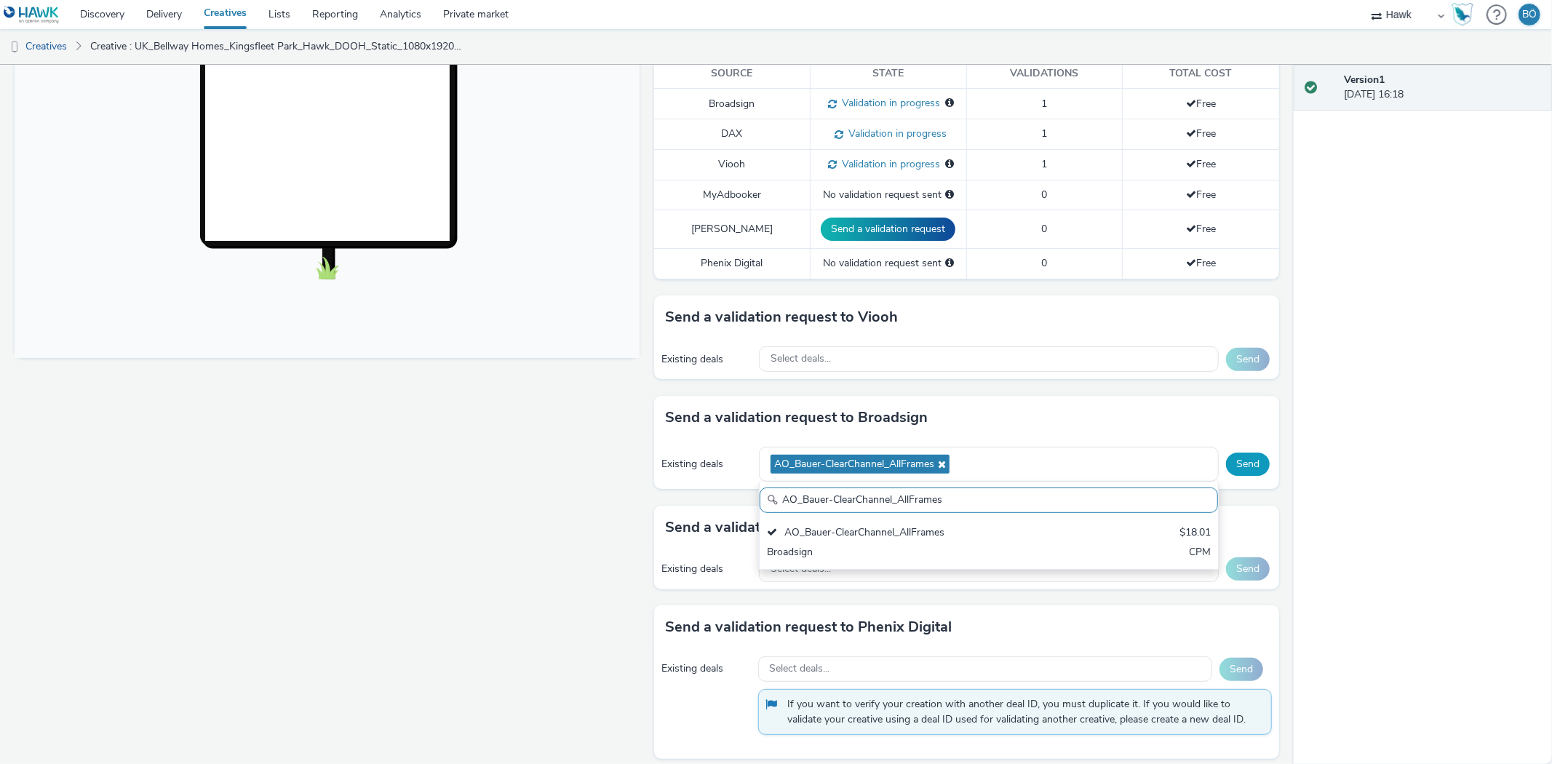
click at [1245, 460] on button "Send" at bounding box center [1248, 464] width 44 height 23
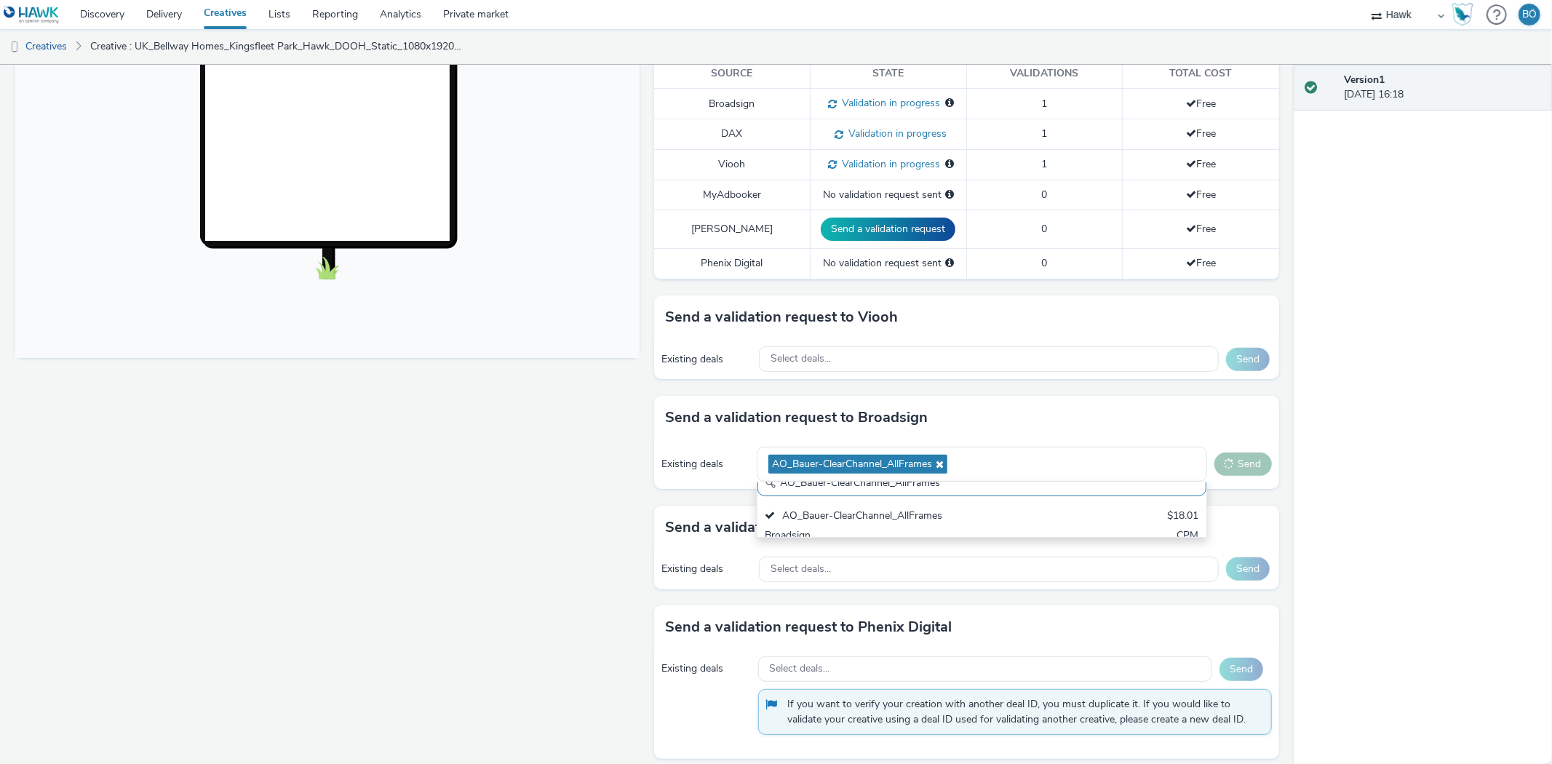
scroll to position [0, 0]
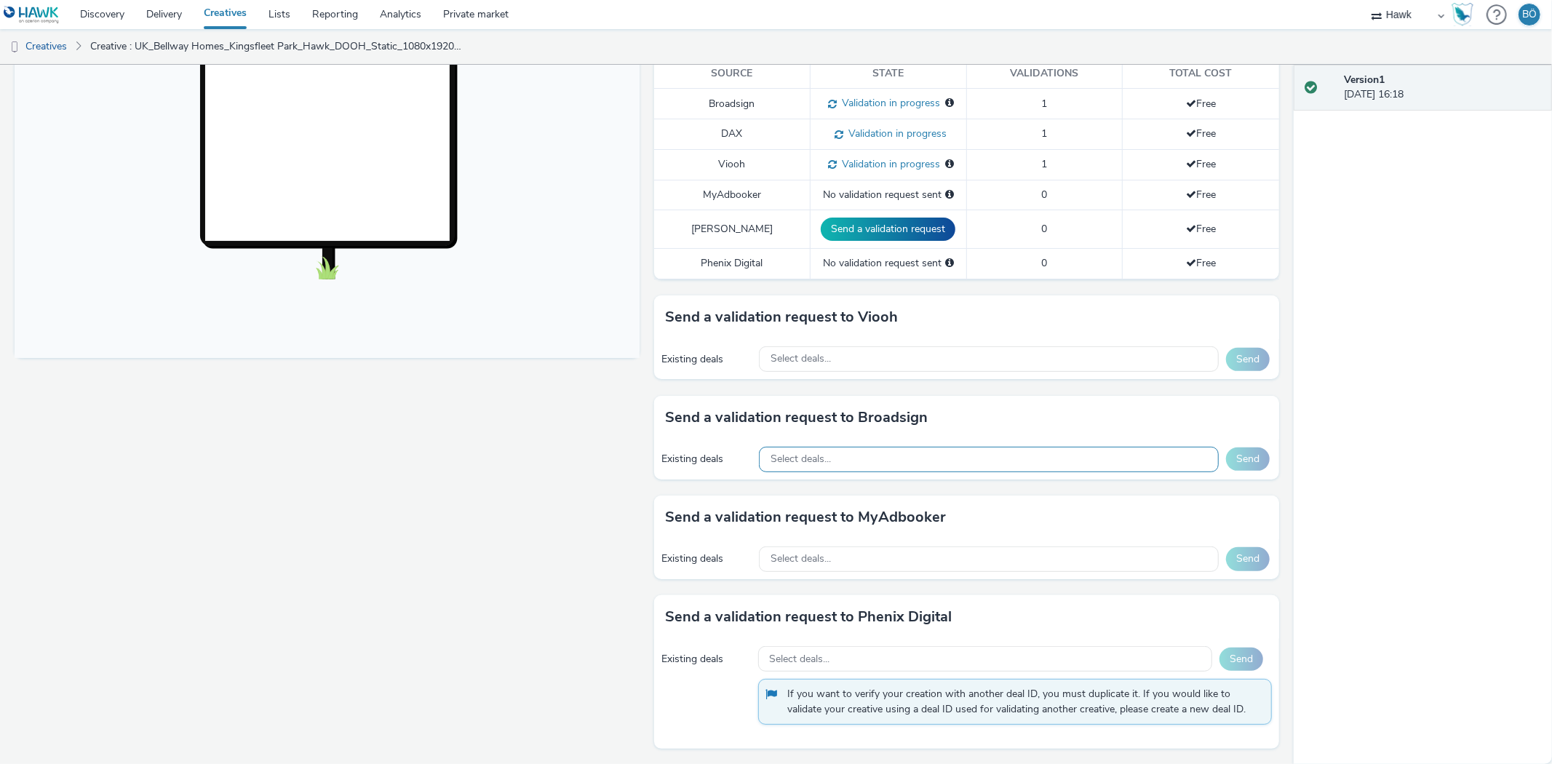
drag, startPoint x: 798, startPoint y: 457, endPoint x: 796, endPoint y: 464, distance: 7.6
click at [798, 457] on span "Select deals..." at bounding box center [801, 459] width 60 height 12
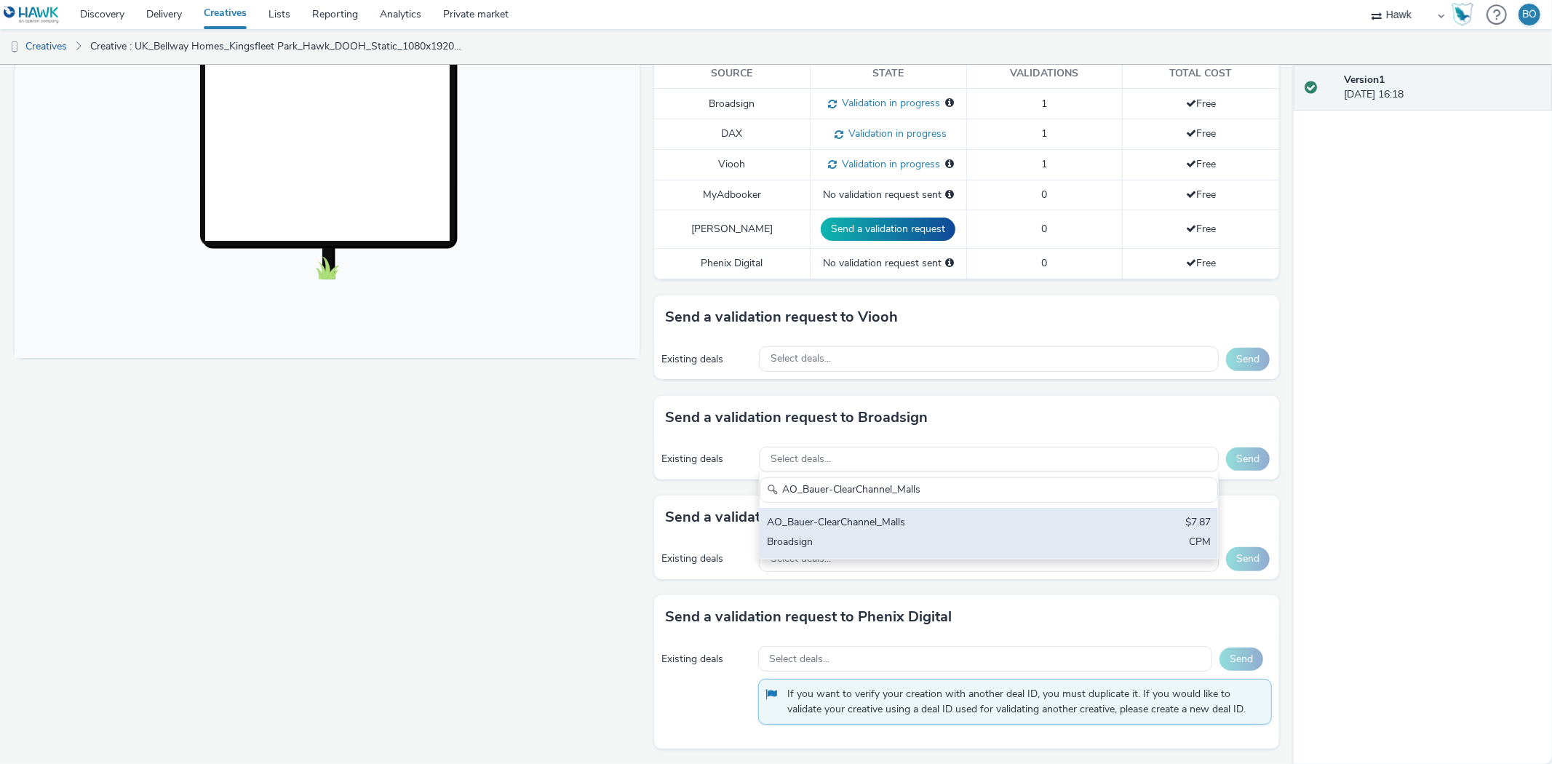
type input "AO_Bauer-ClearChannel_Malls"
drag, startPoint x: 848, startPoint y: 531, endPoint x: 930, endPoint y: 522, distance: 82.8
click at [849, 531] on div "AO_Bauer-ClearChannel_Malls" at bounding box center [913, 523] width 293 height 17
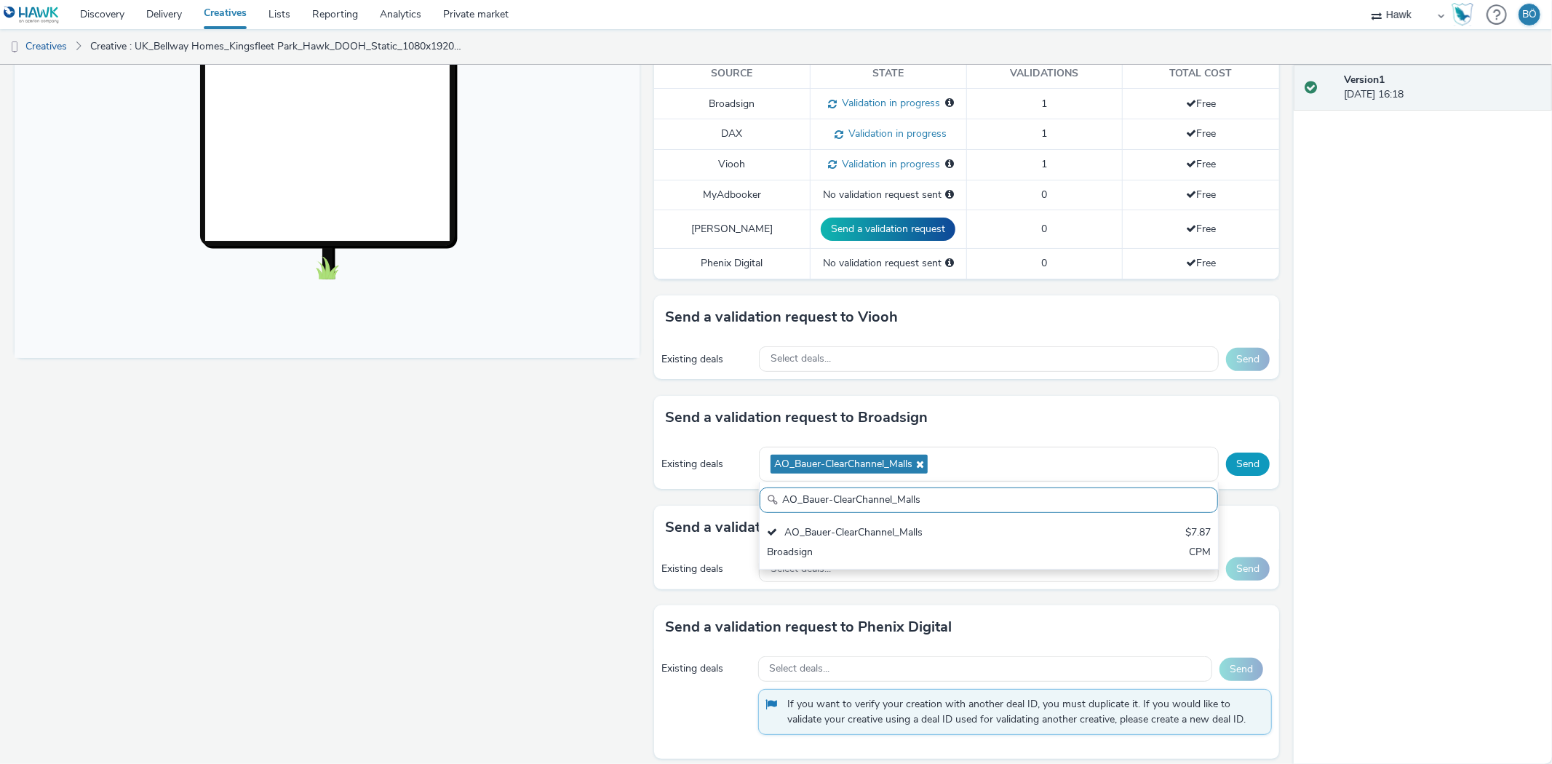
click at [1226, 467] on button "Send" at bounding box center [1248, 464] width 44 height 23
